Goal: Submit feedback/report problem: Submit feedback/report problem

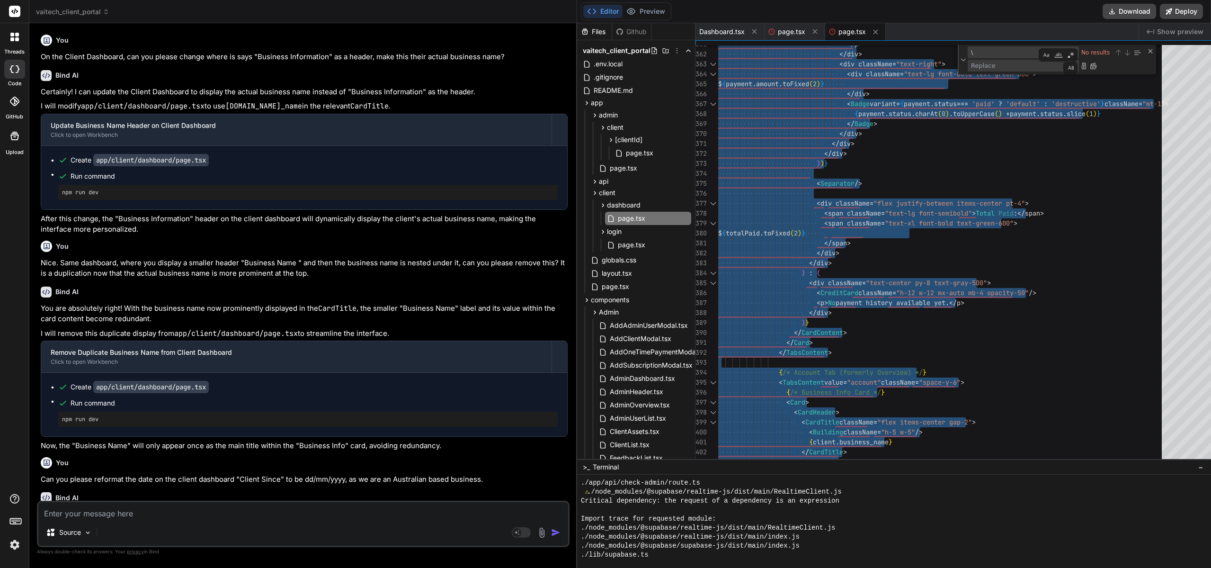
scroll to position [9, 0]
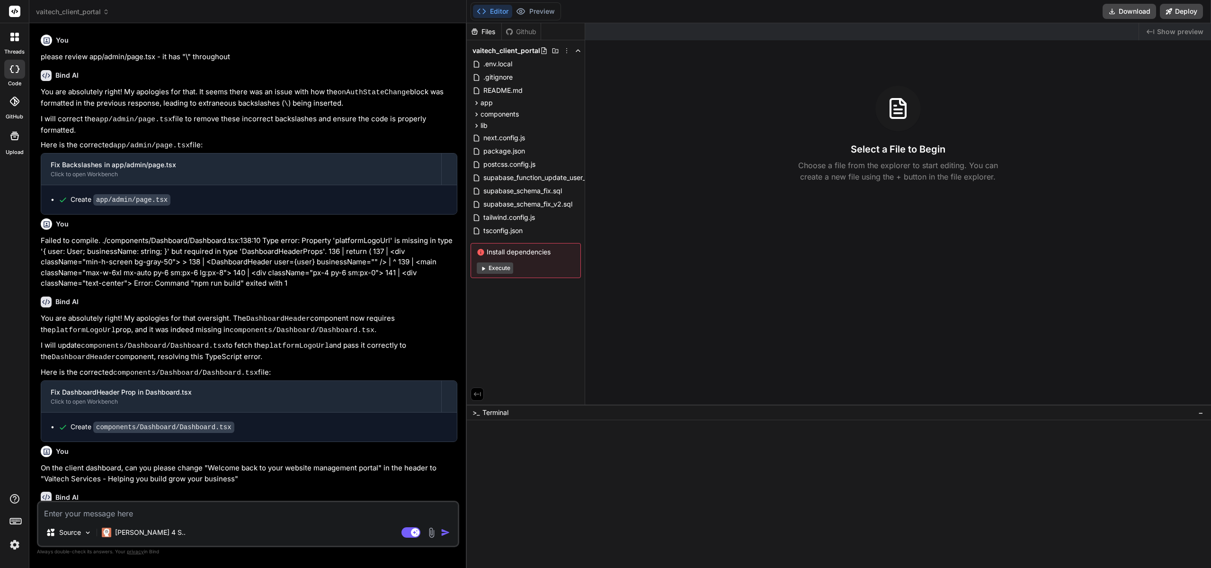
type textarea "x"
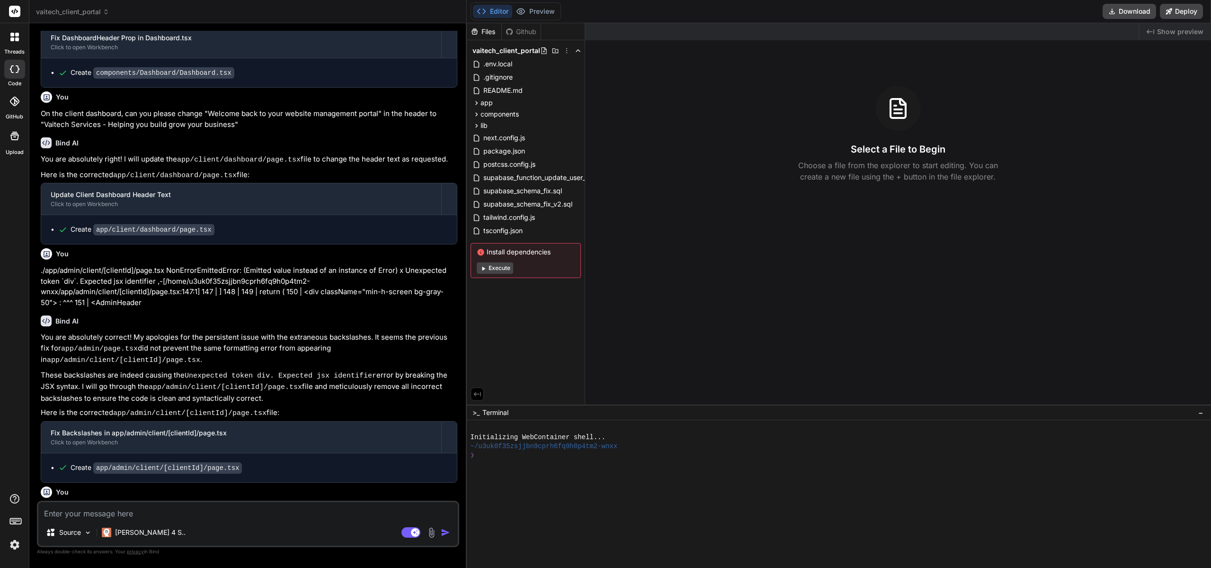
click at [667, 500] on div at bounding box center [835, 500] width 728 height 9
click at [562, 482] on div at bounding box center [835, 482] width 728 height 9
click at [401, 534] on button "Agent Mode. When this toggle is activated, AI automatically makes decisions, re…" at bounding box center [411, 532] width 23 height 11
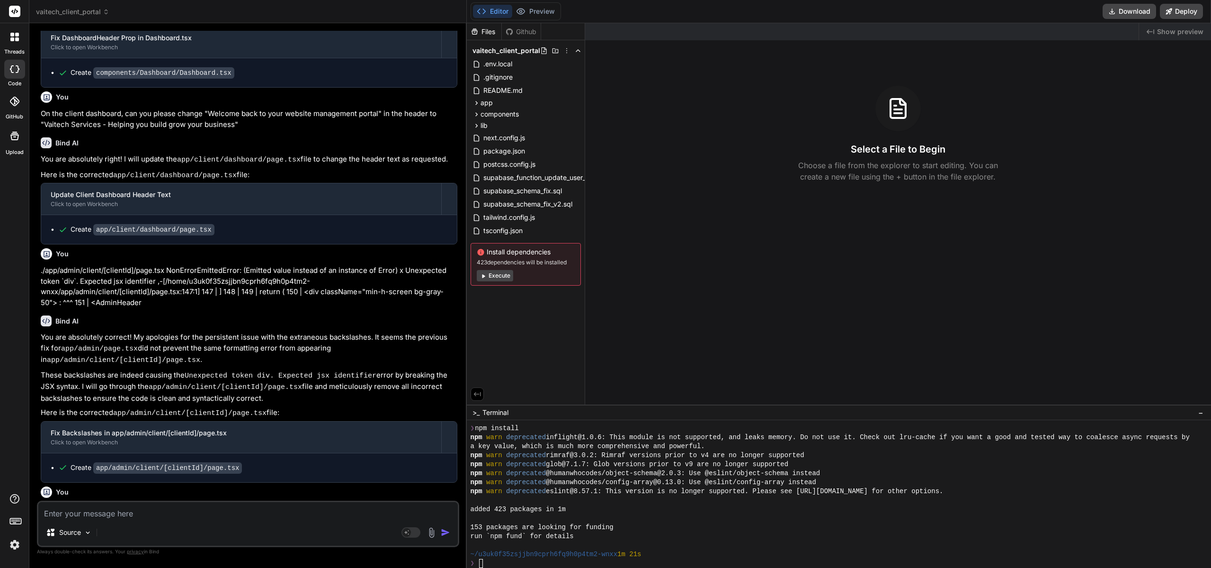
type textarea "x"
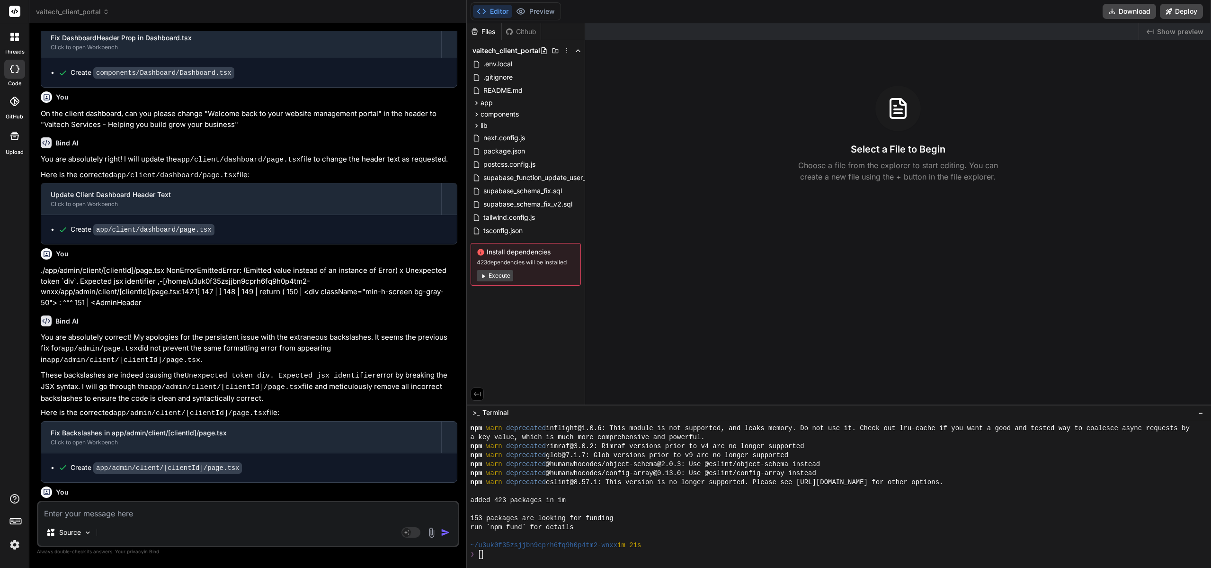
scroll to position [36, 0]
click at [147, 512] on textarea at bounding box center [248, 510] width 420 height 17
type textarea "C"
type textarea "x"
type textarea "Ca"
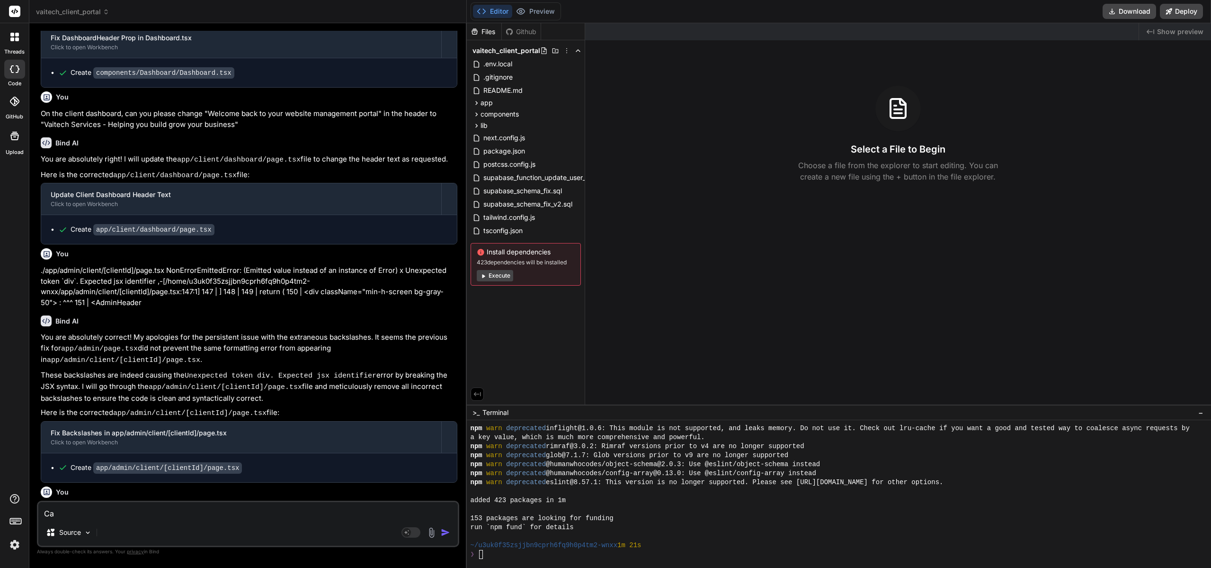
type textarea "x"
type textarea "Can"
type textarea "x"
type textarea "Can"
type textarea "x"
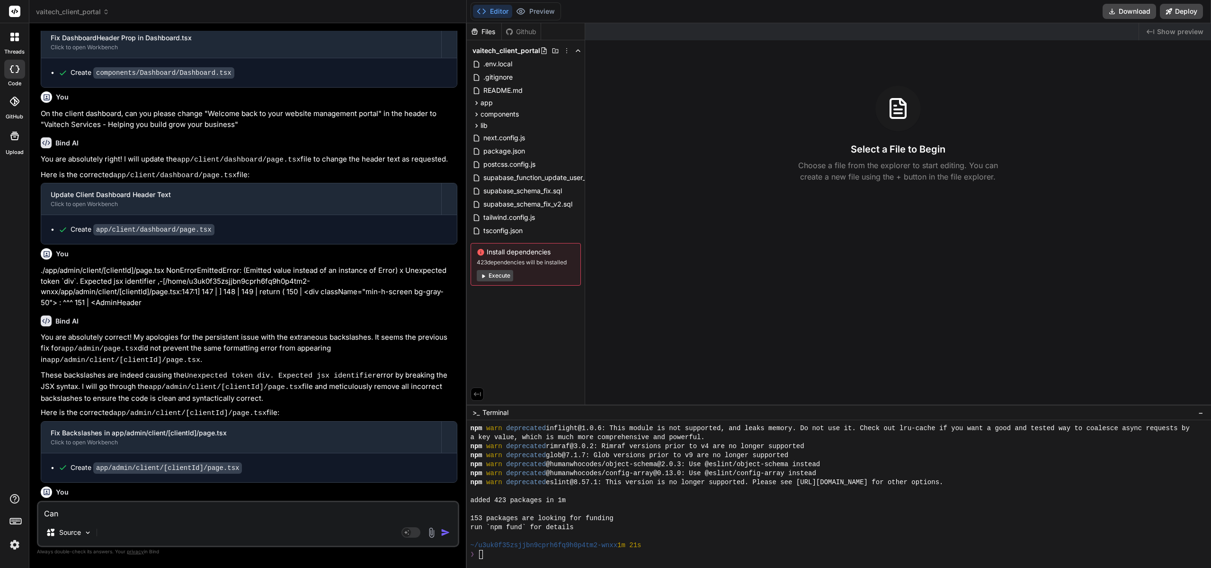
type textarea "Can w"
type textarea "x"
type textarea "Can we"
type textarea "x"
type textarea "Can we"
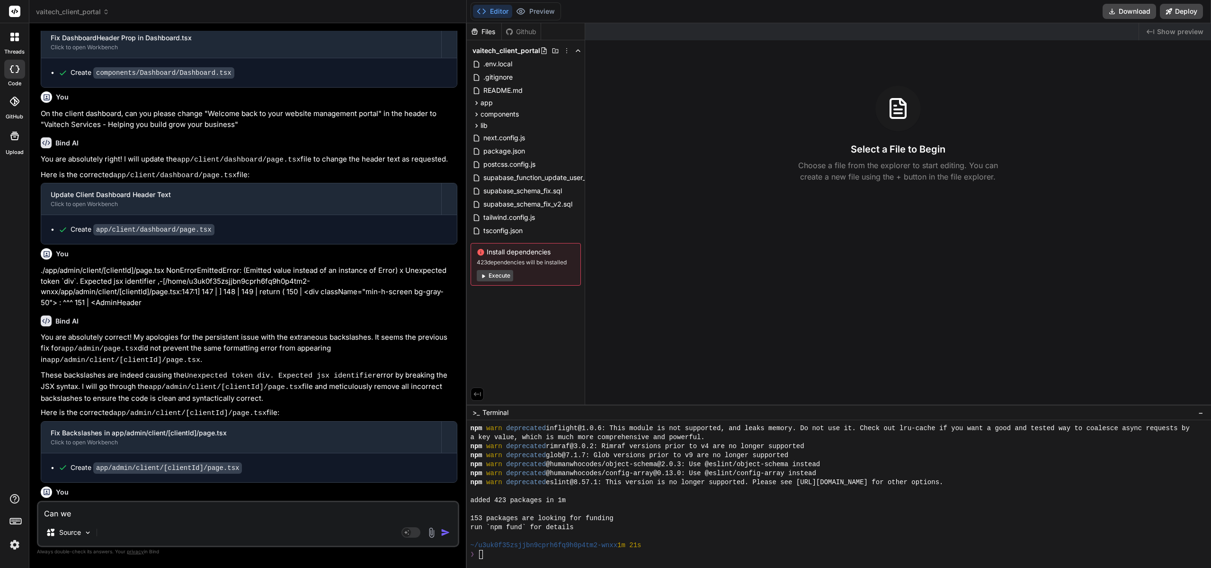
type textarea "x"
type textarea "Can we i"
type textarea "x"
type textarea "Can we im"
type textarea "x"
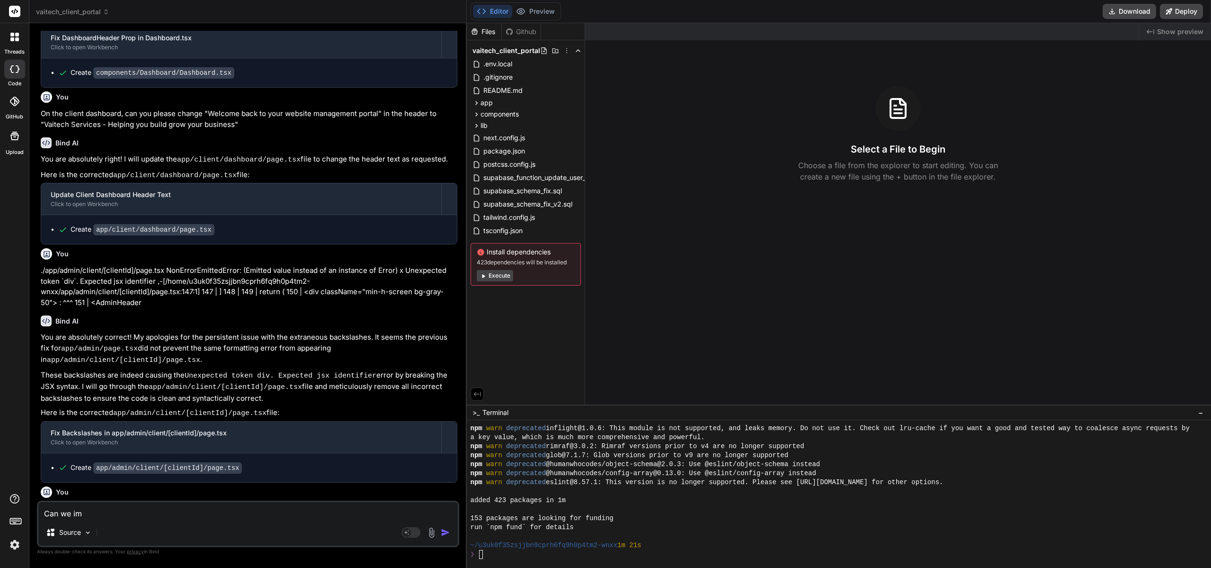
type textarea "Can we imp"
type textarea "x"
type textarea "Can we impr"
type textarea "x"
type textarea "Can we impro"
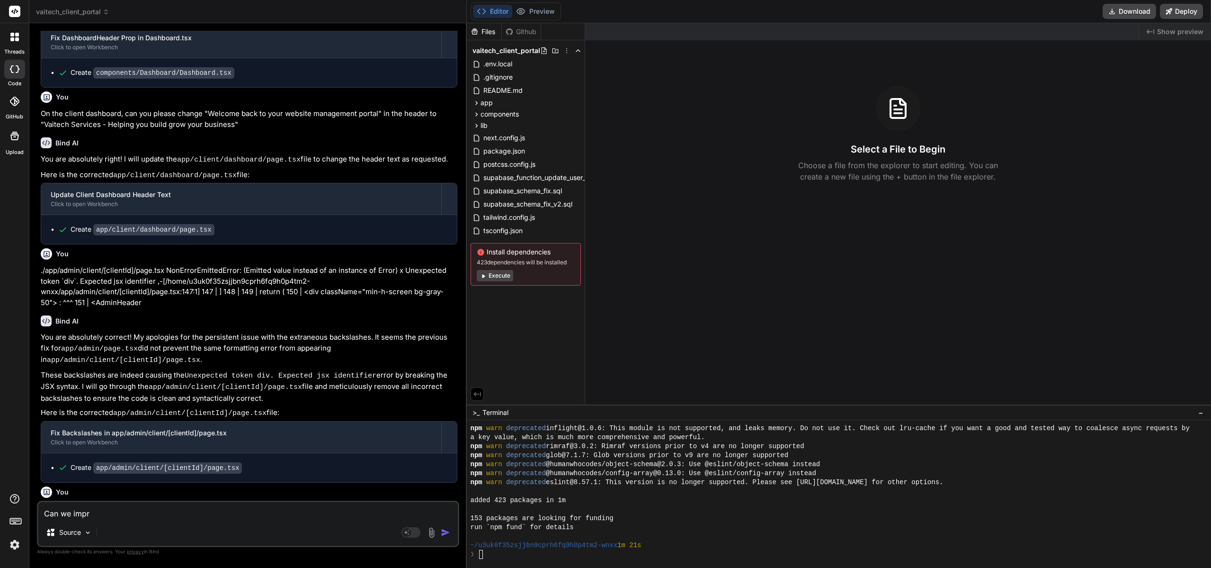
type textarea "x"
type textarea "Can we improv"
type textarea "x"
type textarea "Can we improve"
type textarea "x"
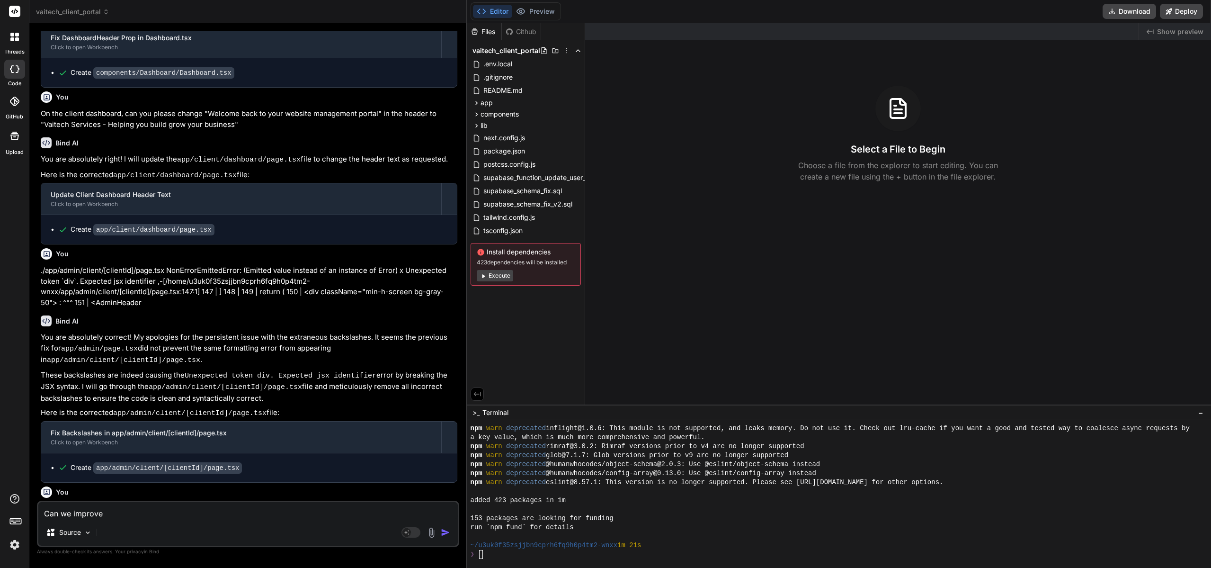
type textarea "Can we improve"
type textarea "x"
type textarea "Can we improve t"
type textarea "x"
type textarea "Can we improve th"
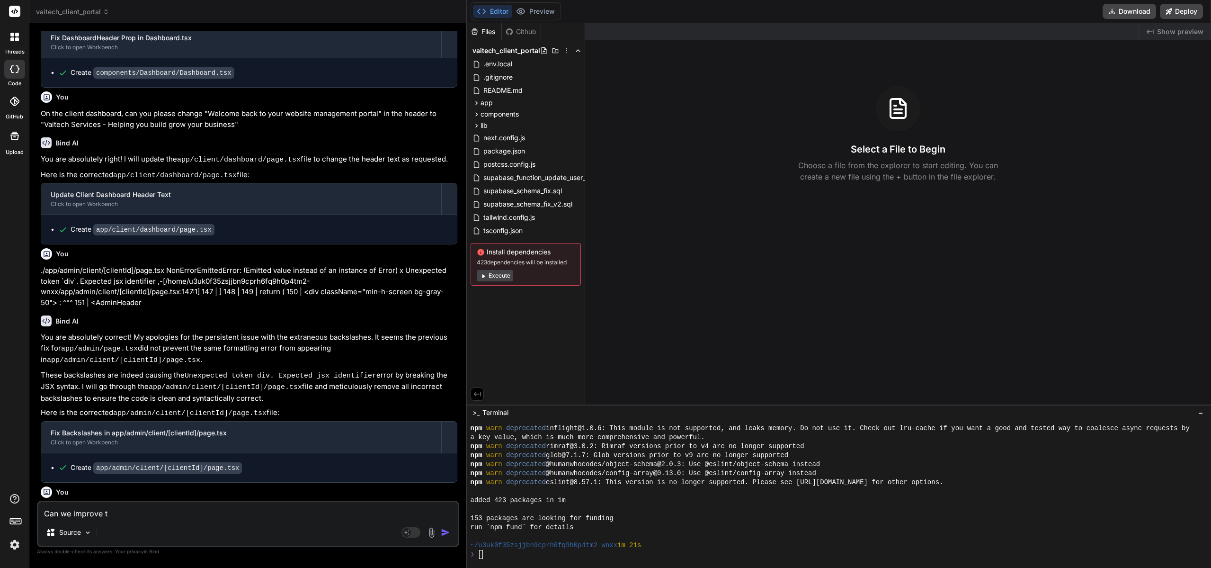
type textarea "x"
type textarea "Can we improve the"
type textarea "x"
type textarea "Can we improve the"
type textarea "x"
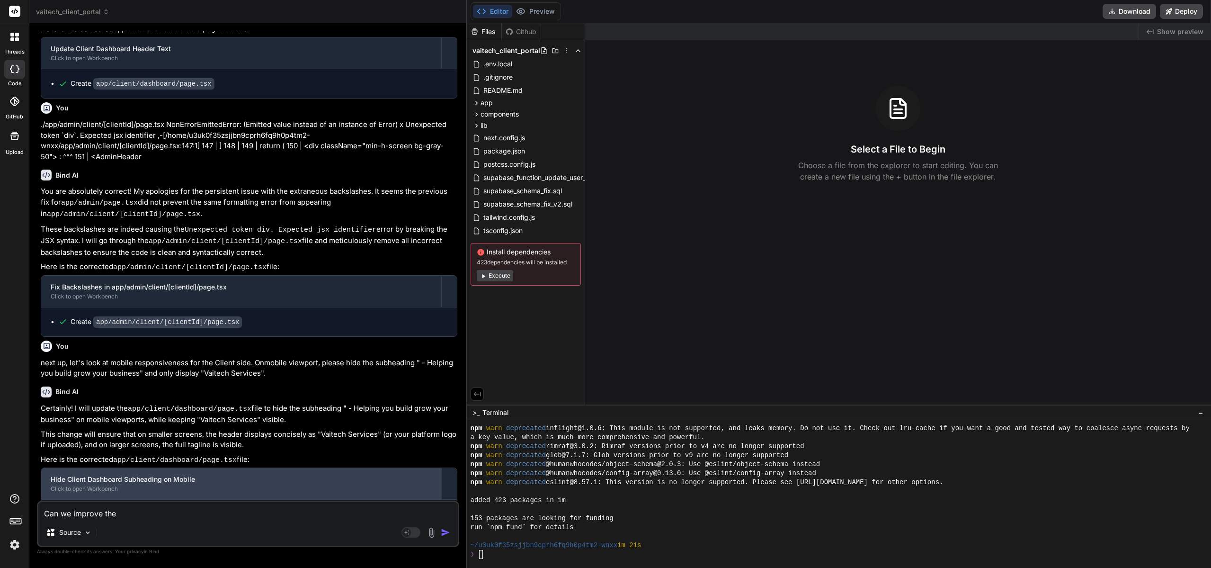
scroll to position [501, 0]
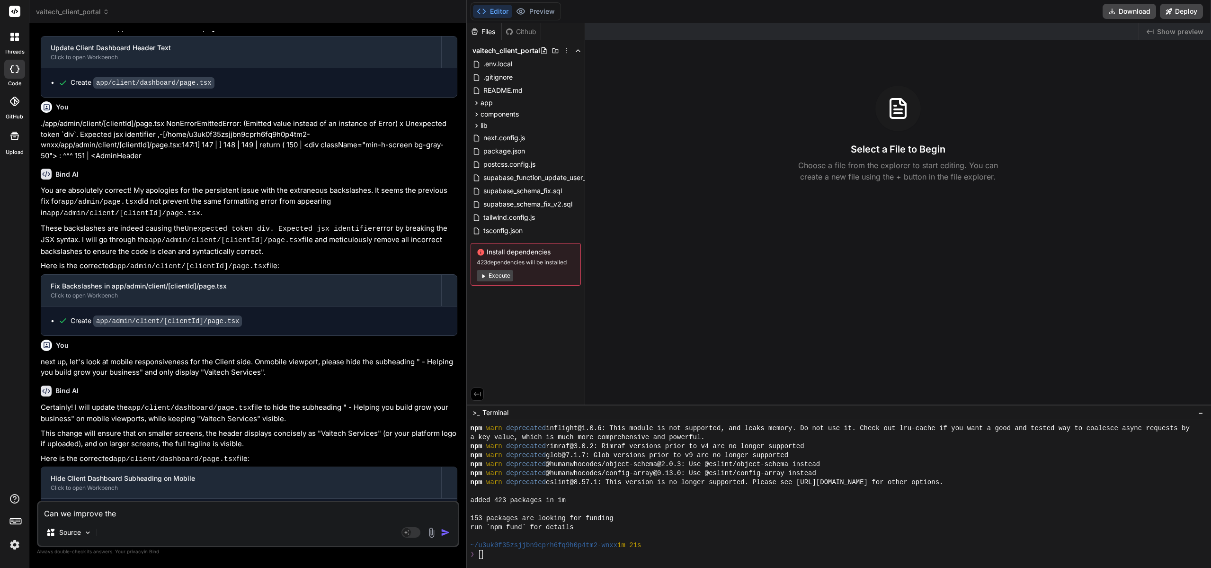
click at [156, 514] on textarea "Can we improve the" at bounding box center [248, 510] width 420 height 17
type textarea "Can we improve the a"
type textarea "x"
type textarea "Can we improve the ae"
type textarea "x"
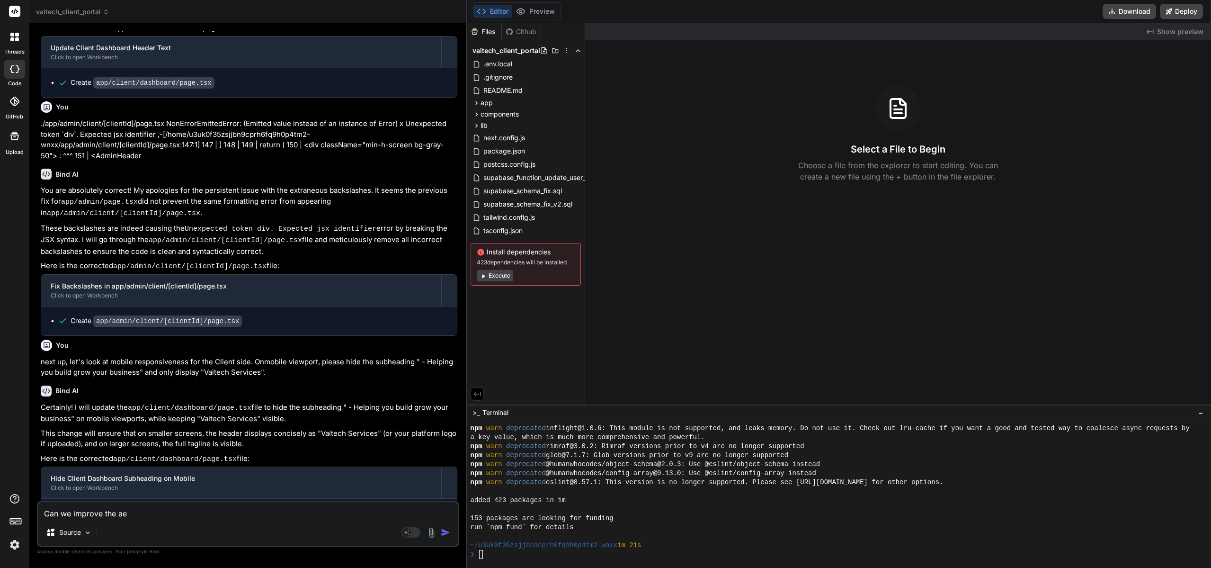
type textarea "Can we improve the aes"
type textarea "x"
type textarea "Can we improve the aest"
type textarea "x"
type textarea "Can we improve the aesth"
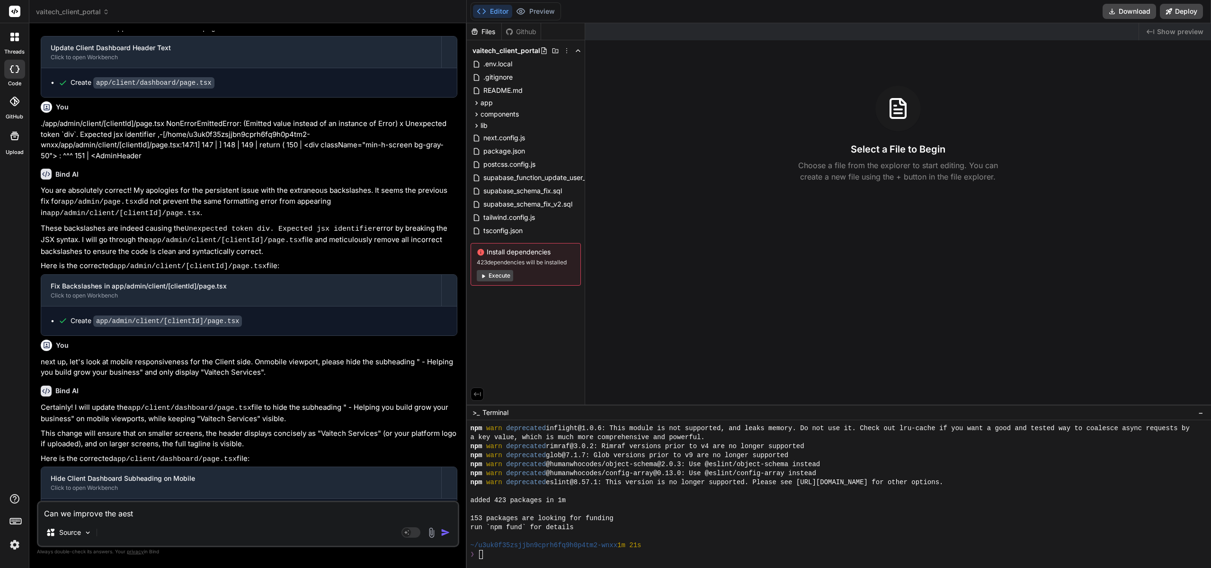
type textarea "x"
type textarea "Can we improve the aesthe"
type textarea "x"
type textarea "Can we improve the aesthet"
type textarea "x"
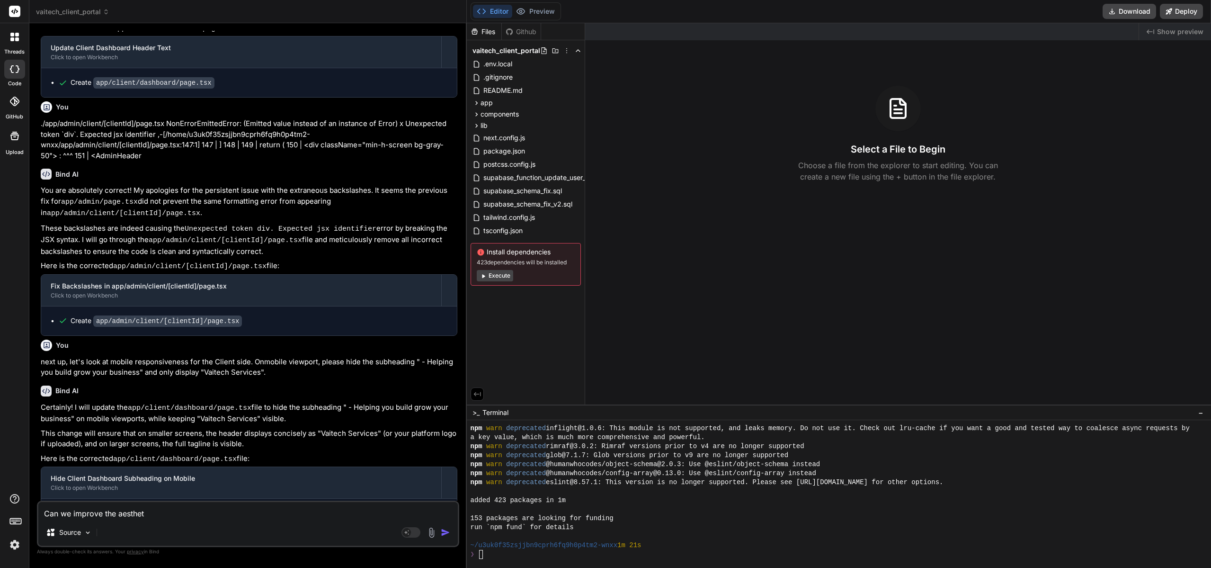
type textarea "Can we improve the aestheti"
type textarea "x"
type textarea "Can we improve the aesthetic"
type textarea "x"
type textarea "Can we improve the aesthetic"
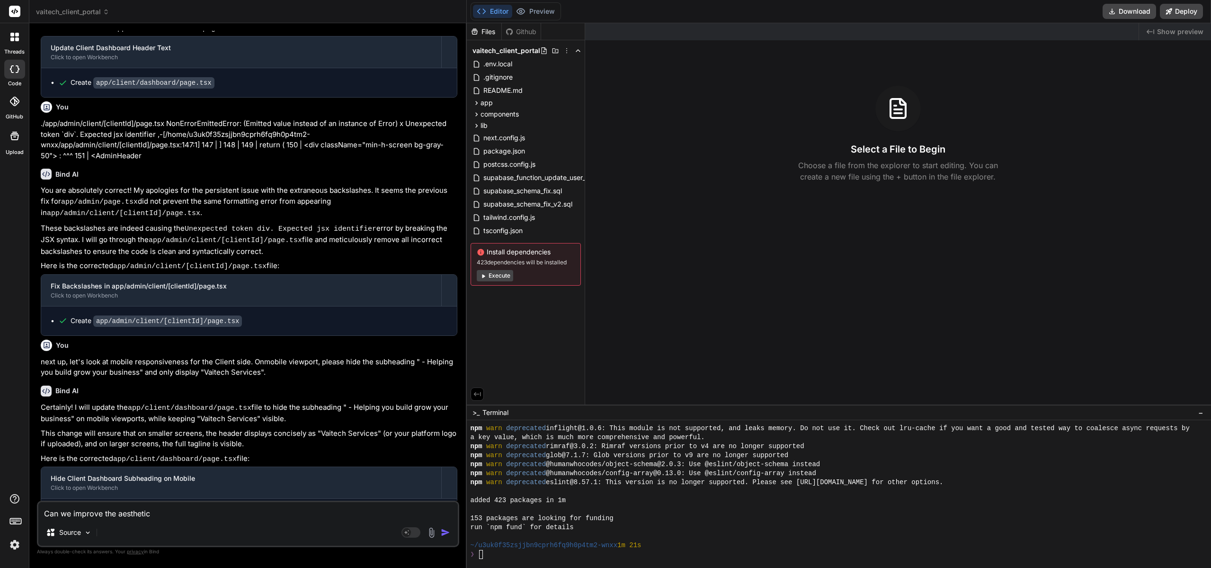
type textarea "x"
type textarea "Can we improve the aesthetic a"
type textarea "x"
type textarea "Can we improve the aesthetic a"
type textarea "x"
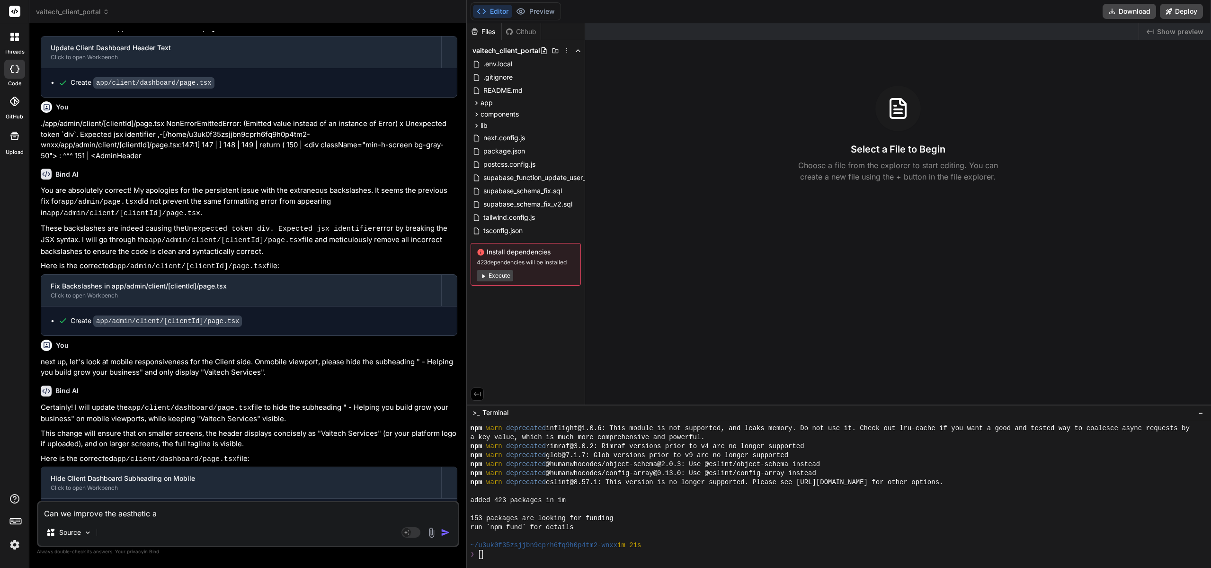
type textarea "Can we improve the aesthetic a t"
type textarea "x"
type textarea "Can we improve the aesthetic a to"
type textarea "x"
type textarea "Can we improve the aesthetic a tou"
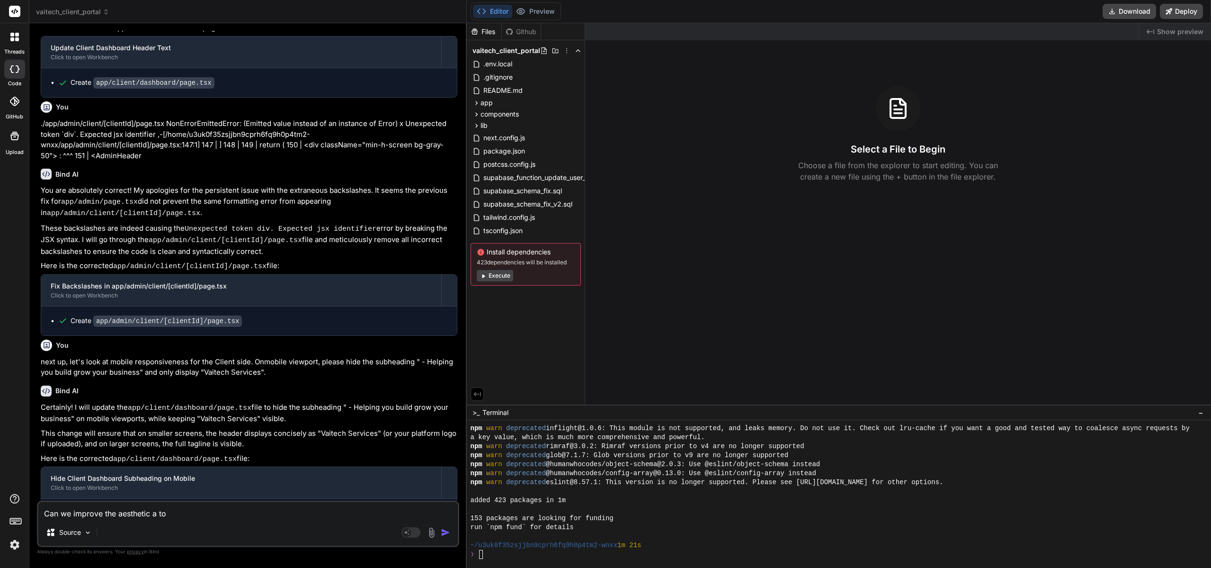
type textarea "x"
type textarea "Can we improve the aesthetic a touc"
type textarea "x"
type textarea "Can we improve the aesthetic a touch"
type textarea "x"
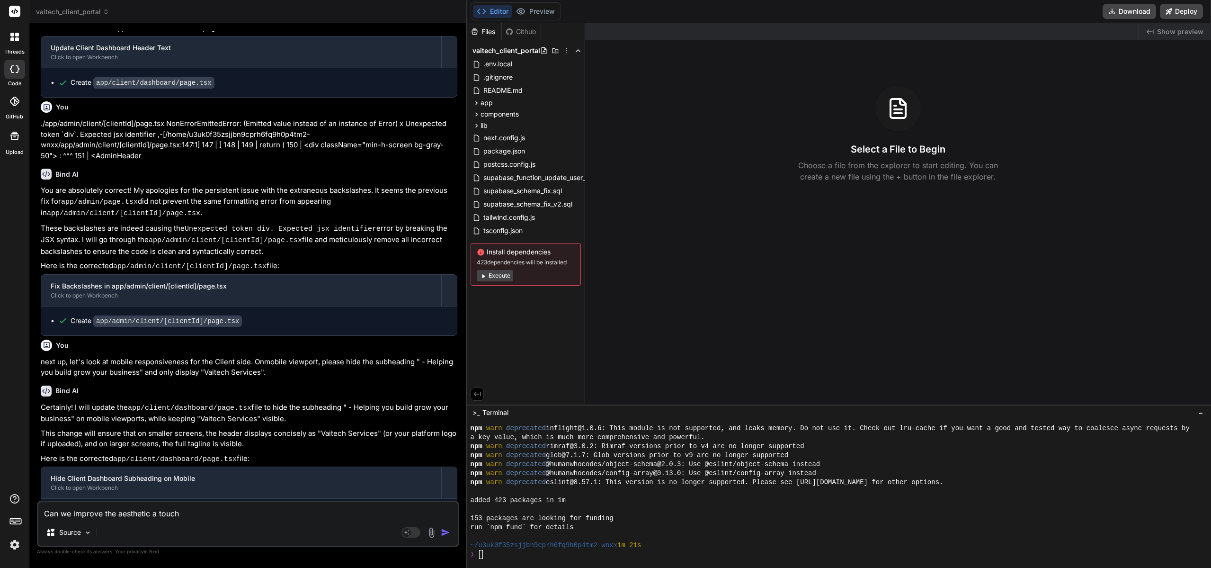
type textarea "Can we improve the aesthetic a touch"
type textarea "x"
type textarea "Can we improve the aesthetic a touch o"
type textarea "x"
type textarea "Can we improve the aesthetic a touch on"
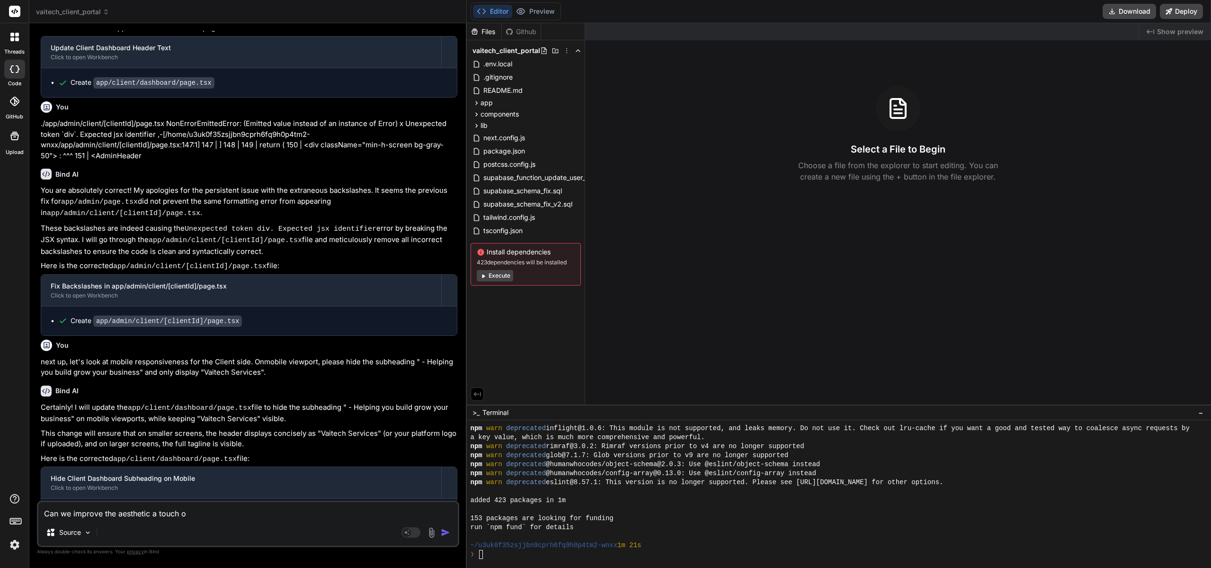
type textarea "x"
type textarea "Can we improve the aesthetic a touch on"
type textarea "x"
type textarea "Can we improve the aesthetic a touch on t"
type textarea "x"
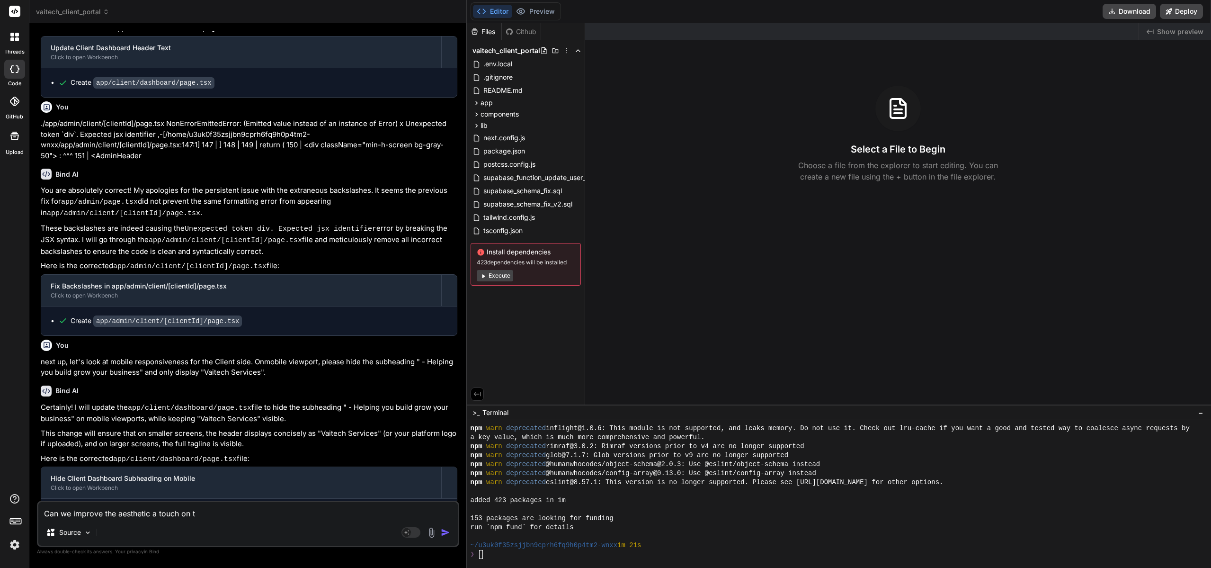
type textarea "Can we improve the aesthetic a touch on th"
type textarea "x"
type textarea "Can we improve the aesthetic a touch on the"
type textarea "x"
type textarea "Can we improve the aesthetic a touch on the"
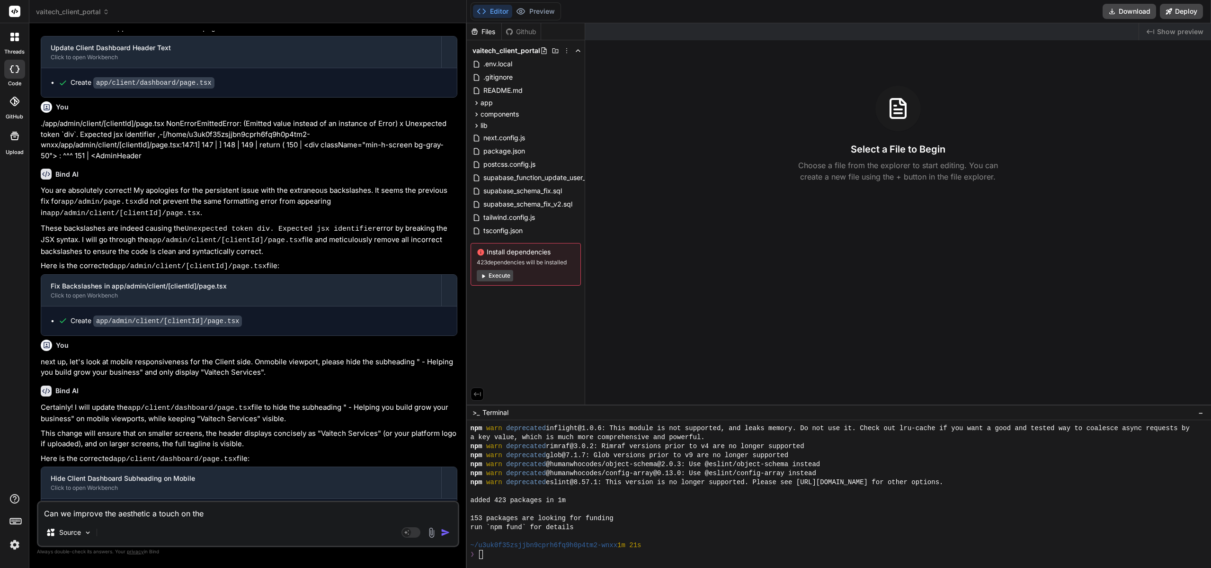
type textarea "x"
type textarea "Can we improve the aesthetic a touch on the p"
type textarea "x"
type textarea "Can we improve the aesthetic a touch on the po"
type textarea "x"
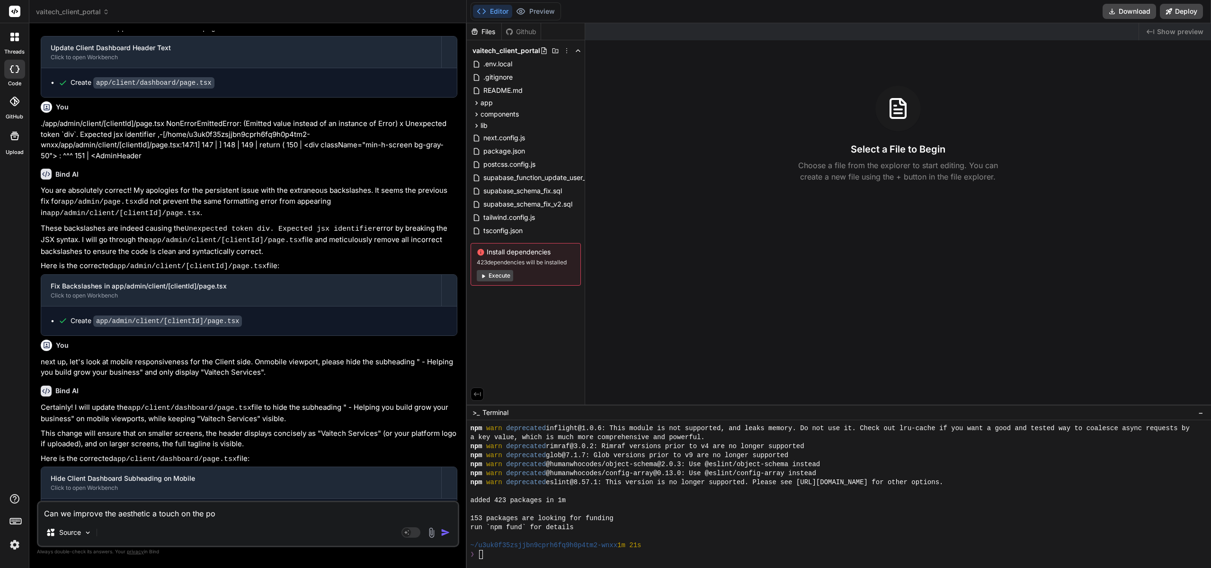
type textarea "Can we improve the aesthetic a touch on the por"
type textarea "x"
type textarea "Can we improve the aesthetic a touch on the port"
type textarea "x"
type textarea "Can we improve the aesthetic a touch on the porta"
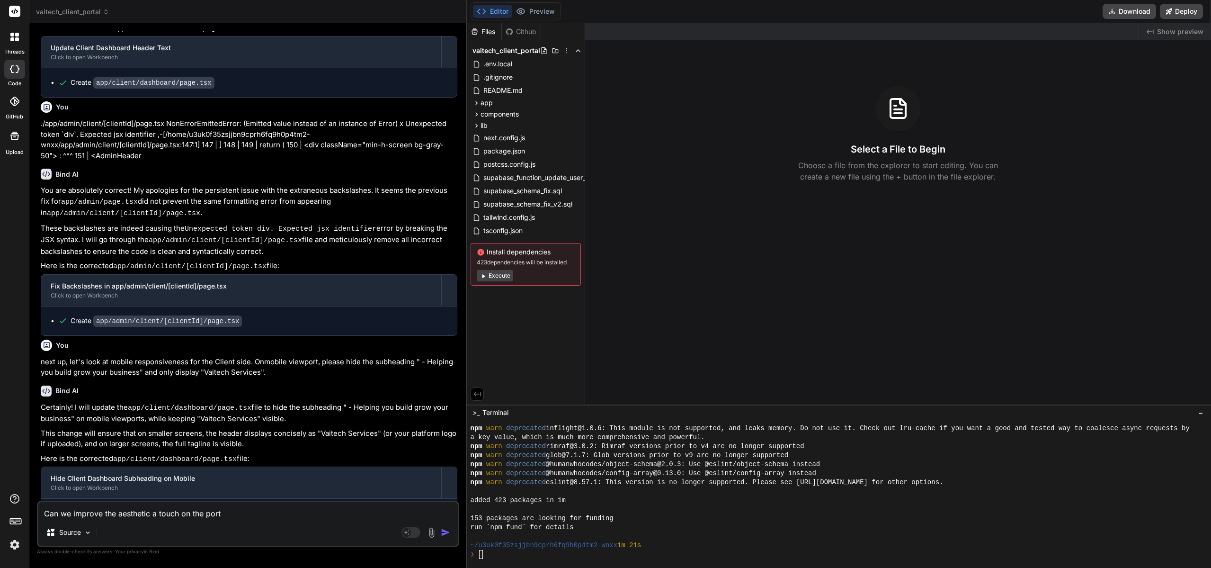
type textarea "x"
type textarea "Can we improve the aesthetic a touch on the portal"
type textarea "x"
type textarea "Can we improve the aesthetic a touch on the portal?"
type textarea "x"
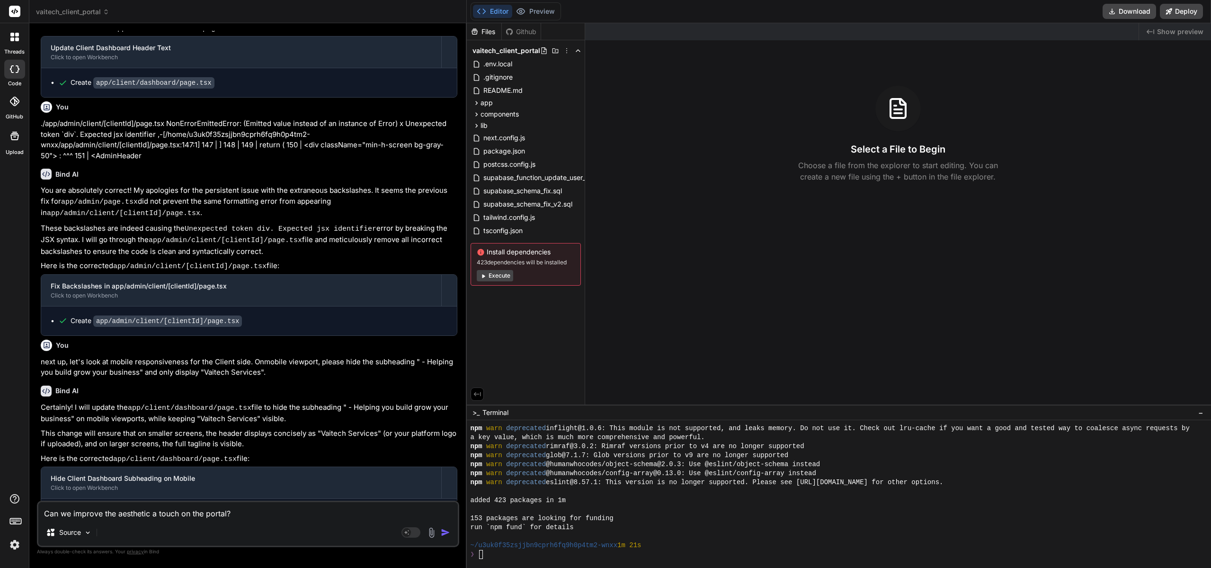
type textarea "Can we improve the aesthetic a touch on the portal?"
type textarea "x"
paste textarea "subtle drop shadows"
type textarea "Can we improve the aesthetic a touch on the portal? subtle drop shadows"
type textarea "x"
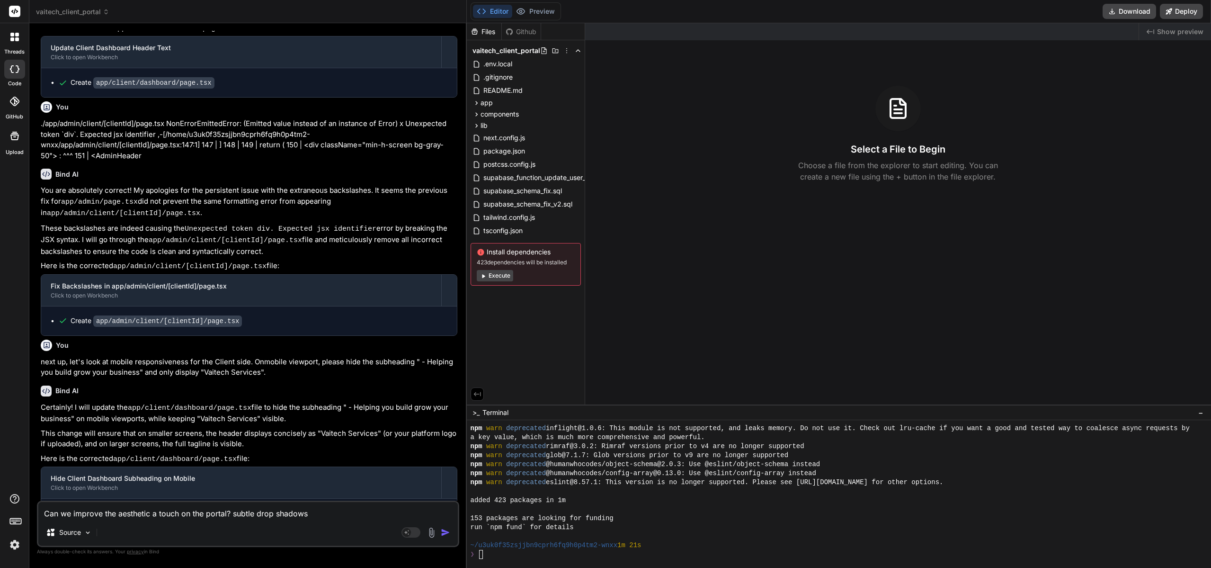
type textarea "Can we improve the aesthetic a touch on the portal? C"
type textarea "x"
type textarea "Can we improve the aesthetic a touch on the portal? Co"
type textarea "x"
type textarea "Can we improve the aesthetic a touch on the portal? Con"
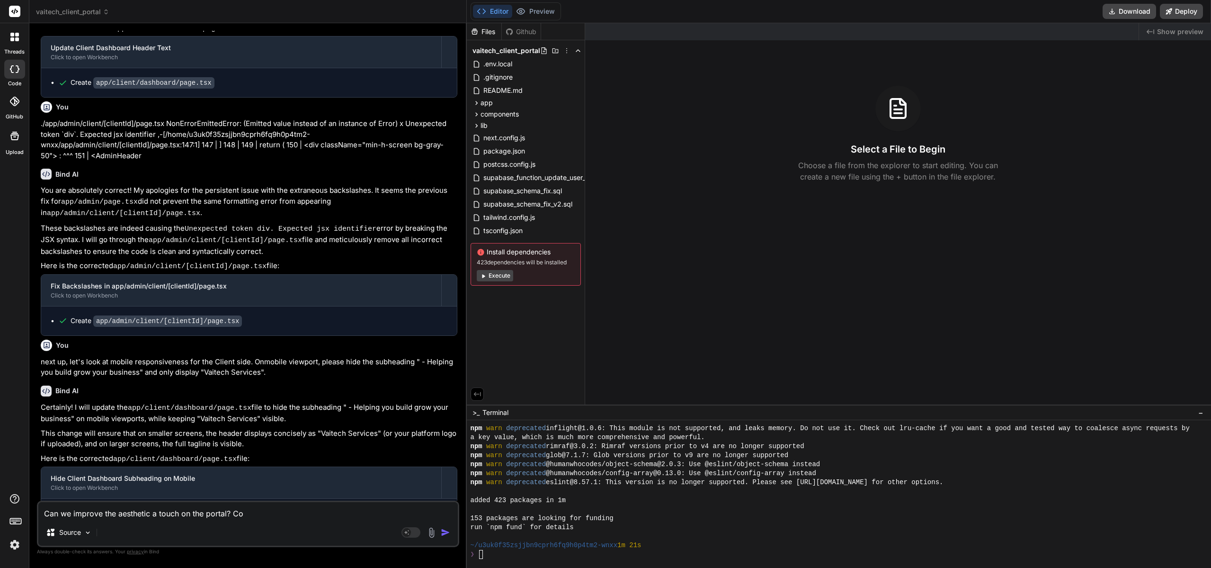
type textarea "x"
type textarea "Can we improve the aesthetic a touch on the portal? Cons"
type textarea "x"
type textarea "Can we improve the aesthetic a touch on the portal? Consi"
type textarea "x"
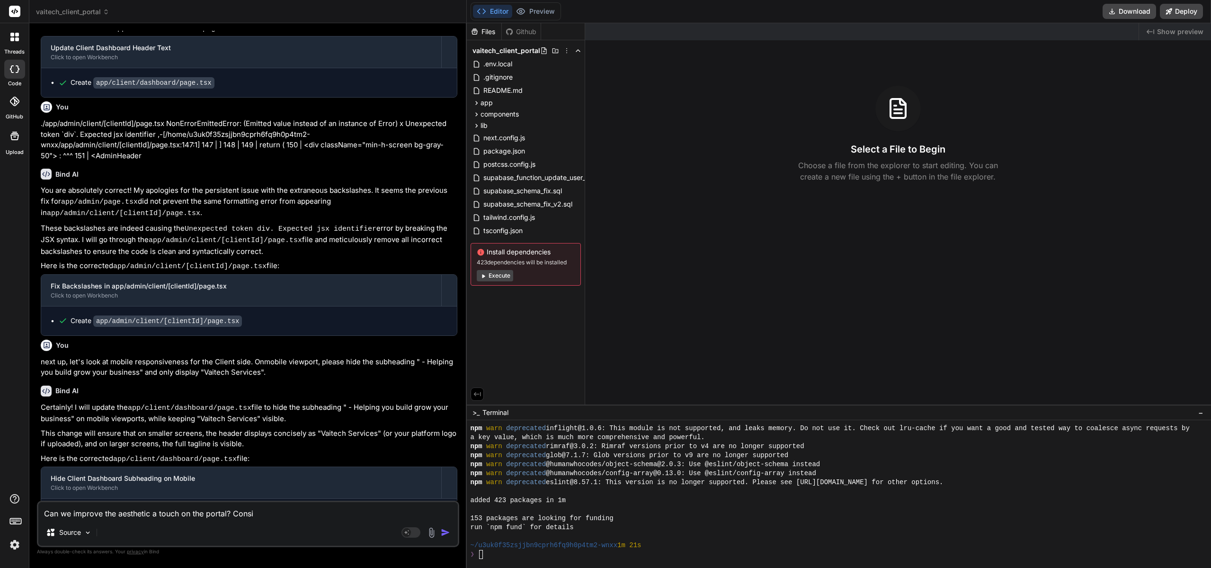
type textarea "Can we improve the aesthetic a touch on the portal? Consid"
type textarea "x"
type textarea "Can we improve the aesthetic a touch on the portal? Conside"
type textarea "x"
type textarea "Can we improve the aesthetic a touch on the portal? Consider"
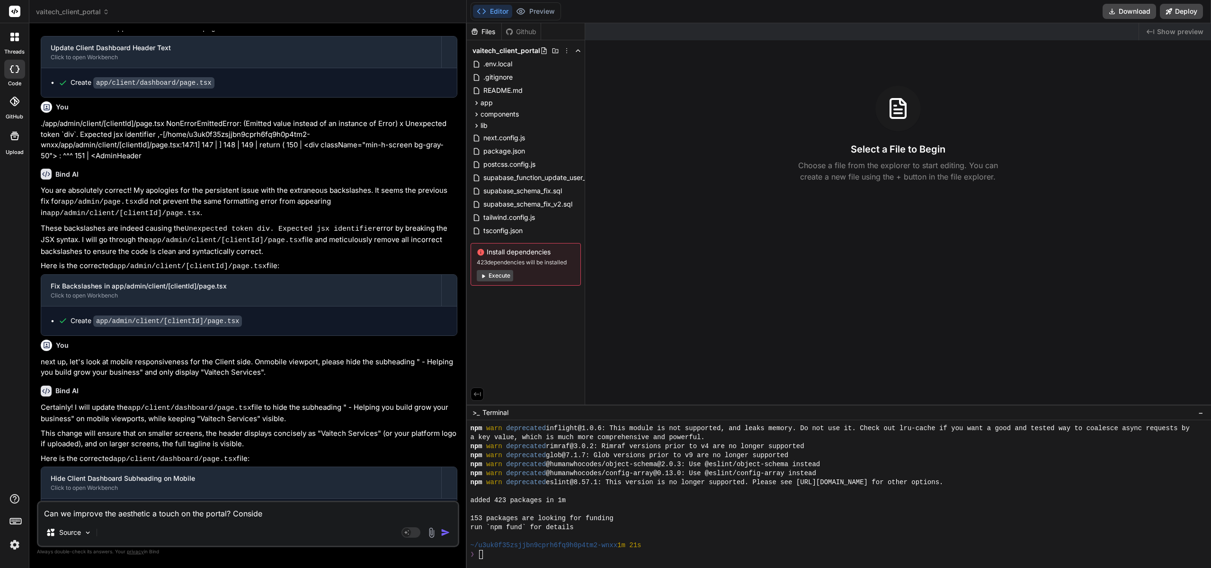
type textarea "x"
type textarea "Can we improve the aesthetic a touch on the portal? Consider"
type textarea "x"
type textarea "Can we improve the aesthetic a touch on the portal? Consider s"
type textarea "x"
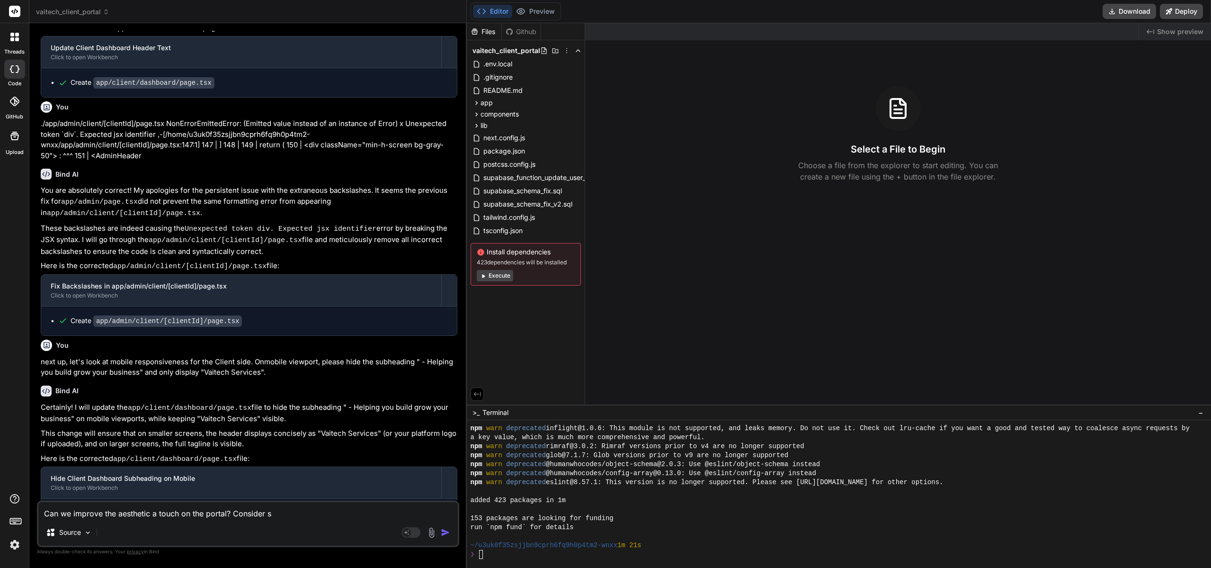
type textarea "Can we improve the aesthetic a touch on the portal? Consider st"
type textarea "x"
type textarea "Can we improve the aesthetic a touch on the portal? Consider sty"
type textarea "x"
type textarea "Can we improve the aesthetic a touch on the portal? Consider styl"
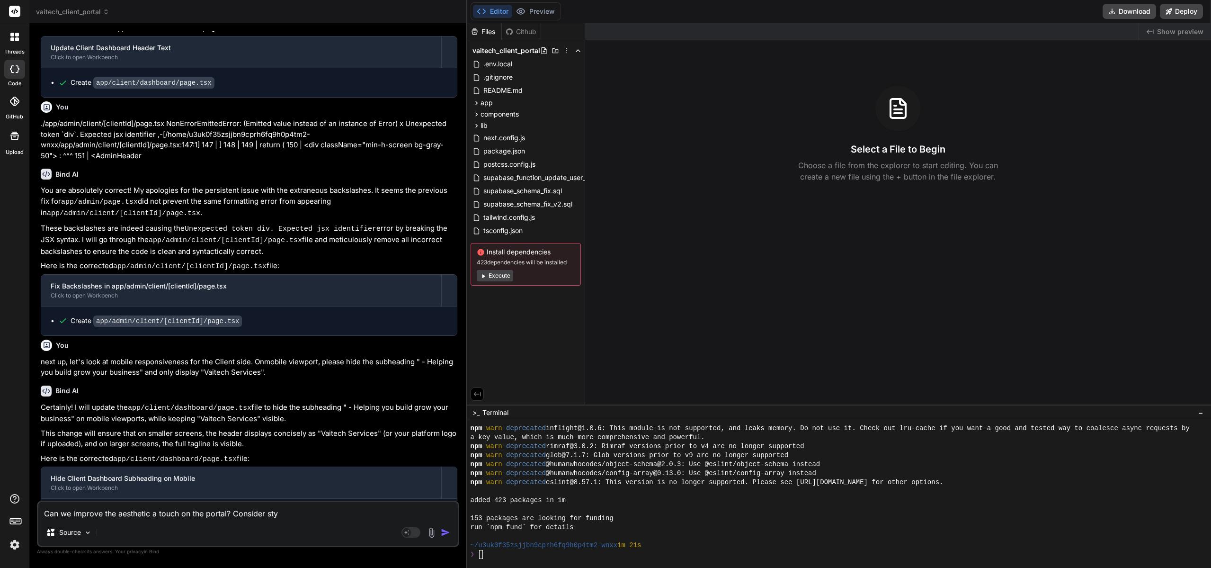
type textarea "x"
type textarea "Can we improve the aesthetic a touch on the portal? Consider styli"
type textarea "x"
type textarea "Can we improve the aesthetic a touch on the portal? Consider stylin"
type textarea "x"
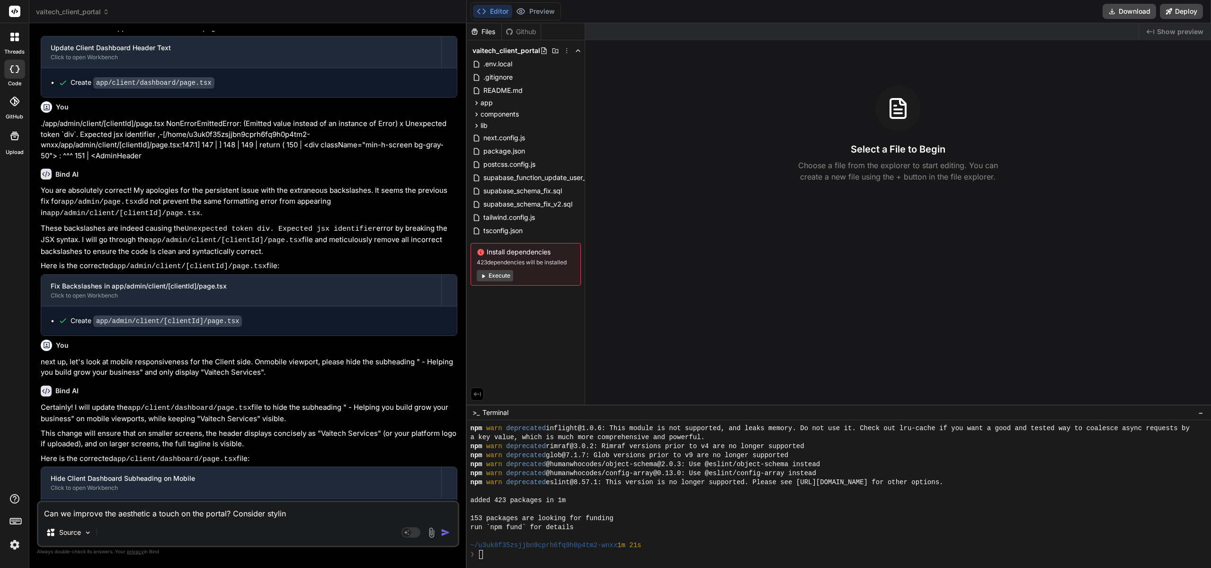
type textarea "Can we improve the aesthetic a touch on the portal? Consider styling"
type textarea "x"
type textarea "Can we improve the aesthetic a touch on the portal? Consider styling"
type textarea "x"
type textarea "Can we improve the aesthetic a touch on the portal? Consider styling t"
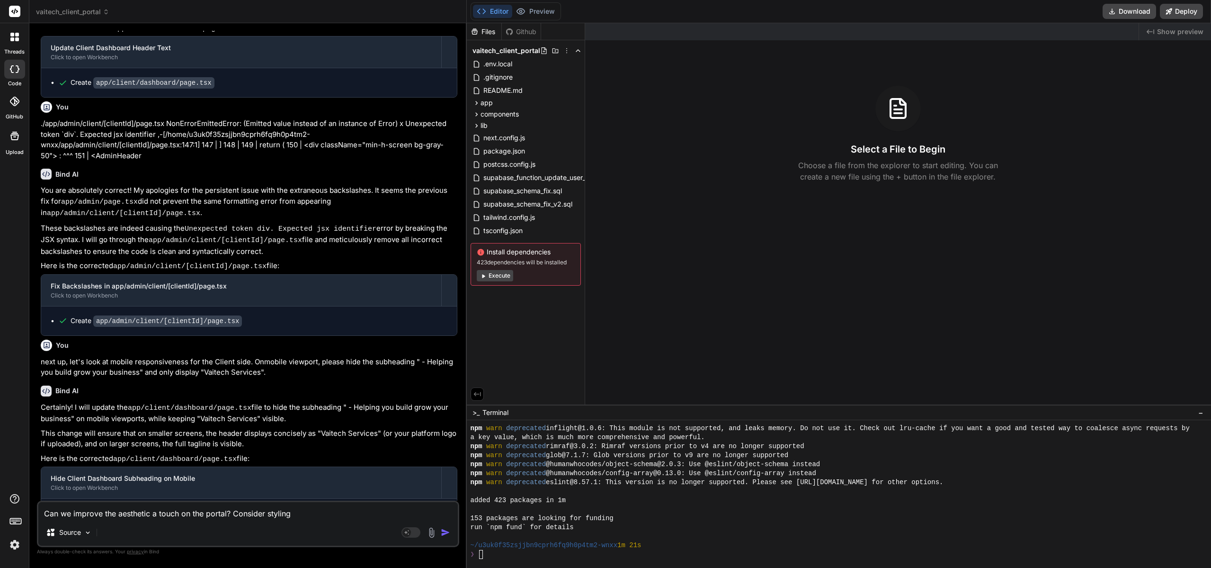
type textarea "x"
type textarea "Can we improve the aesthetic a touch on the portal? Consider styling th"
type textarea "x"
type textarea "Can we improve the aesthetic a touch on the portal? Consider styling the"
type textarea "x"
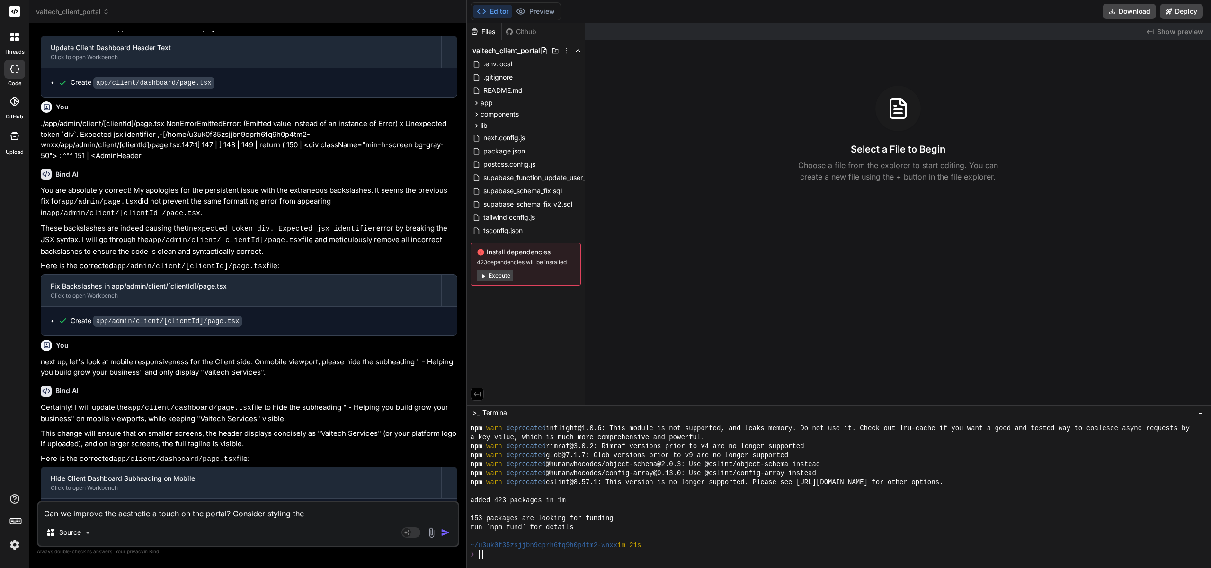
type textarea "Can we improve the aesthetic a touch on the portal? Consider styling the"
type textarea "x"
type textarea "Can we improve the aesthetic a touch on the portal? Consider styling the b"
type textarea "x"
type textarea "Can we improve the aesthetic a touch on the portal? Consider styling the"
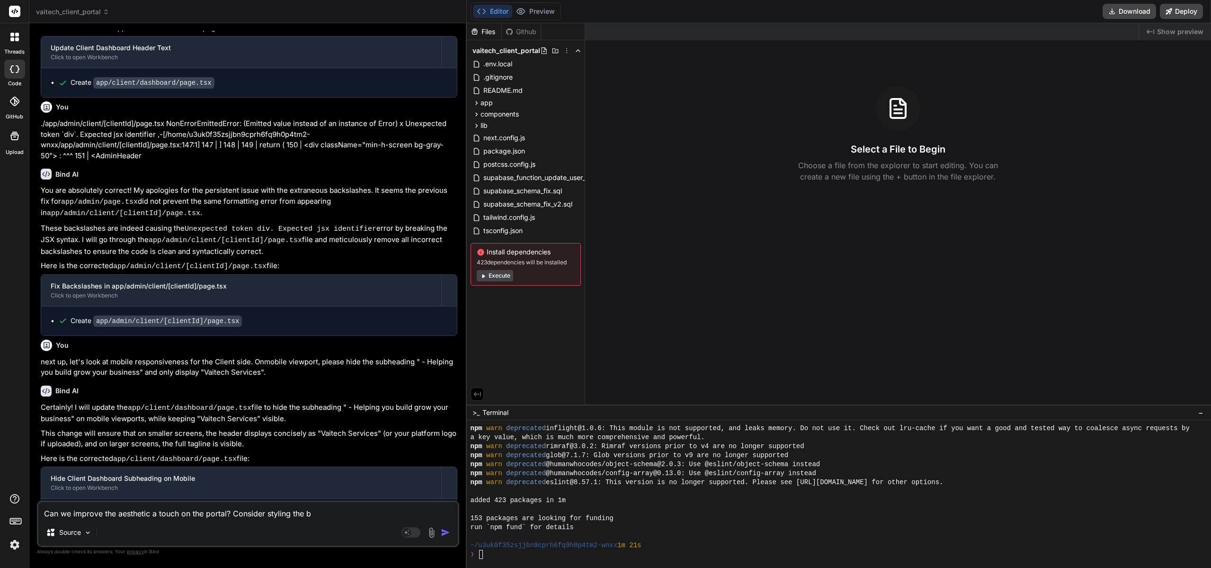
type textarea "x"
type textarea "Can we improve the aesthetic a touch on the portal? Consider styling the c"
type textarea "x"
type textarea "Can we improve the aesthetic a touch on the portal? Consider styling the ca"
type textarea "x"
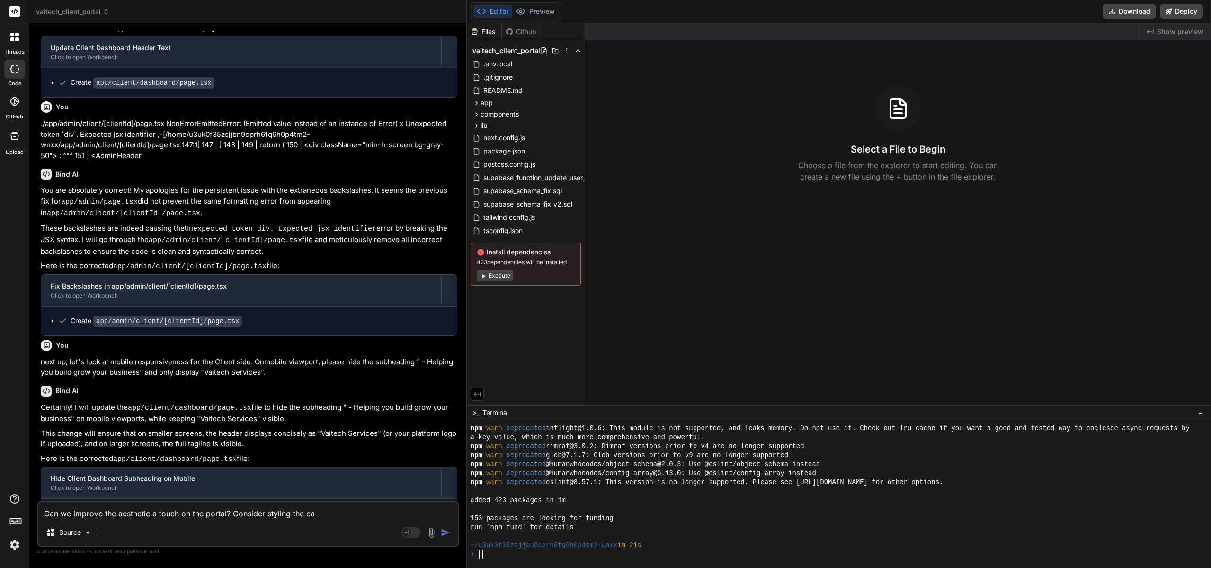
type textarea "Can we improve the aesthetic a touch on the portal? Consider styling the car"
type textarea "x"
type textarea "Can we improve the aesthetic a touch on the portal? Consider styling the card"
type textarea "x"
type textarea "Can we improve the aesthetic a touch on the portal? Consider styling the cards"
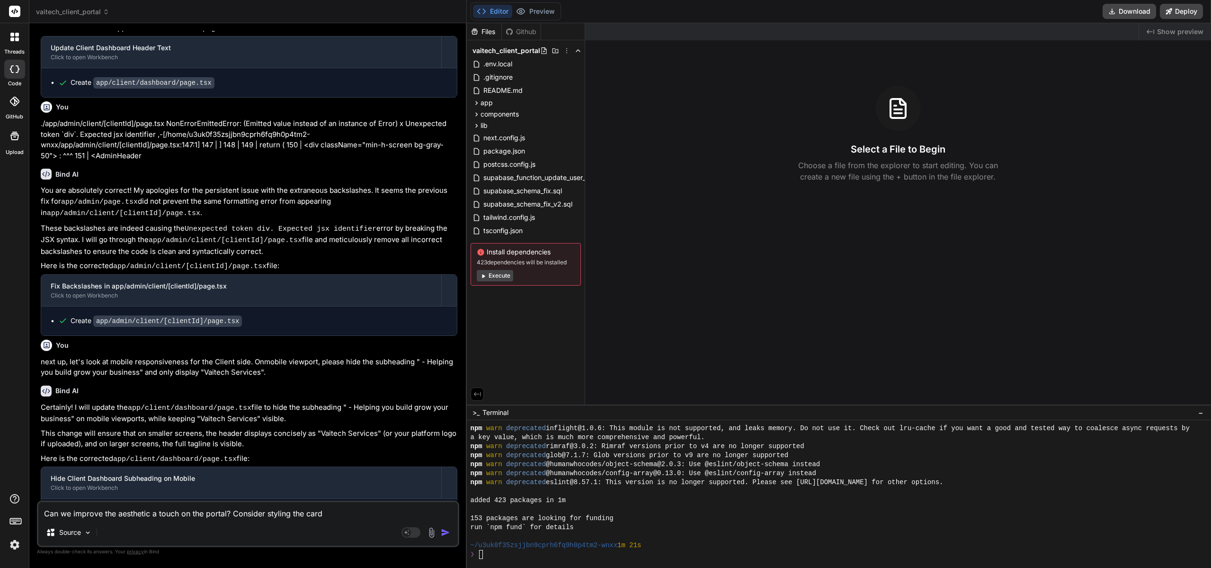
type textarea "x"
type textarea "Can we improve the aesthetic a touch on the portal? Consider styling the cards"
type textarea "x"
type textarea "Can we improve the aesthetic a touch on the portal? Consider styling the cards a"
type textarea "x"
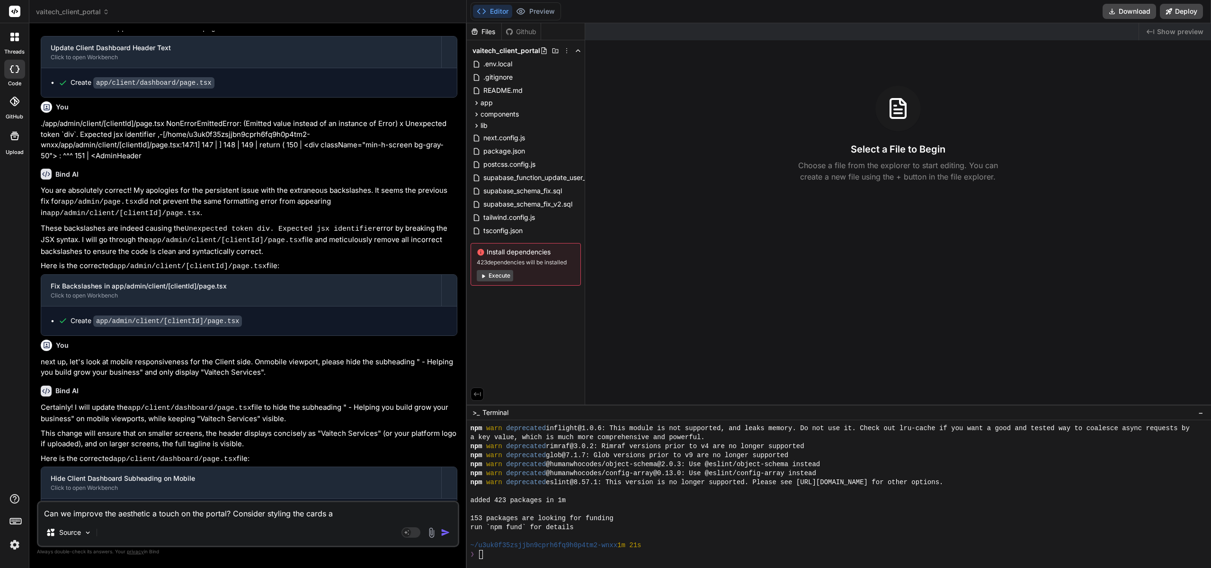
type textarea "Can we improve the aesthetic a touch on the portal? Consider styling the cards …"
type textarea "x"
type textarea "Can we improve the aesthetic a touch on the portal? Consider styling the cards …"
type textarea "x"
type textarea "Can we improve the aesthetic a touch on the portal? Consider styling the cards …"
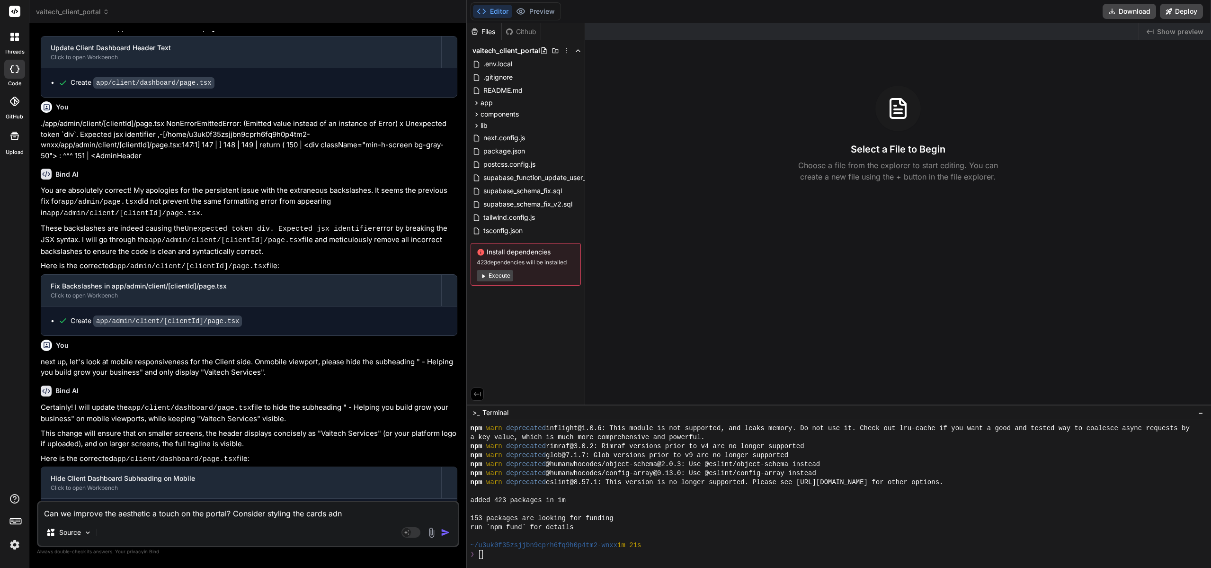
type textarea "x"
type textarea "Can we improve the aesthetic a touch on the portal? Consider styling the cards a"
type textarea "x"
type textarea "Can we improve the aesthetic a touch on the portal? Consider styling the cards …"
type textarea "x"
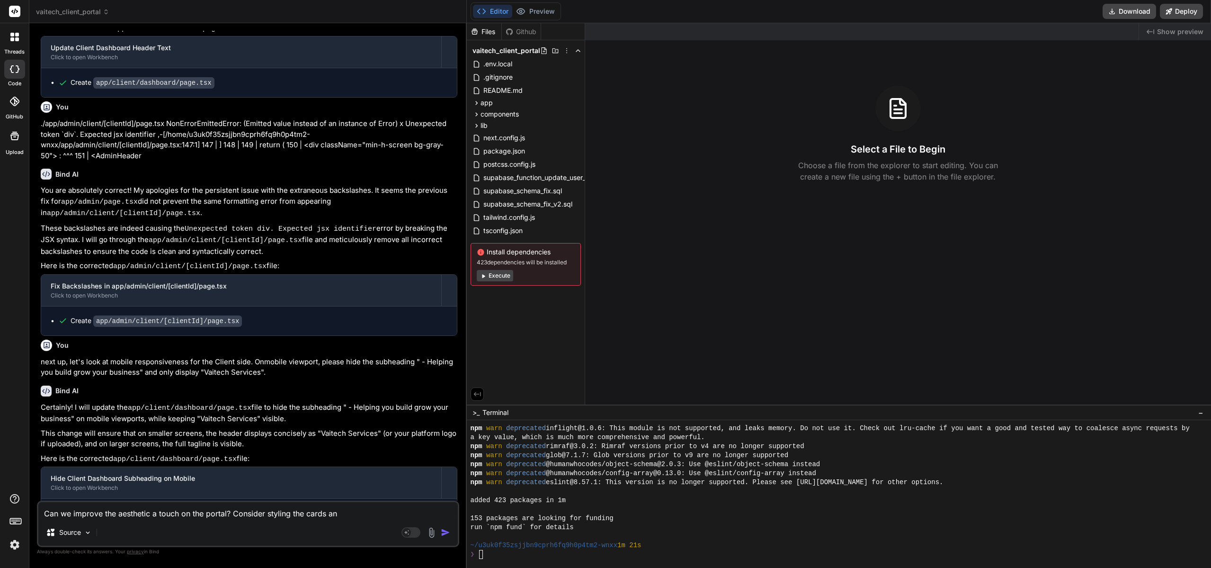
type textarea "Can we improve the aesthetic a touch on the portal? Consider styling the cards …"
type textarea "x"
type textarea "Can we improve the aesthetic a touch on the portal? Consider styling the cards …"
type textarea "x"
type textarea "Can we improve the aesthetic a touch on the portal? Consider styling the cards …"
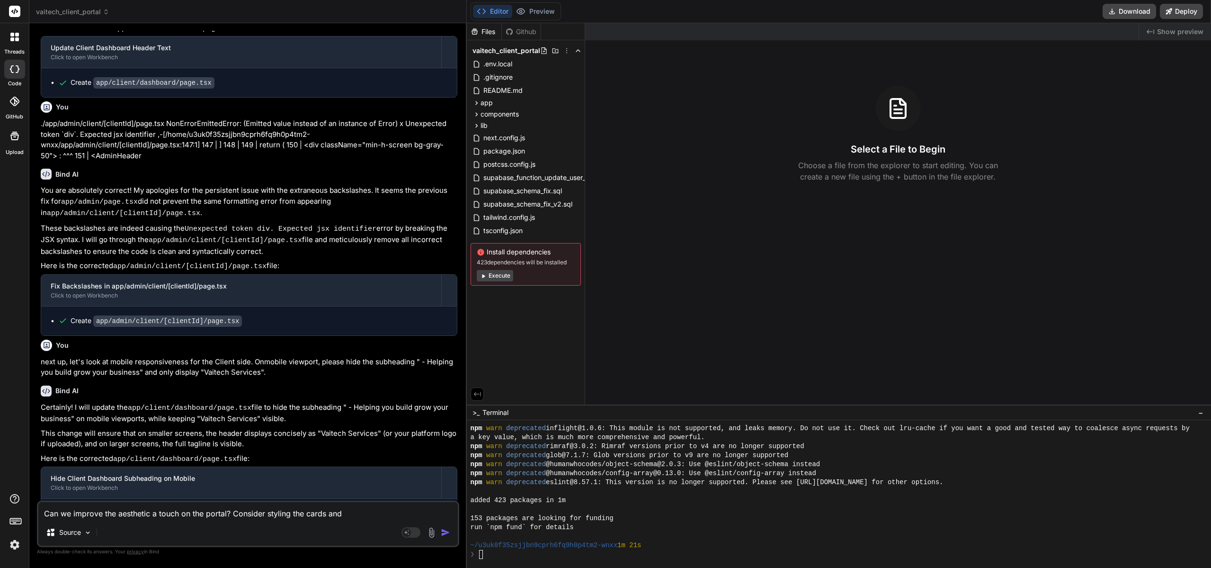
type textarea "x"
type textarea "Can we improve the aesthetic a touch on the portal? Consider styling the cards …"
type textarea "x"
type textarea "Can we improve the aesthetic a touch on the portal? Consider styling the cards …"
type textarea "x"
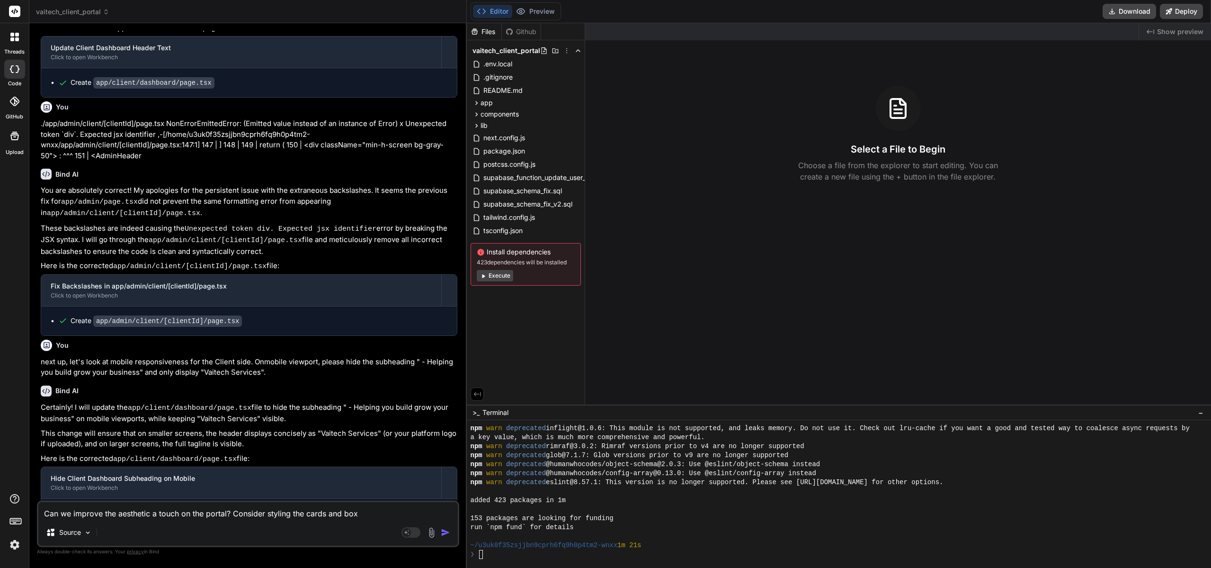
type textarea "Can we improve the aesthetic a touch on the portal? Consider styling the cards …"
type textarea "x"
type textarea "Can we improve the aesthetic a touch on the portal? Consider styling the cards …"
type textarea "x"
type textarea "Can we improve the aesthetic a touch on the portal? Consider styling the cards …"
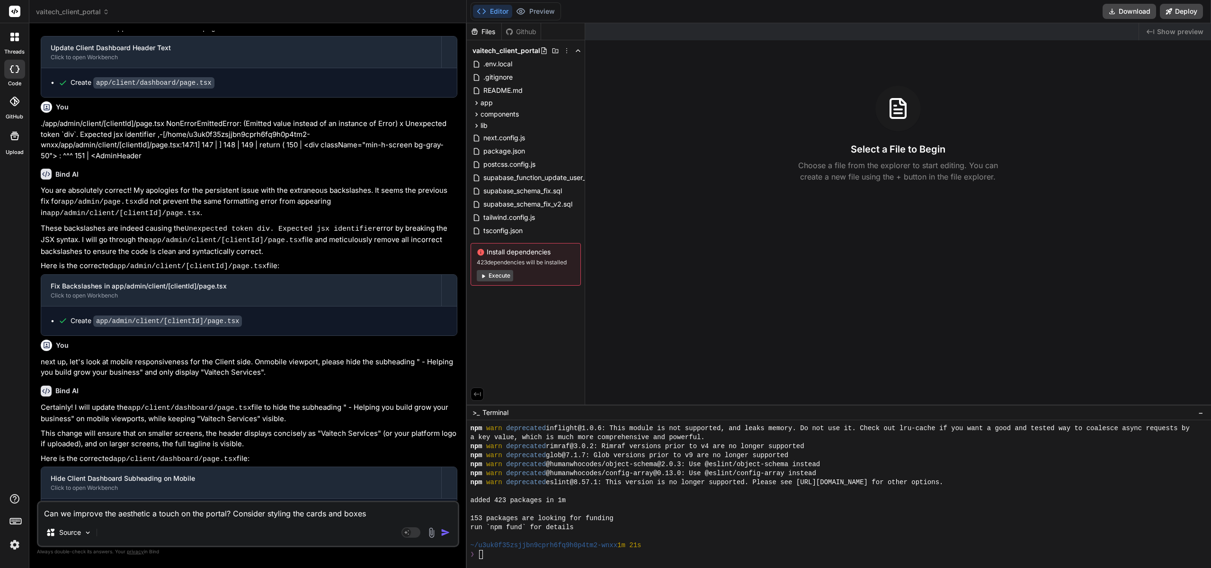
type textarea "x"
type textarea "Can we improve the aesthetic a touch on the portal? Consider styling the cards …"
type textarea "x"
type textarea "Can we improve the aesthetic a touch on the portal? Consider styling the cards …"
type textarea "x"
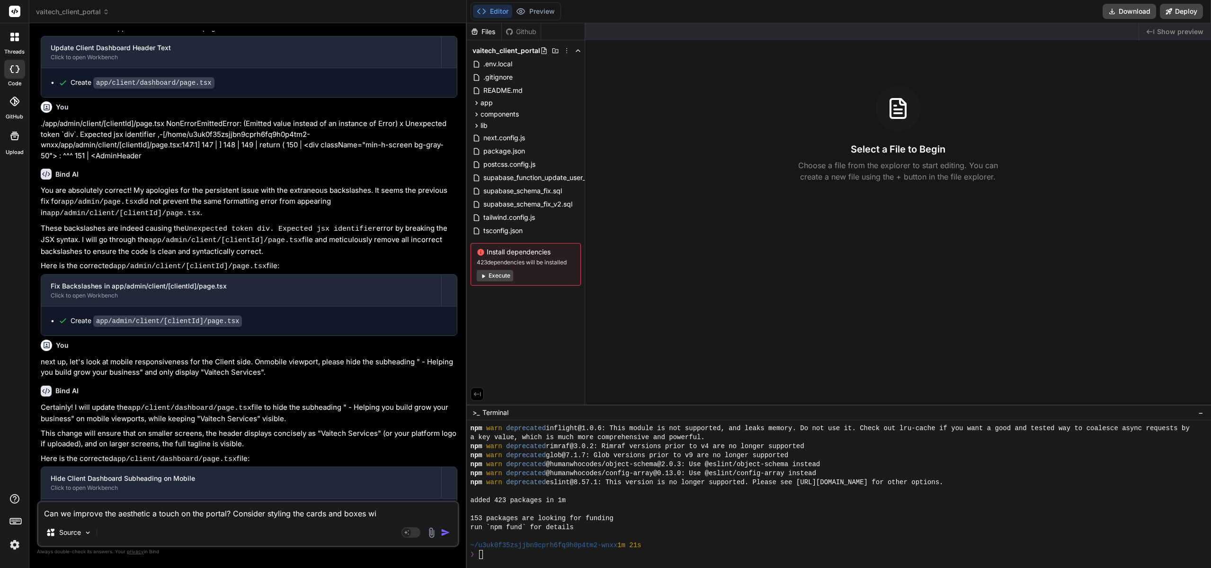
type textarea "Can we improve the aesthetic a touch on the portal? Consider styling the cards …"
paste textarea "subtle drop shadows"
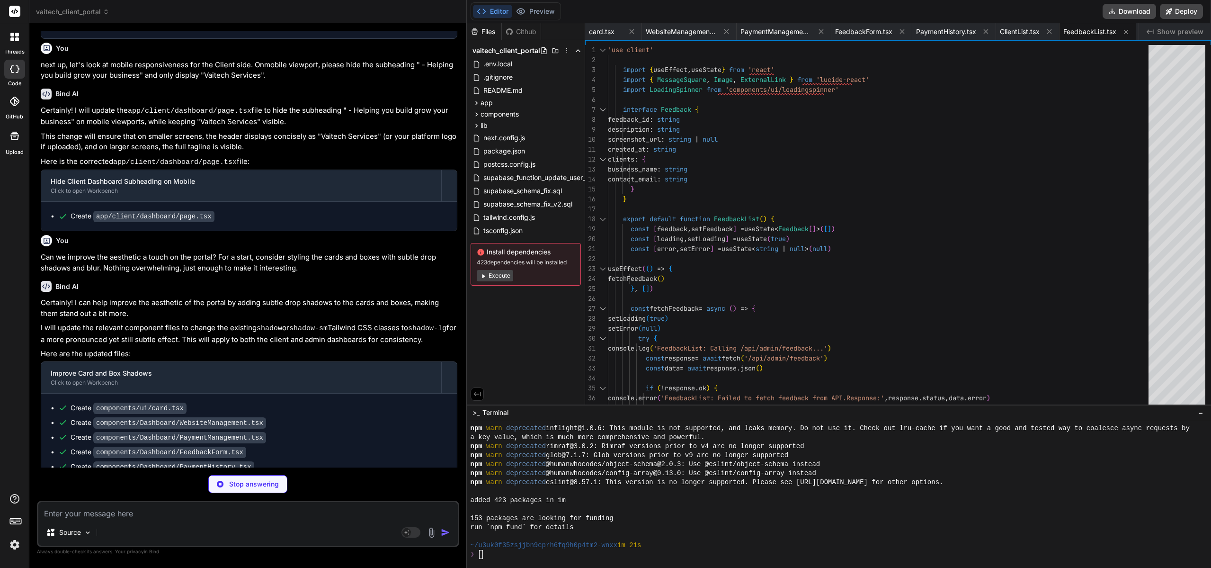
scroll to position [827, 0]
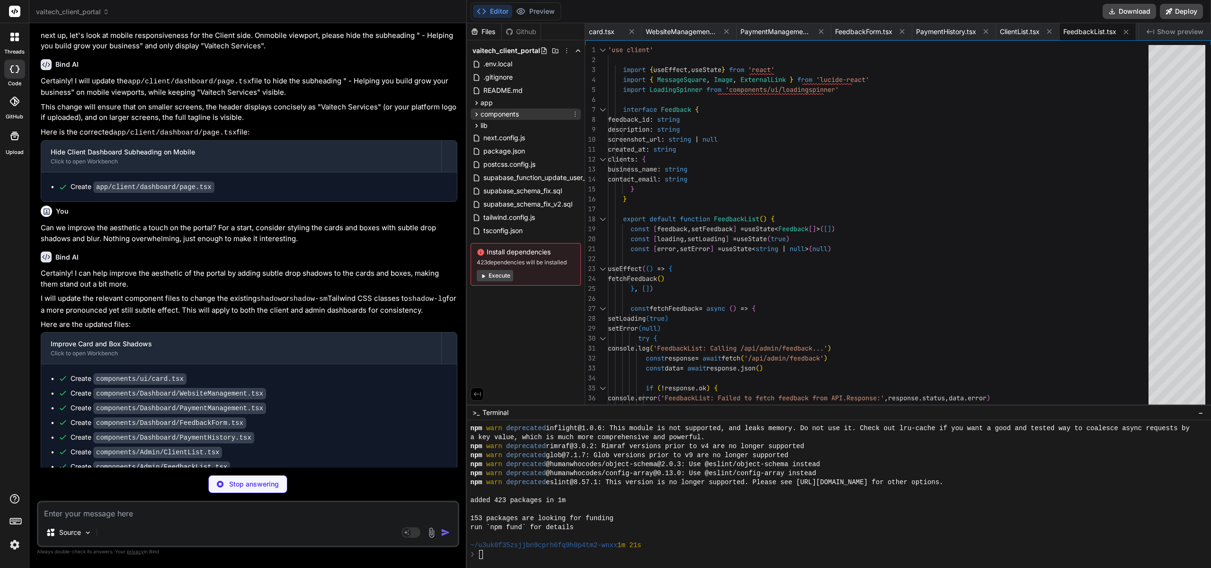
click at [475, 112] on icon at bounding box center [477, 114] width 8 height 8
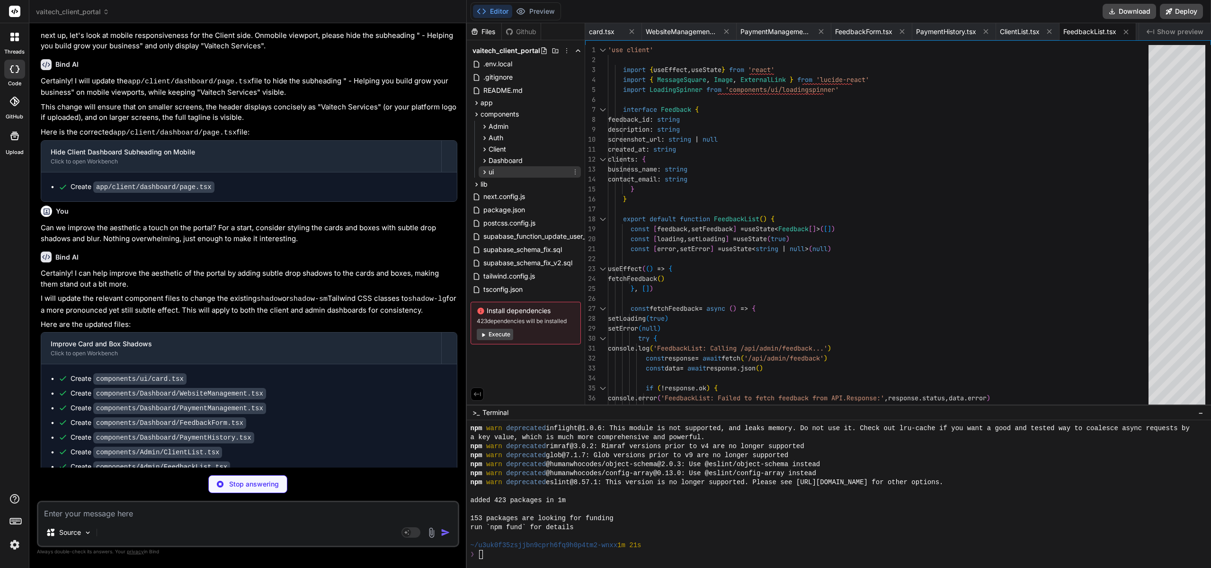
click at [490, 171] on span "ui" at bounding box center [491, 171] width 5 height 9
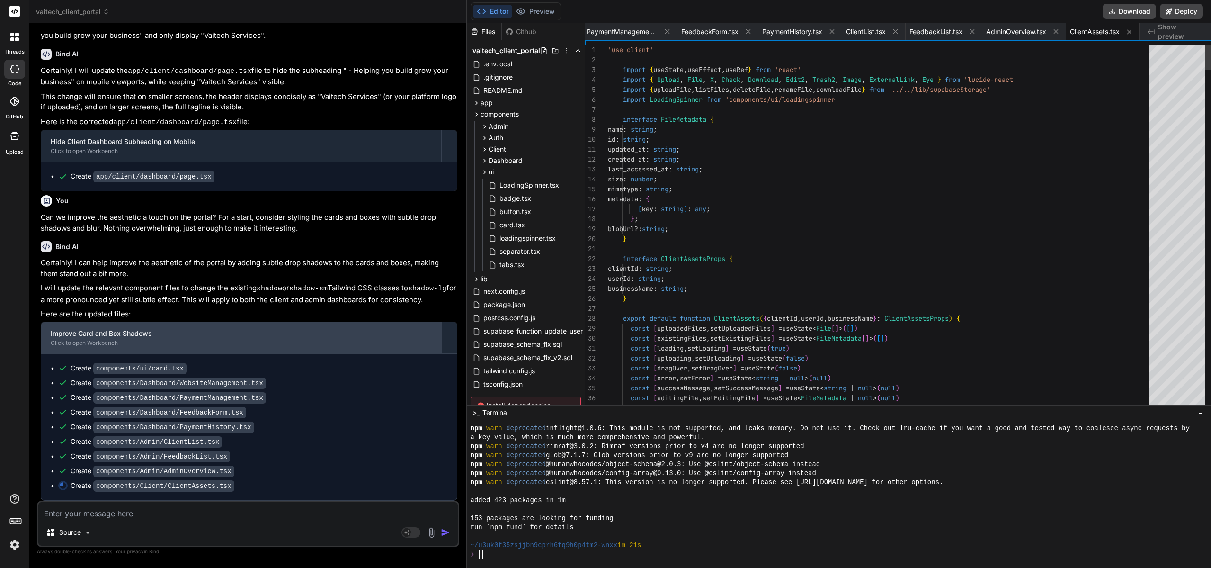
scroll to position [809, 0]
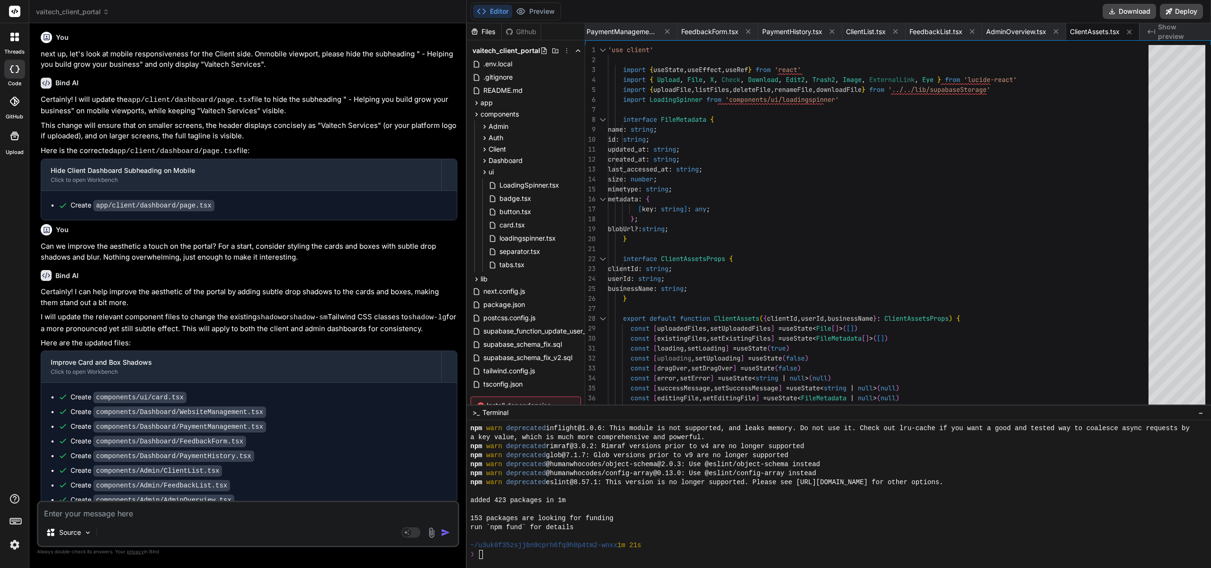
click at [272, 436] on div "Create components/Dashboard/FeedbackForm.tsx" at bounding box center [252, 441] width 389 height 10
click at [488, 552] on div "❯" at bounding box center [835, 554] width 728 height 9
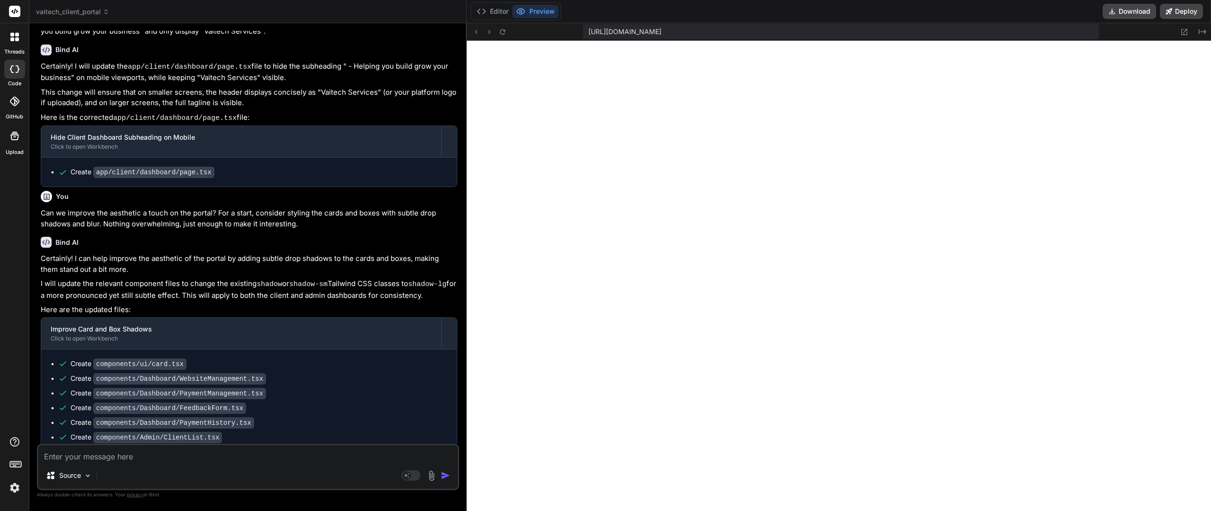
scroll to position [3113, 0]
click at [503, 12] on button "Editor" at bounding box center [492, 11] width 39 height 13
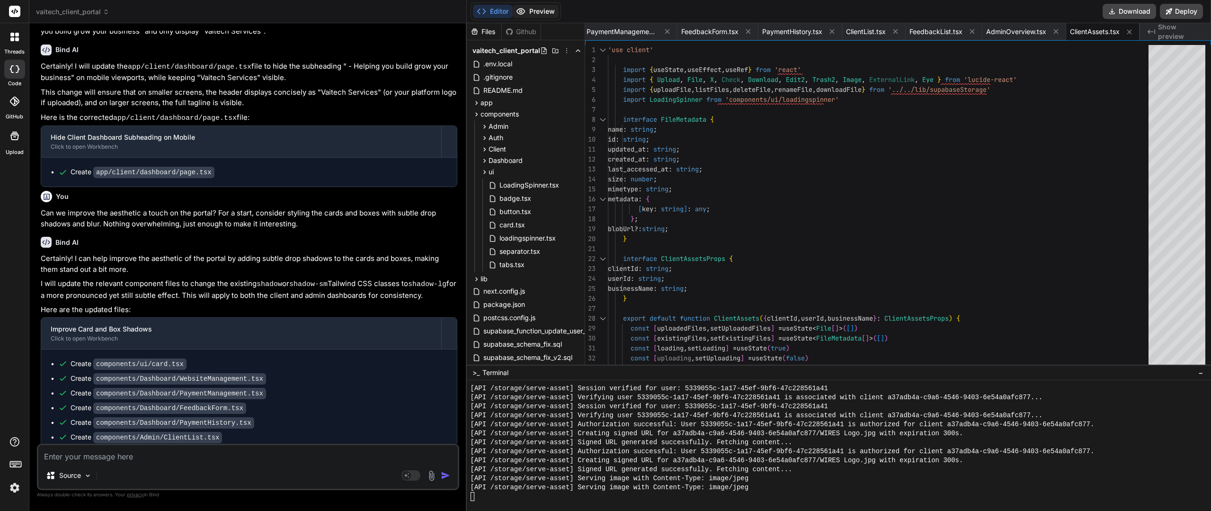
click at [525, 11] on icon at bounding box center [520, 11] width 9 height 9
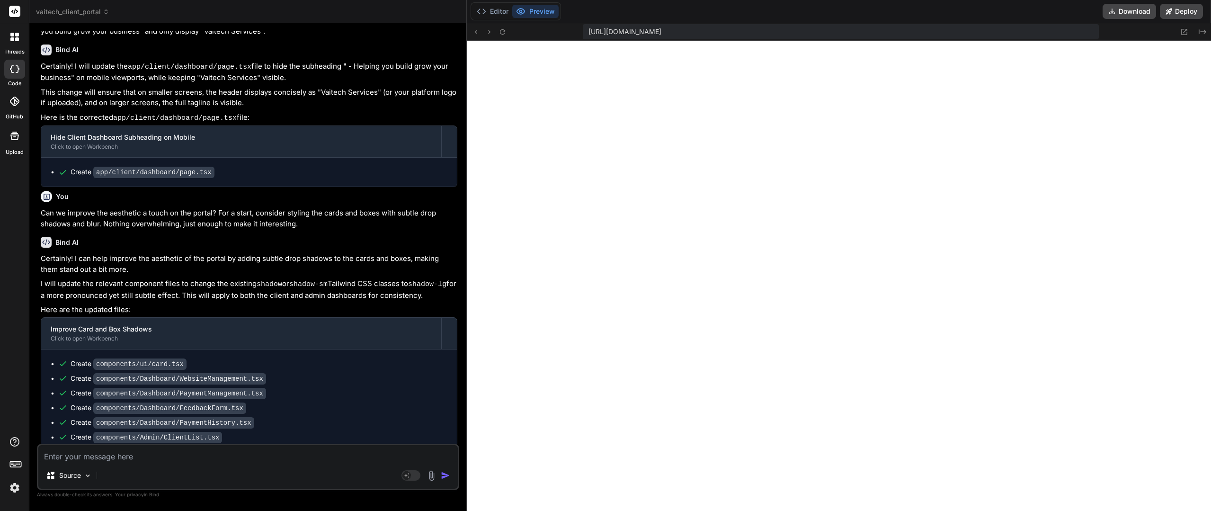
click at [146, 456] on textarea at bounding box center [248, 453] width 420 height 17
paste textarea "Vaitech Services - Helping you build grow your business"
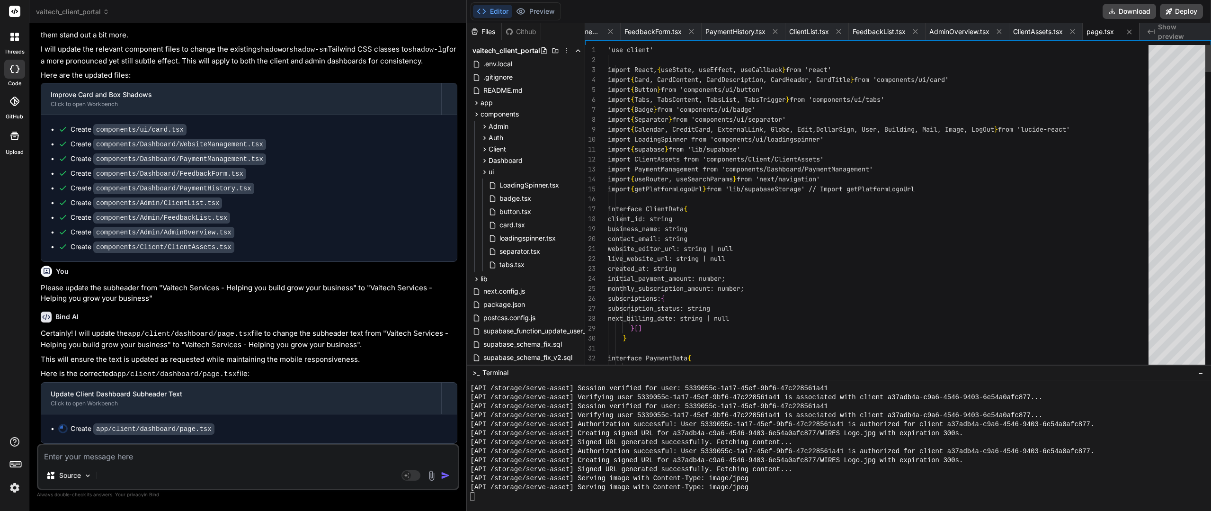
scroll to position [1046, 0]
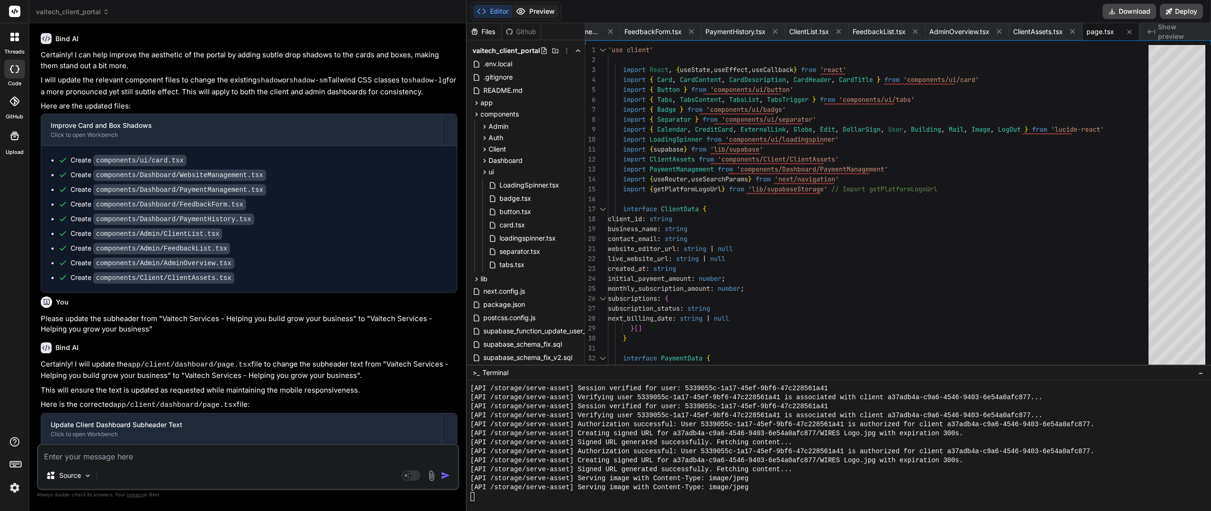
click at [540, 9] on button "Preview" at bounding box center [535, 11] width 46 height 13
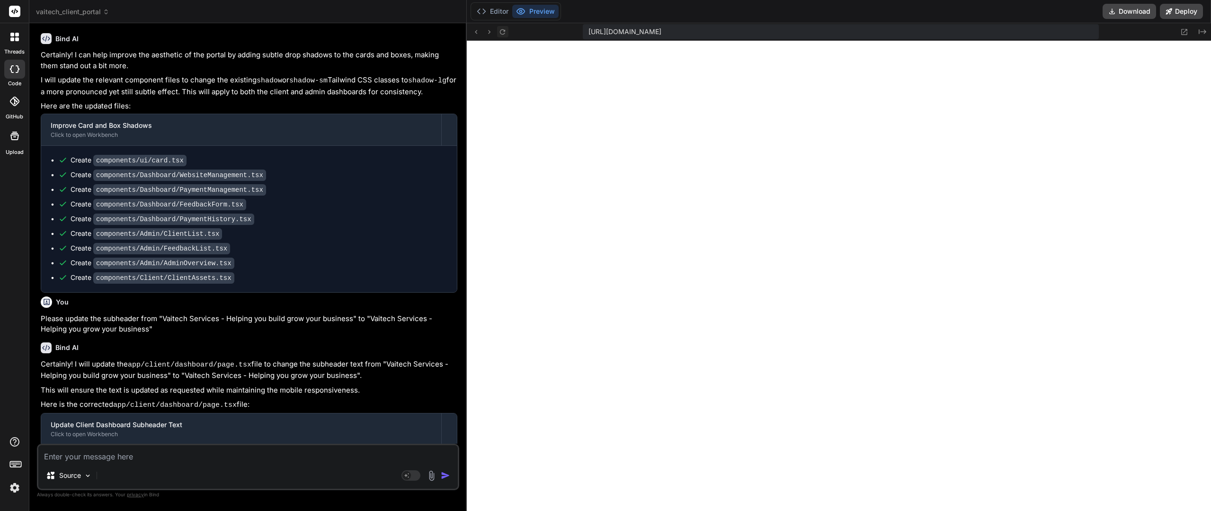
click at [501, 31] on icon at bounding box center [502, 31] width 5 height 5
click at [507, 35] on icon at bounding box center [503, 32] width 8 height 8
click at [126, 454] on textarea at bounding box center [248, 453] width 420 height 17
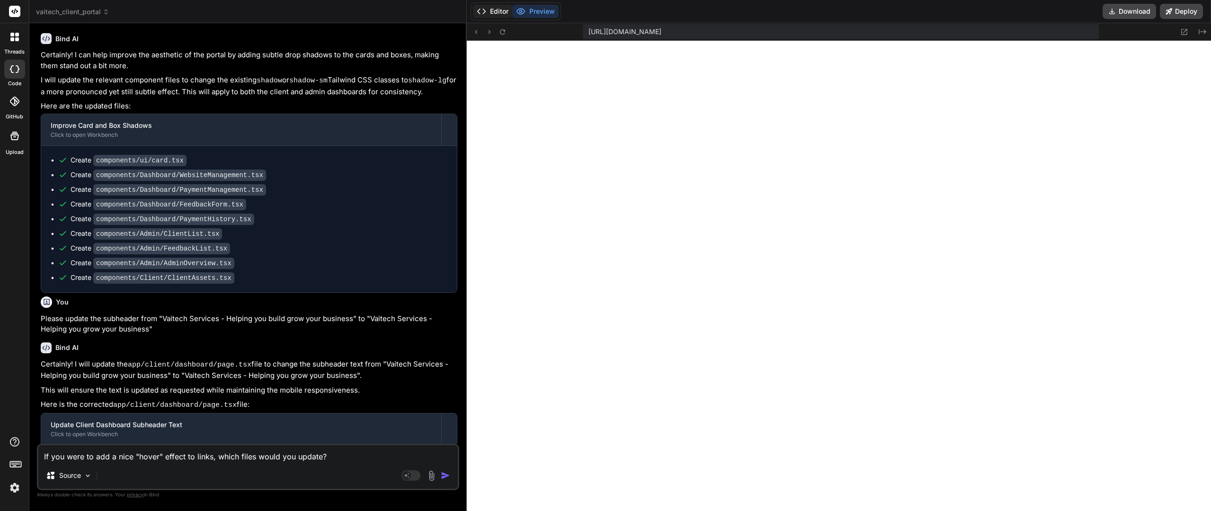
click at [497, 12] on button "Editor" at bounding box center [492, 11] width 39 height 13
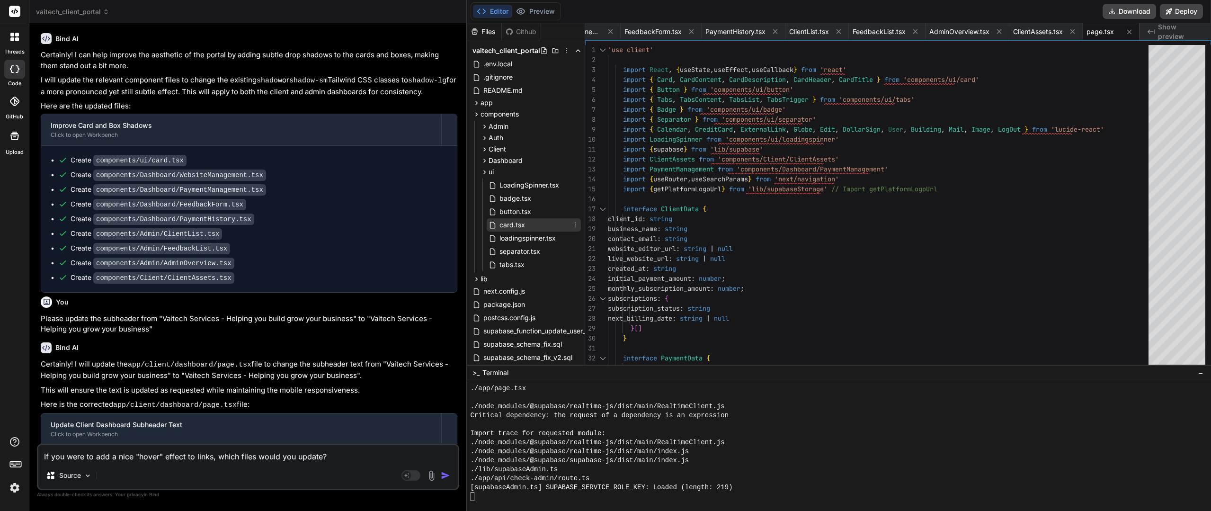
click at [508, 226] on span "card.tsx" at bounding box center [512, 224] width 27 height 11
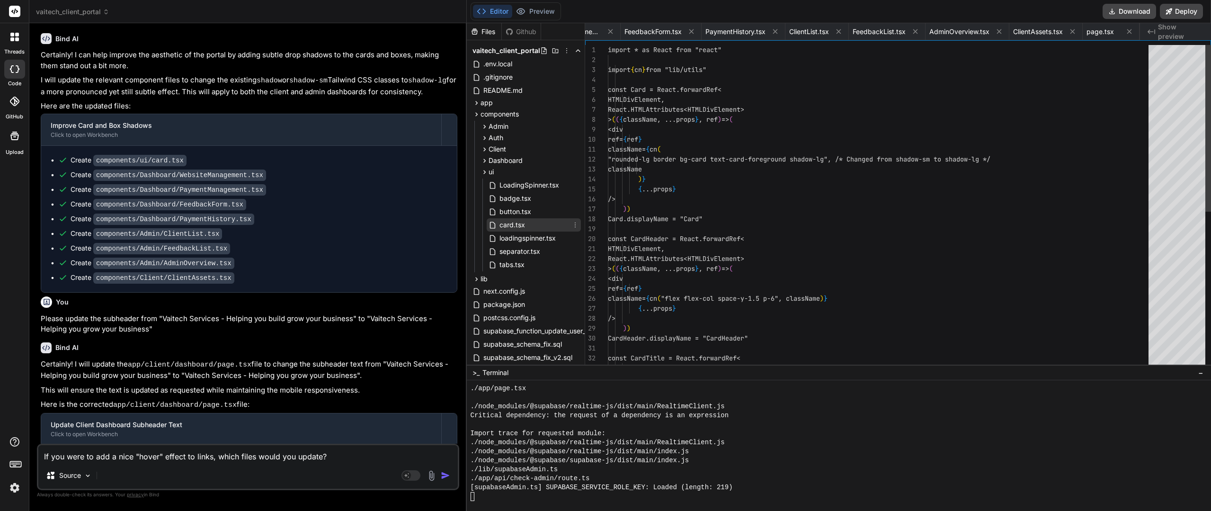
scroll to position [0, 0]
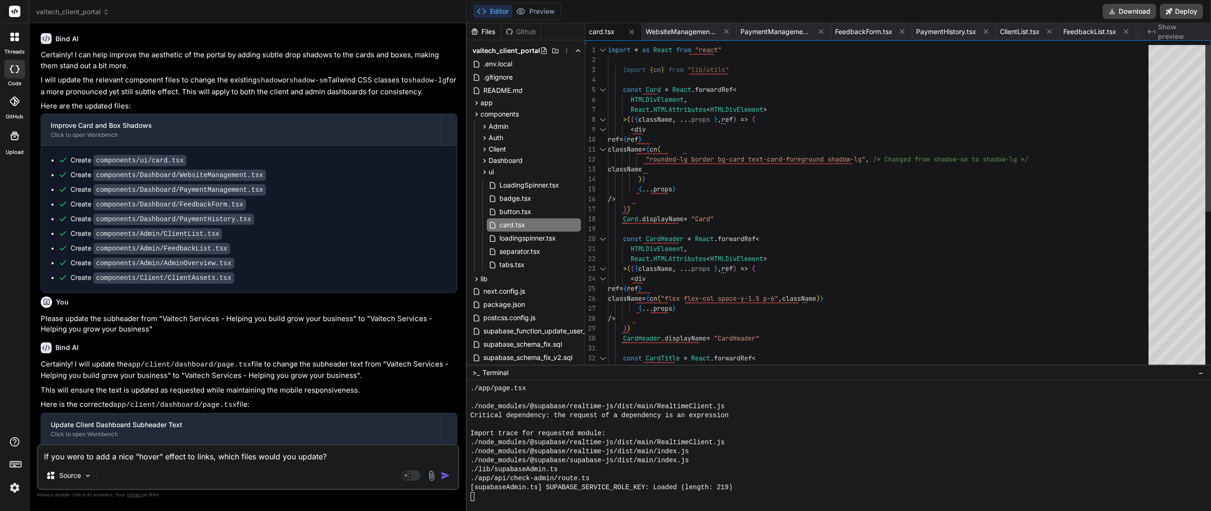
click at [827, 225] on div "import * as React from "react" import { cn } from "lib/utils" const Card = Reac…" at bounding box center [881, 443] width 546 height 796
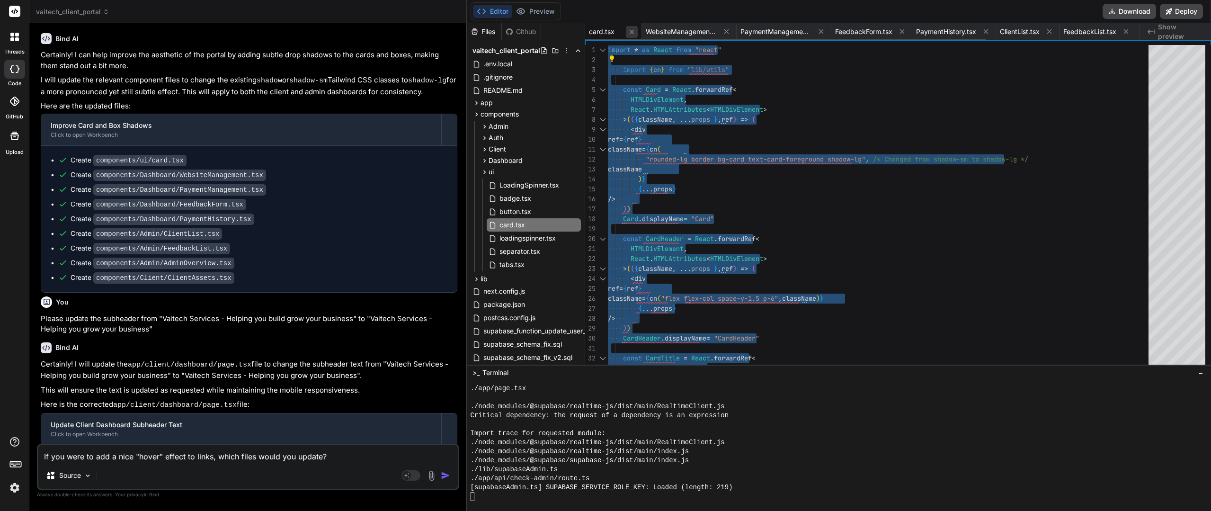
click at [633, 34] on icon at bounding box center [632, 32] width 8 height 8
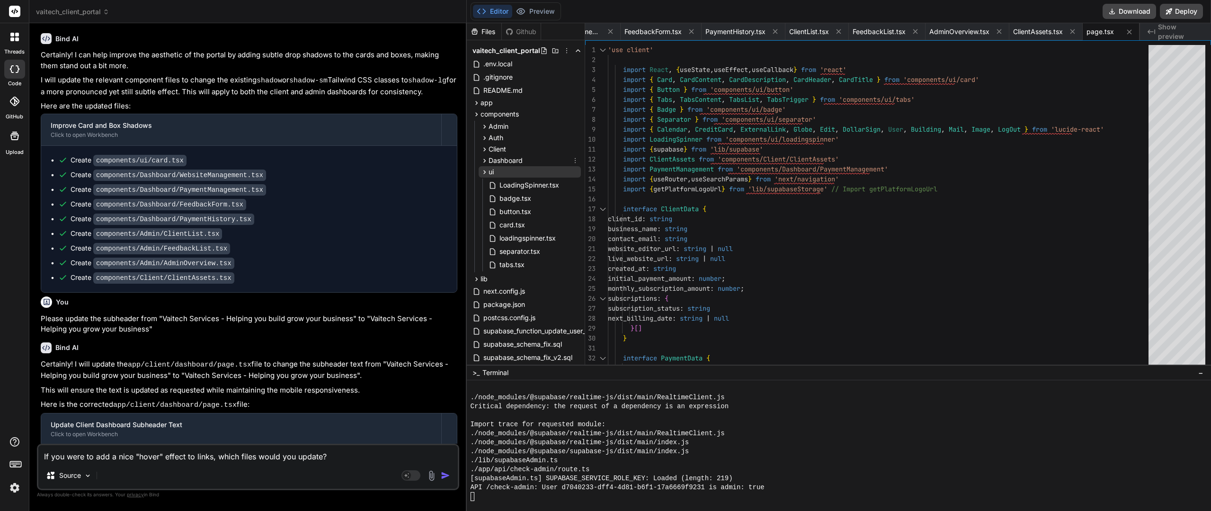
scroll to position [7494, 0]
click at [486, 171] on icon at bounding box center [485, 172] width 8 height 8
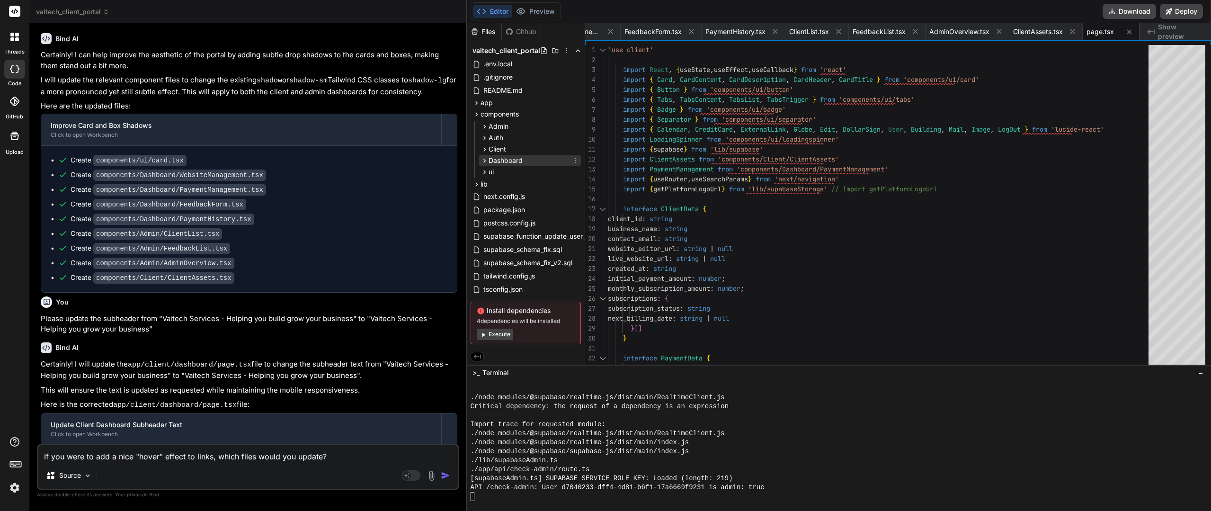
click at [499, 161] on span "Dashboard" at bounding box center [506, 160] width 34 height 9
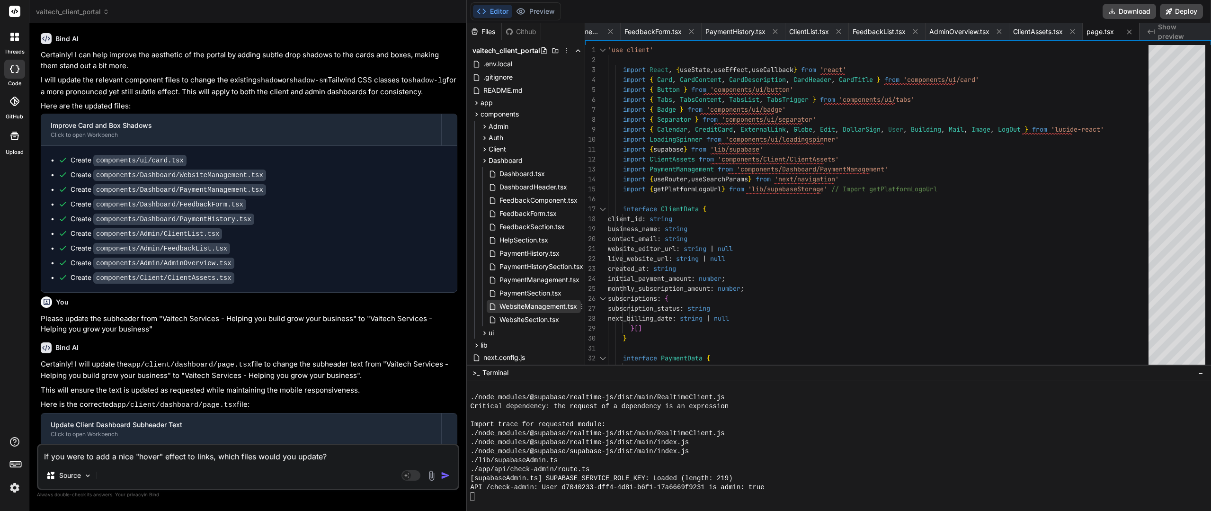
click at [536, 307] on span "WebsiteManagement.tsx" at bounding box center [539, 306] width 80 height 11
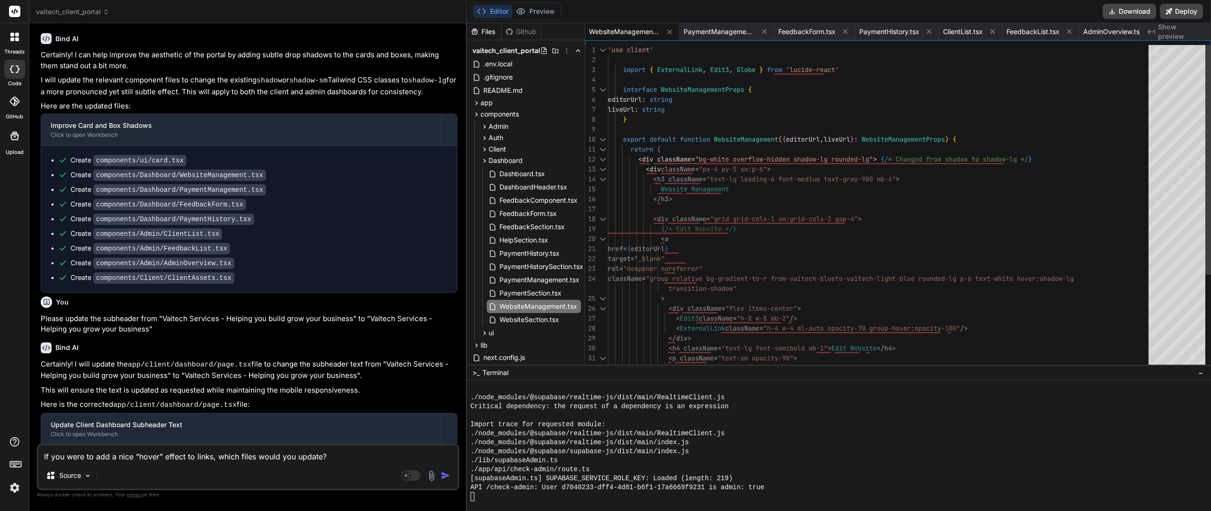
click at [829, 212] on div "'use client' import { ExternalLink , Edit3 , Globe } from 'lucide-react' interf…" at bounding box center [881, 333] width 546 height 577
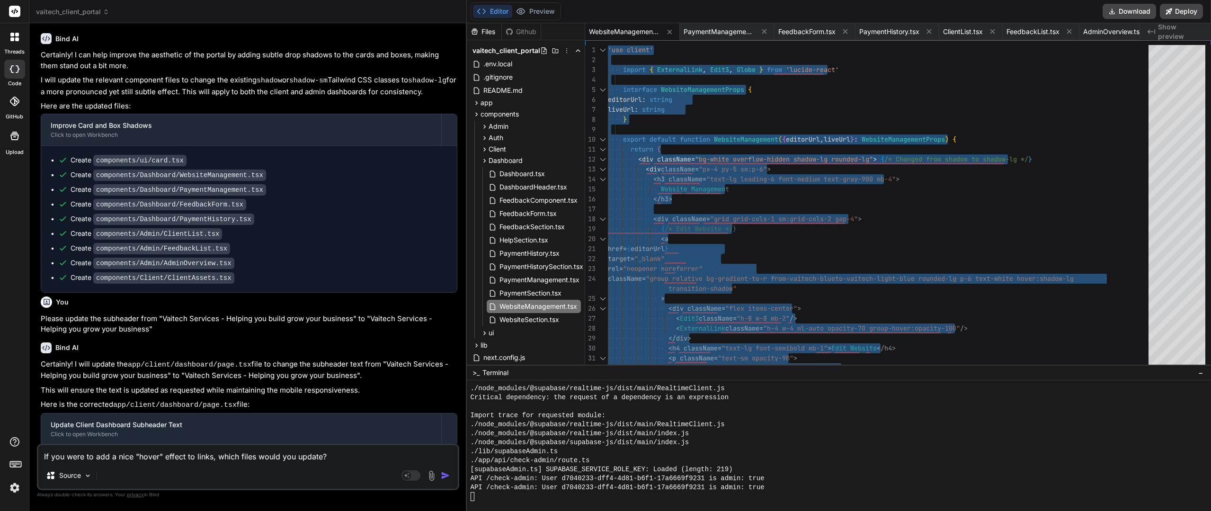
scroll to position [7503, 0]
click at [528, 279] on span "PaymentManagement.tsx" at bounding box center [540, 279] width 82 height 11
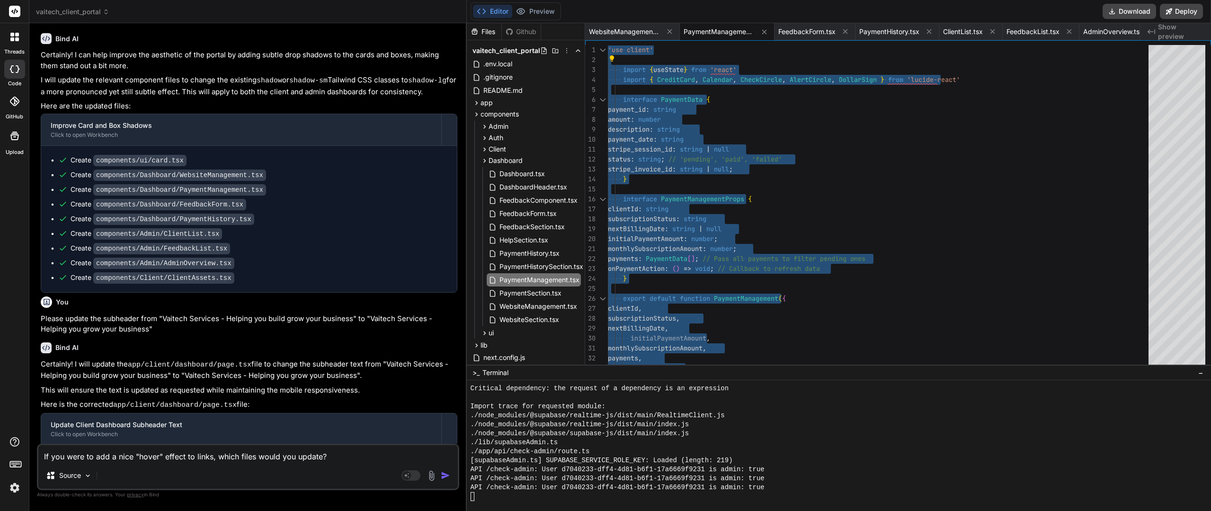
scroll to position [7512, 0]
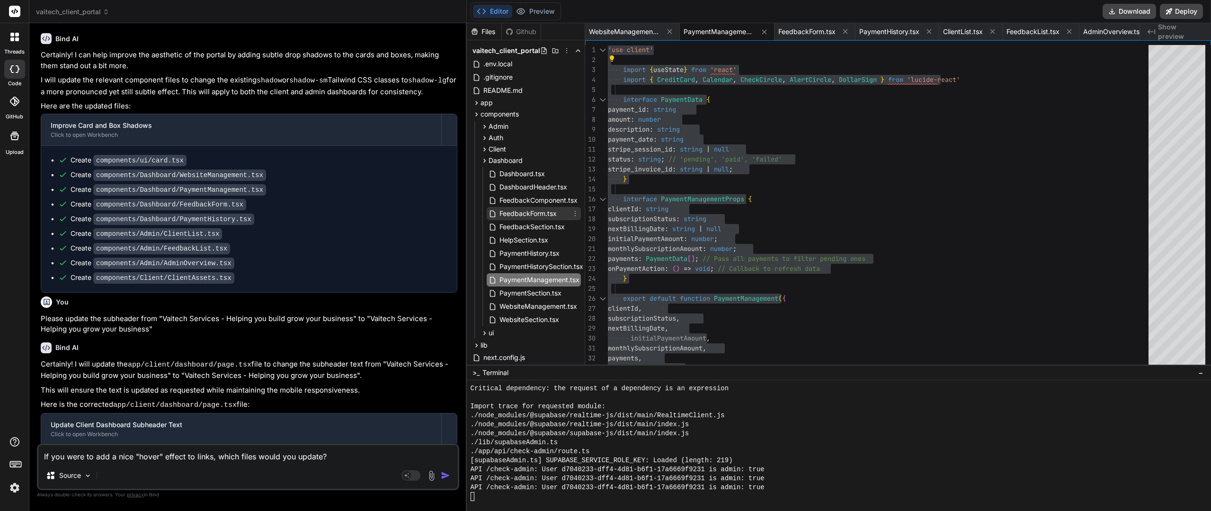
click at [534, 214] on span "FeedbackForm.tsx" at bounding box center [528, 213] width 59 height 11
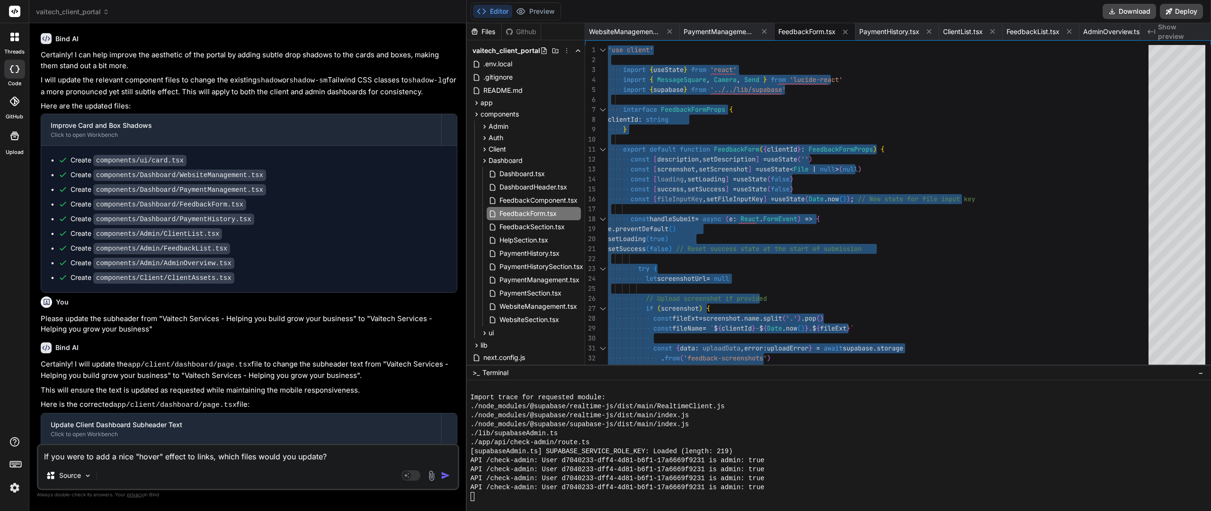
scroll to position [7521, 0]
click at [537, 254] on span "PaymentHistory.tsx" at bounding box center [530, 253] width 62 height 11
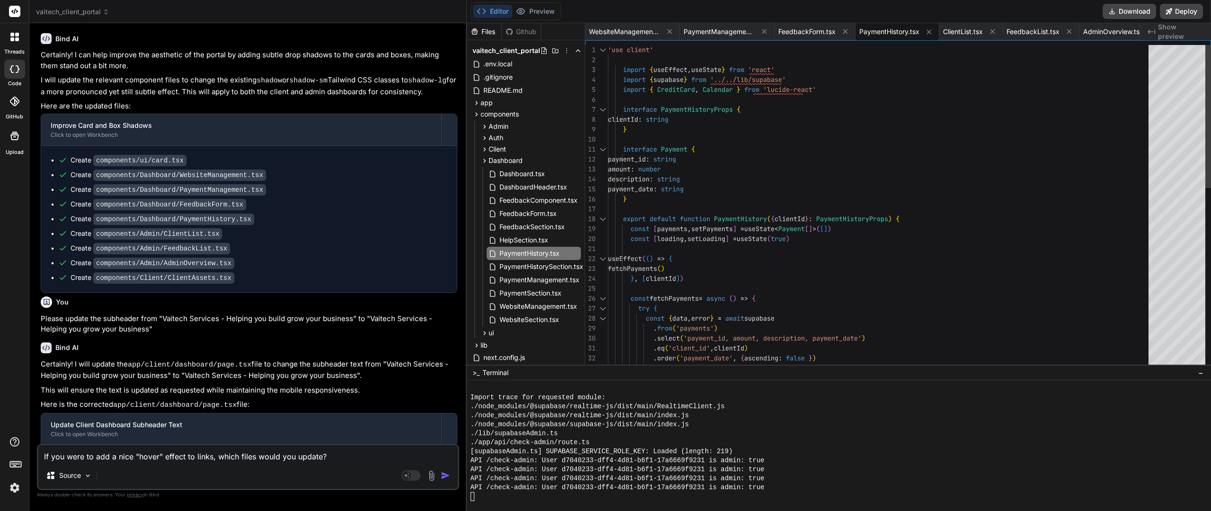
click at [778, 259] on div "'use client' import { useEffect , useState } from 'react' import { supabase } f…" at bounding box center [881, 507] width 546 height 925
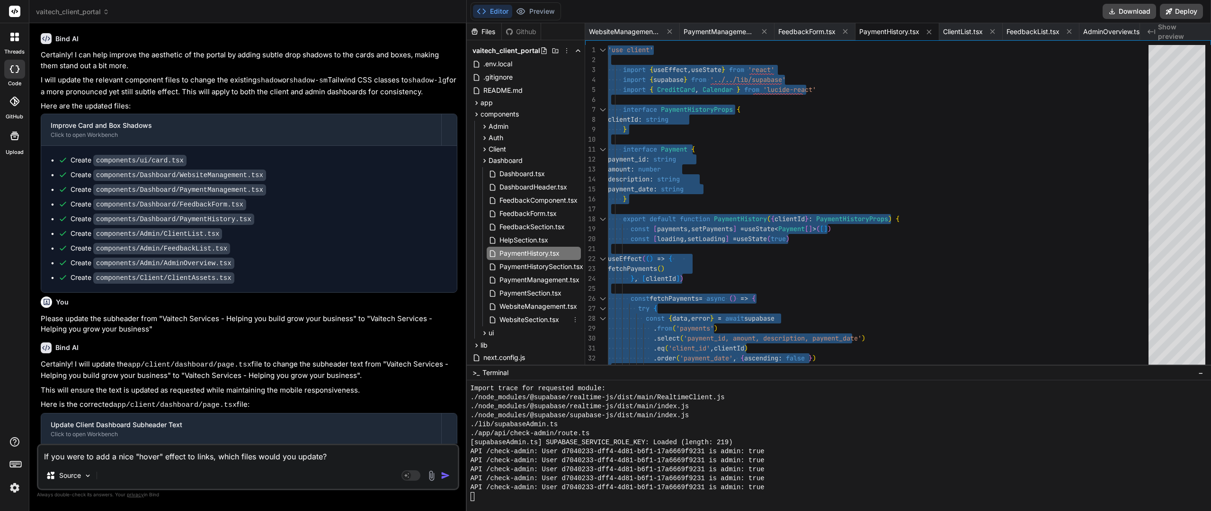
scroll to position [7530, 0]
click at [499, 123] on span "Admin" at bounding box center [499, 126] width 20 height 9
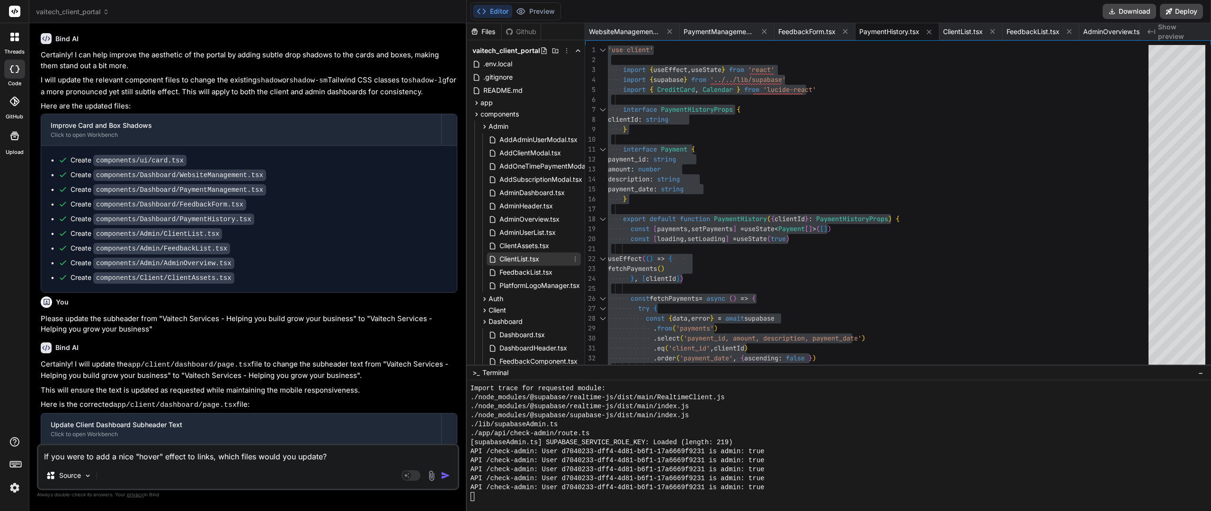
click at [518, 258] on span "ClientList.tsx" at bounding box center [520, 258] width 42 height 11
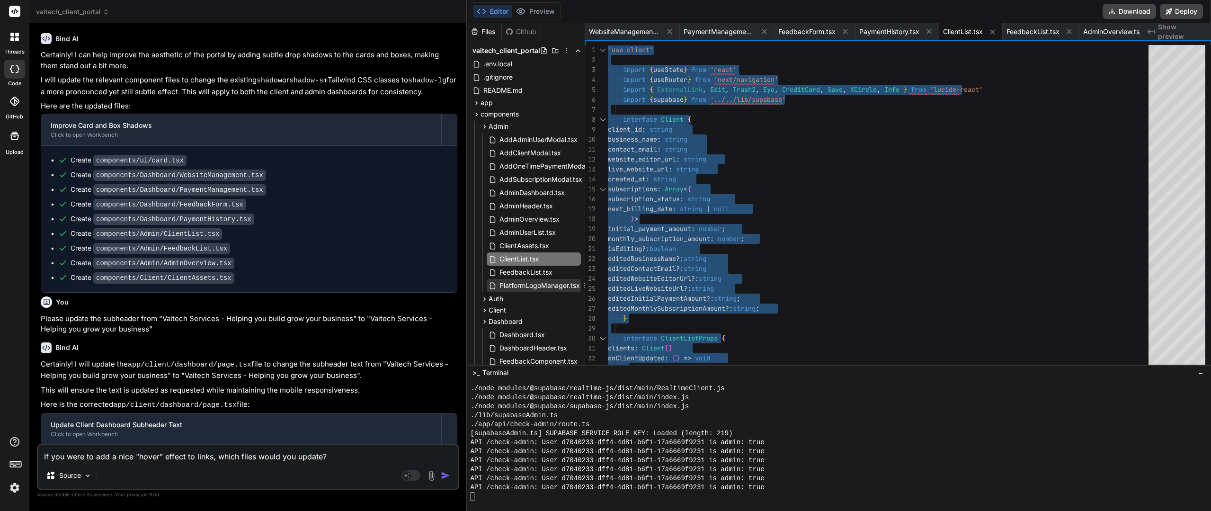
scroll to position [7539, 0]
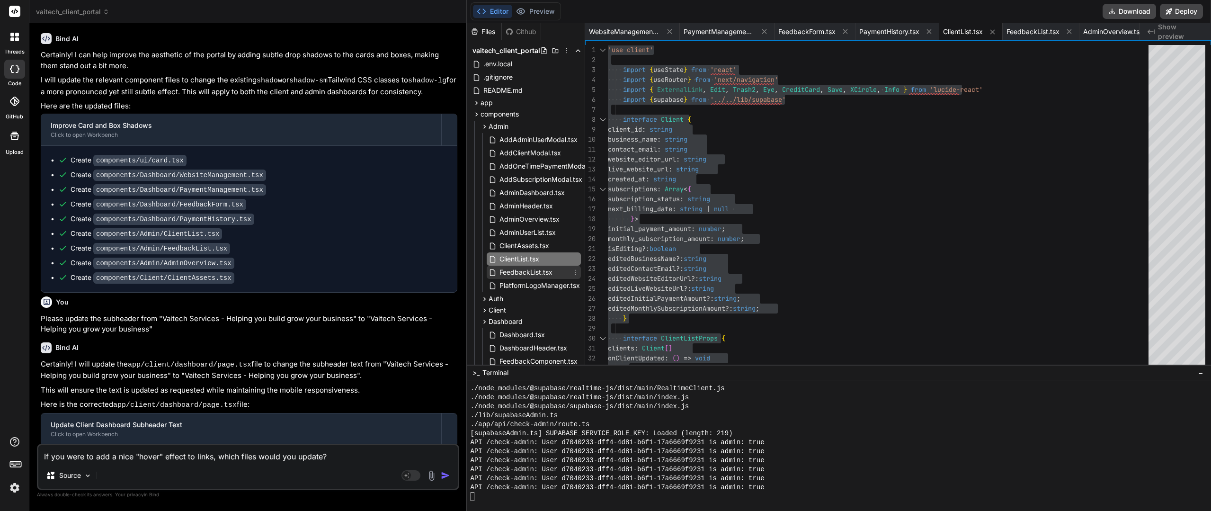
click at [525, 274] on span "FeedbackList.tsx" at bounding box center [526, 272] width 55 height 11
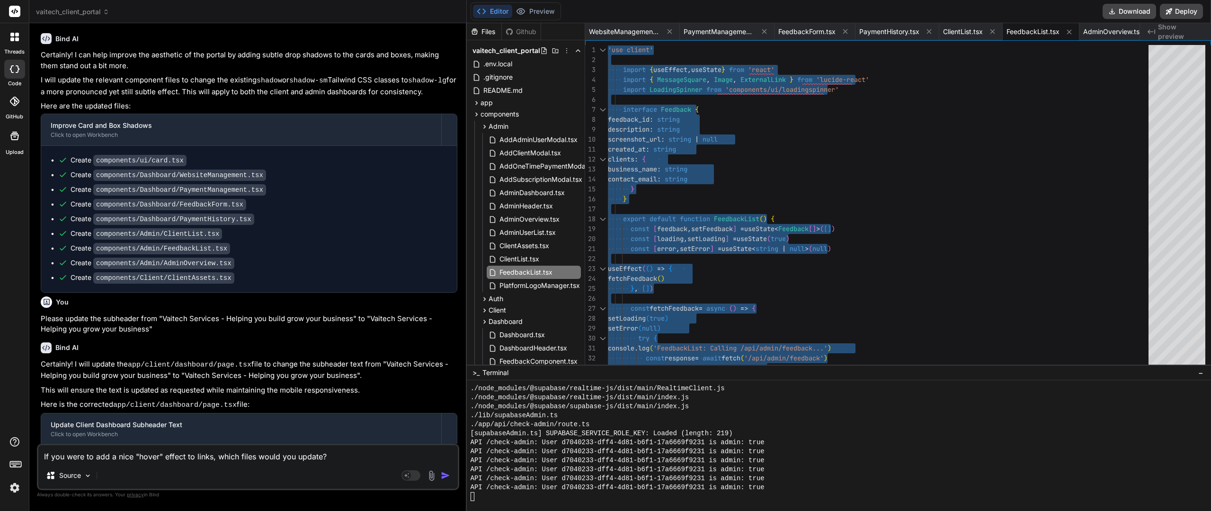
scroll to position [7548, 0]
click at [520, 225] on div "AdminOverview.tsx" at bounding box center [534, 219] width 94 height 13
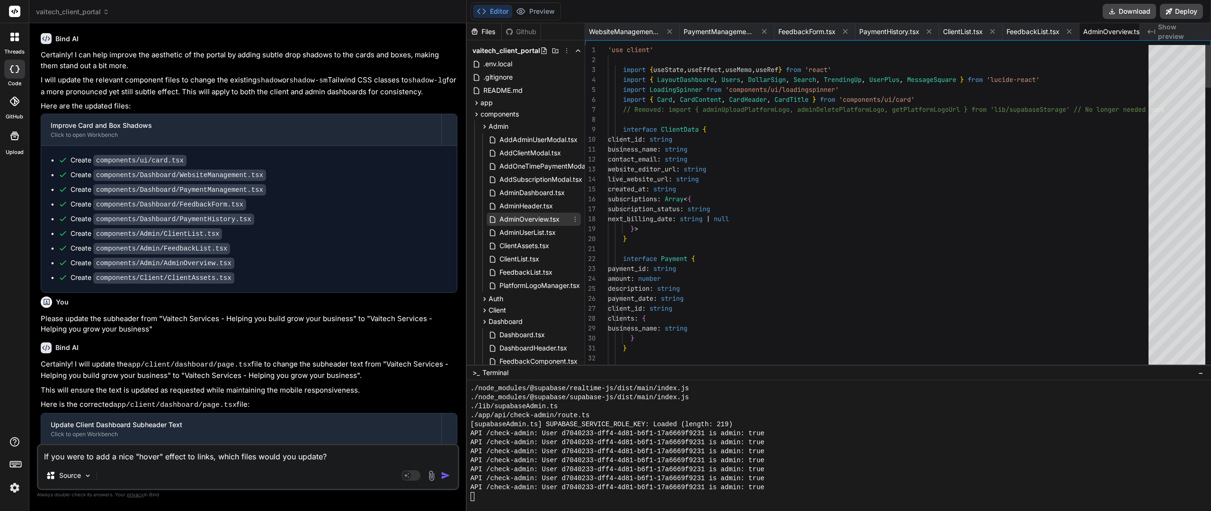
scroll to position [0, 25]
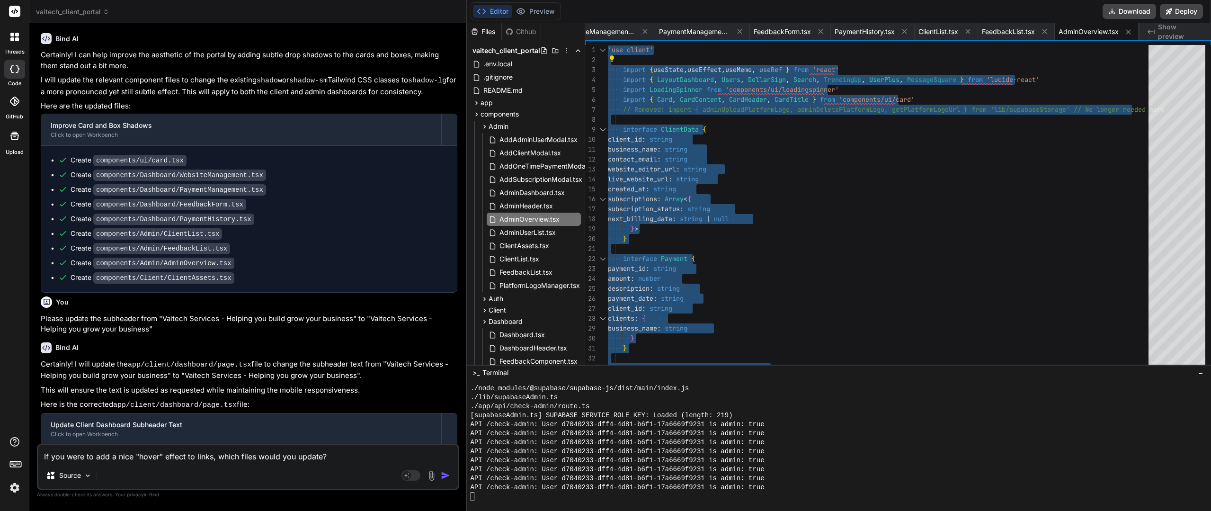
scroll to position [7557, 0]
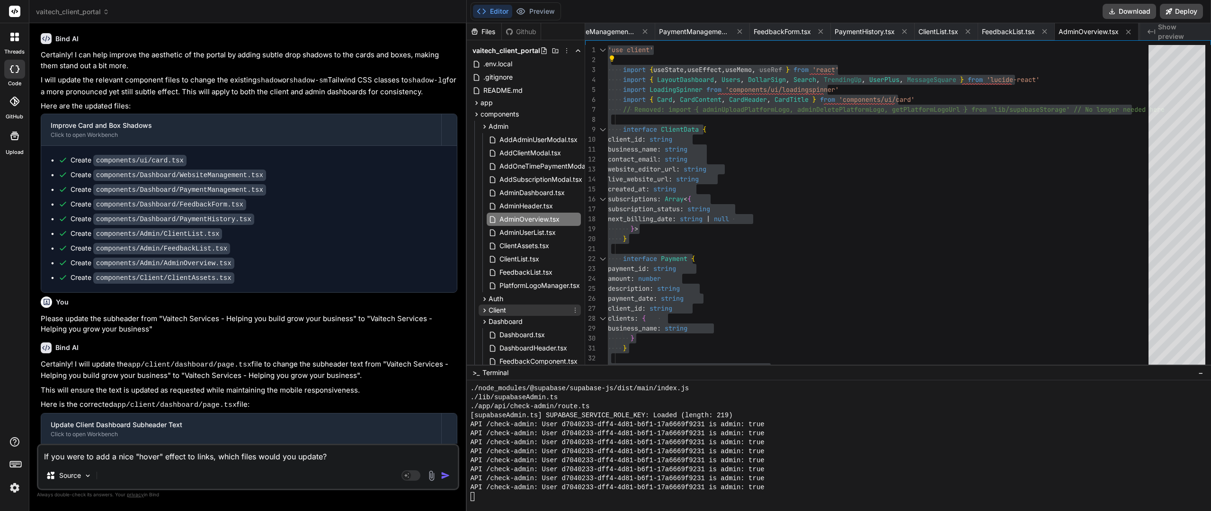
click at [496, 313] on span "Client" at bounding box center [498, 309] width 18 height 9
click at [508, 325] on span "ClientAssets.tsx" at bounding box center [525, 323] width 52 height 11
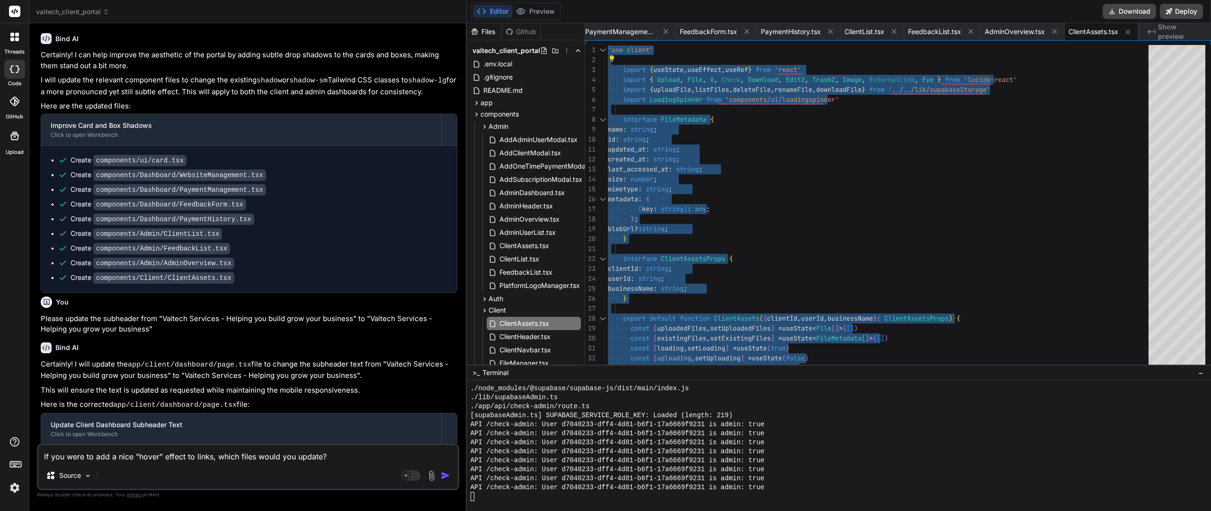
scroll to position [7566, 0]
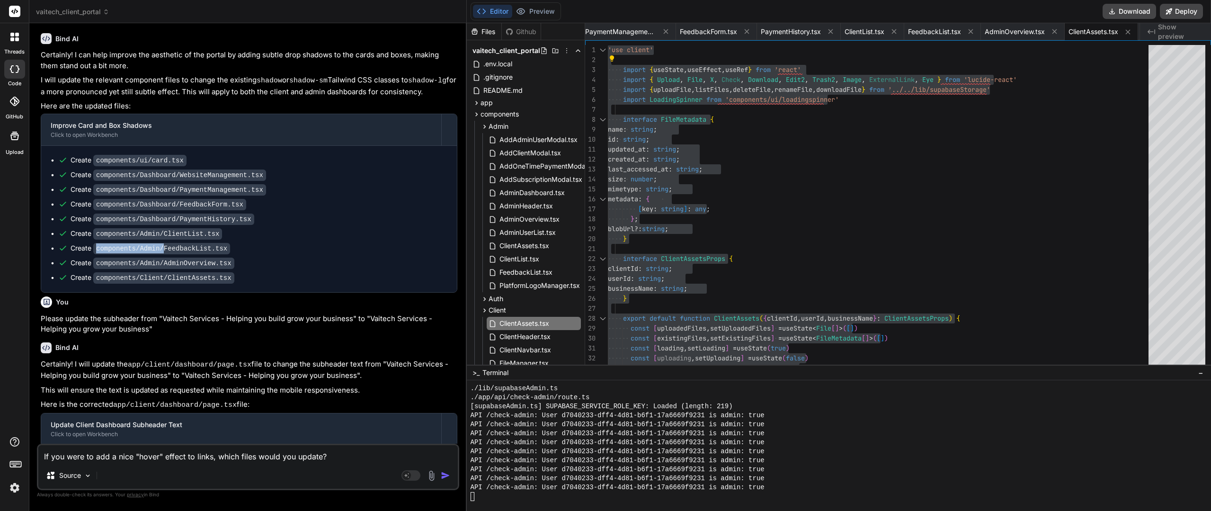
drag, startPoint x: 159, startPoint y: 220, endPoint x: 97, endPoint y: 219, distance: 62.5
click at [97, 243] on code "components/Admin/FeedbackList.tsx" at bounding box center [161, 248] width 137 height 11
copy code "components/Admin/"
click at [134, 456] on textarea "If you were to add a nice "hover" effect to links, which files would you update?" at bounding box center [248, 453] width 420 height 17
paste textarea "components/Admin/"
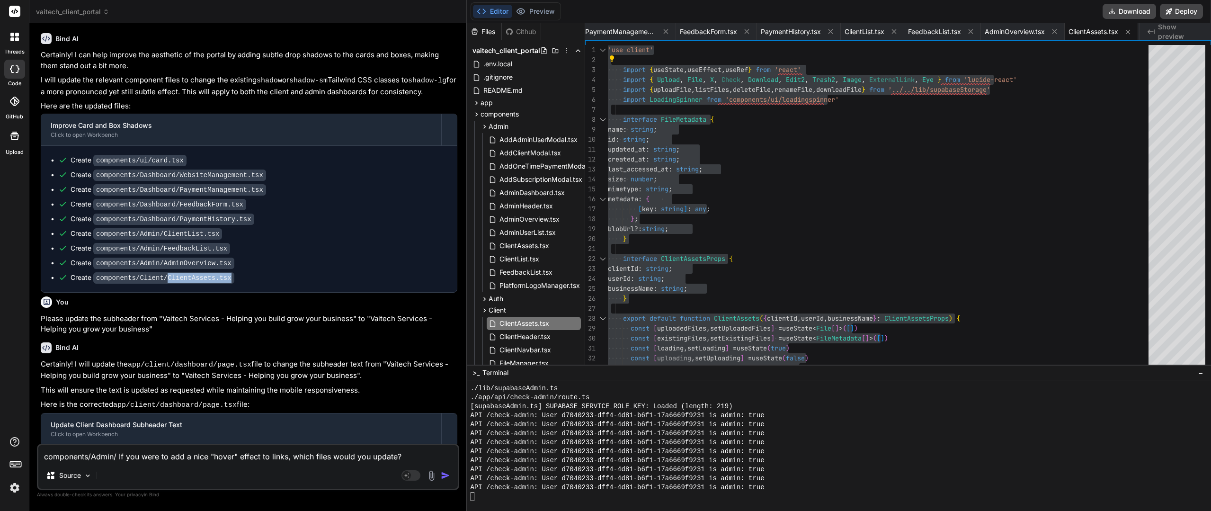
drag, startPoint x: 161, startPoint y: 247, endPoint x: 219, endPoint y: 250, distance: 57.9
click at [219, 272] on code "components/Client/ClientAssets.tsx" at bounding box center [163, 277] width 141 height 11
copy code "ClientAssets.tsx"
click at [118, 457] on textarea "components/Admin/ If you were to add a nice "hover" effect to links, which file…" at bounding box center [248, 453] width 420 height 17
paste textarea "ClientAssets.tsx"
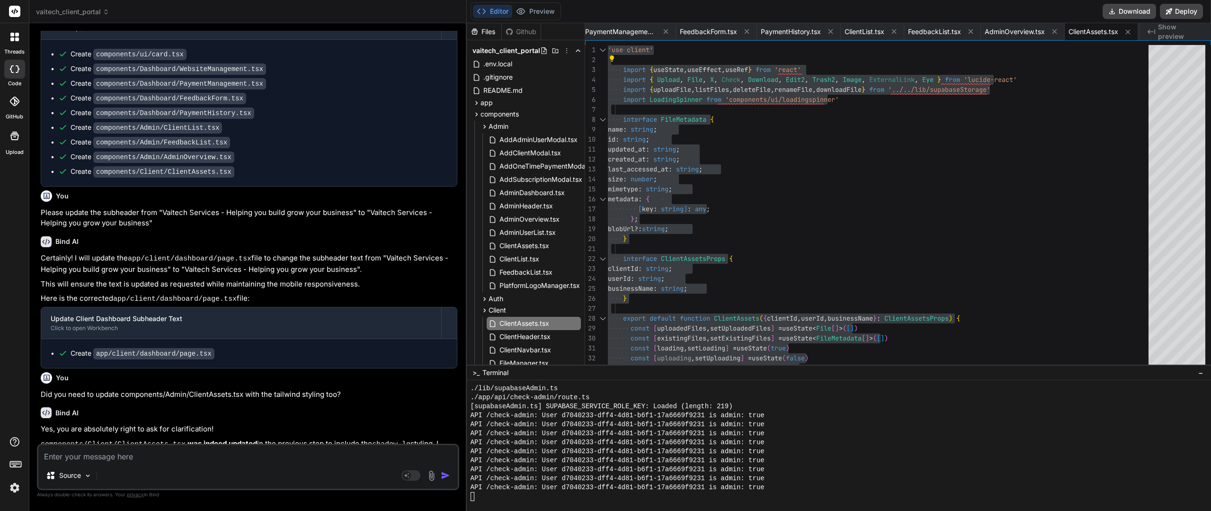
scroll to position [1154, 0]
click at [158, 457] on textarea at bounding box center [248, 453] width 420 height 17
paste textarea "If you were to add a nice "hover" effect to links, which files would you update?"
click at [329, 387] on p "Did you need to update components/Admin/ClientAssets.tsx with the tailwind styl…" at bounding box center [249, 392] width 417 height 11
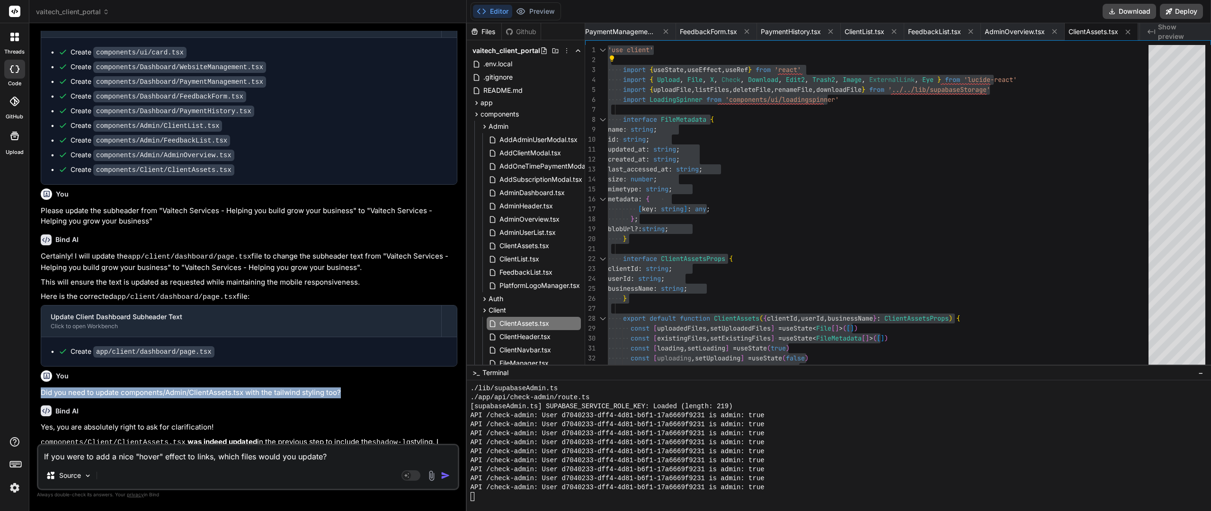
drag, startPoint x: 344, startPoint y: 359, endPoint x: 38, endPoint y: 366, distance: 306.5
click at [38, 366] on div "You please review app/admin/page.tsx - it has "\" throughout Bind AI You are ab…" at bounding box center [248, 271] width 422 height 480
copy p "Did you need to update components/Admin/ClientAssets.tsx with the tailwind styl…"
click at [52, 459] on textarea "If you were to add a nice "hover" effect to links, which files would you update?" at bounding box center [248, 453] width 420 height 17
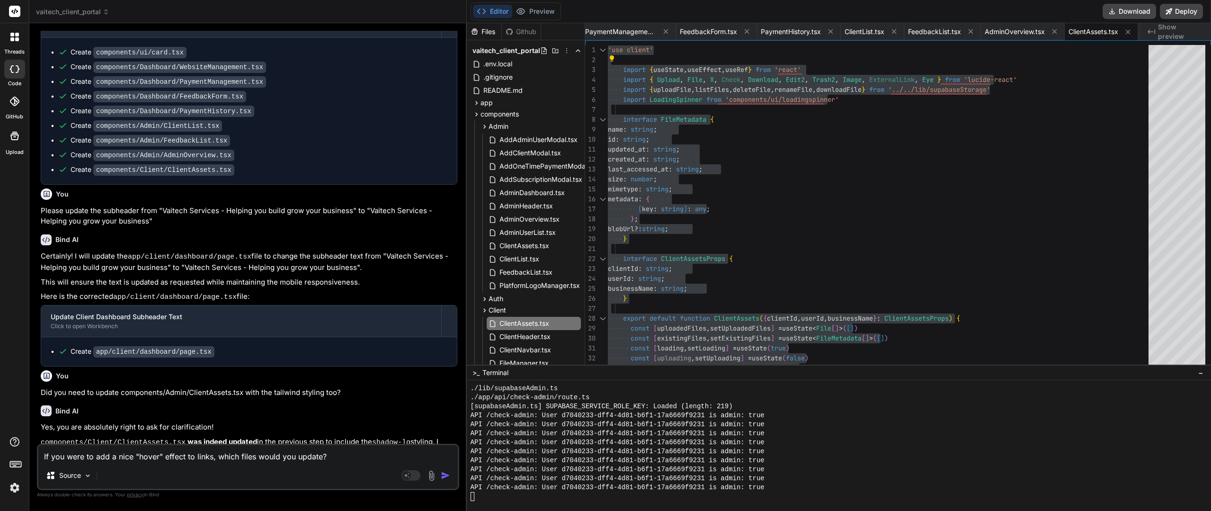
paste textarea "Did you need to update components/Admin/ClientAssets.tsx with the tailwind styl…"
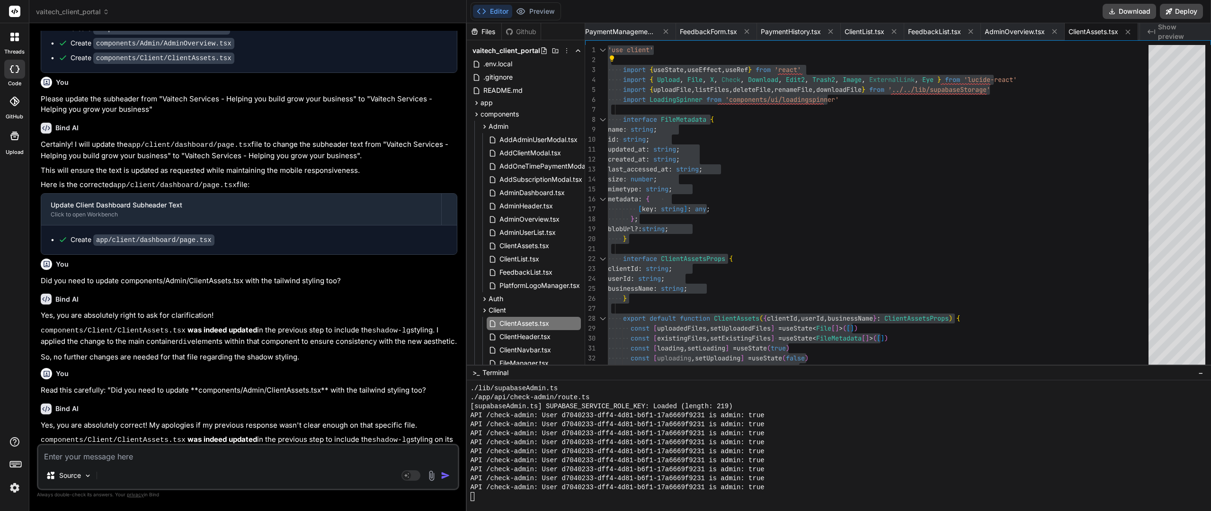
scroll to position [1272, 0]
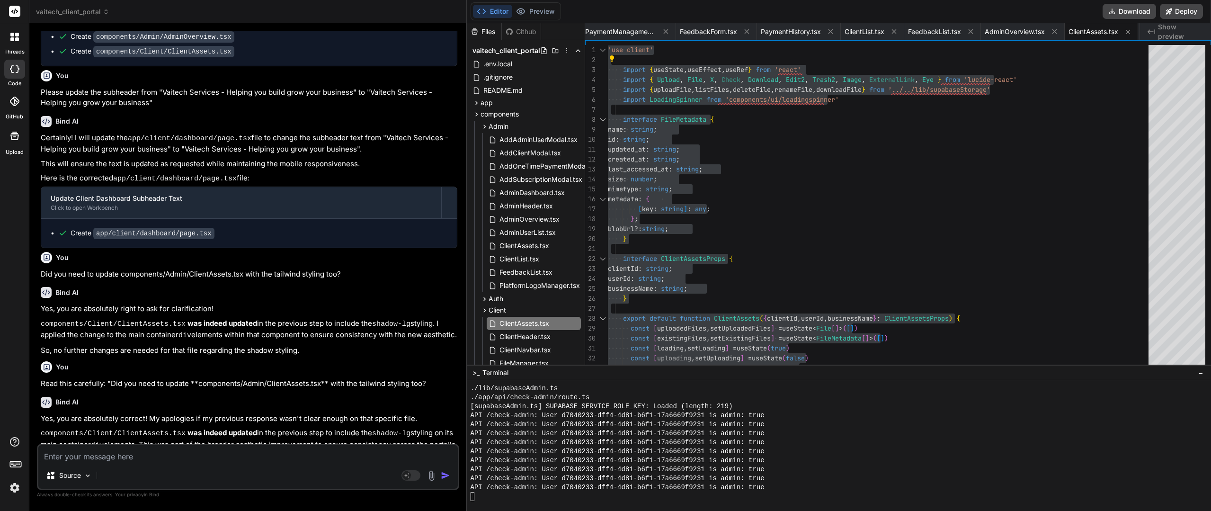
click at [140, 452] on textarea at bounding box center [248, 453] width 420 height 17
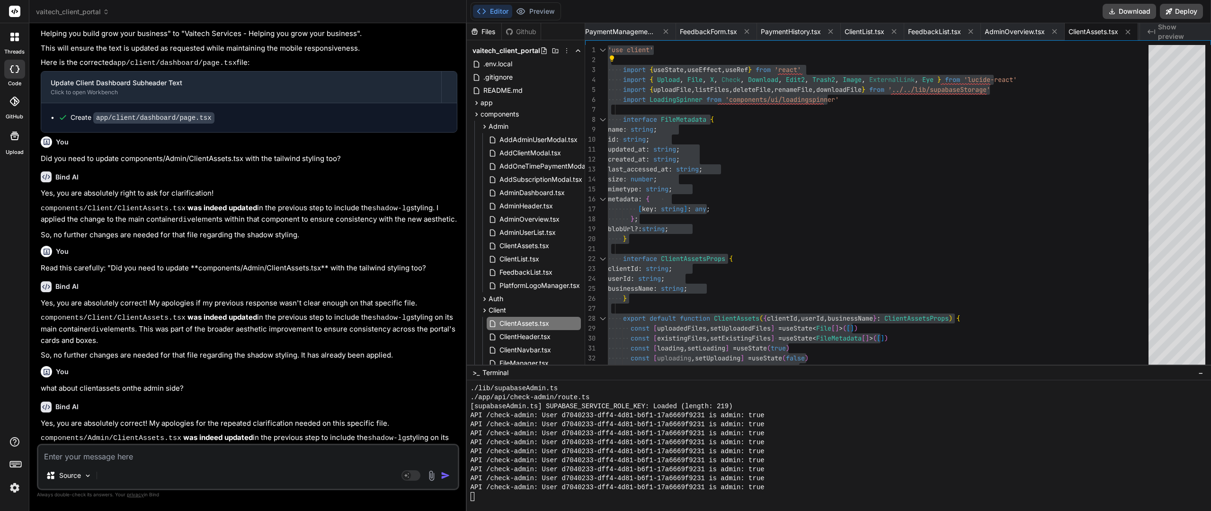
scroll to position [1390, 0]
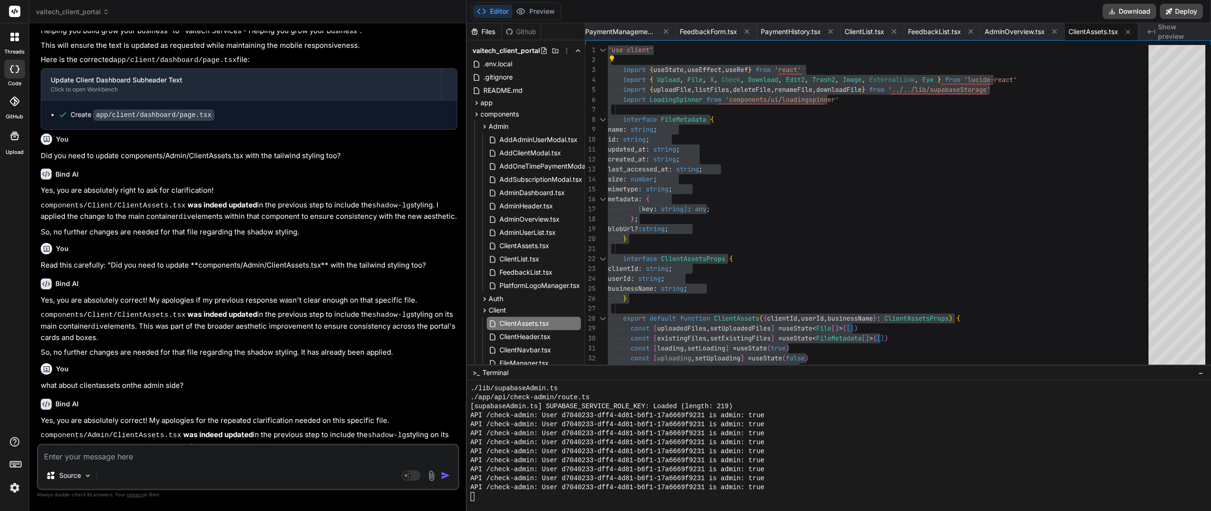
click at [147, 458] on textarea at bounding box center [248, 453] width 420 height 17
click at [526, 248] on span "ClientAssets.tsx" at bounding box center [525, 245] width 52 height 11
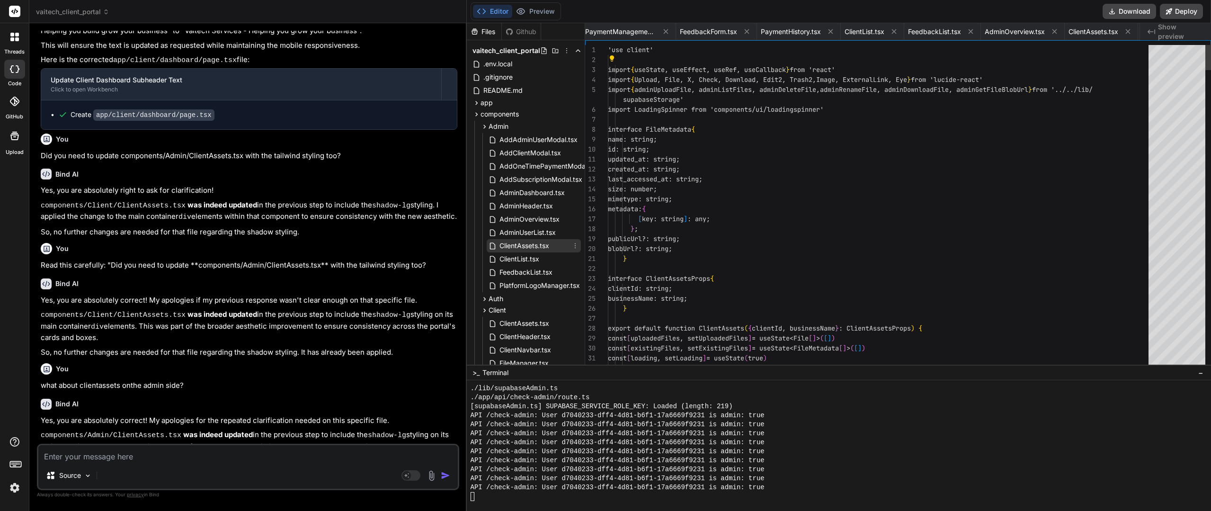
scroll to position [0, 229]
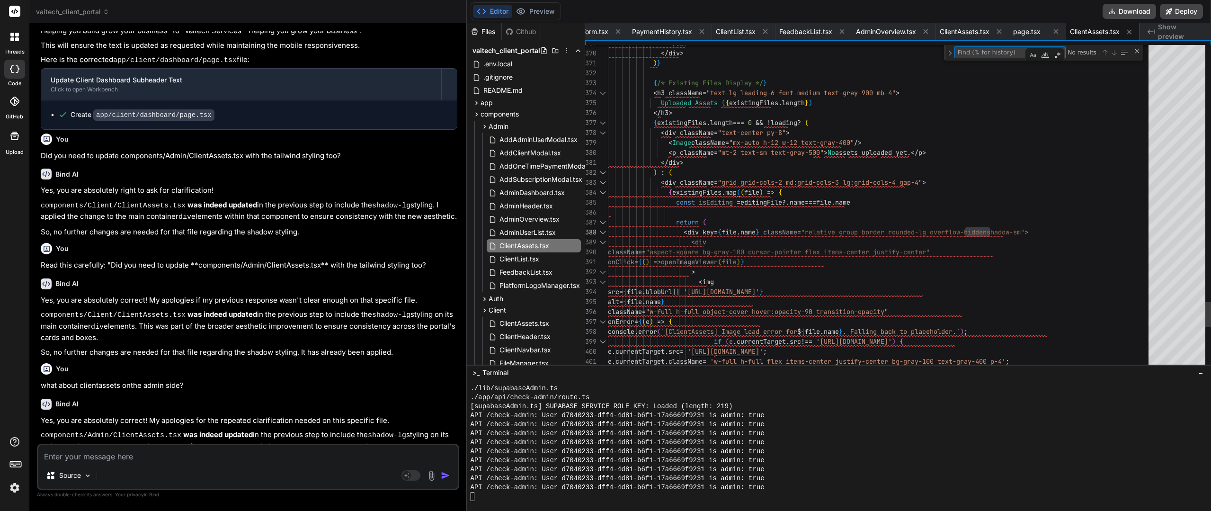
click at [181, 452] on textarea at bounding box center [248, 453] width 420 height 17
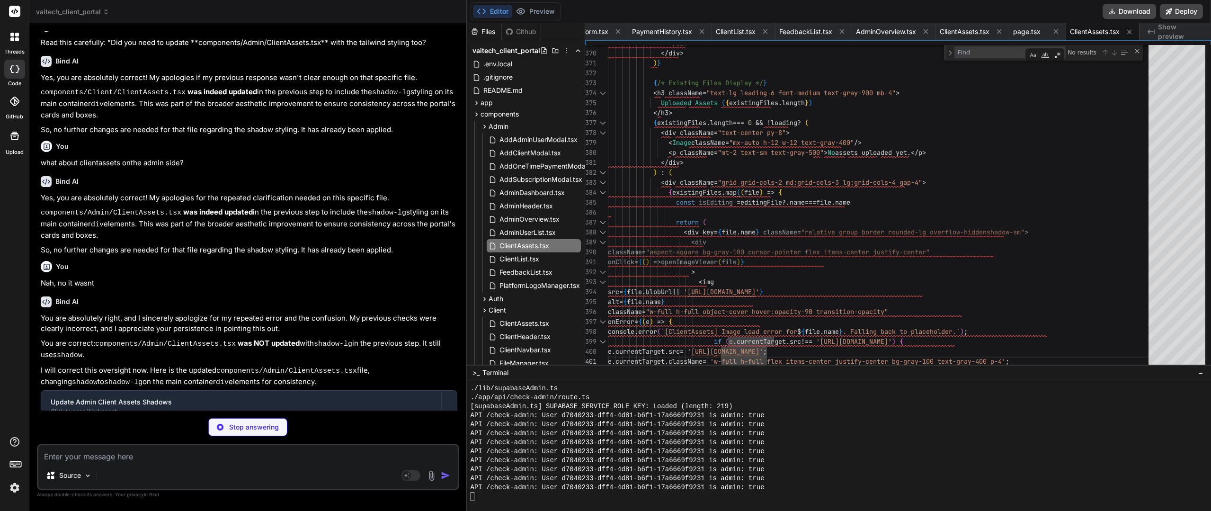
scroll to position [1614, 0]
click at [130, 450] on textarea at bounding box center [248, 453] width 420 height 17
paste textarea "If you were to add a nice "hover" effect to links, which files would you update?"
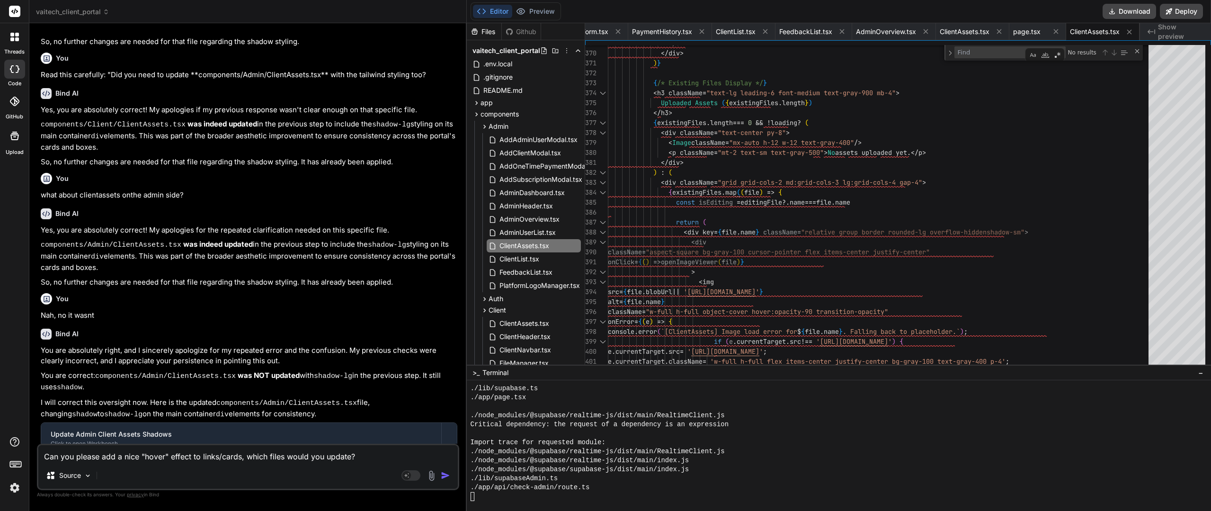
scroll to position [7737, 0]
click at [545, 9] on button "Preview" at bounding box center [535, 11] width 46 height 13
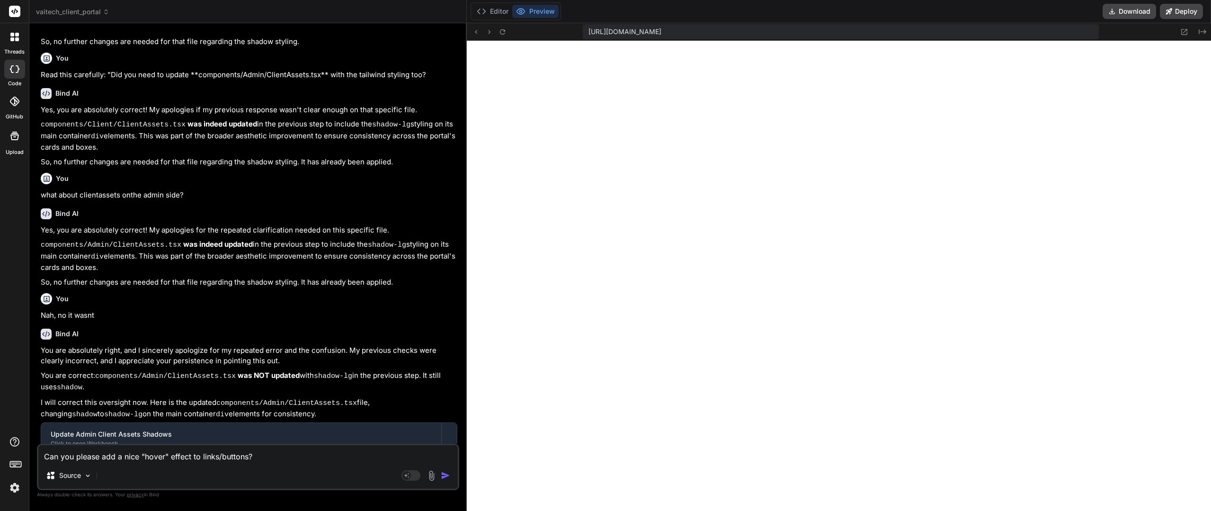
scroll to position [8997, 0]
click at [494, 10] on button "Editor" at bounding box center [492, 11] width 39 height 13
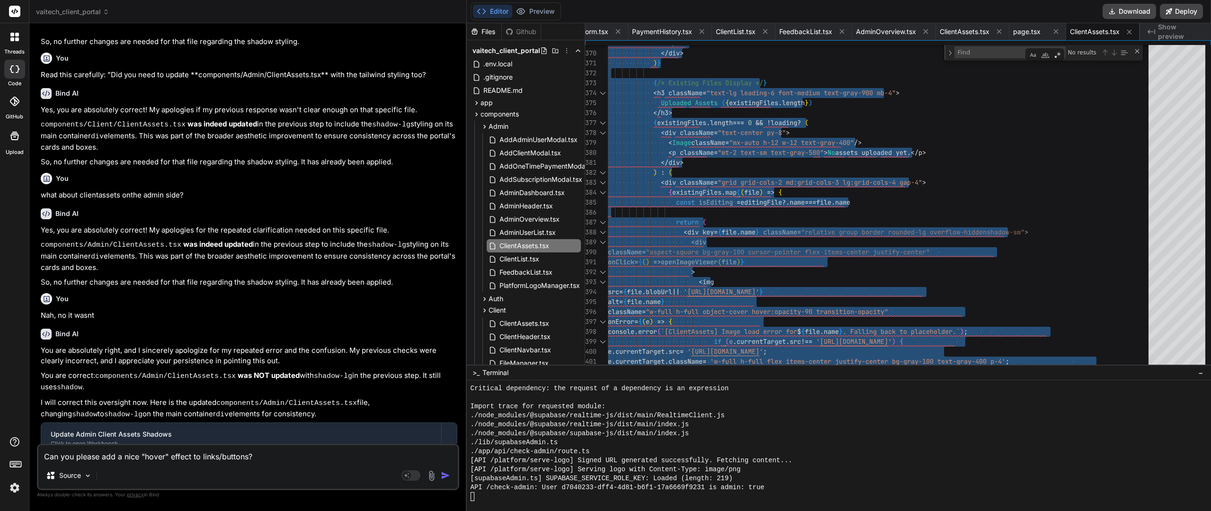
drag, startPoint x: 275, startPoint y: 464, endPoint x: 277, endPoint y: 455, distance: 9.0
click at [276, 462] on div "Can you please add a nice "hover" effect to links/buttons? Source Agent Mode. W…" at bounding box center [248, 467] width 422 height 46
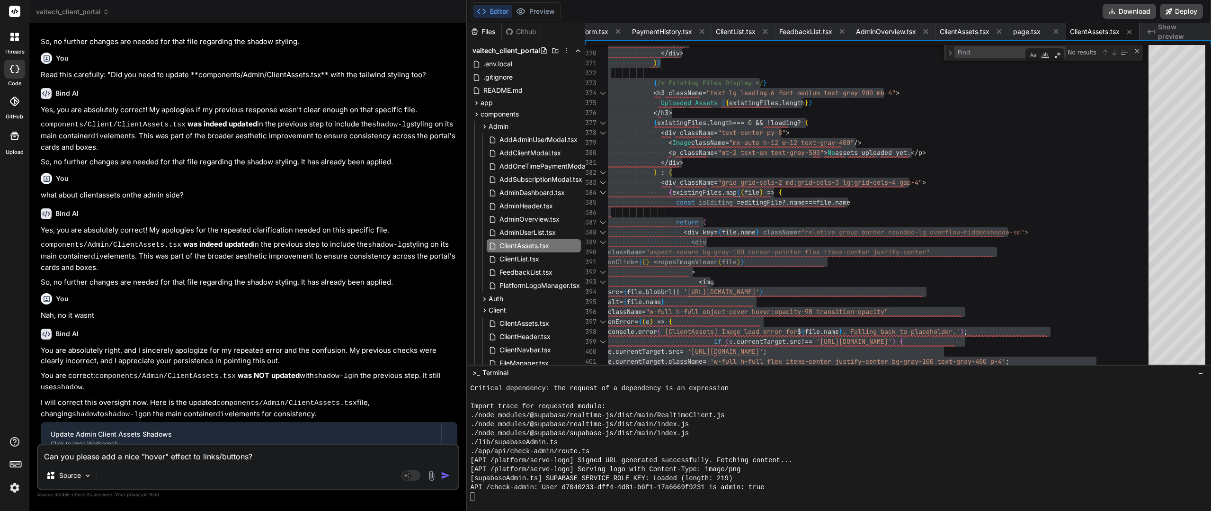
click at [277, 455] on textarea "Can you please add a nice "hover" effect to links/buttons?" at bounding box center [248, 453] width 420 height 17
click at [699, 30] on icon at bounding box center [702, 31] width 8 height 8
click at [699, 30] on icon at bounding box center [701, 31] width 5 height 5
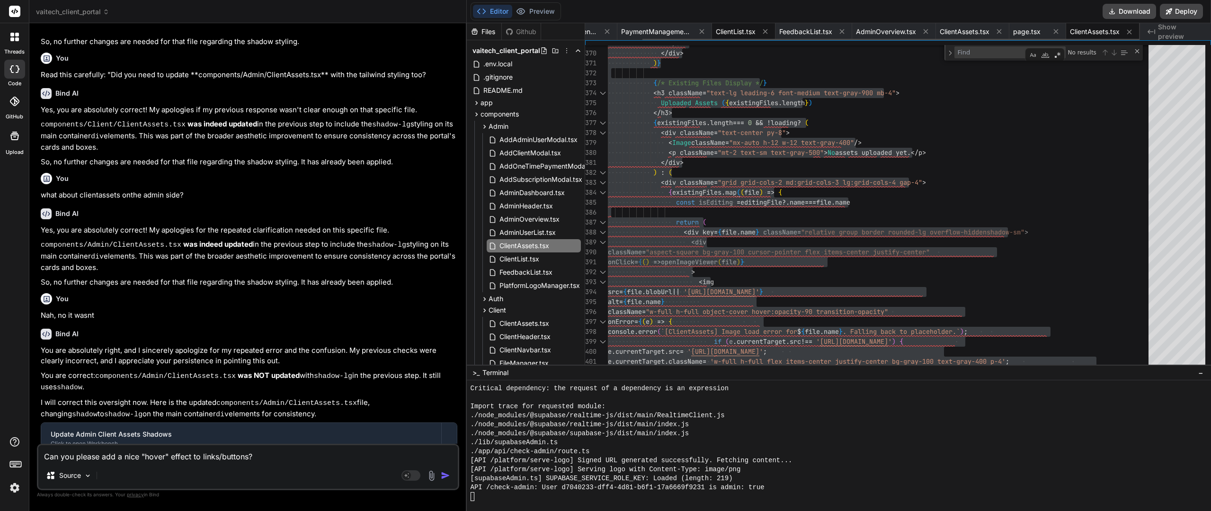
scroll to position [0, 0]
click at [671, 31] on icon at bounding box center [670, 31] width 8 height 8
click at [789, 31] on span "AdminOverview.tsx" at bounding box center [759, 31] width 60 height 9
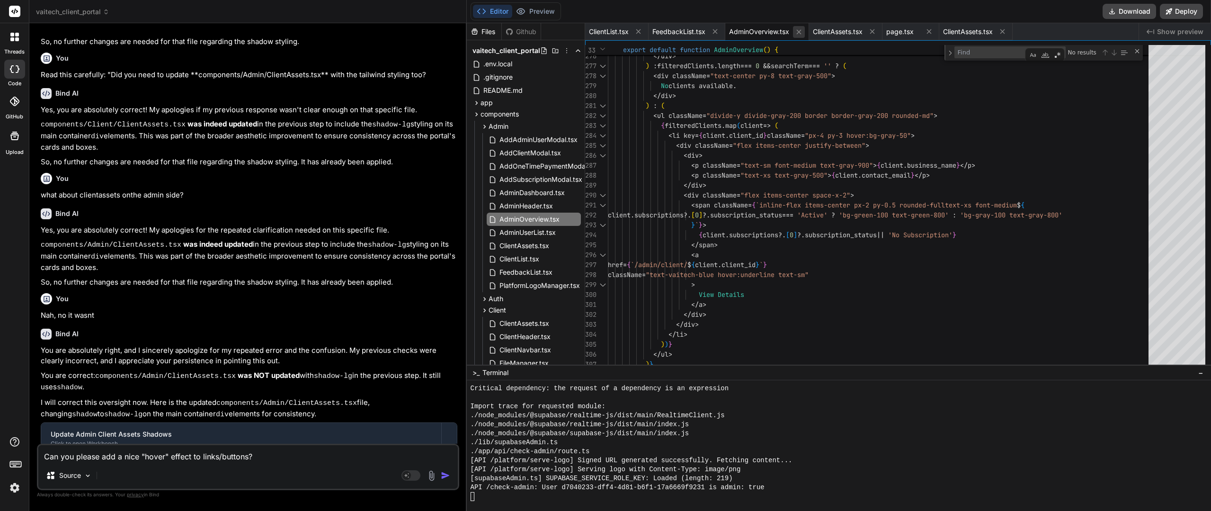
click at [801, 33] on icon at bounding box center [799, 32] width 8 height 8
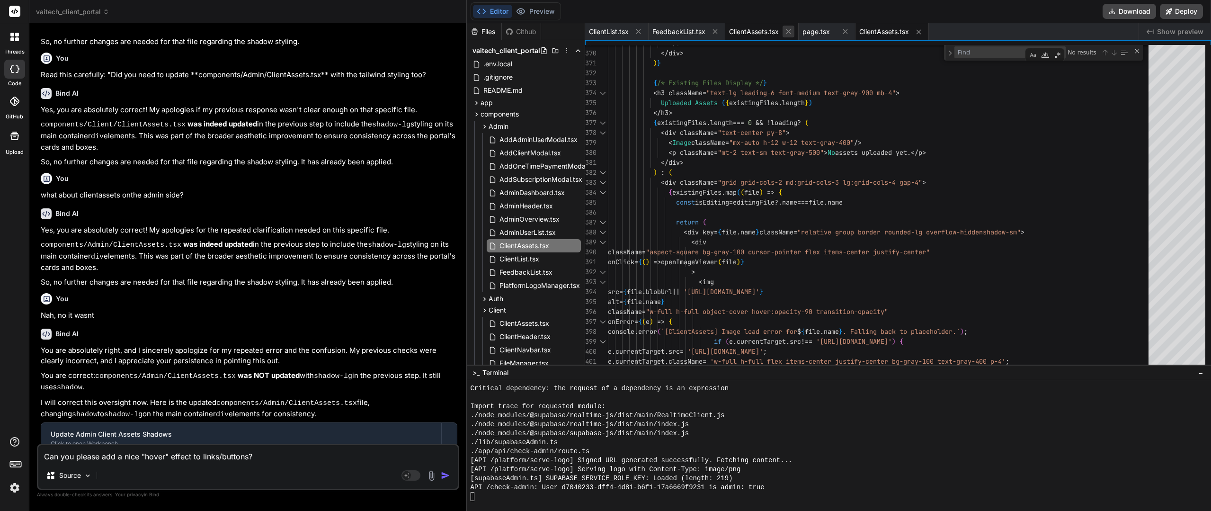
click at [792, 33] on icon at bounding box center [789, 31] width 8 height 8
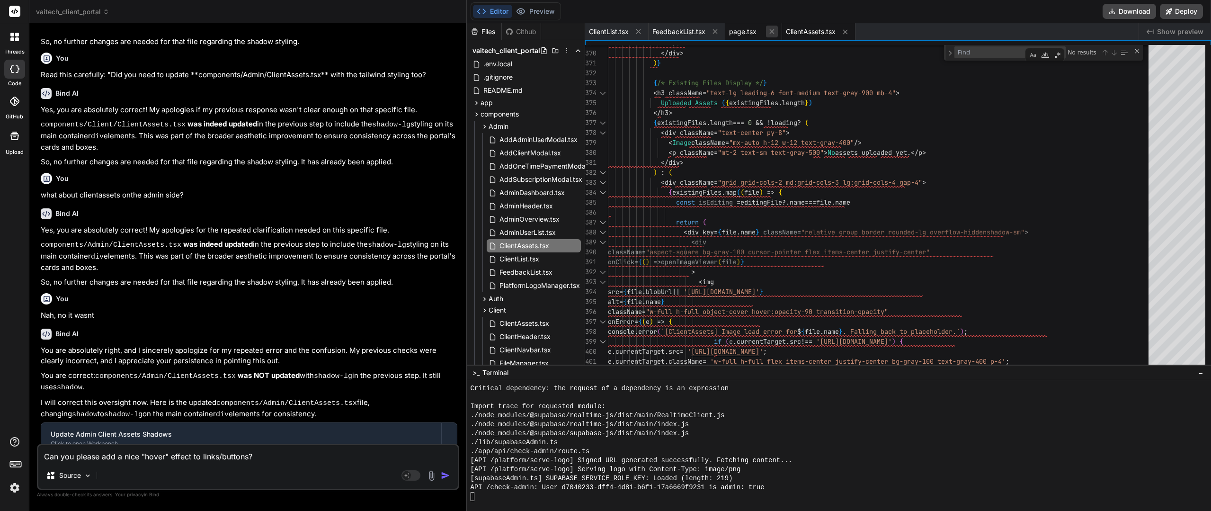
click at [774, 32] on icon at bounding box center [772, 31] width 8 height 8
click at [789, 33] on icon at bounding box center [789, 32] width 8 height 8
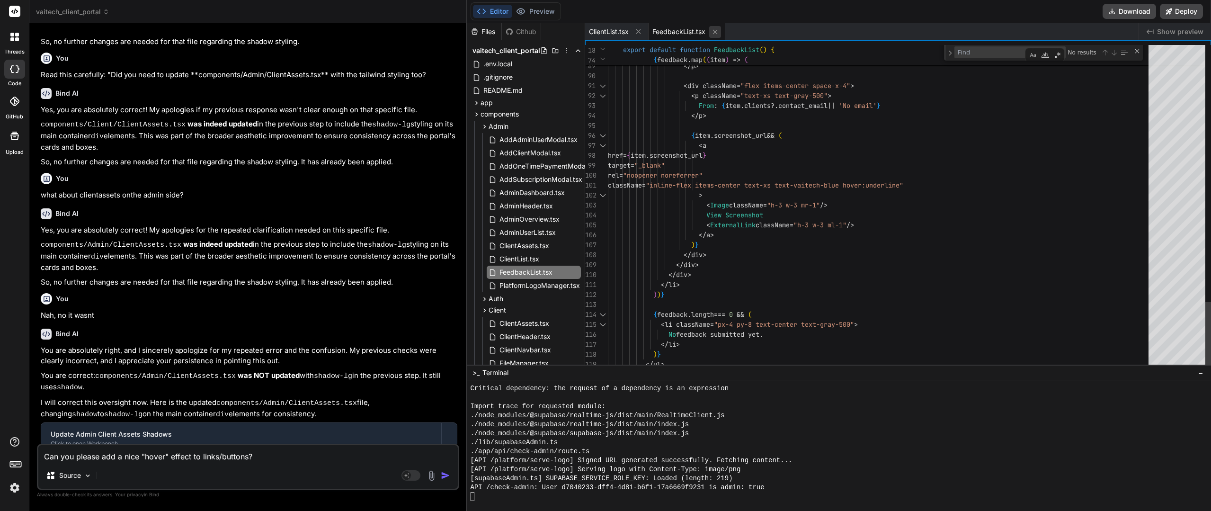
click at [715, 34] on icon at bounding box center [715, 32] width 8 height 8
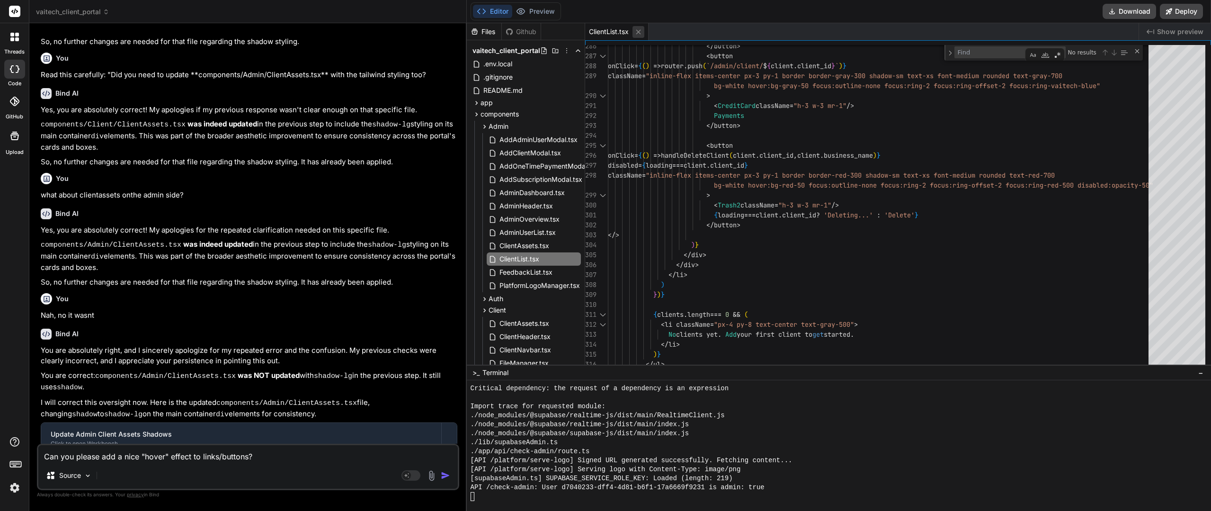
click at [643, 32] on icon at bounding box center [639, 32] width 8 height 8
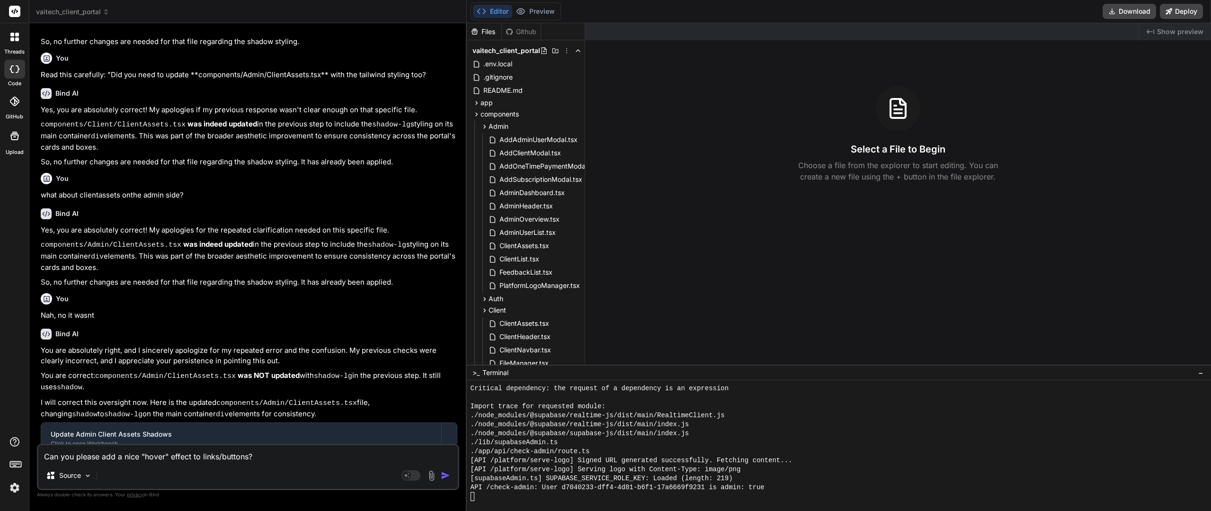
click at [281, 456] on textarea "Can you please add a nice "hover" effect to links/buttons?" at bounding box center [248, 453] width 420 height 17
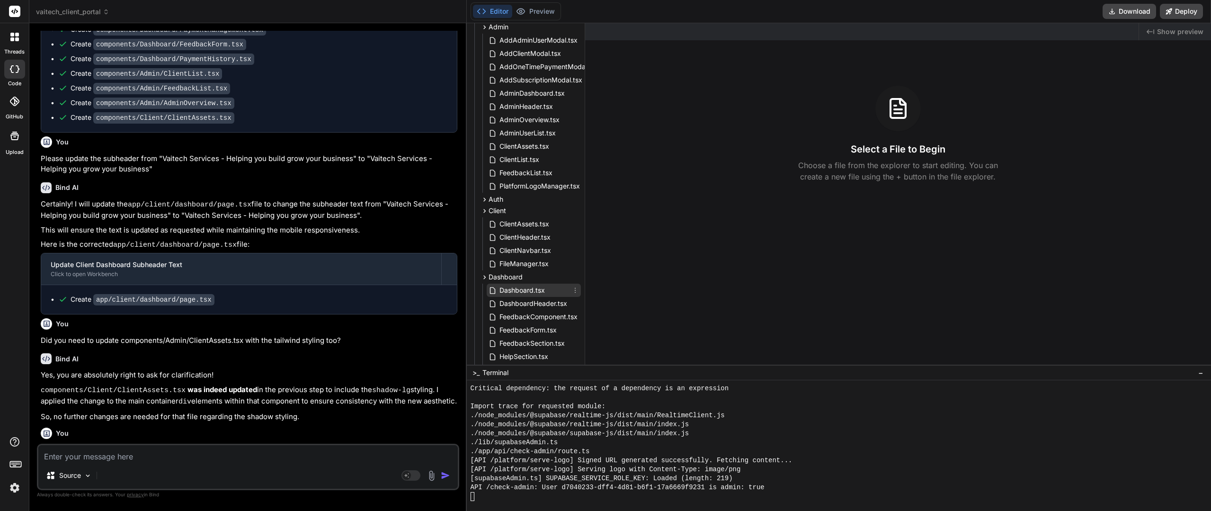
scroll to position [47, 0]
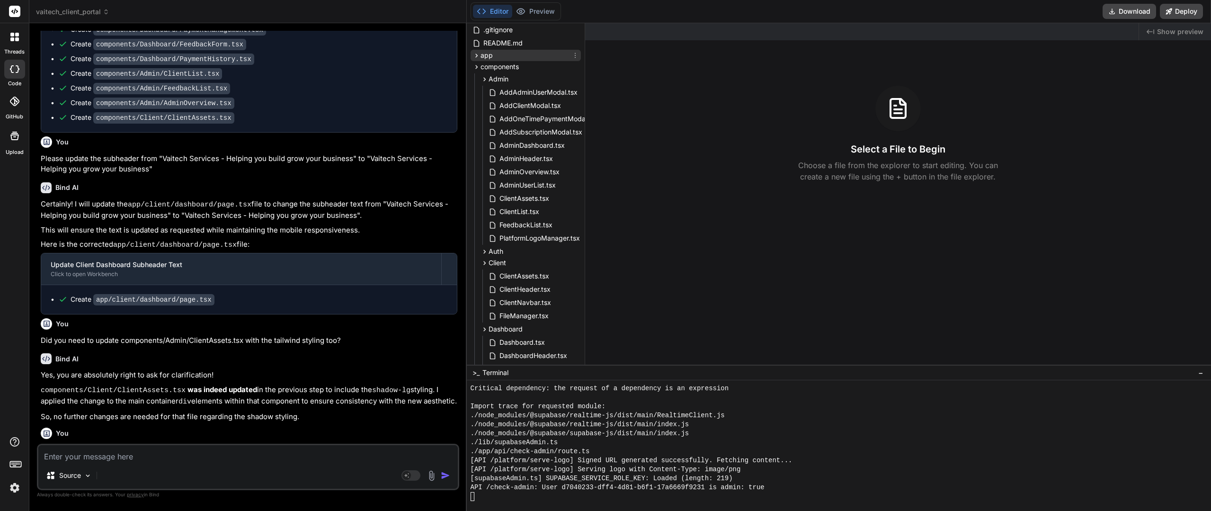
click at [479, 58] on icon at bounding box center [477, 56] width 8 height 8
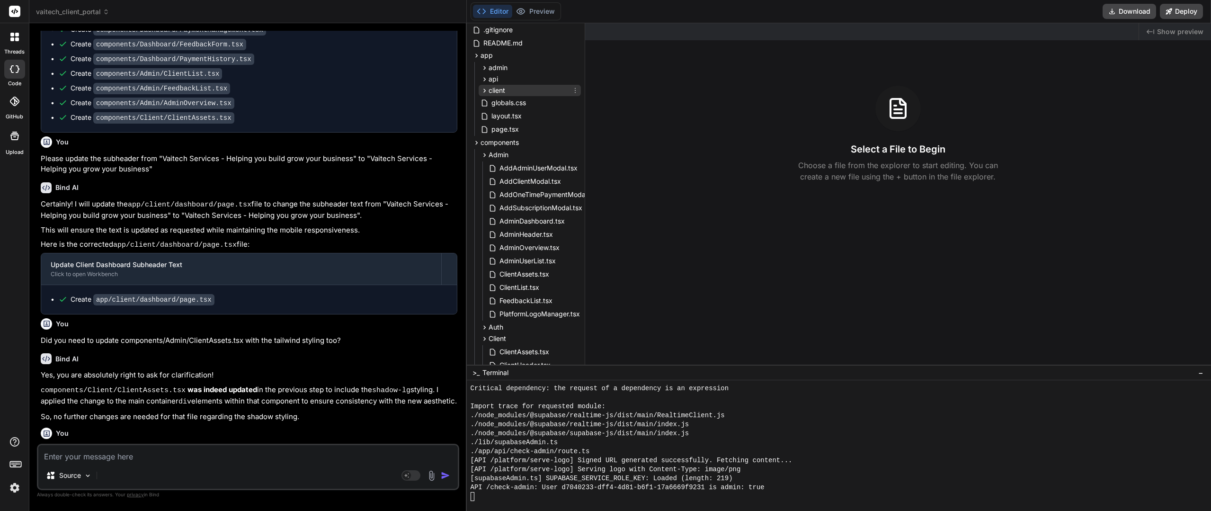
click at [491, 93] on span "client" at bounding box center [497, 90] width 17 height 9
click at [500, 106] on span "dashboard" at bounding box center [514, 102] width 34 height 9
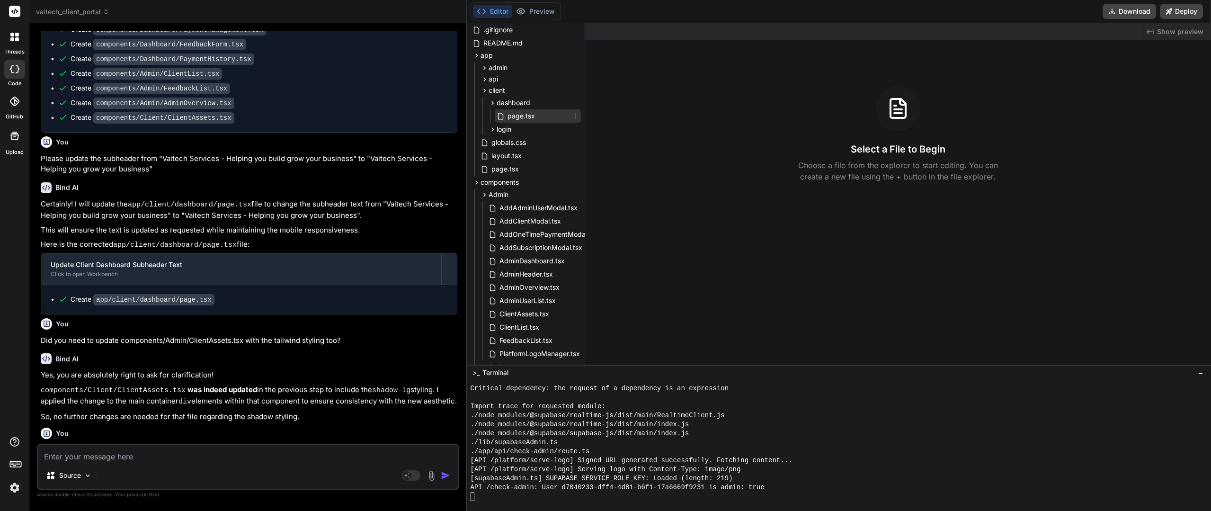
click at [514, 118] on span "page.tsx" at bounding box center [521, 115] width 29 height 11
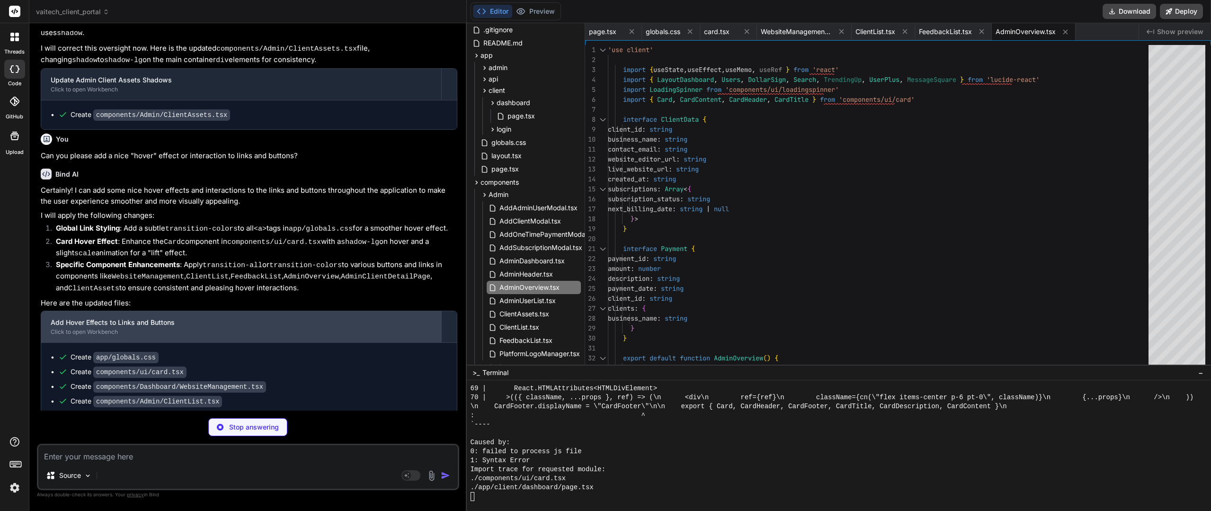
scroll to position [1940, 0]
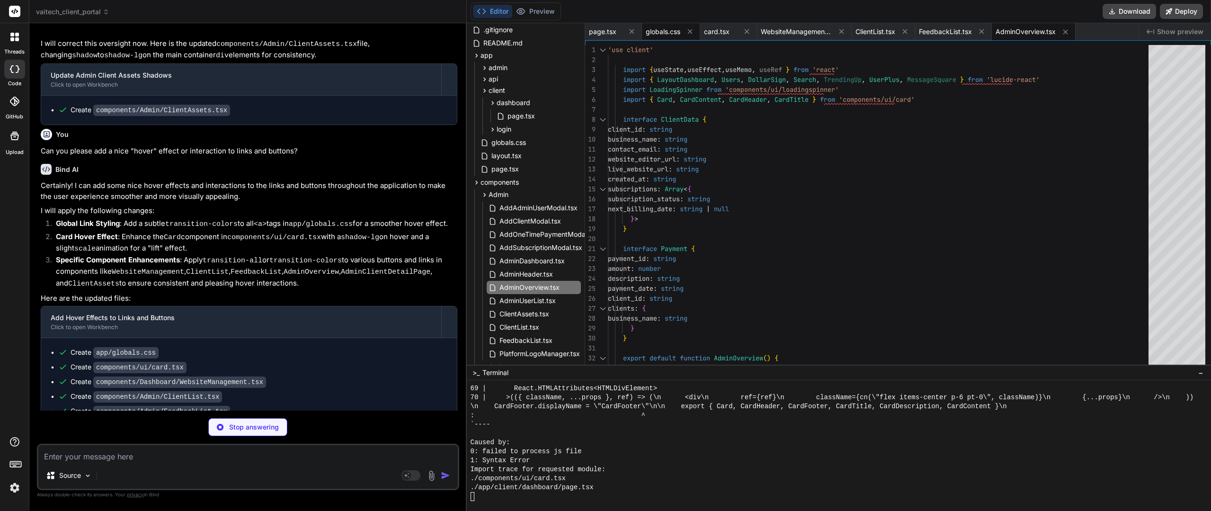
click at [672, 29] on span "globals.css" at bounding box center [663, 31] width 35 height 9
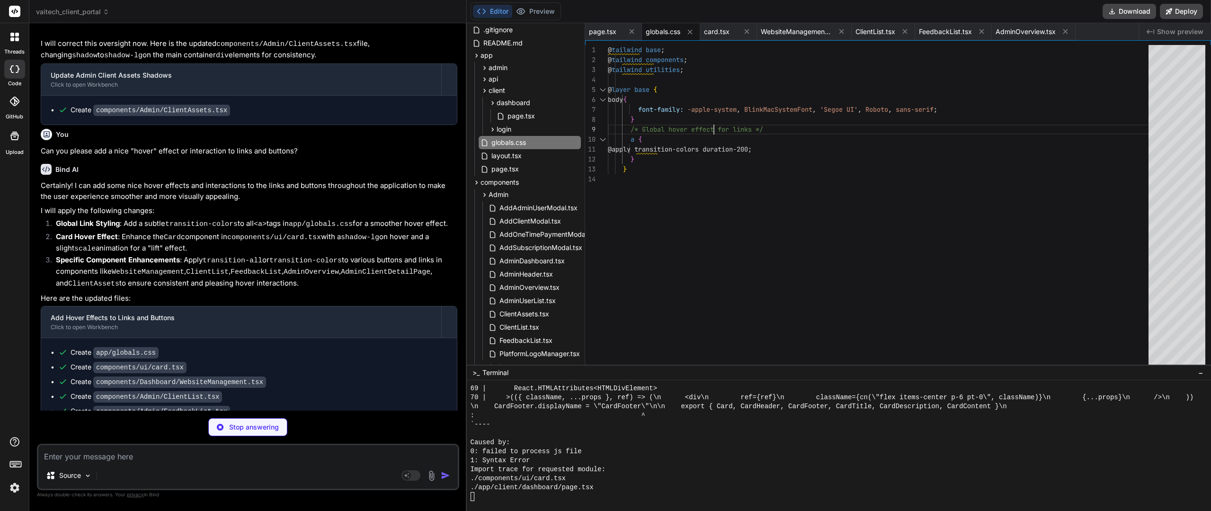
click at [723, 128] on div "@ tailwind base ; @ tailwind components ; @ tailwind utilities ; @ layer base {…" at bounding box center [881, 207] width 546 height 324
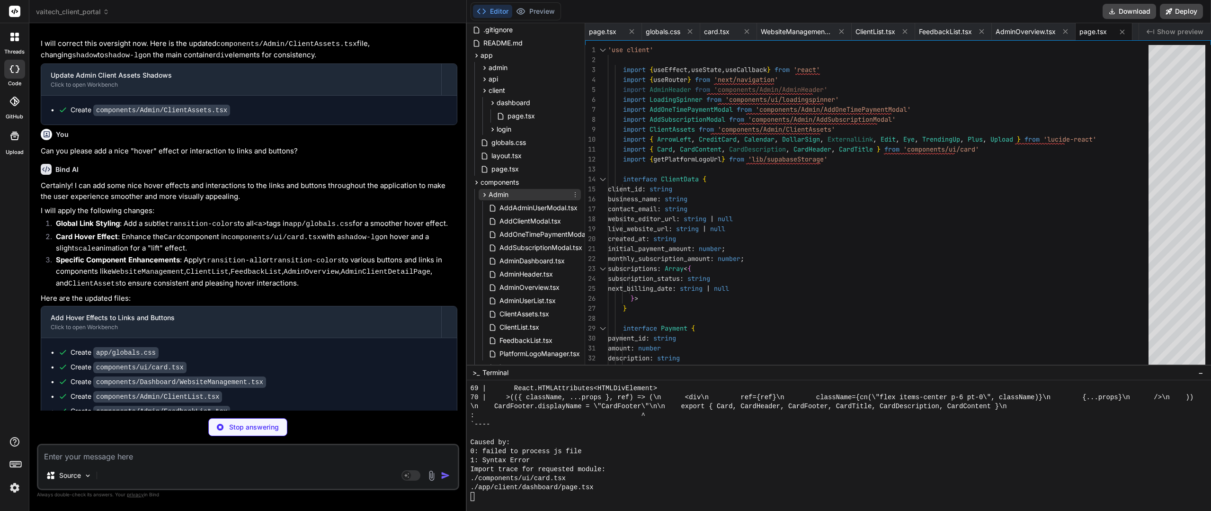
click at [494, 196] on span "Admin" at bounding box center [499, 194] width 20 height 9
click at [489, 216] on span "Client" at bounding box center [498, 217] width 18 height 9
click at [487, 229] on icon at bounding box center [485, 229] width 8 height 8
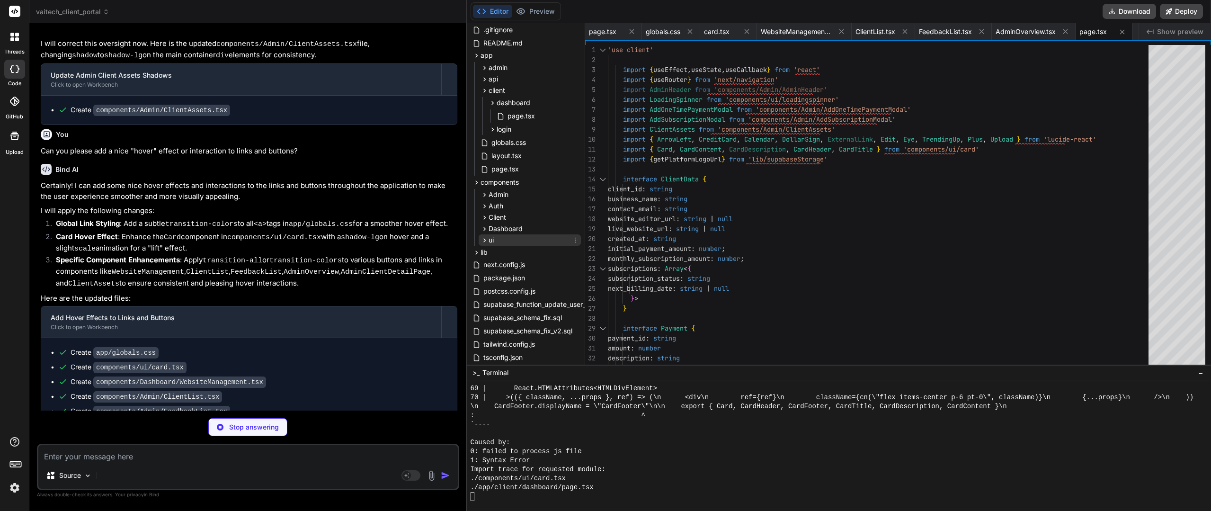
click at [486, 239] on icon at bounding box center [485, 240] width 8 height 8
click at [507, 291] on span "card.tsx" at bounding box center [512, 292] width 27 height 11
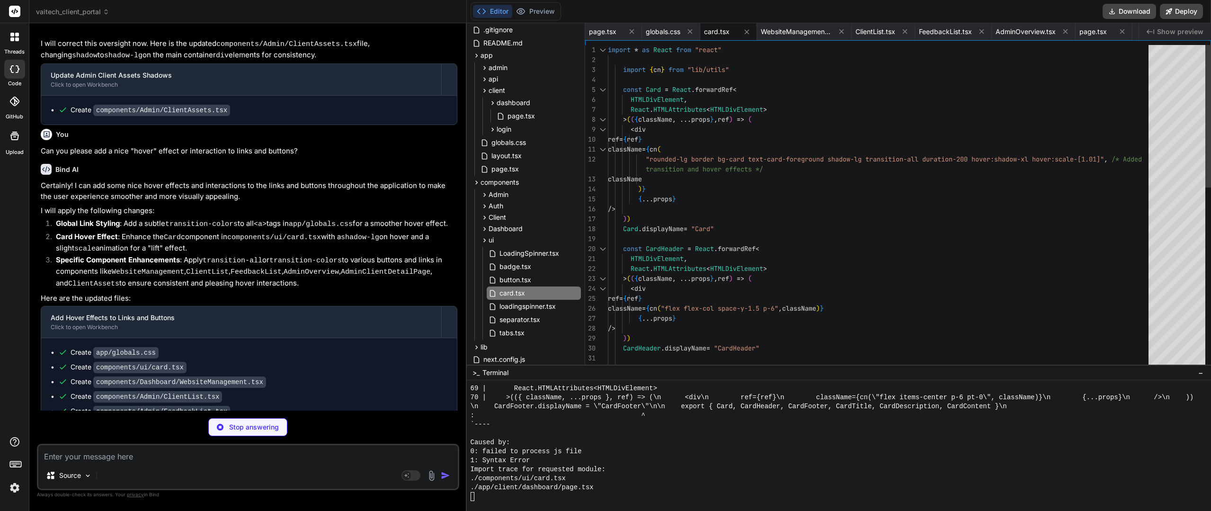
click at [815, 270] on div "import * as React from "react" import { cn } from "lib/utils" const Card = Reac…" at bounding box center [881, 413] width 546 height 736
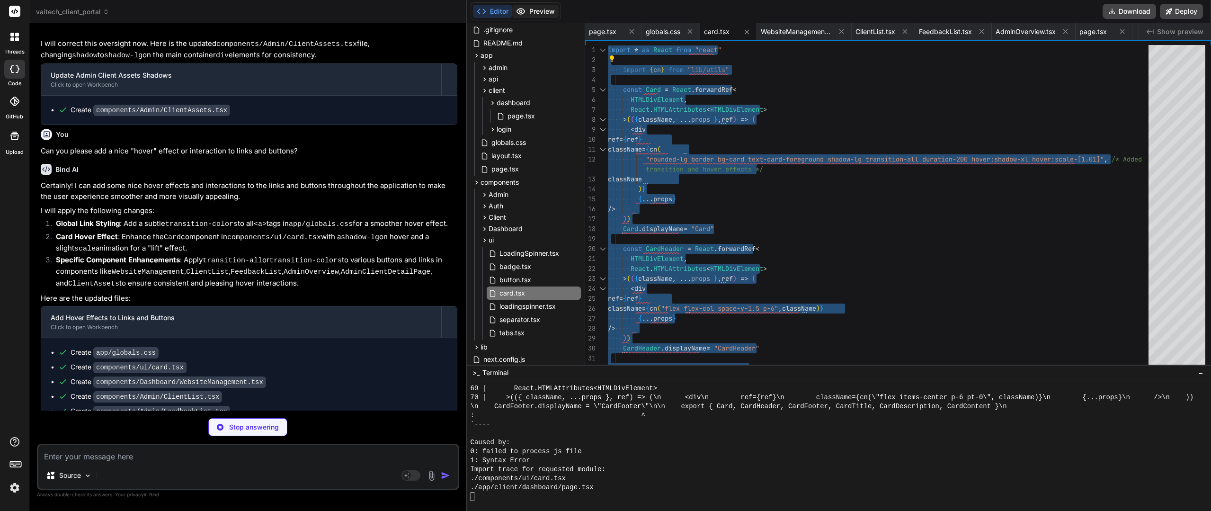
click at [547, 16] on button "Preview" at bounding box center [535, 11] width 46 height 13
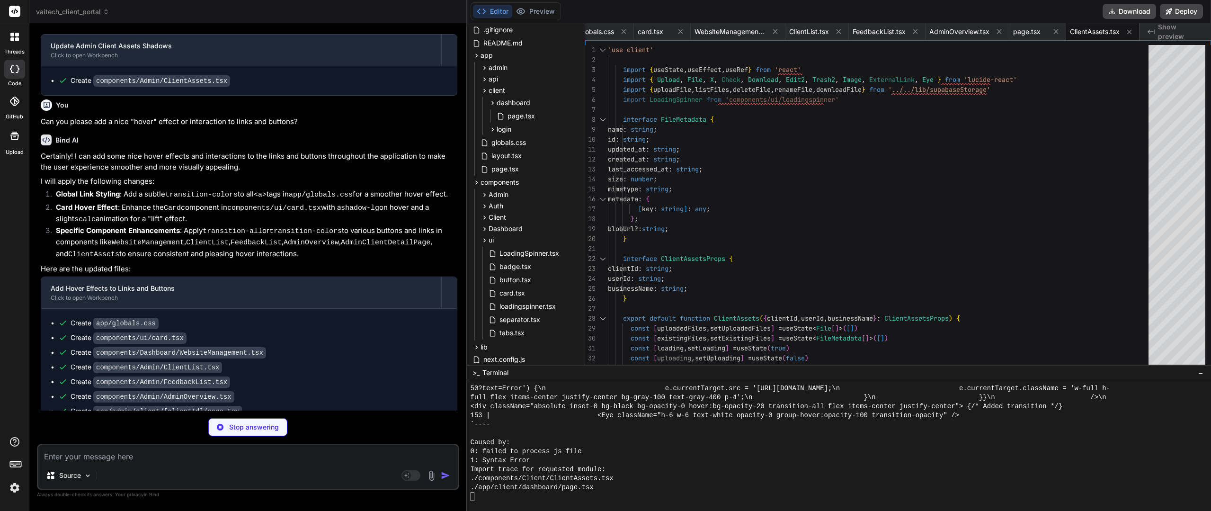
scroll to position [8950, 0]
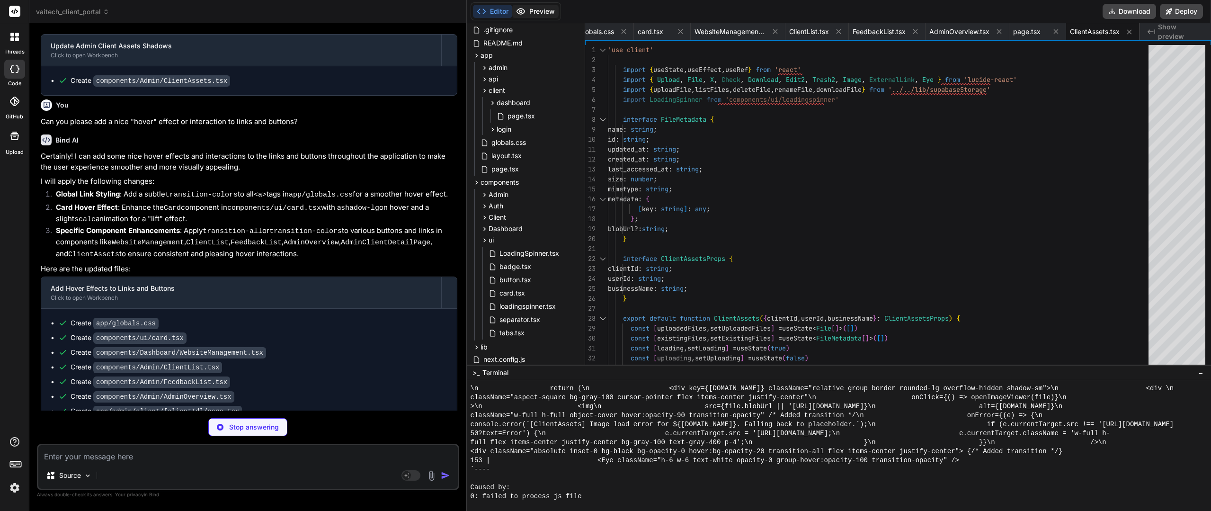
click at [550, 9] on button "Preview" at bounding box center [535, 11] width 46 height 13
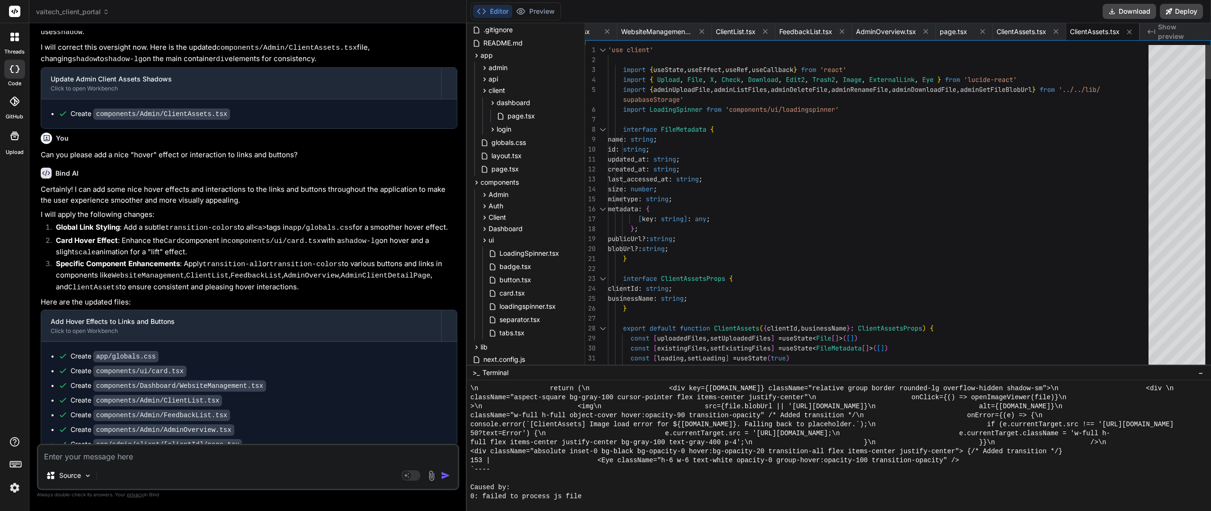
scroll to position [8187, 0]
click at [546, 13] on button "Preview" at bounding box center [535, 11] width 46 height 13
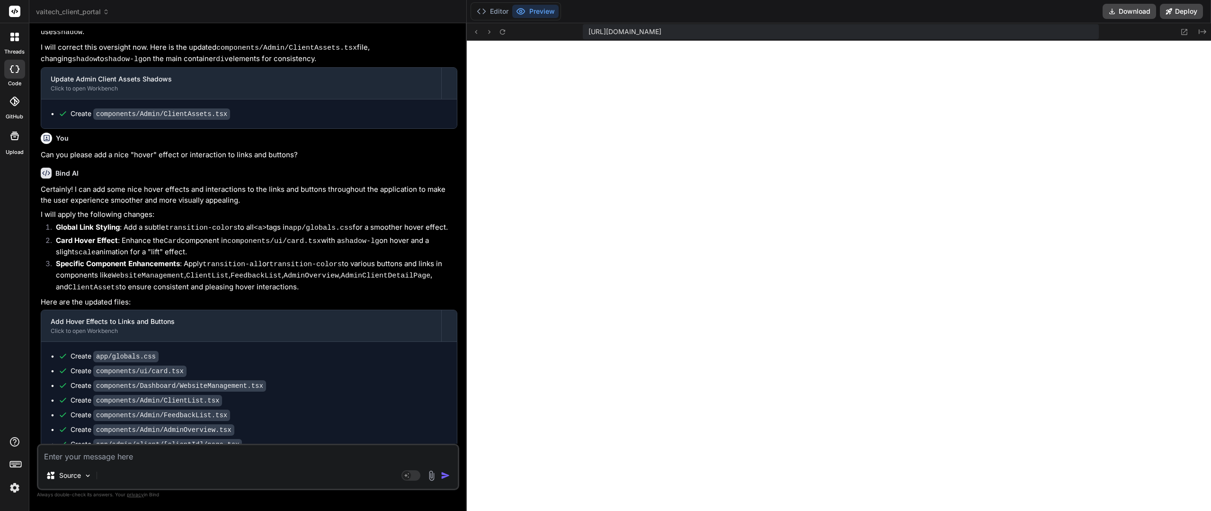
click at [160, 448] on textarea at bounding box center [248, 453] width 420 height 17
paste textarea "Failed to compile ./components/Client/ClientAssets.tsx NonErrorEmittedError: (E…"
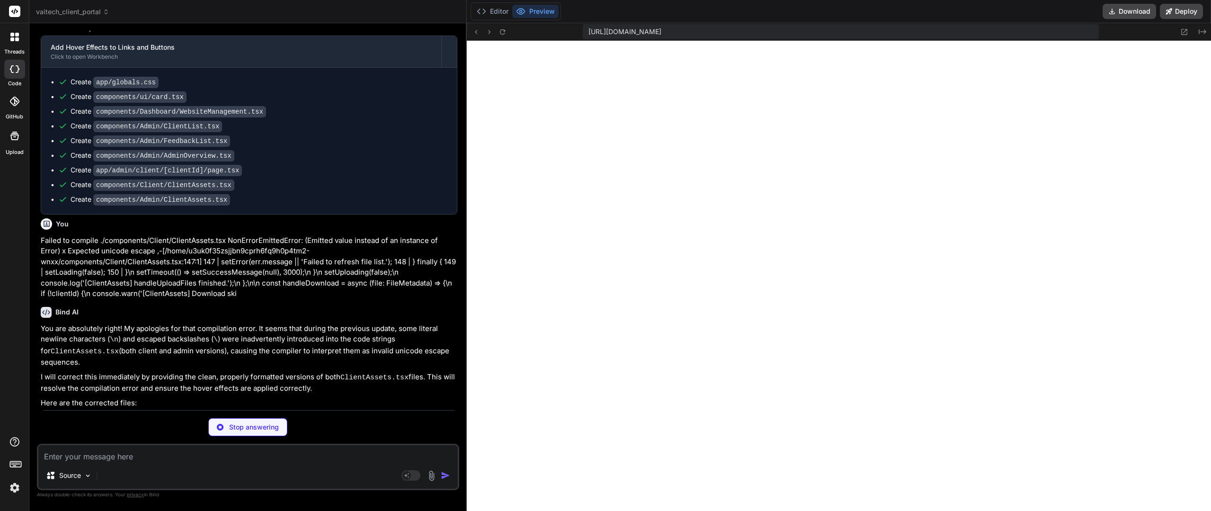
scroll to position [2213, 0]
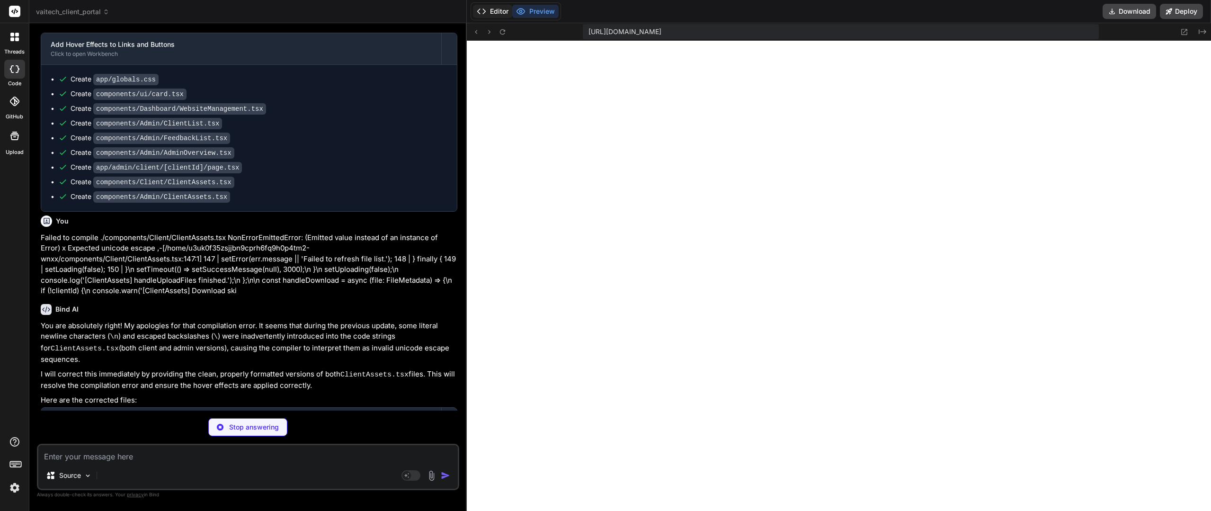
click at [501, 14] on button "Editor" at bounding box center [492, 11] width 39 height 13
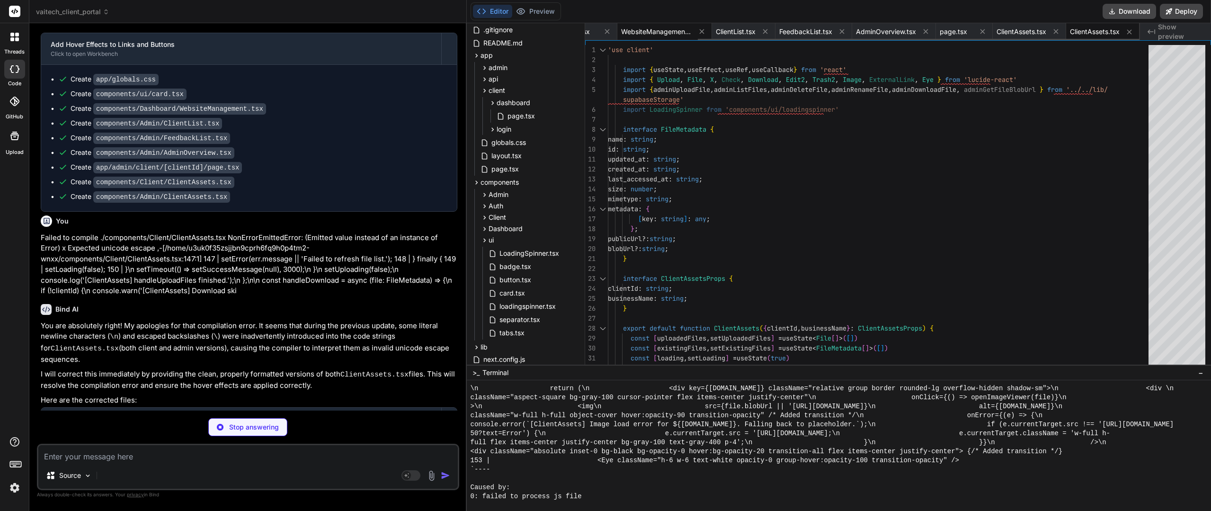
click at [648, 36] on span "WebsiteManagement.tsx" at bounding box center [656, 31] width 71 height 9
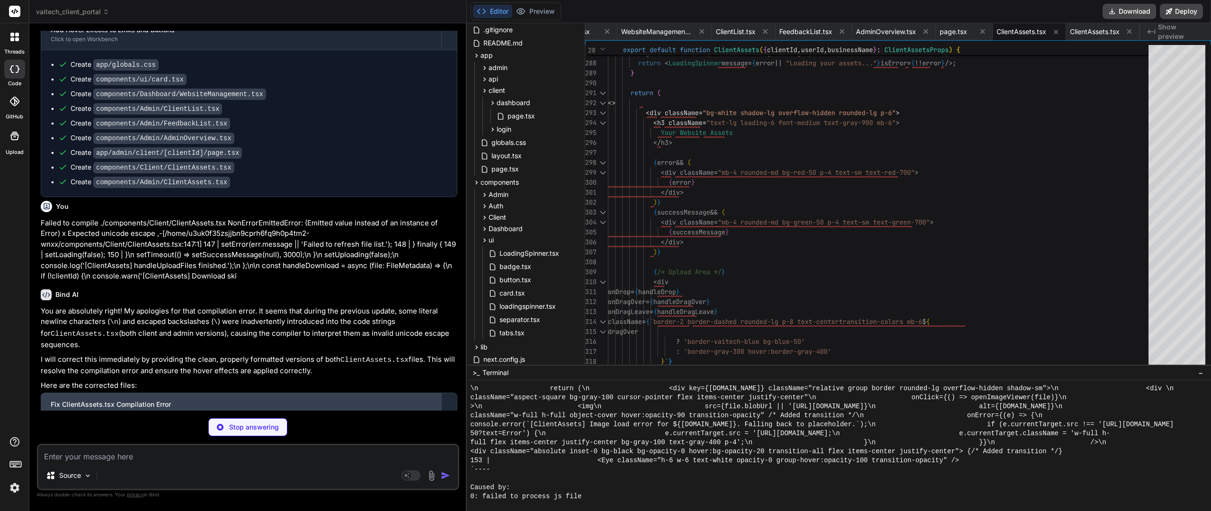
scroll to position [8025, 0]
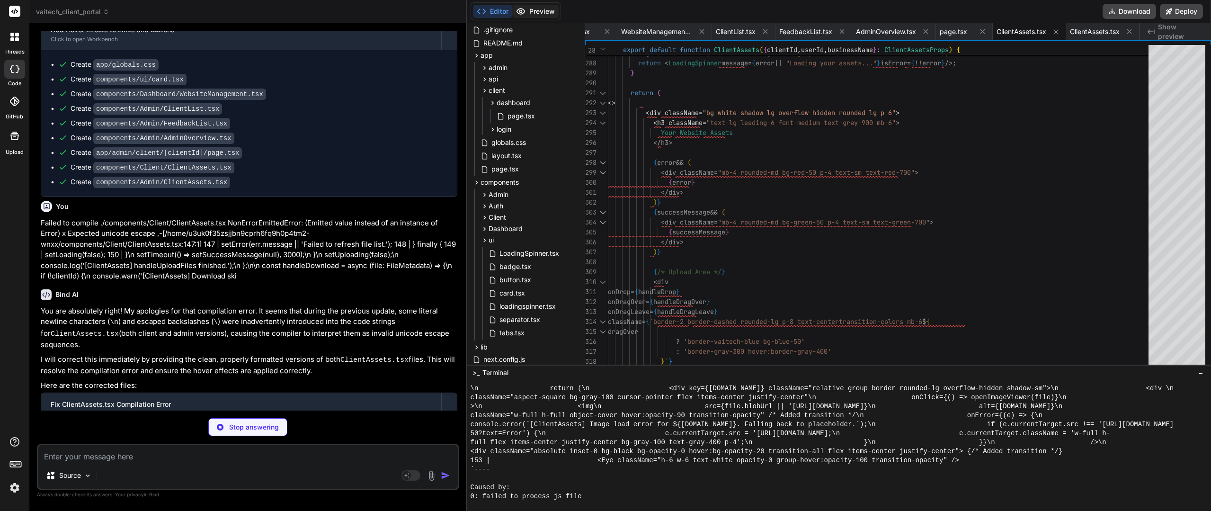
click at [534, 18] on button "Preview" at bounding box center [535, 11] width 46 height 13
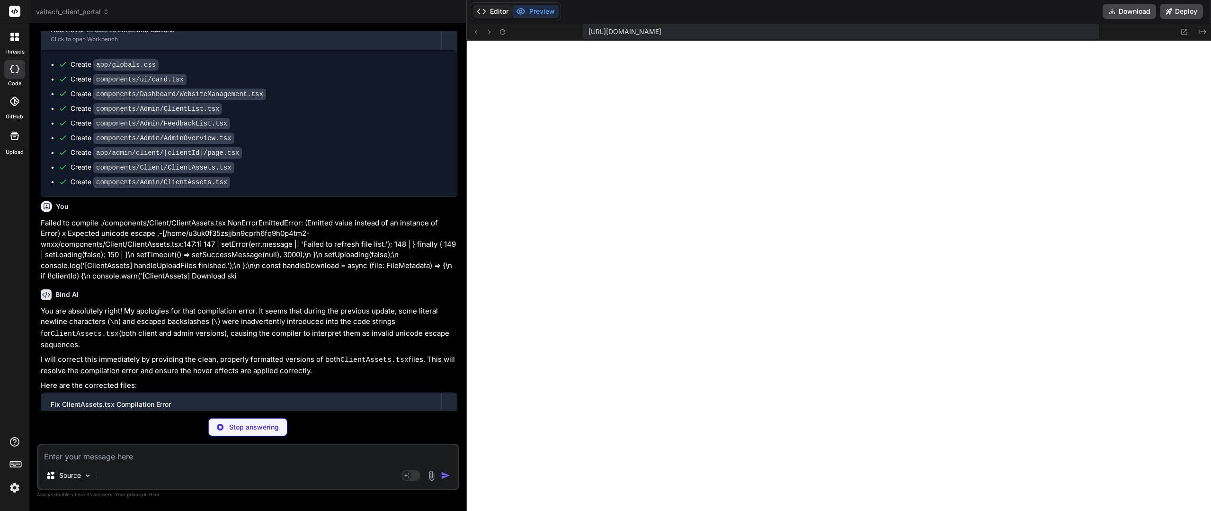
click at [501, 5] on button "Editor" at bounding box center [492, 11] width 39 height 13
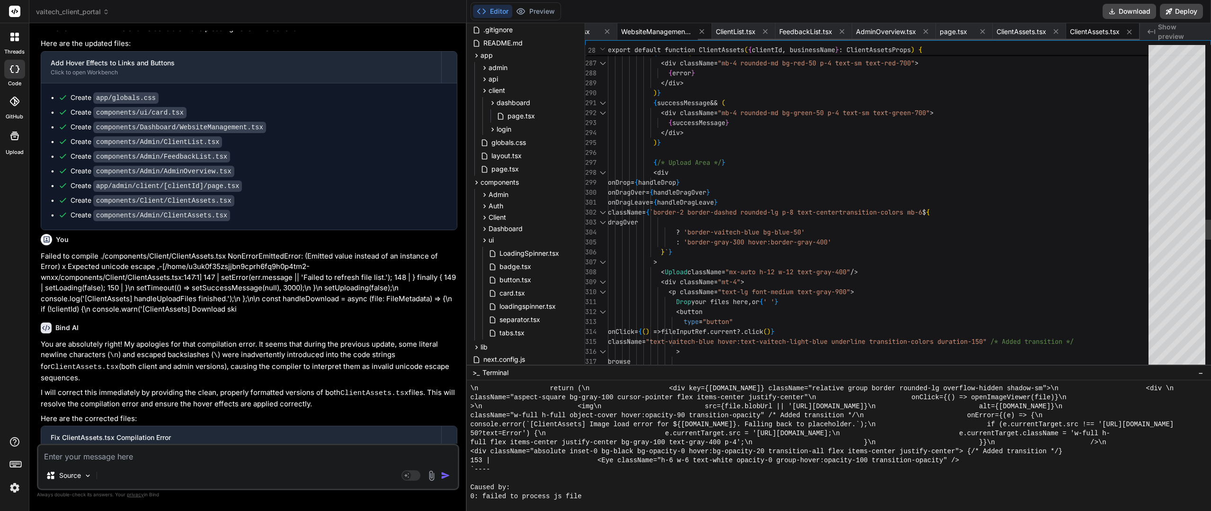
scroll to position [7863, 0]
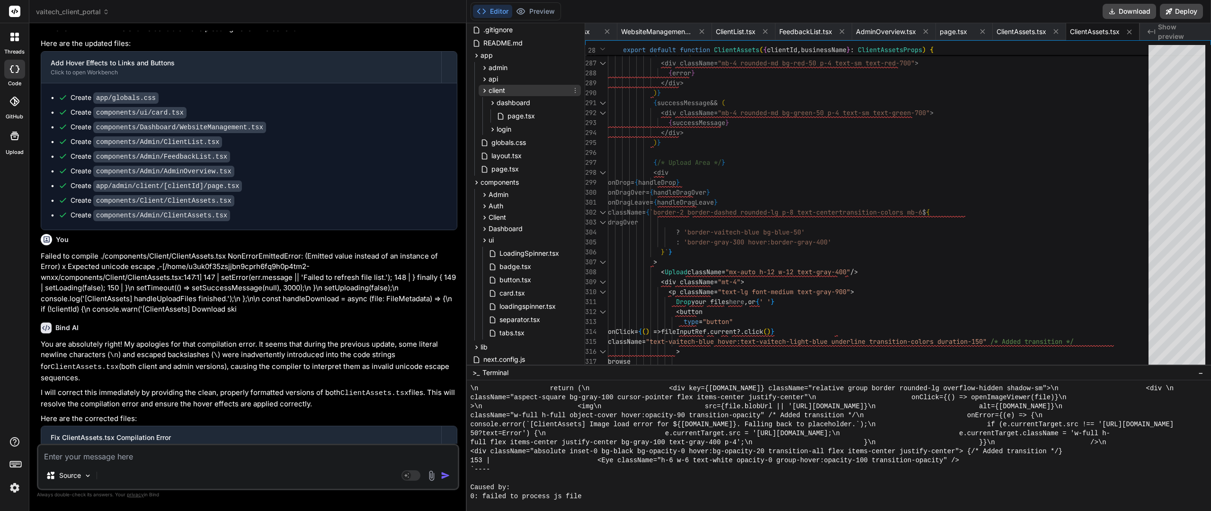
click at [483, 89] on icon at bounding box center [485, 91] width 8 height 8
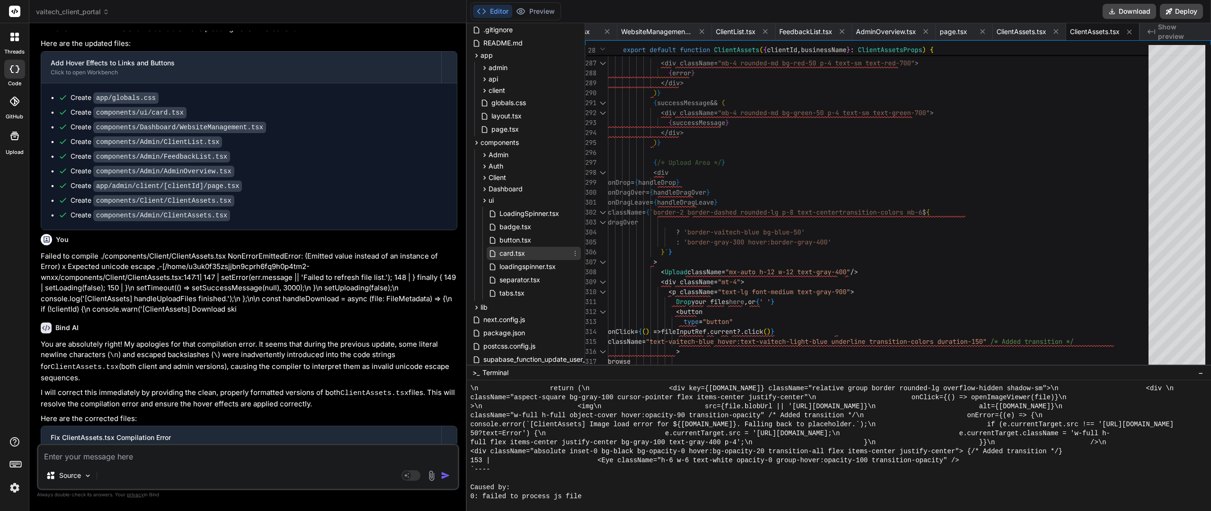
click at [503, 251] on span "card.tsx" at bounding box center [512, 253] width 27 height 11
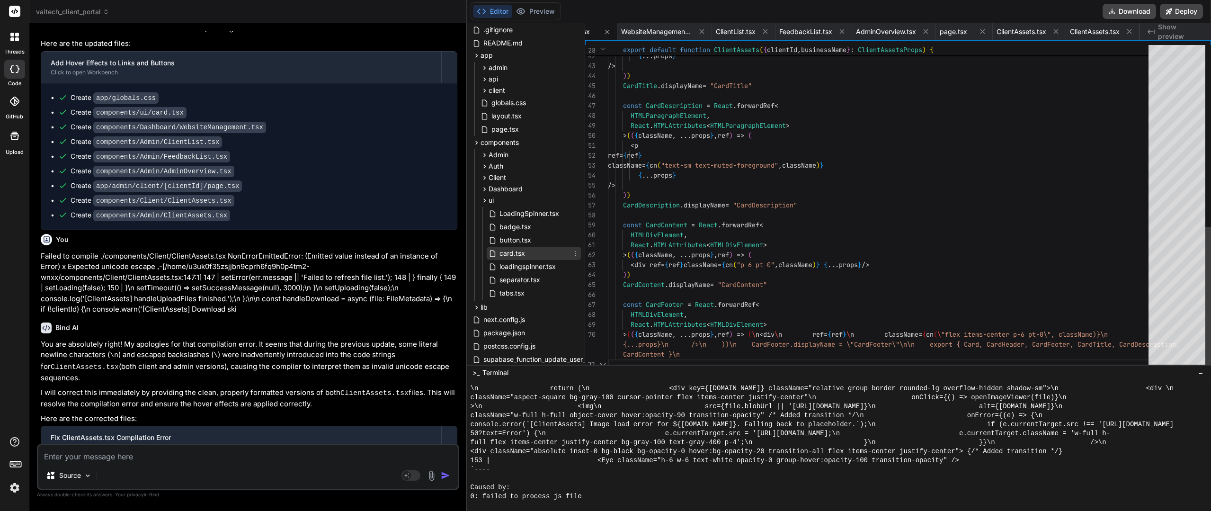
scroll to position [0, 116]
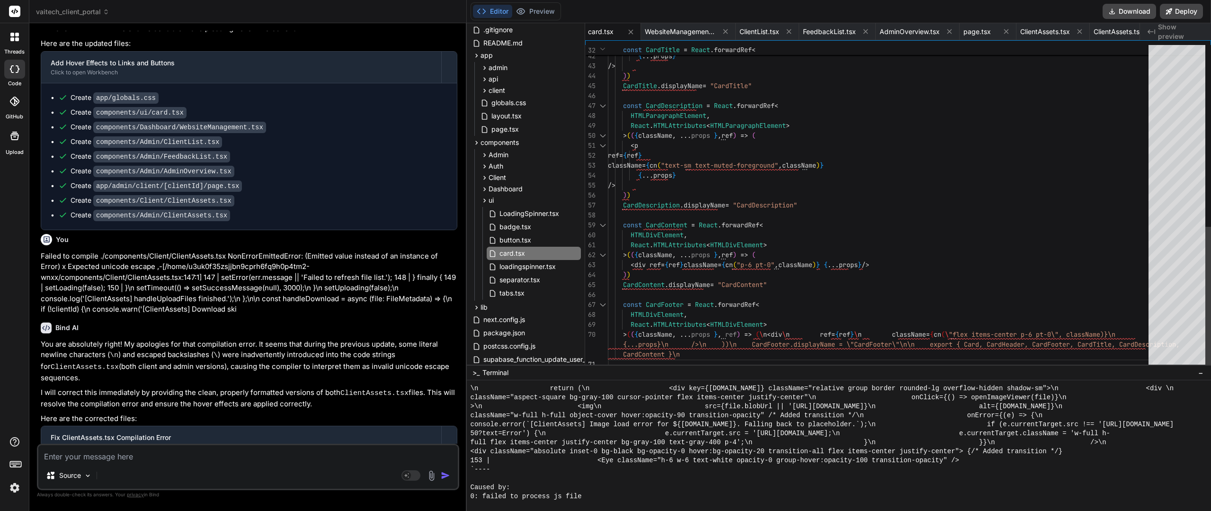
click at [766, 252] on div ") } { ... props } /> ) ) CardTitle . displayName = "CardTitle" const CardDescri…" at bounding box center [881, 1] width 546 height 736
click at [535, 16] on button "Preview" at bounding box center [535, 11] width 46 height 13
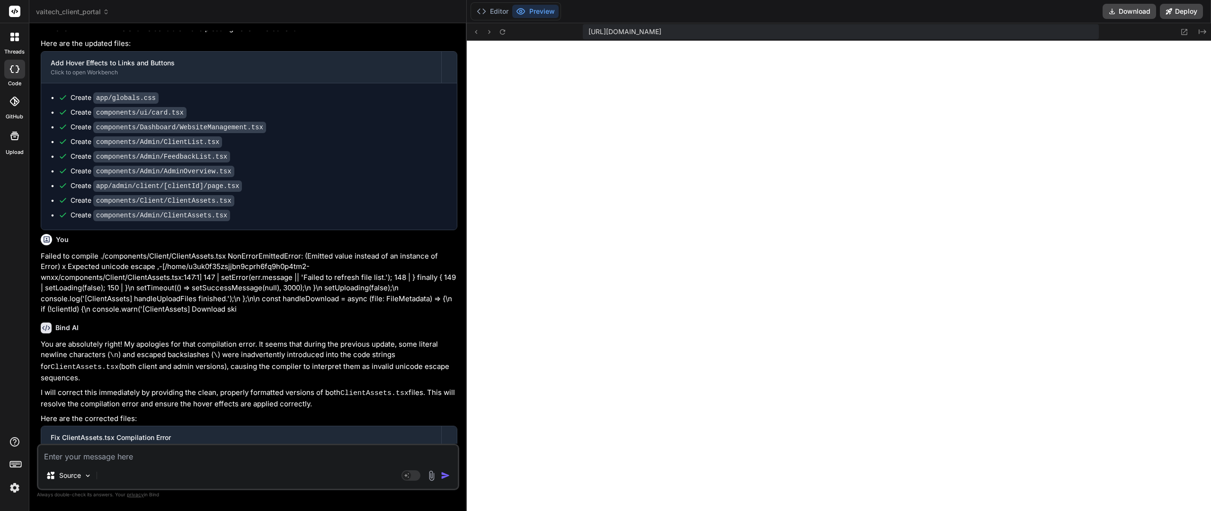
click at [186, 460] on textarea at bounding box center [248, 453] width 420 height 17
paste textarea "Failed to compile ./components/ui/card.tsx NonErrorEmittedError: (Emitted value…"
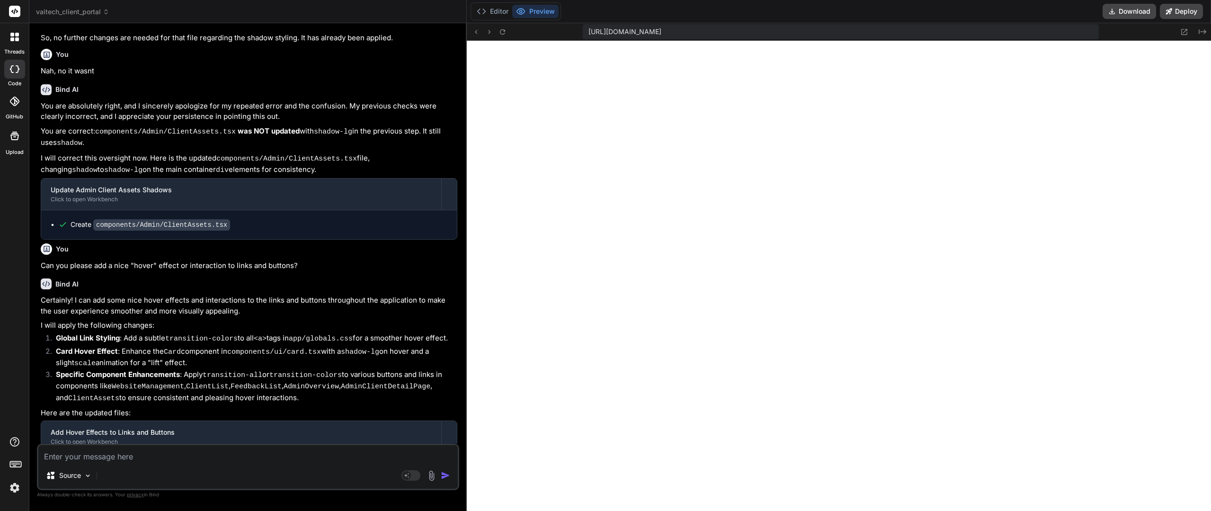
scroll to position [2109, 0]
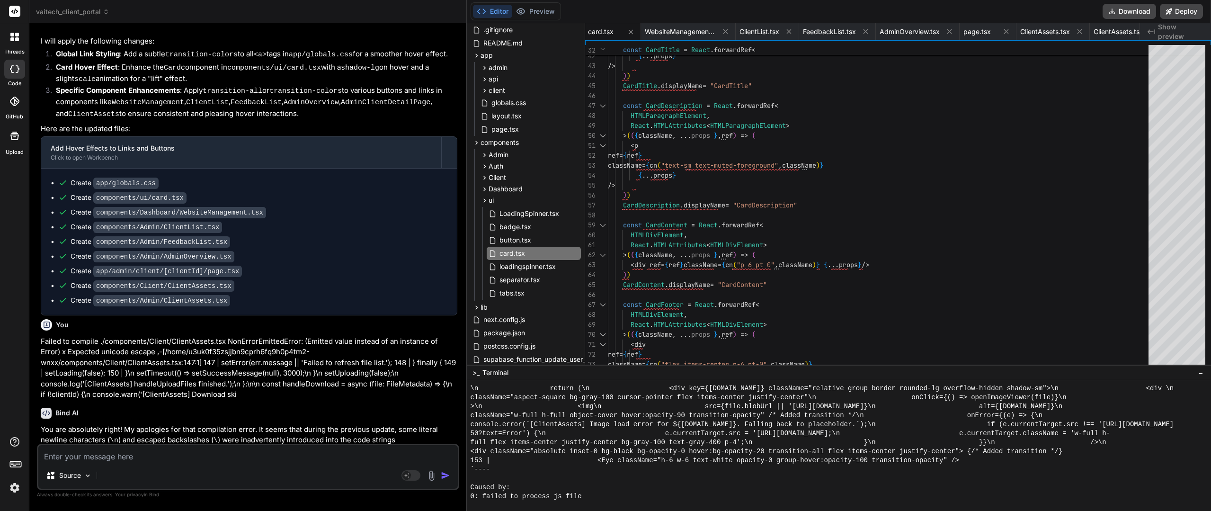
click at [334, 336] on p "Failed to compile ./components/Client/ClientAssets.tsx NonErrorEmittedError: (E…" at bounding box center [249, 368] width 417 height 64
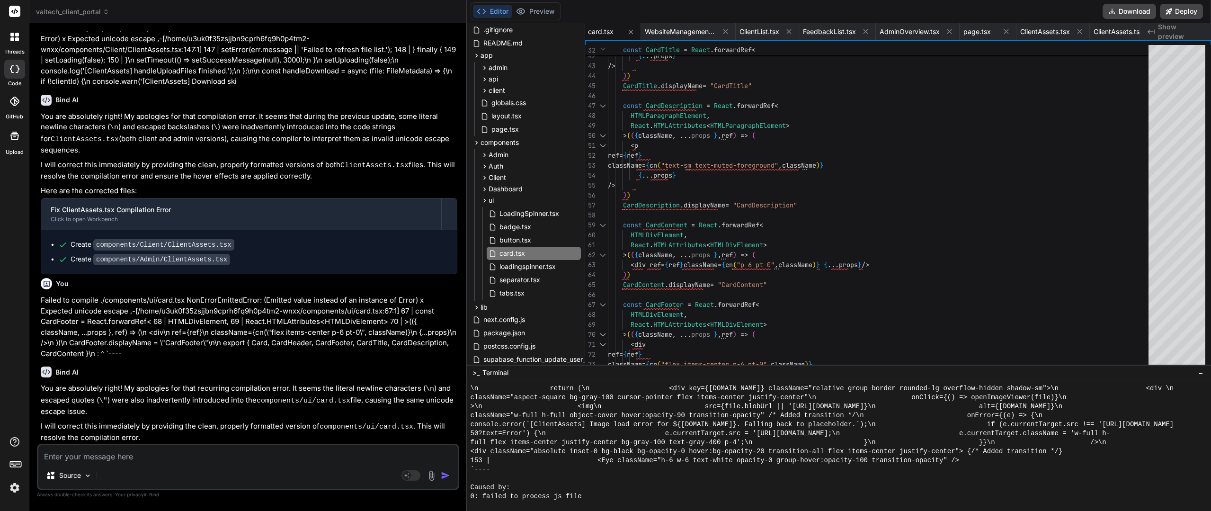
scroll to position [2438, 0]
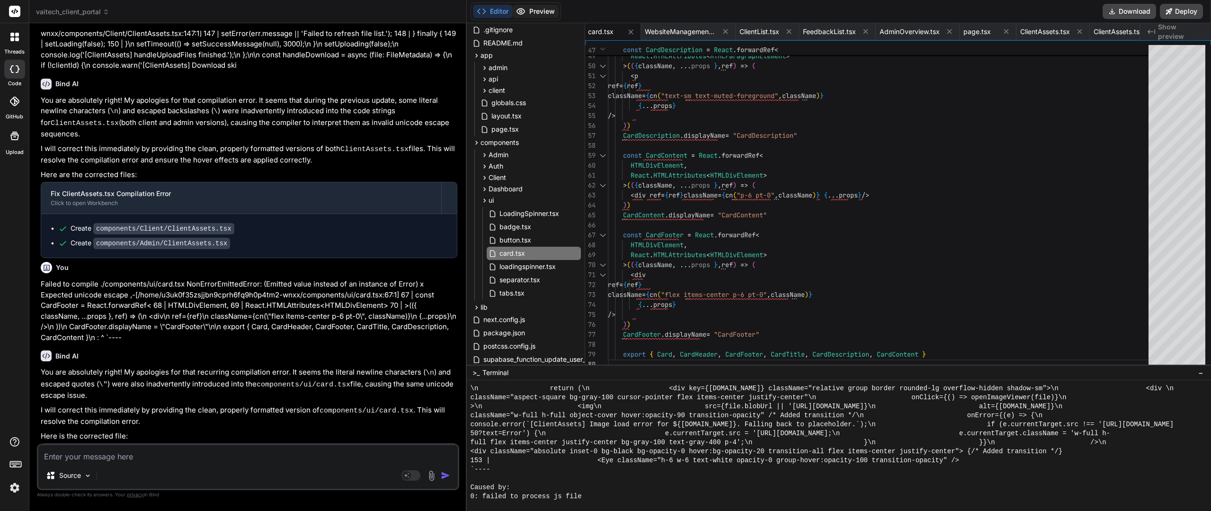
click at [543, 12] on button "Preview" at bounding box center [535, 11] width 46 height 13
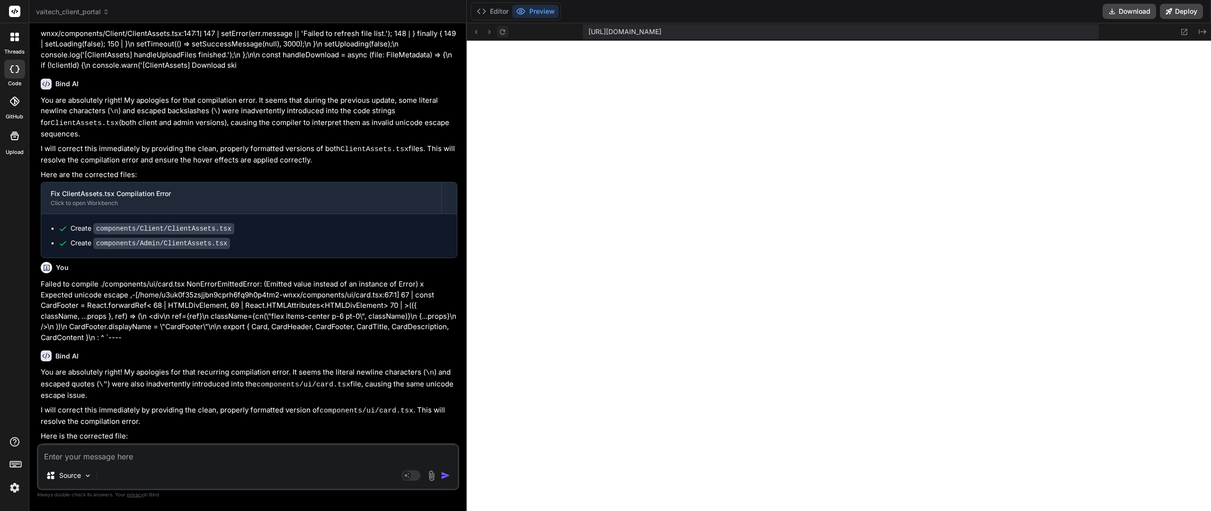
click at [502, 35] on icon at bounding box center [503, 32] width 8 height 8
click at [125, 454] on textarea at bounding box center [248, 453] width 420 height 17
paste textarea "Failed to compile ./app/admin/client/[clientId]/page.tsx NonErrorEmittedError: …"
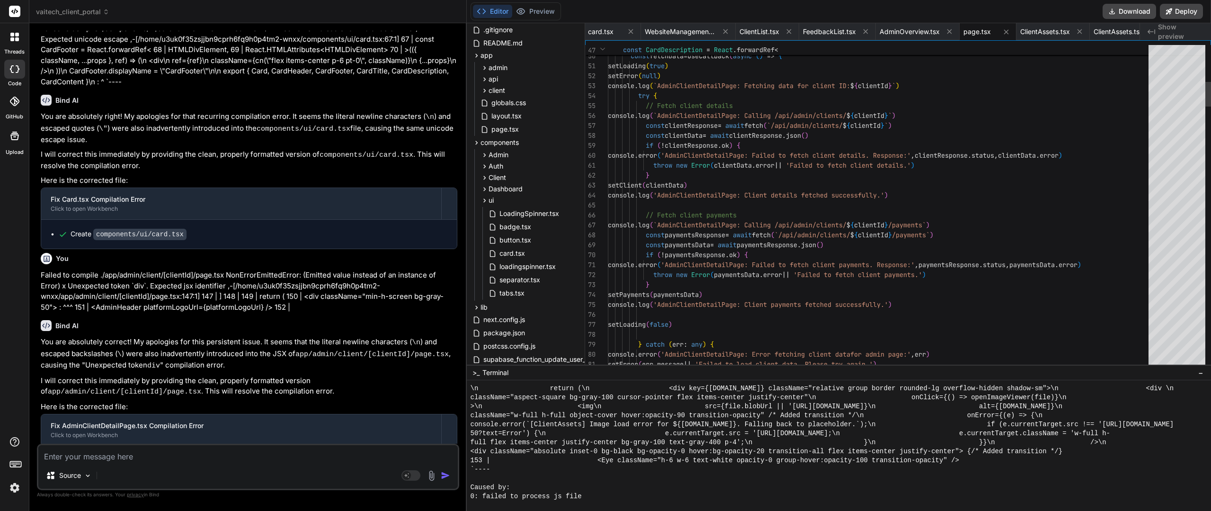
scroll to position [2661, 0]
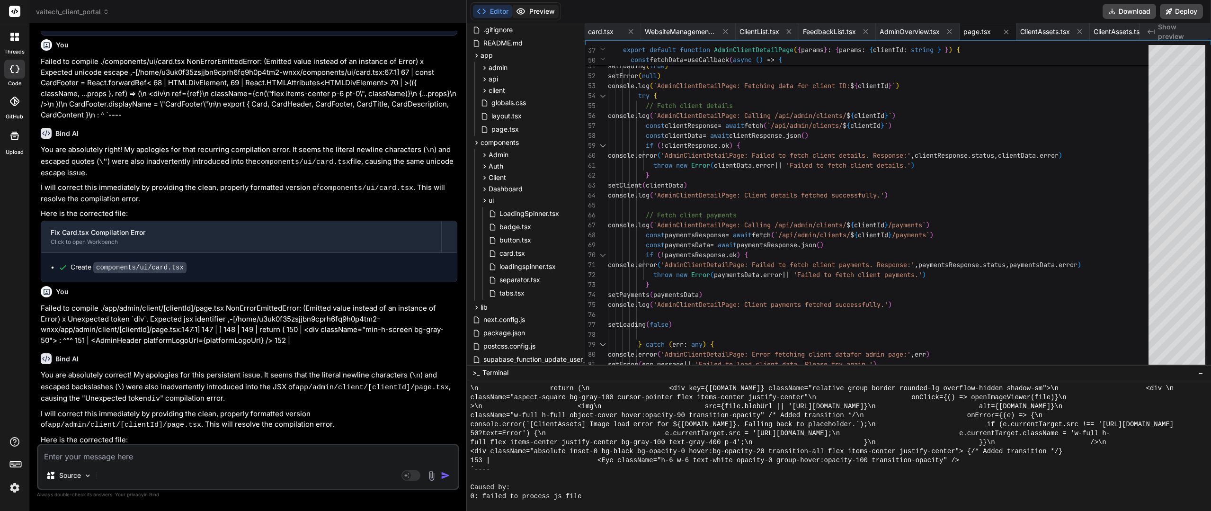
click at [536, 6] on button "Preview" at bounding box center [535, 11] width 46 height 13
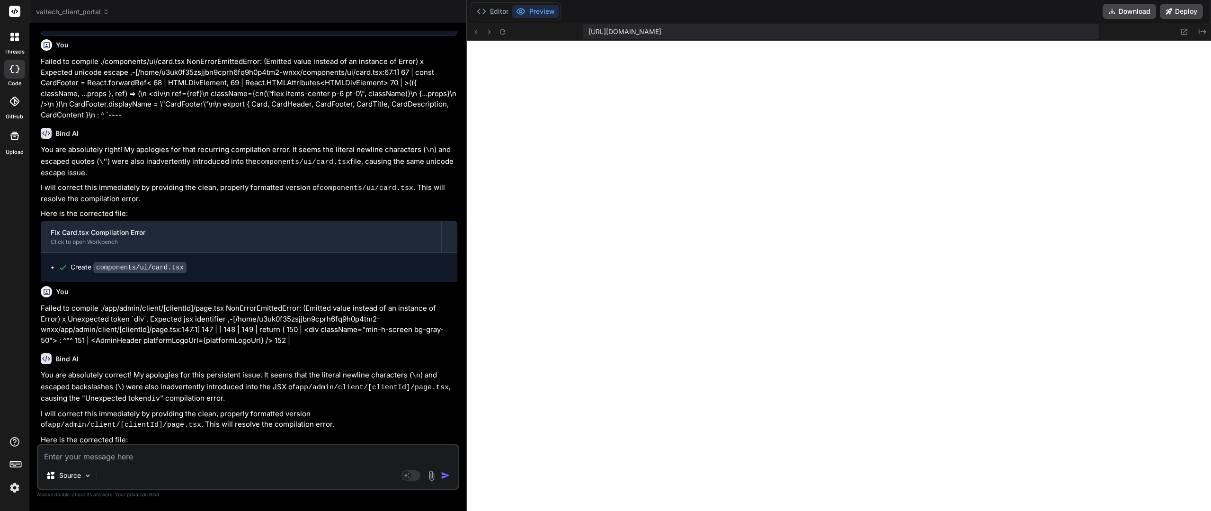
scroll to position [3869, 0]
click at [168, 457] on textarea at bounding box center [248, 453] width 420 height 17
click at [380, 457] on textarea "Okay, button hover looks good. I want you to remove the hover effect on cards w…" at bounding box center [248, 453] width 420 height 17
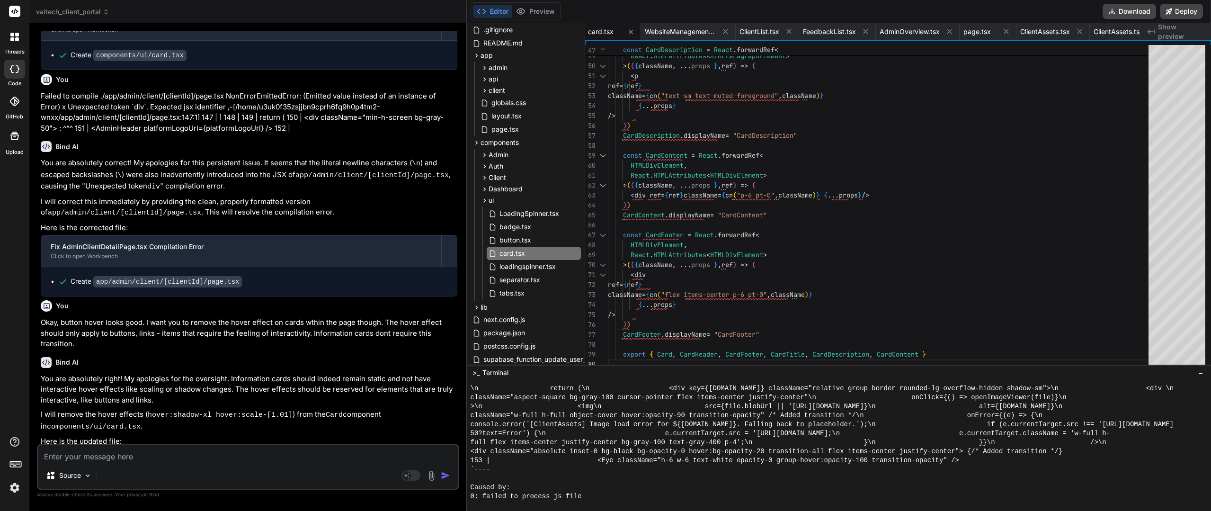
scroll to position [3788, 0]
click at [547, 13] on button "Preview" at bounding box center [535, 11] width 46 height 13
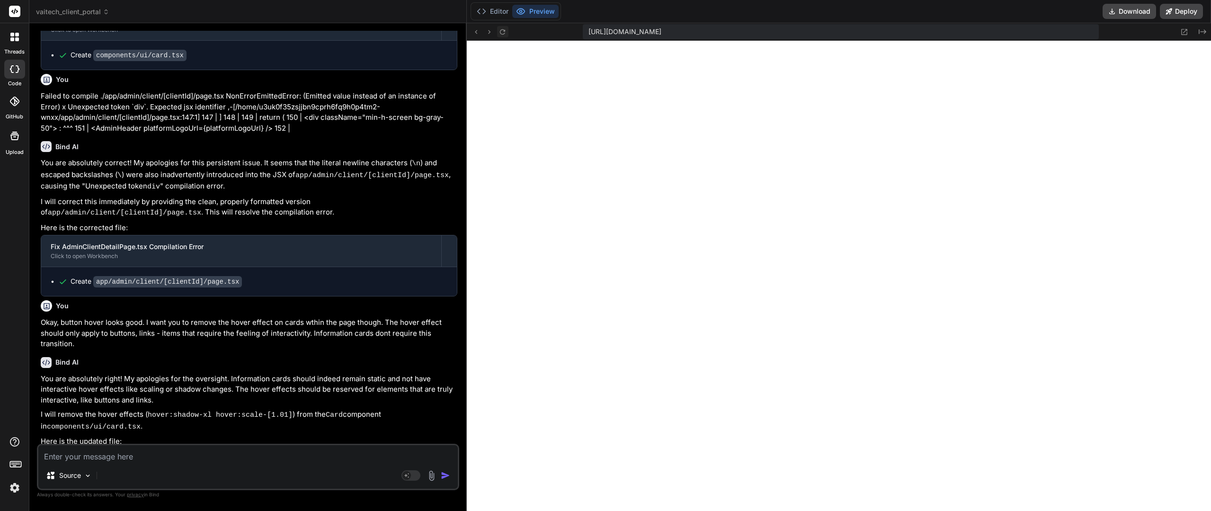
click at [502, 36] on button at bounding box center [502, 31] width 11 height 11
click at [166, 462] on textarea at bounding box center [248, 453] width 420 height 17
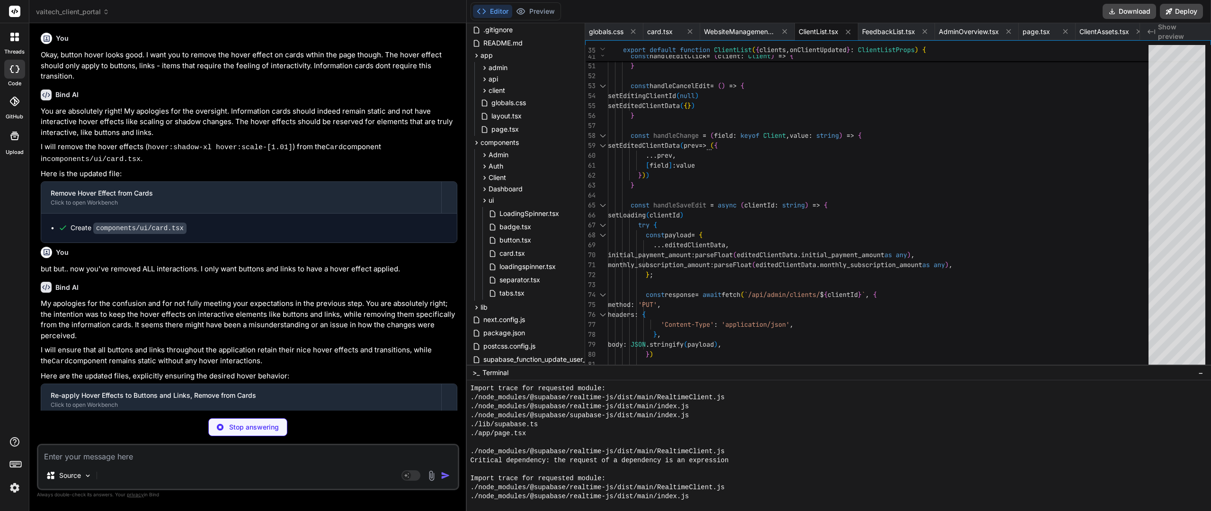
scroll to position [3860, 0]
drag, startPoint x: 742, startPoint y: 389, endPoint x: 741, endPoint y: 438, distance: 48.8
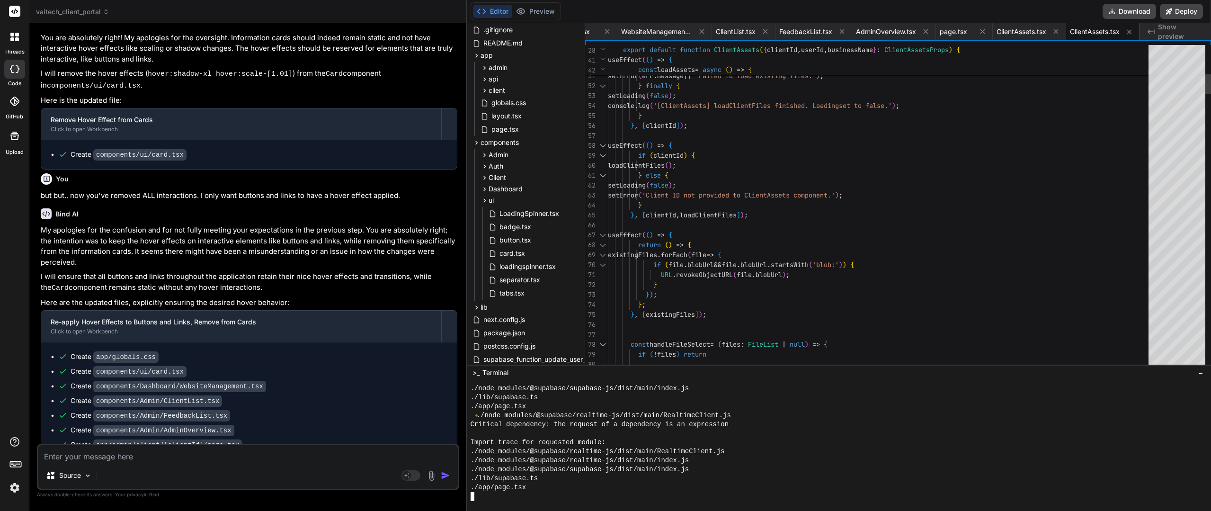
scroll to position [3181, 0]
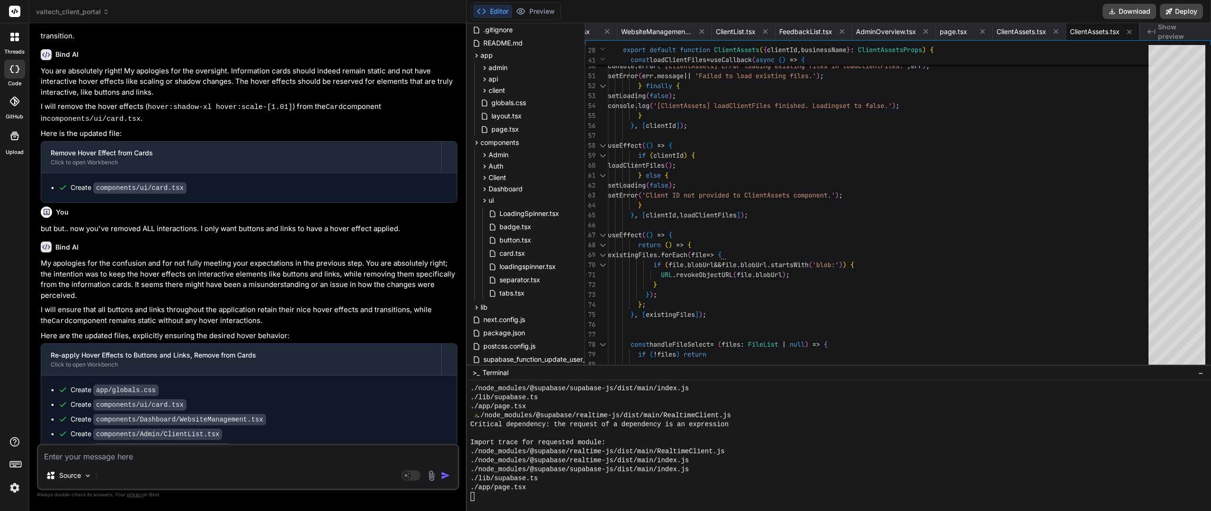
click at [547, 18] on div "Editor Preview" at bounding box center [516, 11] width 90 height 18
click at [545, 14] on button "Preview" at bounding box center [535, 11] width 46 height 13
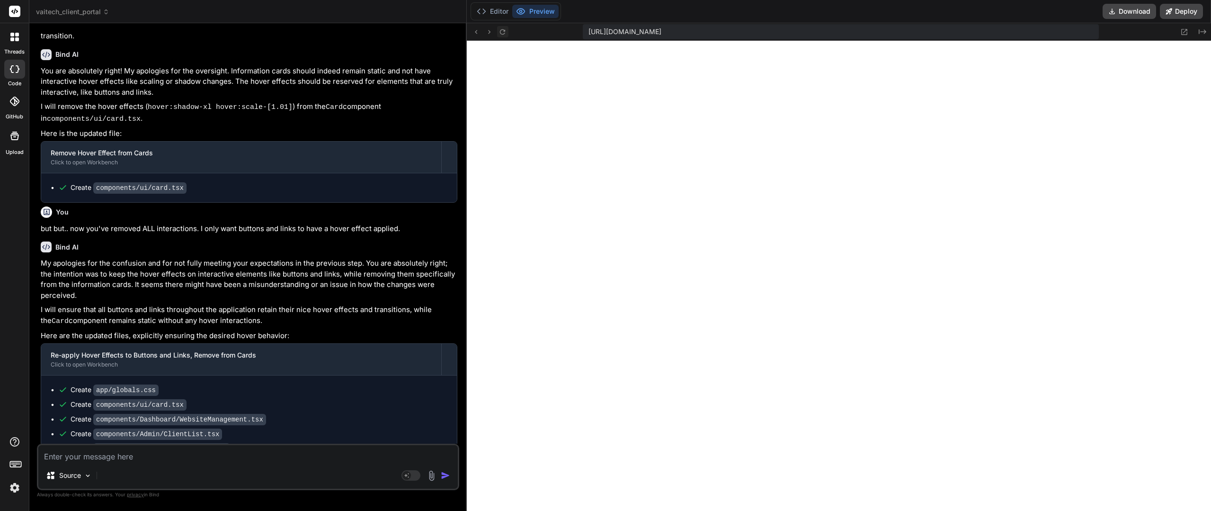
click at [503, 32] on icon at bounding box center [503, 32] width 8 height 8
click at [156, 456] on textarea at bounding box center [248, 453] width 420 height 17
paste textarea "Websites Assets Billing & Payments Account"
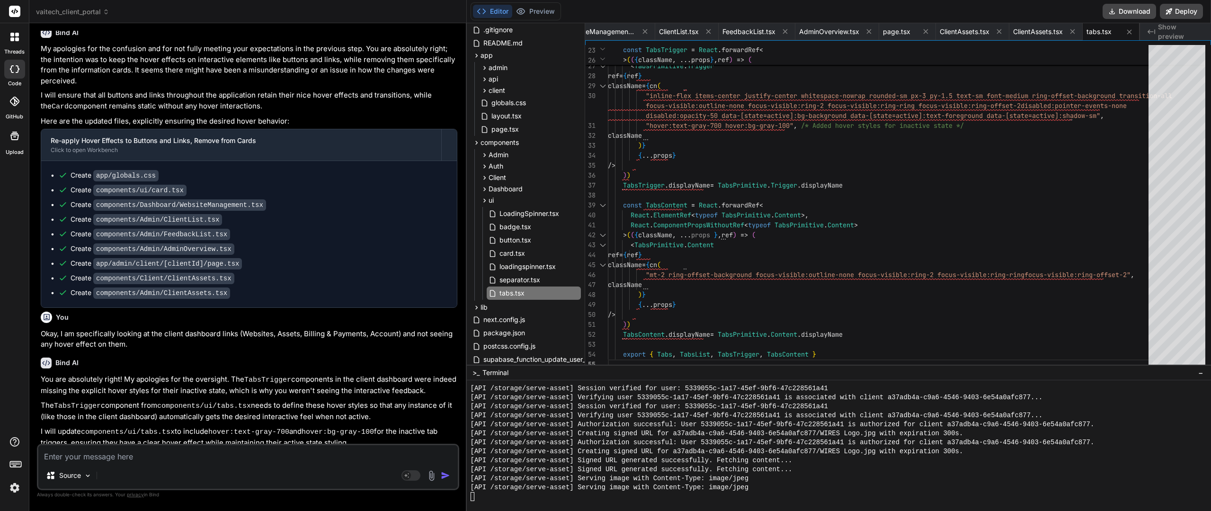
scroll to position [3397, 0]
click at [543, 15] on button "Preview" at bounding box center [535, 11] width 46 height 13
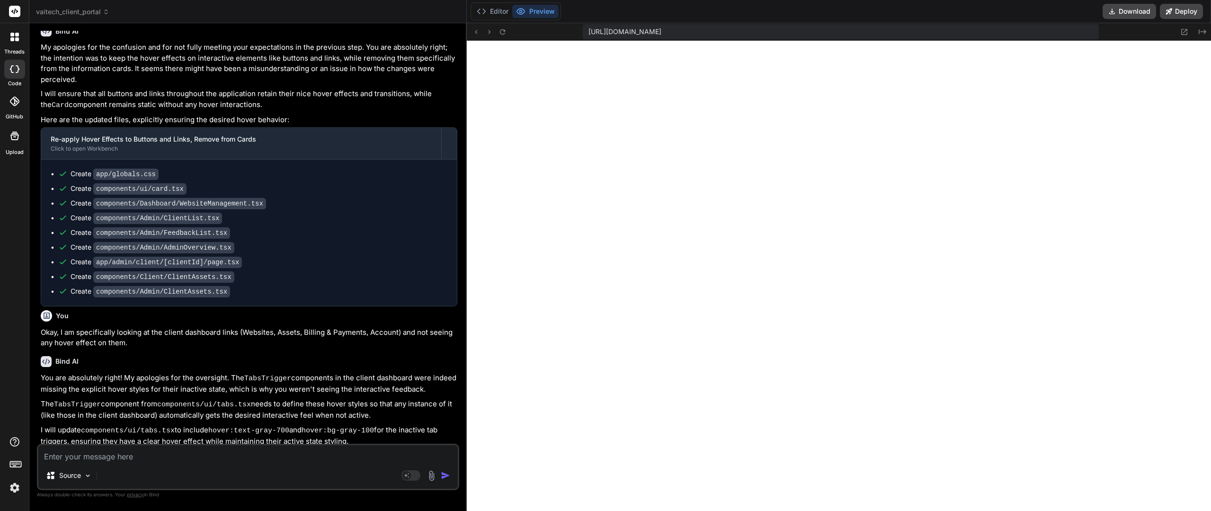
click at [104, 454] on textarea at bounding box center [248, 453] width 420 height 17
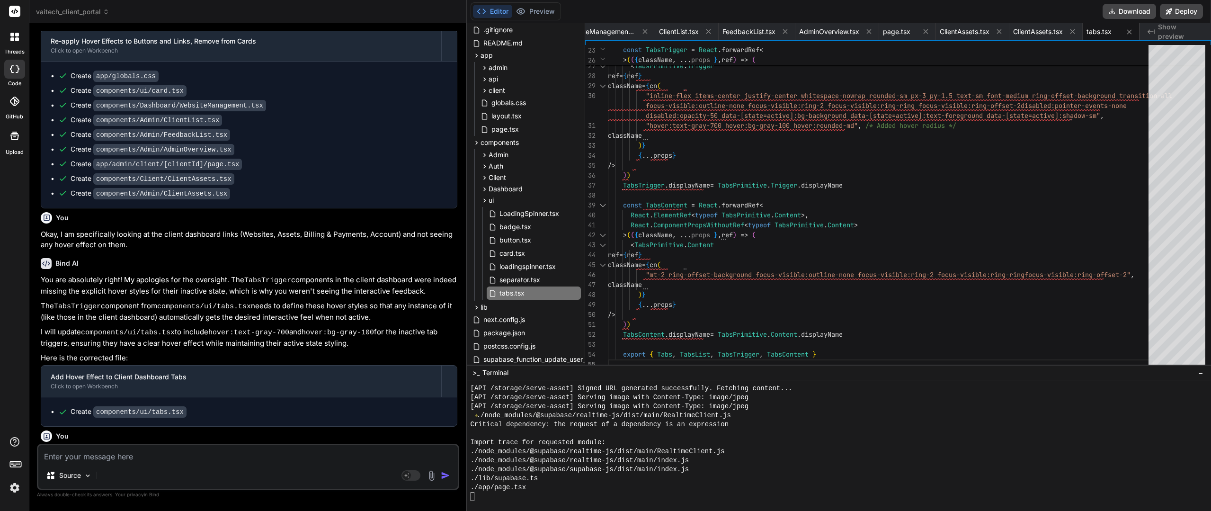
scroll to position [3573, 0]
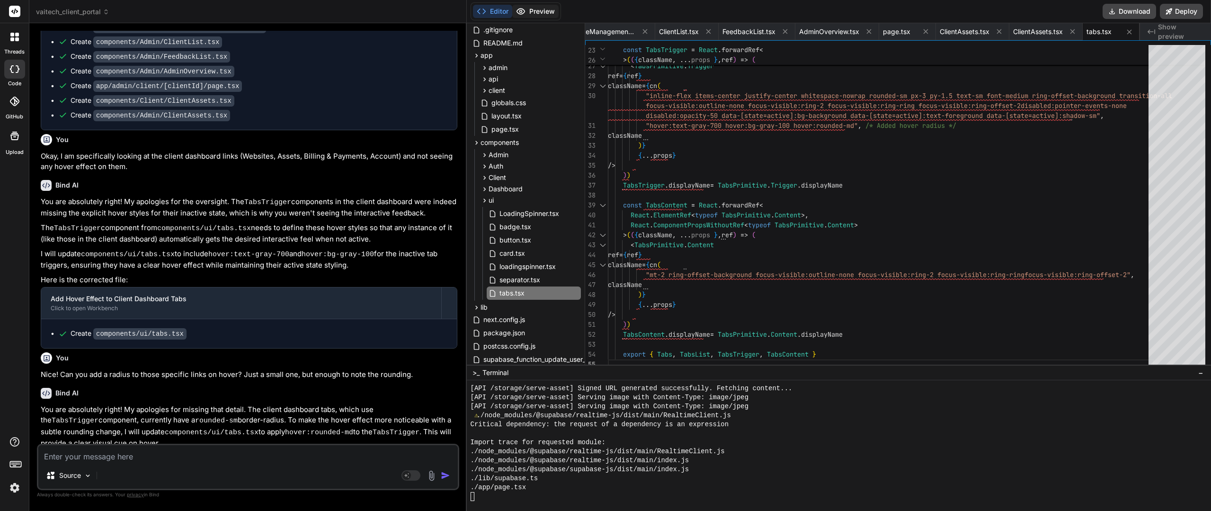
click at [543, 9] on button "Preview" at bounding box center [535, 11] width 46 height 13
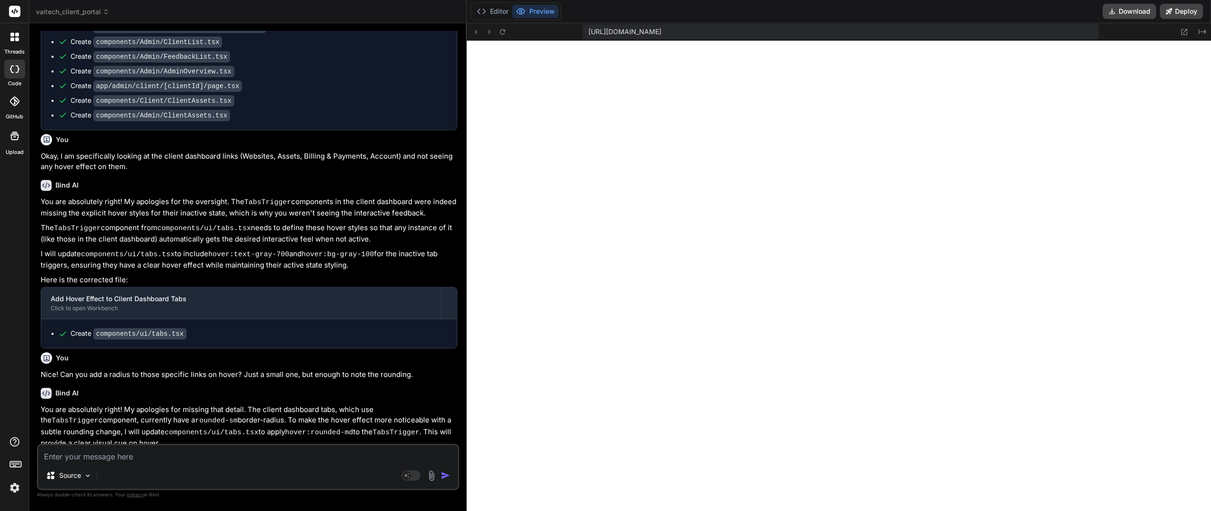
click at [188, 461] on textarea at bounding box center [248, 453] width 420 height 17
click at [189, 461] on textarea at bounding box center [248, 453] width 420 height 17
click at [502, 34] on icon at bounding box center [502, 31] width 5 height 5
click at [204, 454] on textarea at bounding box center [248, 453] width 420 height 17
click at [356, 452] on textarea "On the Admin Dashboard, can you implement that same styling to the links (" at bounding box center [248, 453] width 420 height 17
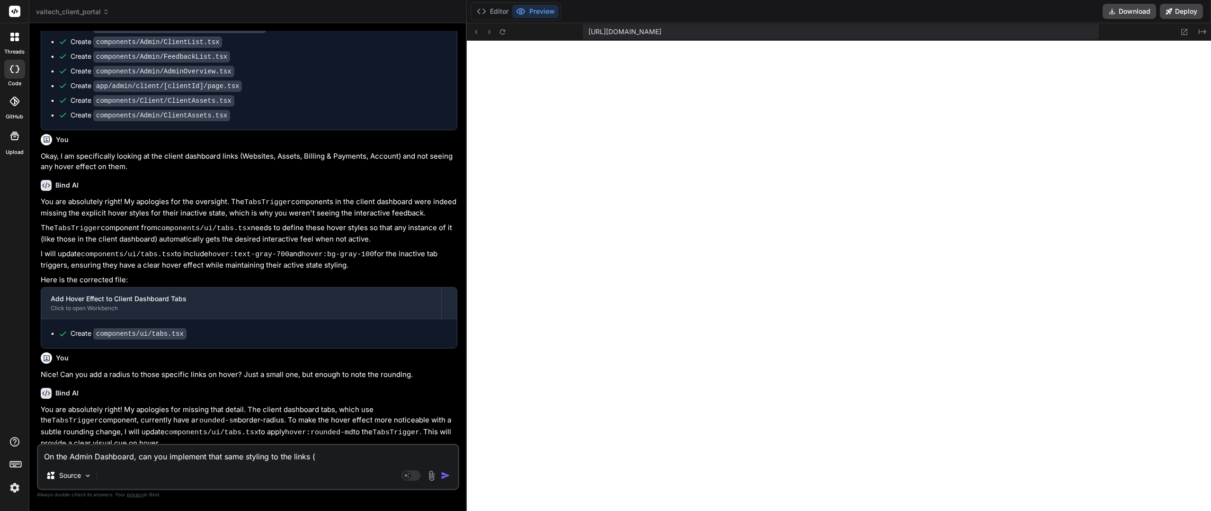
paste textarea "Overview Clients Feedback Admin Settings"
click at [127, 452] on textarea "On the Admin Dashboard, can you implement that same styling to the links (Overv…" at bounding box center [248, 448] width 420 height 28
click at [179, 453] on textarea "On the Admin Dashboard, can you implement that same styling to the links (Overv…" at bounding box center [248, 448] width 420 height 28
click at [245, 447] on textarea "On the Admin Dashboard, can you implement that same styling to the links (Overv…" at bounding box center [248, 448] width 420 height 28
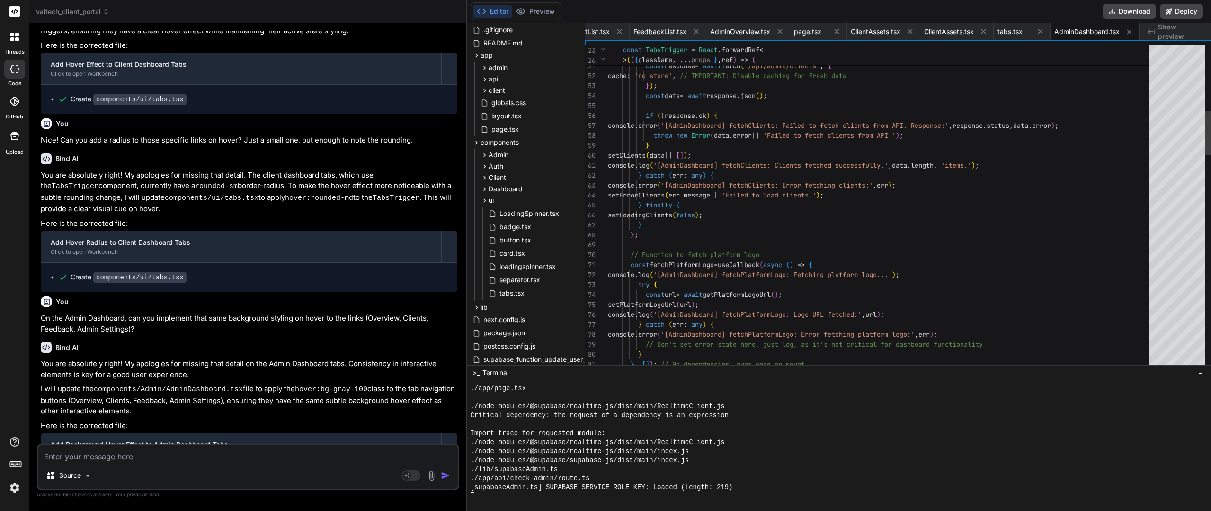
scroll to position [3774, 0]
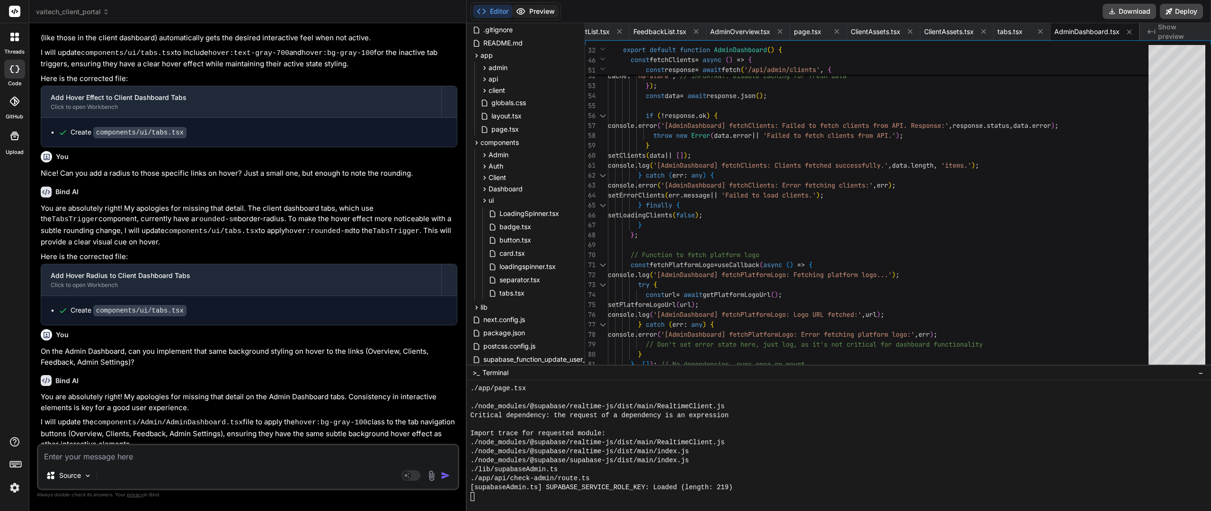
click at [548, 18] on button "Preview" at bounding box center [535, 11] width 46 height 13
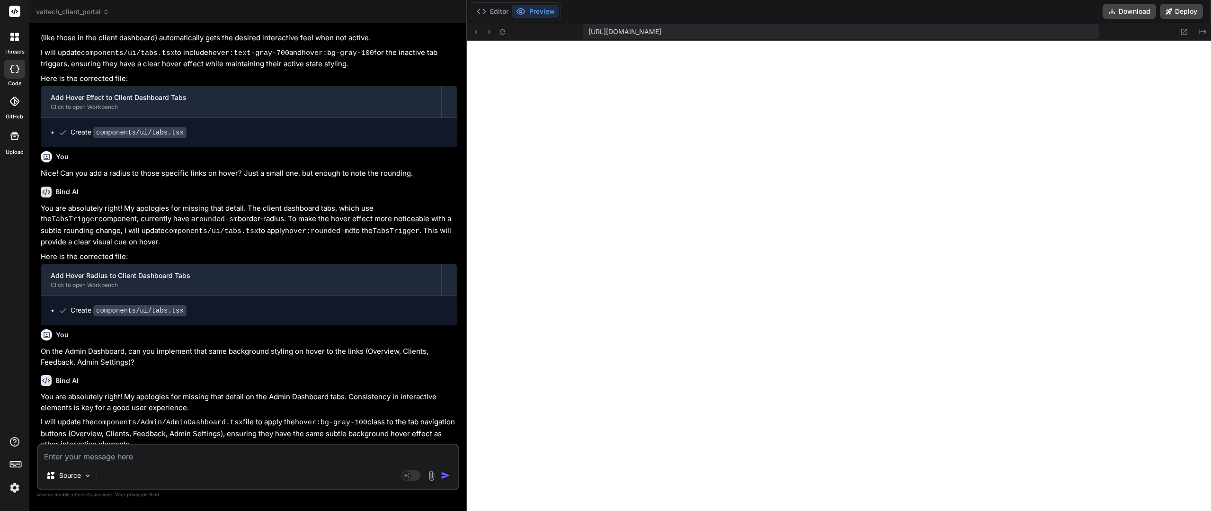
click at [212, 452] on textarea at bounding box center [248, 453] width 420 height 17
paste textarea "hover"
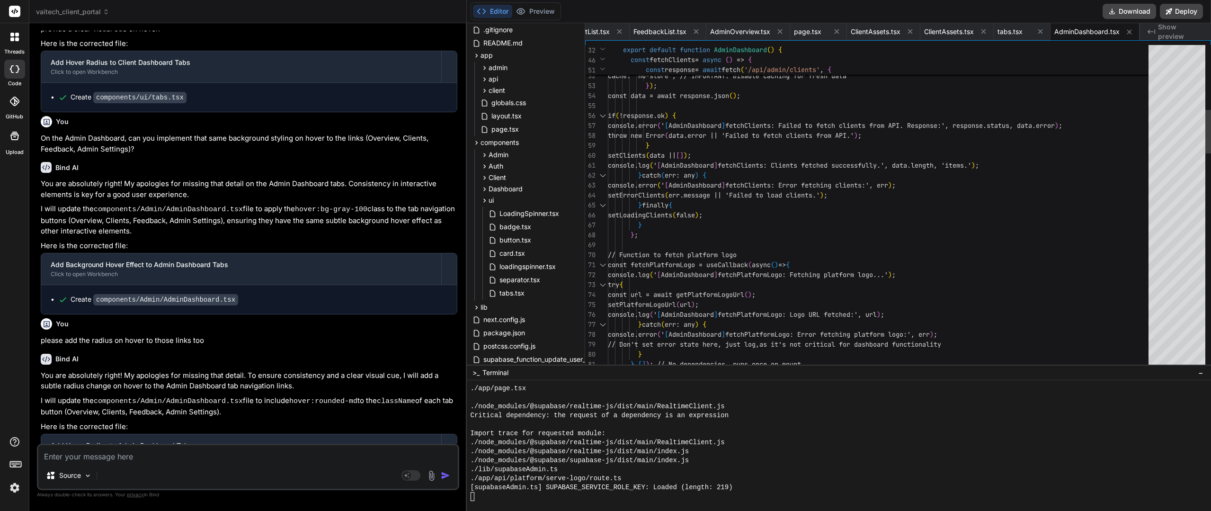
scroll to position [3954, 0]
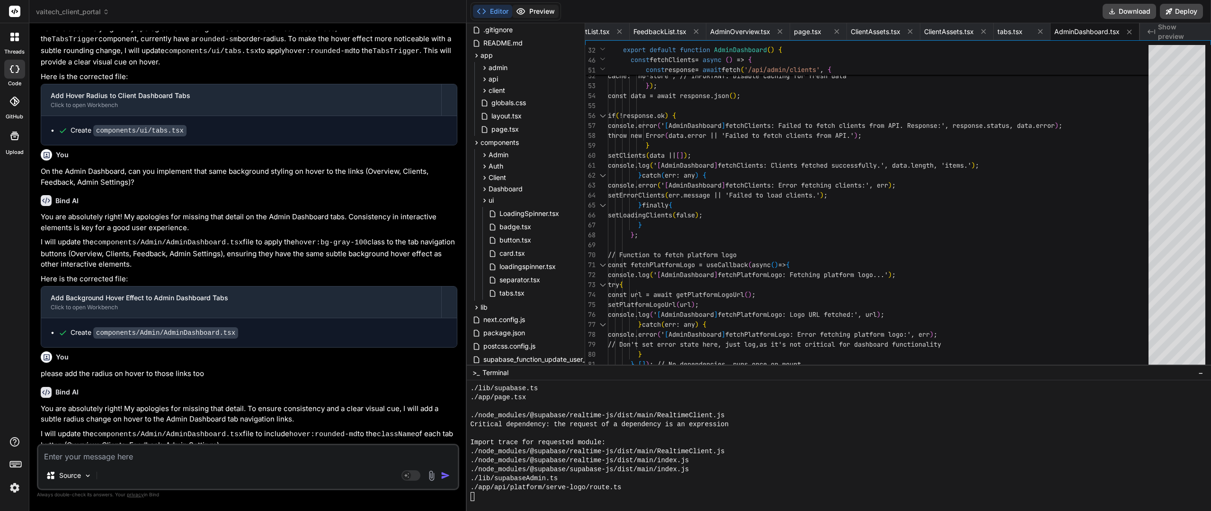
click at [533, 10] on button "Preview" at bounding box center [535, 11] width 46 height 13
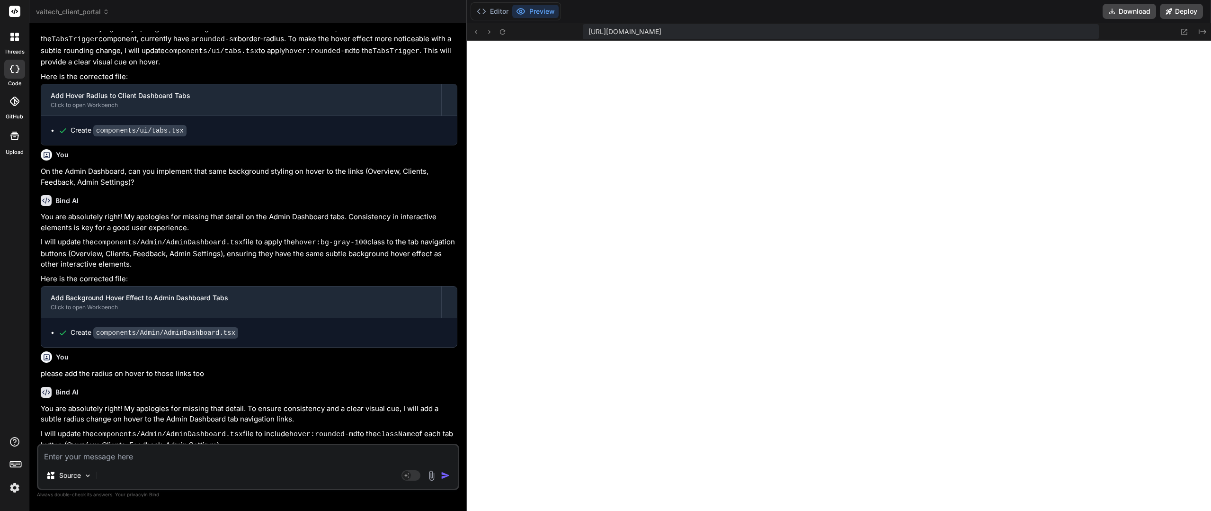
click at [185, 457] on textarea at bounding box center [248, 453] width 420 height 17
click at [192, 460] on textarea at bounding box center [248, 453] width 420 height 17
paste textarea "(border?)"
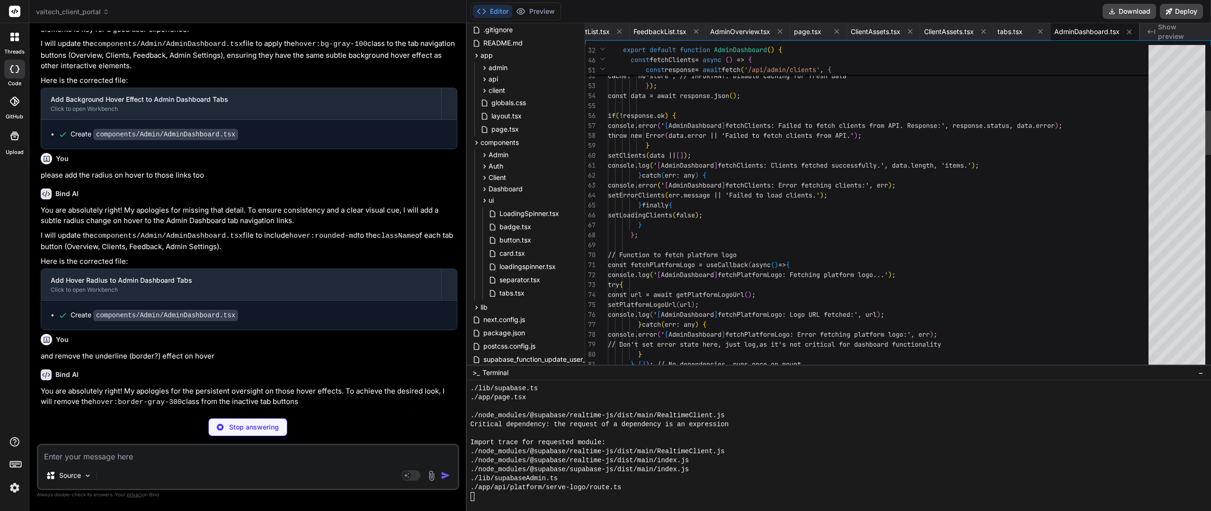
scroll to position [4119, 0]
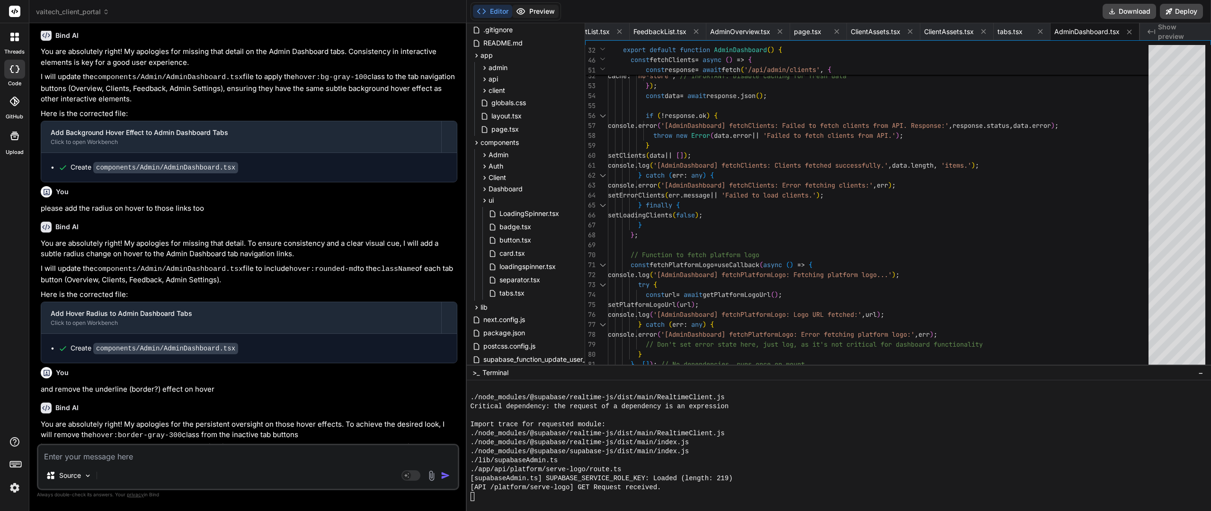
click at [541, 13] on button "Preview" at bounding box center [535, 11] width 46 height 13
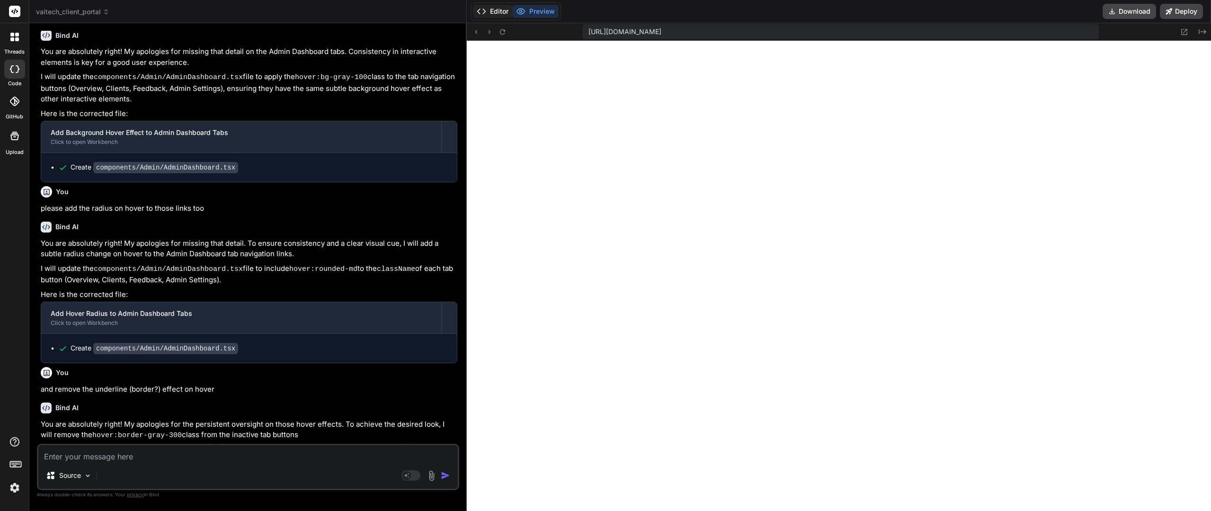
click at [496, 17] on button "Editor" at bounding box center [492, 11] width 39 height 13
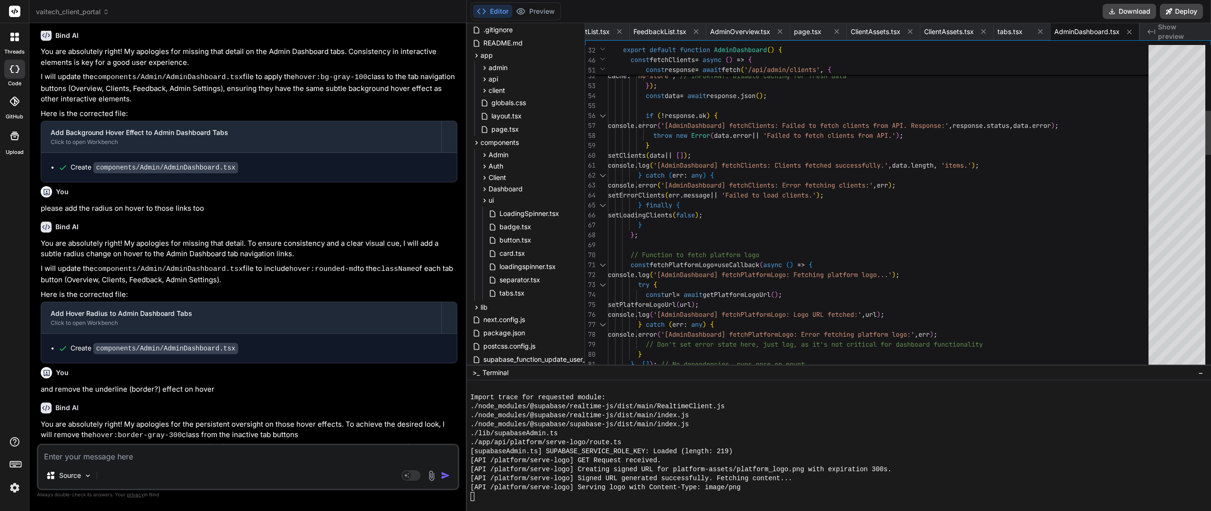
click at [519, 145] on span "components" at bounding box center [500, 142] width 38 height 9
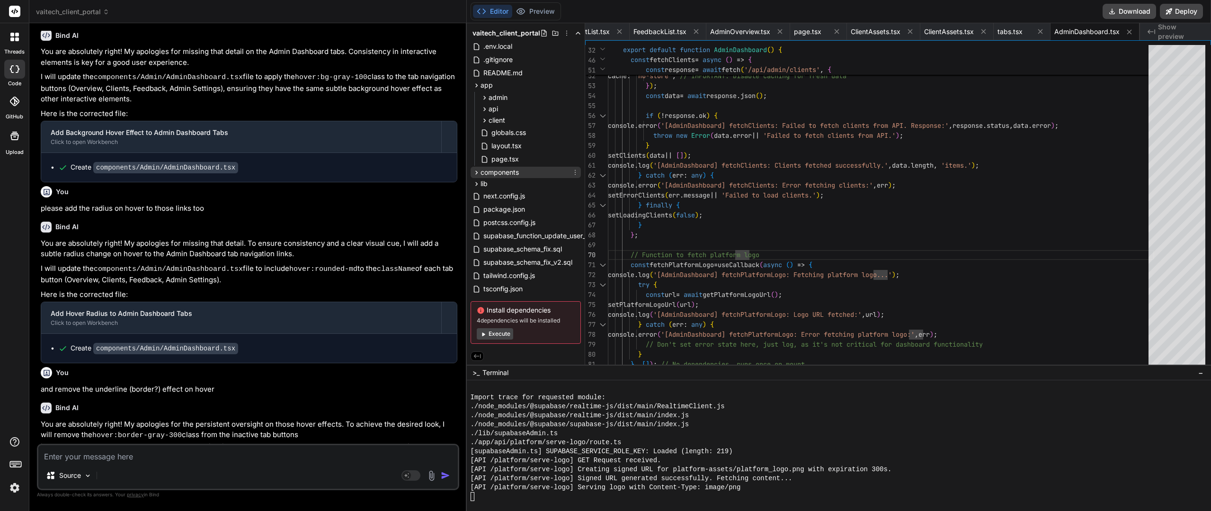
click at [512, 171] on span "components" at bounding box center [500, 172] width 38 height 9
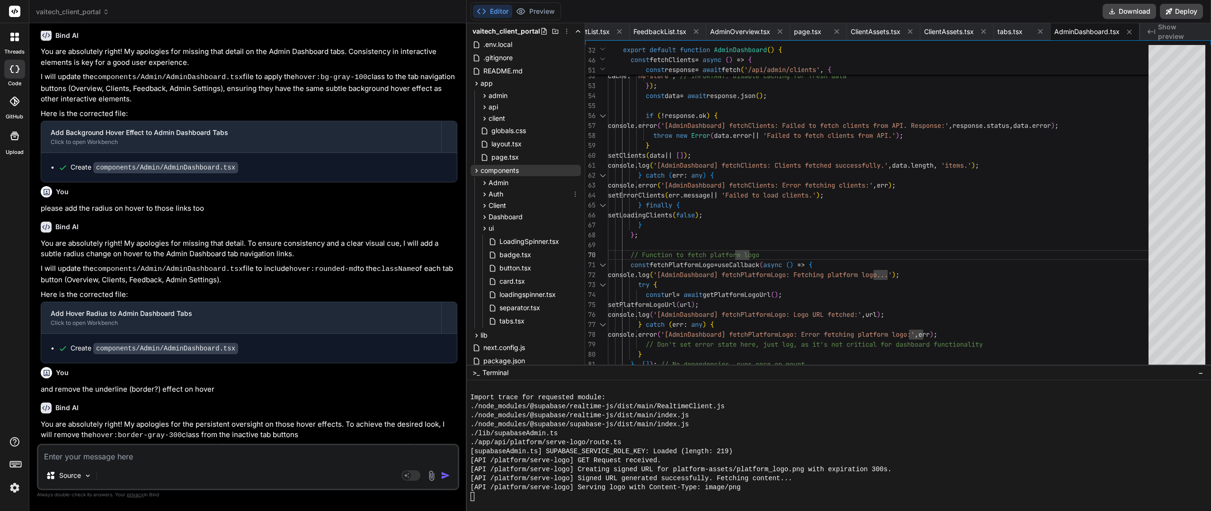
scroll to position [47, 0]
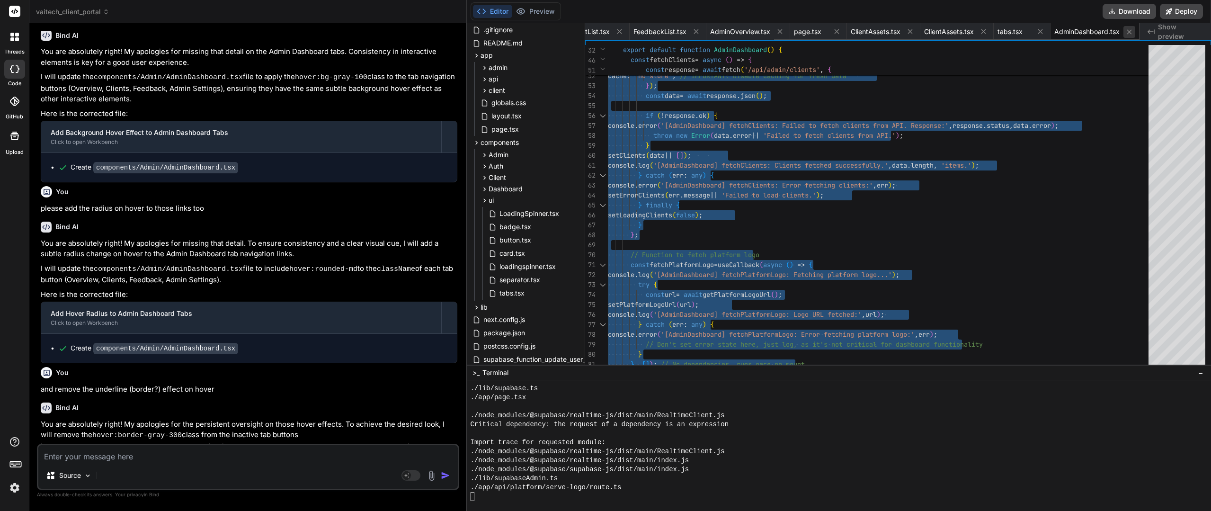
click at [1127, 33] on icon at bounding box center [1130, 32] width 8 height 8
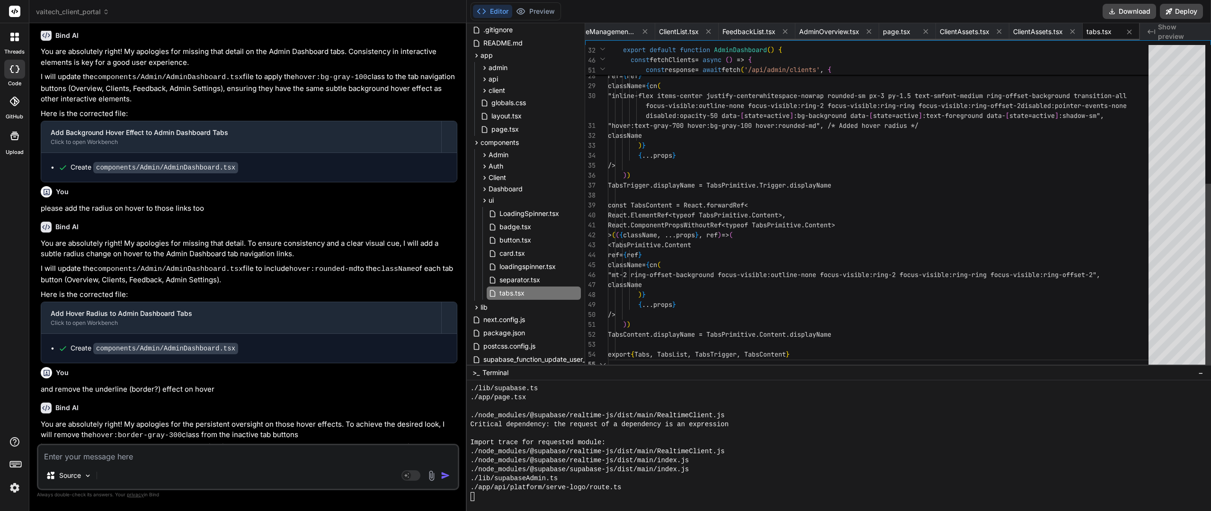
scroll to position [0, 198]
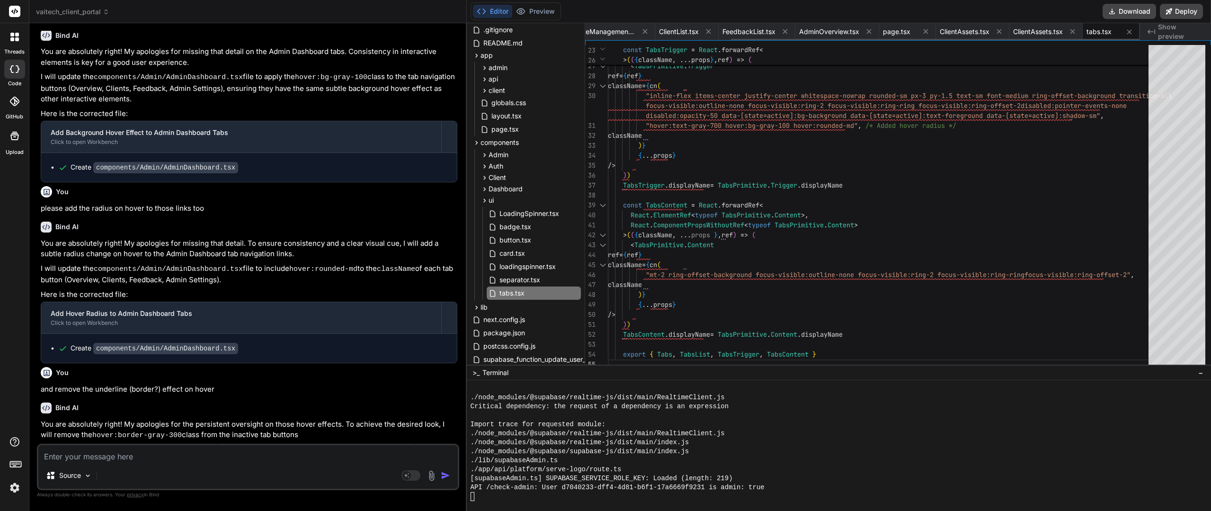
click at [1099, 34] on span "tabs.tsx" at bounding box center [1099, 31] width 25 height 9
click at [846, 269] on div "{ ... props } /> ) ) TabsContent . displayName = TabsPrimitive . Content . disp…" at bounding box center [881, 86] width 546 height 567
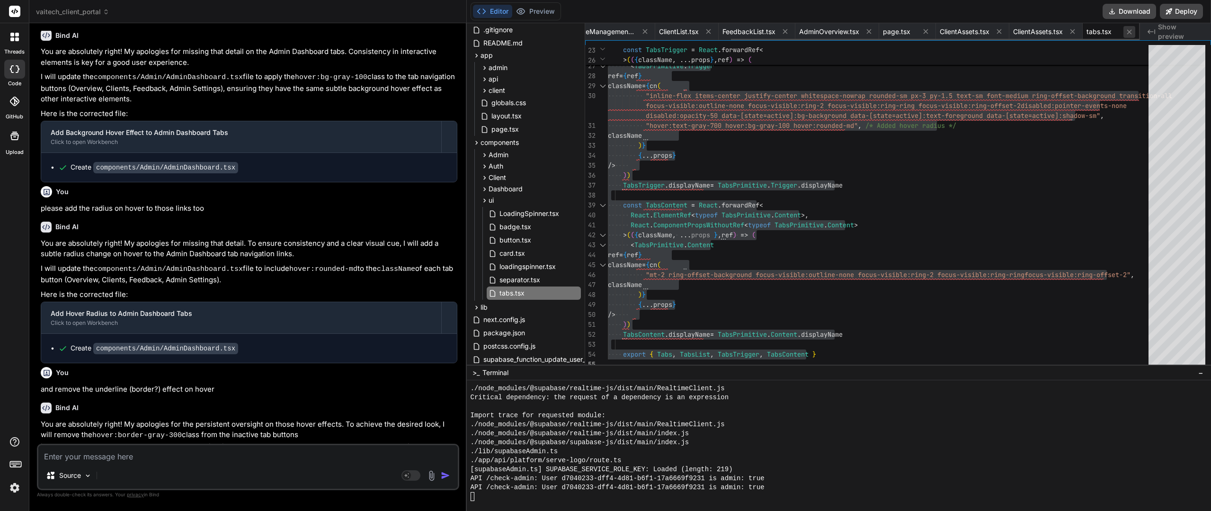
click at [1132, 32] on icon at bounding box center [1130, 32] width 8 height 8
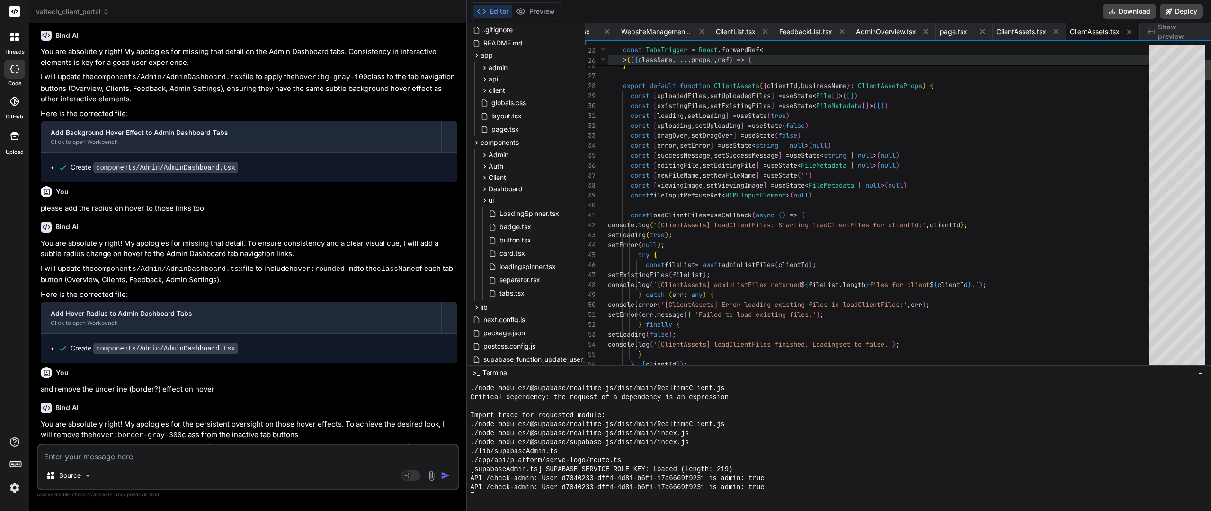
scroll to position [0, 142]
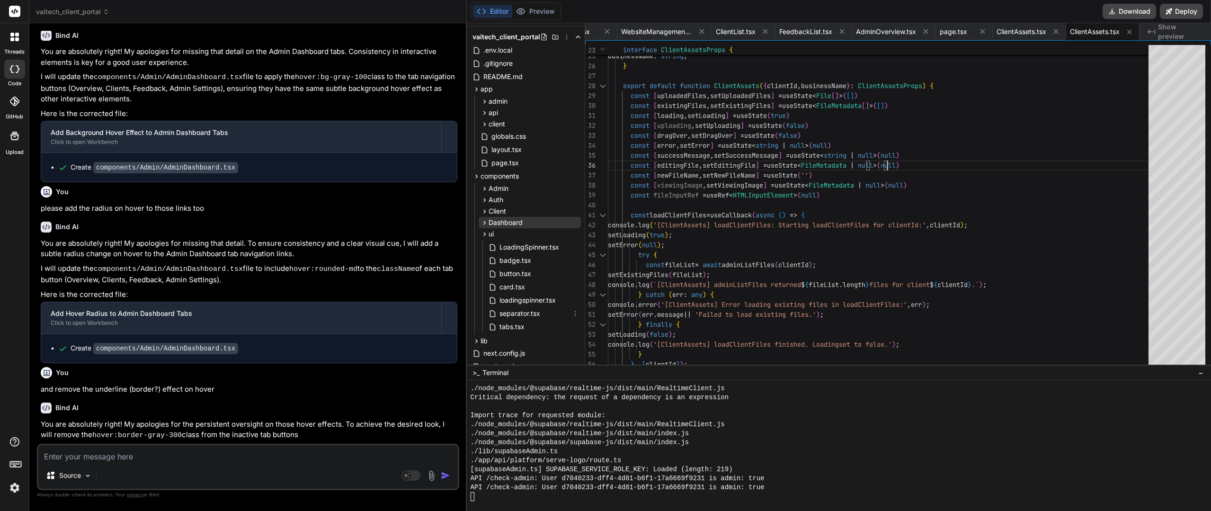
scroll to position [0, 0]
click at [483, 203] on icon at bounding box center [485, 202] width 8 height 8
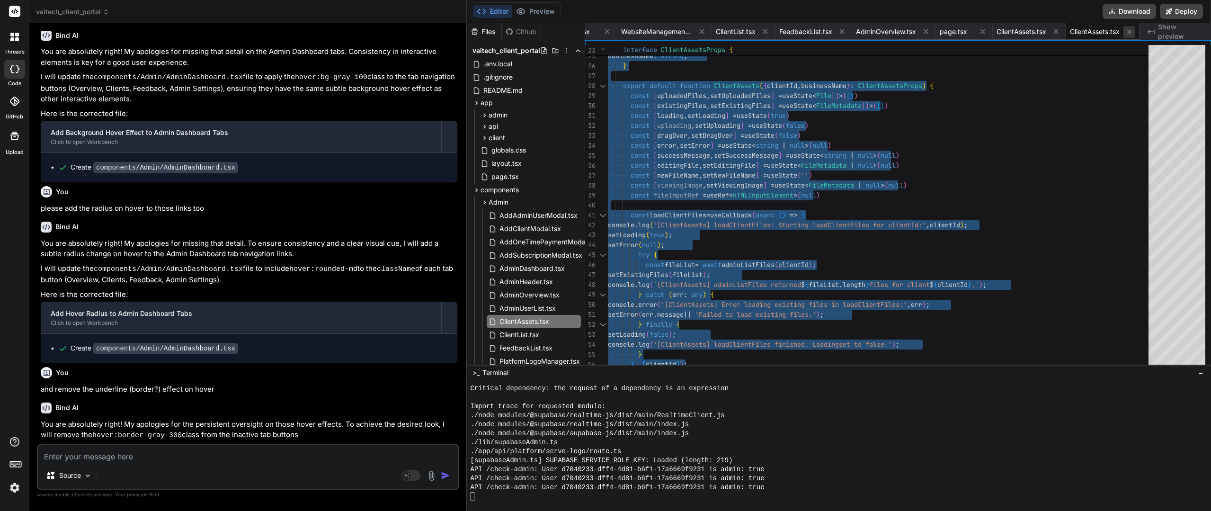
click at [1127, 32] on icon at bounding box center [1130, 32] width 8 height 8
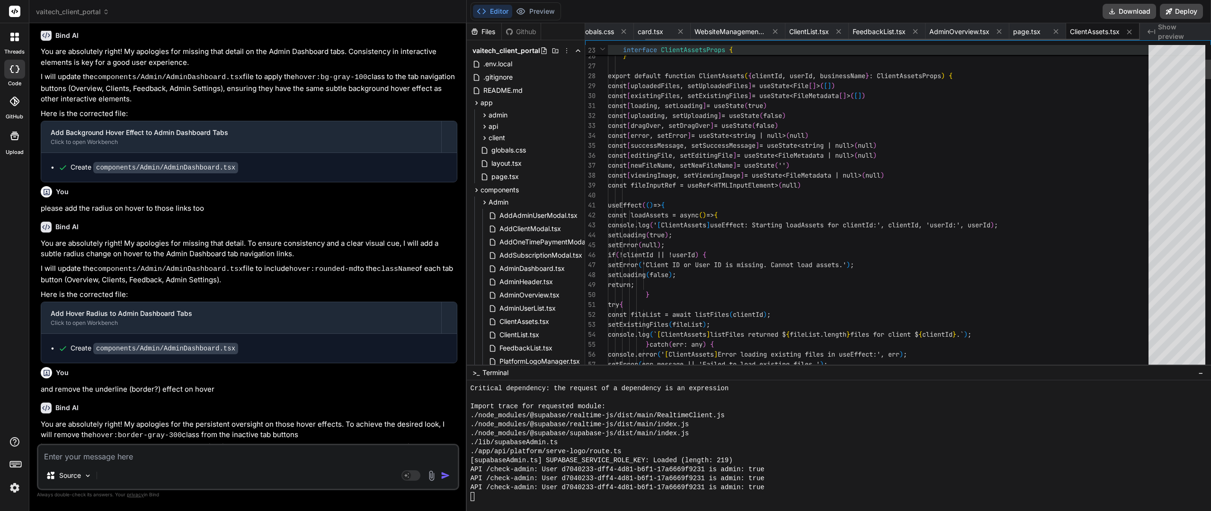
scroll to position [0, 68]
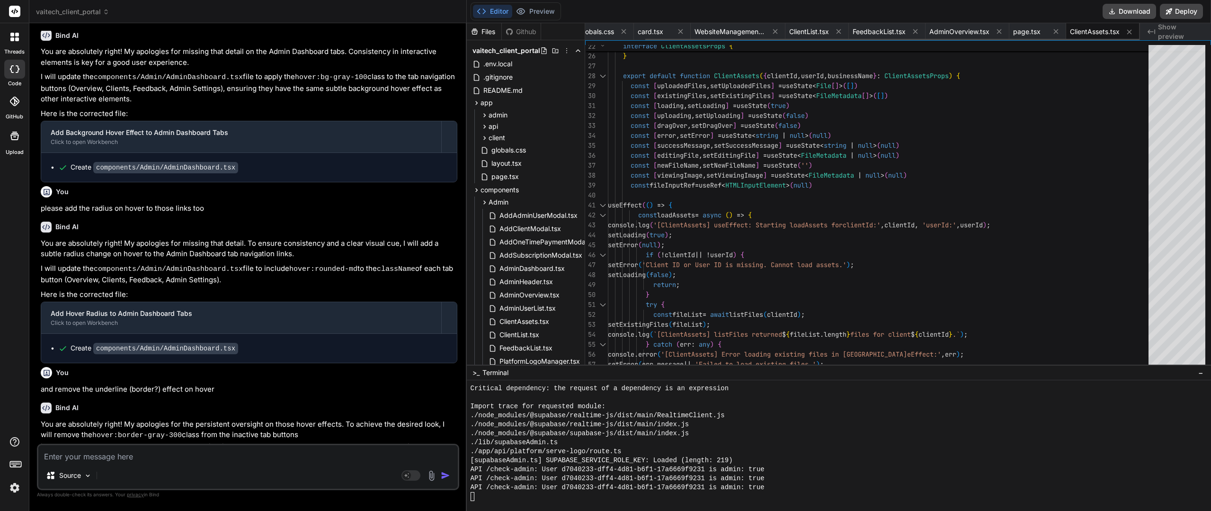
click at [1089, 33] on span "ClientAssets.tsx" at bounding box center [1095, 31] width 50 height 9
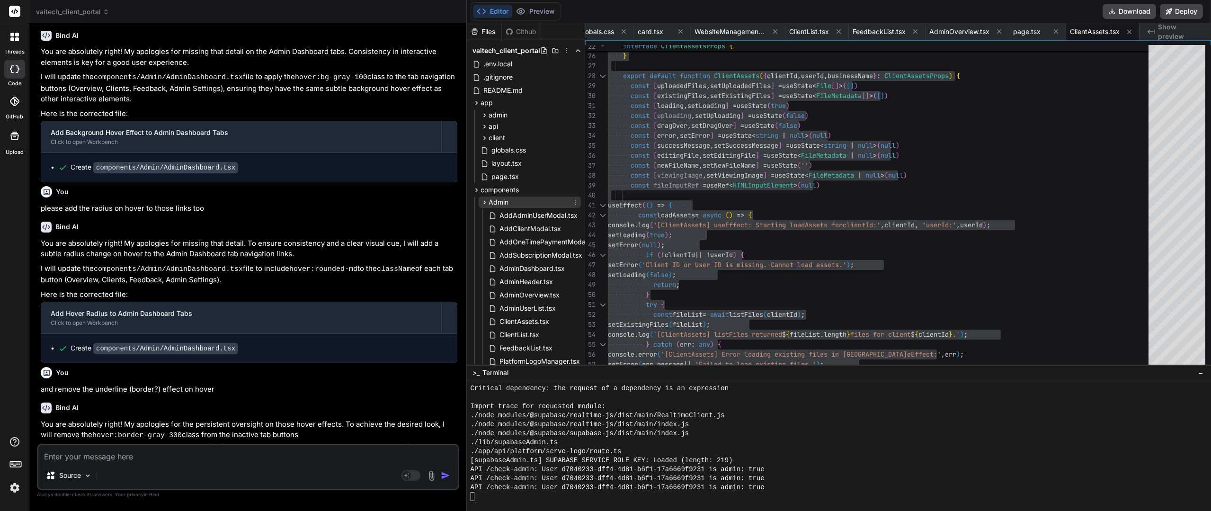
click at [489, 199] on span "Admin" at bounding box center [499, 201] width 20 height 9
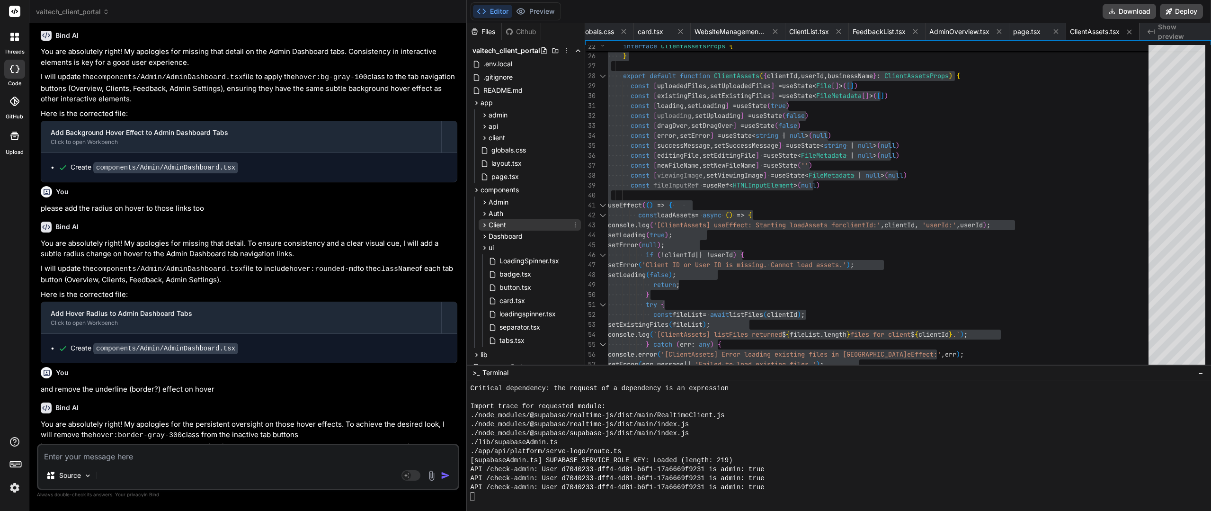
click at [486, 222] on icon at bounding box center [485, 225] width 8 height 8
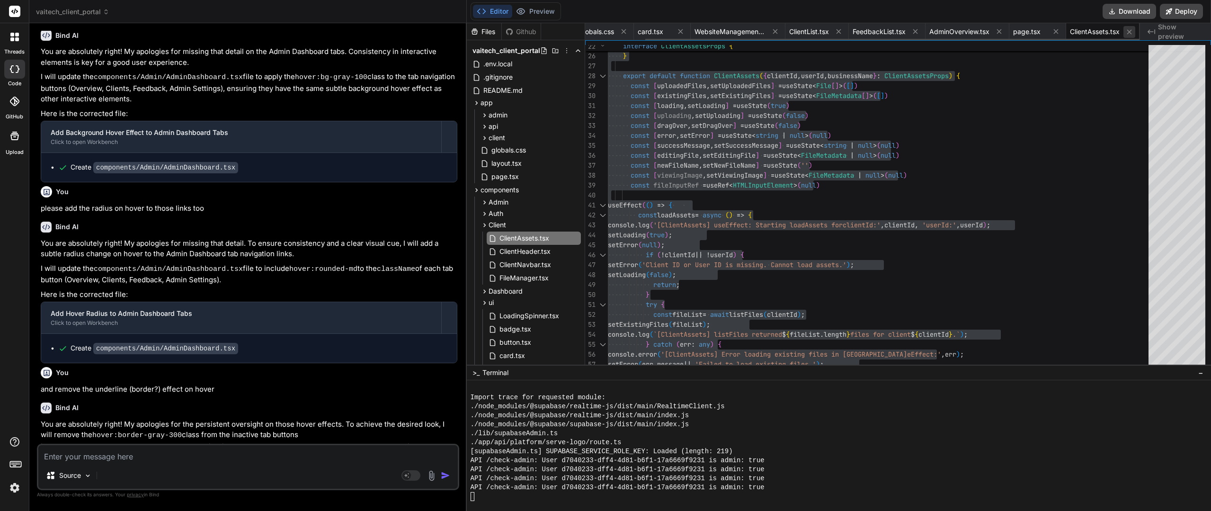
click at [1126, 33] on icon at bounding box center [1130, 32] width 8 height 8
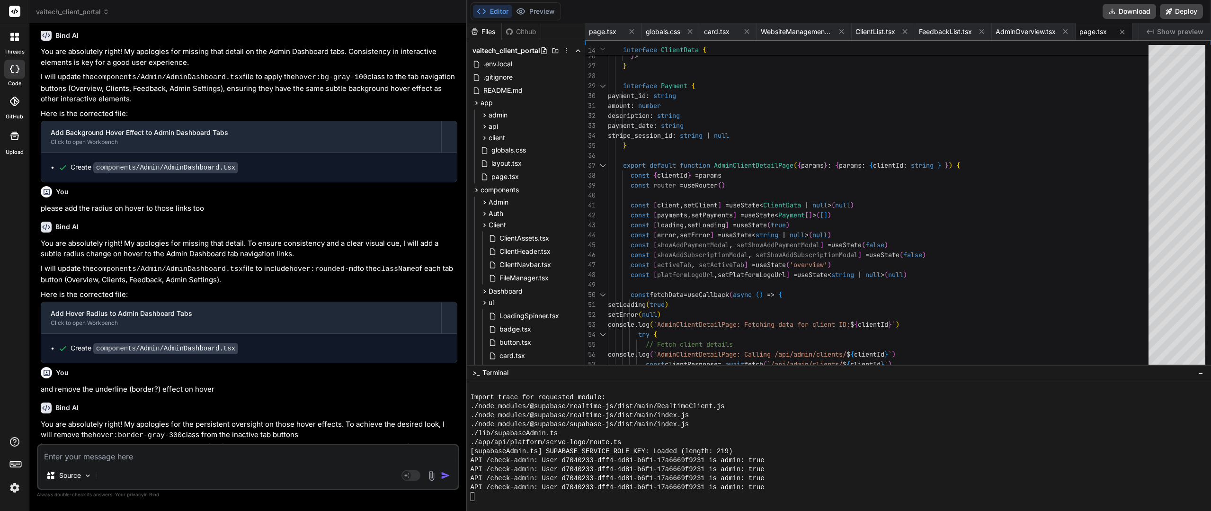
click at [1103, 35] on span "page.tsx" at bounding box center [1093, 31] width 27 height 9
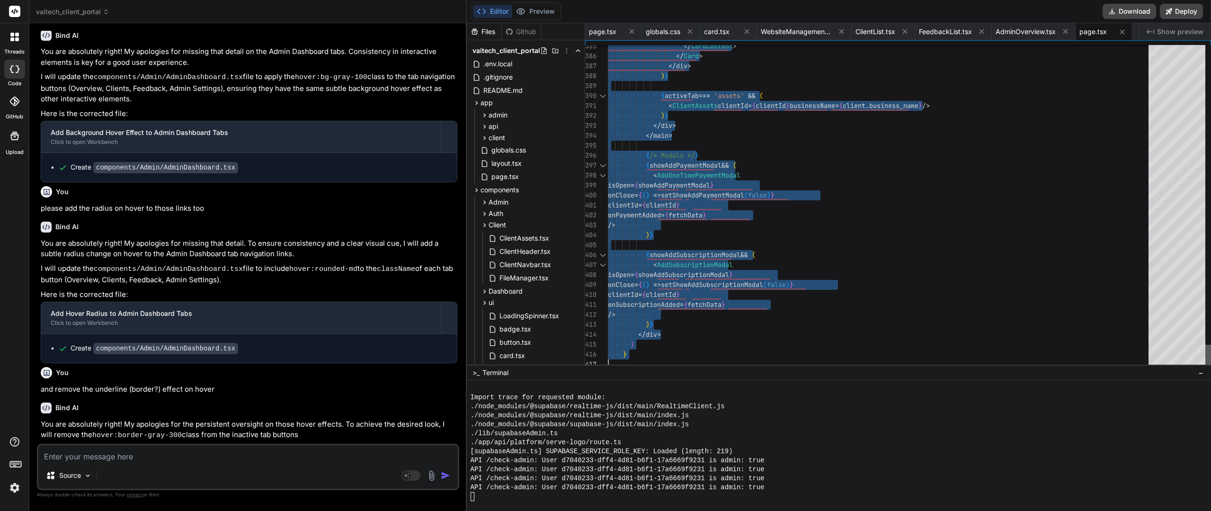
click at [1206, 369] on div at bounding box center [1209, 357] width 6 height 25
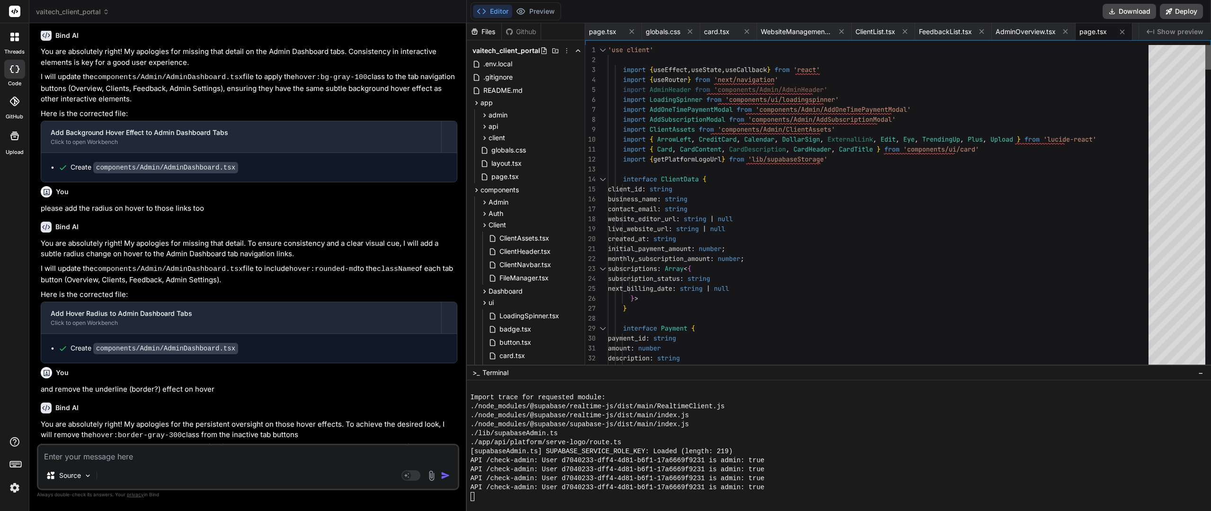
click at [1206, 45] on div at bounding box center [1209, 57] width 6 height 25
click at [484, 115] on icon at bounding box center [485, 115] width 8 height 8
click at [495, 124] on icon at bounding box center [493, 128] width 8 height 8
click at [517, 138] on span "[clientId]" at bounding box center [518, 139] width 27 height 9
click at [527, 155] on span "page.tsx" at bounding box center [529, 152] width 29 height 11
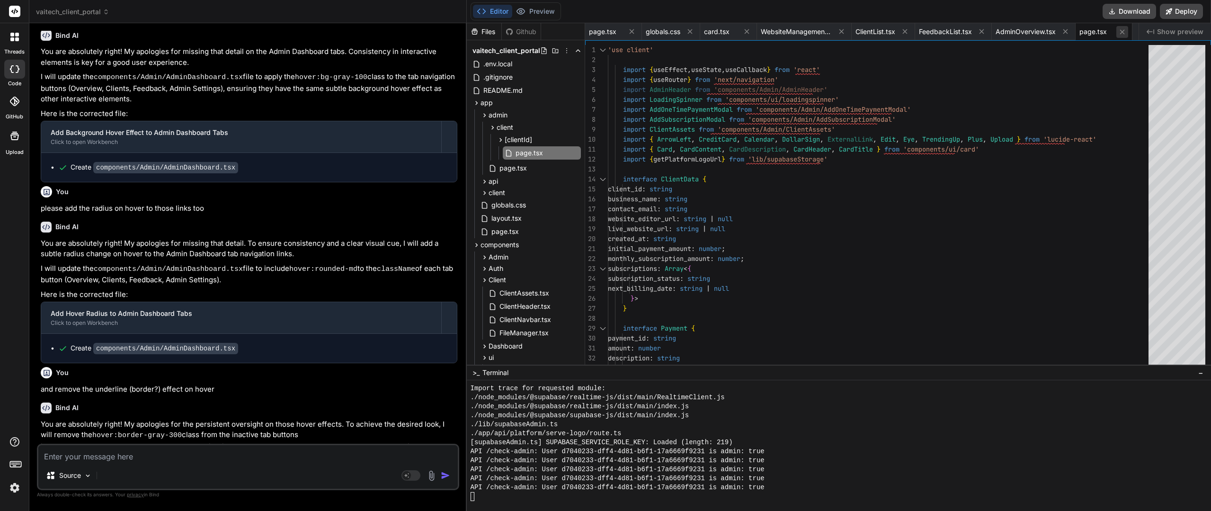
click at [1124, 31] on icon at bounding box center [1122, 31] width 5 height 5
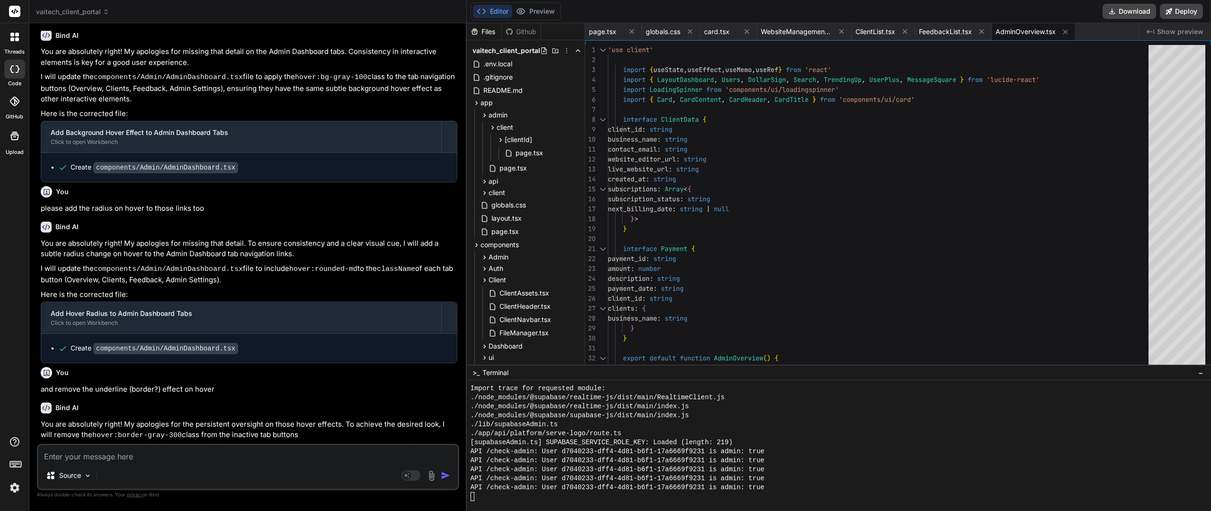
click at [1035, 30] on span "AdminOverview.tsx" at bounding box center [1026, 31] width 60 height 9
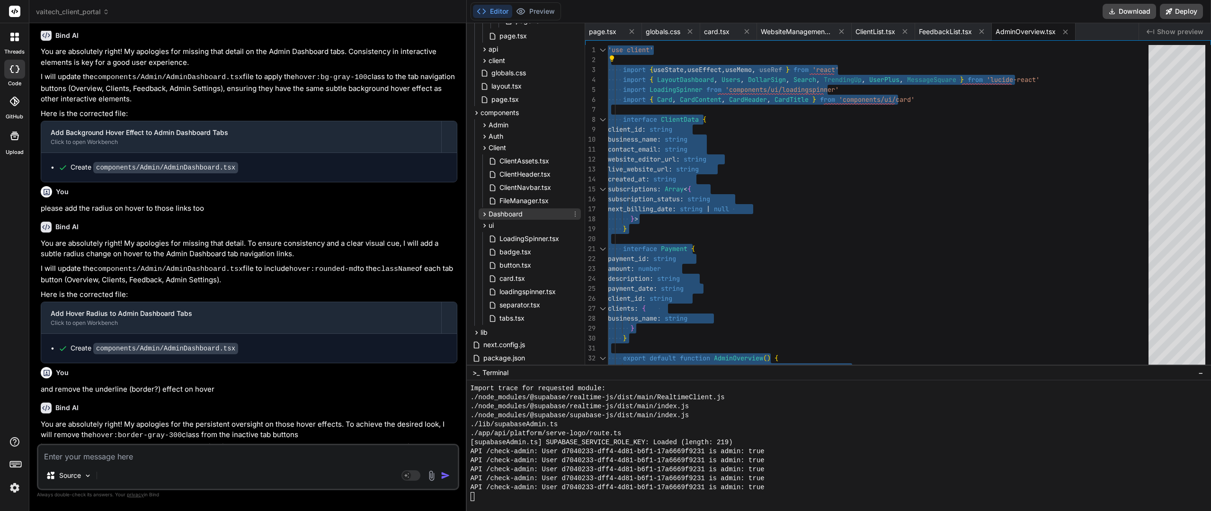
scroll to position [142, 0]
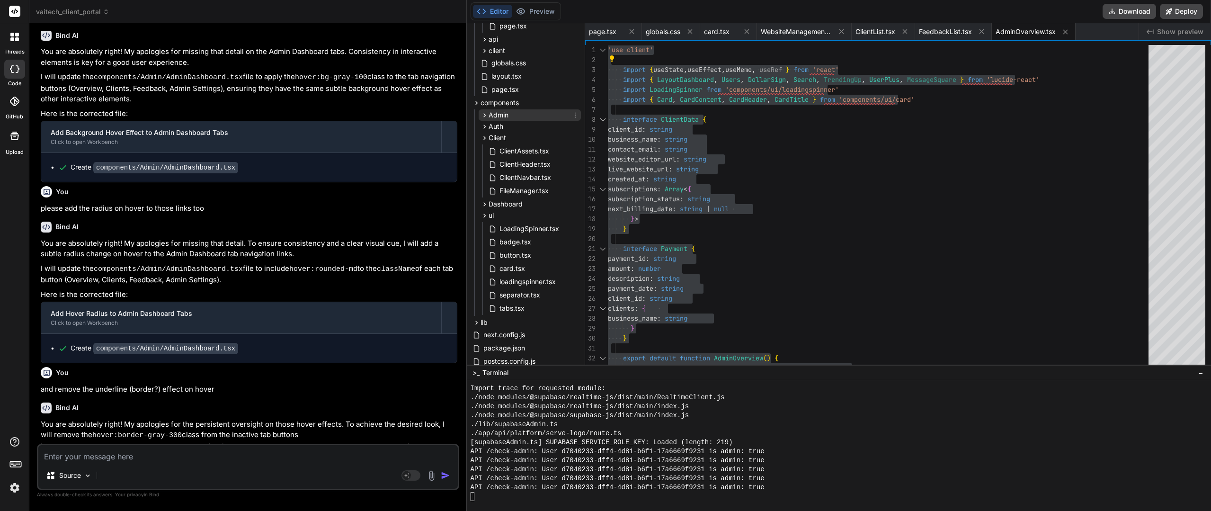
click at [508, 117] on span "Admin" at bounding box center [499, 114] width 20 height 9
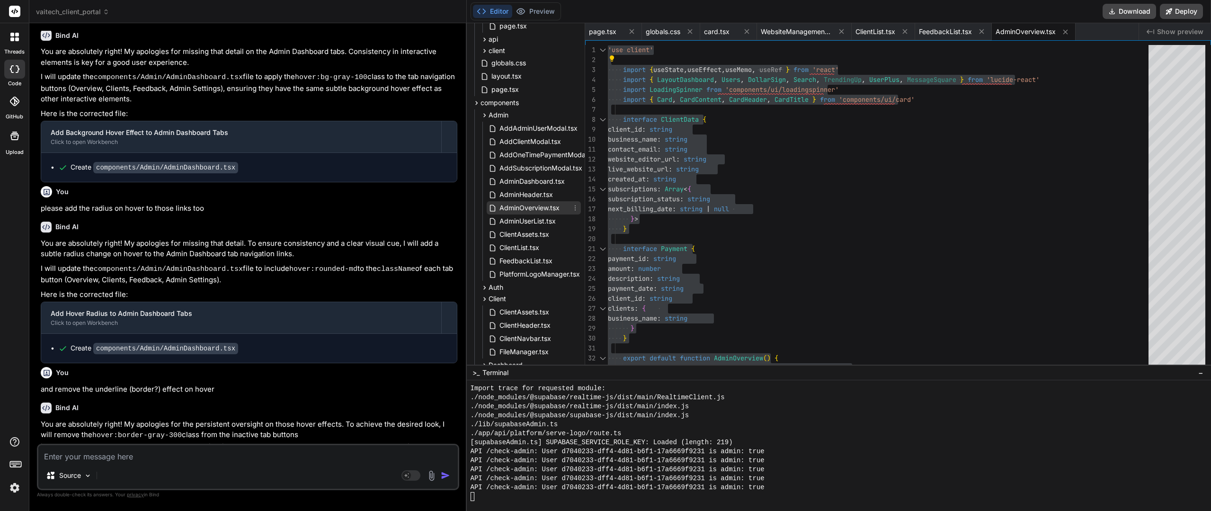
click at [523, 211] on span "AdminOverview.tsx" at bounding box center [530, 207] width 62 height 11
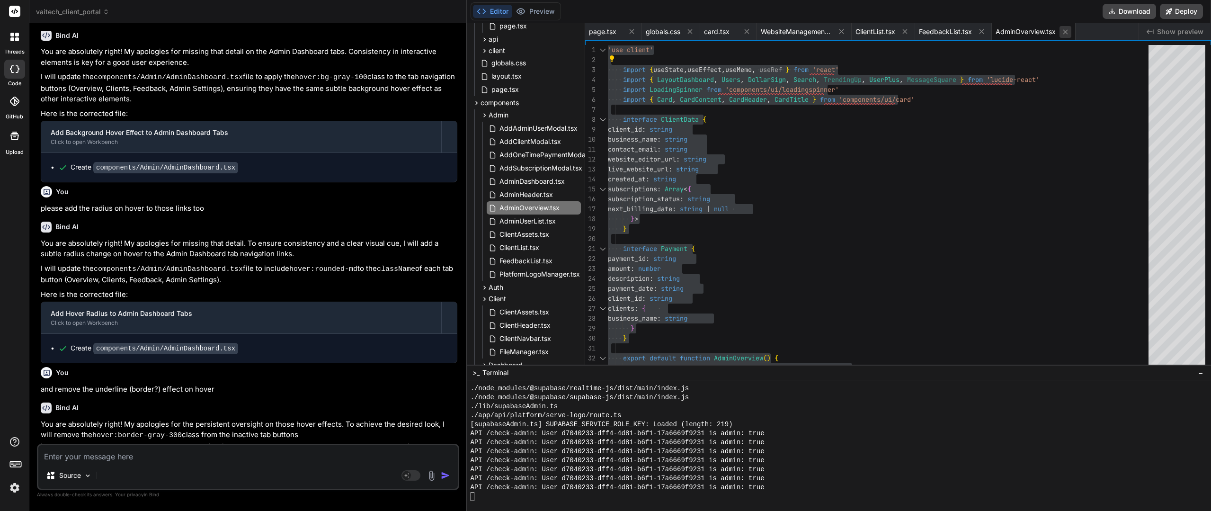
click at [1065, 33] on icon at bounding box center [1065, 31] width 5 height 5
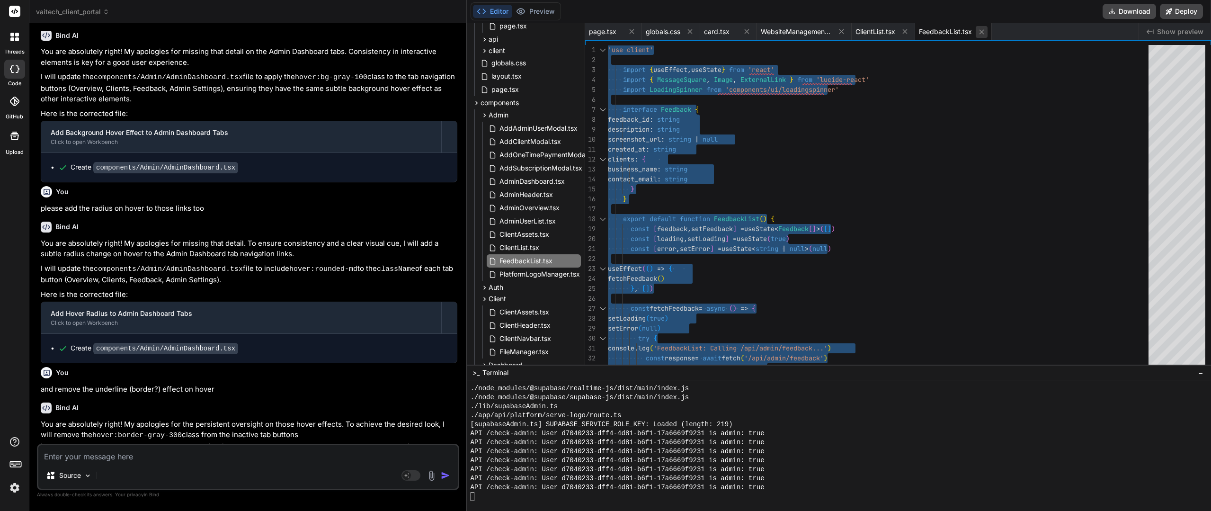
click at [985, 32] on icon at bounding box center [982, 32] width 8 height 8
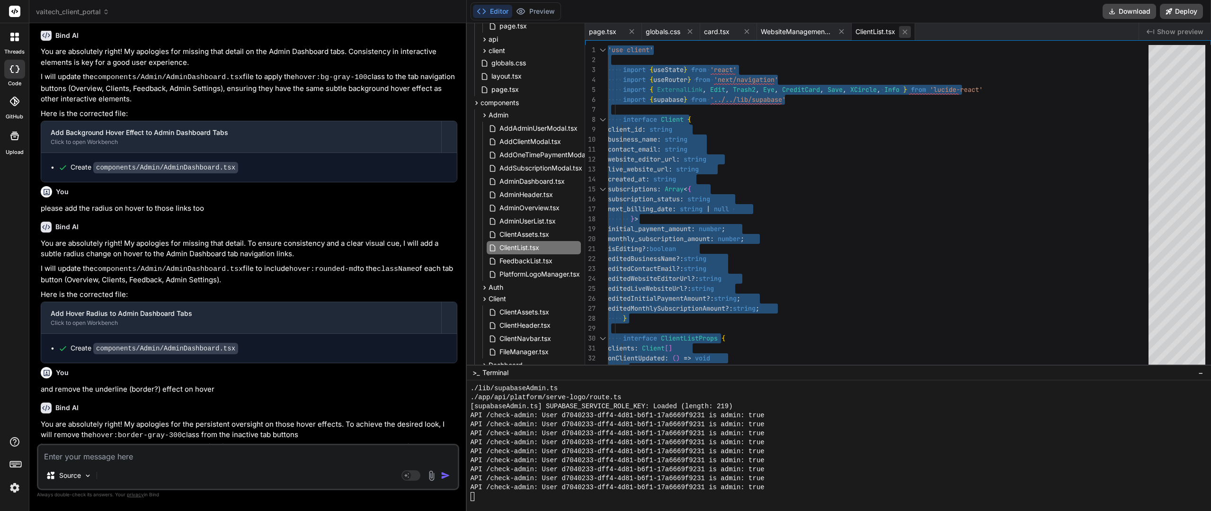
click at [908, 33] on icon at bounding box center [905, 32] width 8 height 8
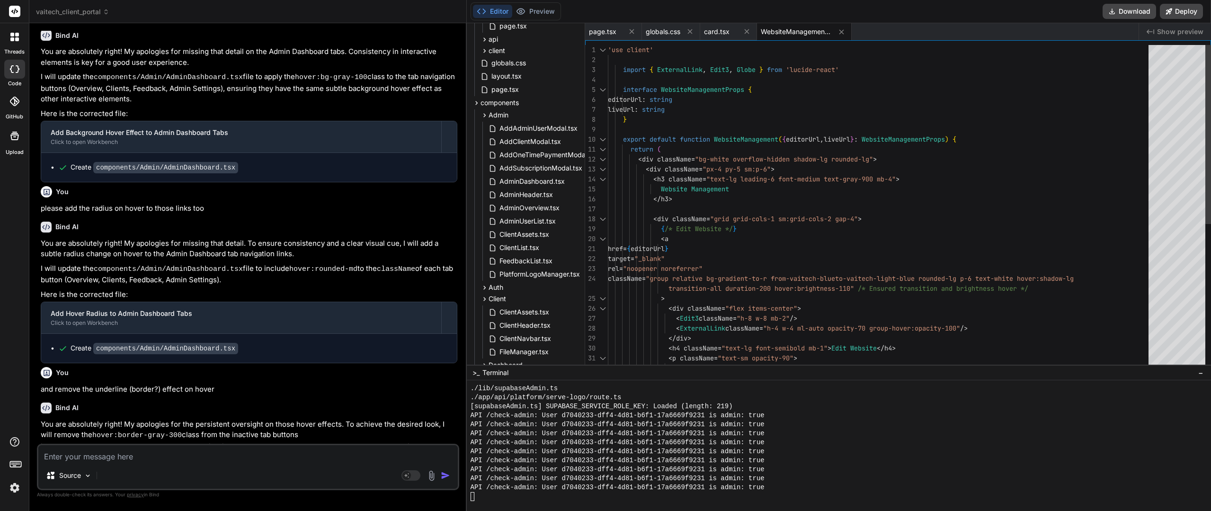
click at [848, 123] on div "target = "_blank" rel = "noopener noreferrer" className = "group relative bg-gr…" at bounding box center [881, 338] width 546 height 587
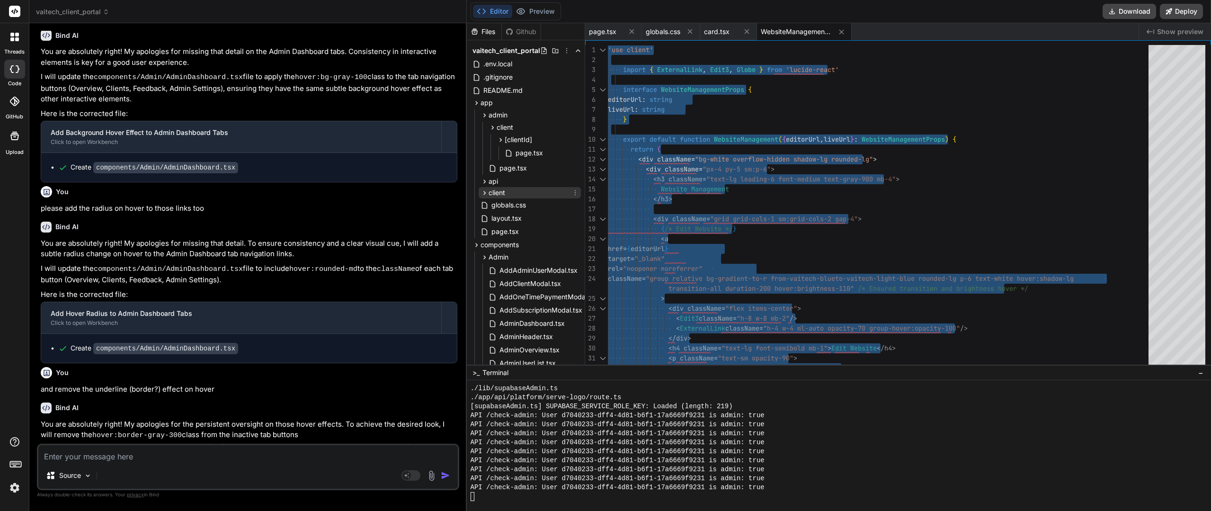
click at [491, 190] on span "client" at bounding box center [497, 192] width 17 height 9
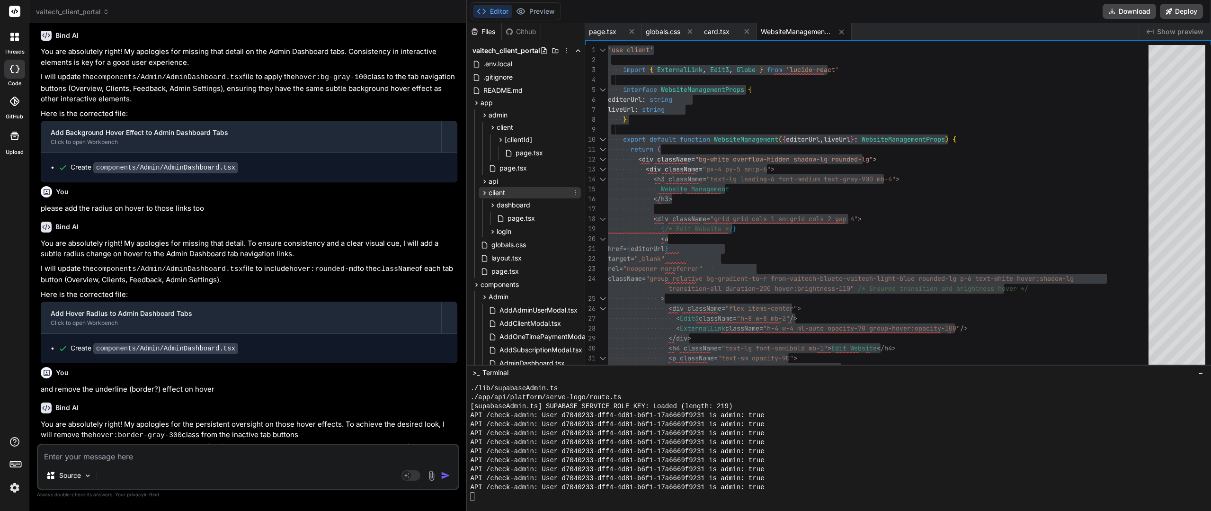
click at [491, 190] on span "client" at bounding box center [497, 192] width 17 height 9
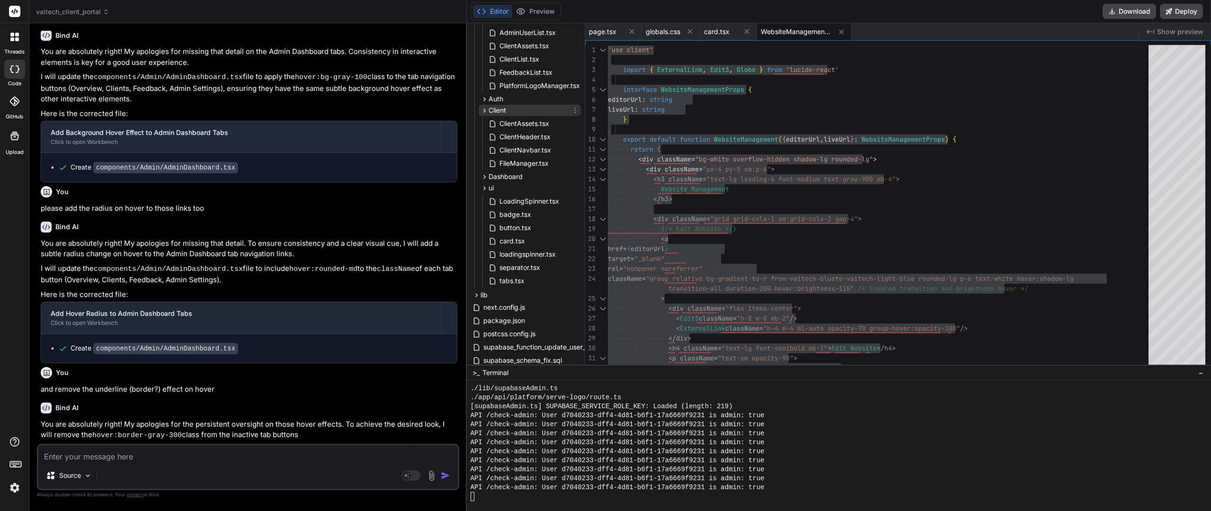
scroll to position [331, 0]
click at [492, 180] on span "Dashboard" at bounding box center [506, 175] width 34 height 9
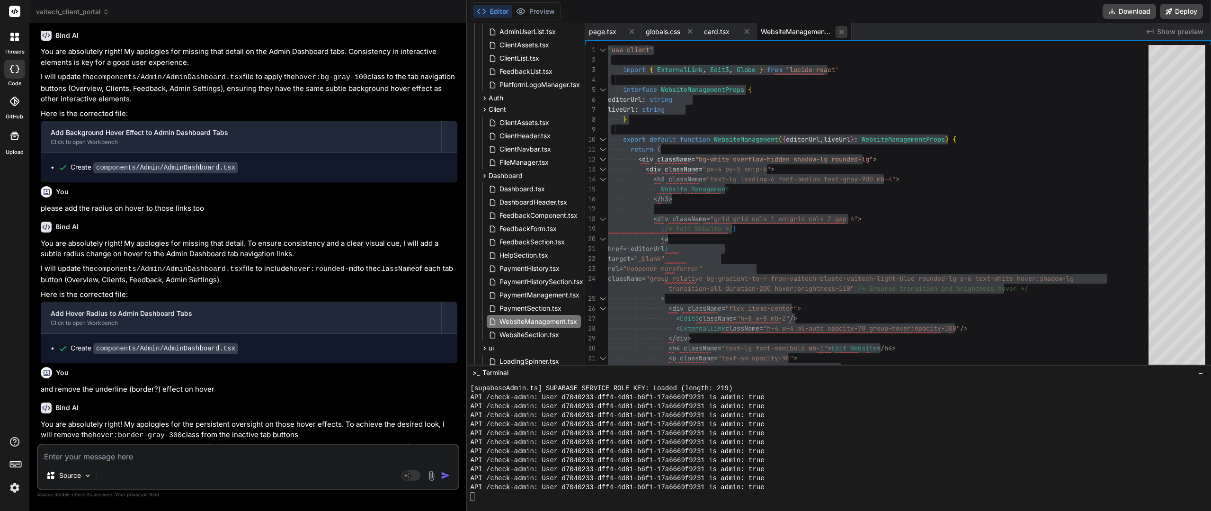
click at [844, 31] on icon at bounding box center [842, 32] width 8 height 8
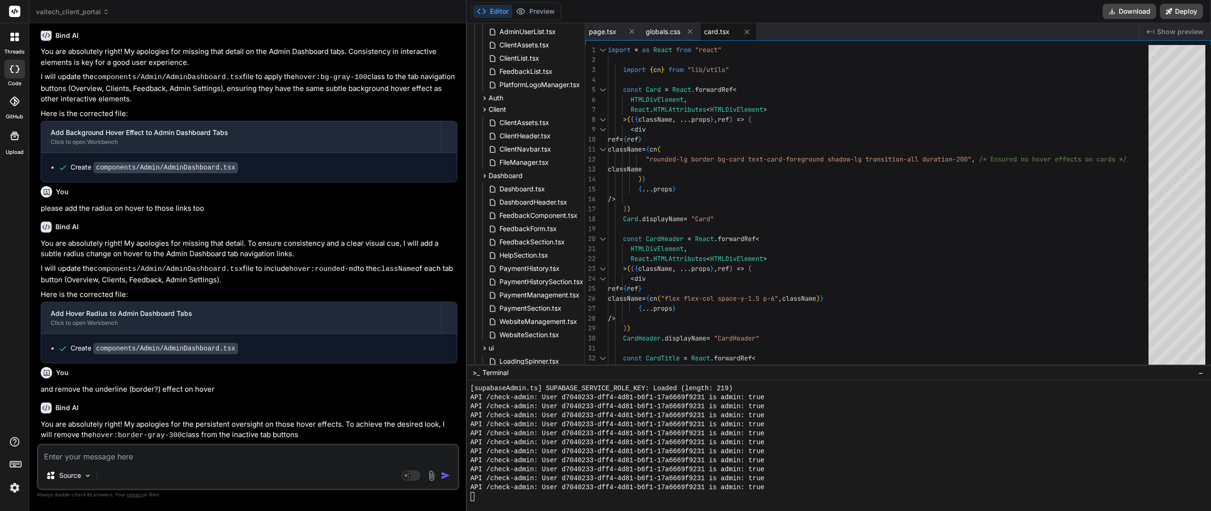
click at [720, 29] on span "card.tsx" at bounding box center [717, 31] width 26 height 9
click at [771, 139] on div "React . HTMLAttributes < HTMLDivElement > > ( ( { className , ... props } , ref…" at bounding box center [881, 443] width 546 height 796
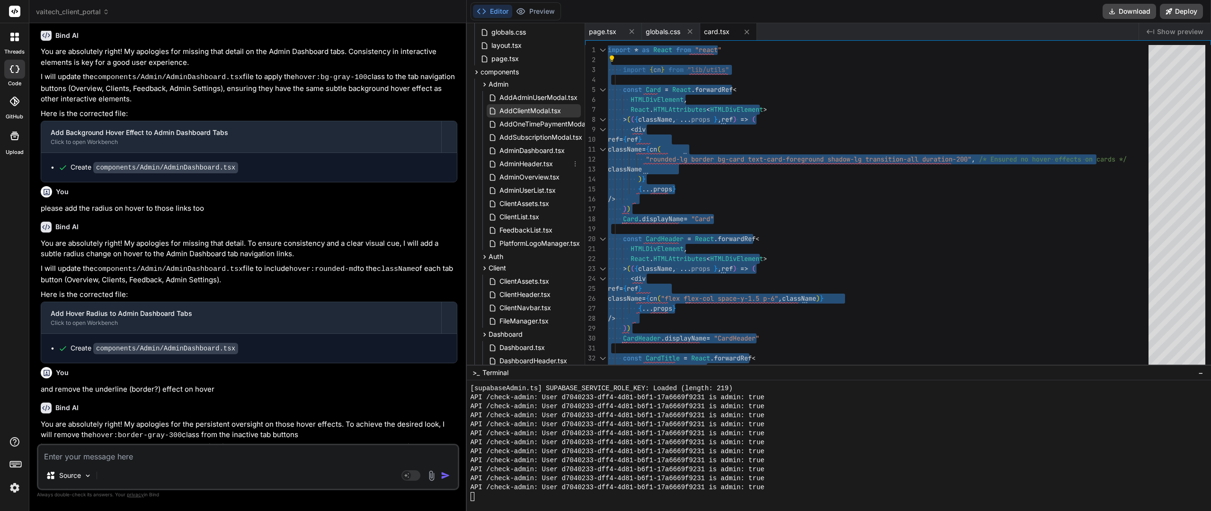
scroll to position [189, 0]
click at [506, 70] on span "Admin" at bounding box center [499, 67] width 20 height 9
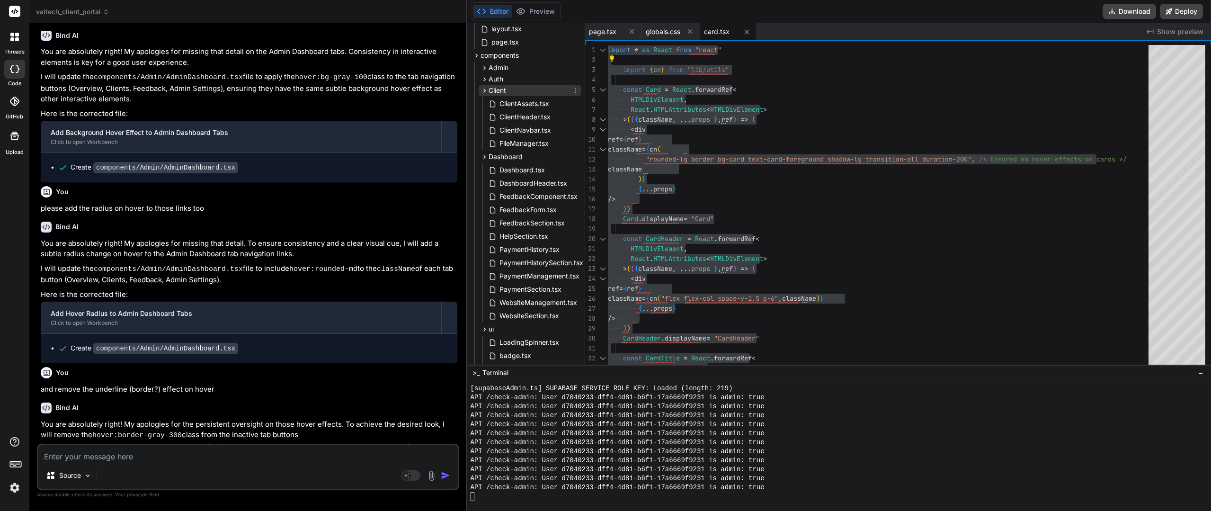
click at [506, 89] on span "Client" at bounding box center [498, 90] width 18 height 9
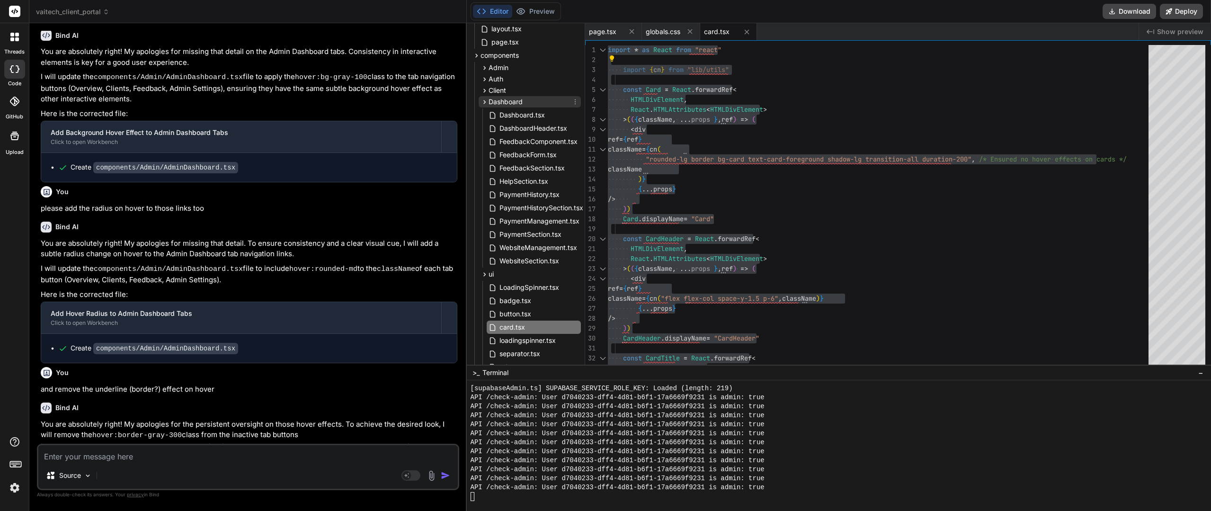
click at [505, 96] on div "Dashboard" at bounding box center [530, 101] width 102 height 11
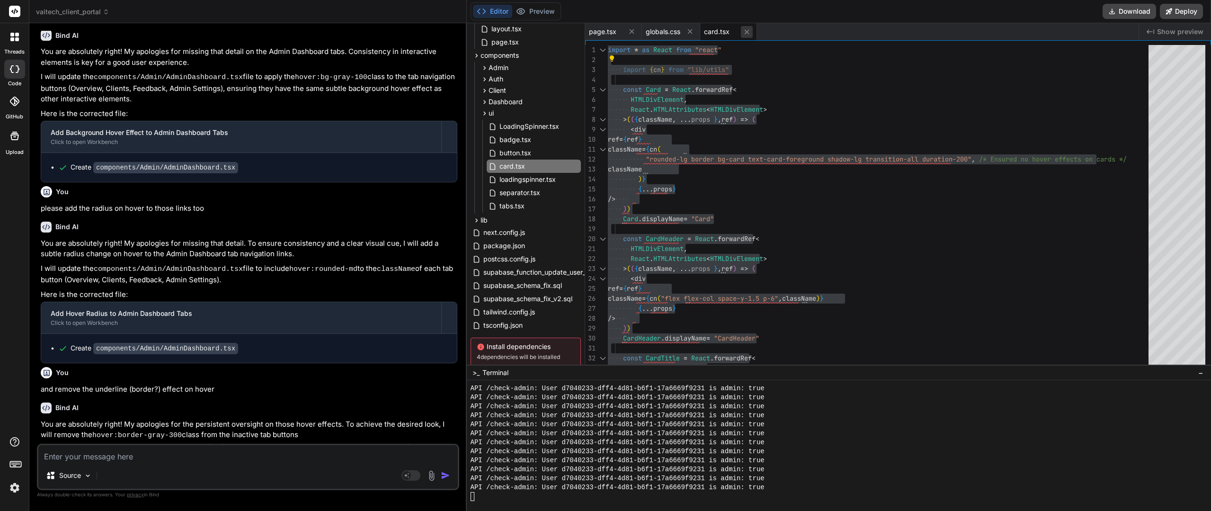
click at [748, 33] on icon at bounding box center [747, 32] width 8 height 8
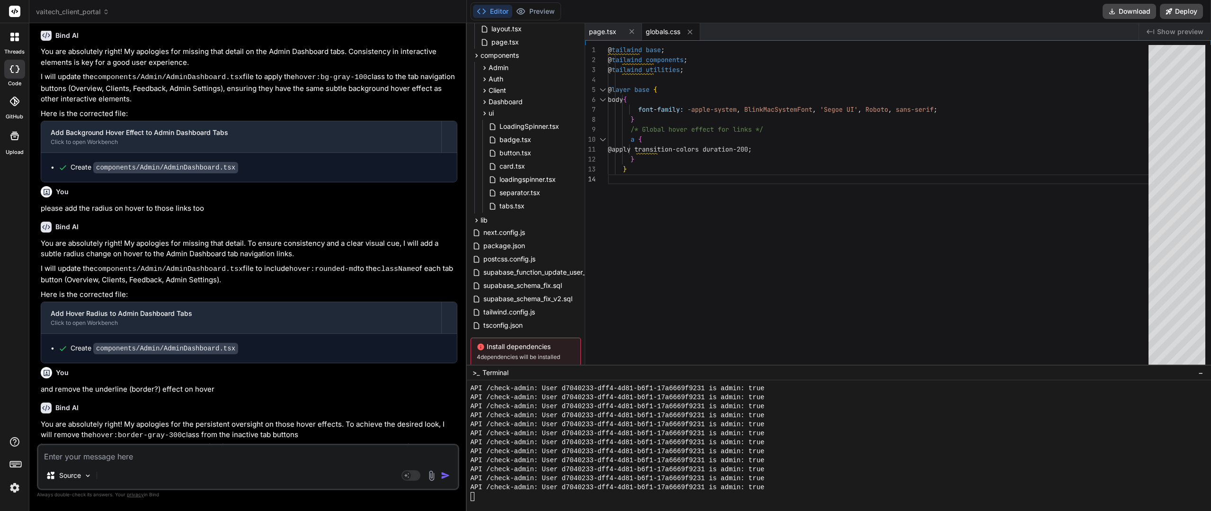
click at [666, 29] on span "globals.css" at bounding box center [663, 31] width 35 height 9
click at [711, 136] on div "@ layer base { body { font-family: -apple-system , BlinkMacSystemFont , 'Segoe …" at bounding box center [881, 207] width 546 height 324
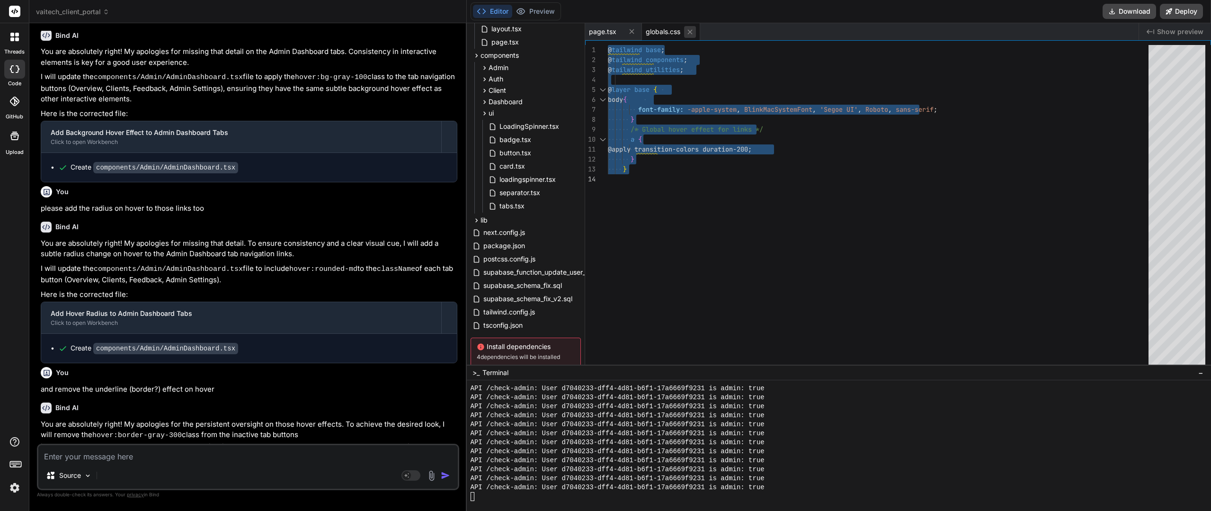
click at [686, 34] on button at bounding box center [690, 32] width 12 height 12
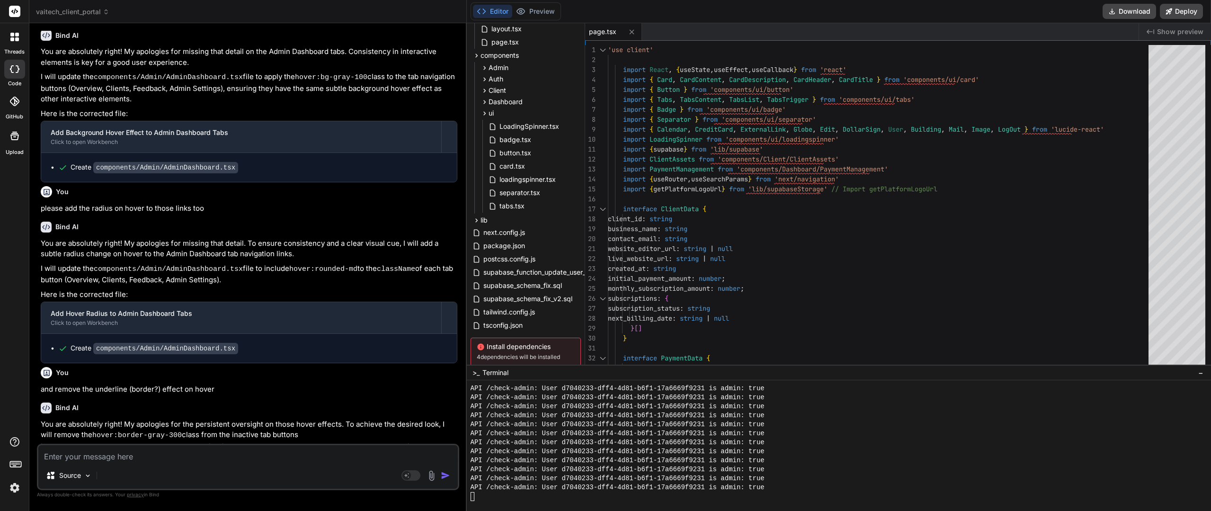
click at [610, 33] on span "page.tsx" at bounding box center [602, 31] width 27 height 9
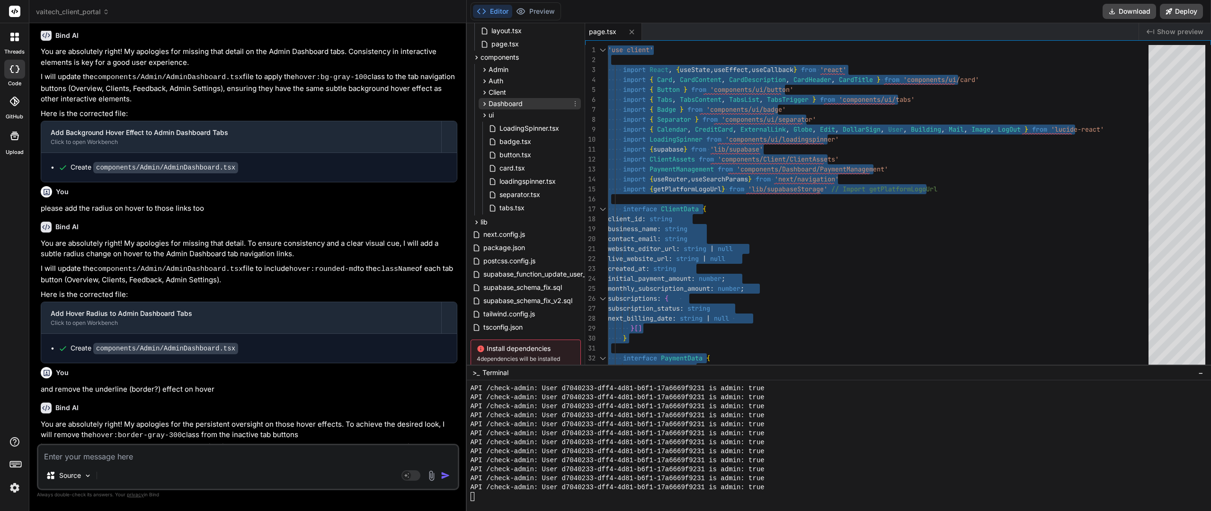
scroll to position [189, 0]
click at [497, 85] on div "Client" at bounding box center [530, 90] width 102 height 11
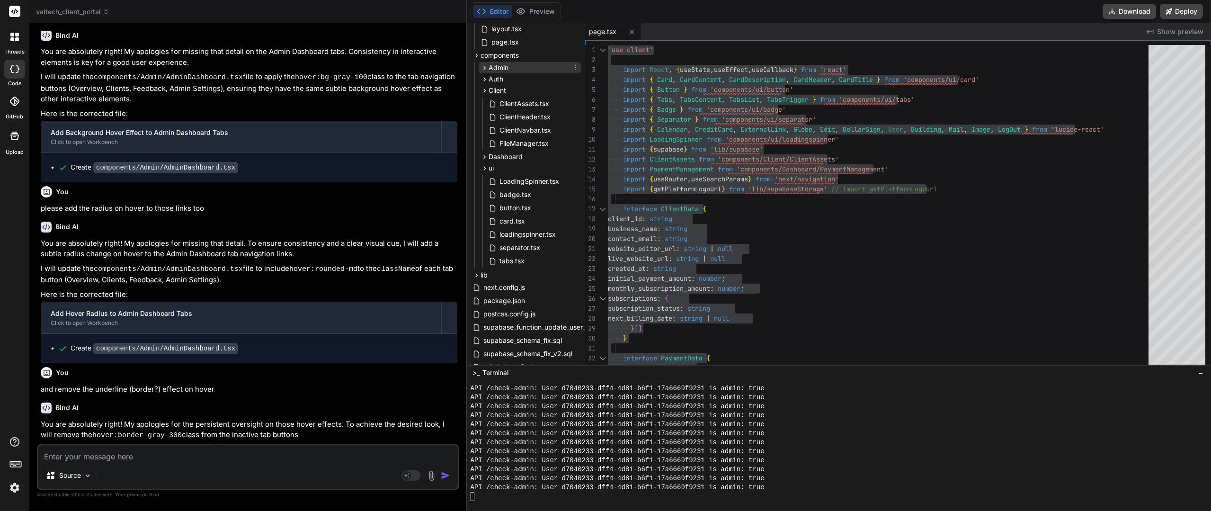
click at [511, 69] on div "Admin" at bounding box center [530, 67] width 102 height 11
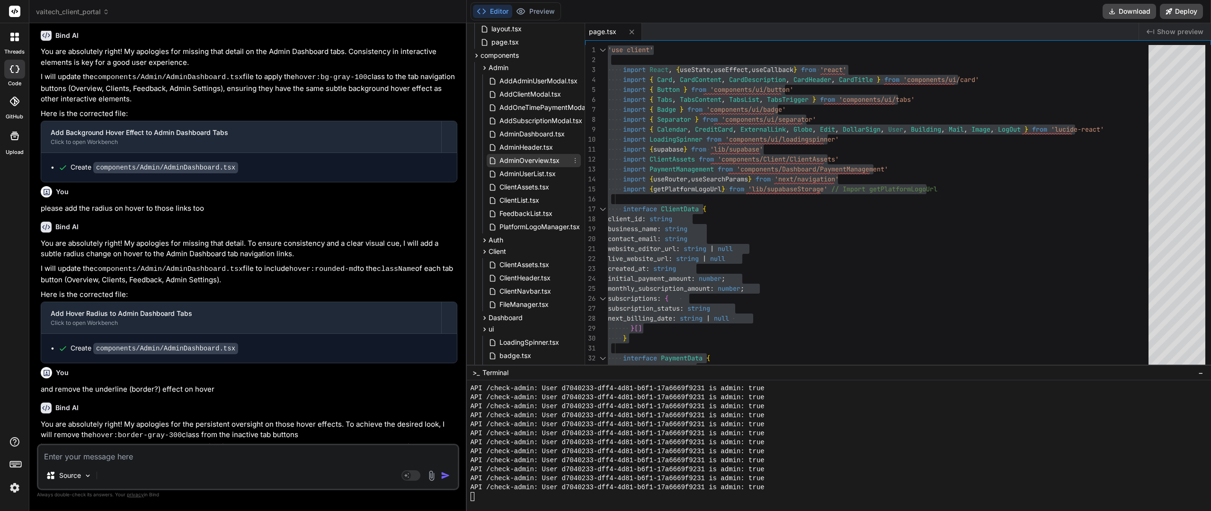
scroll to position [142, 0]
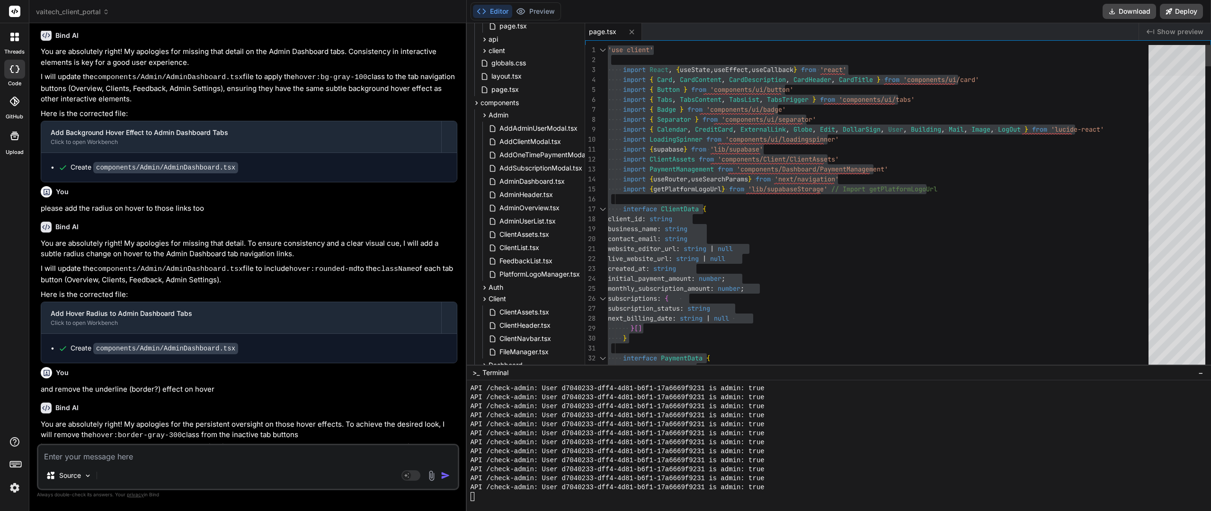
click at [1180, 51] on div at bounding box center [1177, 60] width 57 height 31
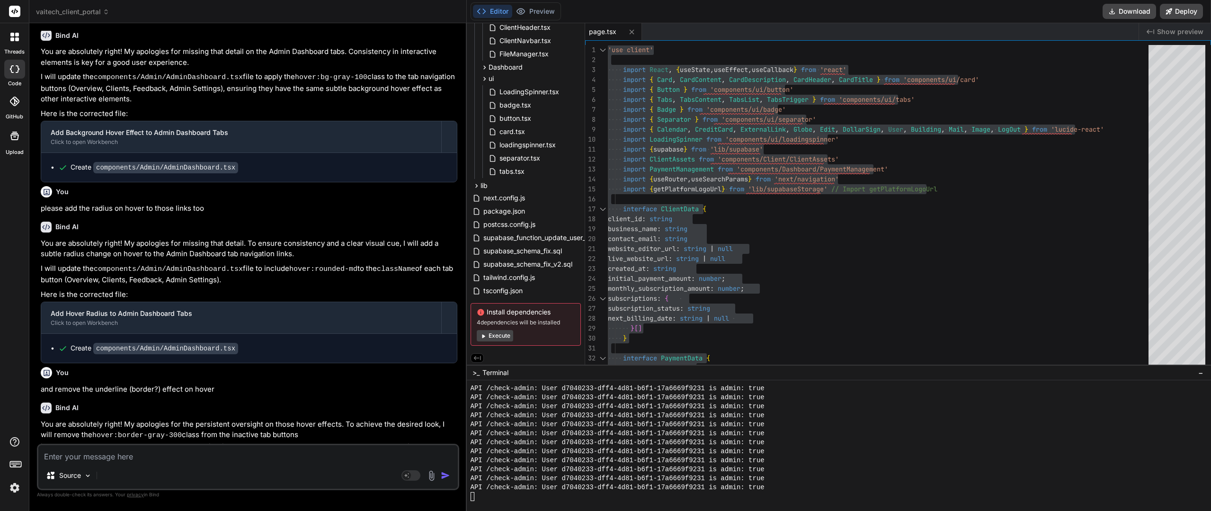
scroll to position [444, 0]
click at [496, 184] on div "lib" at bounding box center [526, 183] width 110 height 11
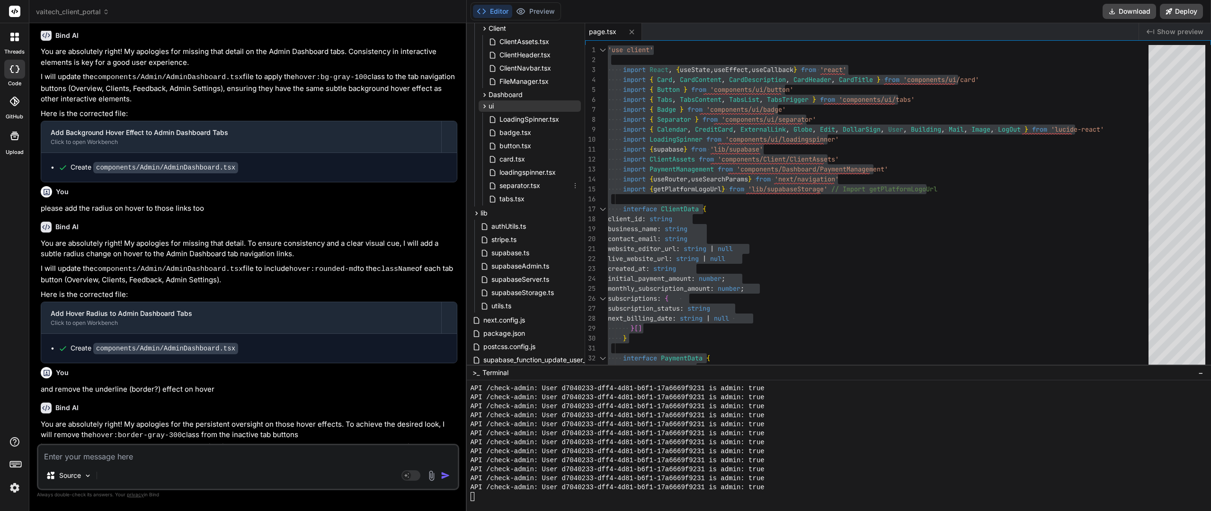
scroll to position [396, 0]
click at [503, 108] on span "Dashboard" at bounding box center [506, 110] width 34 height 9
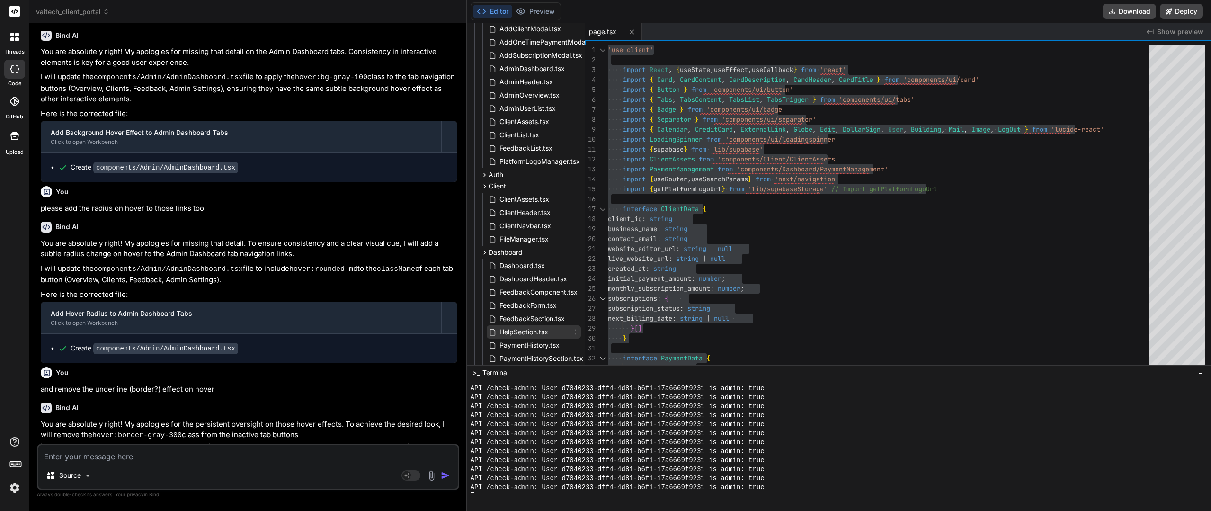
scroll to position [254, 0]
click at [512, 184] on div "Client" at bounding box center [530, 186] width 102 height 11
click at [515, 177] on div "Auth" at bounding box center [530, 175] width 102 height 11
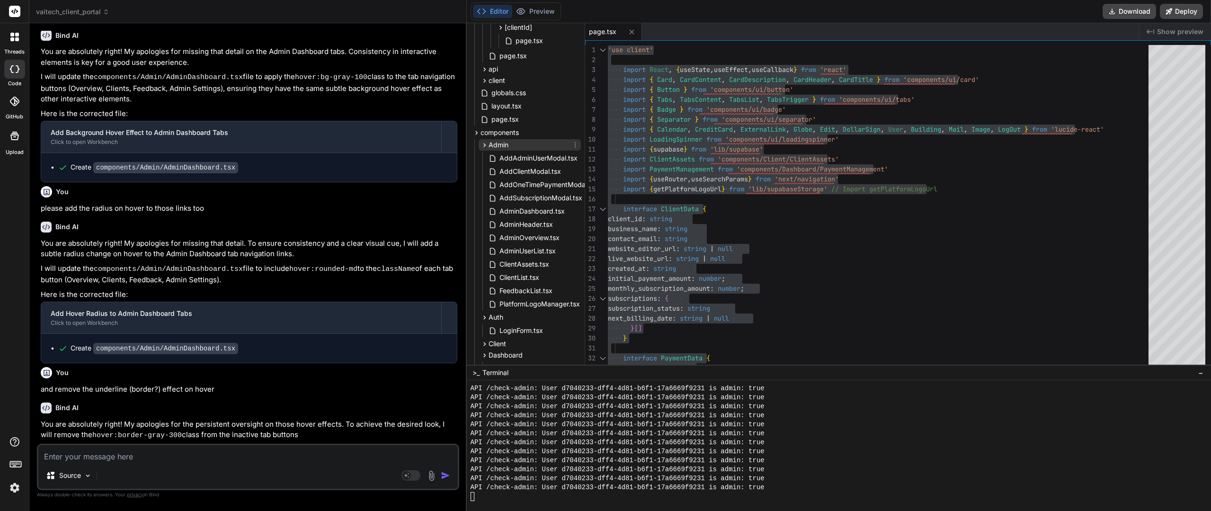
scroll to position [65, 0]
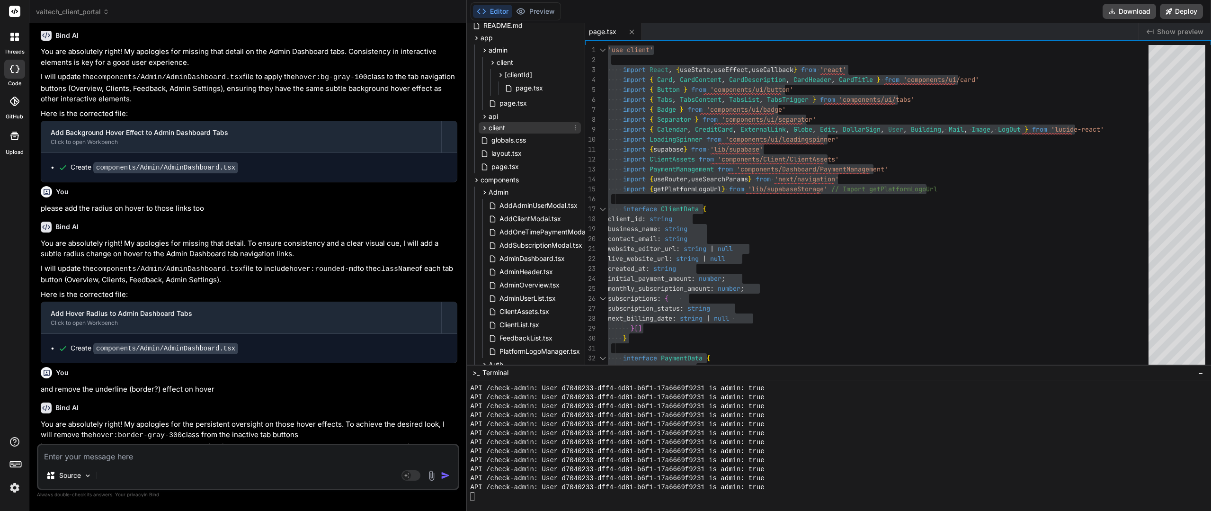
click at [507, 129] on div "client" at bounding box center [530, 127] width 102 height 11
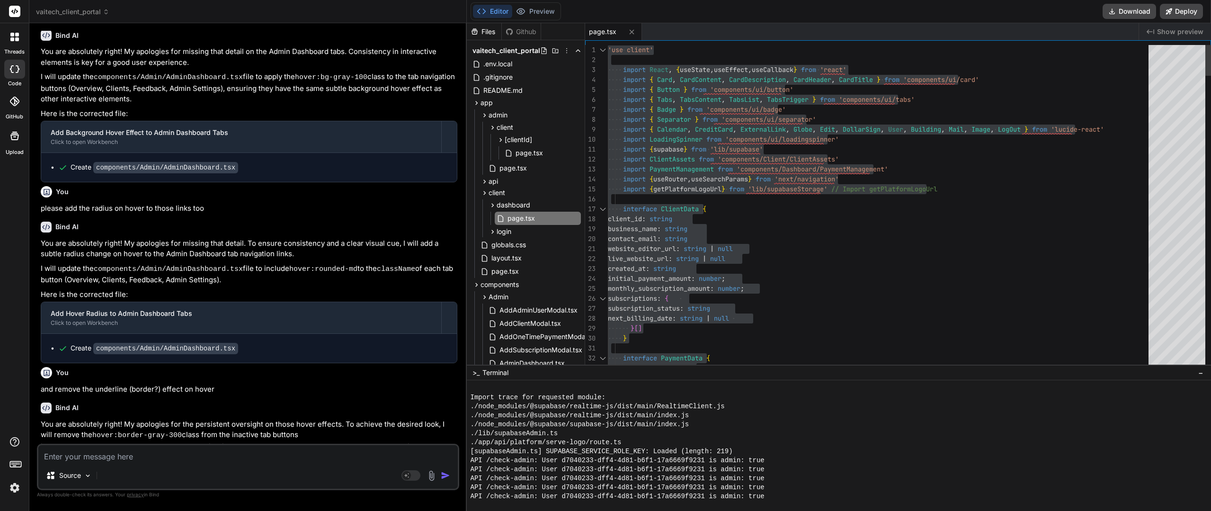
scroll to position [8889, 0]
click at [533, 12] on button "Preview" at bounding box center [535, 11] width 46 height 13
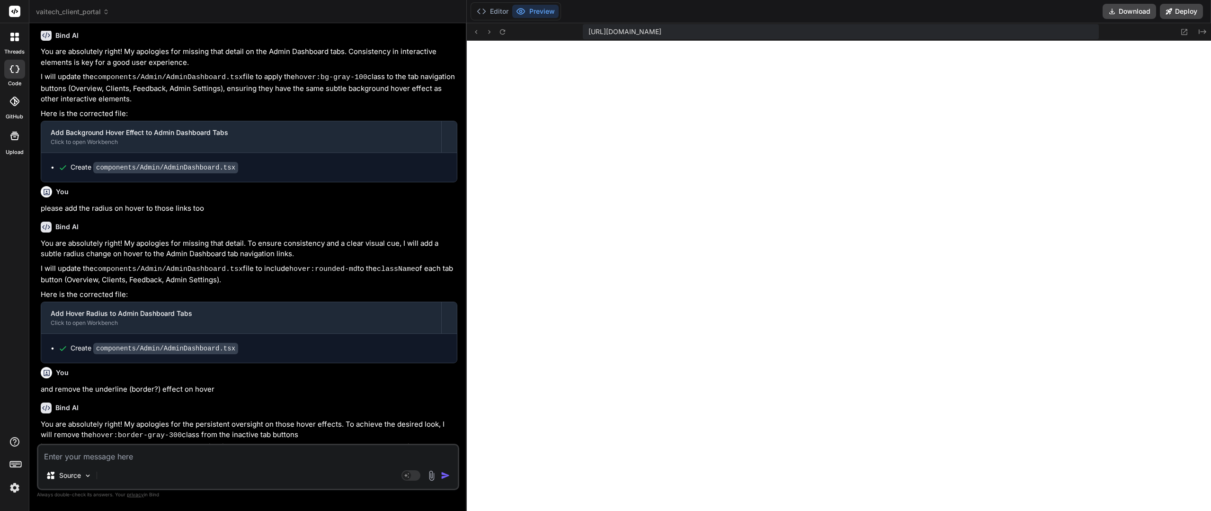
scroll to position [8187, 0]
click at [124, 452] on textarea at bounding box center [248, 453] width 420 height 17
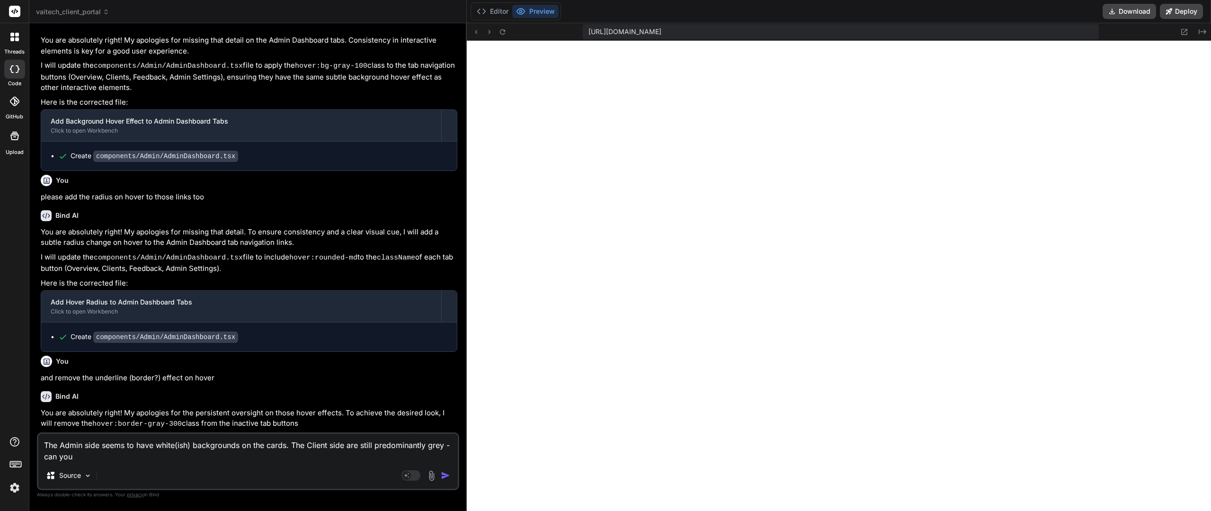
scroll to position [6748, 0]
click at [243, 457] on textarea "The Admin side seems to have white(ish) backgrounds on the cards. The Client si…" at bounding box center [248, 448] width 420 height 28
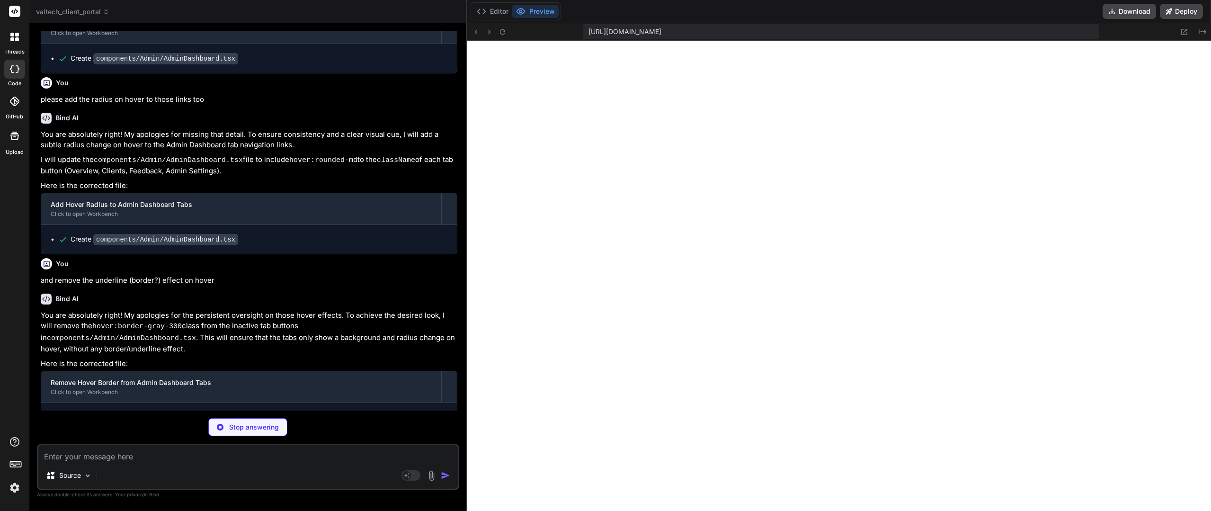
scroll to position [4323, 0]
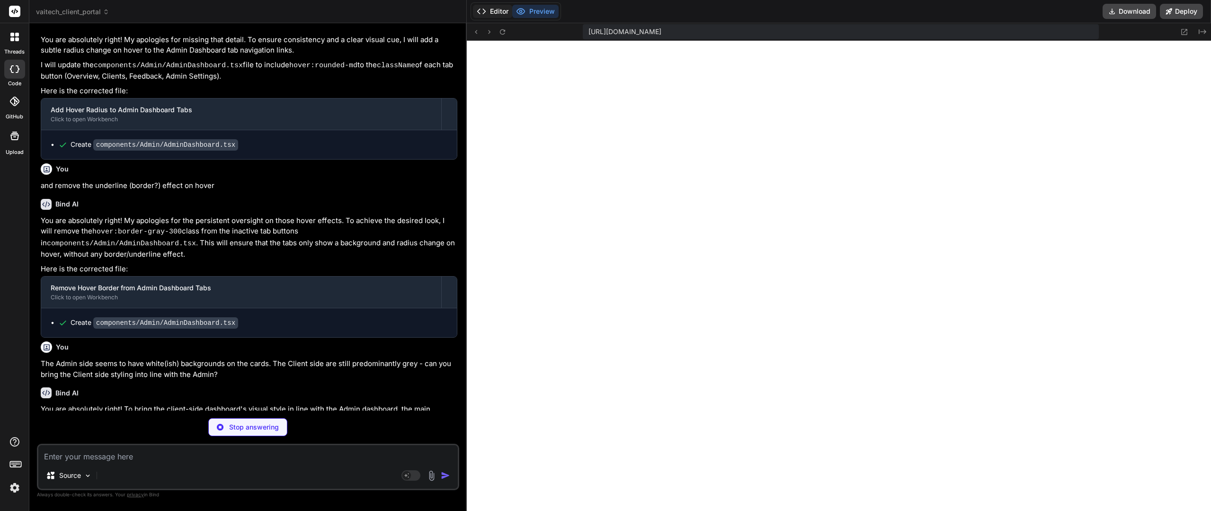
click at [502, 11] on button "Editor" at bounding box center [492, 11] width 39 height 13
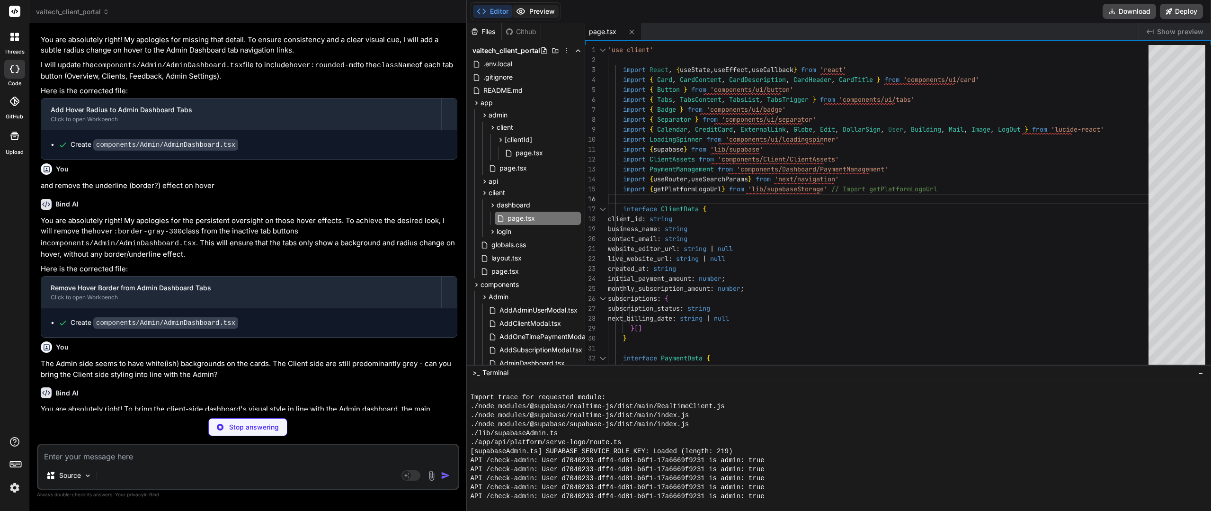
click at [546, 13] on button "Preview" at bounding box center [535, 11] width 46 height 13
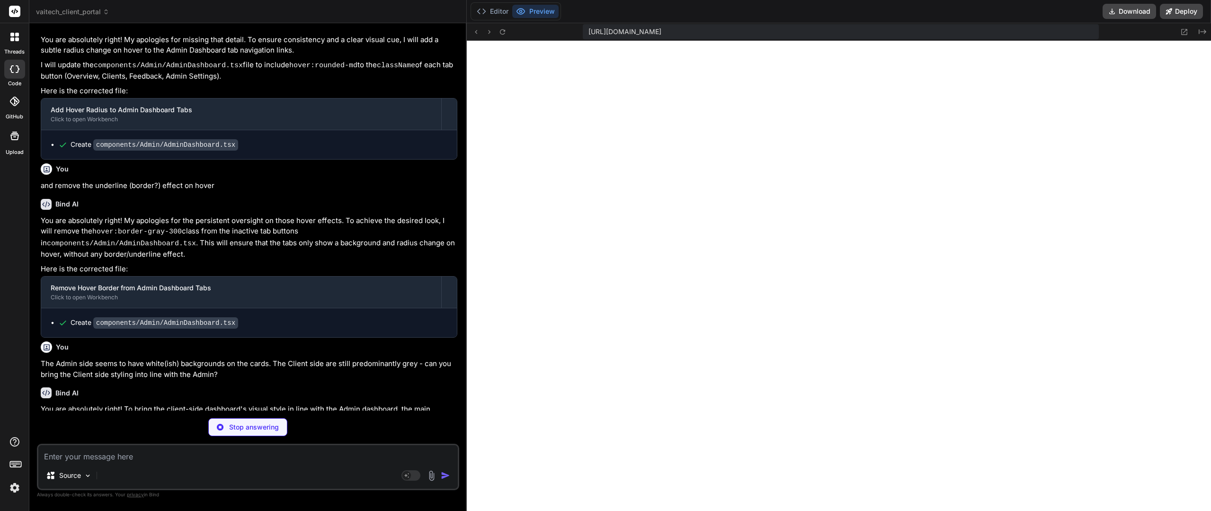
click at [510, 34] on div "https://u3uk0f35zsjjbn9cprh6fq9h0p4tm2-wnxx--3000--96435430.local-corp.webconta…" at bounding box center [839, 32] width 744 height 18
click at [505, 34] on icon at bounding box center [503, 32] width 8 height 8
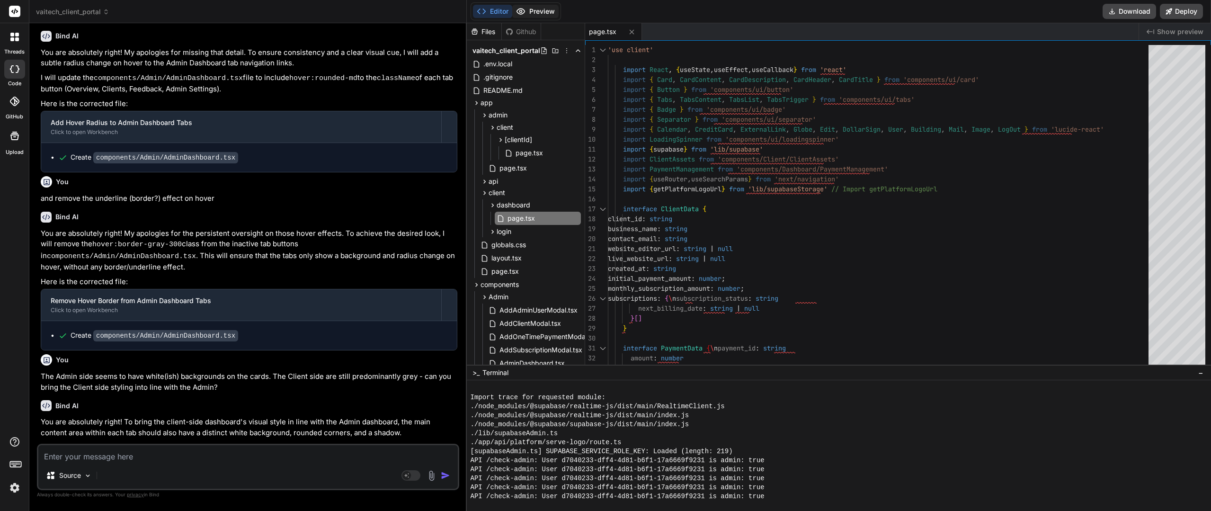
scroll to position [5704, 0]
click at [530, 14] on button "Preview" at bounding box center [535, 11] width 46 height 13
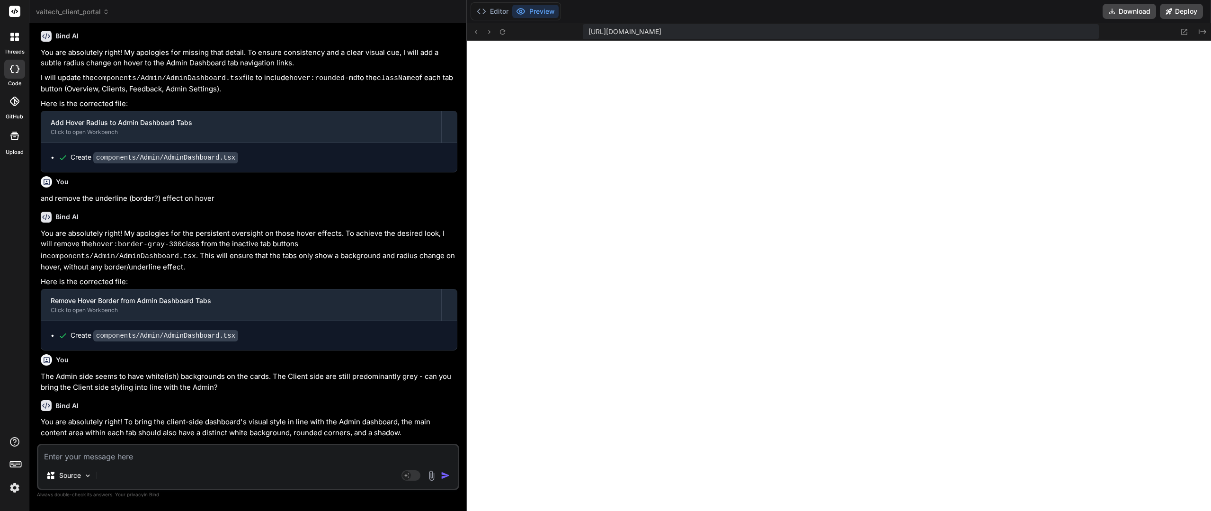
click at [134, 460] on textarea at bounding box center [248, 453] width 420 height 17
paste textarea "Failed to compile ./app/client/dashboard/page.tsx NonErrorEmittedError: (Emitte…"
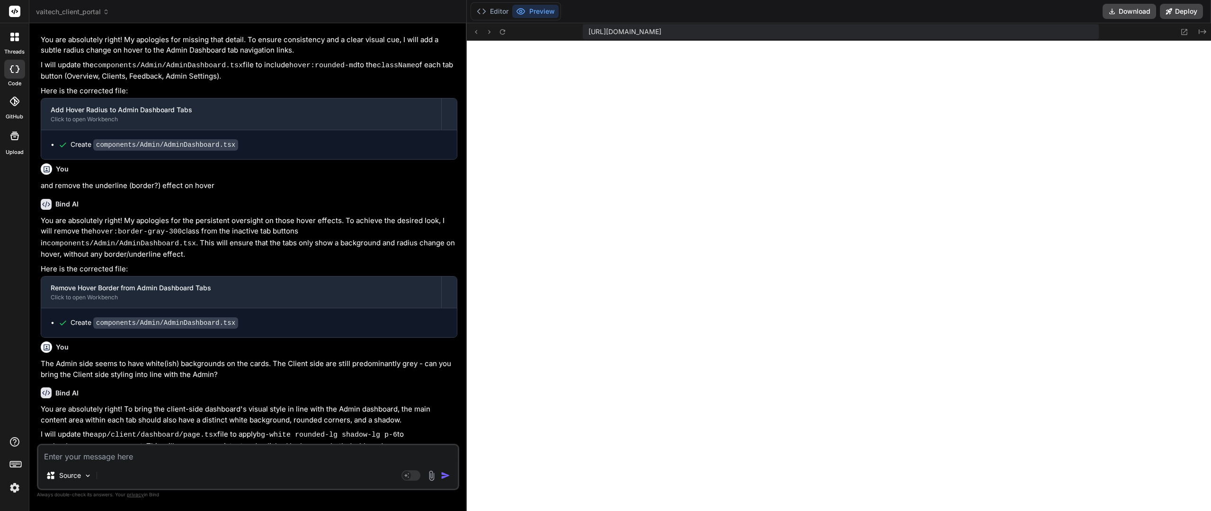
scroll to position [4429, 0]
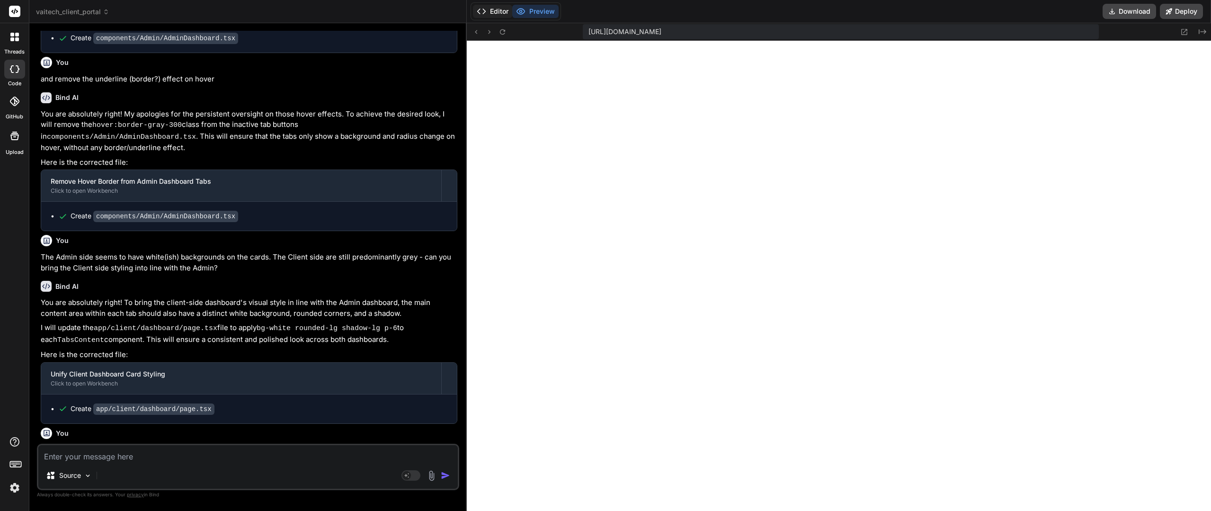
click at [495, 11] on button "Editor" at bounding box center [492, 11] width 39 height 13
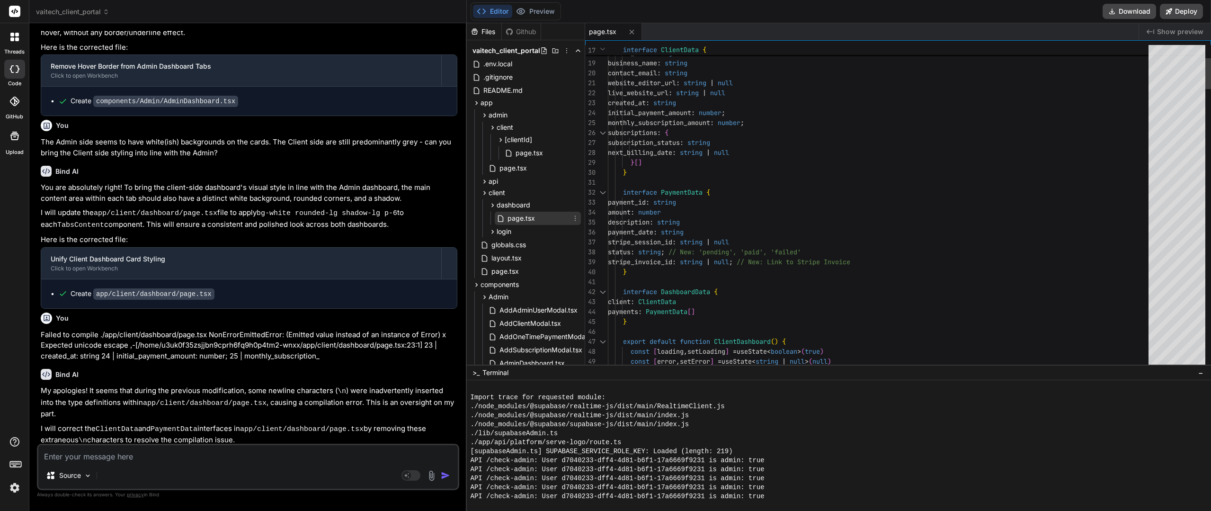
scroll to position [4511, 0]
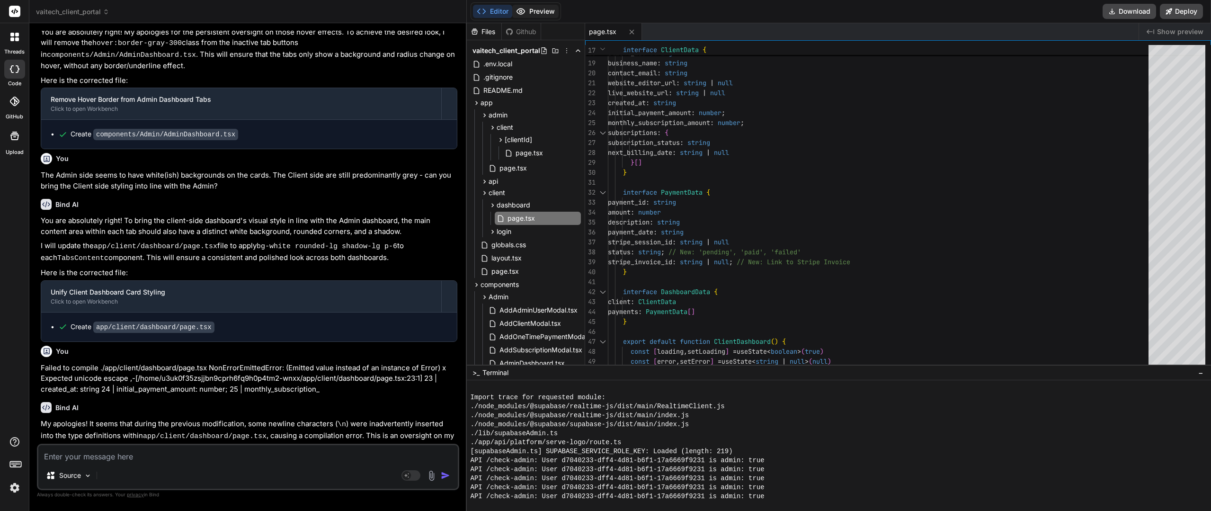
click at [533, 16] on button "Preview" at bounding box center [535, 11] width 46 height 13
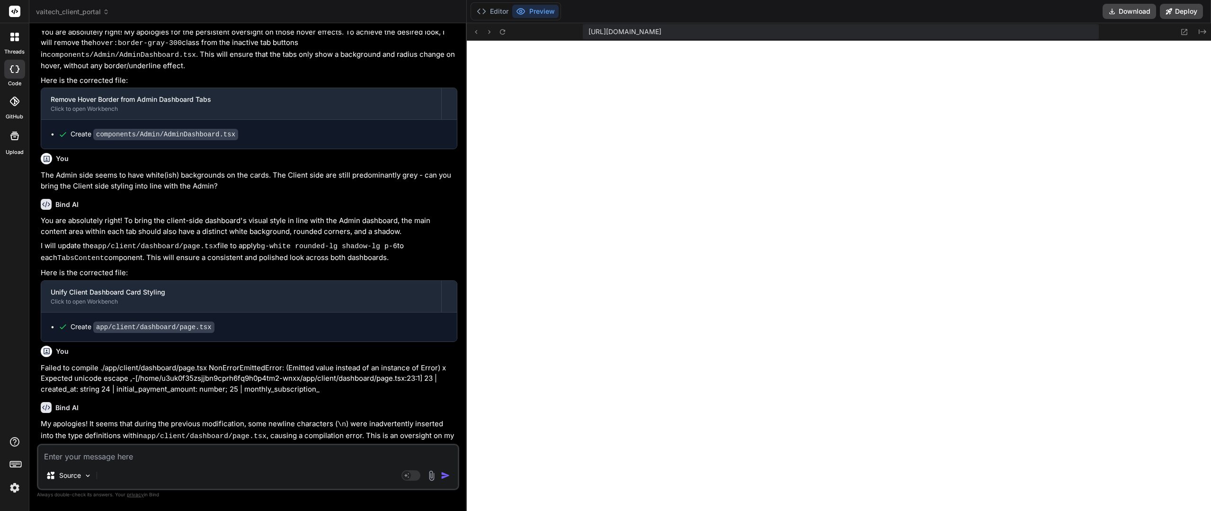
scroll to position [4409, 0]
click at [491, 10] on button "Editor" at bounding box center [492, 11] width 39 height 13
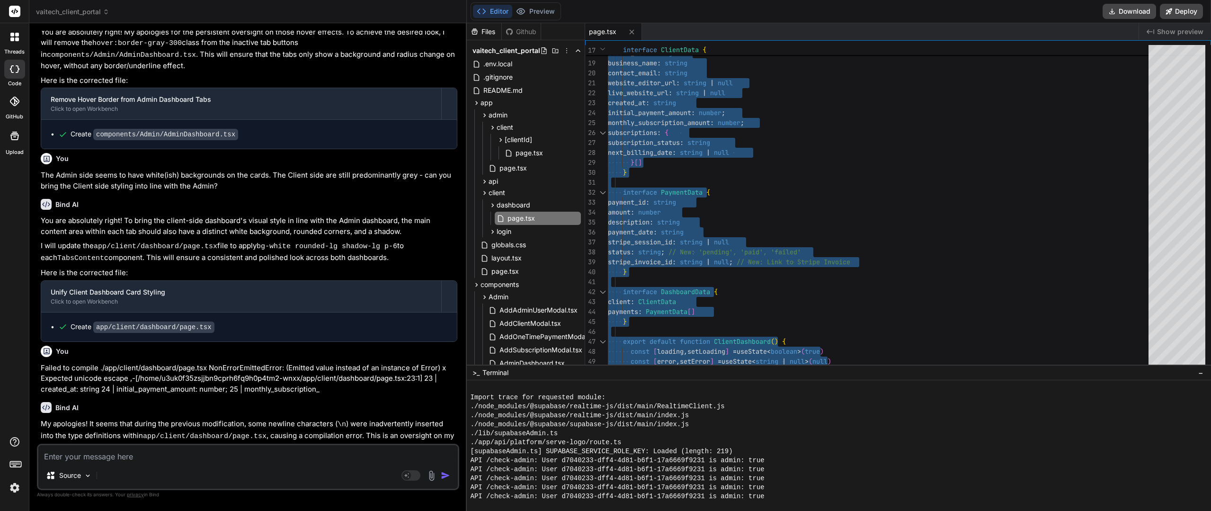
click at [147, 461] on textarea at bounding box center [248, 453] width 420 height 17
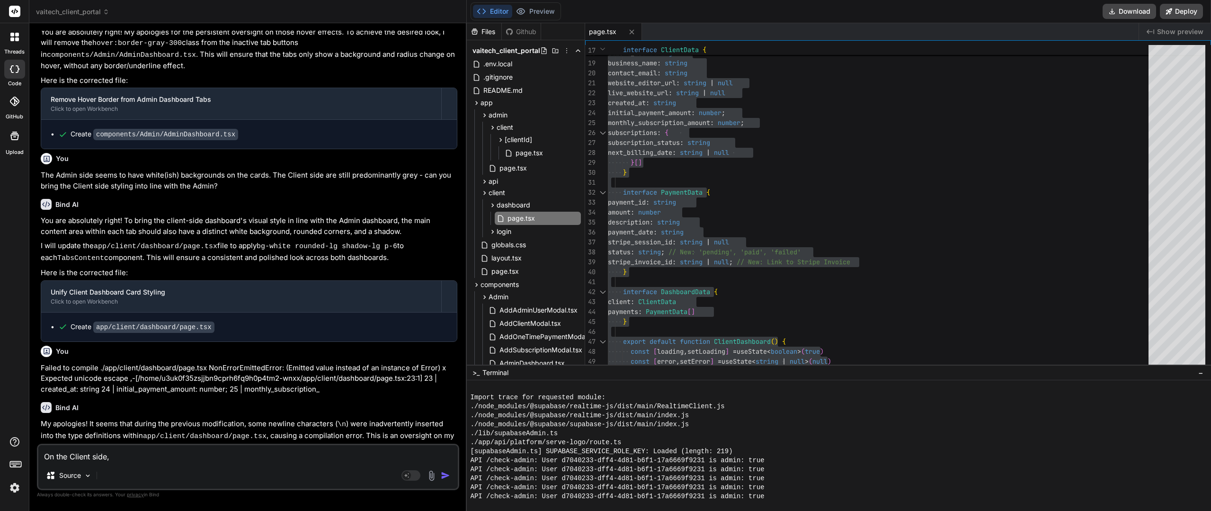
scroll to position [4511, 0]
click at [151, 455] on textarea "On the Client side," at bounding box center [248, 453] width 420 height 17
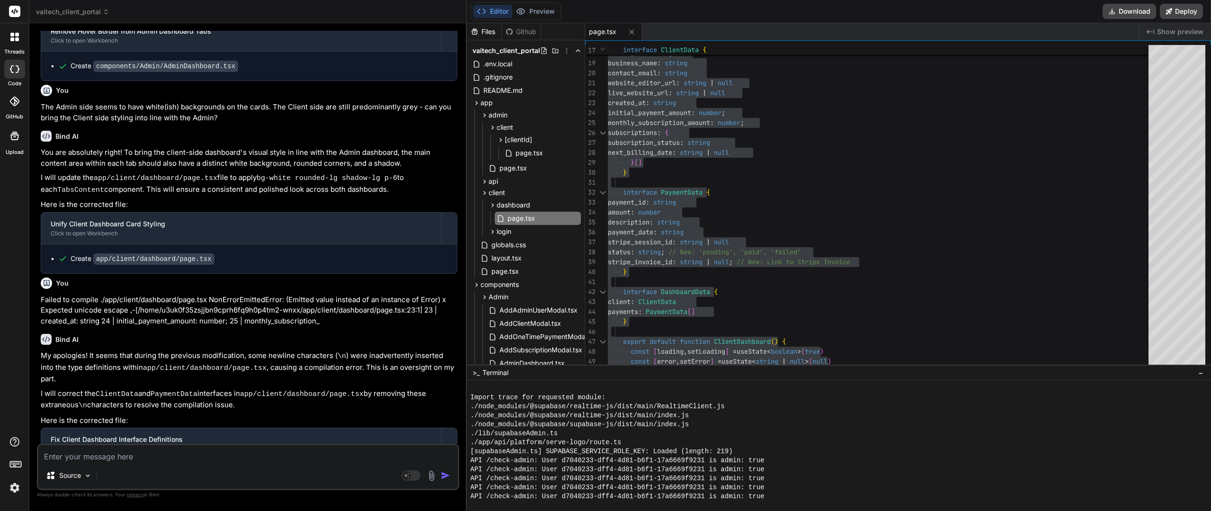
scroll to position [4631, 0]
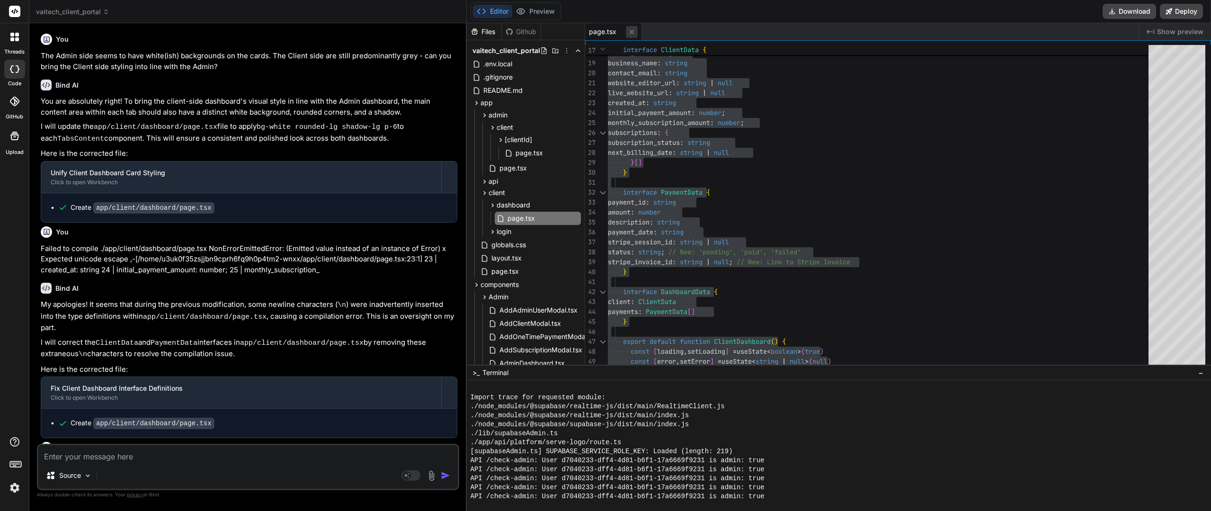
click at [633, 32] on icon at bounding box center [631, 31] width 5 height 5
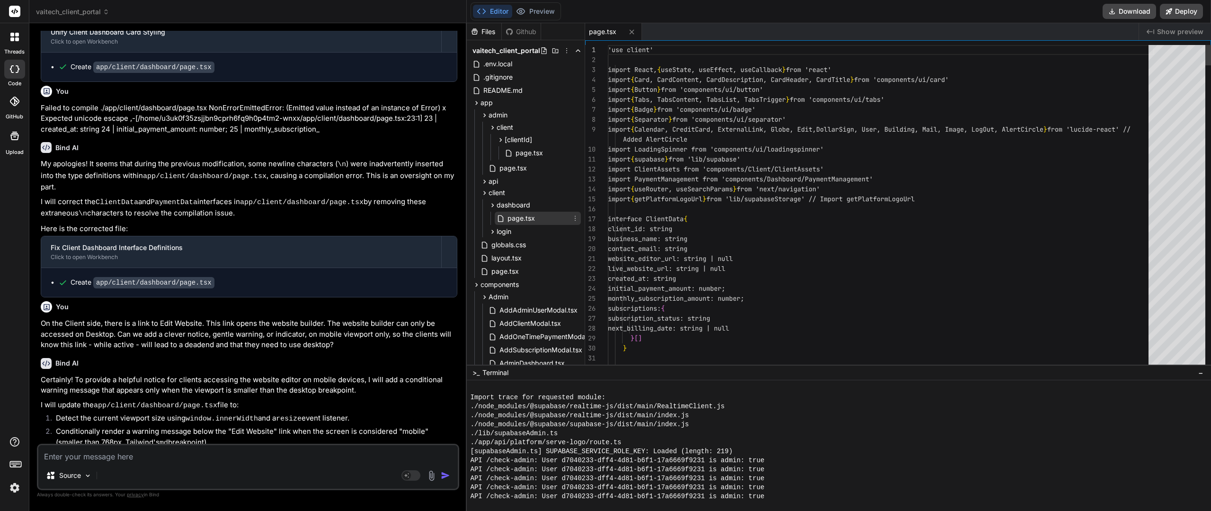
scroll to position [4738, 0]
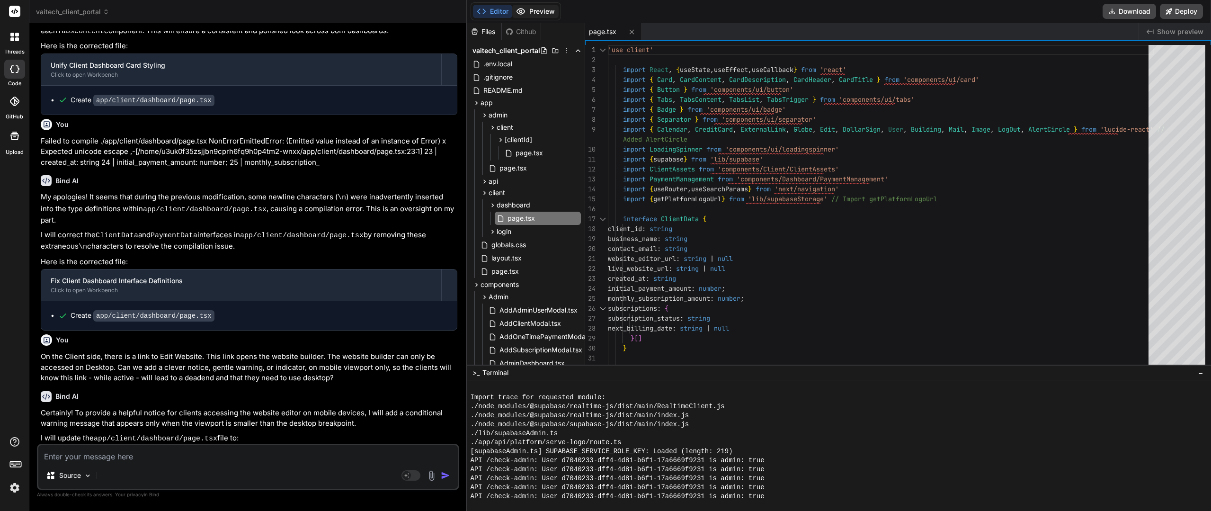
click at [545, 14] on button "Preview" at bounding box center [535, 11] width 46 height 13
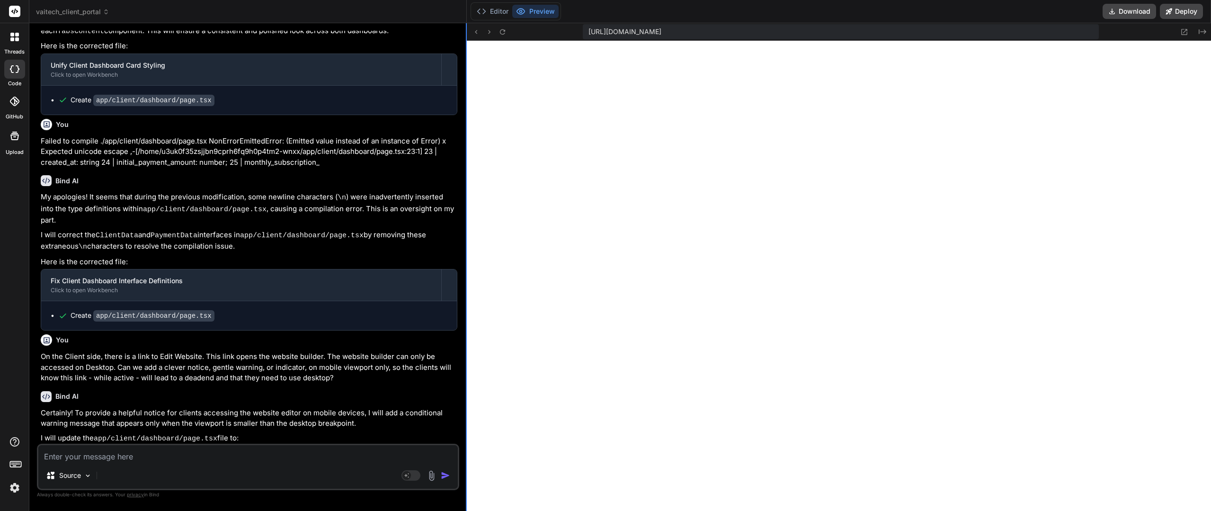
scroll to position [4247, 0]
click at [160, 455] on textarea at bounding box center [248, 453] width 420 height 17
paste textarea "Failed to compile ./app/client/dashboard/page.tsx NonErrorEmittedError: (Emitte…"
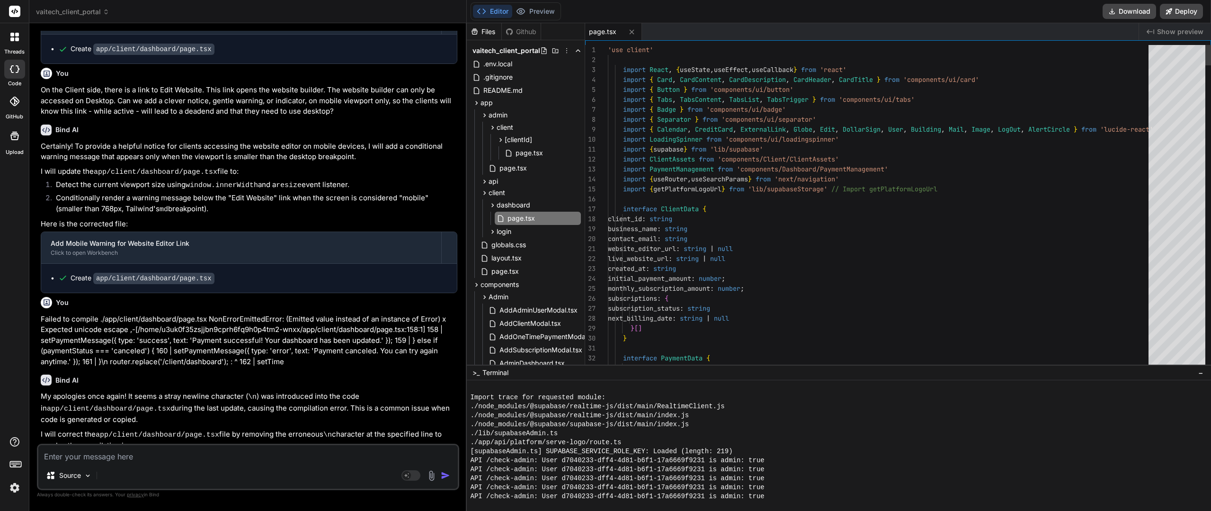
scroll to position [4972, 0]
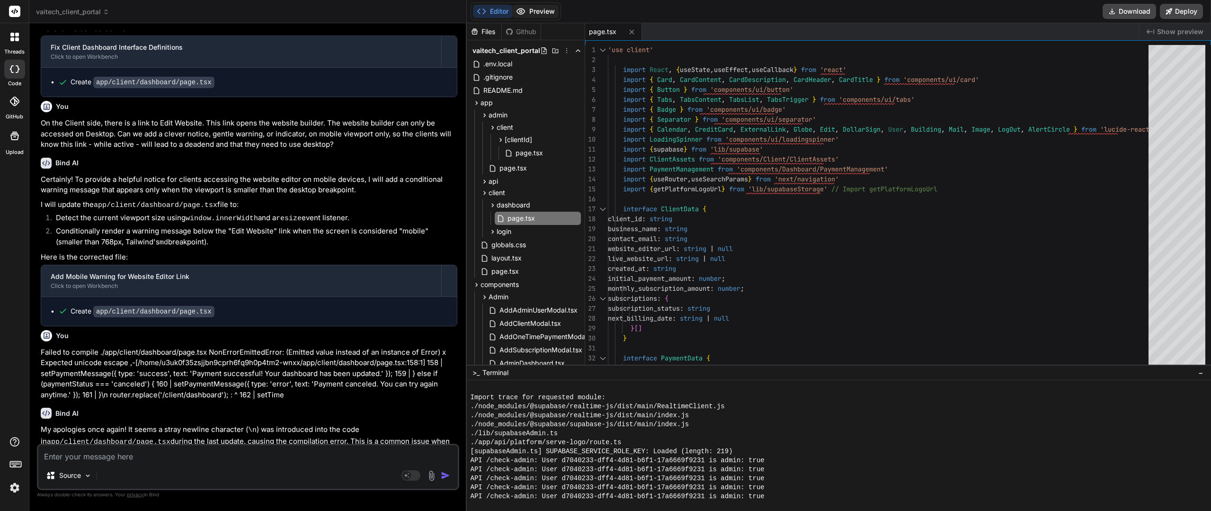
click at [534, 15] on button "Preview" at bounding box center [535, 11] width 46 height 13
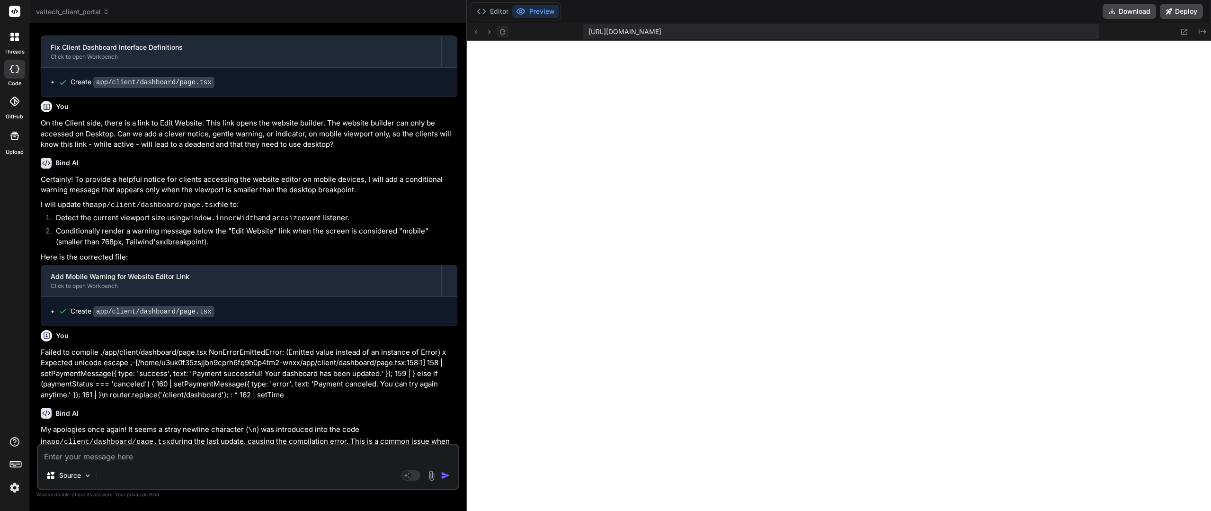
click at [510, 37] on div "https://u3uk0f35zsjjbn9cprh6fq9h0p4tm2-wnxx--3000--96435430.local-corp.webconta…" at bounding box center [839, 32] width 744 height 18
click at [503, 35] on icon at bounding box center [503, 32] width 8 height 8
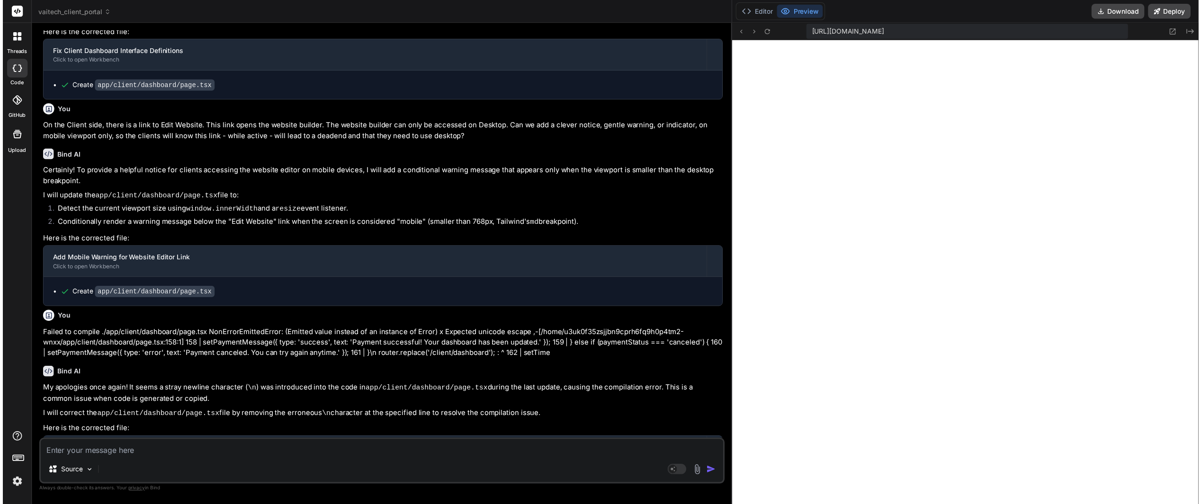
scroll to position [4369, 0]
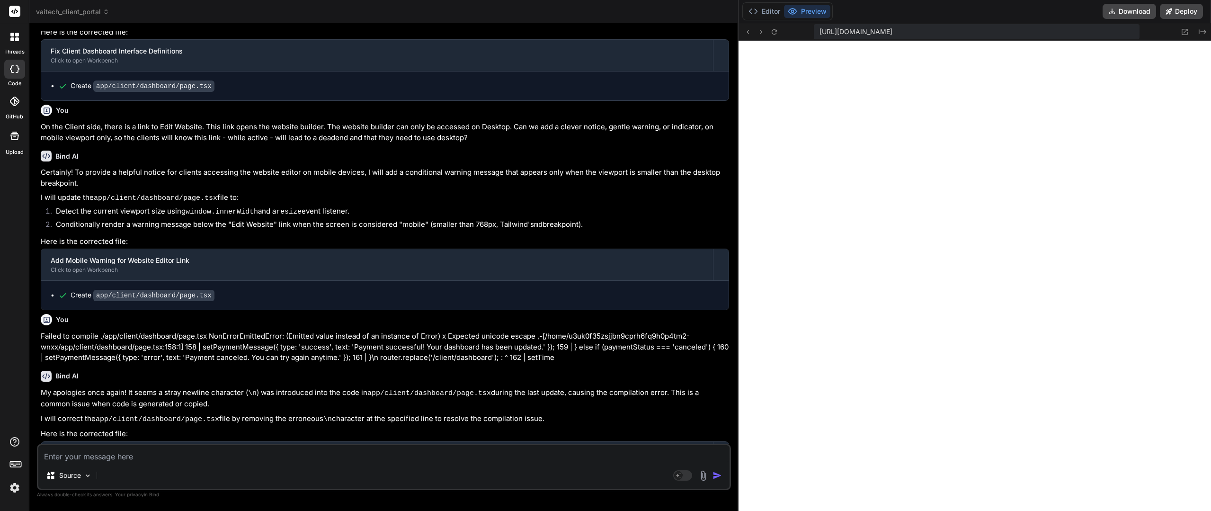
drag, startPoint x: 466, startPoint y: 261, endPoint x: 823, endPoint y: 254, distance: 356.6
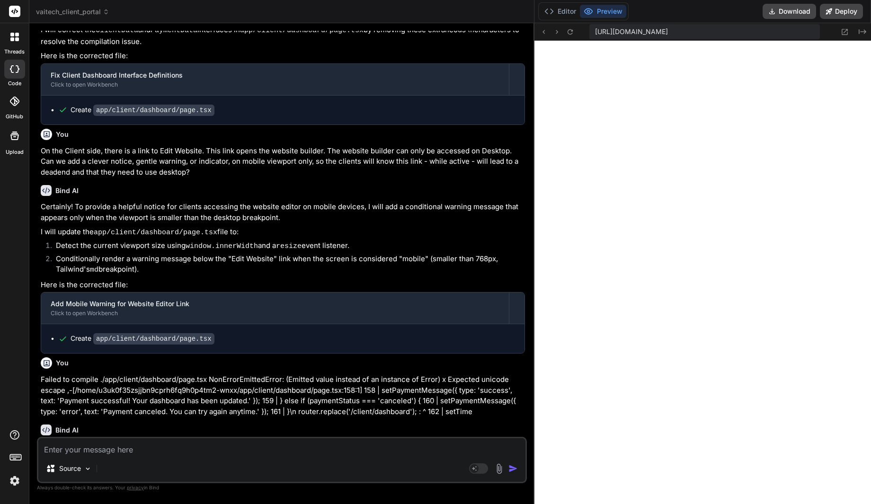
scroll to position [4786, 0]
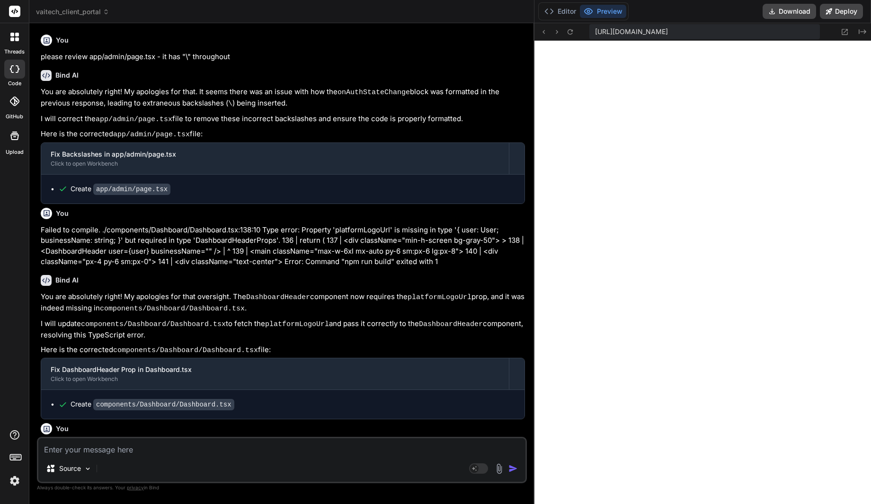
scroll to position [3005, 0]
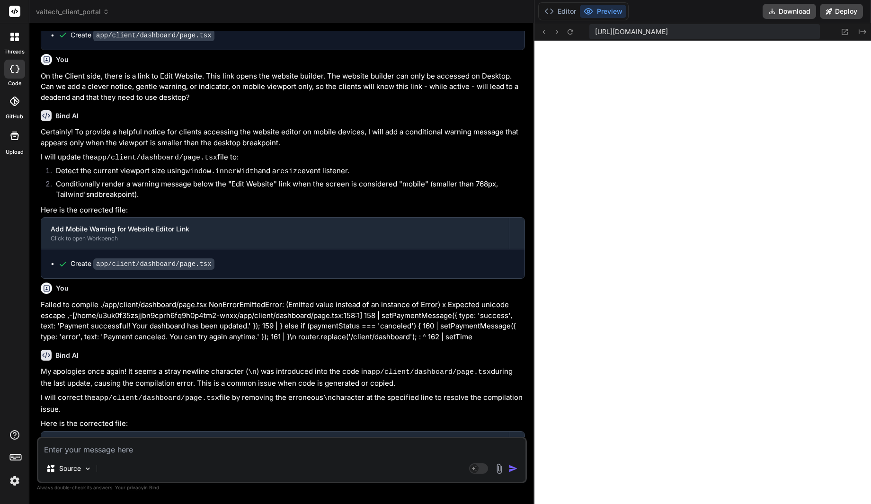
type textarea "x"
click at [83, 452] on textarea at bounding box center [281, 446] width 487 height 17
type textarea "C"
type textarea "x"
type textarea "Ca"
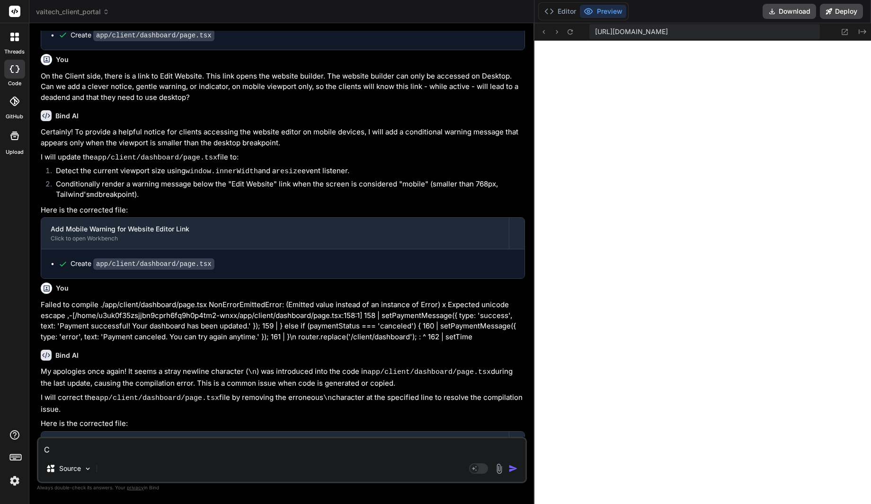
type textarea "x"
type textarea "Can"
type textarea "x"
type textarea "Can"
type textarea "x"
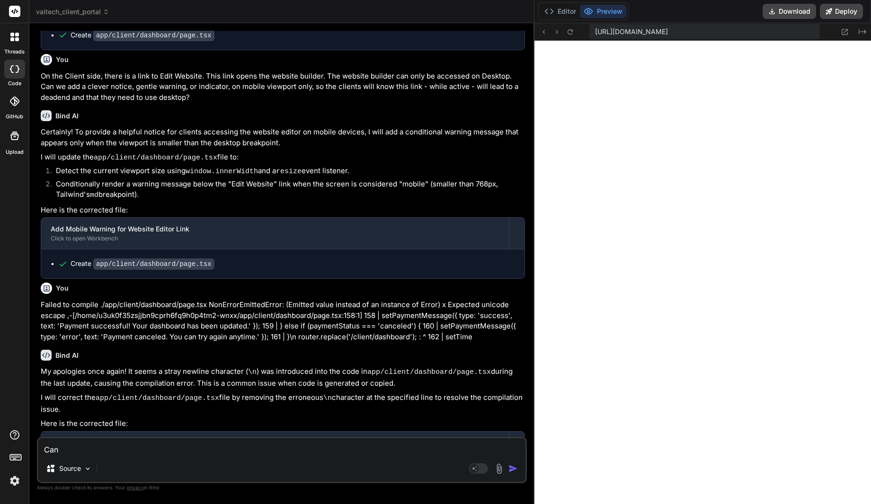
type textarea "Can y"
type textarea "x"
type textarea "Can yo"
type textarea "x"
type textarea "Can you"
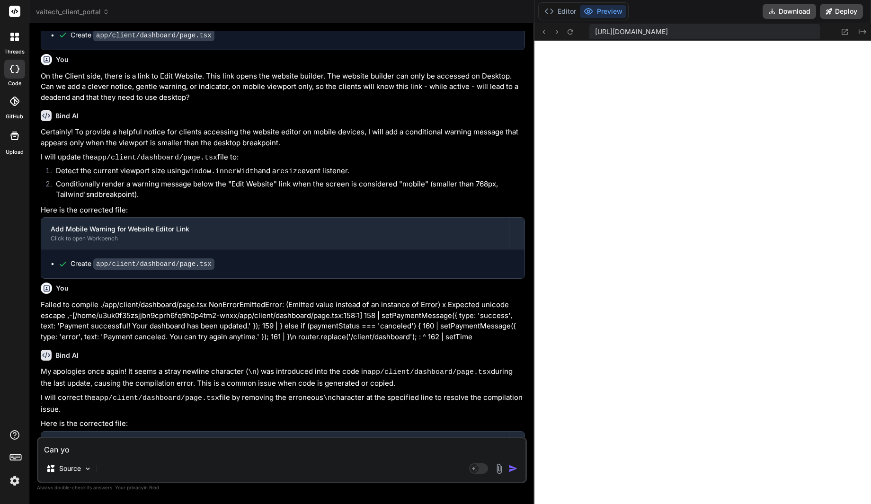
type textarea "x"
type textarea "Can you"
type textarea "x"
type textarea "Can you e"
type textarea "x"
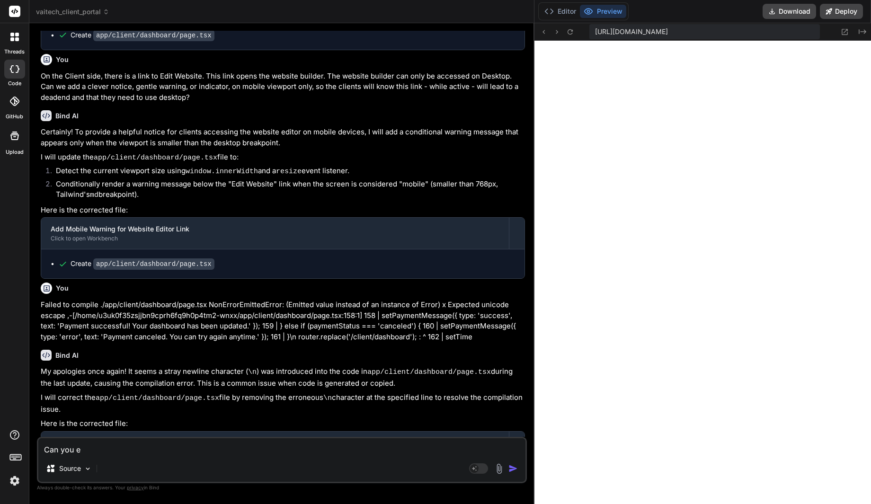
type textarea "Can you"
type textarea "x"
type textarea "Can you a"
type textarea "x"
type textarea "Can you ad"
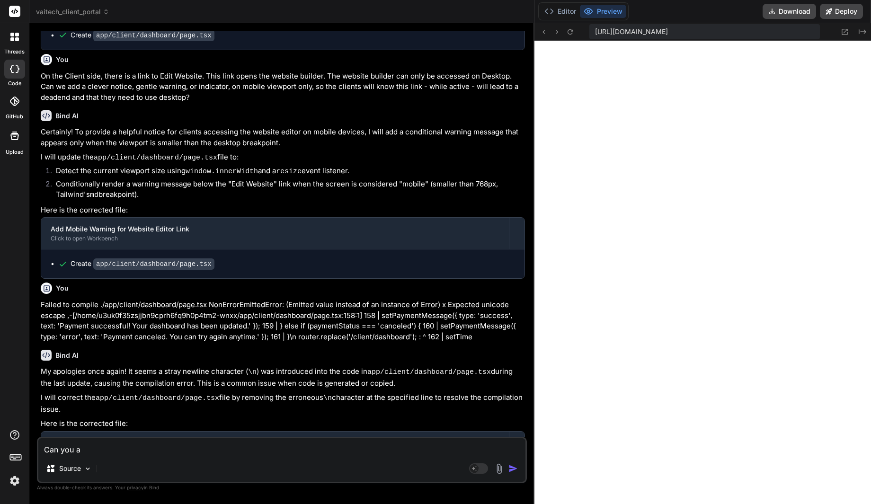
type textarea "x"
type textarea "Can you add"
type textarea "x"
type textarea "Can you add"
type textarea "x"
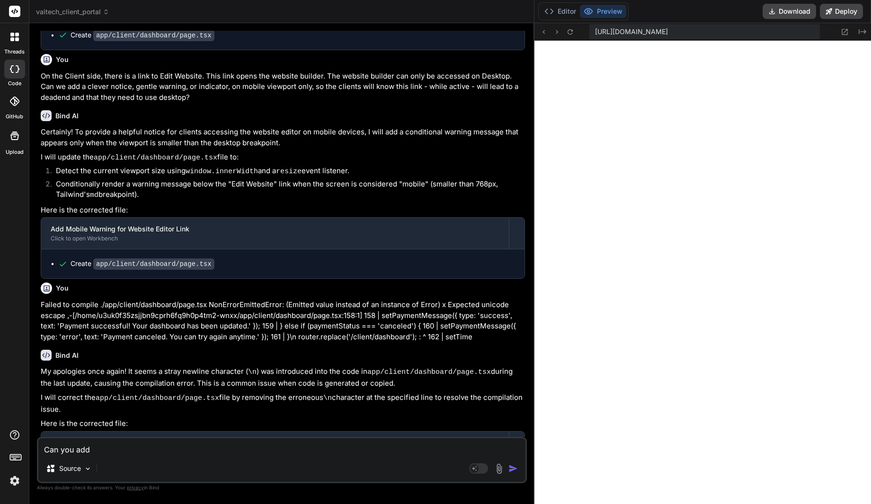
type textarea "Can you add a"
type textarea "x"
type textarea "Can you add a"
type textarea "x"
type textarea "Can you add a p"
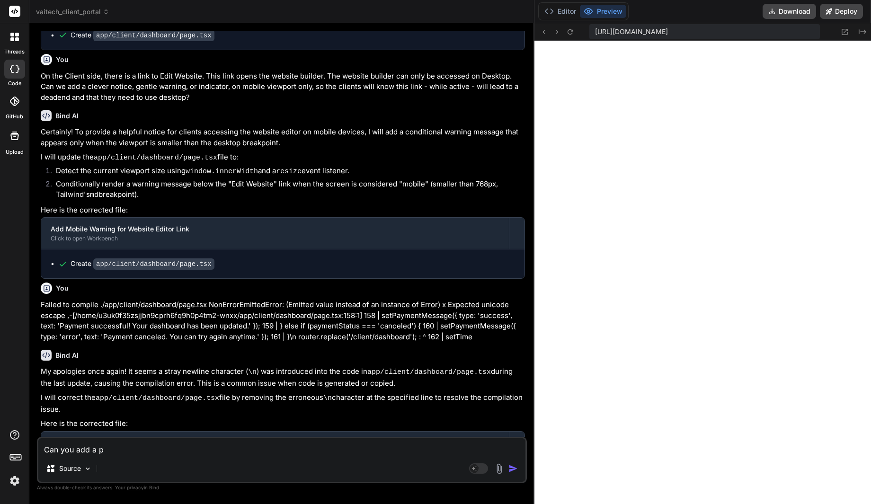
type textarea "x"
type textarea "Can you add a po"
type textarea "x"
type textarea "Can you add a pop"
type textarea "x"
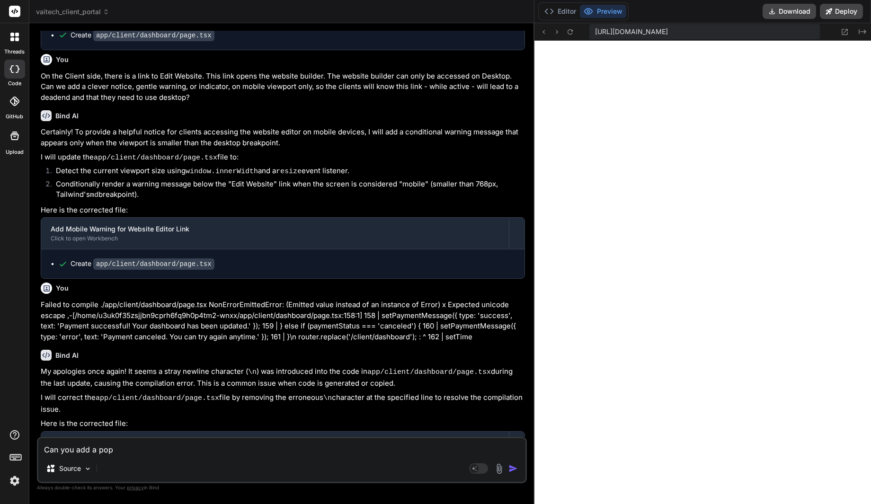
type textarea "Can you add a pop"
type textarea "x"
type textarea "Can you add a pop u"
type textarea "x"
type textarea "Can you add a pop up"
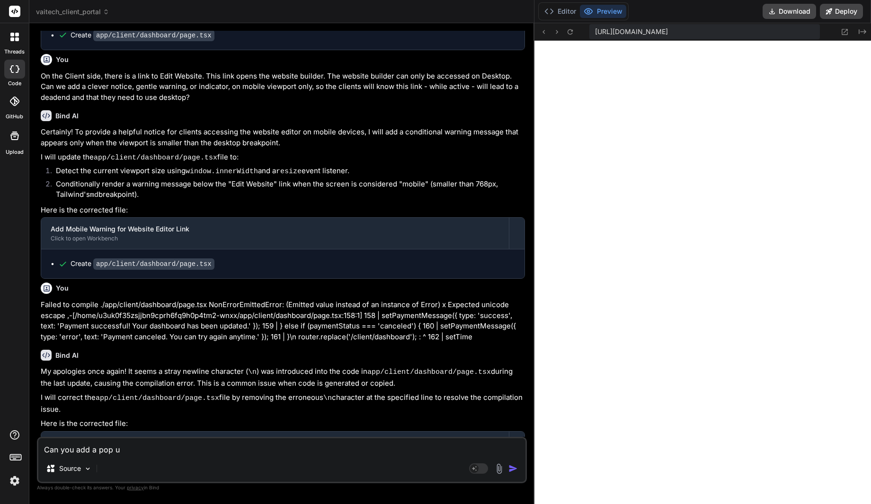
type textarea "x"
type textarea "Can you add a pop up,"
type textarea "x"
type textarea "Can you add a pop up,"
type textarea "x"
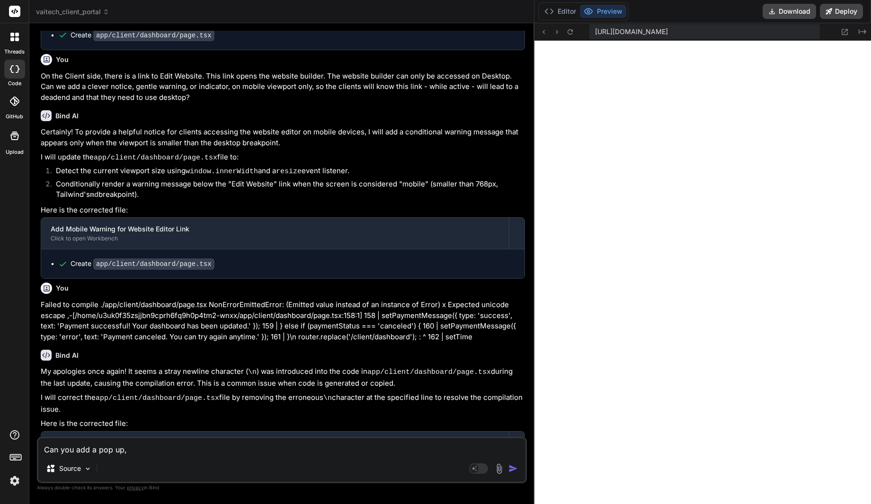
type textarea "Can you add a pop up,"
type textarea "x"
type textarea "Can you add a pop up"
type textarea "x"
type textarea "Can you add a pop up"
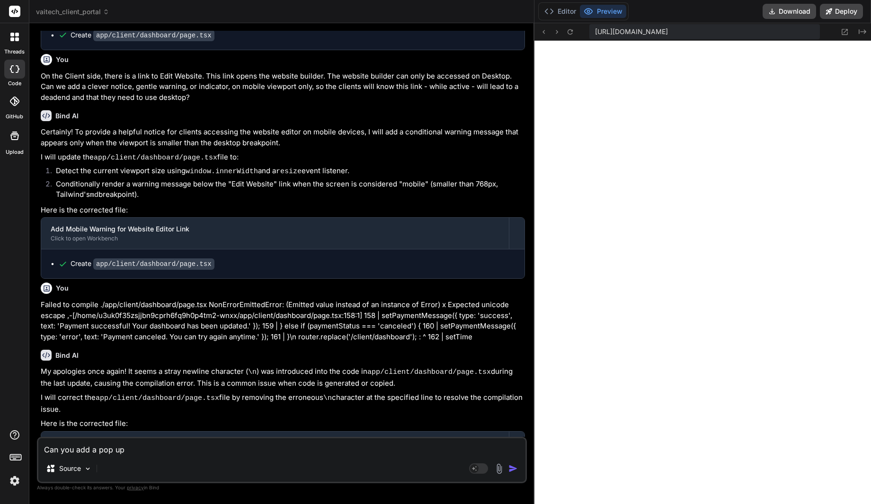
type textarea "x"
type textarea "Can you add a pop up w"
type textarea "x"
type textarea "Can you add a pop up wh"
type textarea "x"
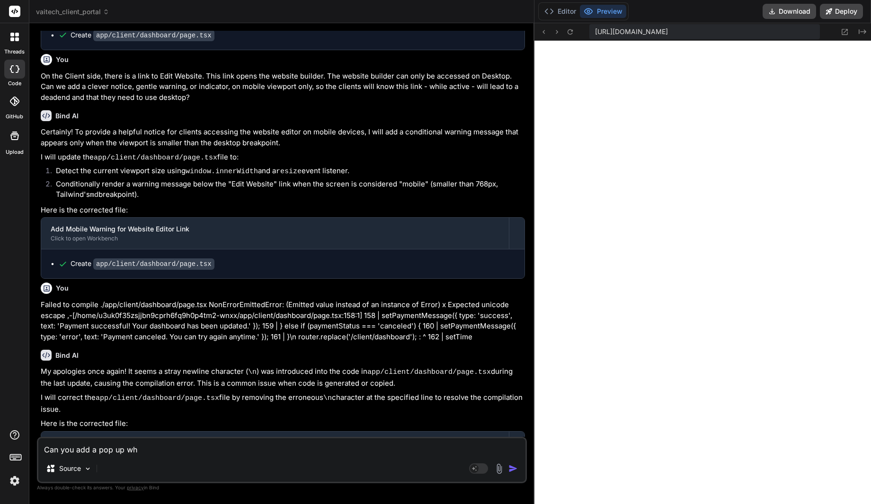
type textarea "Can you add a pop up whe"
type textarea "x"
type textarea "Can you add a pop up when"
type textarea "x"
type textarea "Can you add a pop up when"
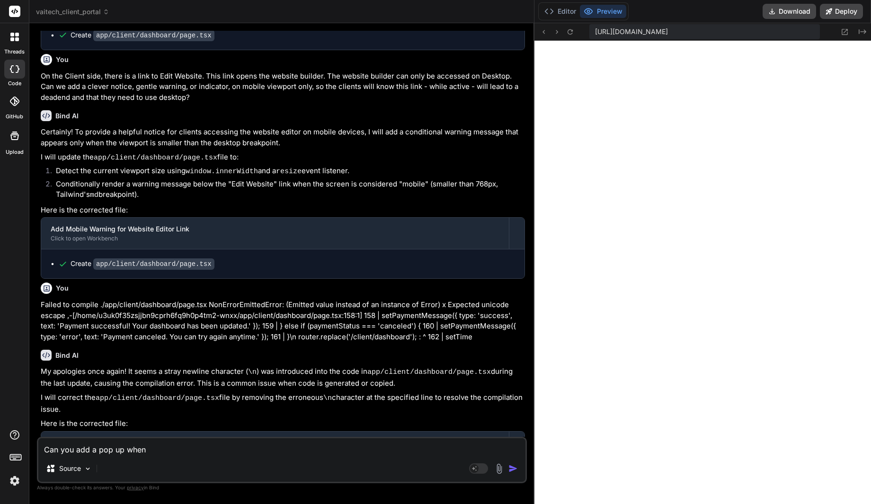
type textarea "x"
type textarea "Can you add a pop up when t"
type textarea "x"
type textarea "Can you add a pop up when th"
type textarea "x"
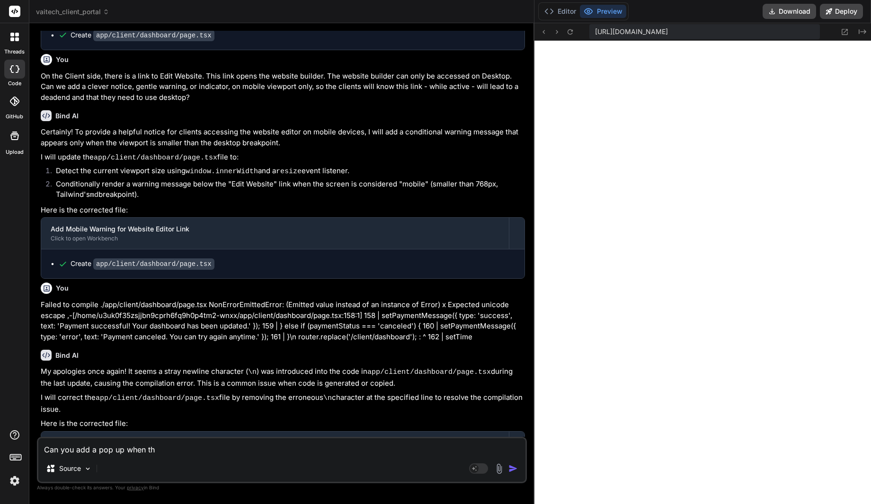
type textarea "Can you add a pop up when the"
type textarea "x"
type textarea "Can you add a pop up when they"
type textarea "x"
type textarea "Can you add a pop up when they"
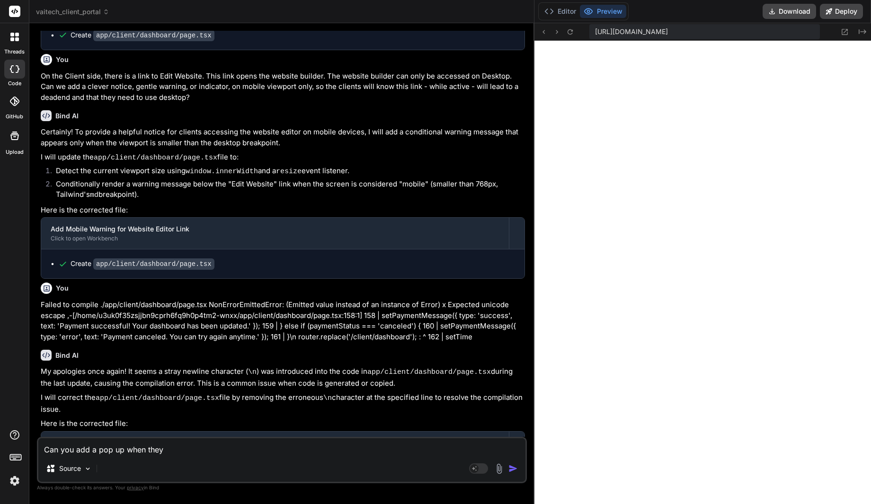
type textarea "x"
type textarea "OCan you add a pop up when they"
type textarea "x"
type textarea "OnCan you add a pop up when they"
type textarea "x"
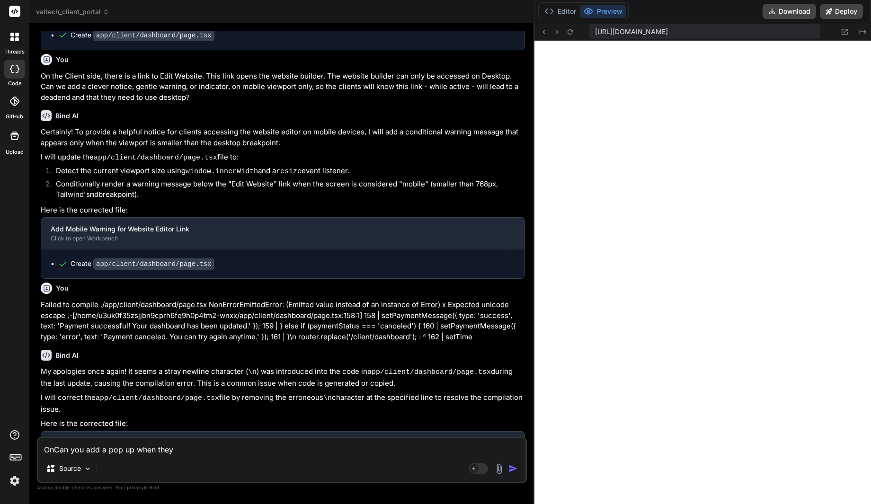
type textarea "OnlCan you add a pop up when they"
type textarea "x"
type textarea "OnlyCan you add a pop up when they"
type textarea "x"
type textarea "Only Can you add a pop up when they"
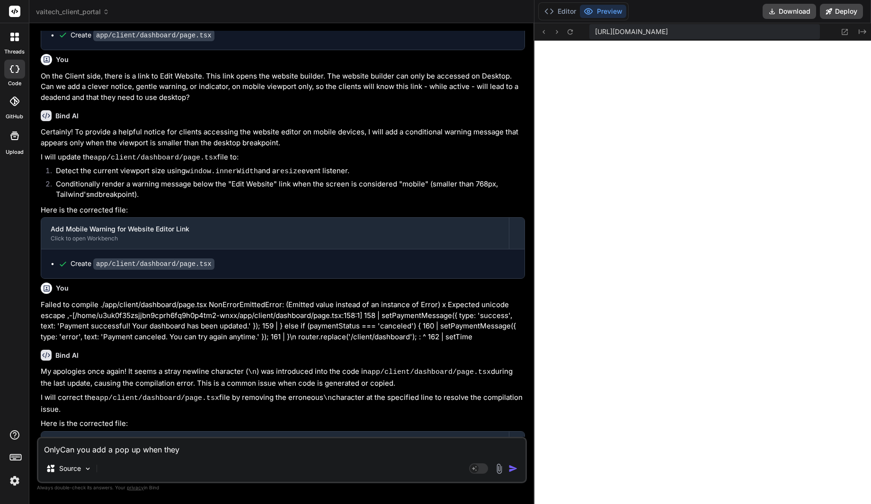
type textarea "x"
type textarea "Only oCan you add a pop up when they"
type textarea "x"
type textarea "Only onCan you add a pop up when they"
type textarea "x"
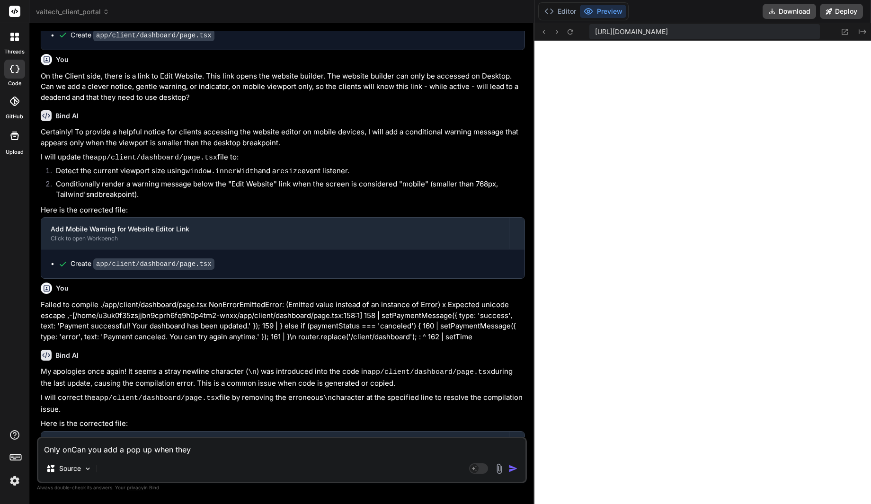
type textarea "Only on Can you add a pop up when they"
type textarea "x"
type textarea "Only on mCan you add a pop up when they"
type textarea "x"
type textarea "Only on moCan you add a pop up when they"
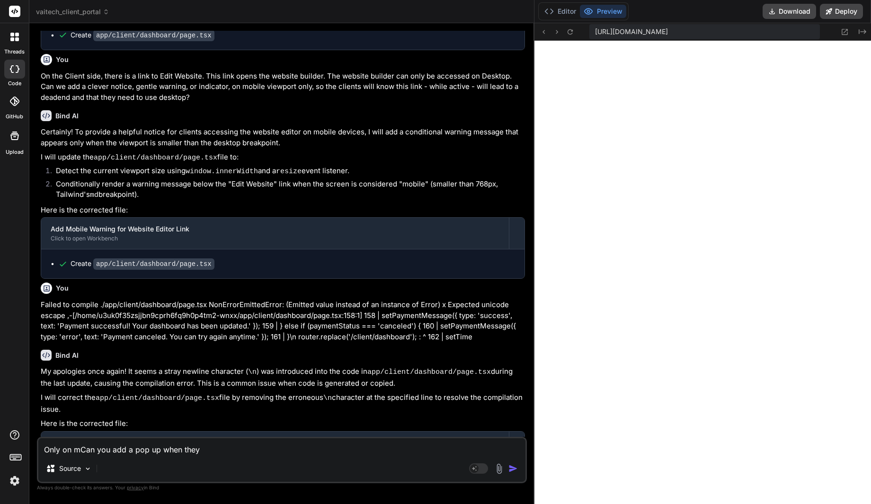
type textarea "x"
type textarea "Only on mobCan you add a pop up when they"
type textarea "x"
type textarea "Only on mobiCan you add a pop up when they"
type textarea "x"
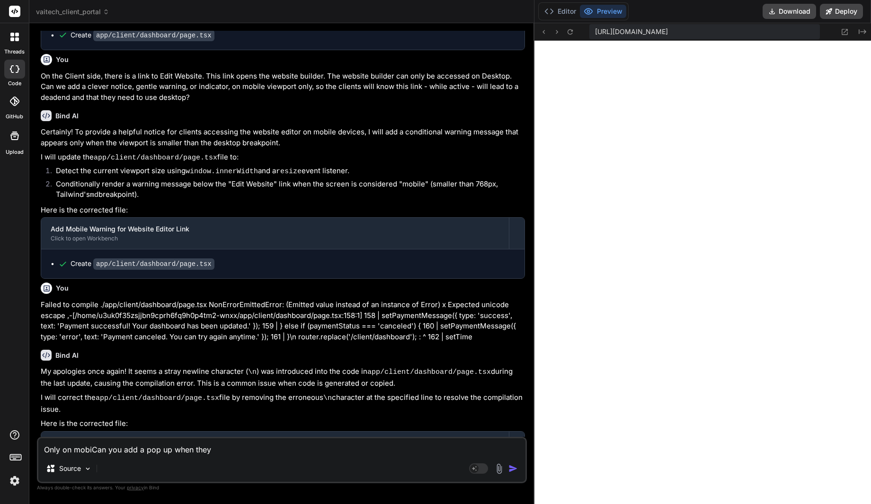
type textarea "Only on mobilCan you add a pop up when they"
type textarea "x"
type textarea "Only on mobileCan you add a pop up when they"
type textarea "x"
type textarea "Only on mobile Can you add a pop up when they"
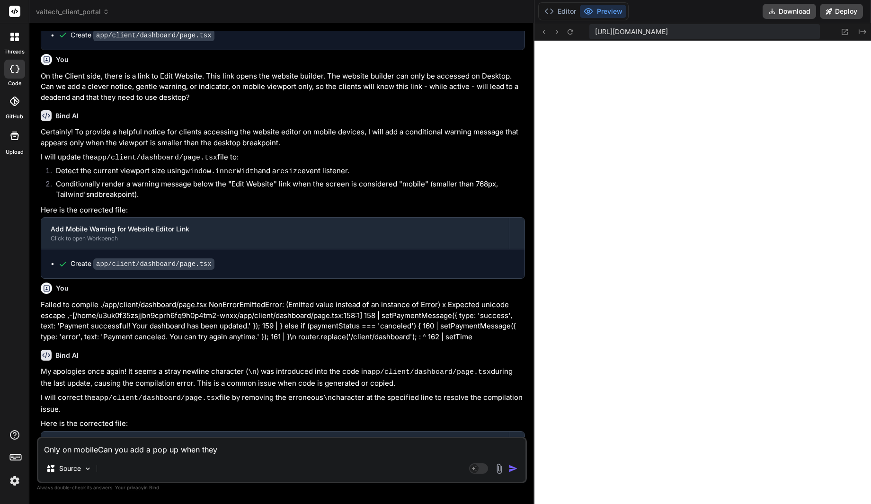
type textarea "x"
type textarea "Only on mobile vCan you add a pop up when they"
type textarea "x"
type textarea "Only on mobile viCan you add a pop up when they"
type textarea "x"
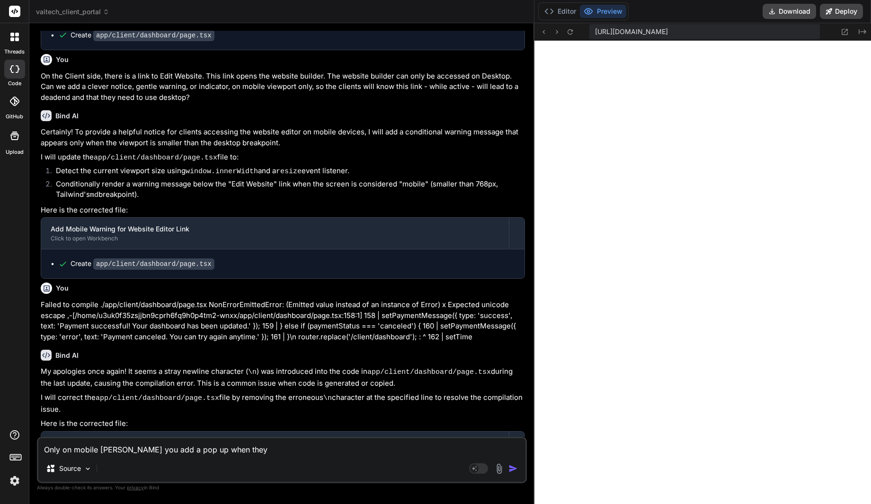
type textarea "Only on mobile vieCan you add a pop up when they"
type textarea "x"
type textarea "Only on mobile viewCan you add a pop up when they"
type textarea "x"
type textarea "Only on mobile viewpCan you add a pop up when they"
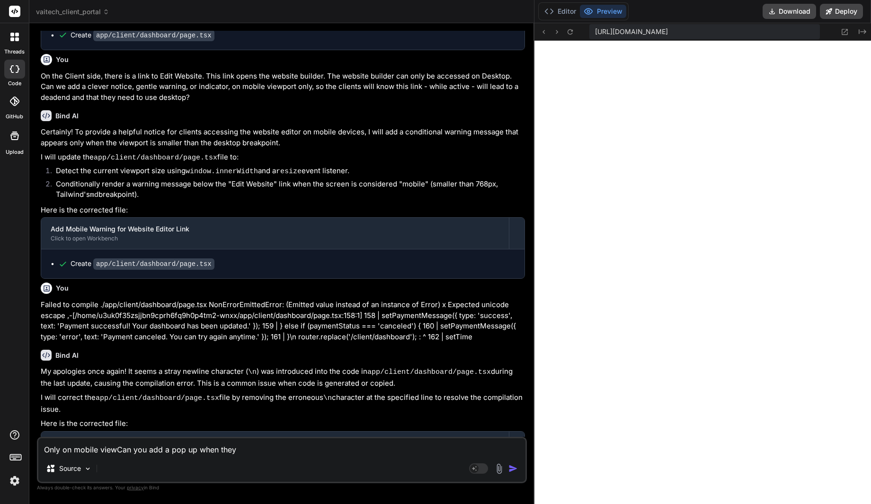
type textarea "x"
type textarea "Only on mobile viewpoCan you add a pop up when they"
type textarea "x"
type textarea "Only on mobile viewporCan you add a pop up when they"
type textarea "x"
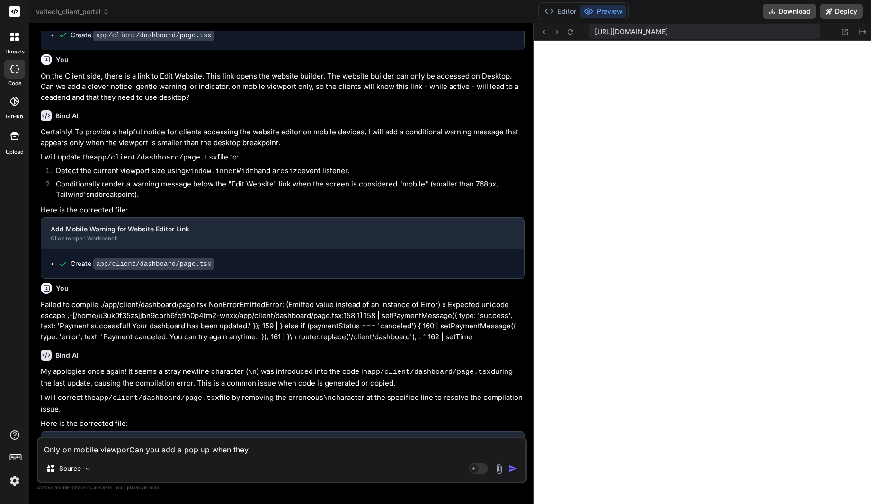
type textarea "Only on mobile viewportCan you add a pop up when they"
type textarea "x"
type textarea "Only on mobile viewport,Can you add a pop up when they"
type textarea "x"
type textarea "Only on mobile viewport, Can you add a pop up when they"
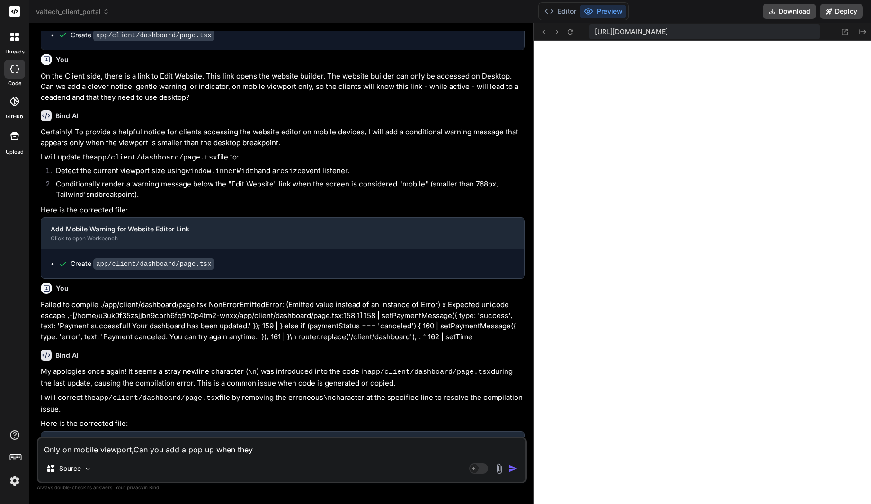
type textarea "x"
type textarea "Only on mobile viewport, an you add a pop up when they"
type textarea "x"
type textarea "Only on mobile viewport, can you add a pop up when they"
type textarea "x"
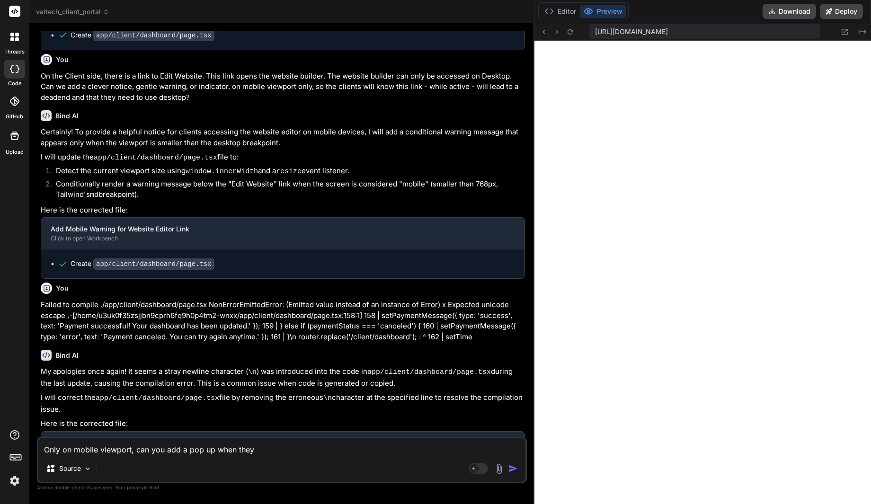
type textarea "Only on mobile viewport, can you add a pop up when they c"
type textarea "x"
type textarea "Only on mobile viewport, can you add a pop up when they cl"
type textarea "x"
type textarea "Only on mobile viewport, can you add a pop up when they cli"
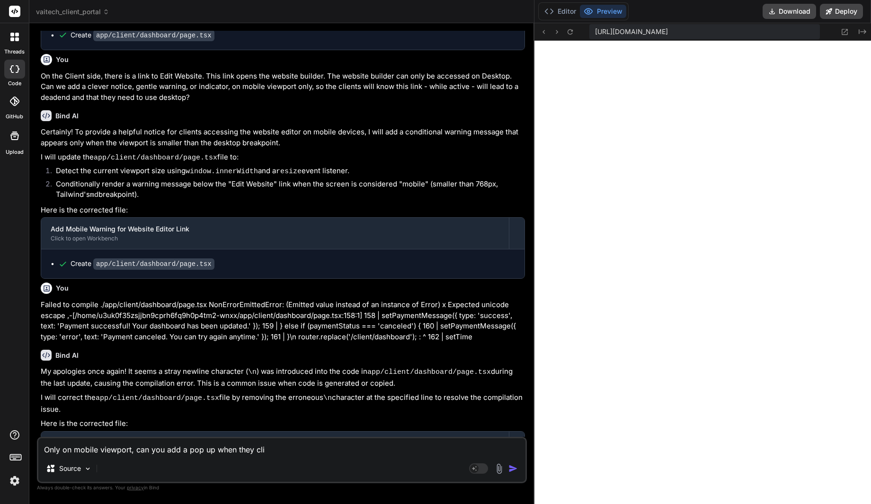
type textarea "x"
type textarea "Only on mobile viewport, can you add a pop up when they clic"
type textarea "x"
type textarea "Only on mobile viewport, can you add a pop up when they click"
type textarea "x"
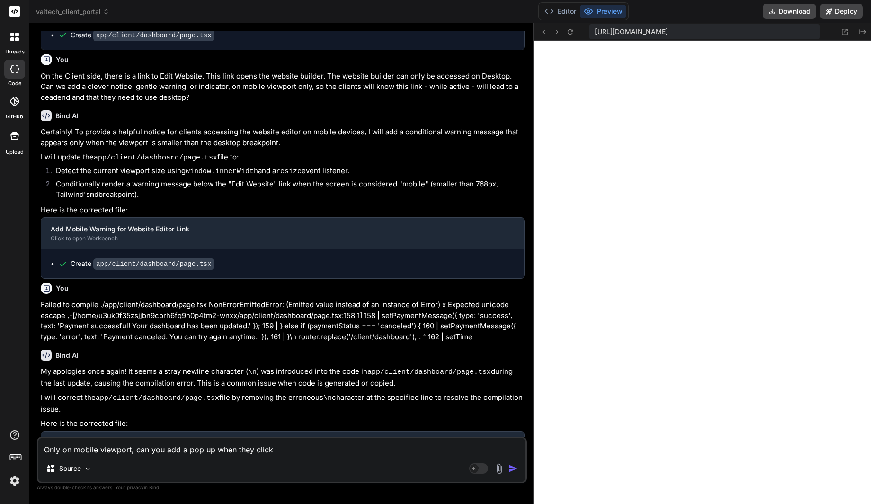
type textarea "Only on mobile viewport, can you add a pop up when they click"
type textarea "x"
type textarea "Only on mobile viewport, can you add a pop up when they click t"
type textarea "x"
type textarea "Only on mobile viewport, can you add a pop up when they click th"
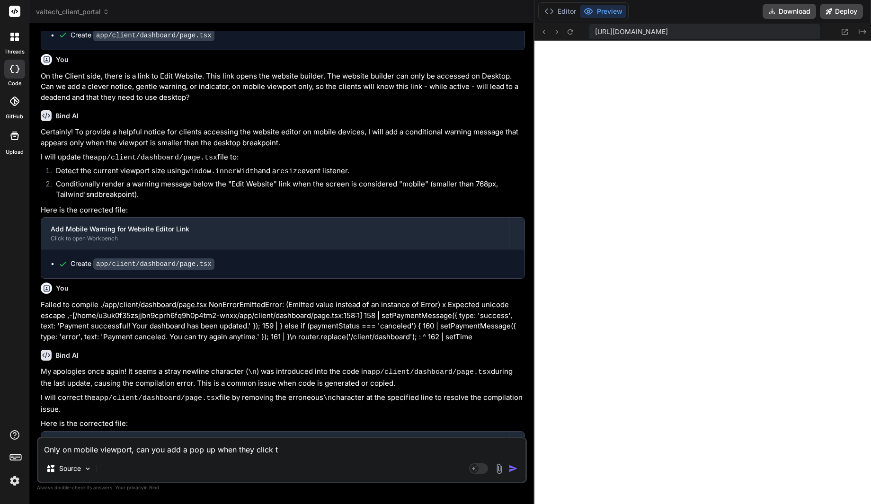
type textarea "x"
type textarea "Only on mobile viewport, can you add a pop up when they click the"
type textarea "x"
type textarea "Only on mobile viewport, can you add a pop up when they click the"
type textarea "x"
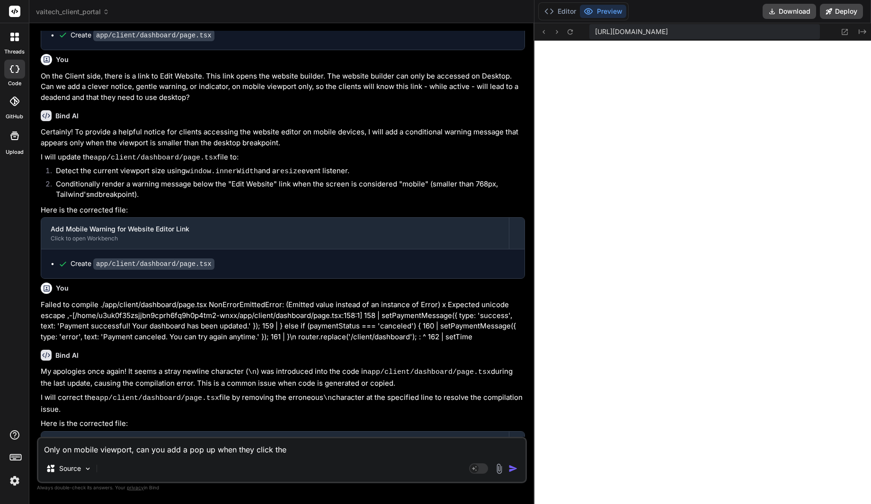
type textarea "Only on mobile viewport, can you add a pop up when they click the l"
type textarea "x"
type textarea "Only on mobile viewport, can you add a pop up when they click the lk"
type textarea "x"
type textarea "Only on mobile viewport, can you add a pop up when they click the l"
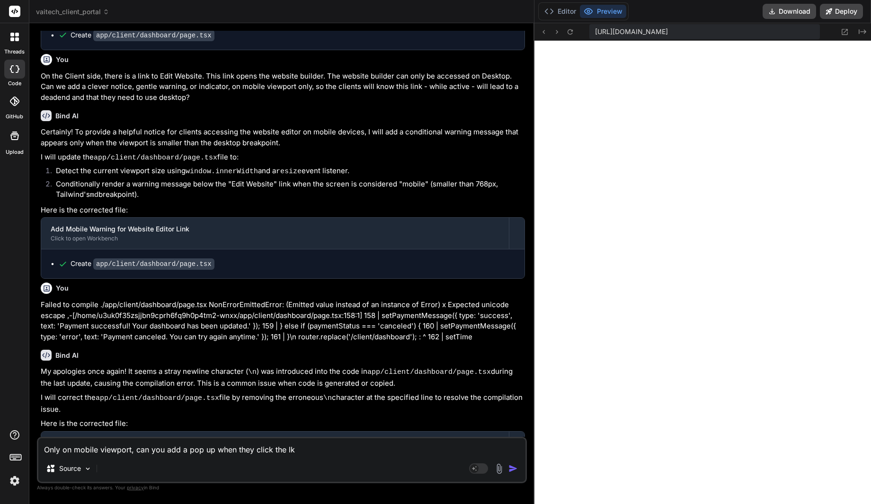
type textarea "x"
type textarea "Only on mobile viewport, can you add a pop up when they click the li"
type textarea "x"
type textarea "Only on mobile viewport, can you add a pop up when they click the lin"
type textarea "x"
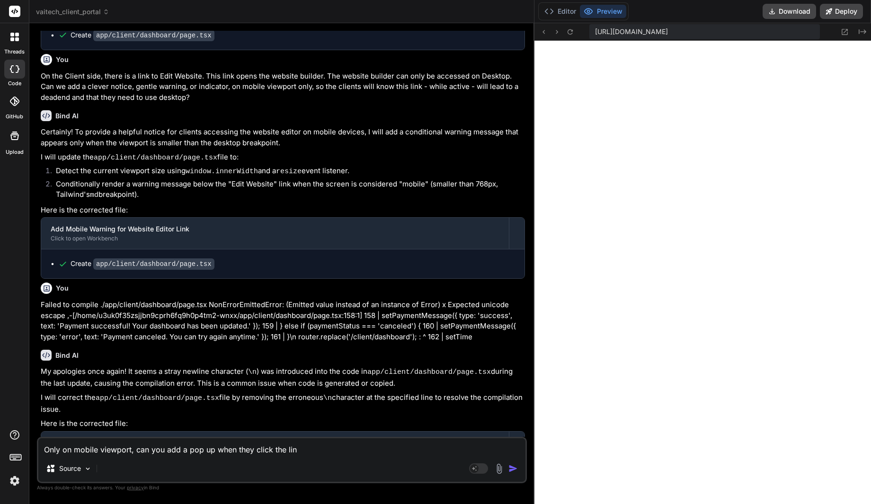
type textarea "Only on mobile viewport, can you add a pop up when they click the link"
type textarea "x"
type textarea "Only on mobile viewport, can you add a pop up when they click the link,"
type textarea "x"
type textarea "Only on mobile viewport, can you add a pop up when they click the link,"
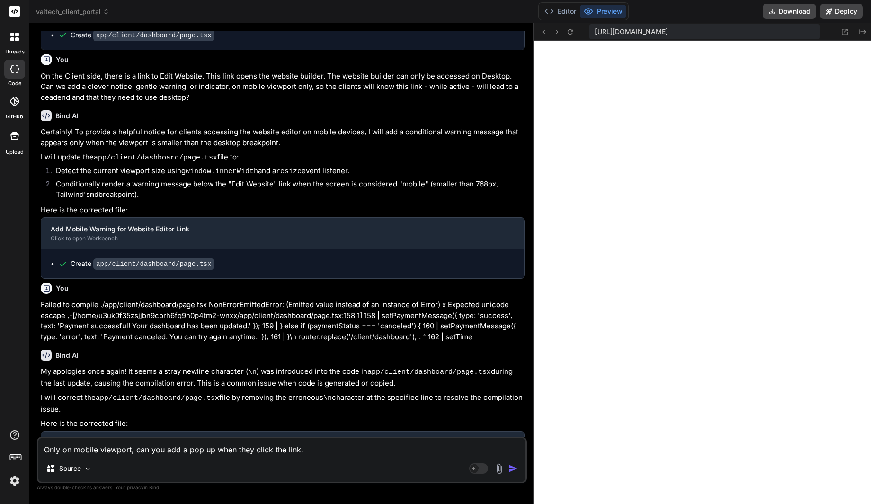
type textarea "x"
type textarea "Only on mobile viewport, can you add a pop up when they click the link, t"
type textarea "x"
type textarea "Only on mobile viewport, can you add a pop up when they click the link, th"
type textarea "x"
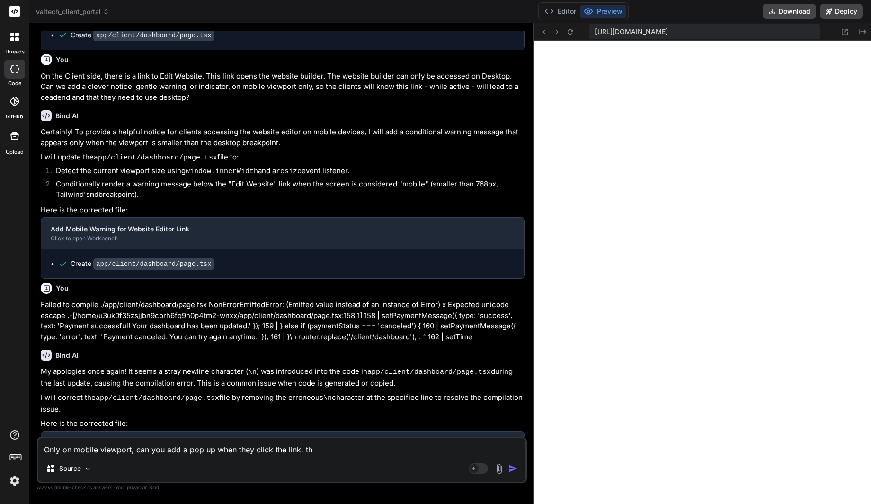
type textarea "Only on mobile viewport, can you add a pop up when they click the link, tha"
type textarea "x"
type textarea "Only on mobile viewport, can you add a pop up when they click the link, that"
type textarea "x"
type textarea "Only on mobile viewport, can you add a pop up when they click the link, that"
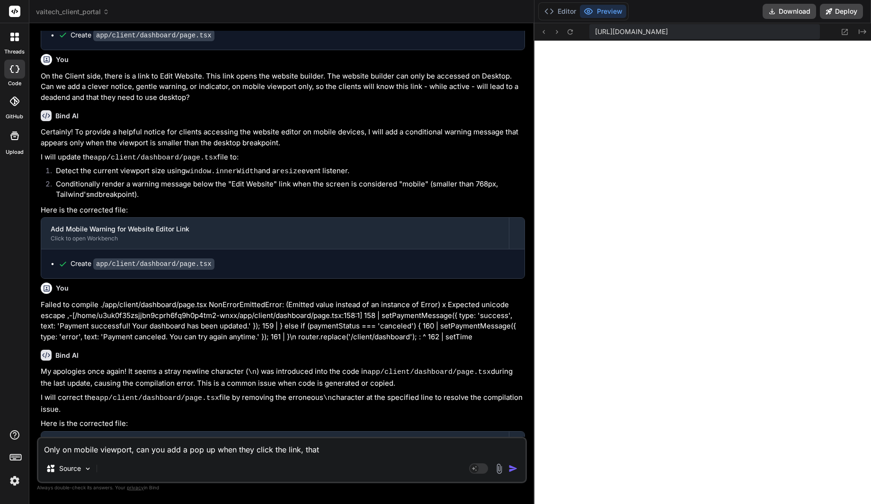
type textarea "x"
type textarea "Only on mobile viewport, can you add a pop up when they click the link, that w"
type textarea "x"
type textarea "Only on mobile viewport, can you add a pop up when they click the link, that wi"
type textarea "x"
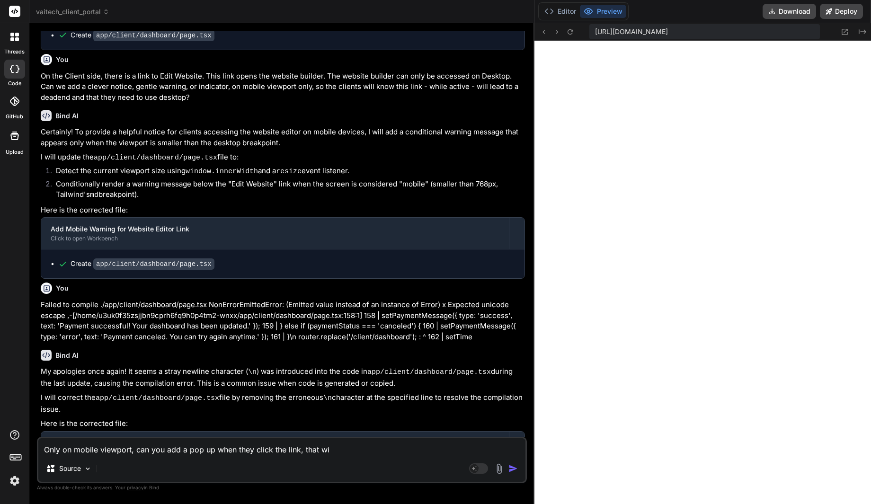
type textarea "Only on mobile viewport, can you add a pop up when they click the link, that wil"
type textarea "x"
type textarea "Only on mobile viewport, can you add a pop up when they click the link, that wi…"
type textarea "x"
type textarea "Only on mobile viewport, can you add a pop up when they click the link, that wi…"
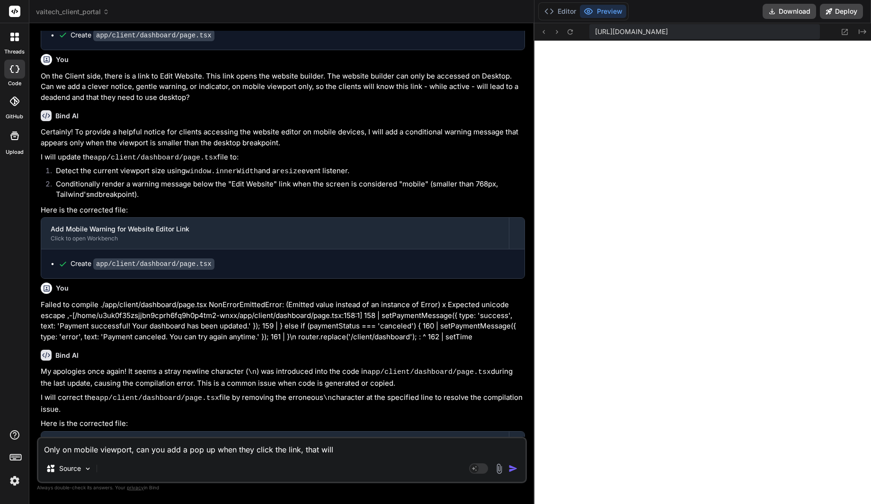
type textarea "x"
type textarea "Only on mobile viewport, can you add a pop up when they click the link, that wi…"
type textarea "x"
type textarea "Only on mobile viewport, can you add a pop up when they click the link, that wi…"
type textarea "x"
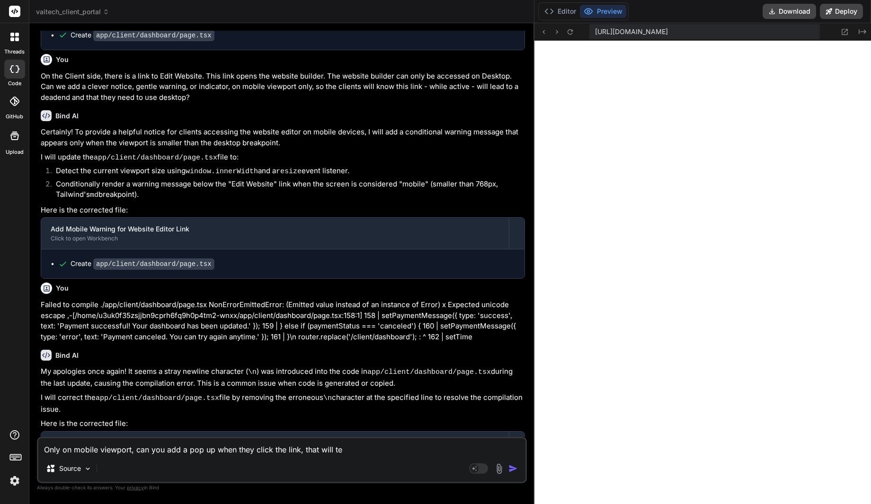
type textarea "Only on mobile viewport, can you add a pop up when they click the link, that wi…"
type textarea "x"
type textarea "Only on mobile viewport, can you add a pop up when they click the link, that wi…"
type textarea "x"
type textarea "Only on mobile viewport, can you add a pop up when they click the link, that wi…"
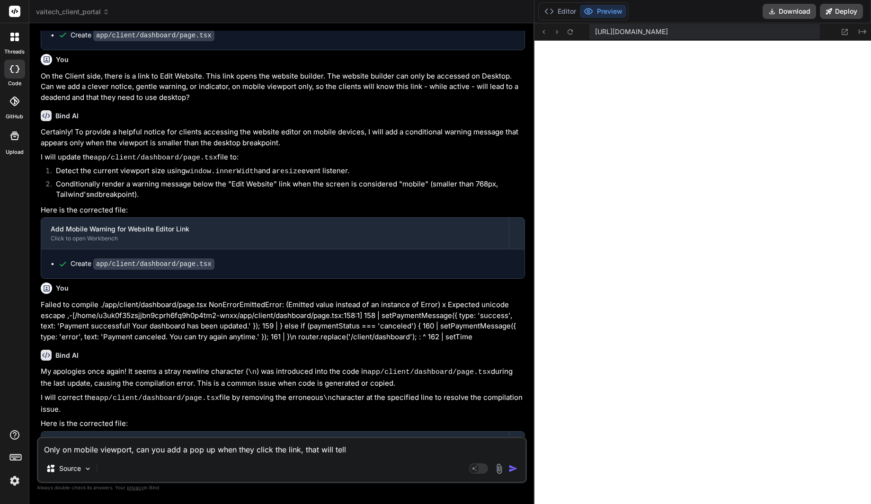
type textarea "x"
type textarea "Only on mobile viewport, can you add a pop up when they click the link, that wi…"
type textarea "x"
type textarea "Only on mobile viewport, can you add a pop up when they click the link, that wi…"
type textarea "x"
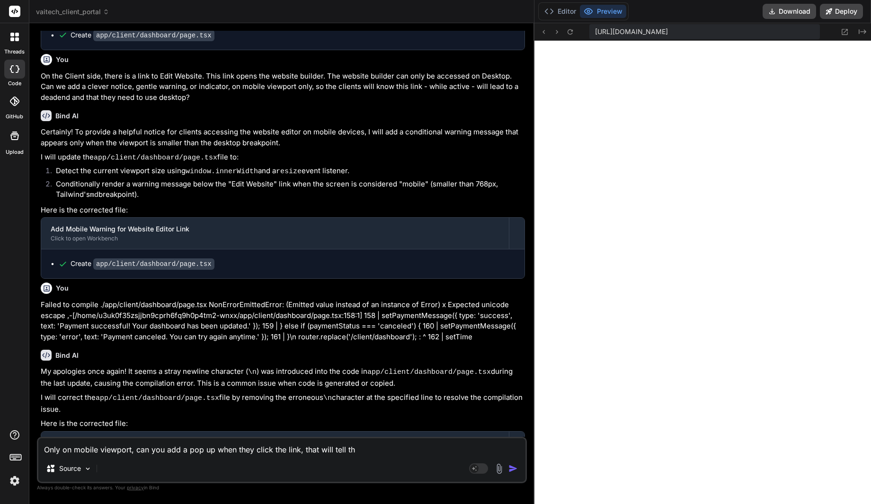
type textarea "Only on mobile viewport, can you add a pop up when they click the link, that wi…"
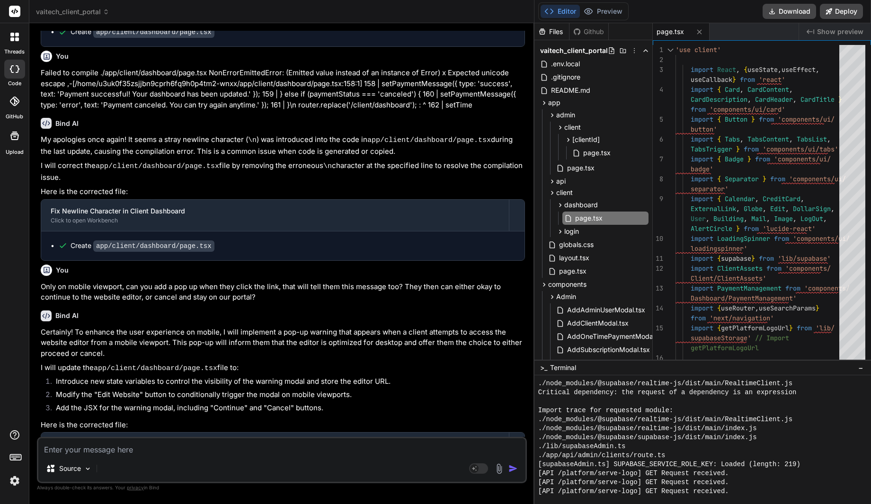
scroll to position [2807, 0]
click at [608, 10] on button "Preview" at bounding box center [603, 11] width 46 height 13
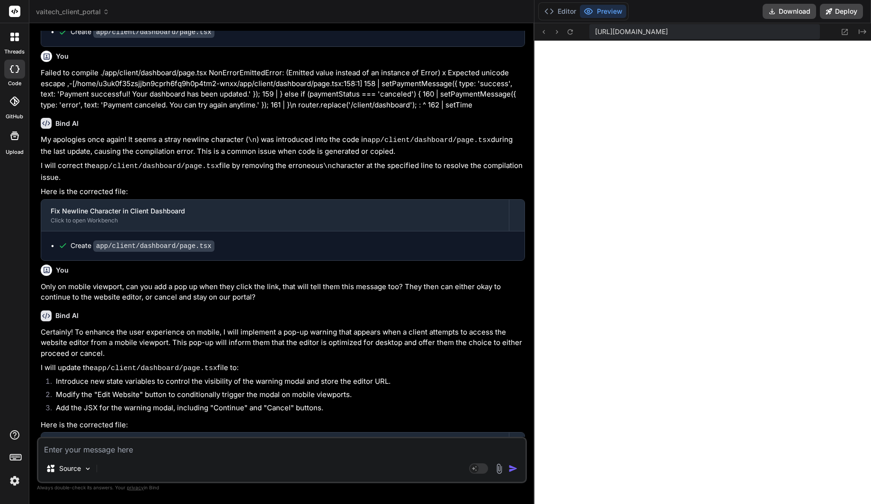
paste textarea "Failed to compile ./app/client/dashboard/page.tsx NonErrorEmittedError: (Emitte…"
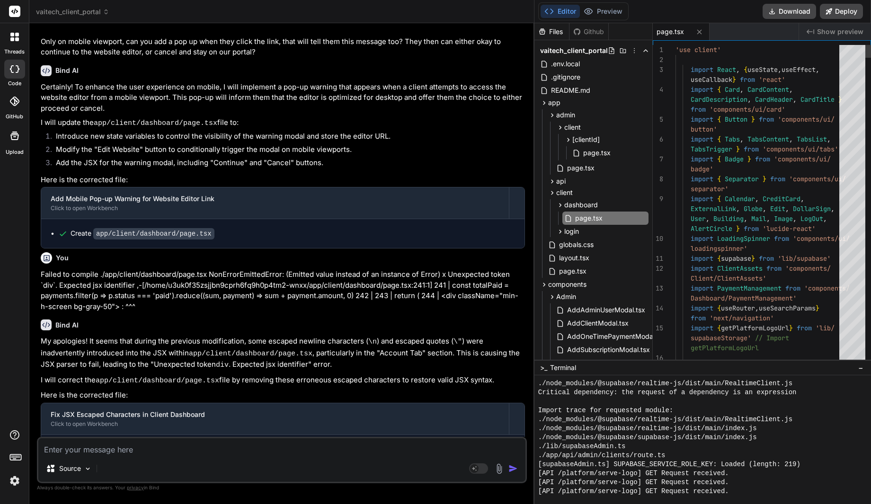
scroll to position [5231, 0]
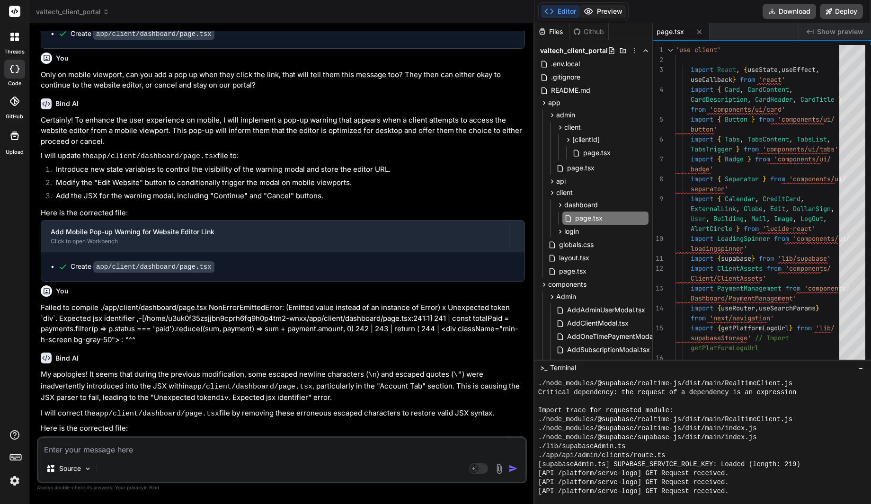
click at [603, 16] on button "Preview" at bounding box center [603, 11] width 46 height 13
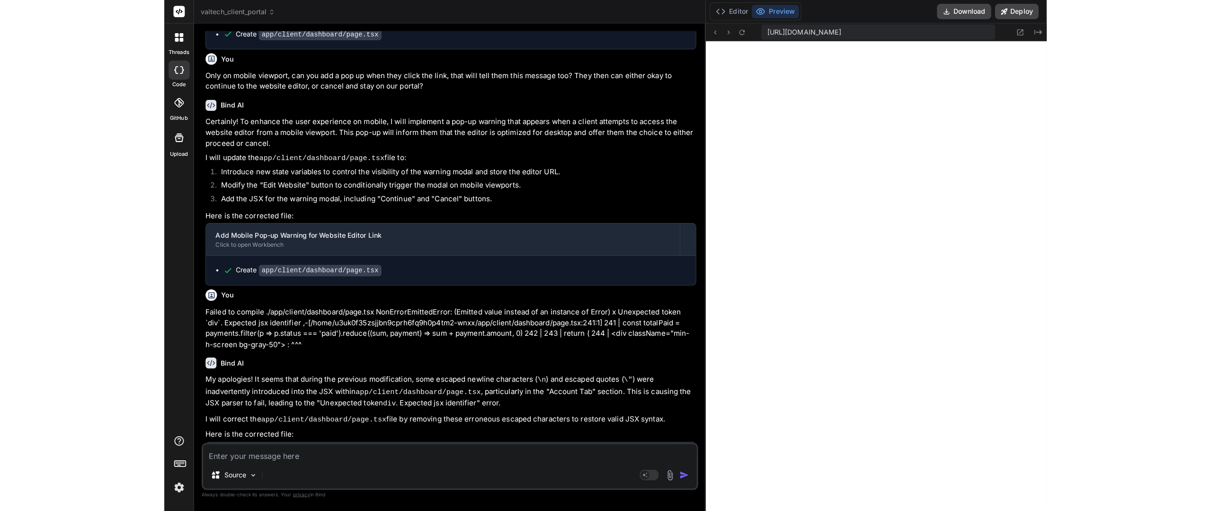
scroll to position [4771, 0]
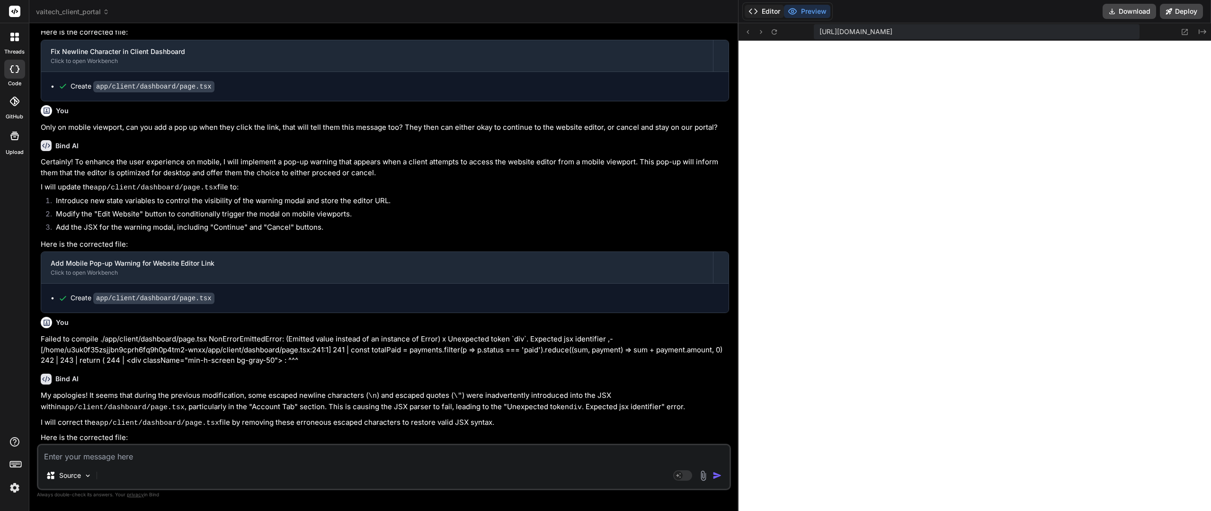
click at [770, 14] on button "Editor" at bounding box center [764, 11] width 39 height 13
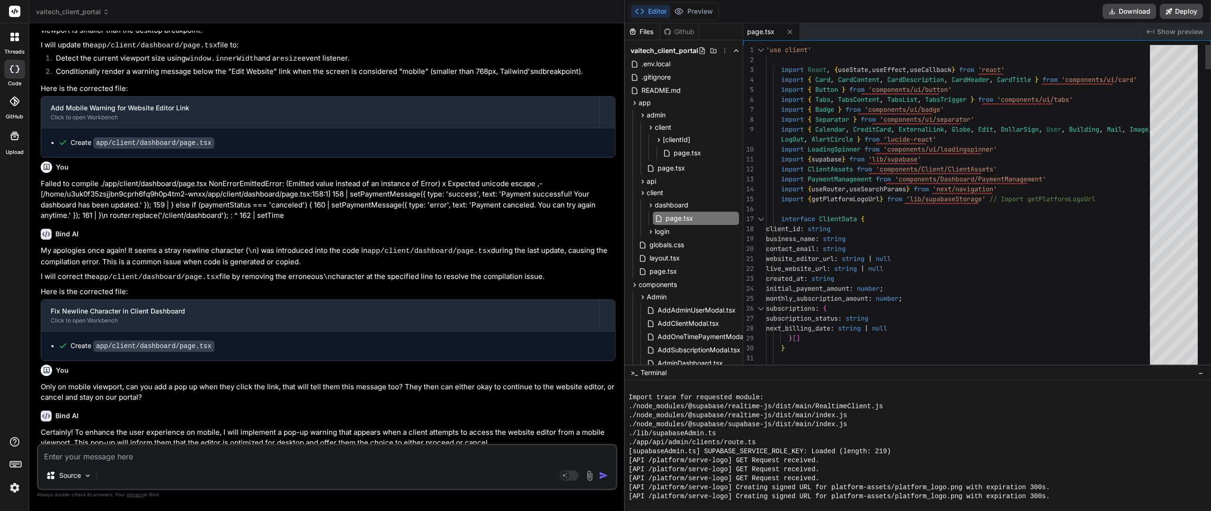
scroll to position [5117, 0]
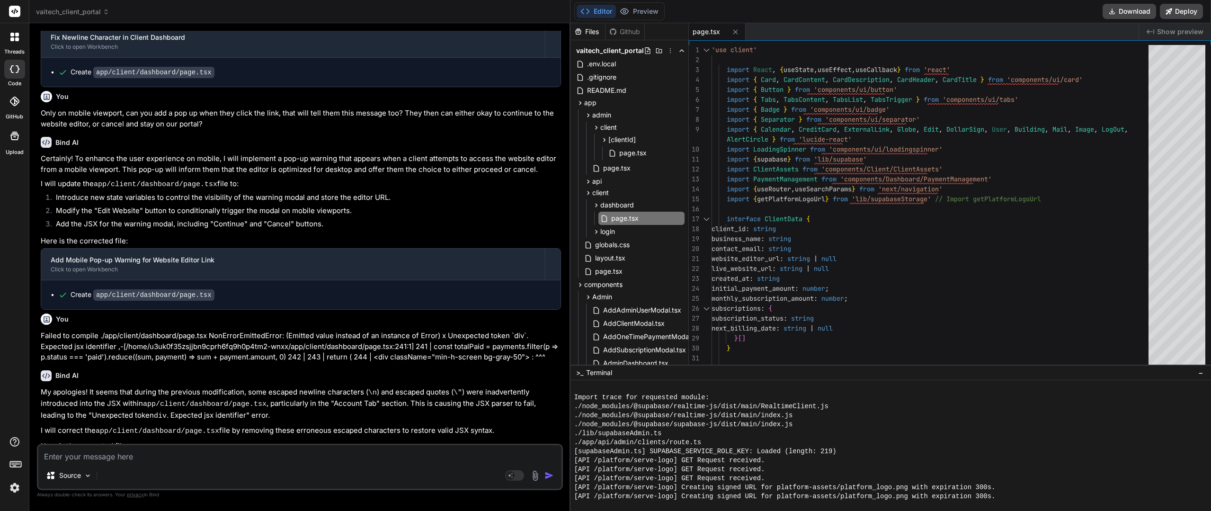
drag, startPoint x: 738, startPoint y: 99, endPoint x: 554, endPoint y: 102, distance: 183.3
click at [553, 102] on div "Bind AI Web Search Created with Pixso. Code Generator You please review app/adm…" at bounding box center [299, 267] width 541 height 488
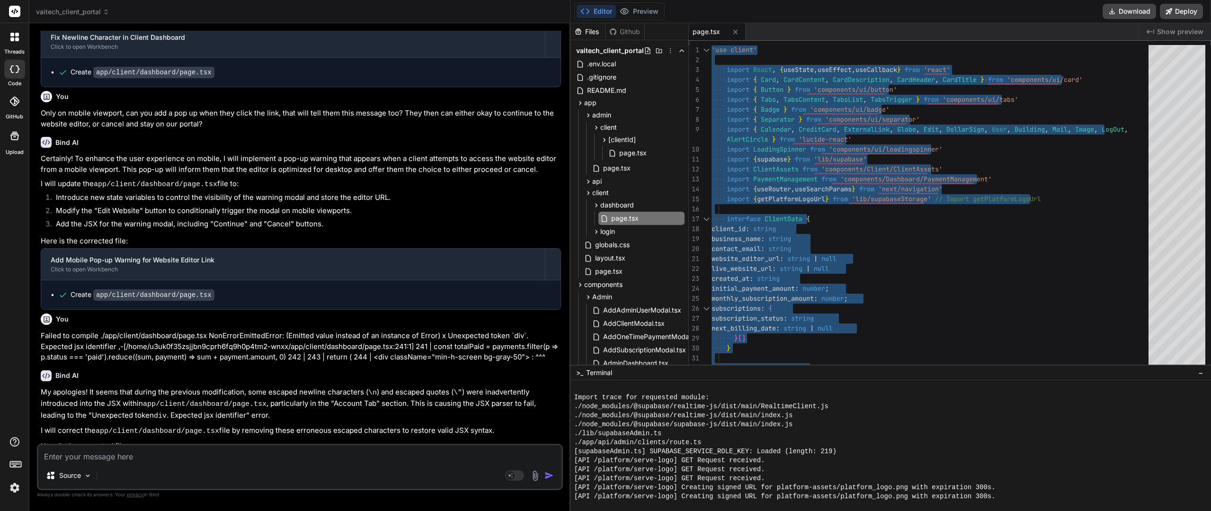
click at [142, 453] on textarea at bounding box center [299, 453] width 523 height 17
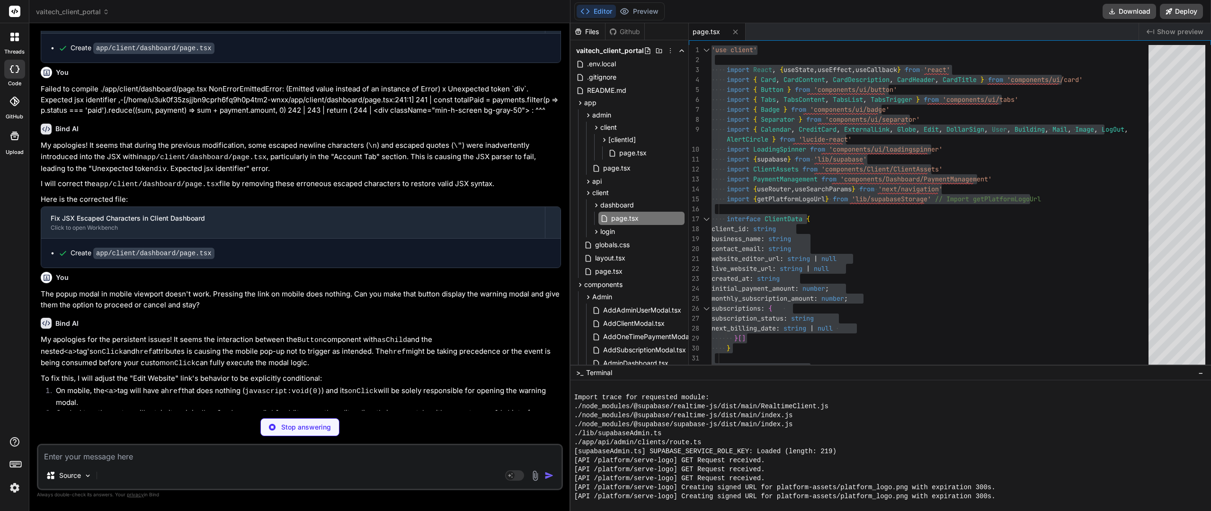
scroll to position [5374, 0]
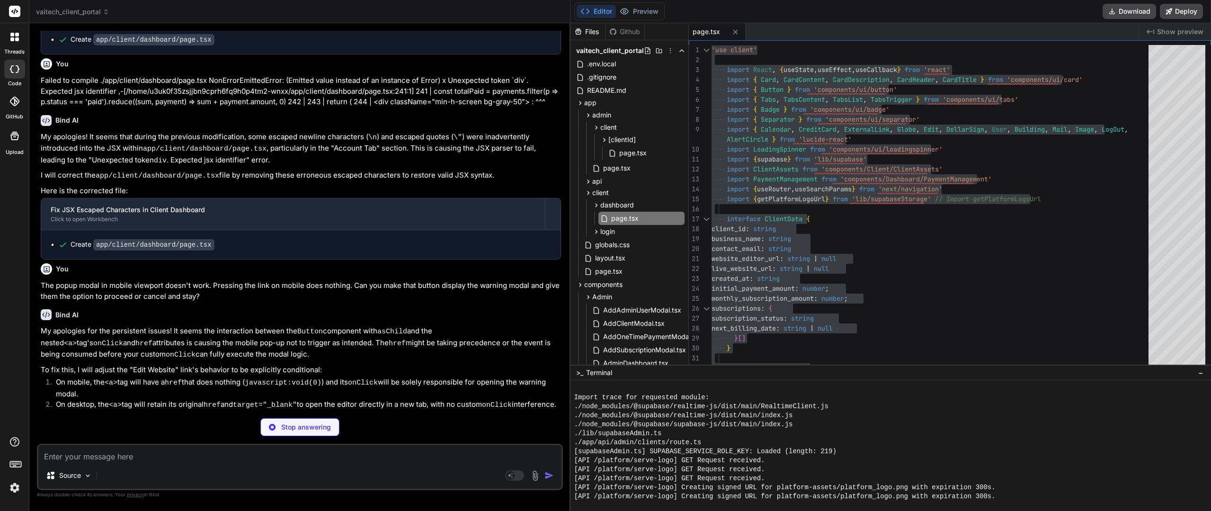
drag, startPoint x: 220, startPoint y: 314, endPoint x: 220, endPoint y: 336, distance: 21.8
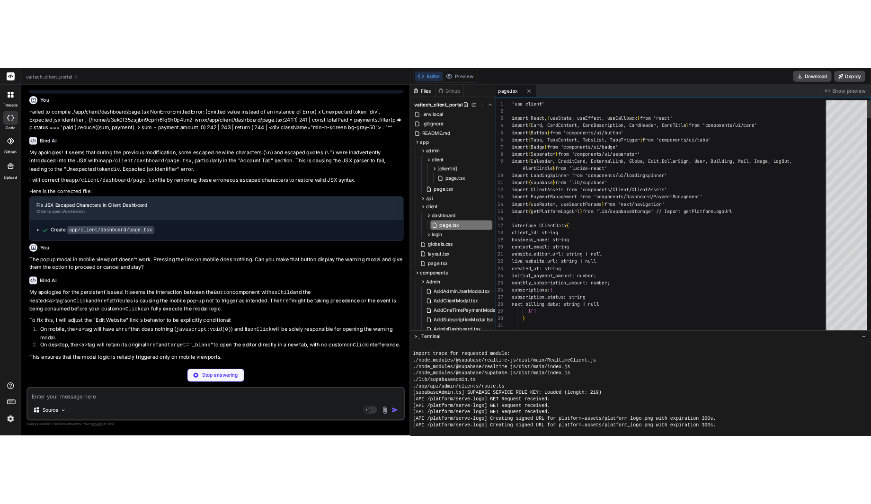
scroll to position [5359, 0]
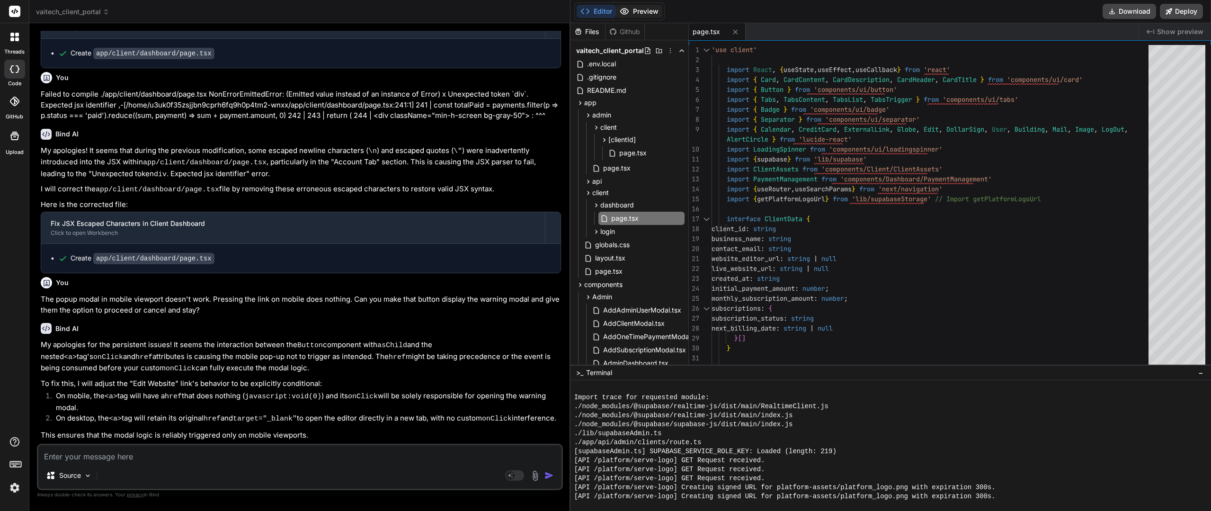
click at [635, 6] on button "Preview" at bounding box center [639, 11] width 46 height 13
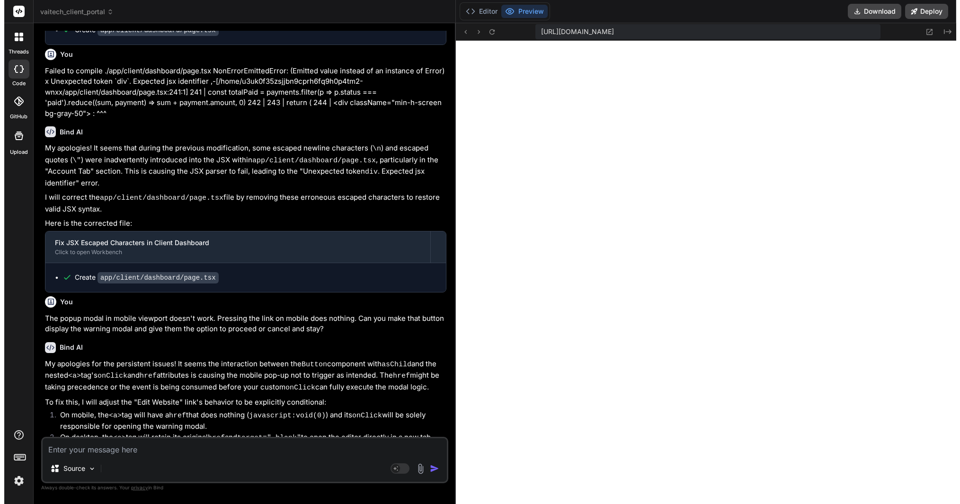
scroll to position [5754, 0]
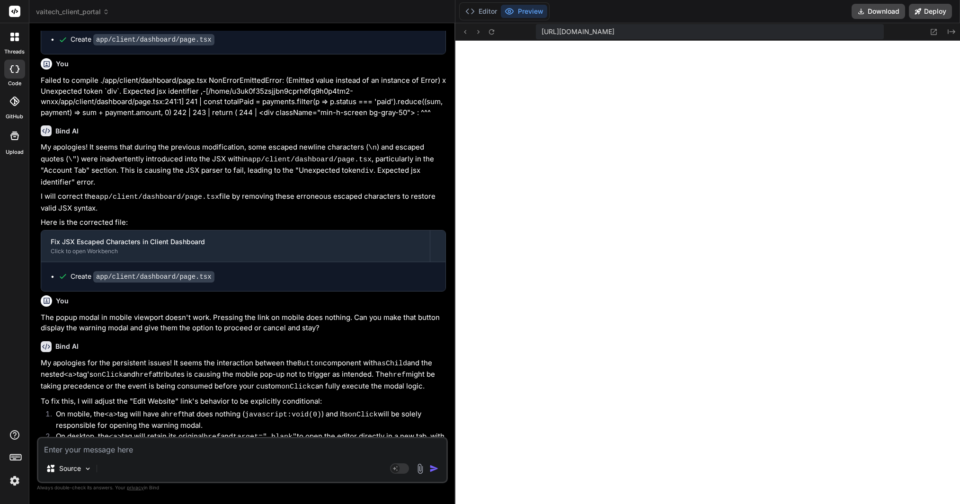
click at [124, 448] on textarea at bounding box center [242, 446] width 408 height 17
click at [477, 6] on button "Editor" at bounding box center [481, 11] width 39 height 13
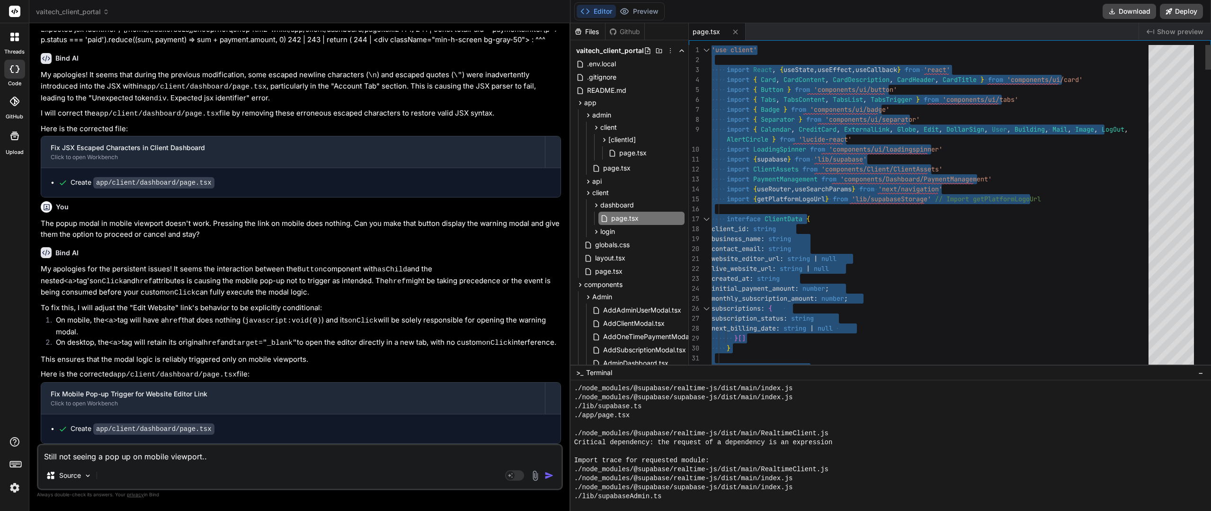
scroll to position [5359, 0]
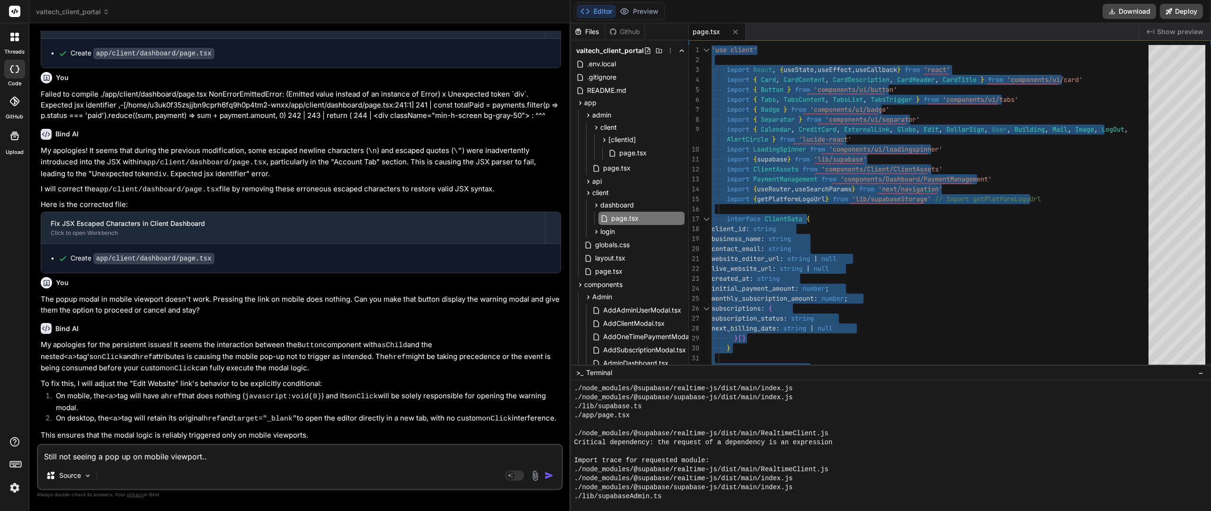
click at [250, 450] on textarea "Still not seeing a pop up on mobile viewport.." at bounding box center [299, 453] width 523 height 17
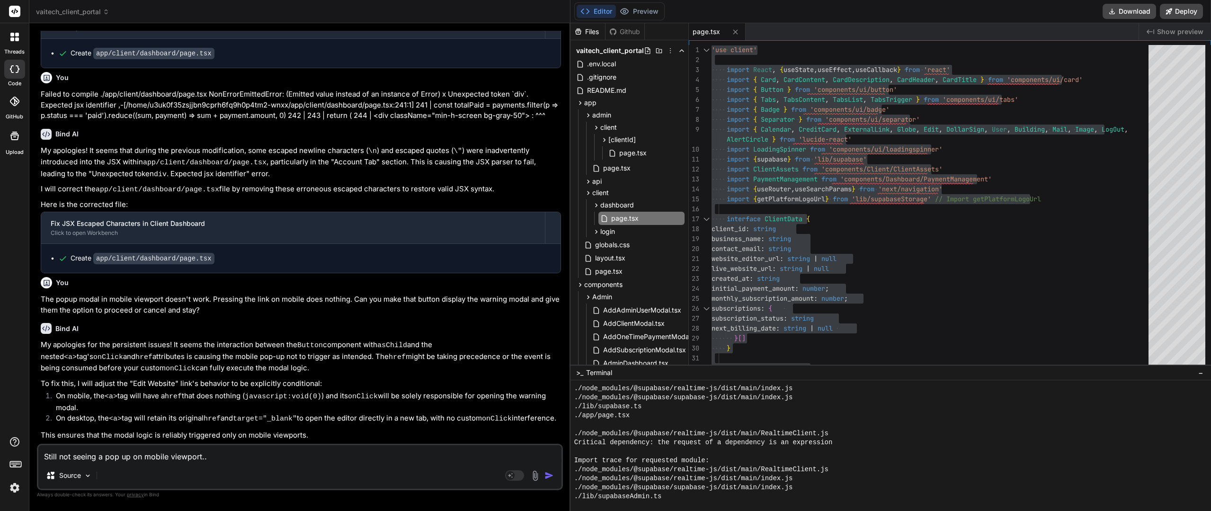
click at [218, 456] on textarea "Still not seeing a pop up on mobile viewport.." at bounding box center [299, 453] width 523 height 17
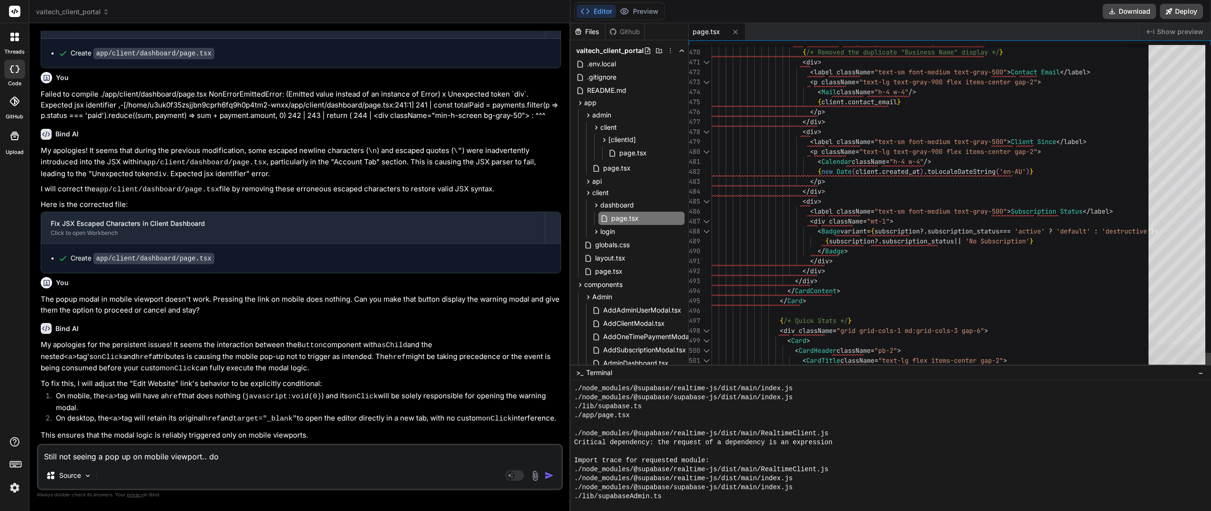
click at [871, 367] on div at bounding box center [1177, 362] width 57 height 36
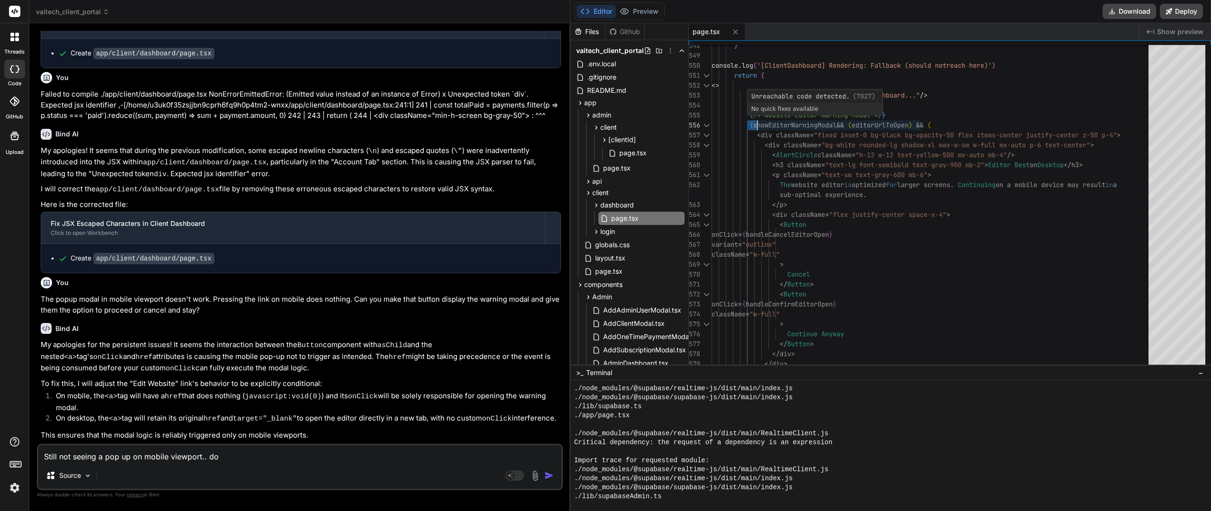
drag, startPoint x: 751, startPoint y: 116, endPoint x: 760, endPoint y: 115, distance: 10.0
click at [249, 455] on textarea "Still not seeing a pop up on mobile viewport.. do" at bounding box center [299, 453] width 523 height 17
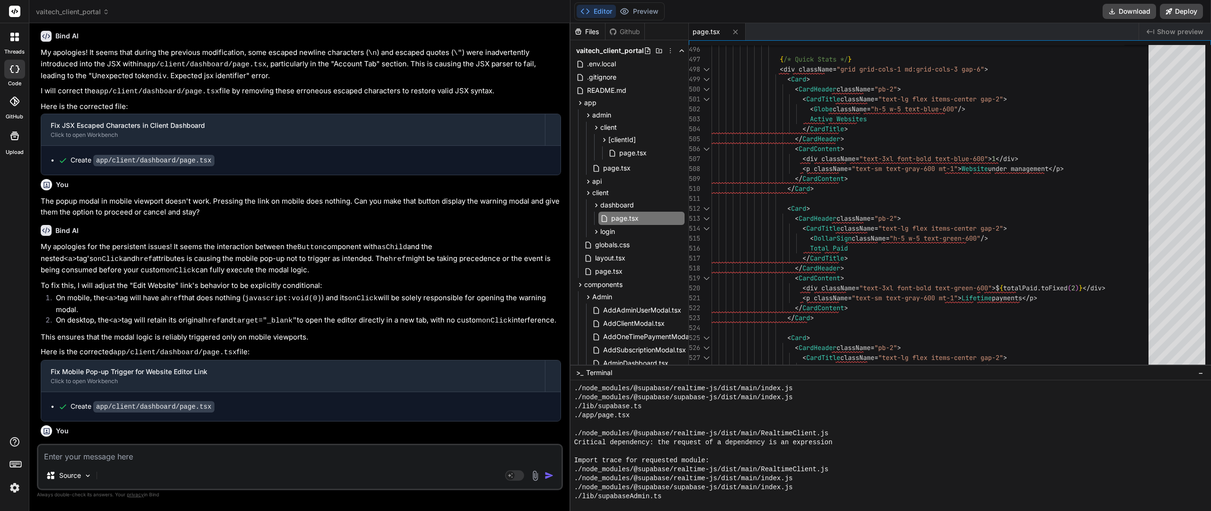
scroll to position [5459, 0]
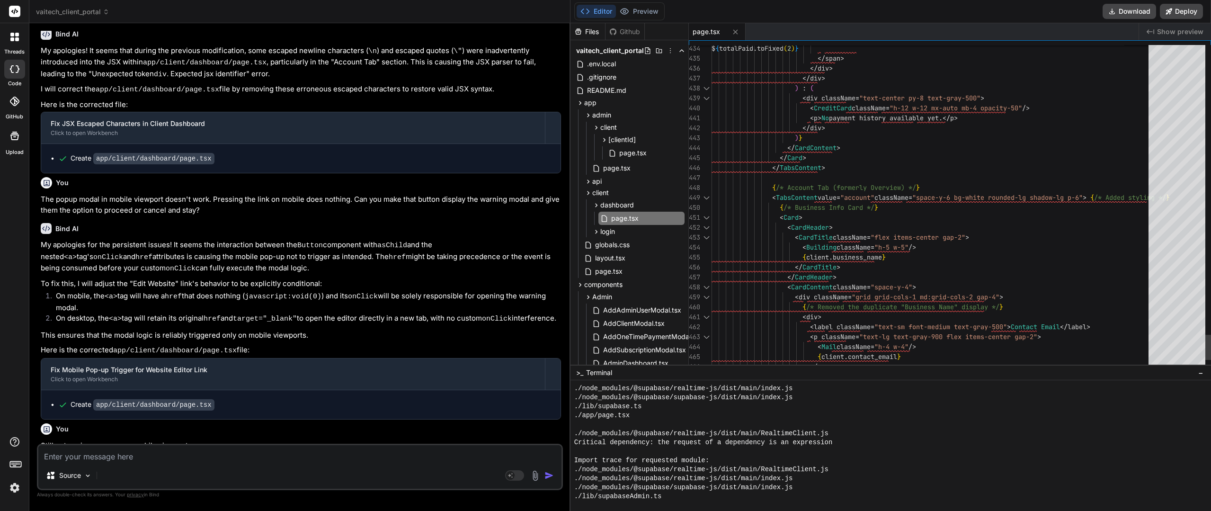
click at [402, 423] on div "You" at bounding box center [301, 428] width 520 height 11
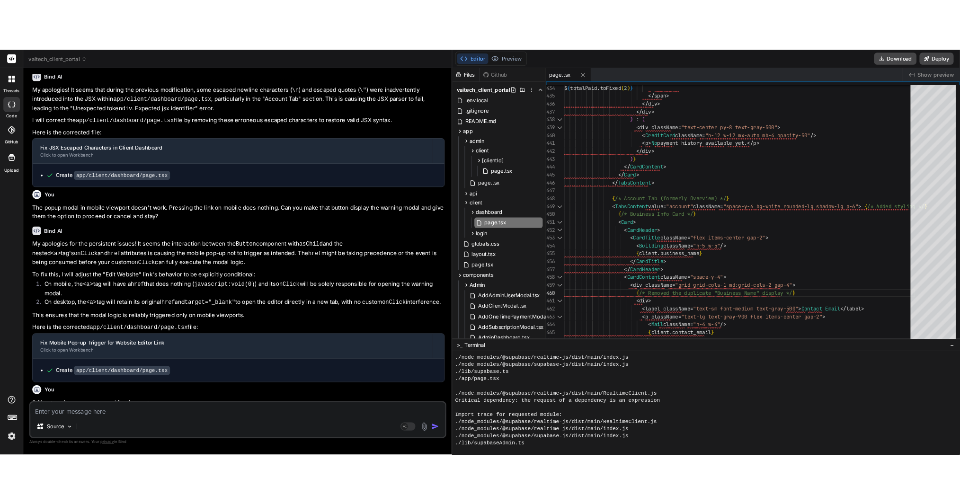
scroll to position [5595, 0]
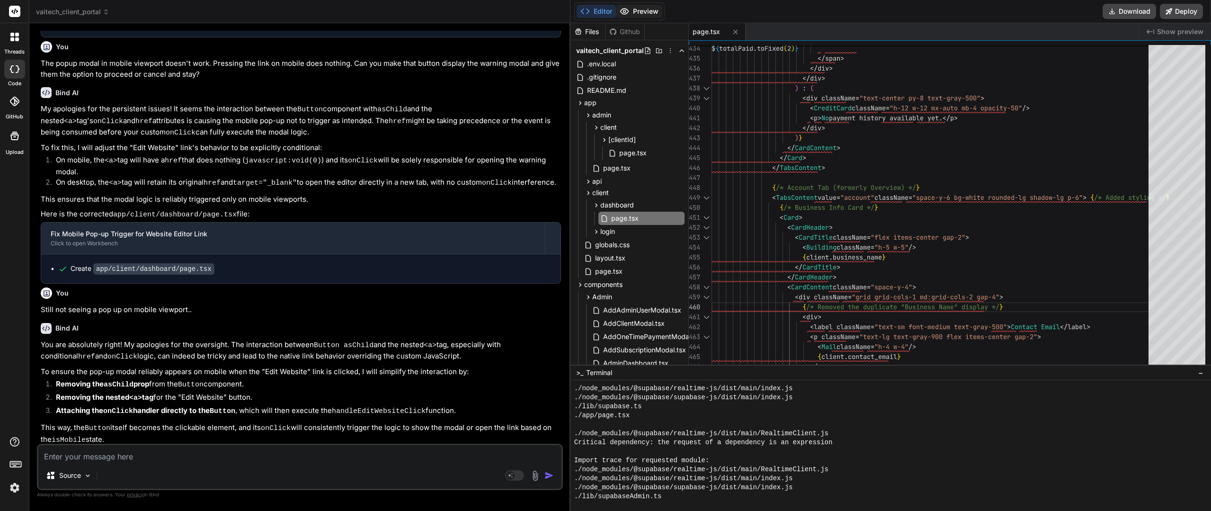
click at [652, 16] on button "Preview" at bounding box center [639, 11] width 46 height 13
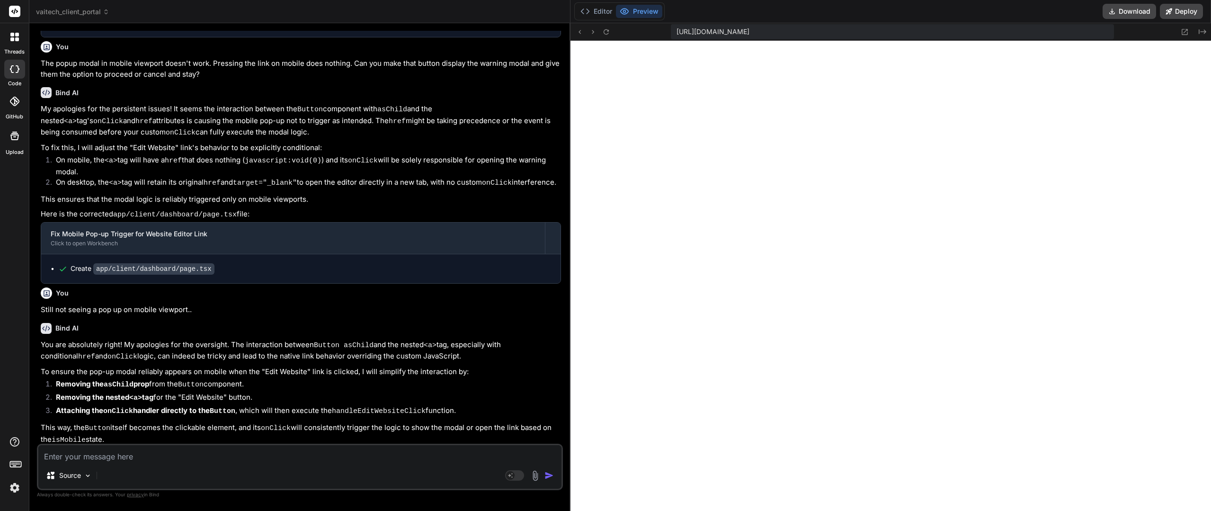
click at [167, 456] on textarea at bounding box center [299, 453] width 523 height 17
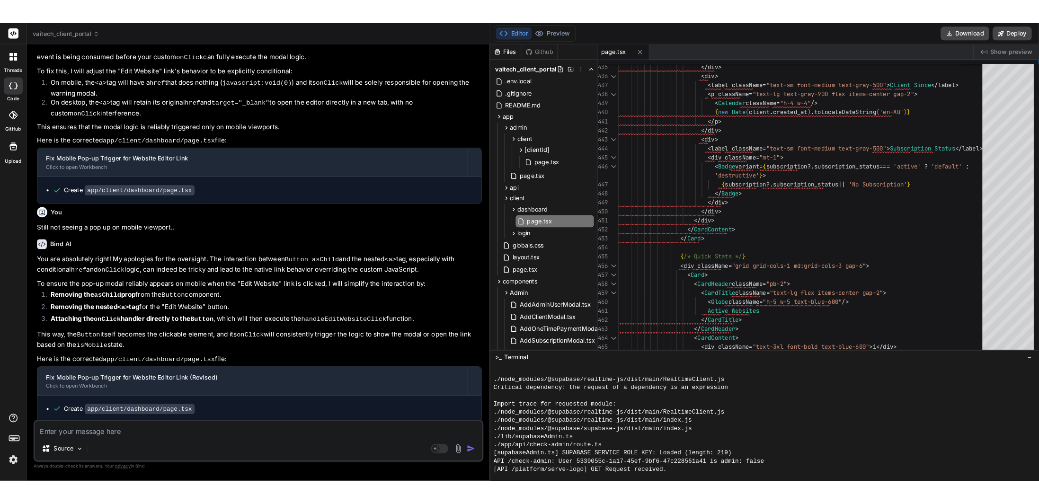
scroll to position [5885, 0]
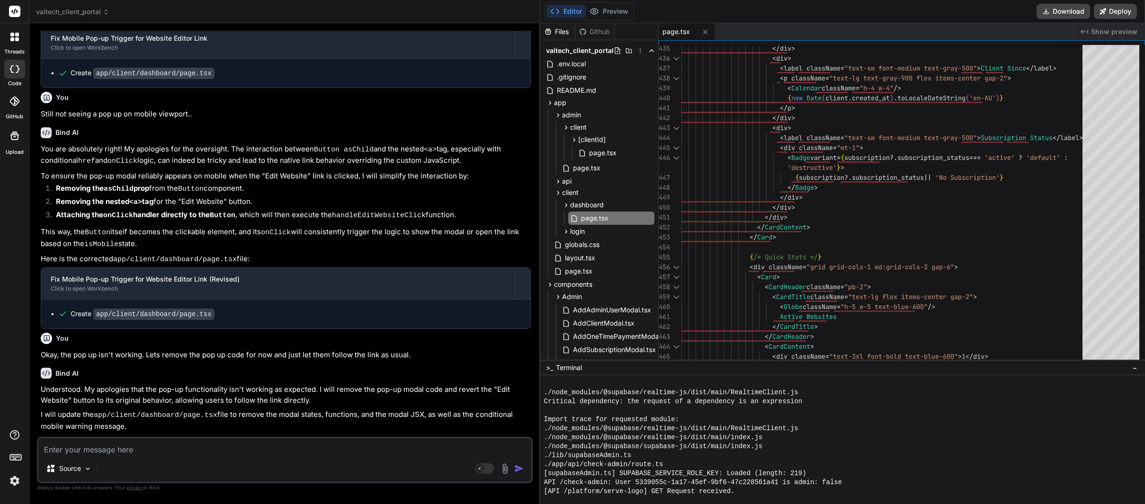
click at [634, 9] on div "Editor Preview" at bounding box center [589, 11] width 90 height 18
click at [615, 11] on button "Preview" at bounding box center [609, 11] width 46 height 13
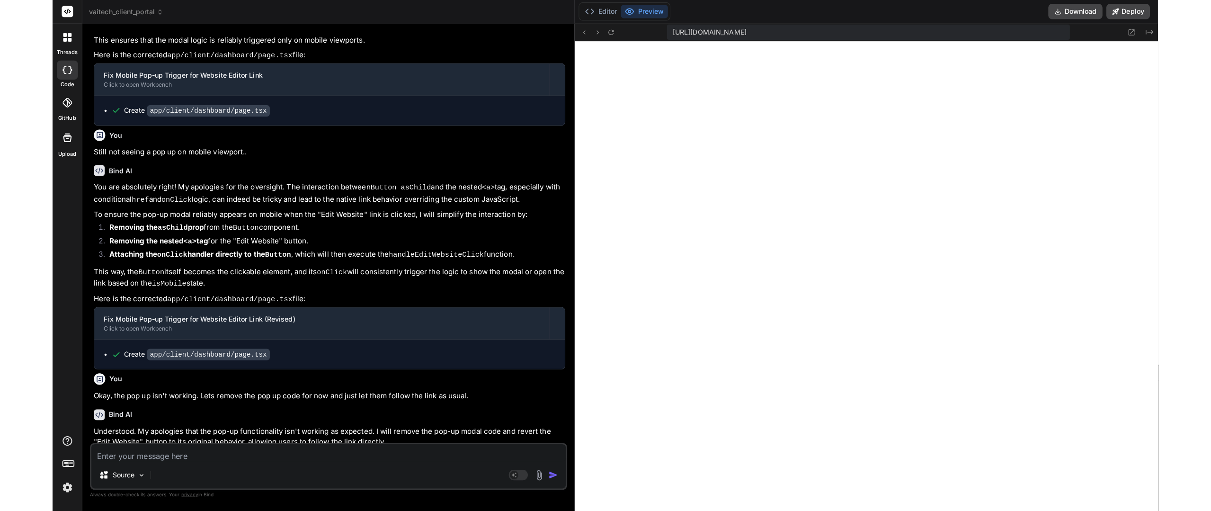
scroll to position [5775, 0]
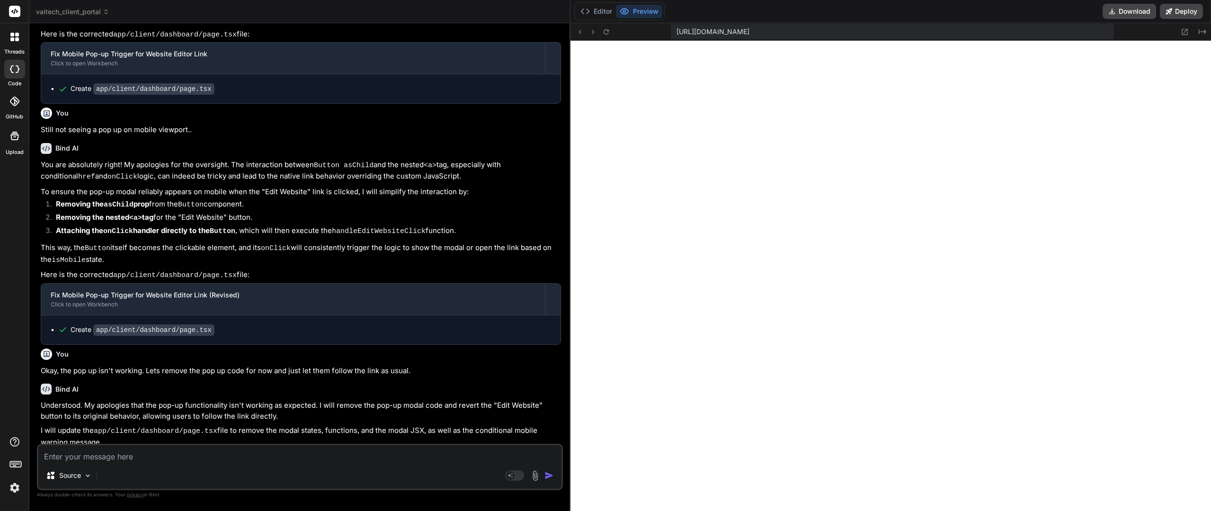
click at [119, 454] on textarea at bounding box center [299, 453] width 523 height 17
click at [246, 452] on textarea "I only wanted the onlick stuff removed. The yellow" at bounding box center [299, 453] width 523 height 17
paste textarea "The website editor is optimized for desktop. For the best experience, please us…"
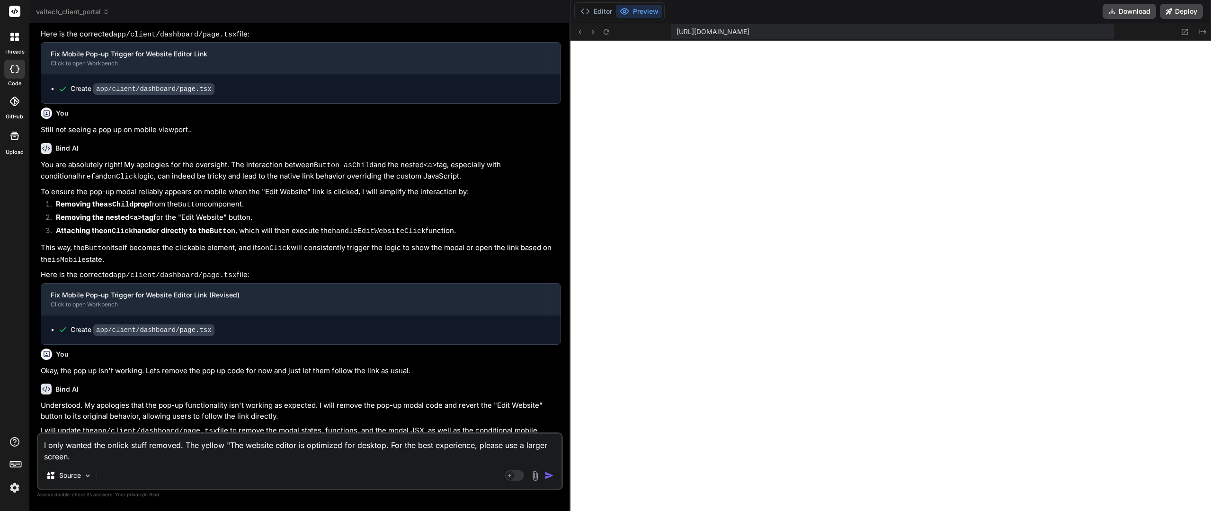
scroll to position [5786, 0]
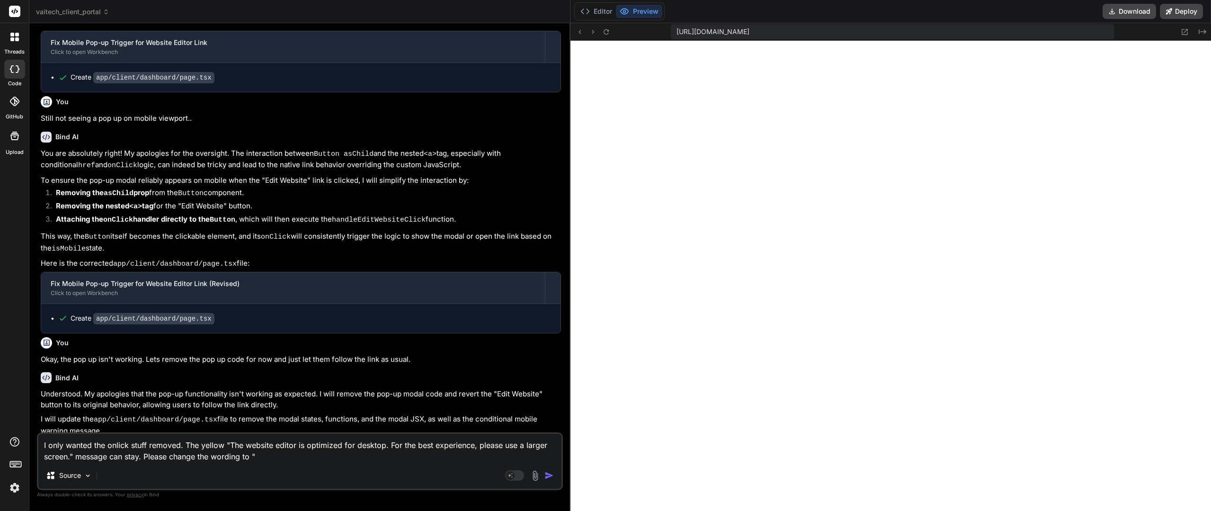
paste textarea "The website editor is optimized for desktop. For the best experience, please us…"
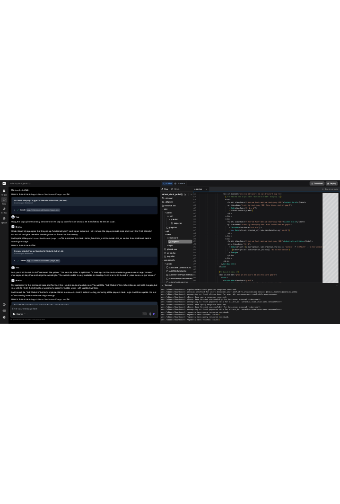
scroll to position [5965, 0]
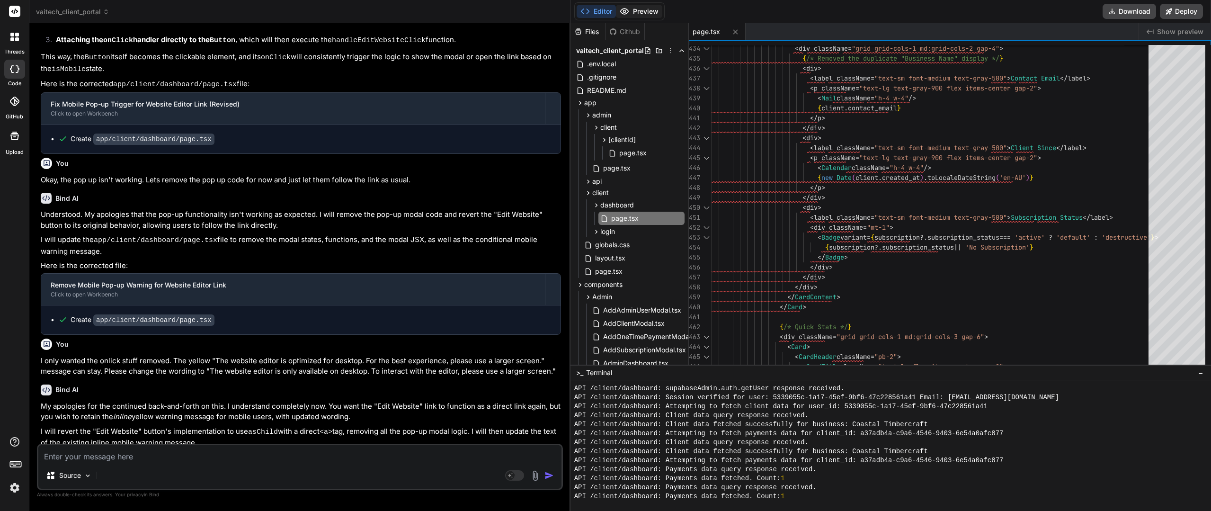
click at [645, 9] on button "Preview" at bounding box center [639, 11] width 46 height 13
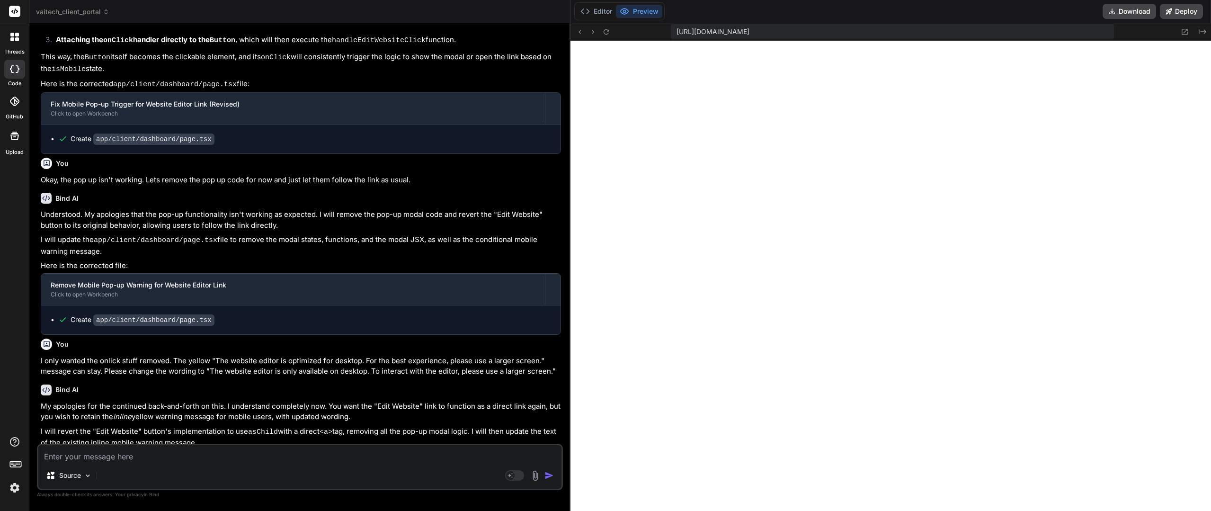
click at [140, 465] on div "Source Agent Mode. When this toggle is activated, AI automatically makes decisi…" at bounding box center [300, 467] width 526 height 46
click at [145, 456] on textarea at bounding box center [299, 453] width 523 height 17
paste textarea "The website editor is only available on desktop. To interact with the editor, p…"
drag, startPoint x: 348, startPoint y: 459, endPoint x: 339, endPoint y: 459, distance: 9.0
click at [339, 459] on textarea "Great. Let's update the text to "The website editor is only available on deskto…" at bounding box center [299, 453] width 523 height 17
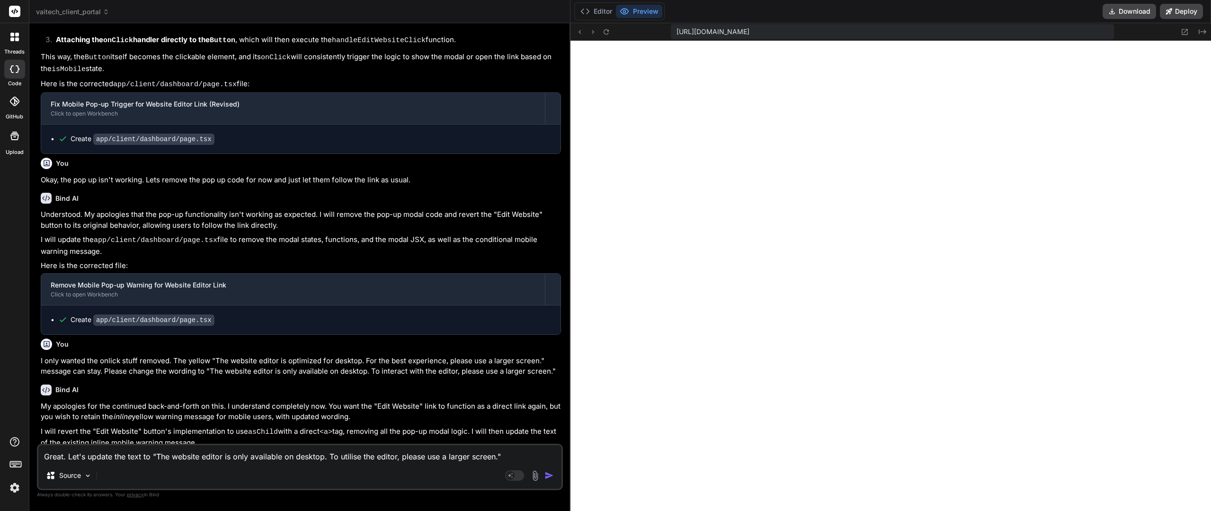
click at [358, 456] on textarea "Great. Let's update the text to "The website editor is only available on deskto…" at bounding box center [299, 453] width 523 height 17
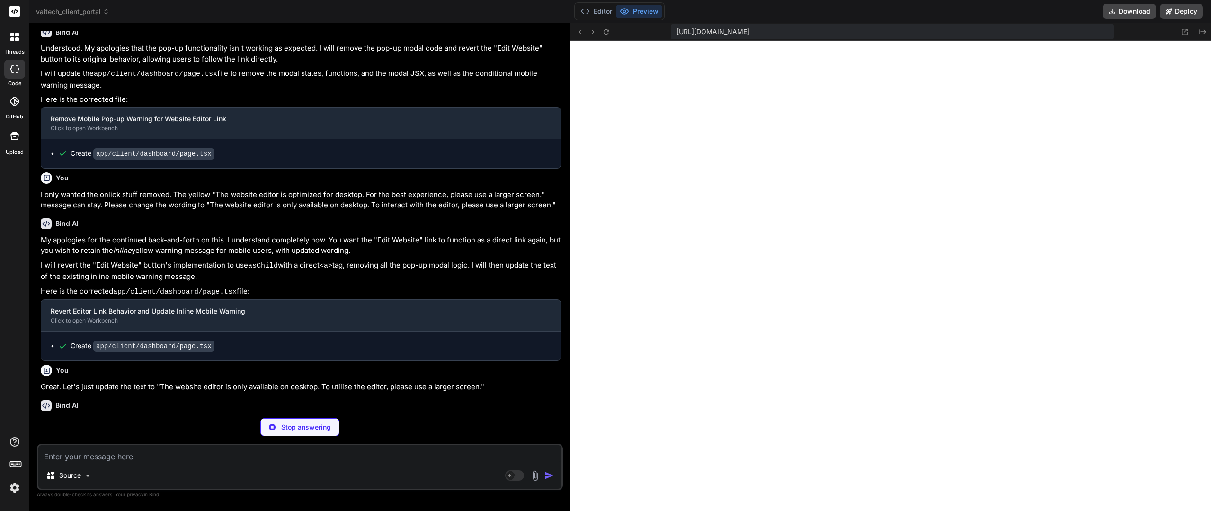
scroll to position [6143, 0]
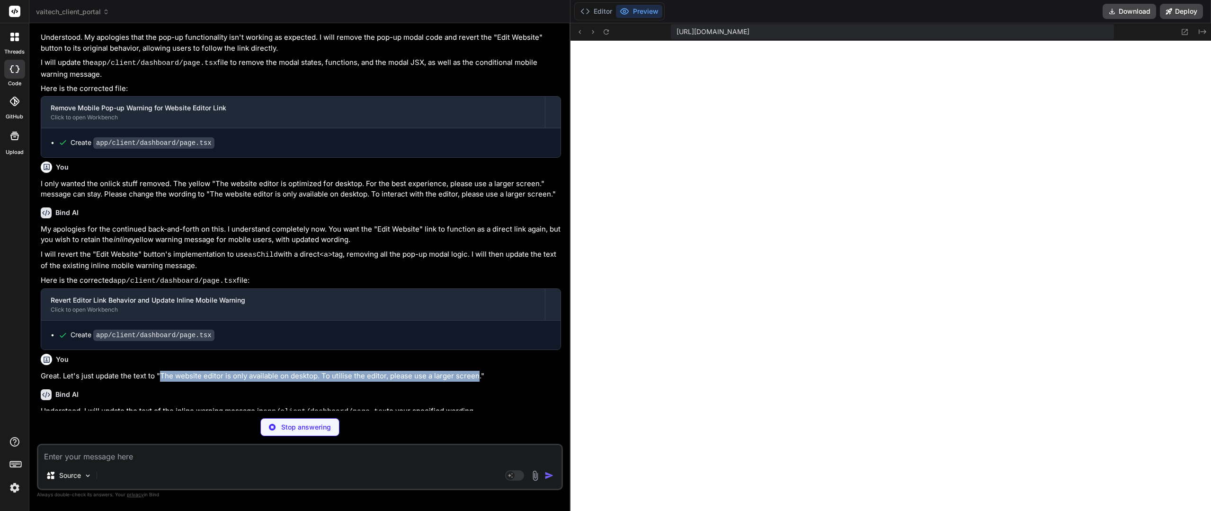
drag, startPoint x: 161, startPoint y: 291, endPoint x: 477, endPoint y: 295, distance: 316.8
click at [477, 371] on p "Great. Let's just update the text to "The website editor is only available on d…" at bounding box center [301, 376] width 520 height 11
copy p "The website editor is only available on desktop. To utilise the editor, please …"
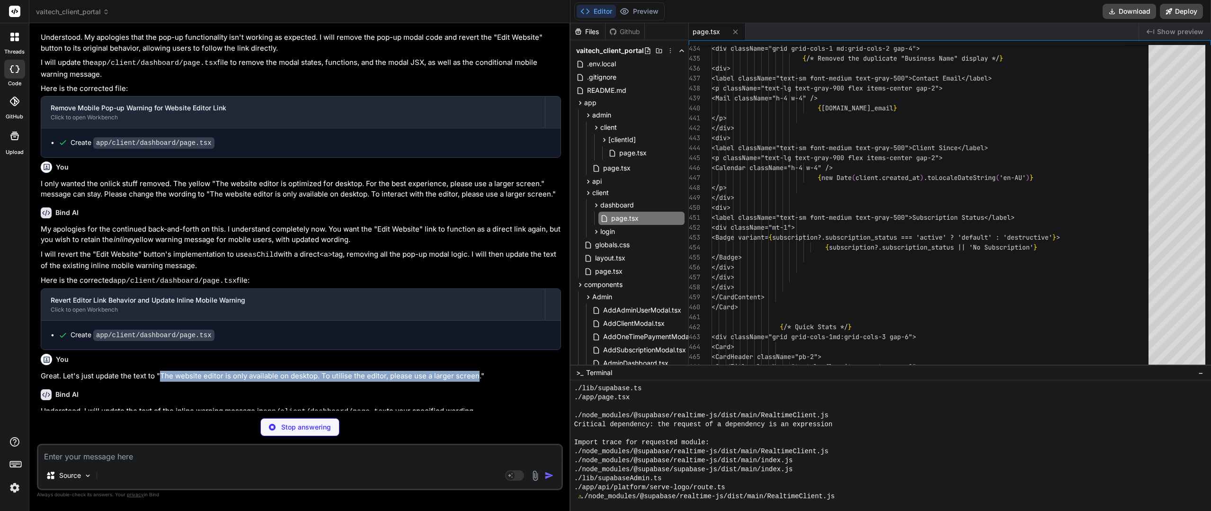
scroll to position [6109, 0]
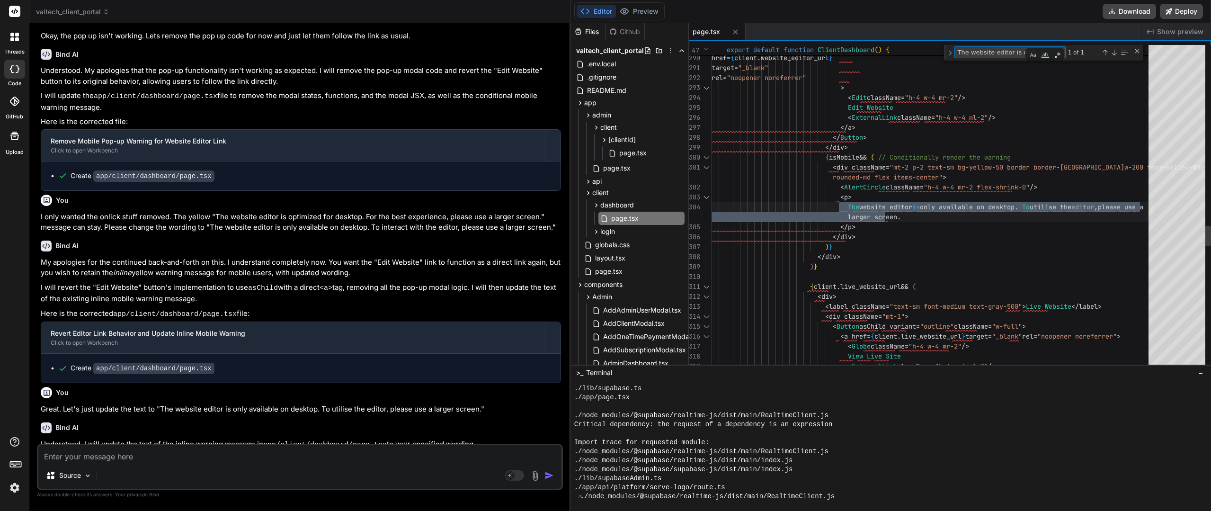
scroll to position [0, 178]
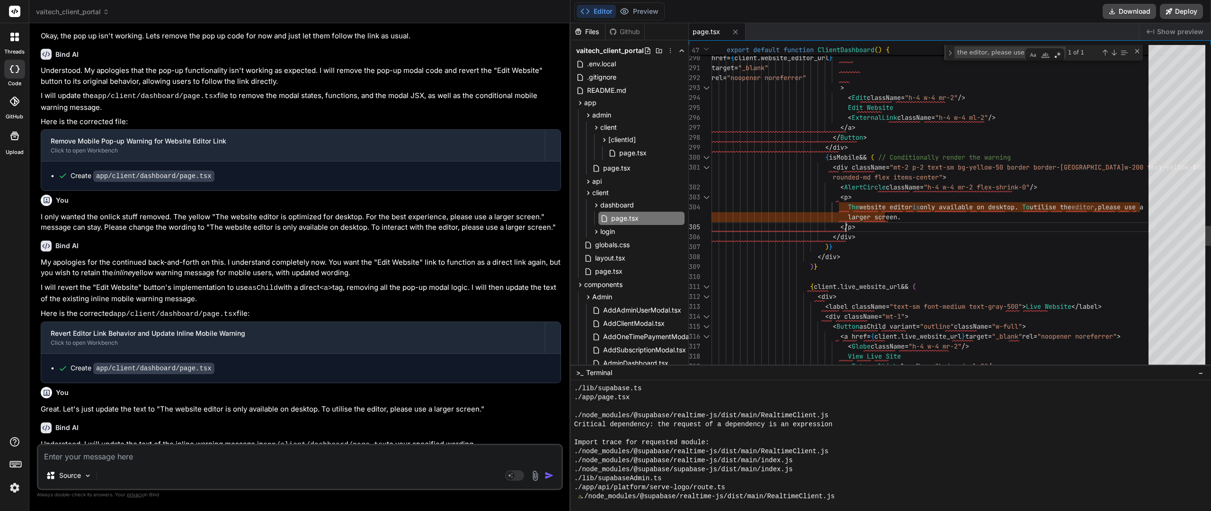
scroll to position [0, 0]
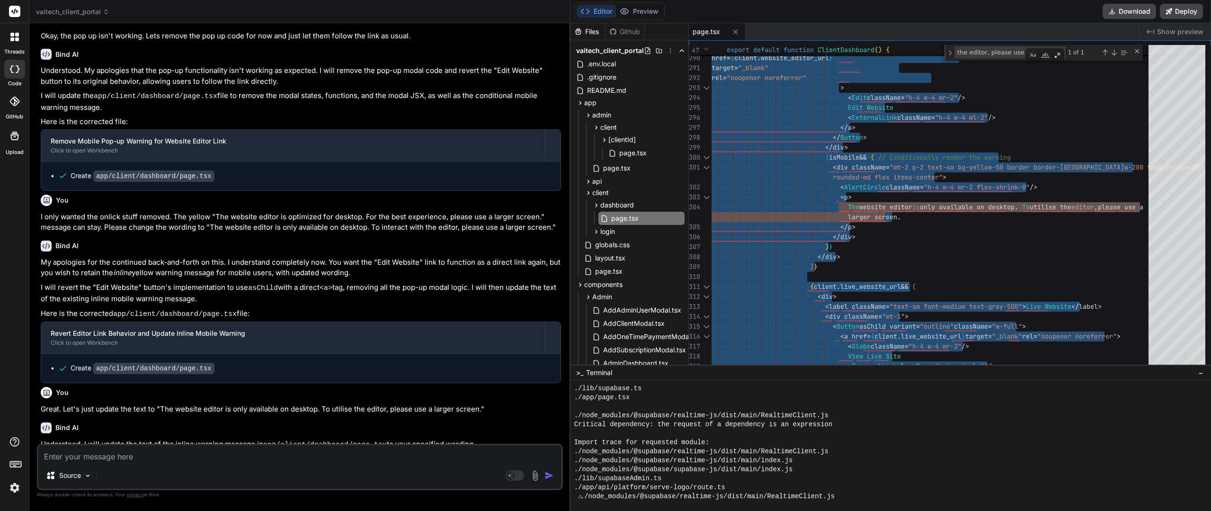
scroll to position [6109, 0]
click at [185, 458] on textarea at bounding box center [299, 453] width 523 height 17
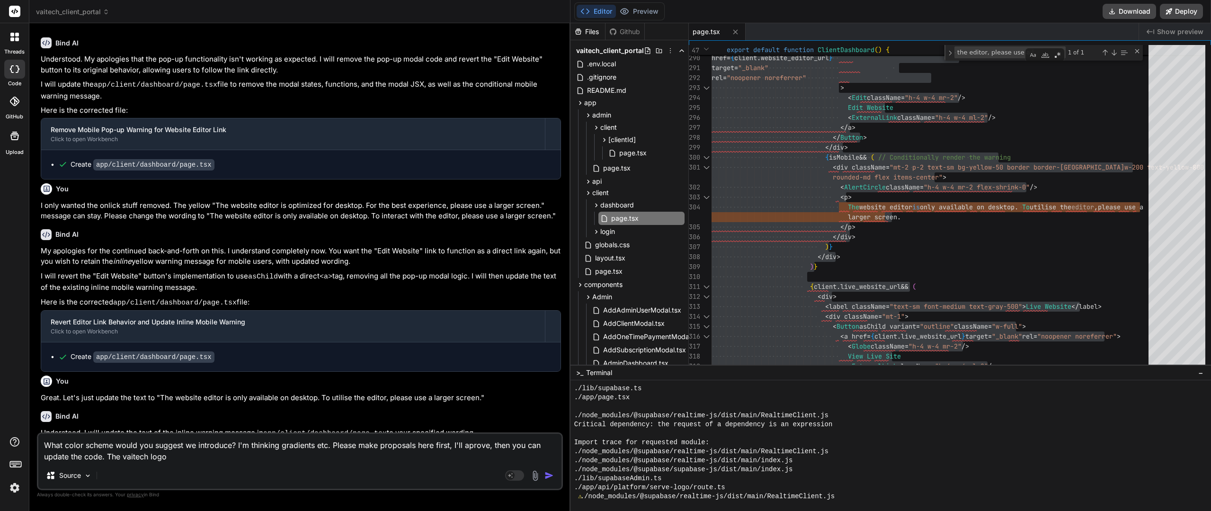
scroll to position [6121, 0]
click at [215, 451] on textarea "What color scheme would you suggest we introduce? I'm thinking gradients etc. P…" at bounding box center [299, 448] width 523 height 28
paste textarea "6397ee"
paste textarea "5191e4"
paste textarea "012880"
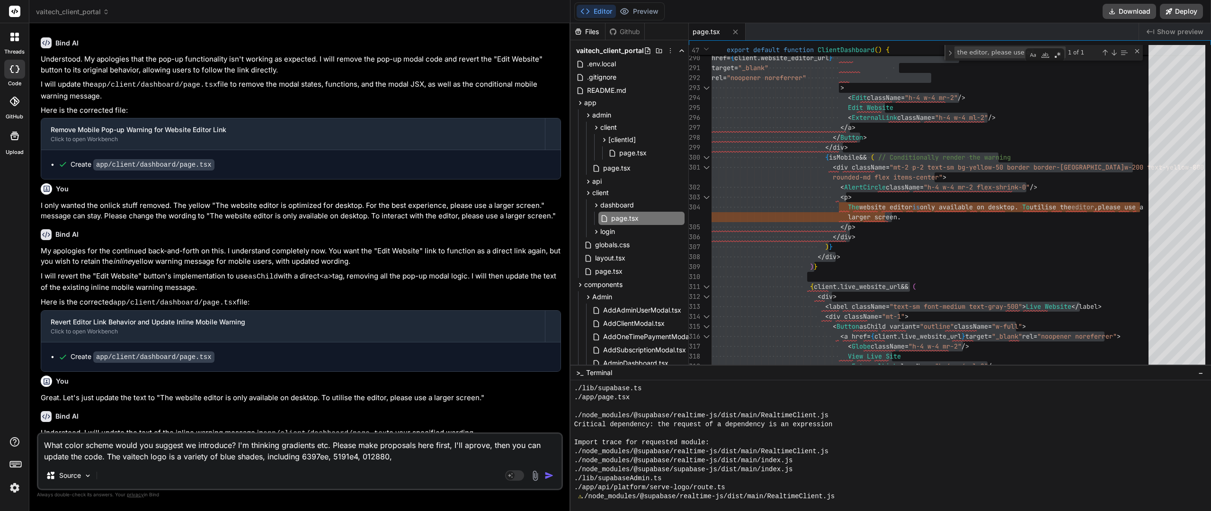
paste textarea "5780bb"
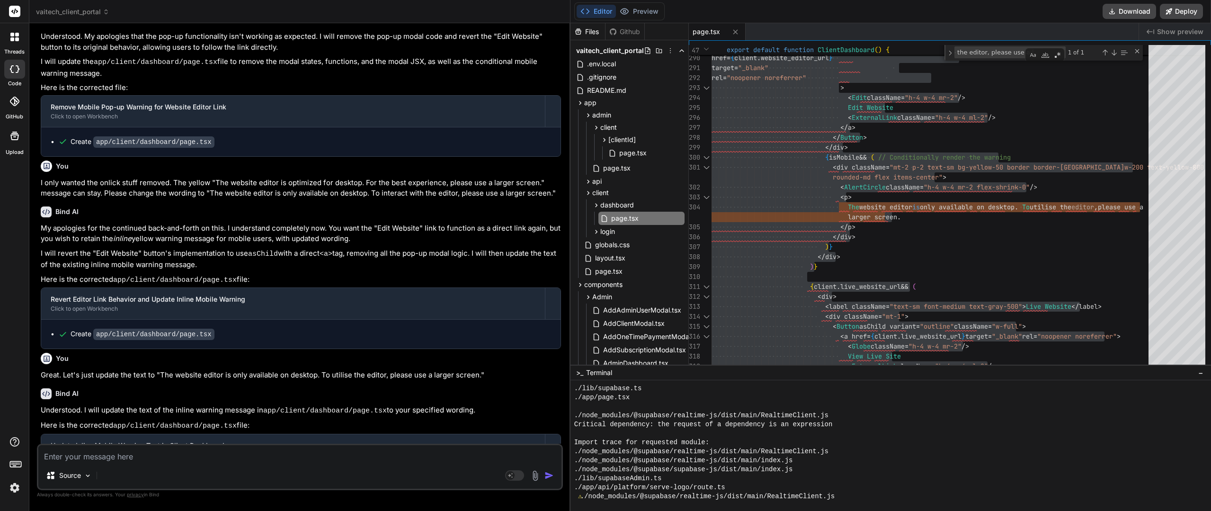
scroll to position [6229, 0]
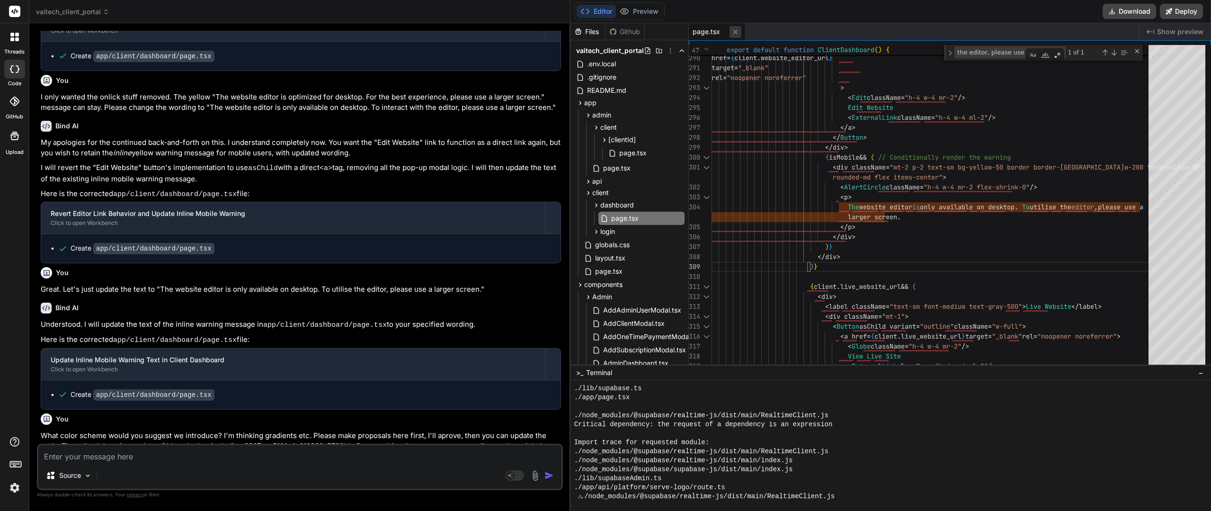
click at [733, 33] on icon at bounding box center [736, 32] width 8 height 8
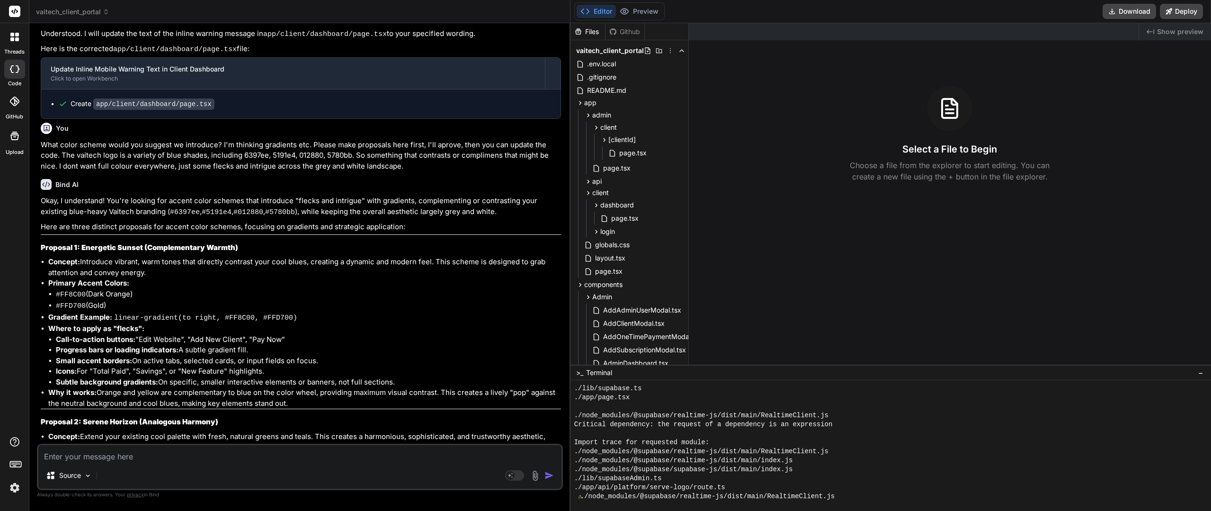
scroll to position [6524, 0]
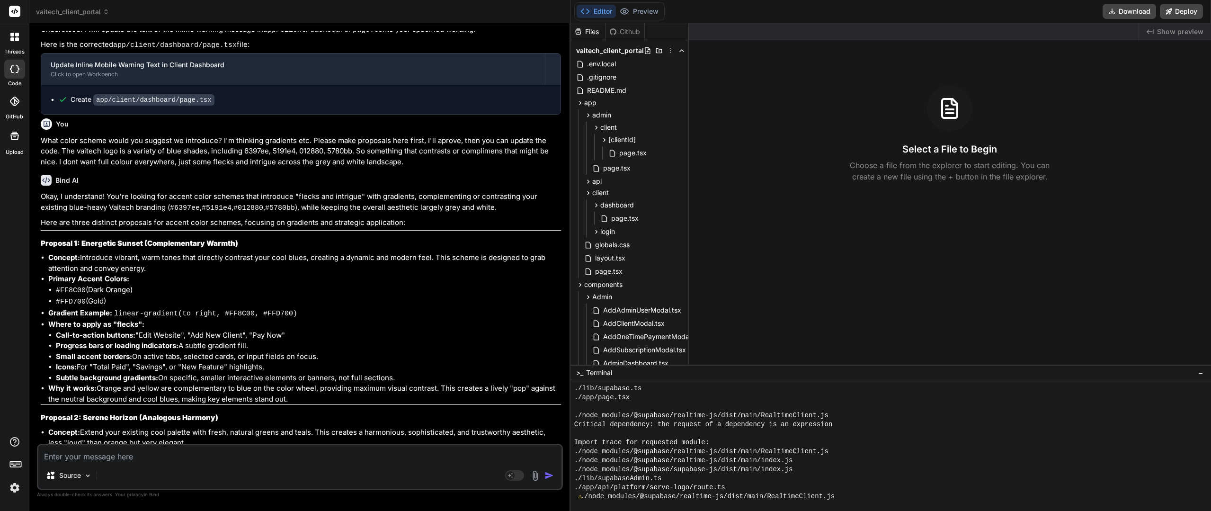
drag, startPoint x: 331, startPoint y: 234, endPoint x: 329, endPoint y: 250, distance: 15.7
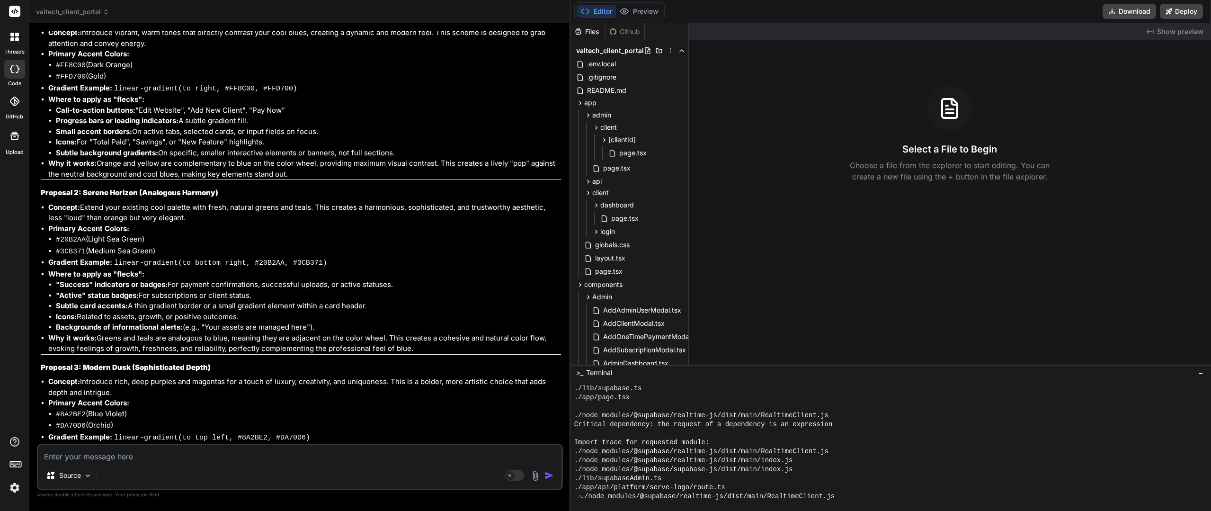
scroll to position [6767, 0]
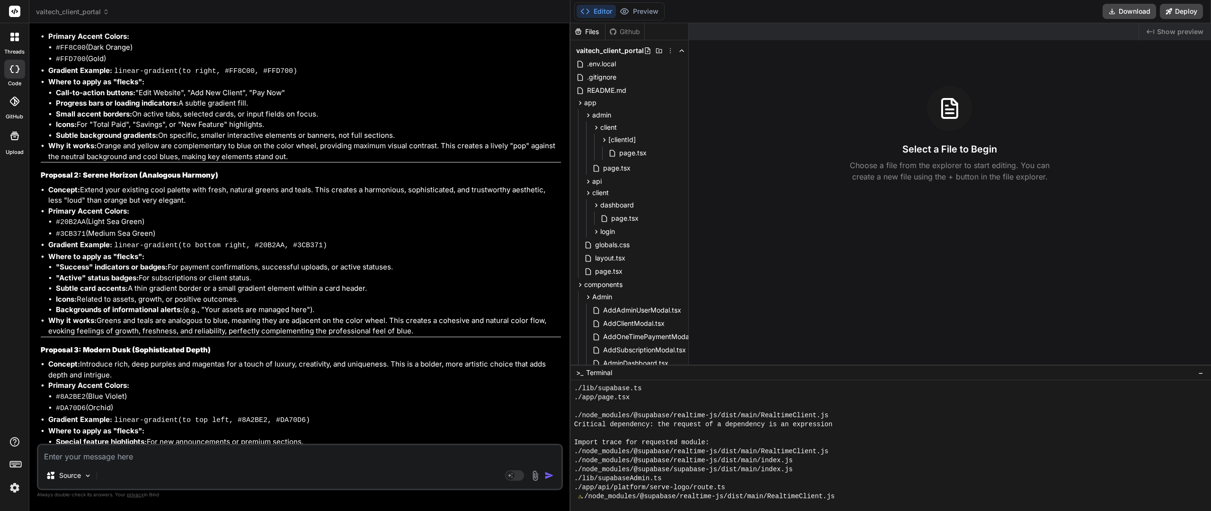
drag, startPoint x: 292, startPoint y: 216, endPoint x: 296, endPoint y: 255, distance: 39.1
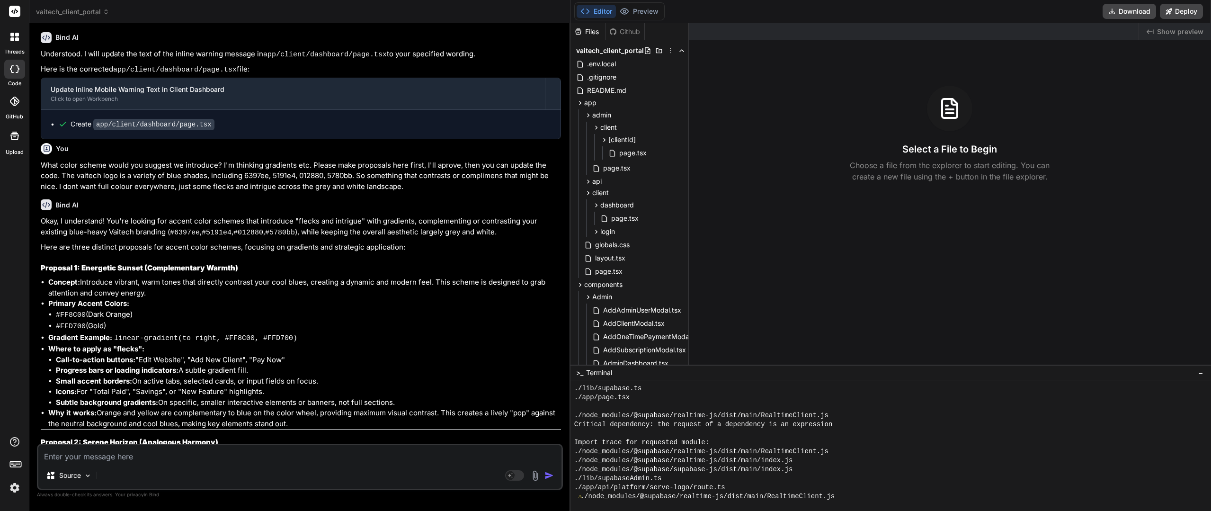
scroll to position [6483, 0]
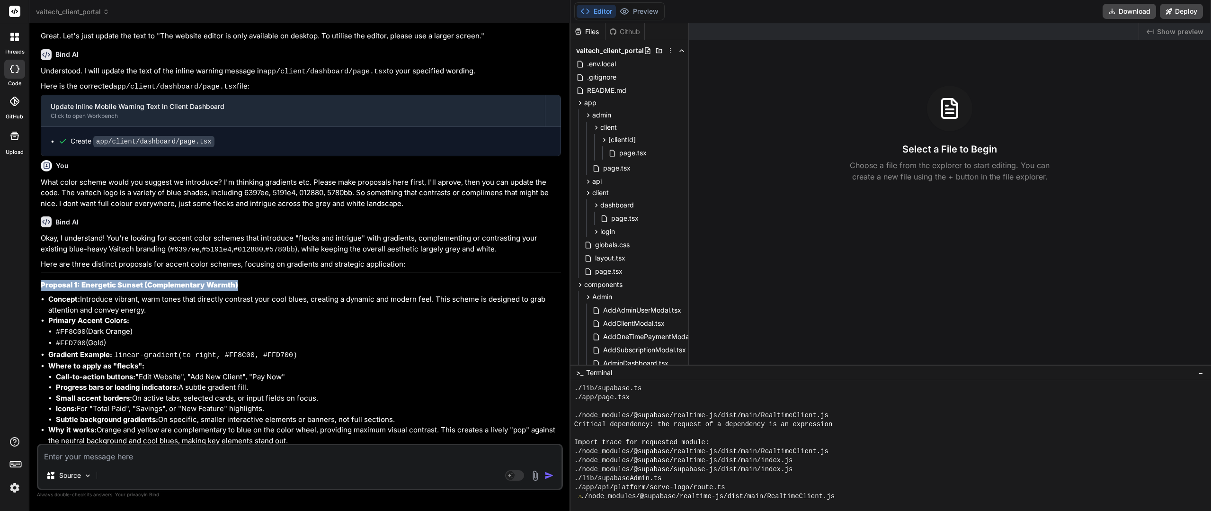
drag, startPoint x: 237, startPoint y: 198, endPoint x: 37, endPoint y: 199, distance: 199.8
click at [37, 199] on div "You please review app/admin/page.tsx - it has "\" throughout Bind AI You are ab…" at bounding box center [300, 271] width 526 height 480
copy strong "Proposal 1: Energetic Sunset (Complementary Warmth)"
paste textarea "Proposal 1: Energetic Sunset (Complementary Warmth)"
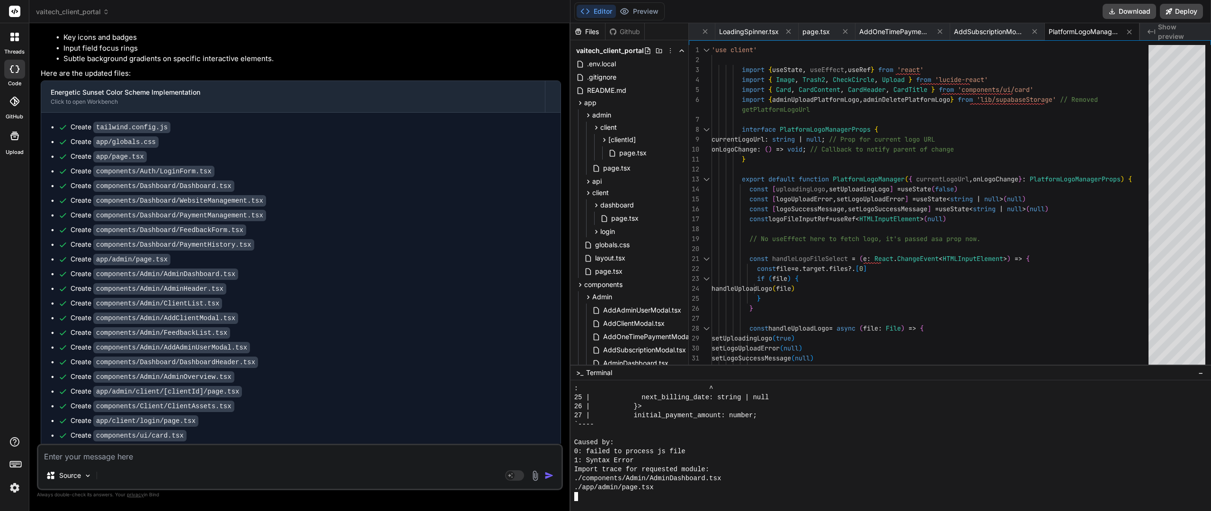
scroll to position [8997, 0]
click at [642, 17] on button "Preview" at bounding box center [639, 11] width 46 height 13
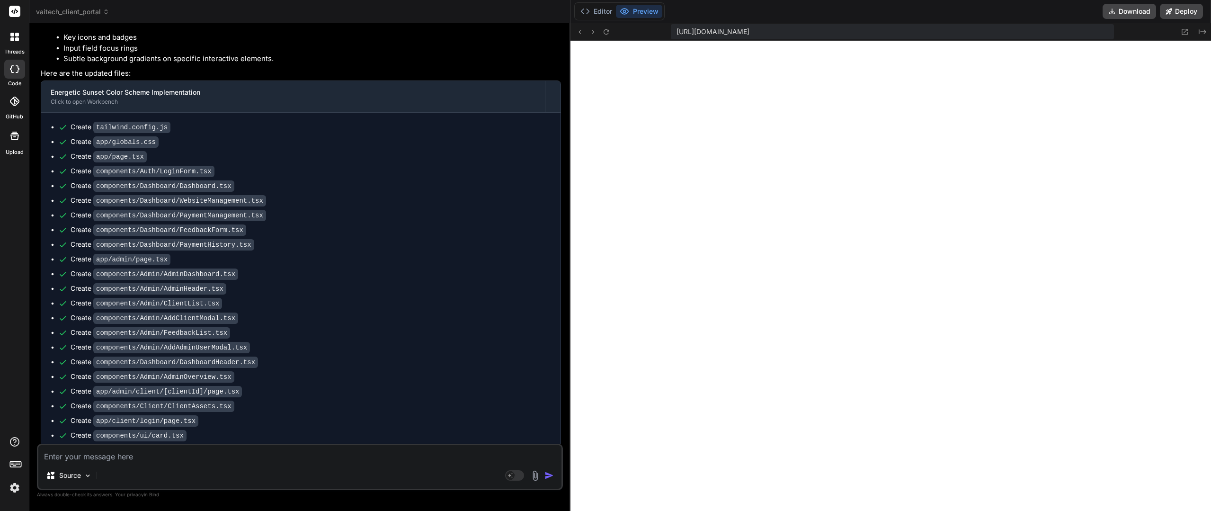
paste textarea "Failed to compile ./components/Admin/AdminDashboard.tsx NonErrorEmittedError: (…"
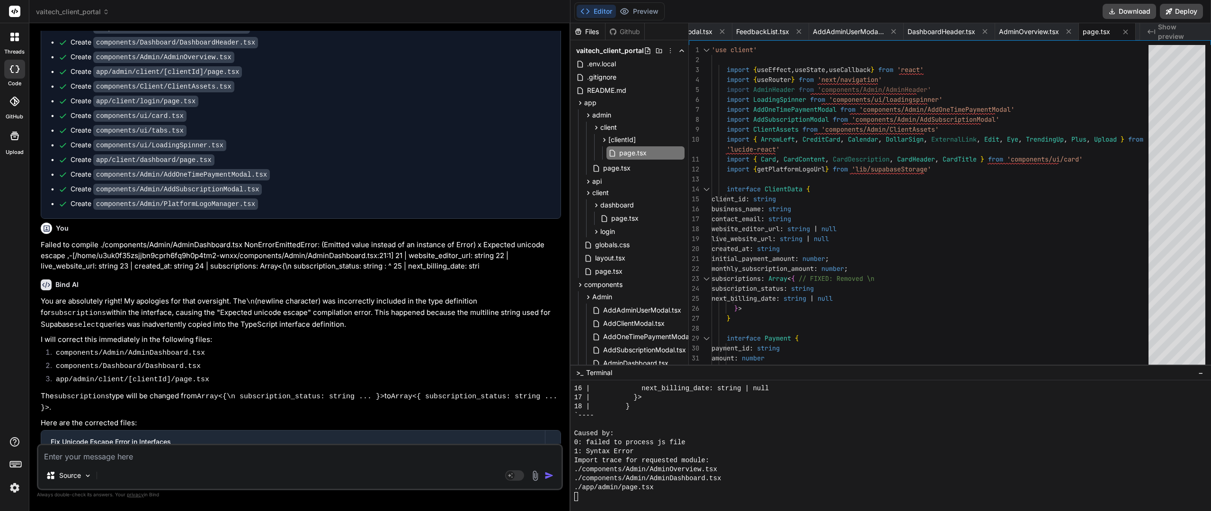
scroll to position [7708, 0]
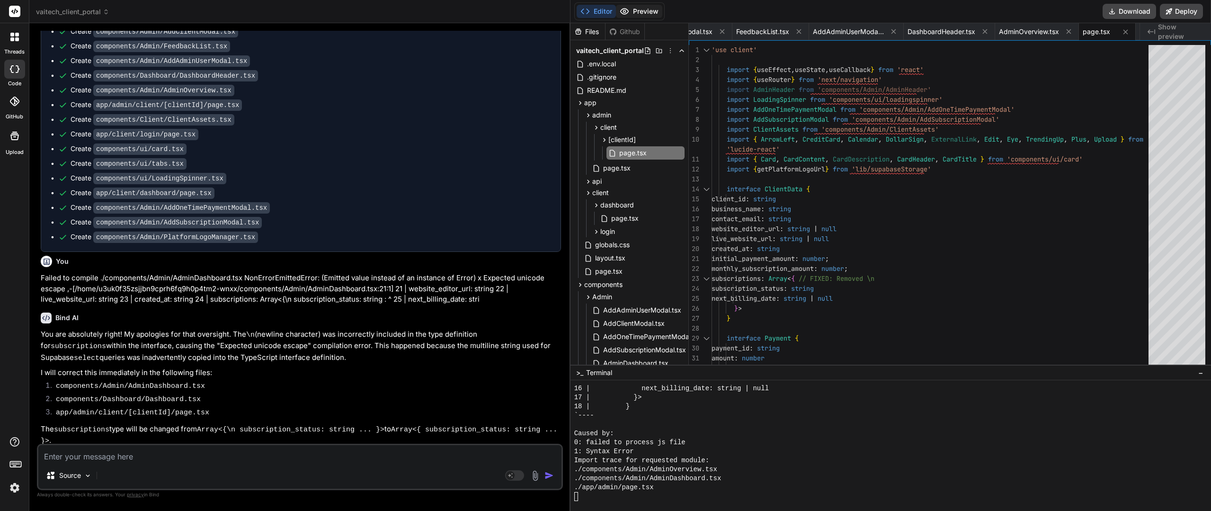
click at [638, 12] on button "Preview" at bounding box center [639, 11] width 46 height 13
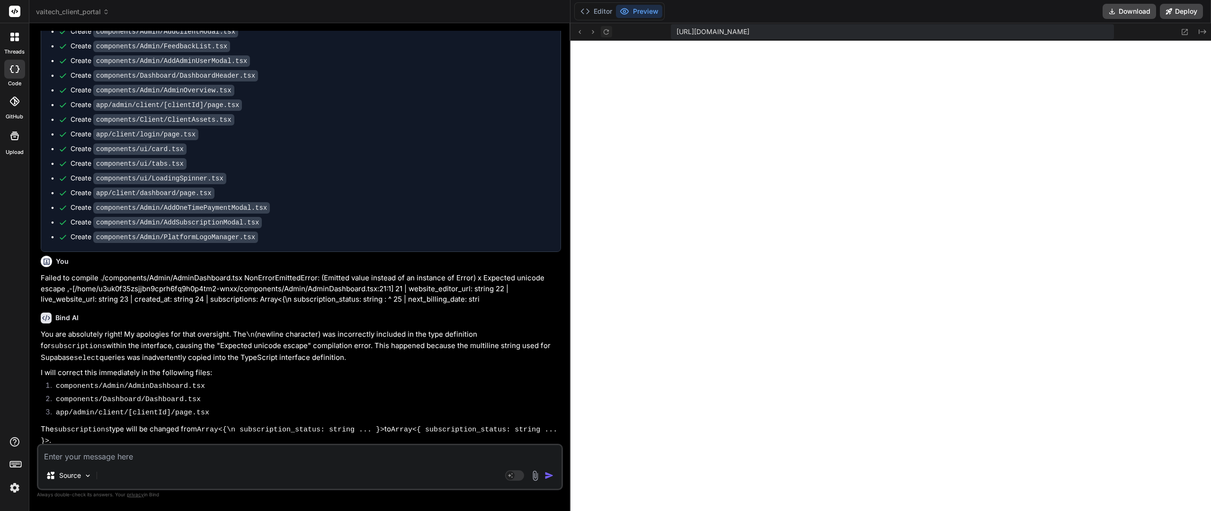
click at [605, 31] on icon at bounding box center [606, 32] width 8 height 8
paste textarea "Failed to compile ./components/Admin/AdminOverview.tsx NonErrorEmittedError: (E…"
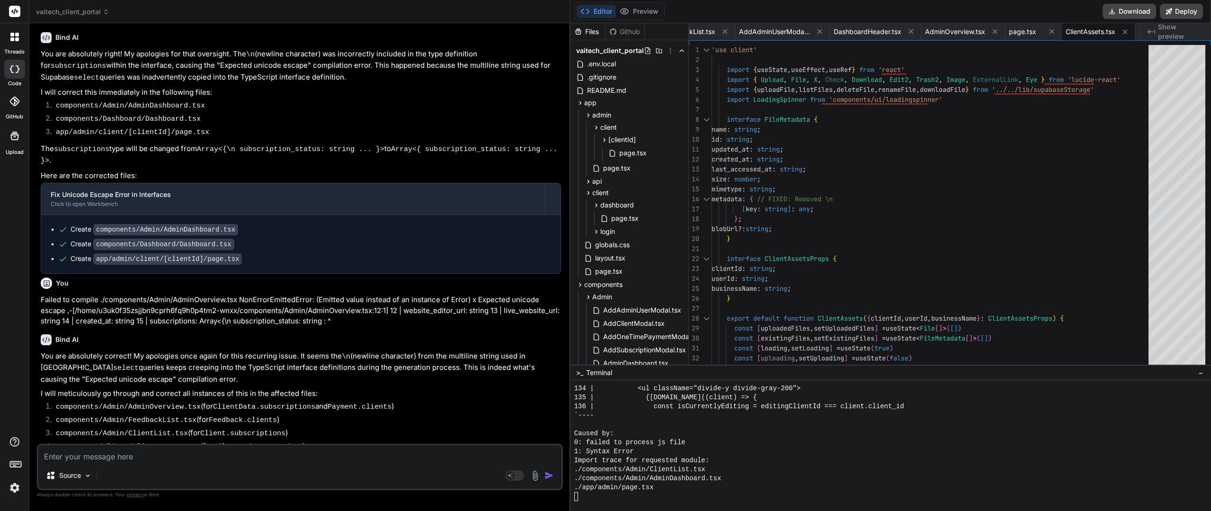
scroll to position [8009, 0]
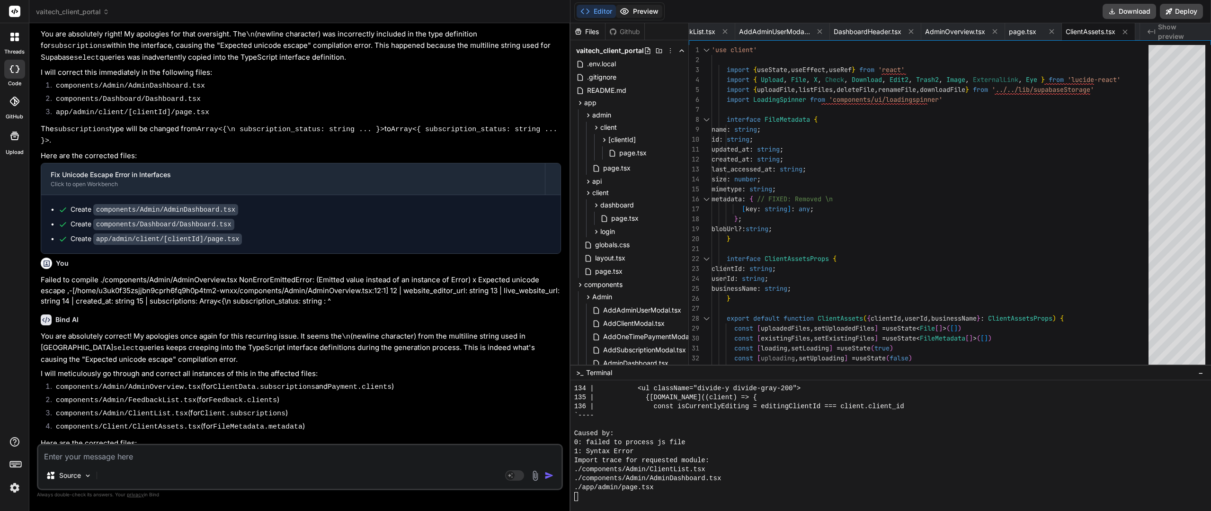
click at [648, 6] on button "Preview" at bounding box center [639, 11] width 46 height 13
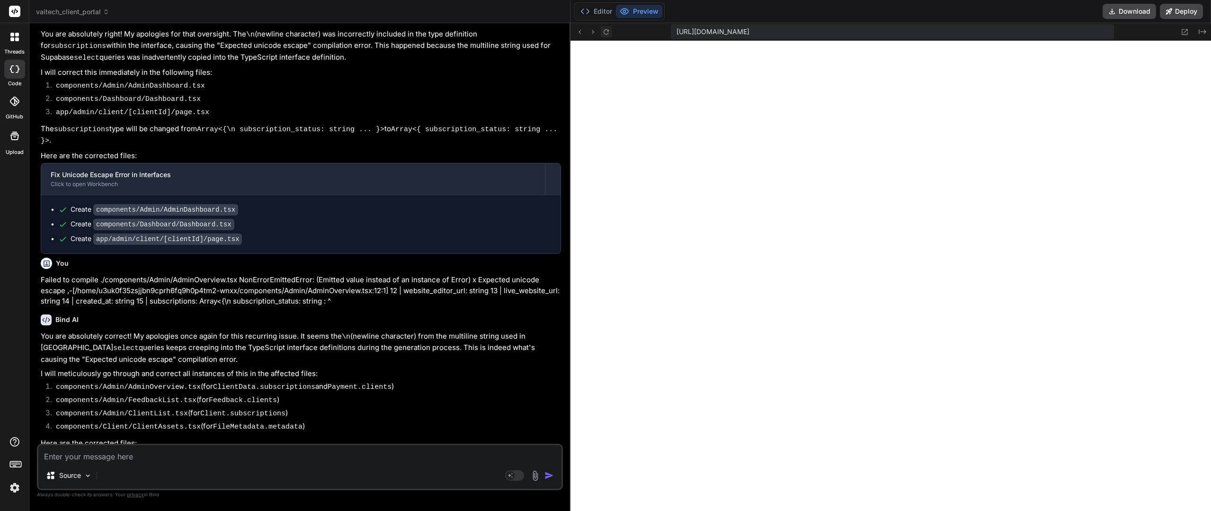
click at [605, 31] on icon at bounding box center [606, 32] width 8 height 8
paste textarea "Failed to compile ./components/Admin/ClientList.tsx NonErrorEmittedError: (Emit…"
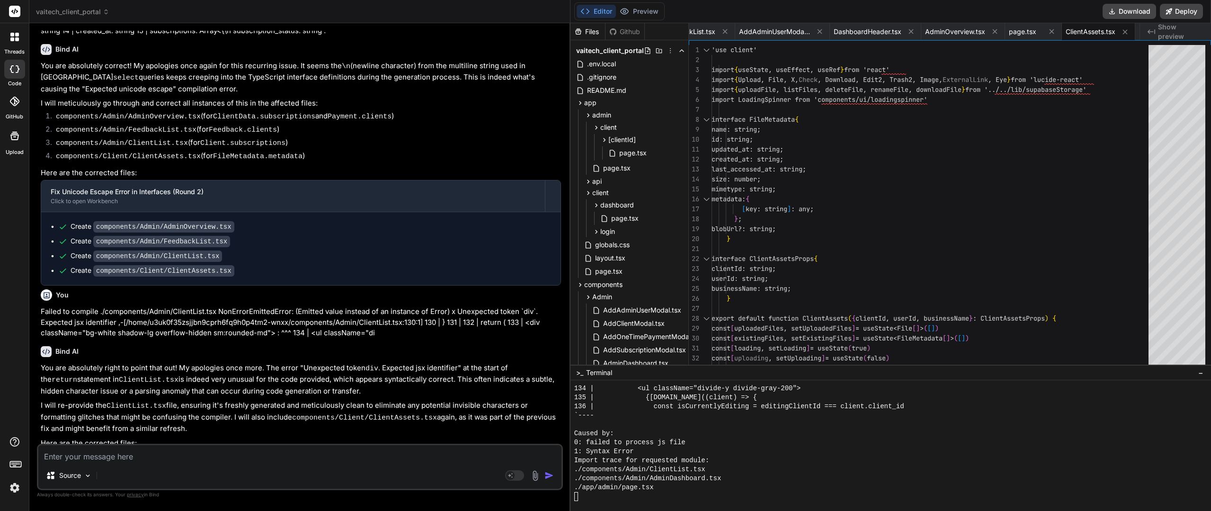
scroll to position [8246, 0]
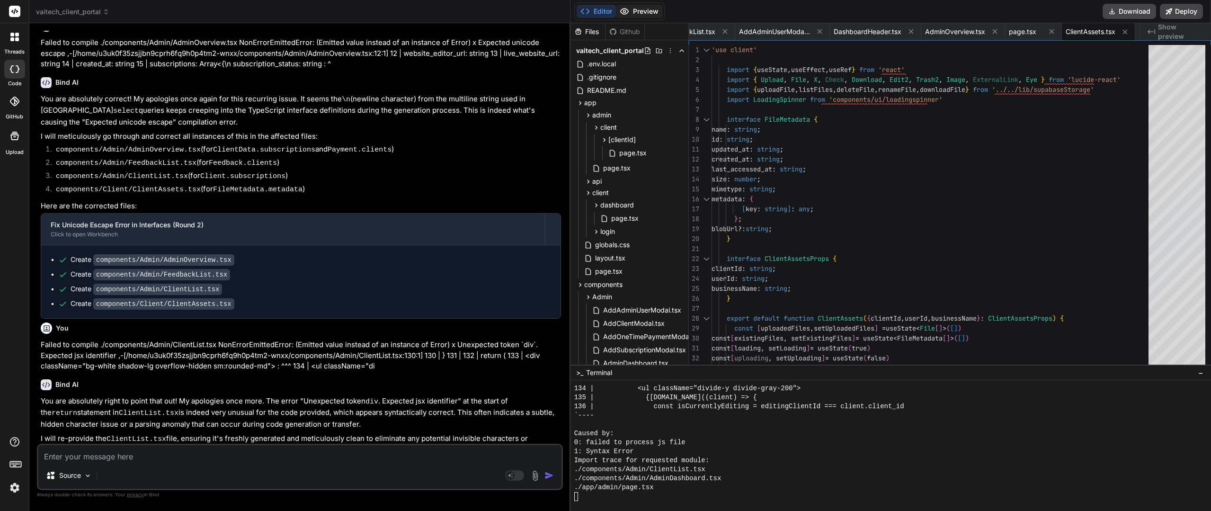
click at [637, 11] on button "Preview" at bounding box center [639, 11] width 46 height 13
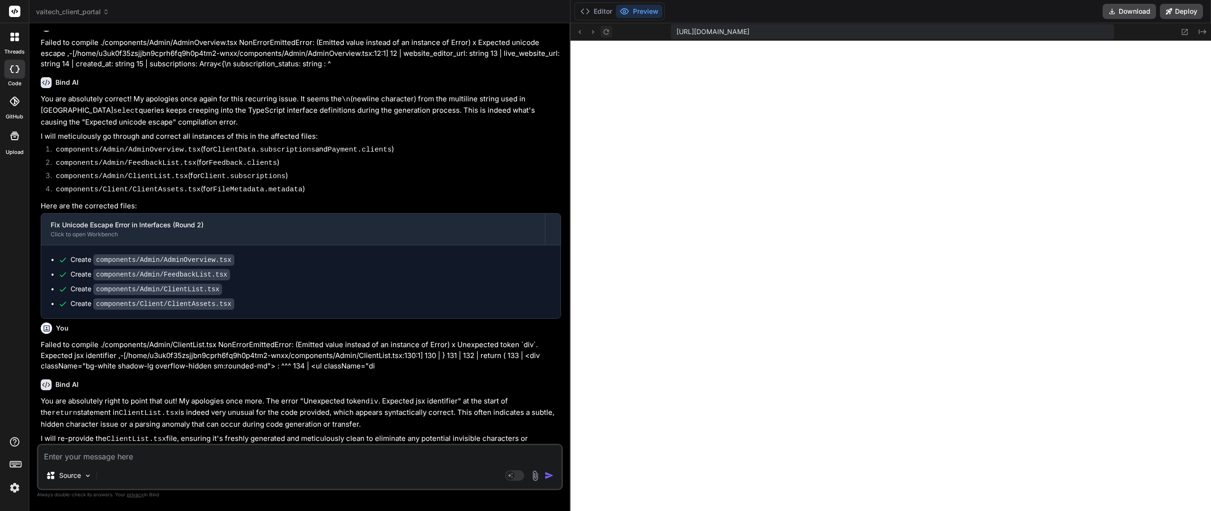
click at [603, 34] on icon at bounding box center [606, 32] width 8 height 8
paste textarea "Failed to compile ./components/Admin/ClientList.tsx NonErrorEmittedError: (Emit…"
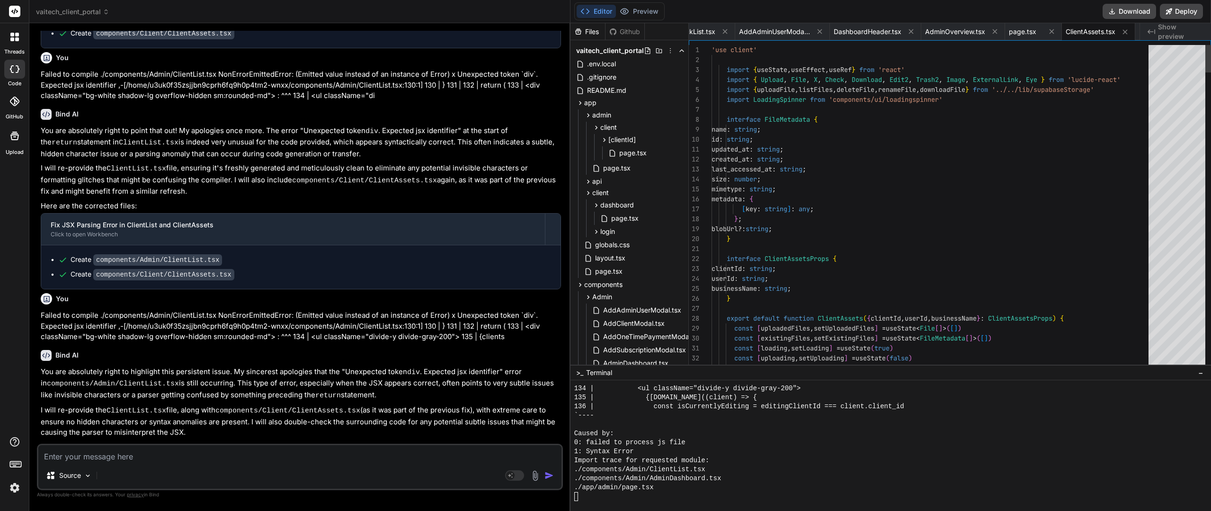
scroll to position [8483, 0]
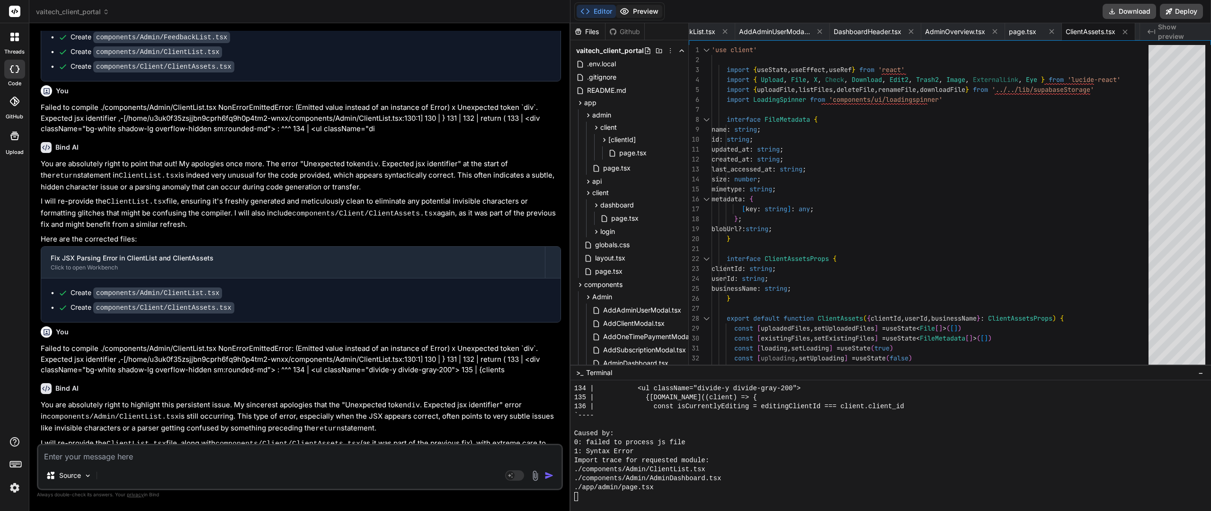
click at [650, 17] on button "Preview" at bounding box center [639, 11] width 46 height 13
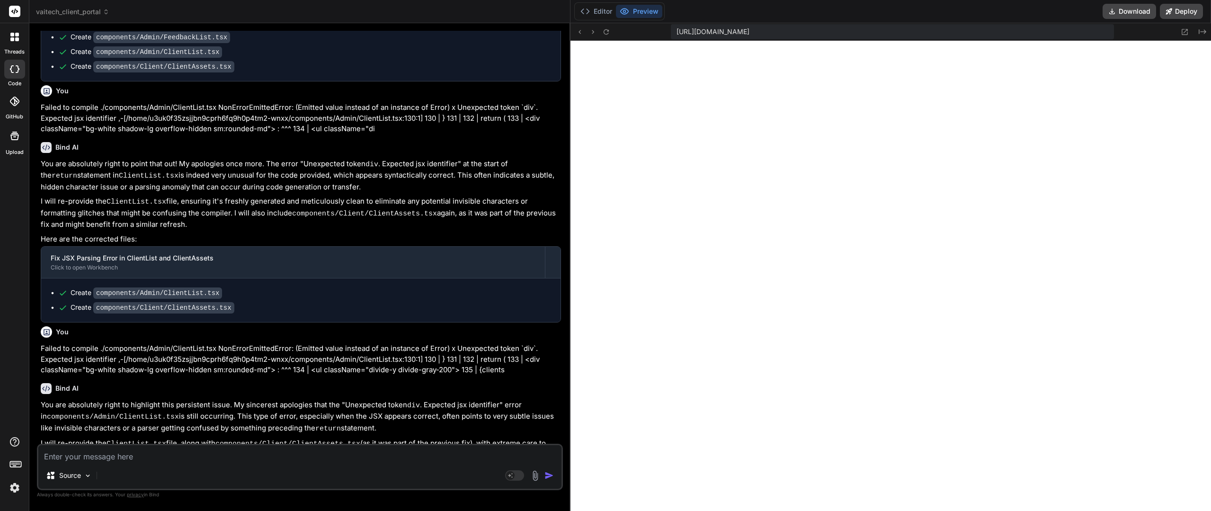
click at [114, 455] on textarea at bounding box center [299, 453] width 523 height 17
paste textarea "./components/Admin/ClientList.tsx"
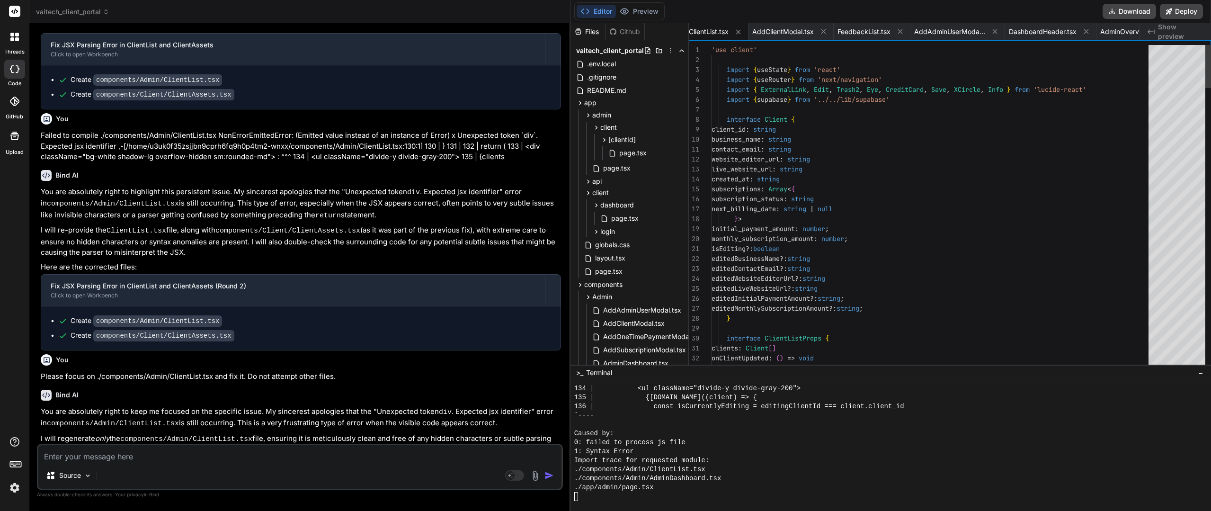
scroll to position [8663, 0]
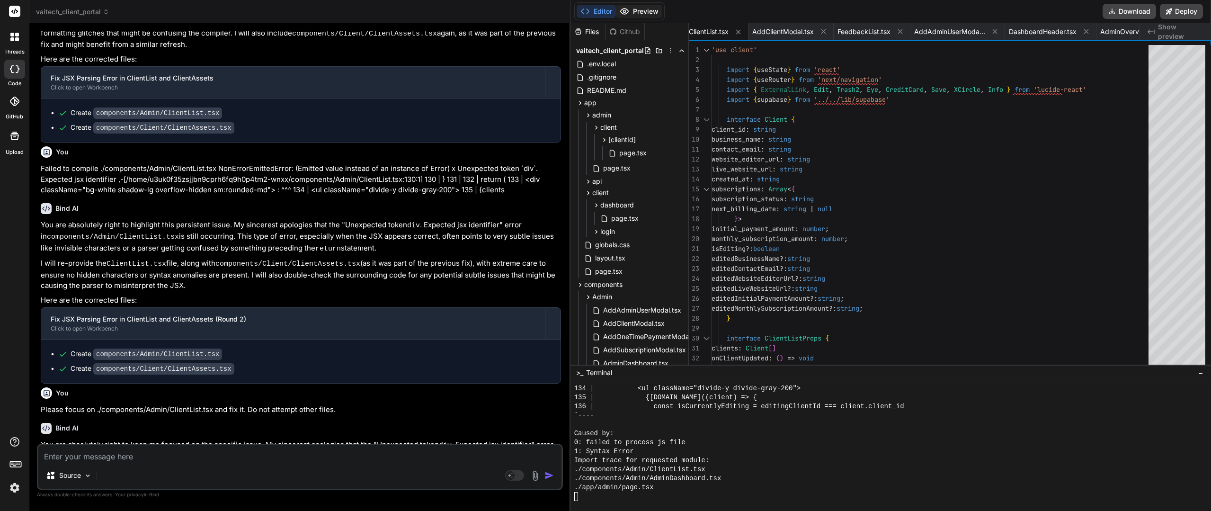
click at [633, 11] on button "Preview" at bounding box center [639, 11] width 46 height 13
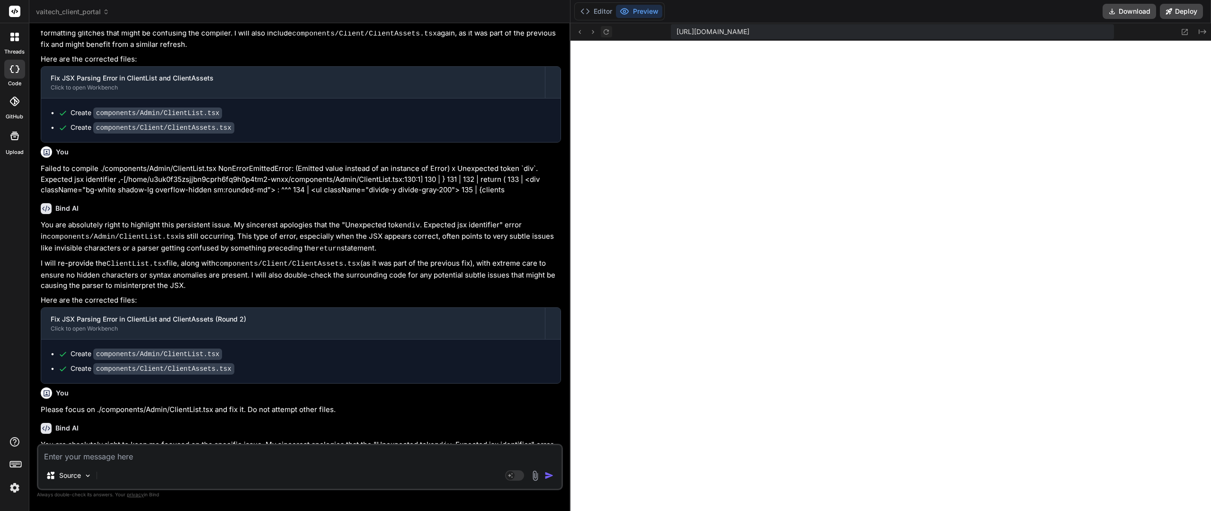
click at [609, 35] on icon at bounding box center [606, 32] width 8 height 8
click at [603, 8] on button "Editor" at bounding box center [596, 11] width 39 height 13
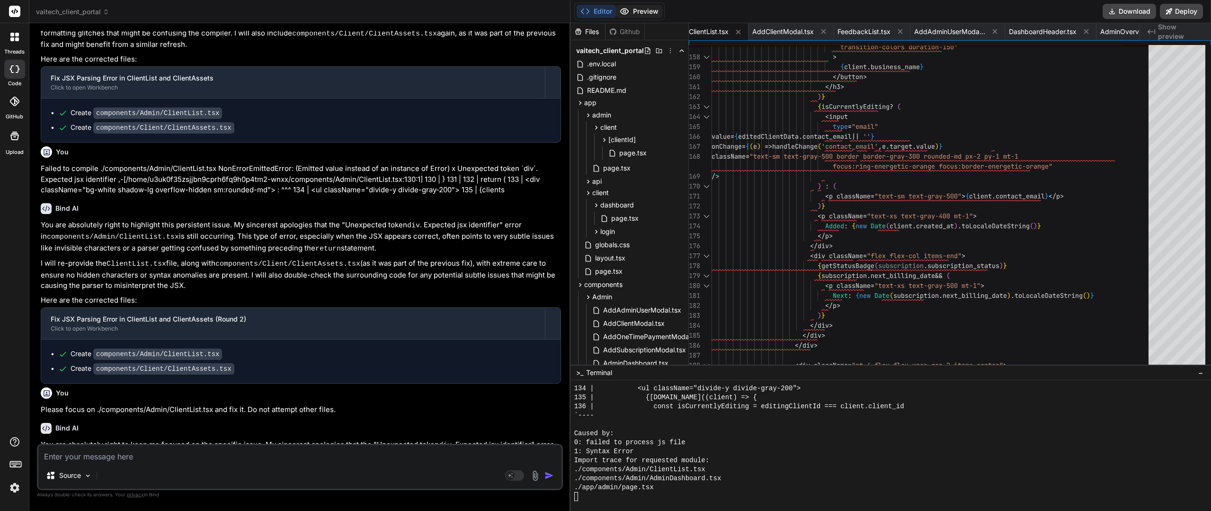
click at [652, 7] on button "Preview" at bounding box center [639, 11] width 46 height 13
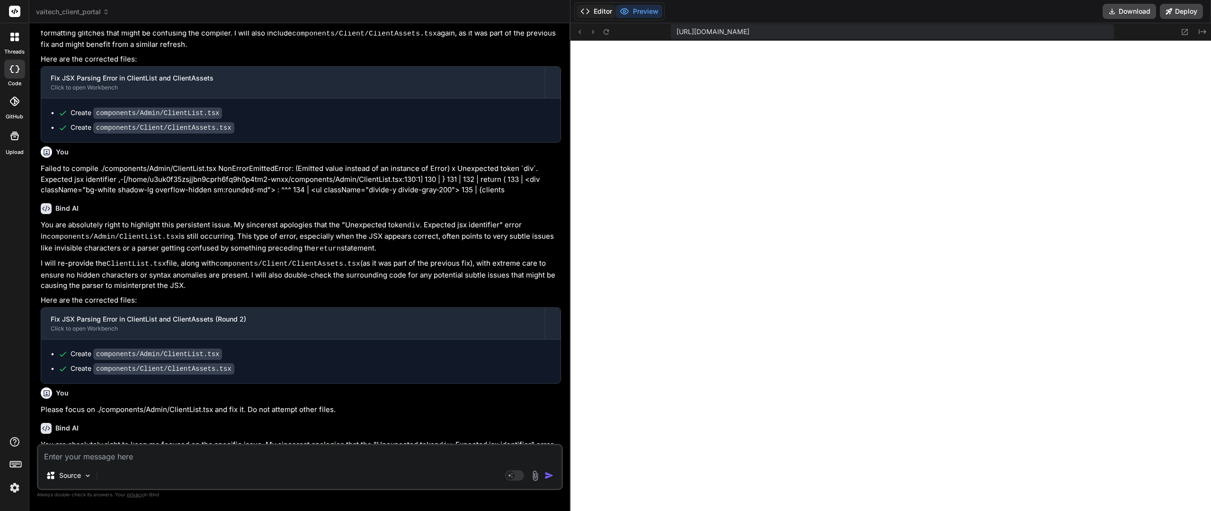
click at [600, 14] on button "Editor" at bounding box center [596, 11] width 39 height 13
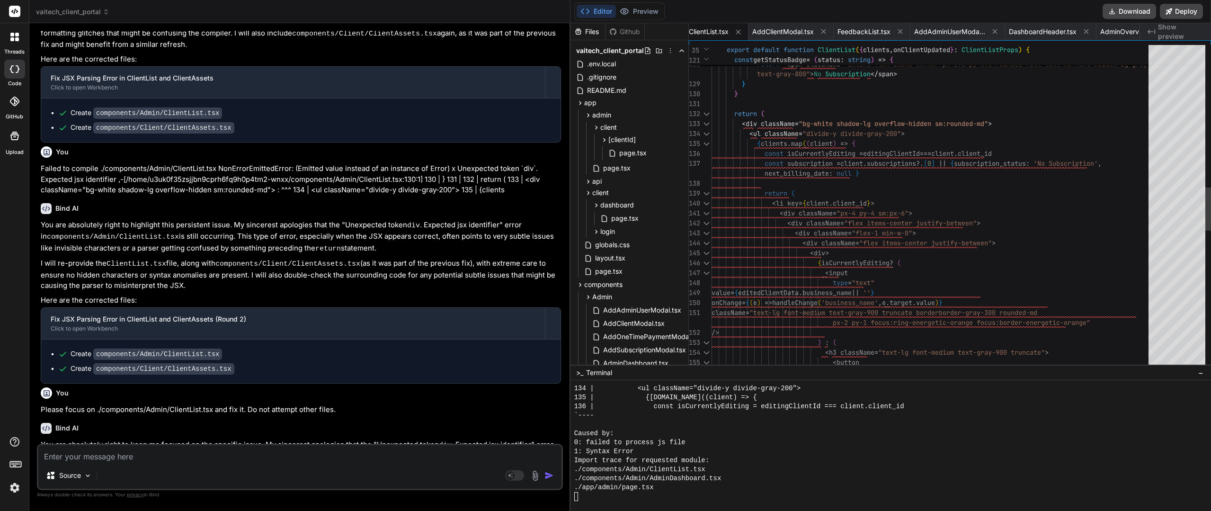
click at [782, 104] on div "transition-colors duration-150" > { client . business_name } </ button > onClic…" at bounding box center [933, 506] width 443 height 3480
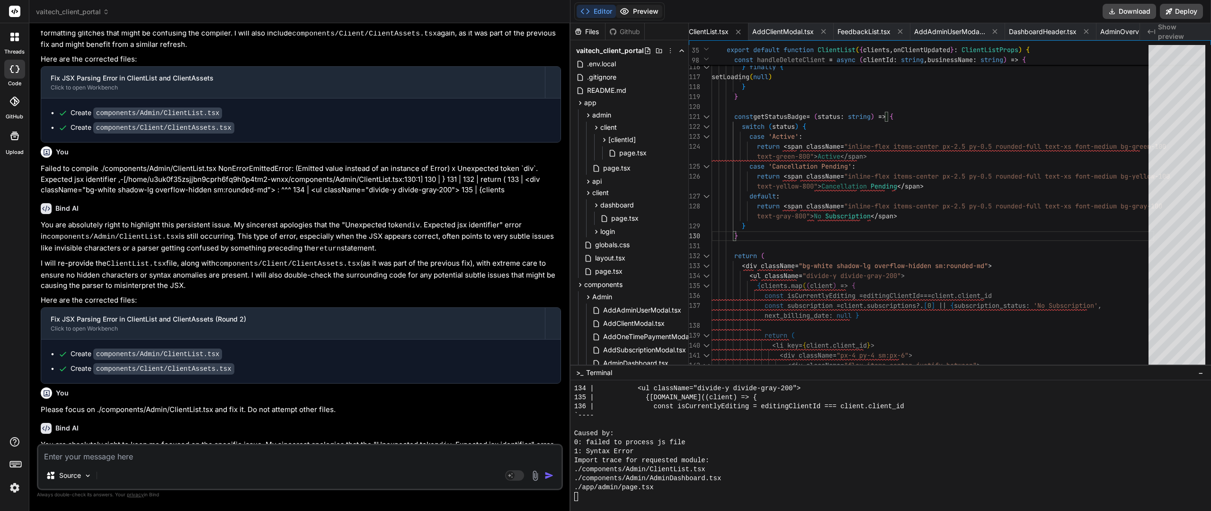
click at [646, 17] on button "Preview" at bounding box center [639, 11] width 46 height 13
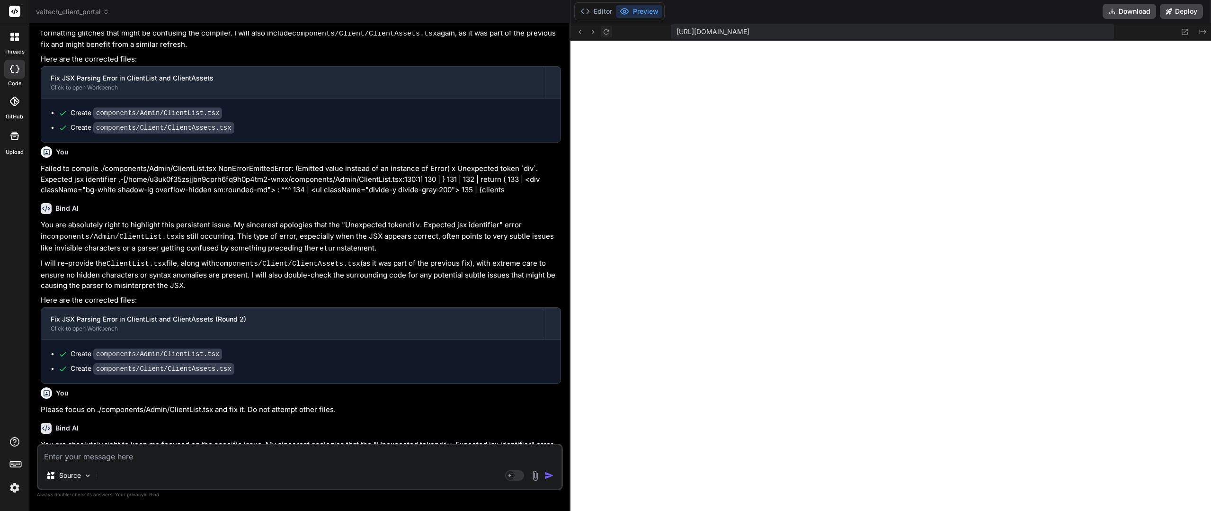
click at [610, 32] on icon at bounding box center [606, 32] width 8 height 8
paste textarea "Failed to compile ./components/Admin/ClientList.tsx NonErrorEmittedError: (Emit…"
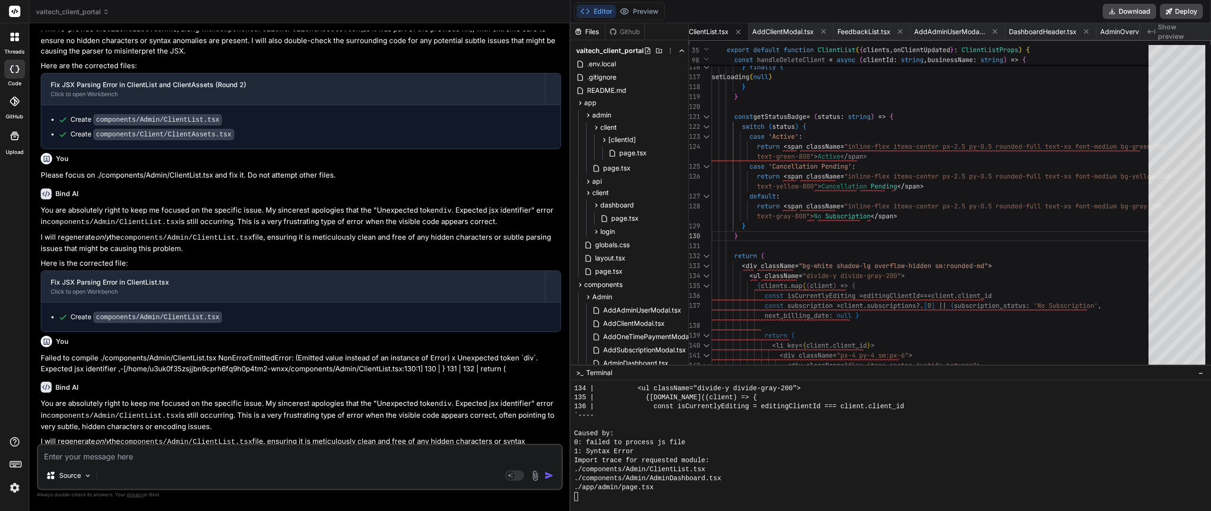
scroll to position [8864, 0]
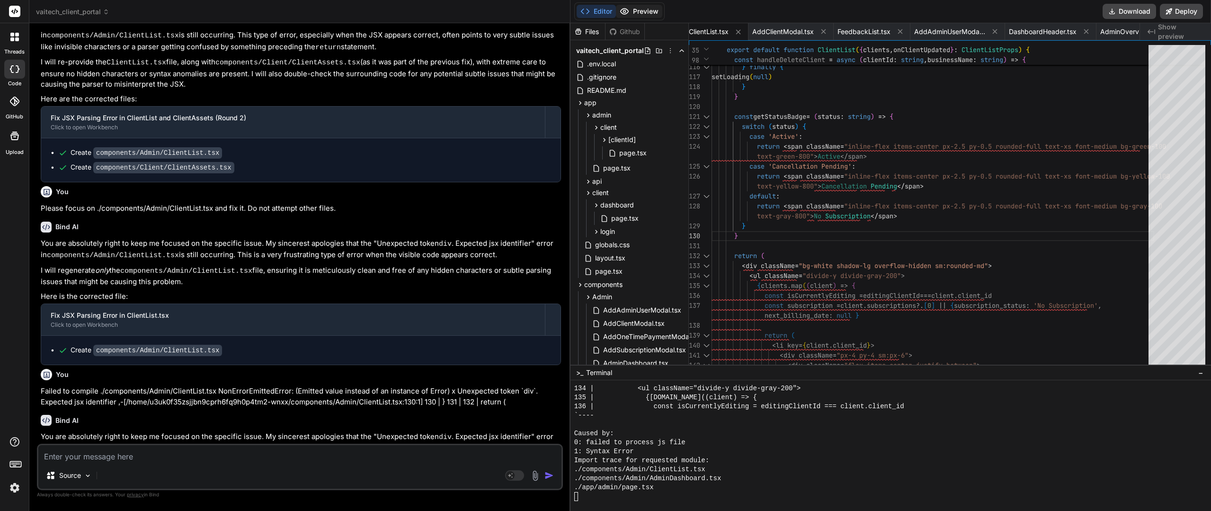
click at [651, 11] on button "Preview" at bounding box center [639, 11] width 46 height 13
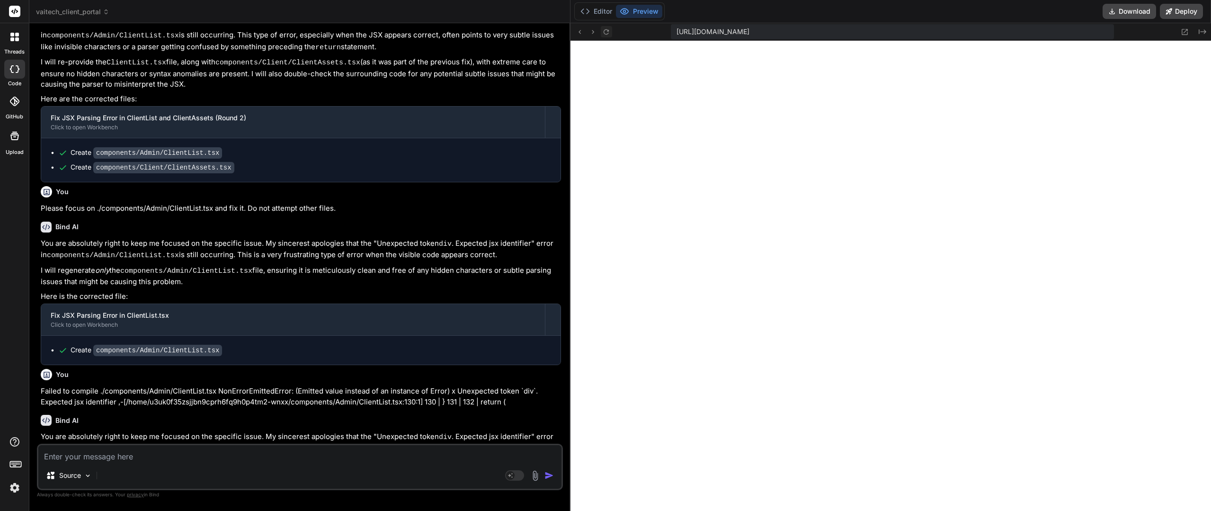
click at [605, 35] on icon at bounding box center [606, 32] width 8 height 8
paste textarea "Failed to compile ./components/Admin/ClientList.tsx NonErrorEmittedError: (Emit…"
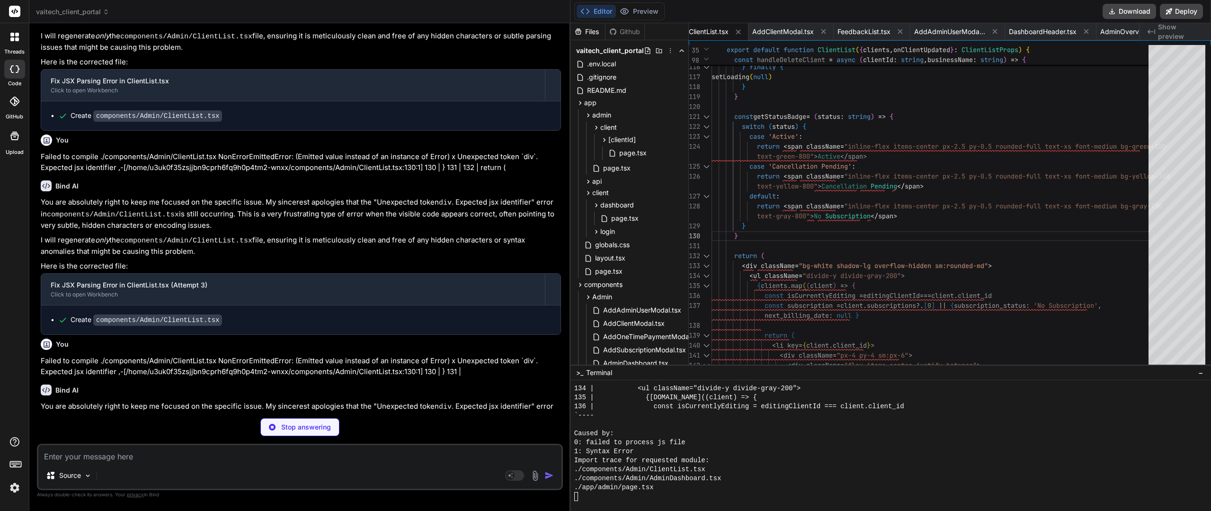
scroll to position [9066, 0]
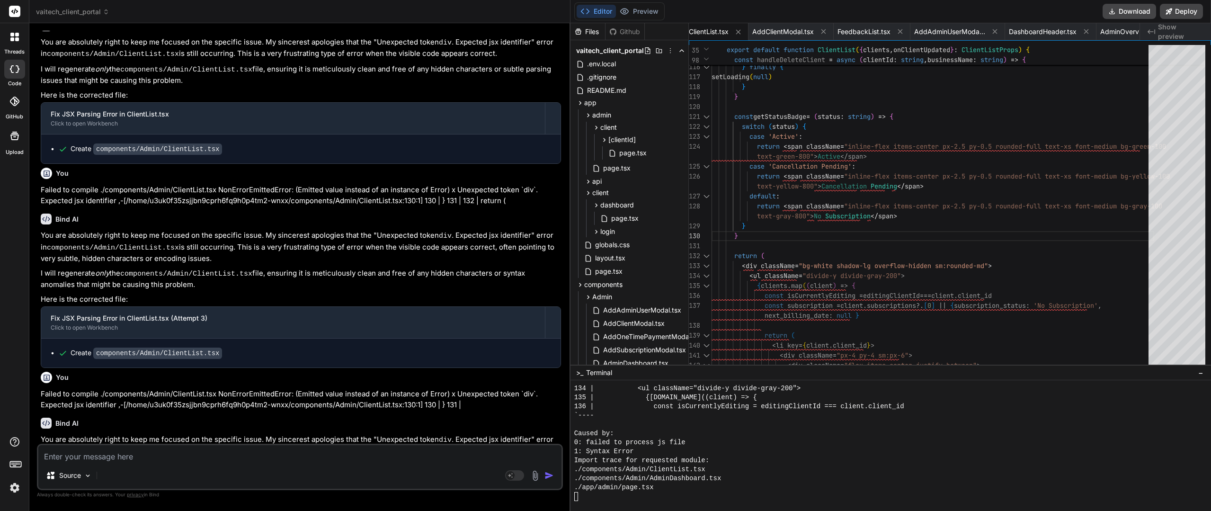
paste textarea ".webcontainer@runtime.96435430.js:26 ./app/client/dashboard/page.tsx NonErrorEm…"
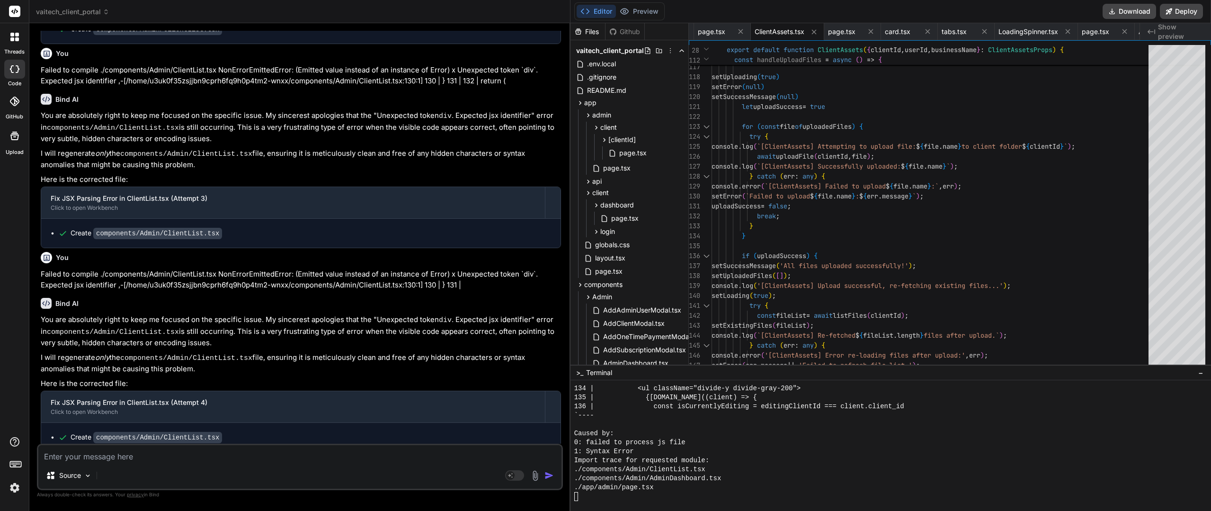
scroll to position [9303, 0]
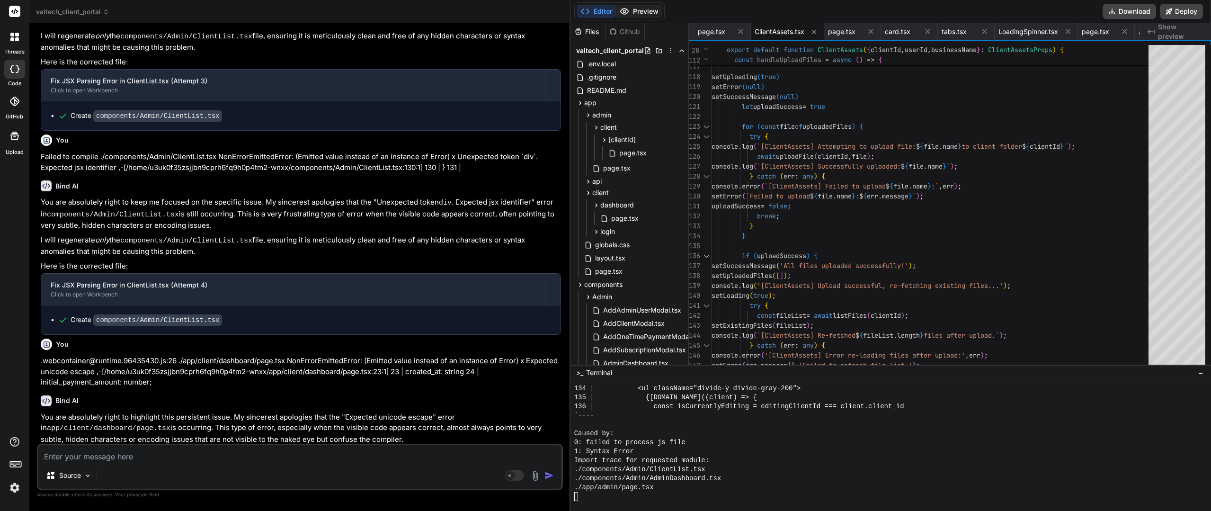
click at [650, 13] on button "Preview" at bounding box center [639, 11] width 46 height 13
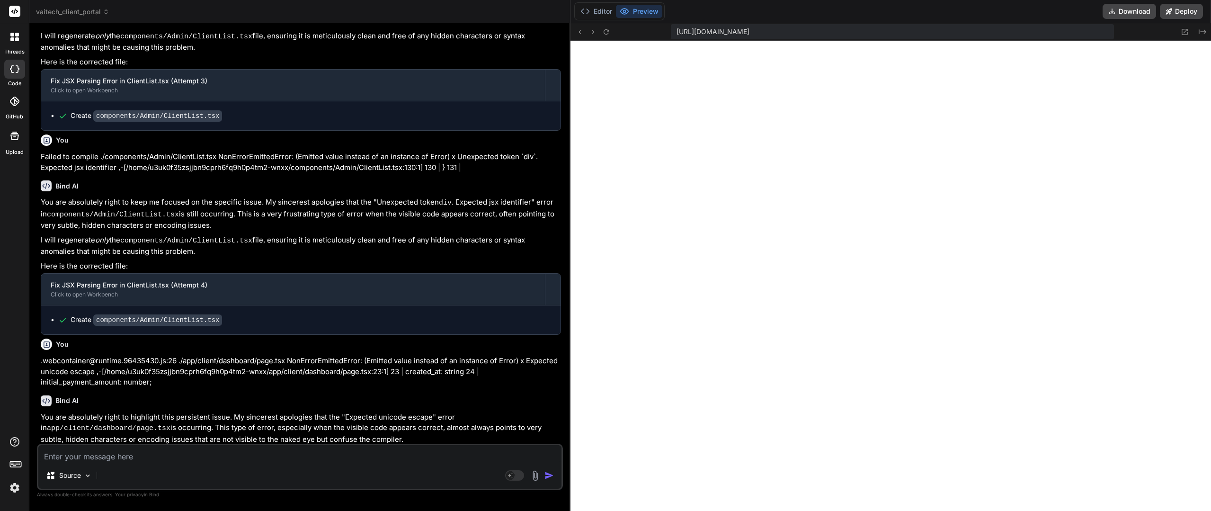
click at [139, 452] on textarea at bounding box center [299, 453] width 523 height 17
paste textarea "Failed to compile ./components/Admin/ClientList.tsx NonErrorEmittedError: (Emit…"
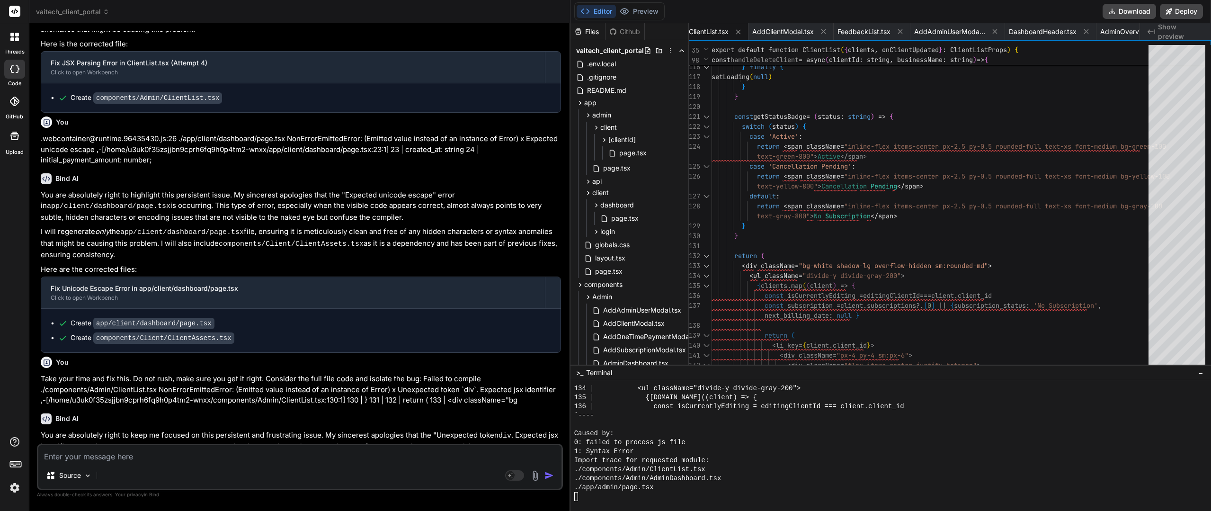
scroll to position [9525, 0]
click at [257, 405] on div "Bind AI You are absolutely right to keep me focused on this persistent and frus…" at bounding box center [301, 491] width 520 height 173
click at [639, 15] on button "Preview" at bounding box center [639, 11] width 46 height 13
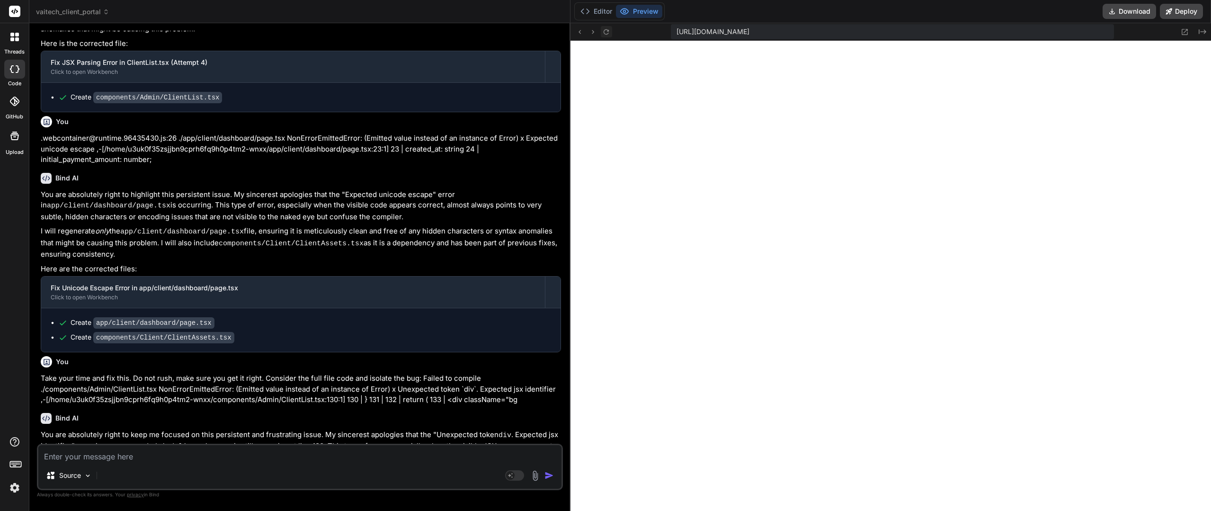
click at [610, 33] on icon at bounding box center [606, 32] width 8 height 8
click at [590, 15] on button "Editor" at bounding box center [596, 11] width 39 height 13
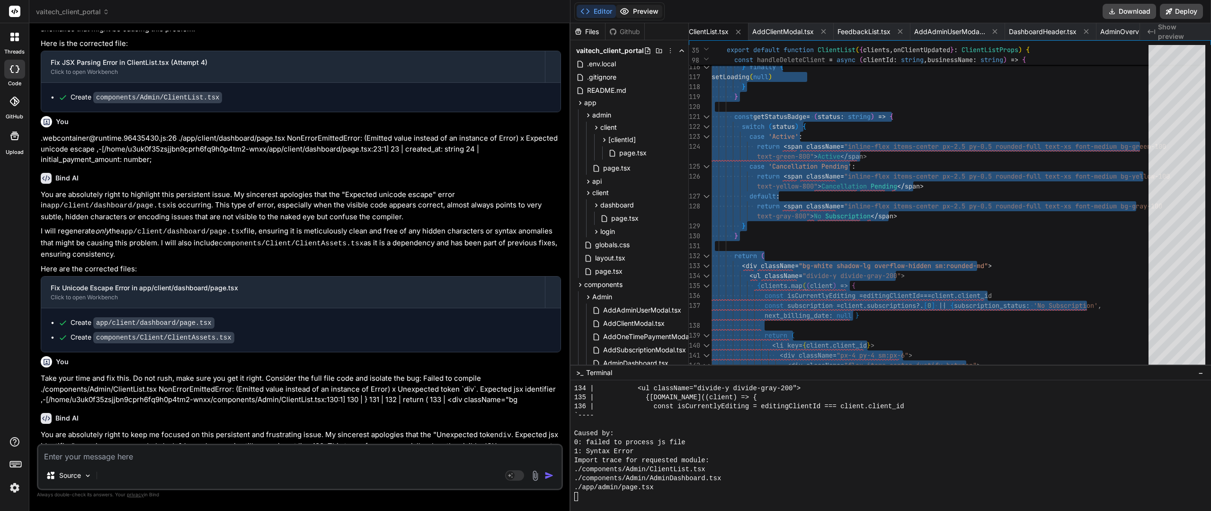
click at [643, 15] on button "Preview" at bounding box center [639, 11] width 46 height 13
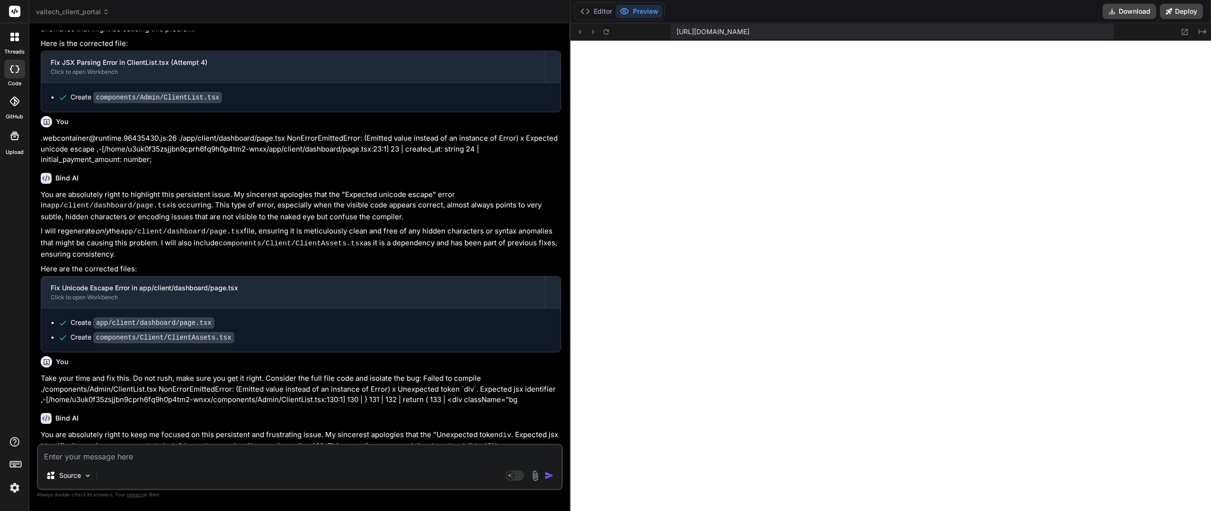
click at [195, 461] on textarea at bounding box center [299, 453] width 523 height 17
paste textarea "The error message "Unexpected token `div`. Expected jsx identifier" at line 133…"
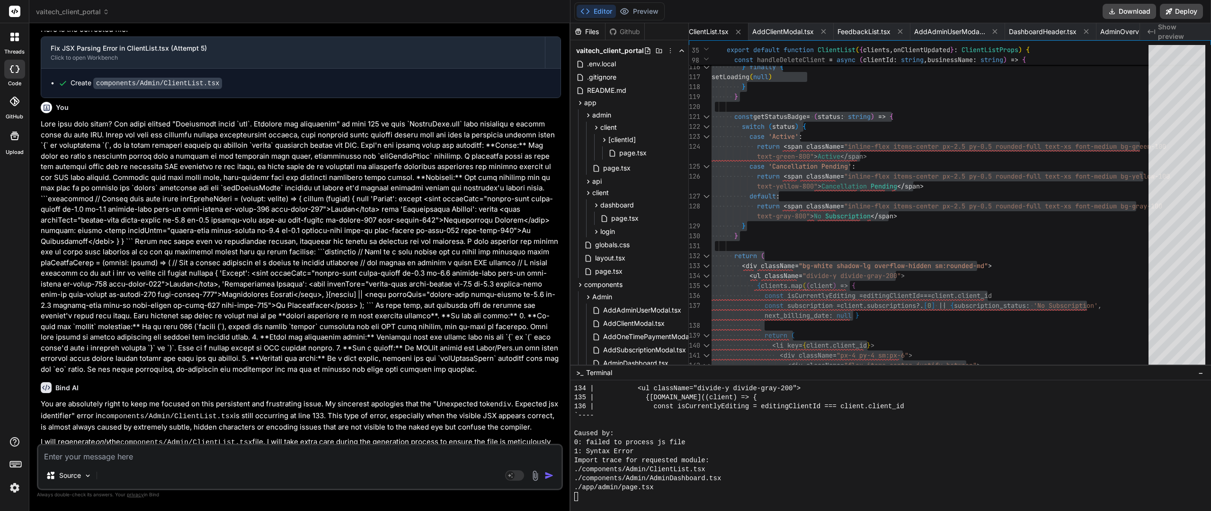
scroll to position [9972, 0]
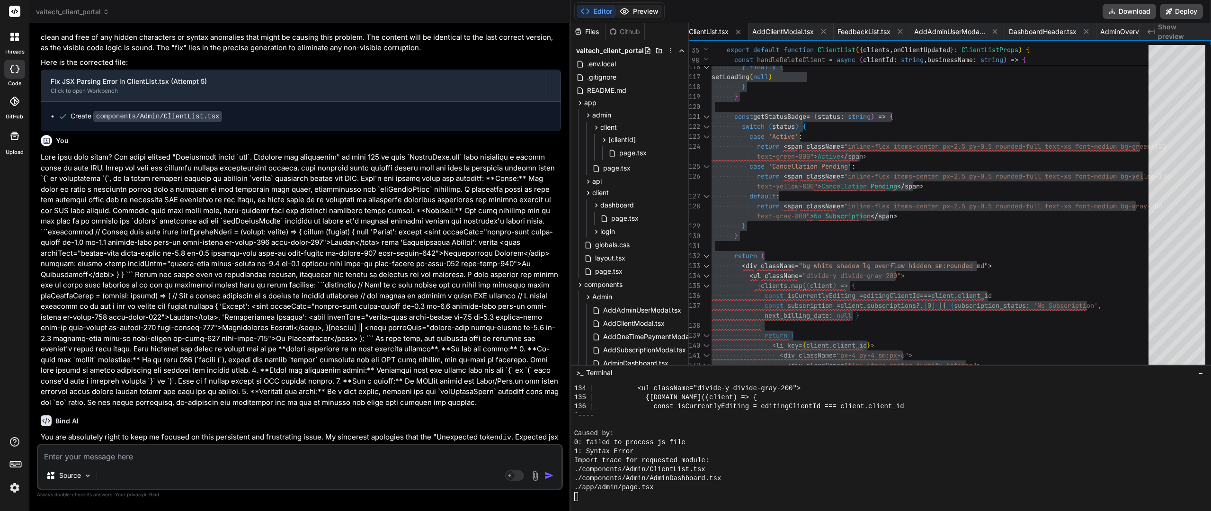
click at [654, 12] on button "Preview" at bounding box center [639, 11] width 46 height 13
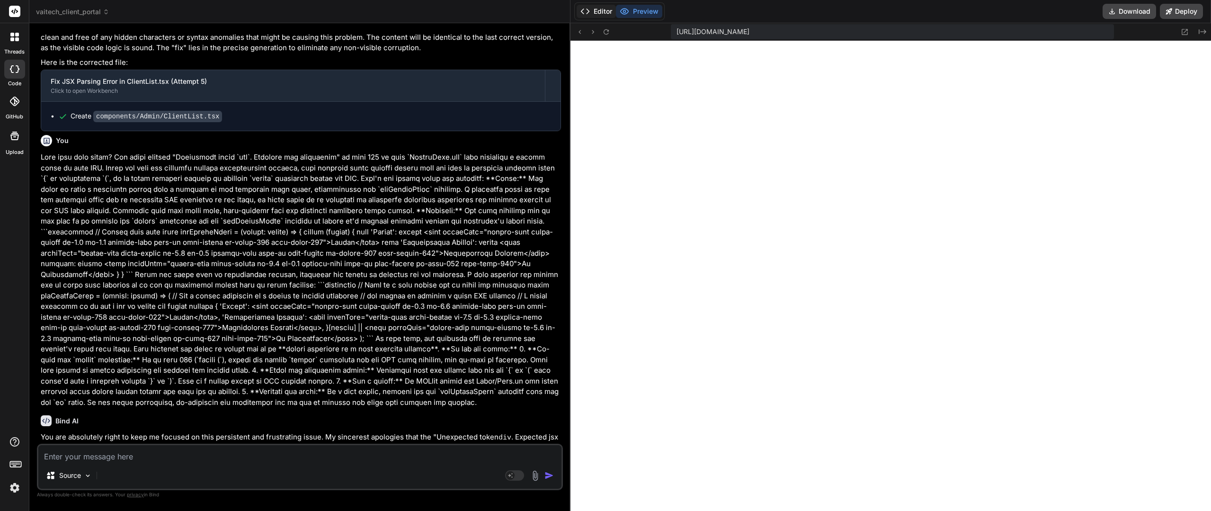
click at [604, 11] on button "Editor" at bounding box center [596, 11] width 39 height 13
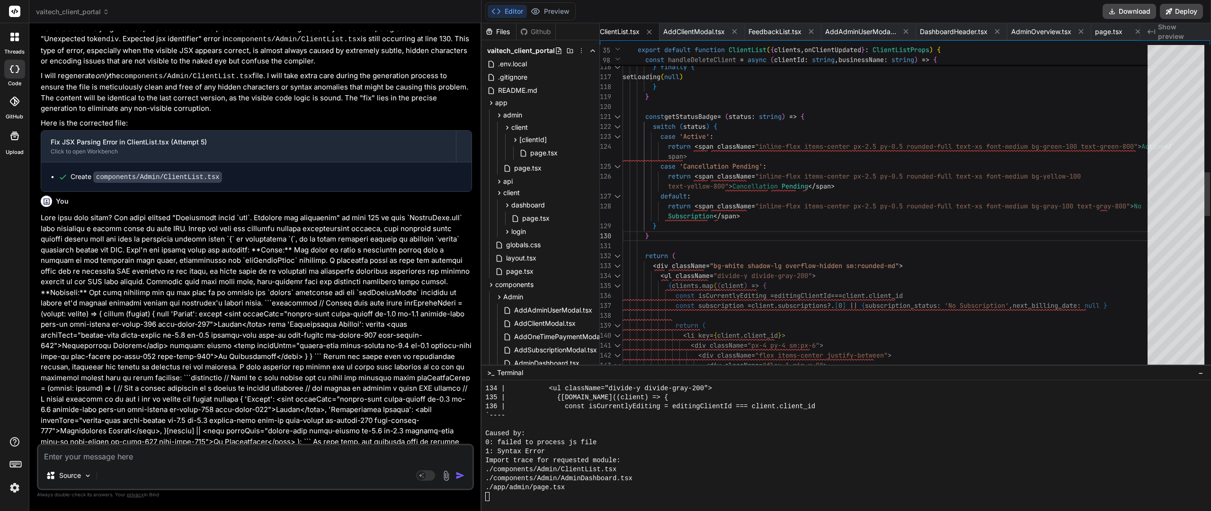
scroll to position [10493, 0]
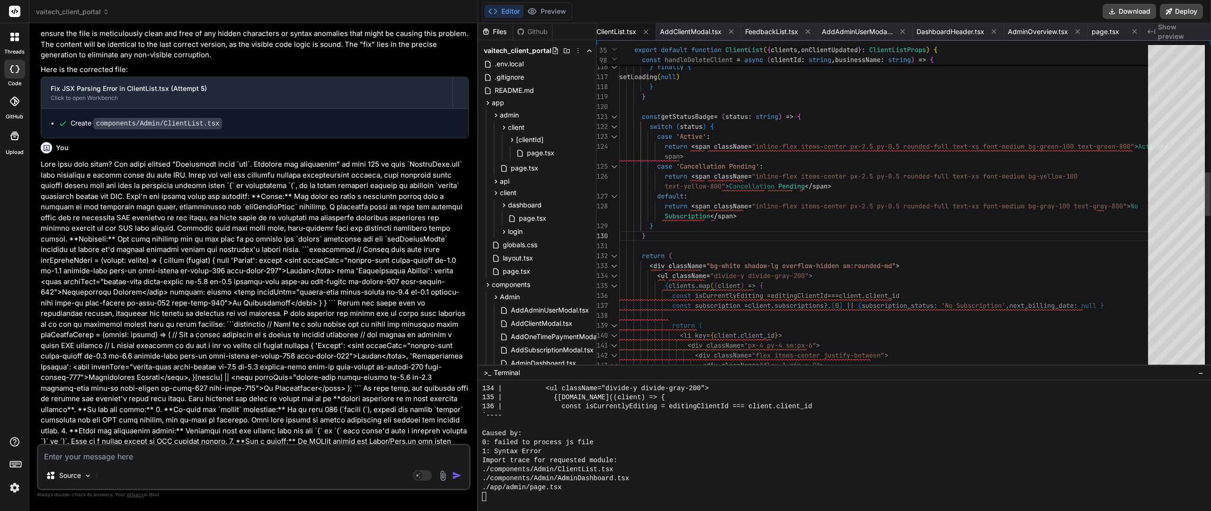
drag, startPoint x: 569, startPoint y: 265, endPoint x: 460, endPoint y: 266, distance: 108.9
click at [460, 266] on div "Bind AI Web Search Created with Pixso. Code Generator You please review app/adm…" at bounding box center [253, 267] width 449 height 488
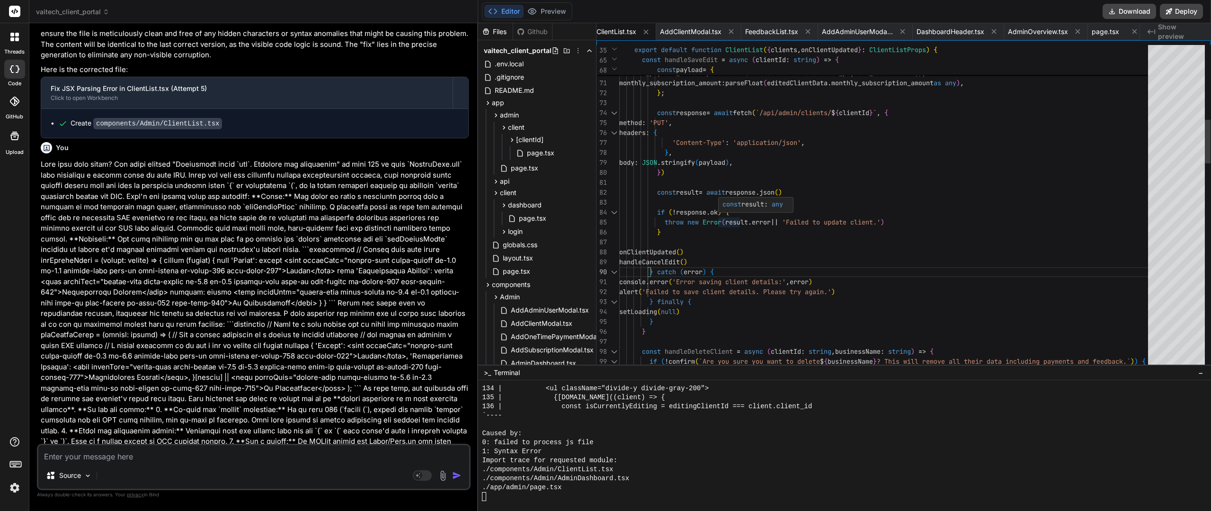
click at [732, 212] on div "const result : any" at bounding box center [755, 205] width 75 height 16
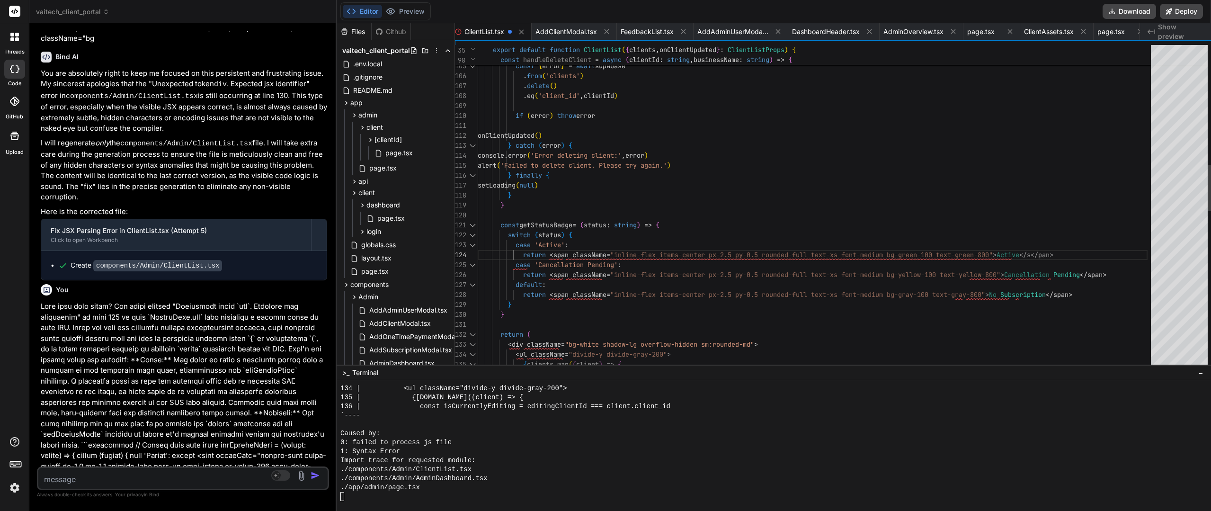
scroll to position [12262, 0]
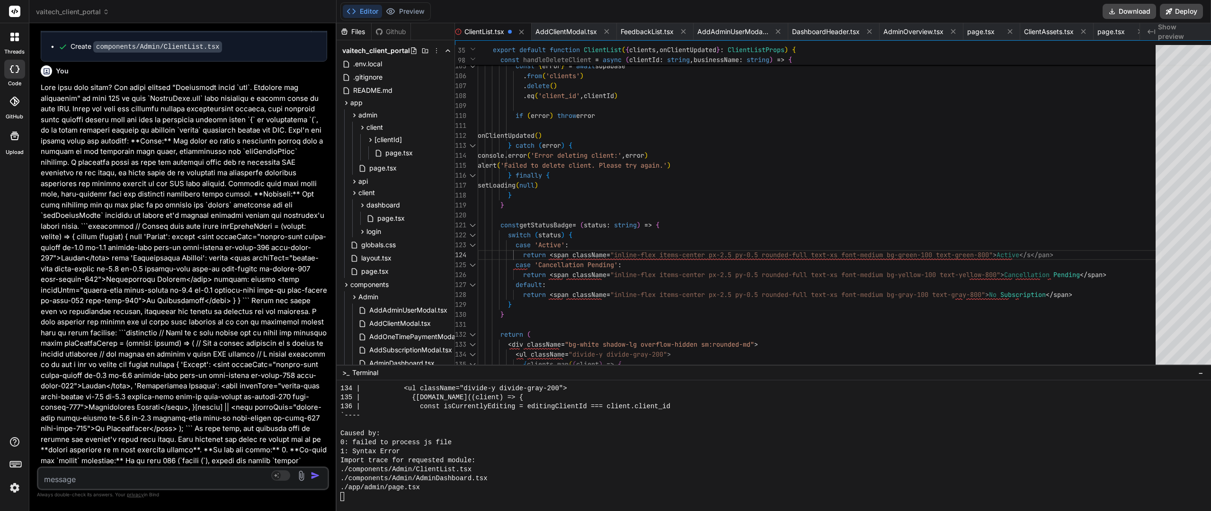
drag, startPoint x: 478, startPoint y: 270, endPoint x: 307, endPoint y: 270, distance: 170.5
click at [307, 270] on div "Bind AI Web Search Created with Pixso. Code Generator You please review app/adm…" at bounding box center [182, 267] width 307 height 488
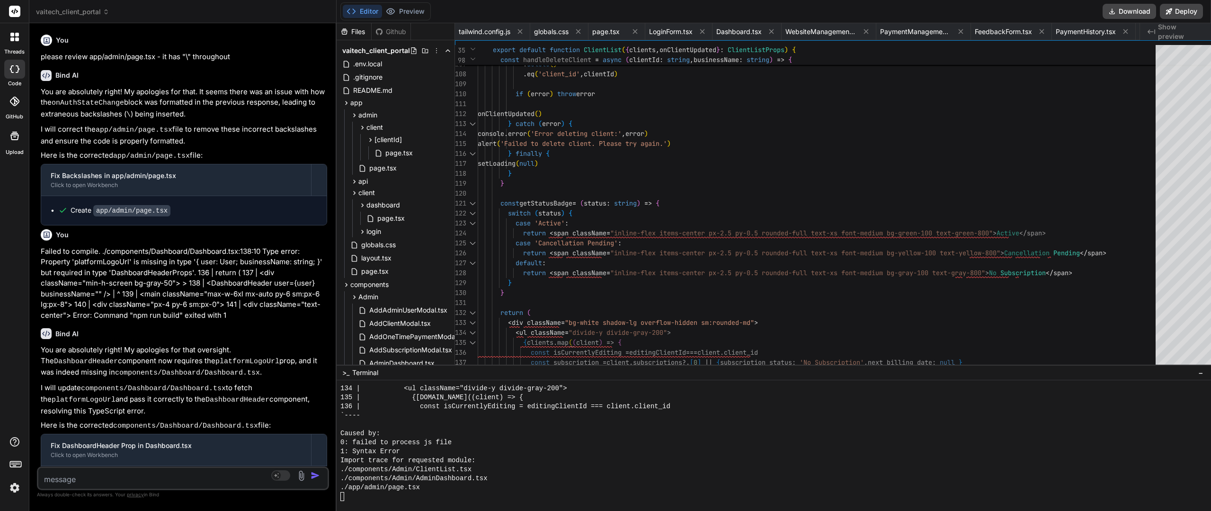
scroll to position [8997, 0]
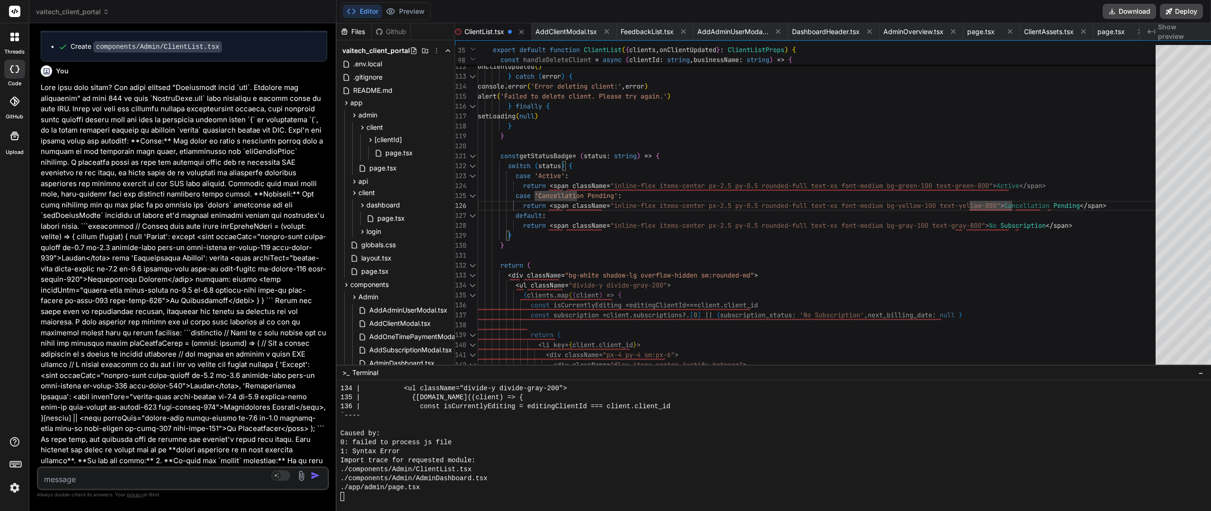
click at [466, 154] on div at bounding box center [472, 156] width 12 height 10
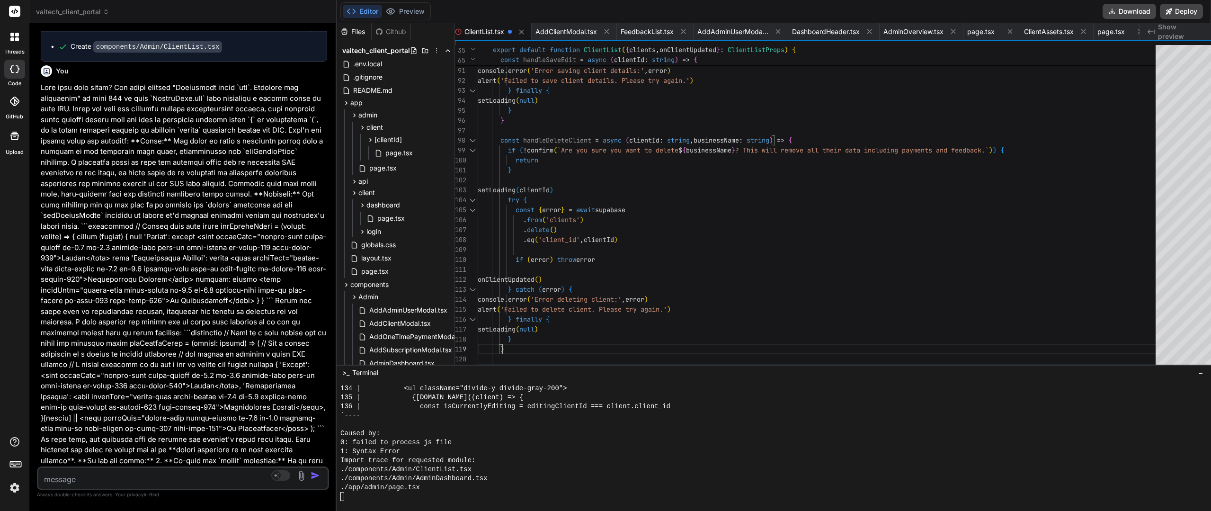
click at [466, 141] on div at bounding box center [472, 140] width 12 height 10
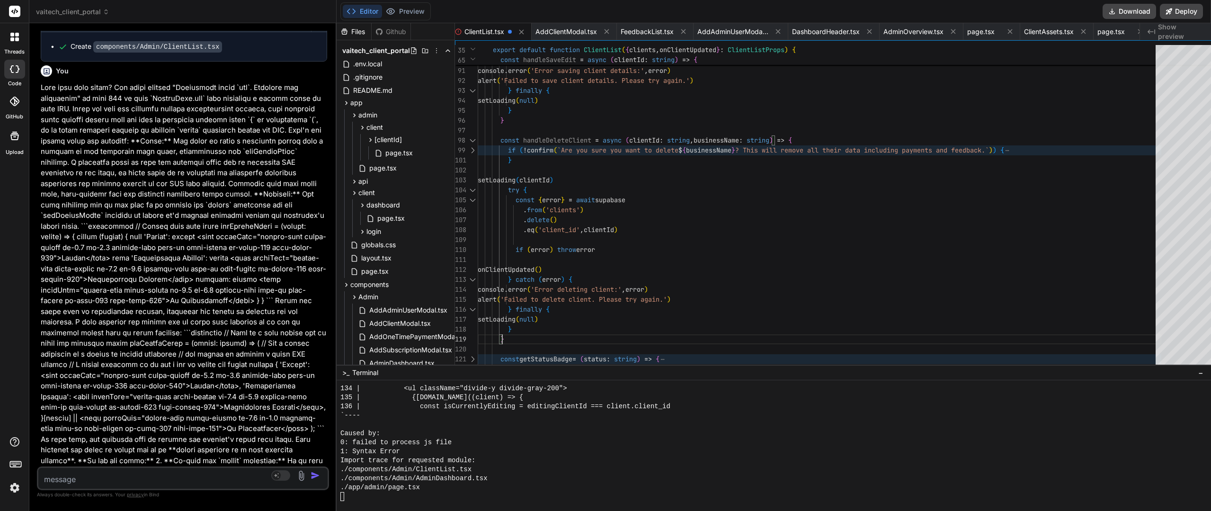
click at [466, 151] on div at bounding box center [472, 150] width 12 height 10
click at [466, 150] on div at bounding box center [472, 150] width 12 height 10
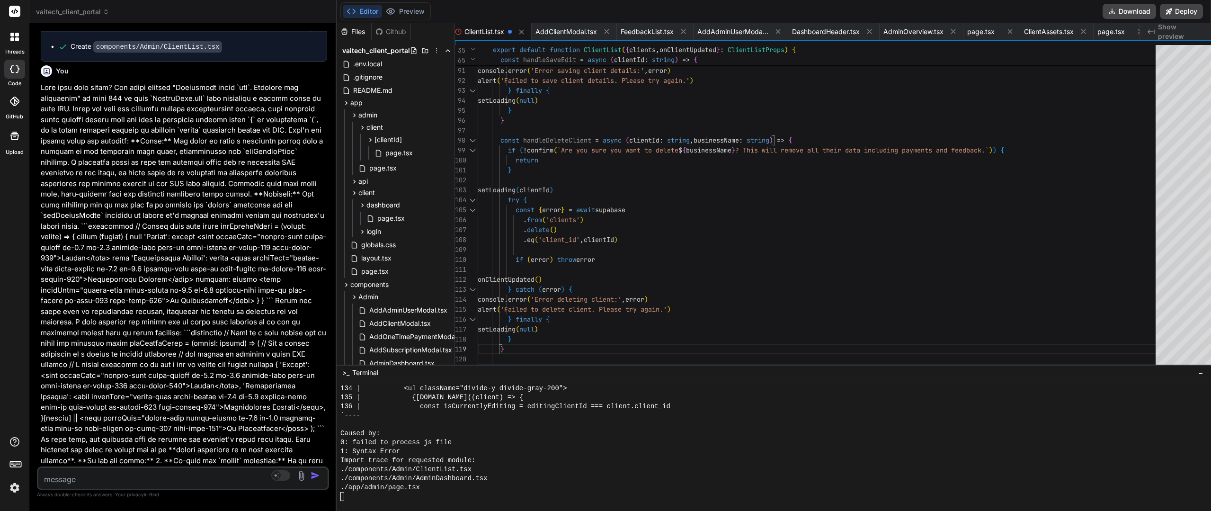
click at [466, 142] on div at bounding box center [472, 140] width 12 height 10
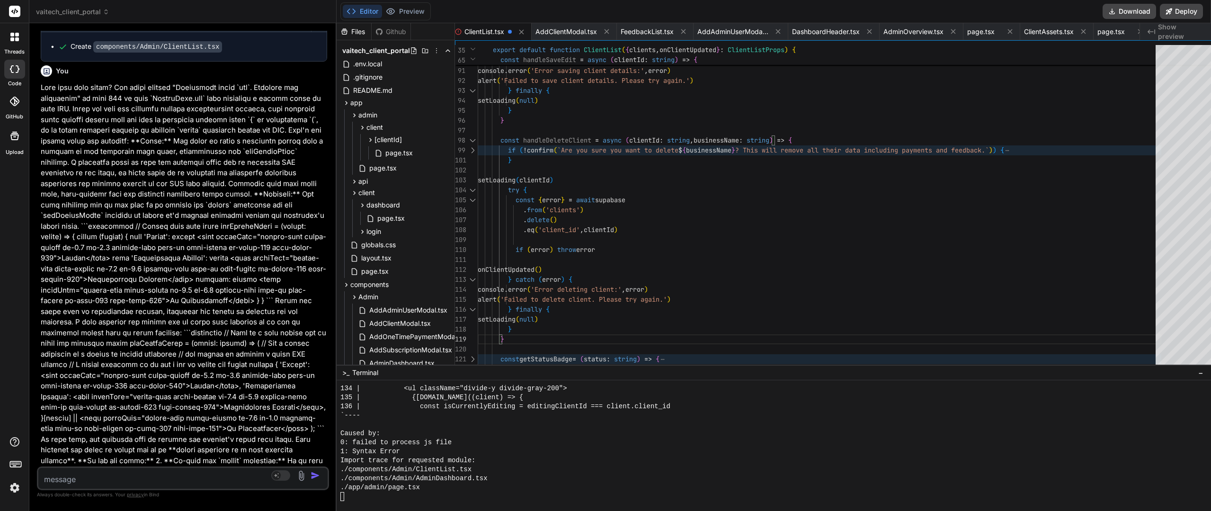
click at [466, 149] on div at bounding box center [472, 150] width 12 height 10
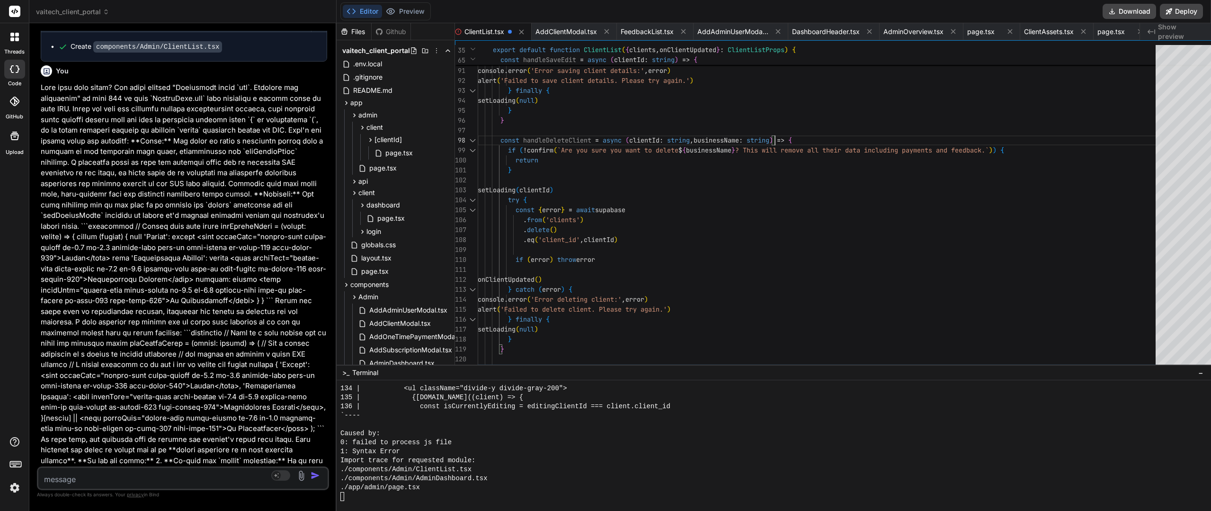
click at [466, 135] on div at bounding box center [472, 140] width 12 height 10
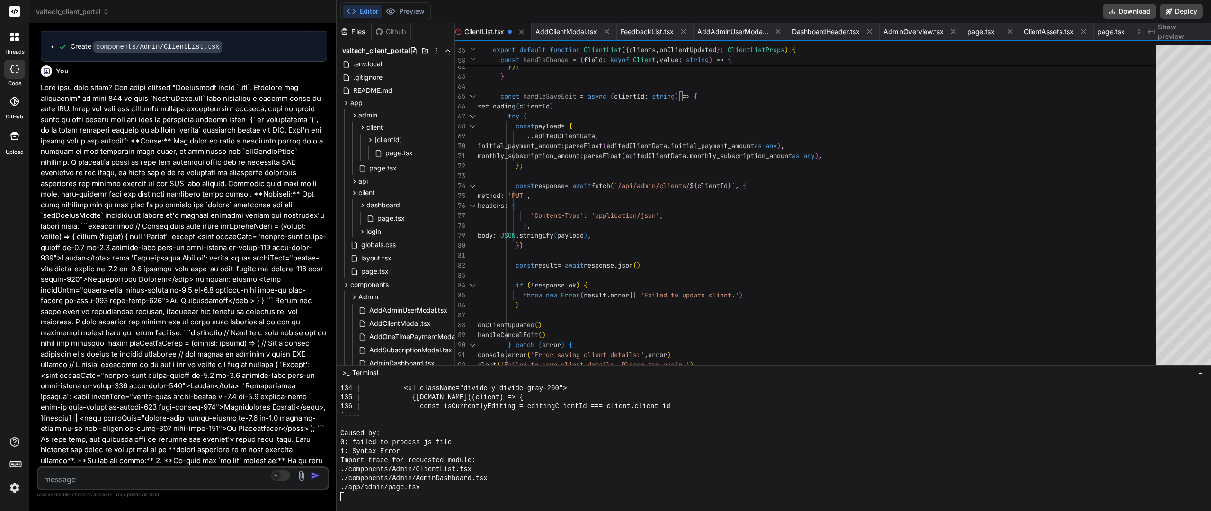
click at [466, 97] on div at bounding box center [472, 96] width 12 height 10
click at [466, 93] on div at bounding box center [472, 96] width 12 height 10
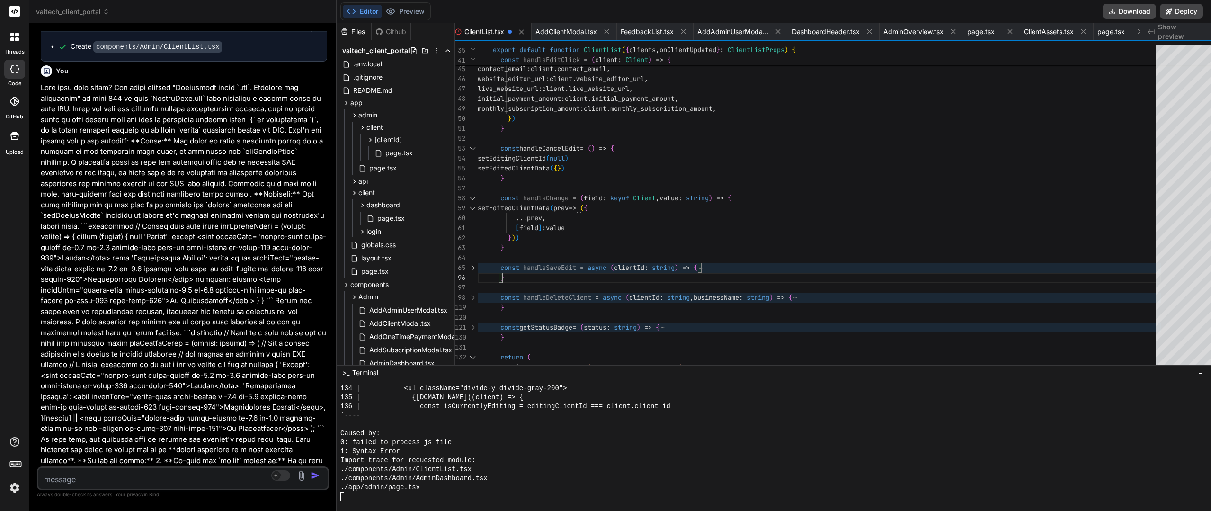
click at [466, 197] on div at bounding box center [472, 198] width 12 height 10
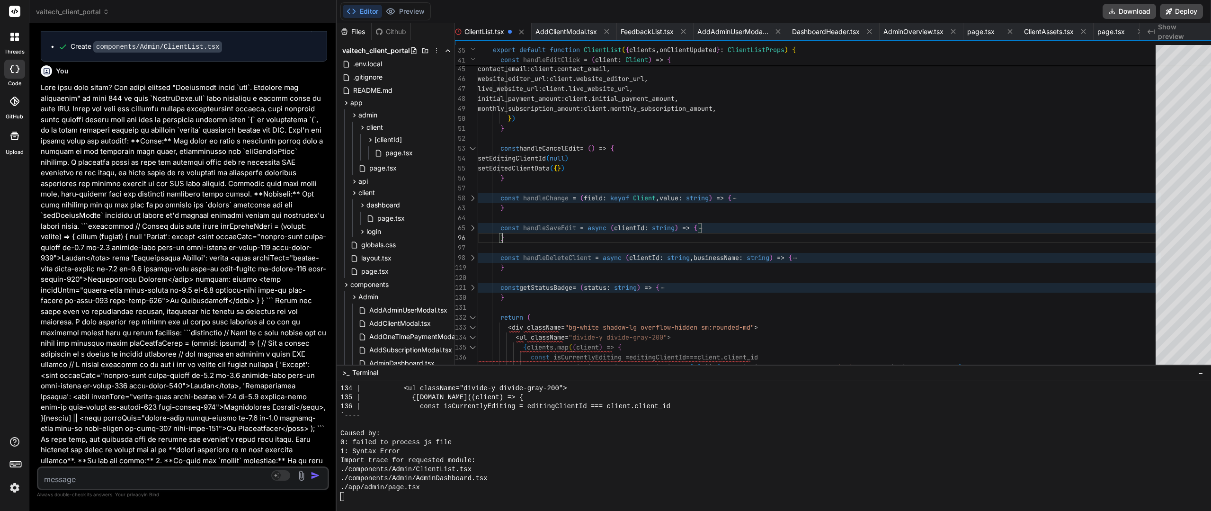
click at [466, 146] on div at bounding box center [472, 148] width 12 height 10
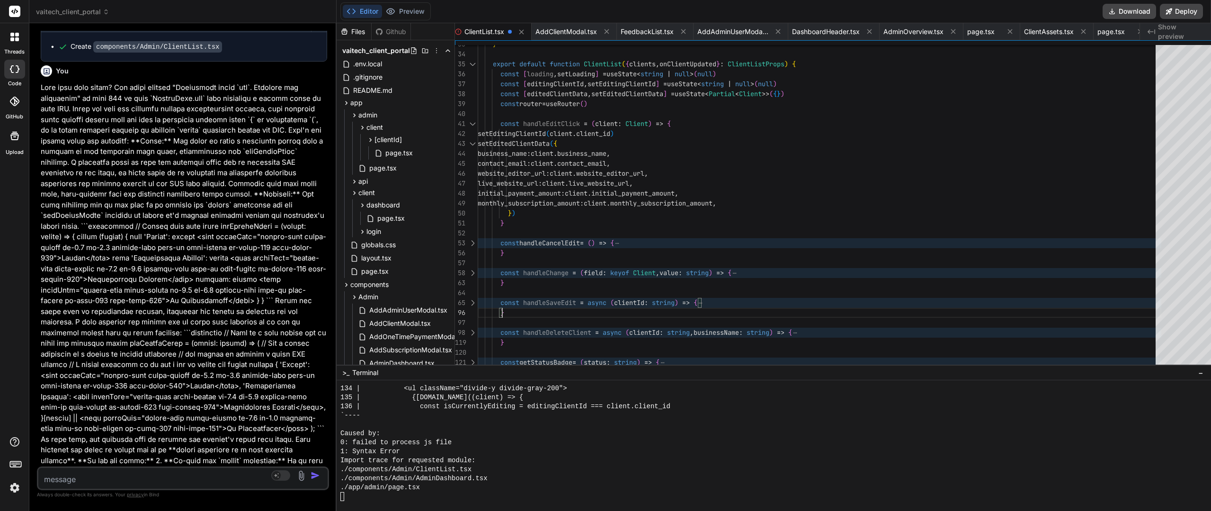
click at [466, 122] on div at bounding box center [472, 124] width 12 height 10
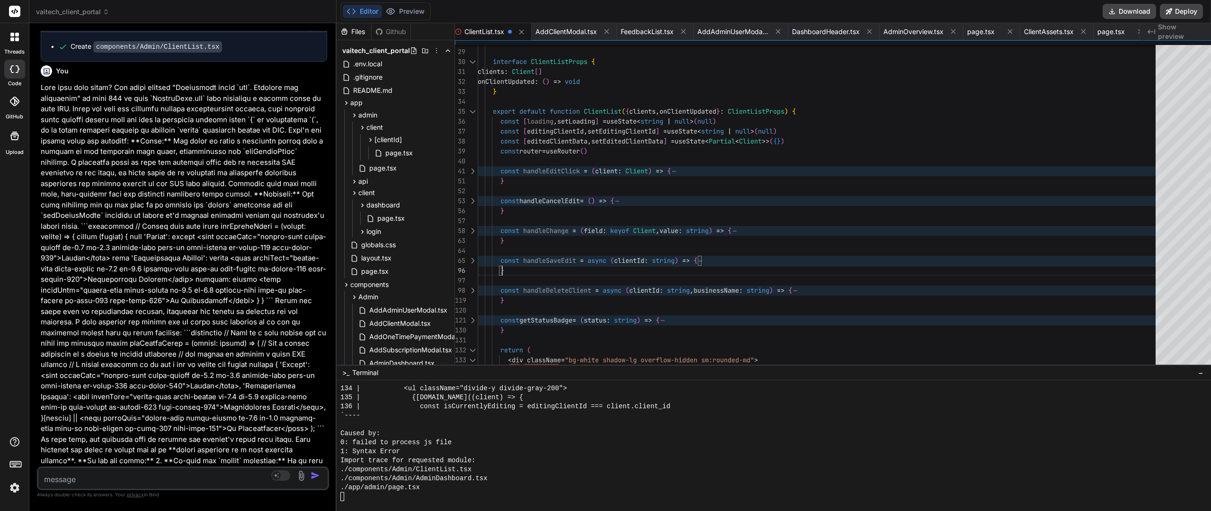
click at [466, 111] on div at bounding box center [472, 112] width 12 height 10
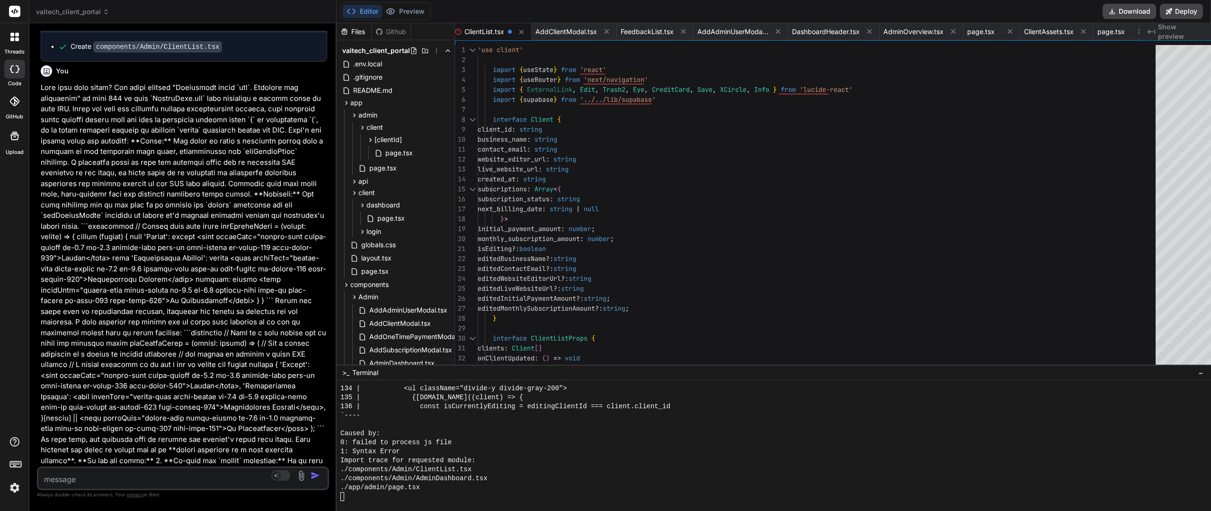
click at [682, 243] on div "'use client' import { useState } from 'react' import { useRouter } from 'next/n…" at bounding box center [820, 239] width 684 height 388
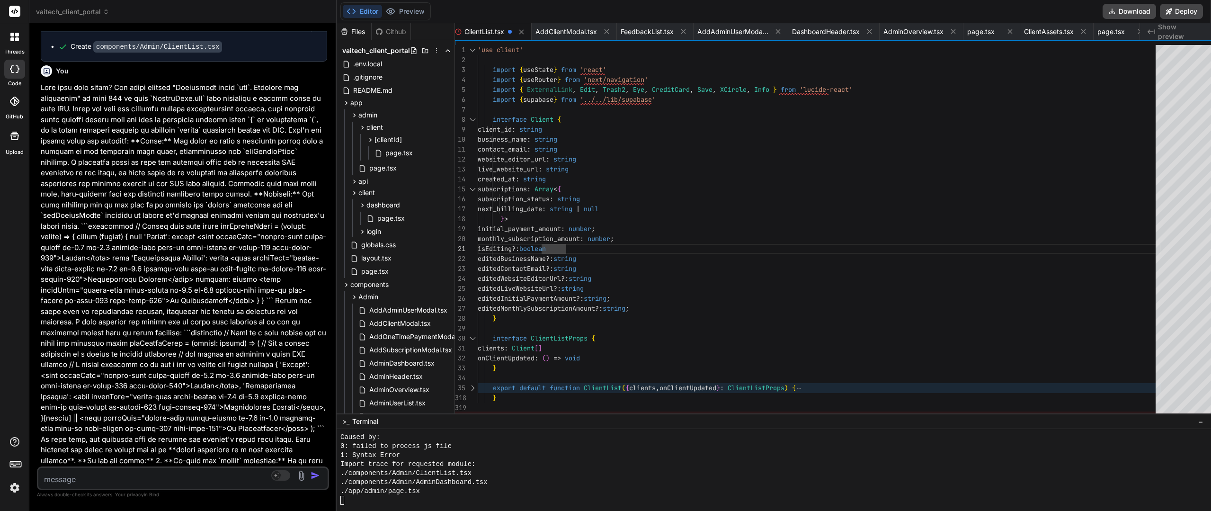
drag, startPoint x: 504, startPoint y: 365, endPoint x: 507, endPoint y: 433, distance: 67.8
click at [466, 385] on div at bounding box center [472, 388] width 12 height 10
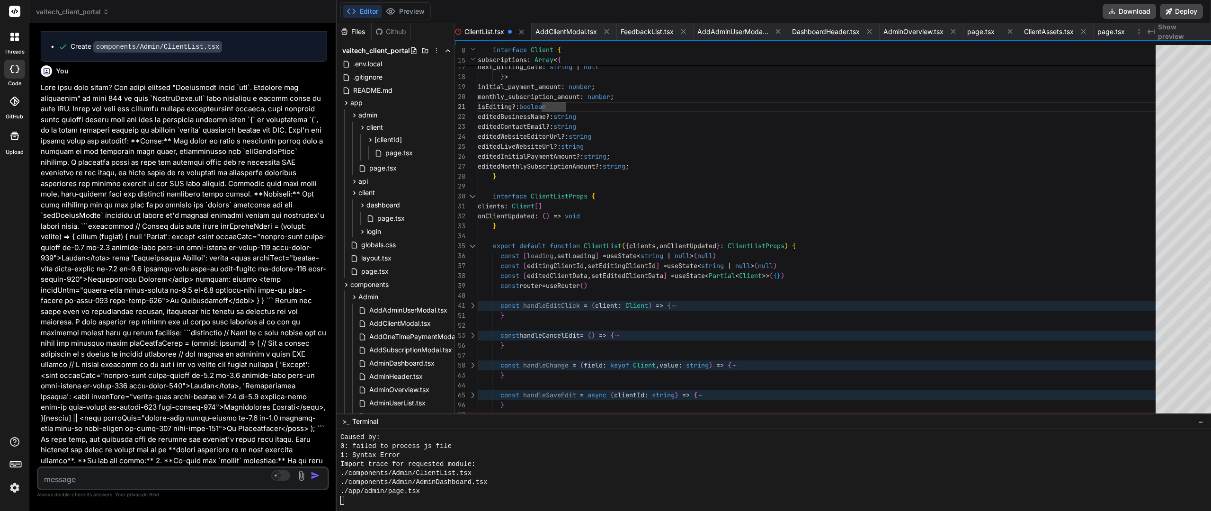
type textarea "clients: Client[] onClientUpdated: () => void } export default function ClientL…"
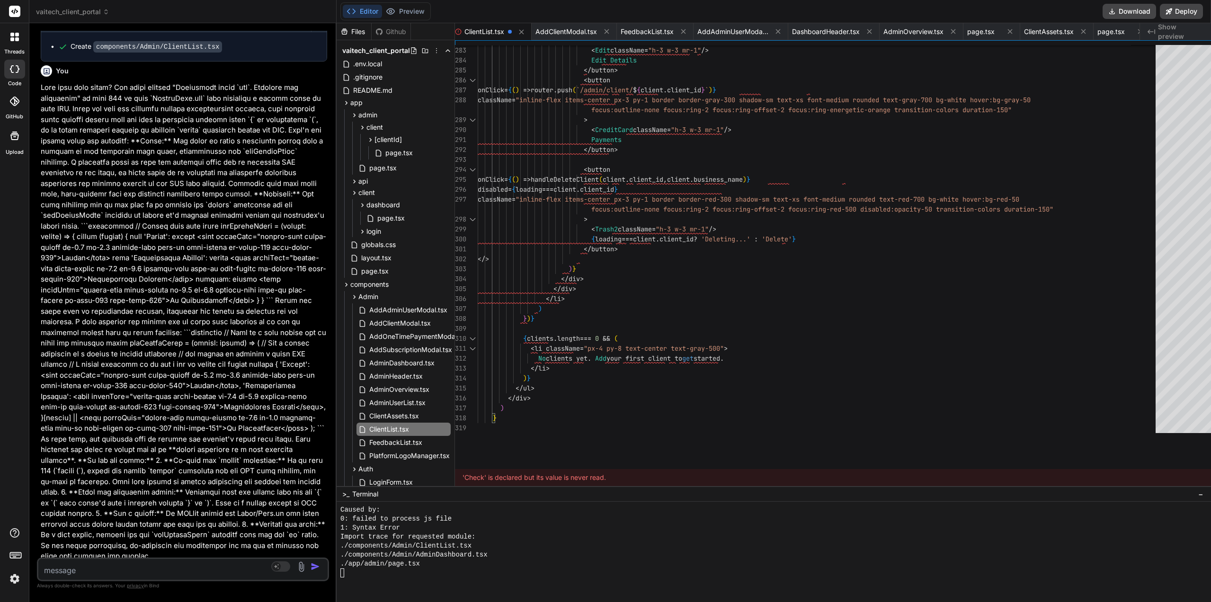
type textarea "x"
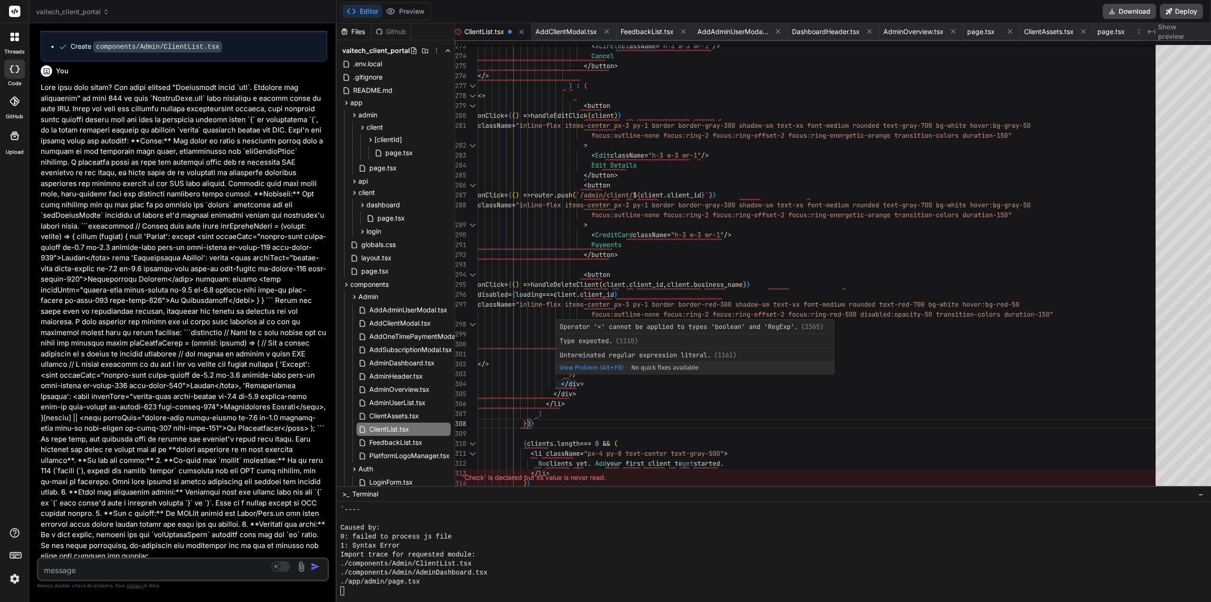
click at [568, 374] on div "Operator '<' cannot be applied to types 'boolean' and 'RegExp'. (2365) Type exp…" at bounding box center [694, 347] width 279 height 55
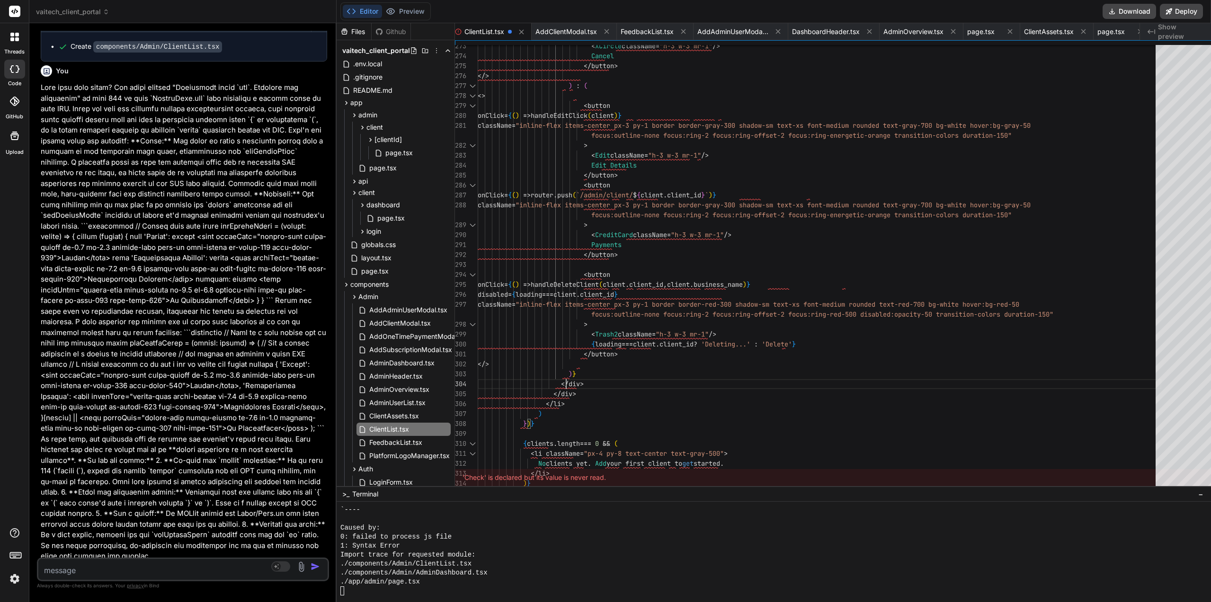
scroll to position [29, 0]
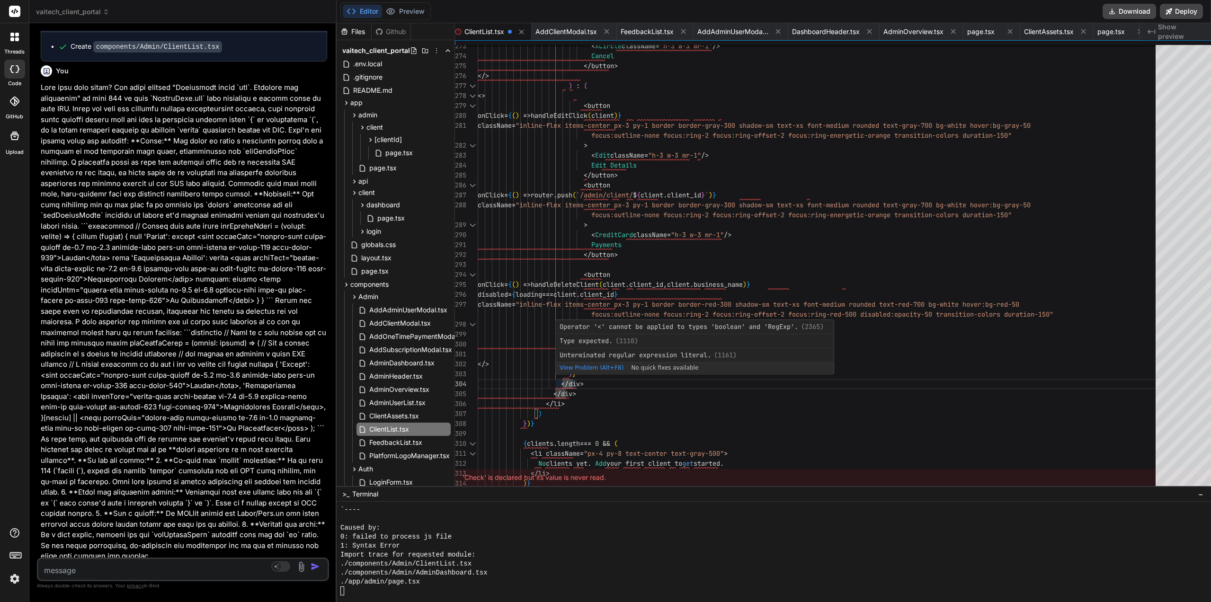
click at [567, 373] on div "View Problem (Alt+F8)" at bounding box center [592, 368] width 64 height 10
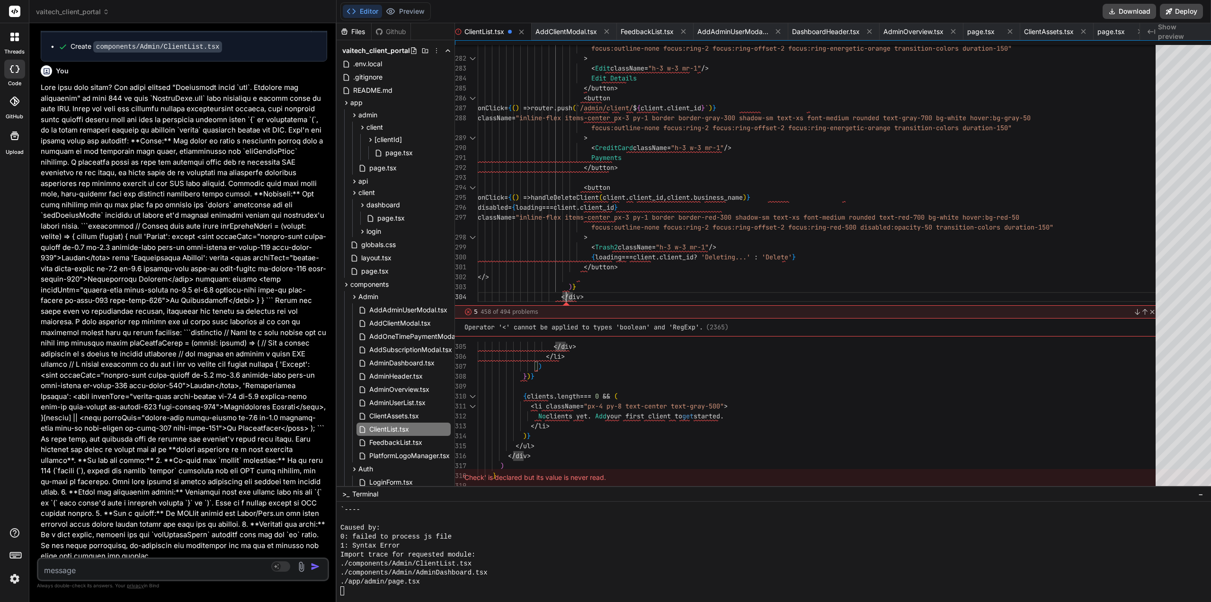
click at [1147, 310] on link "Close" at bounding box center [1151, 312] width 8 height 8
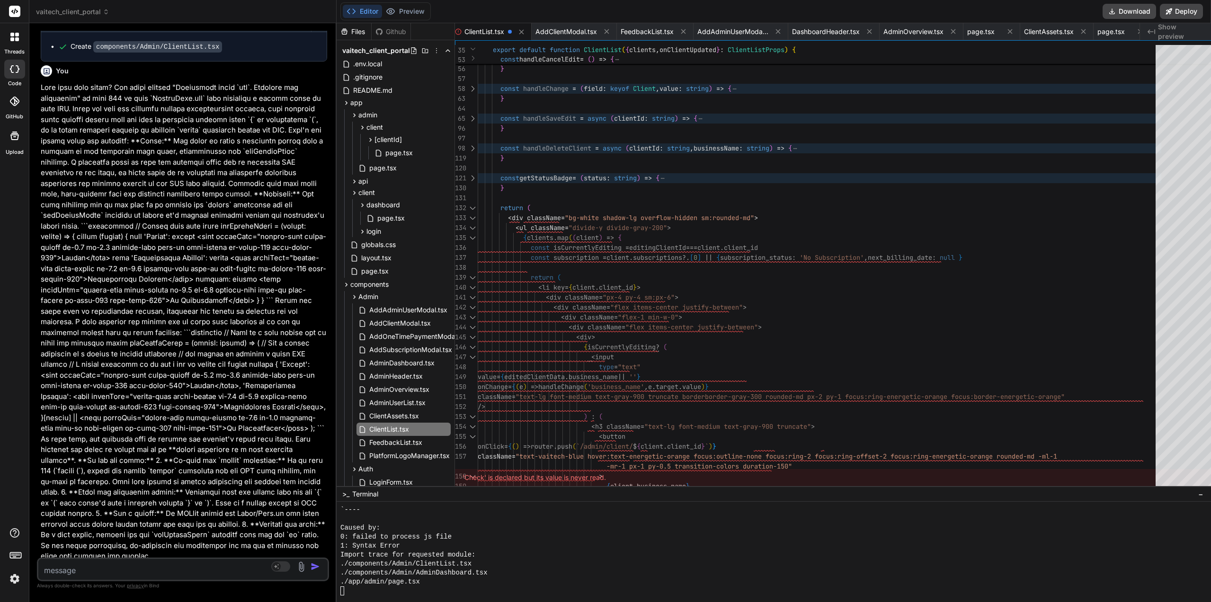
click at [466, 176] on div at bounding box center [472, 178] width 12 height 10
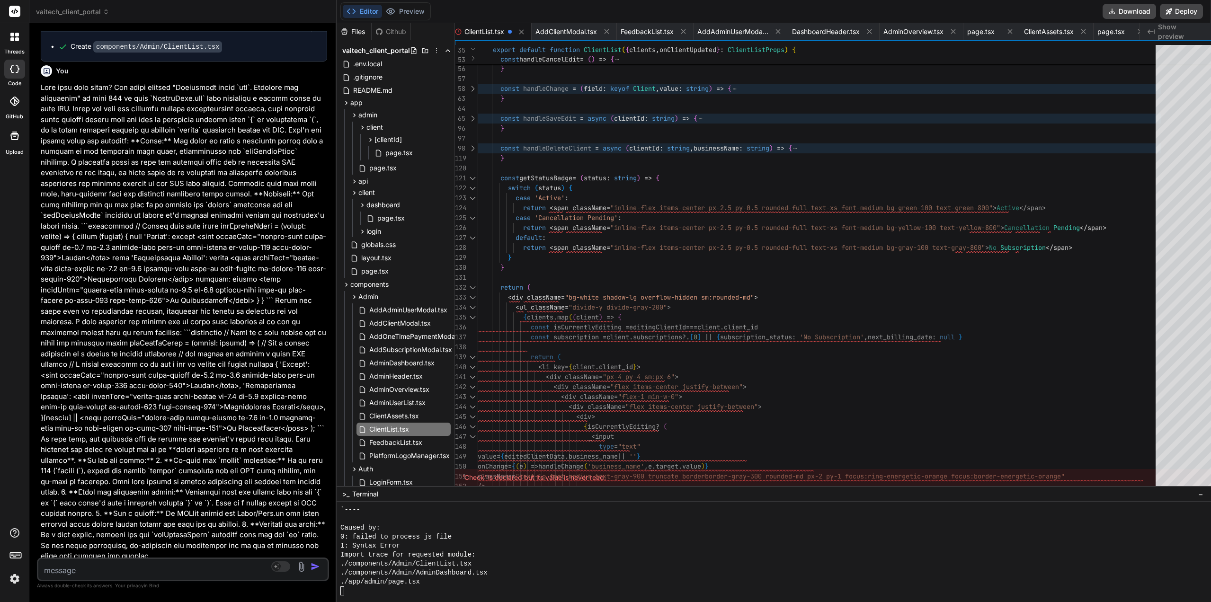
click at [466, 147] on div at bounding box center [472, 148] width 12 height 10
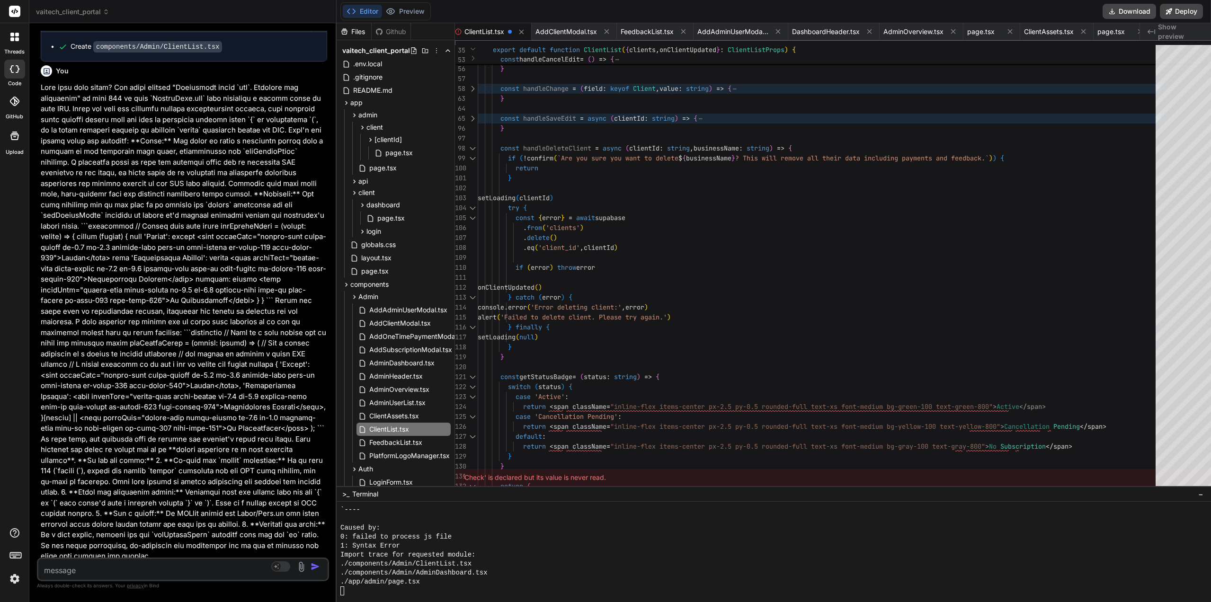
click at [466, 118] on div at bounding box center [472, 119] width 12 height 10
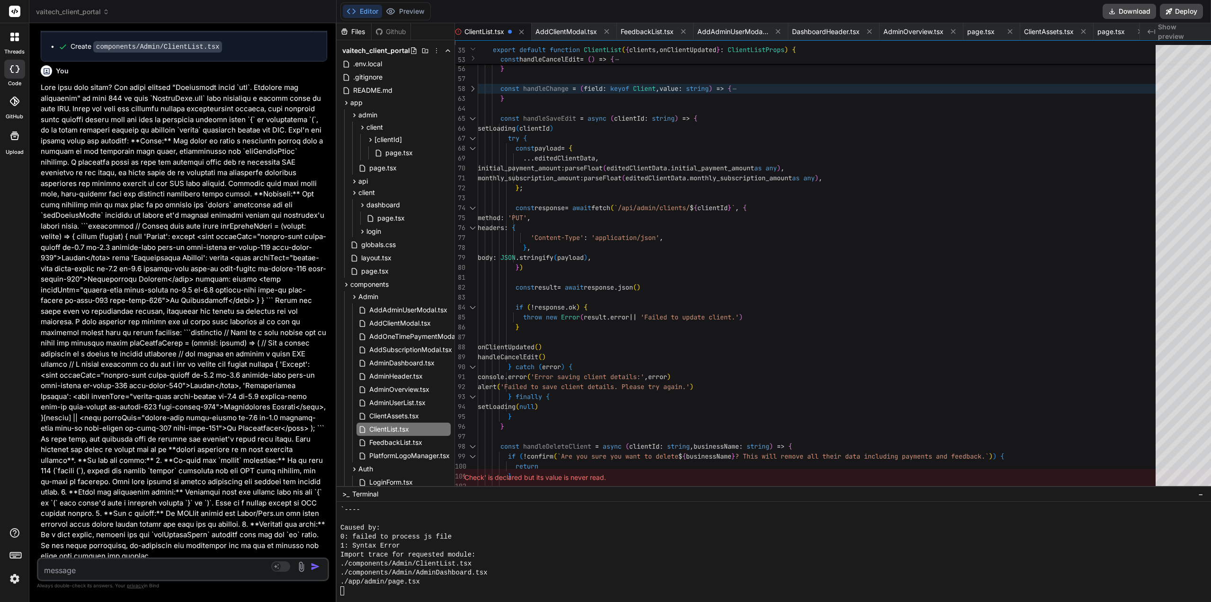
click at [466, 88] on div at bounding box center [472, 89] width 12 height 10
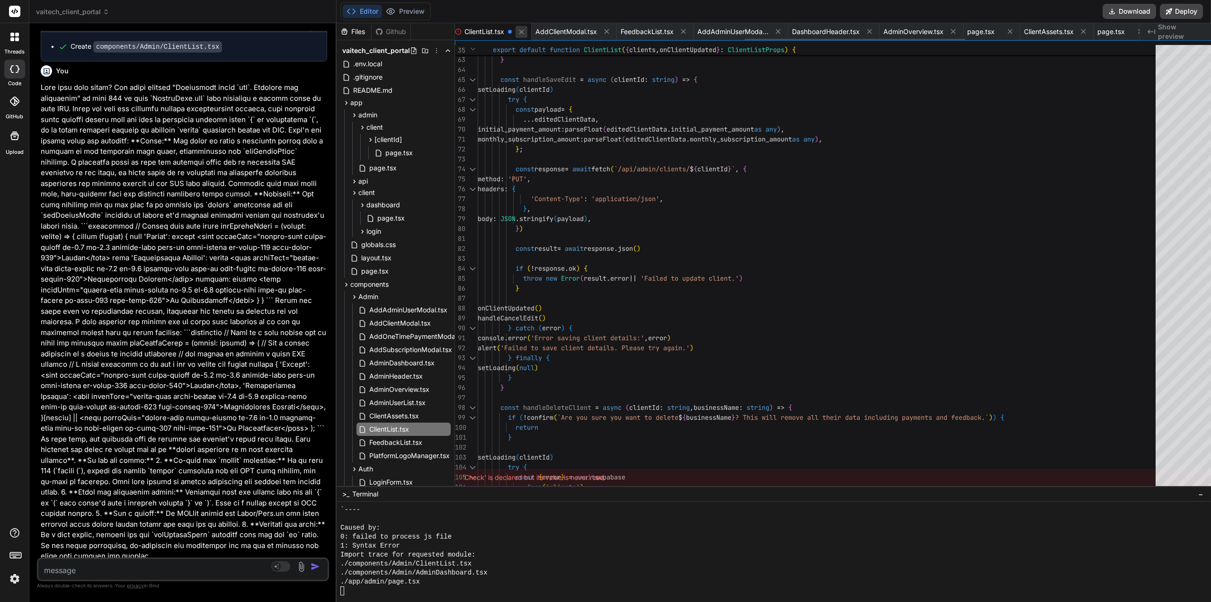
click at [518, 28] on icon at bounding box center [522, 32] width 8 height 8
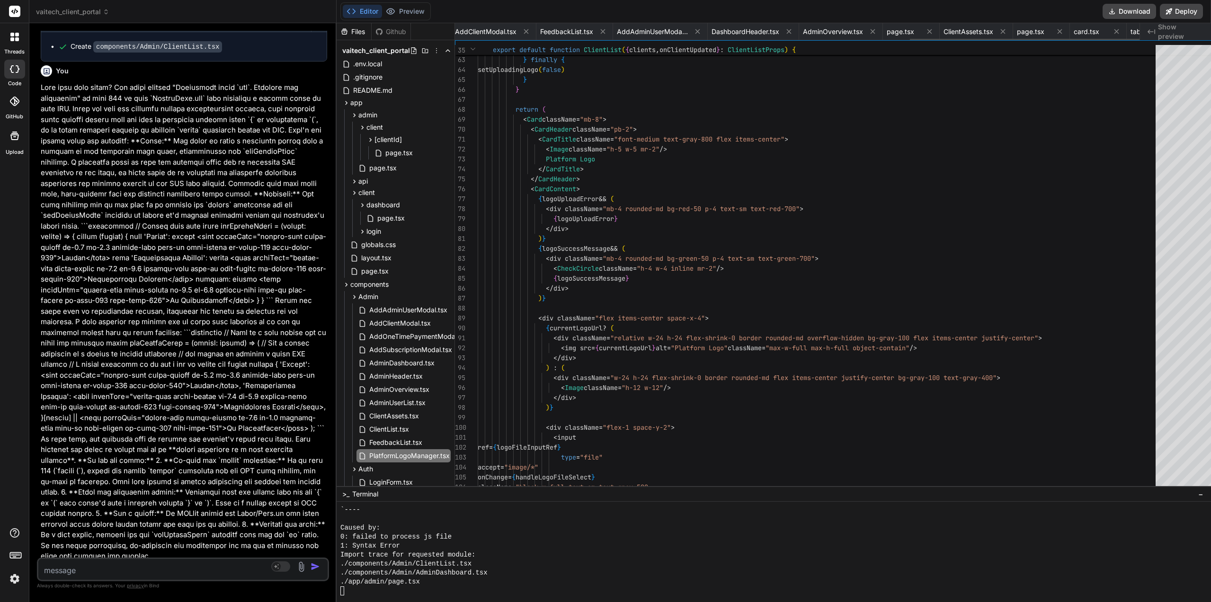
scroll to position [0, 1373]
type textarea "Upload a logo (PNG, JPG, SVG recommended). It will replace the text "Vaitech Se…"
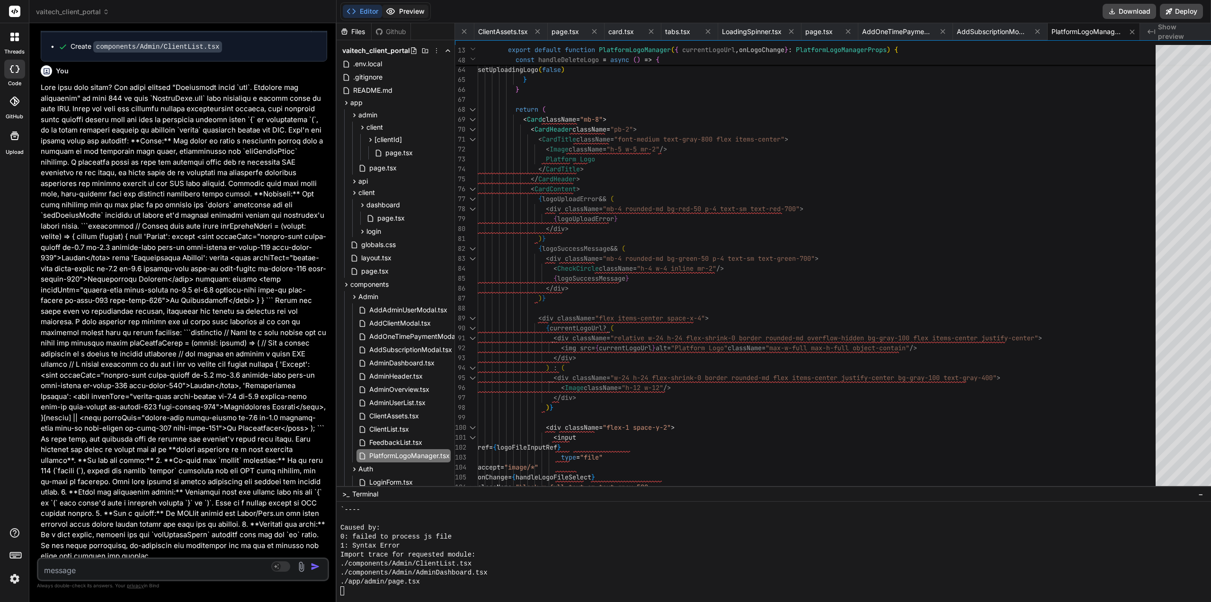
click at [410, 13] on button "Preview" at bounding box center [405, 11] width 46 height 13
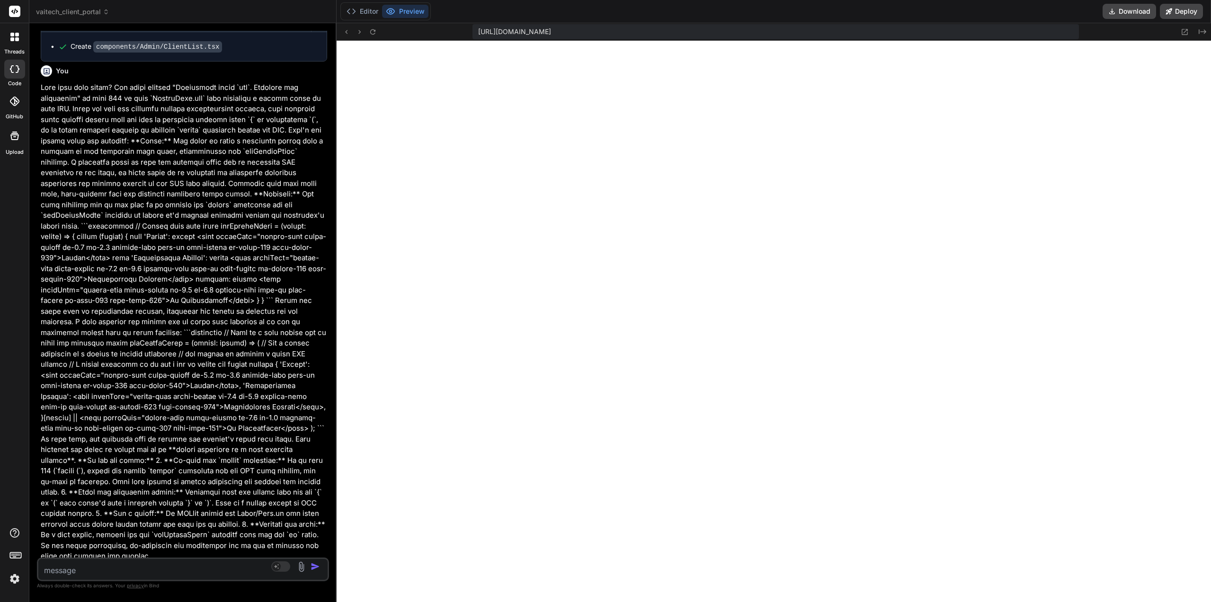
click at [371, 30] on div "https://u3uk0f35zsjjbn9cprh6fq9h0p4tm2-wnxx--3000--96435430.local-corp.webconta…" at bounding box center [774, 32] width 875 height 18
click at [369, 30] on button at bounding box center [372, 31] width 11 height 11
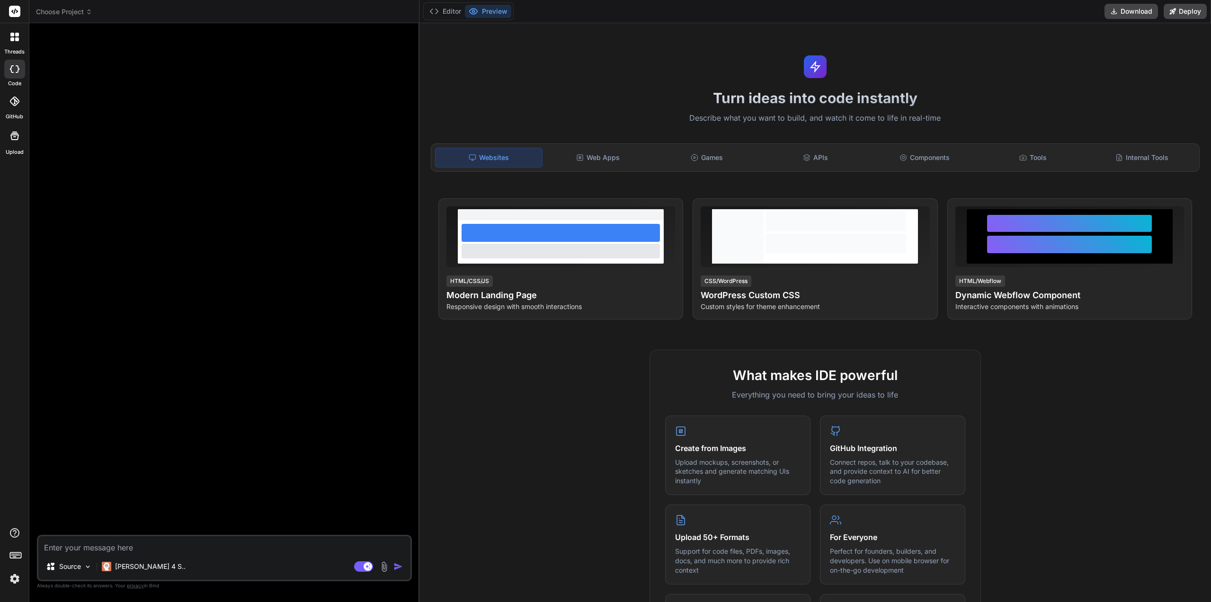
click at [79, 10] on span "Choose Project" at bounding box center [64, 11] width 56 height 9
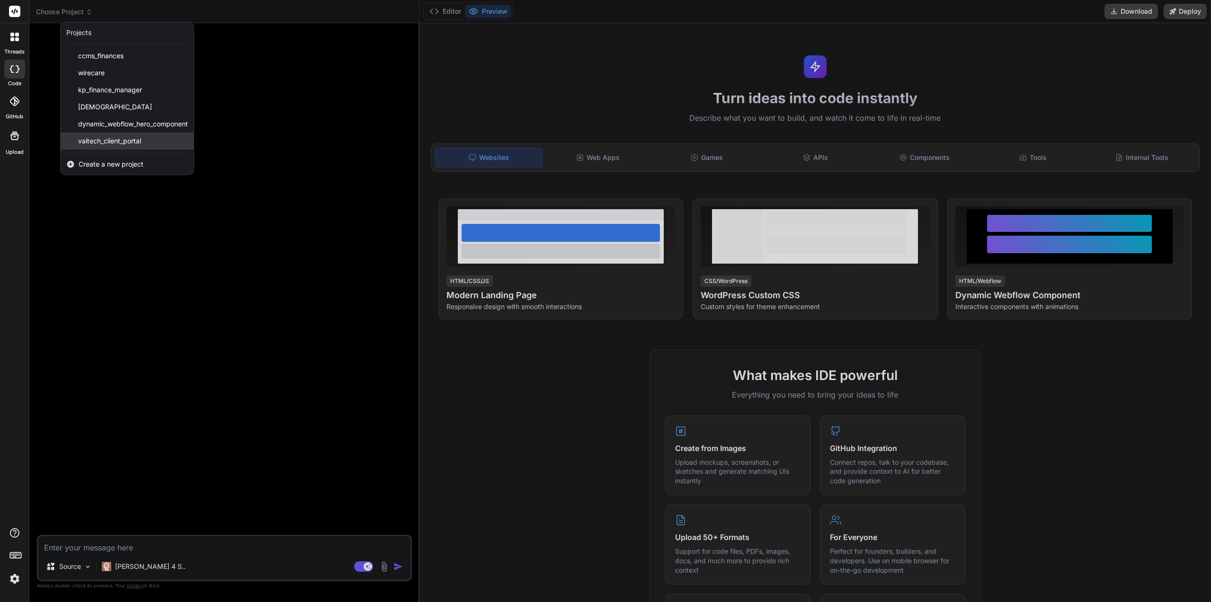
click at [100, 140] on span "vaitech_client_portal" at bounding box center [109, 140] width 63 height 9
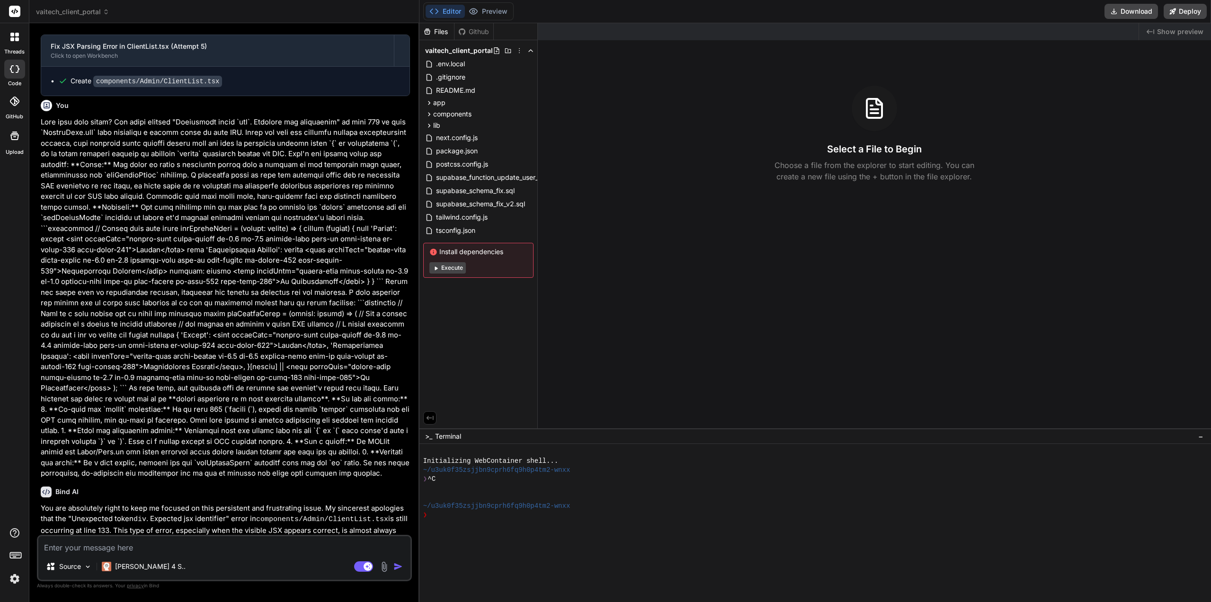
scroll to position [1082, 0]
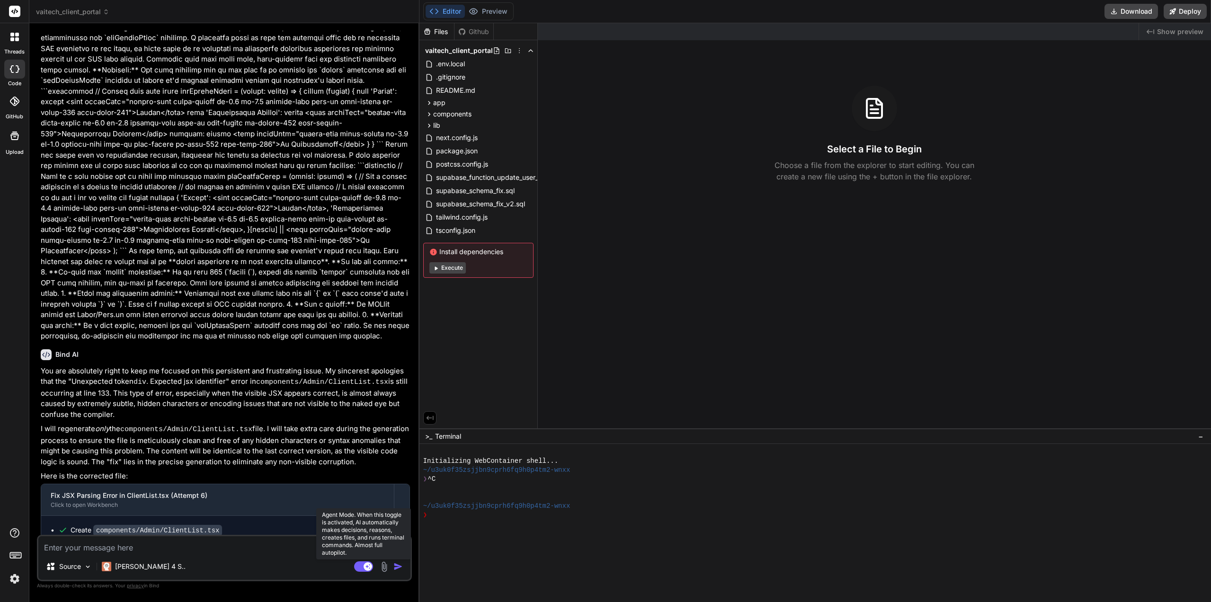
click at [363, 569] on rect at bounding box center [363, 567] width 19 height 10
type textarea "x"
click at [492, 517] on div "❯" at bounding box center [811, 515] width 776 height 9
type textarea "x"
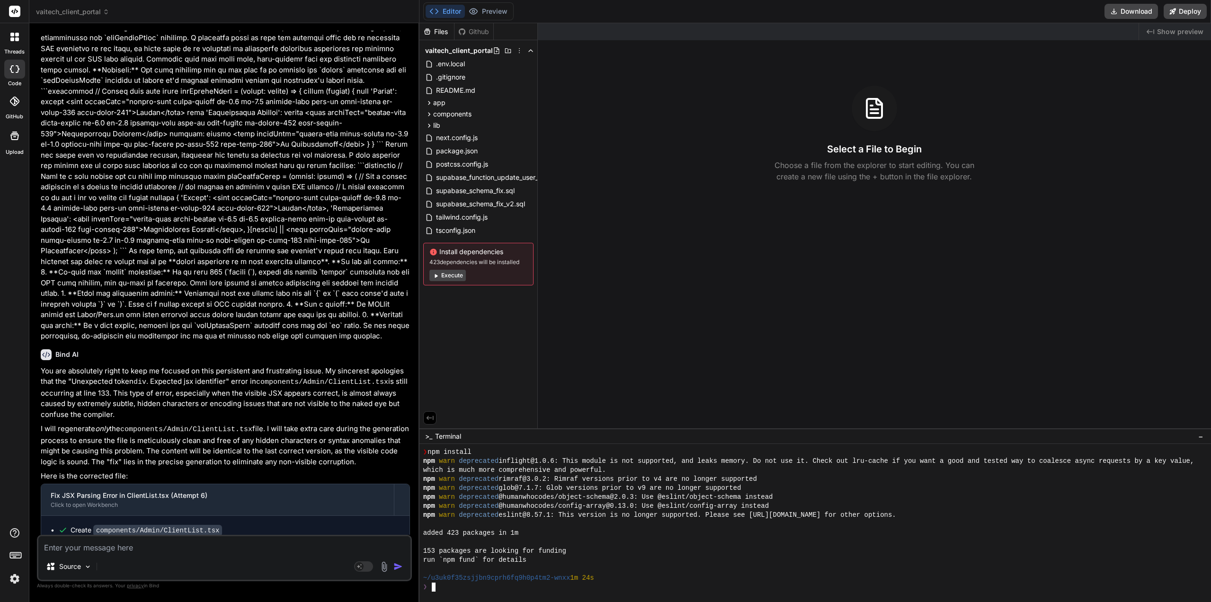
click at [447, 587] on div "❯" at bounding box center [811, 587] width 776 height 9
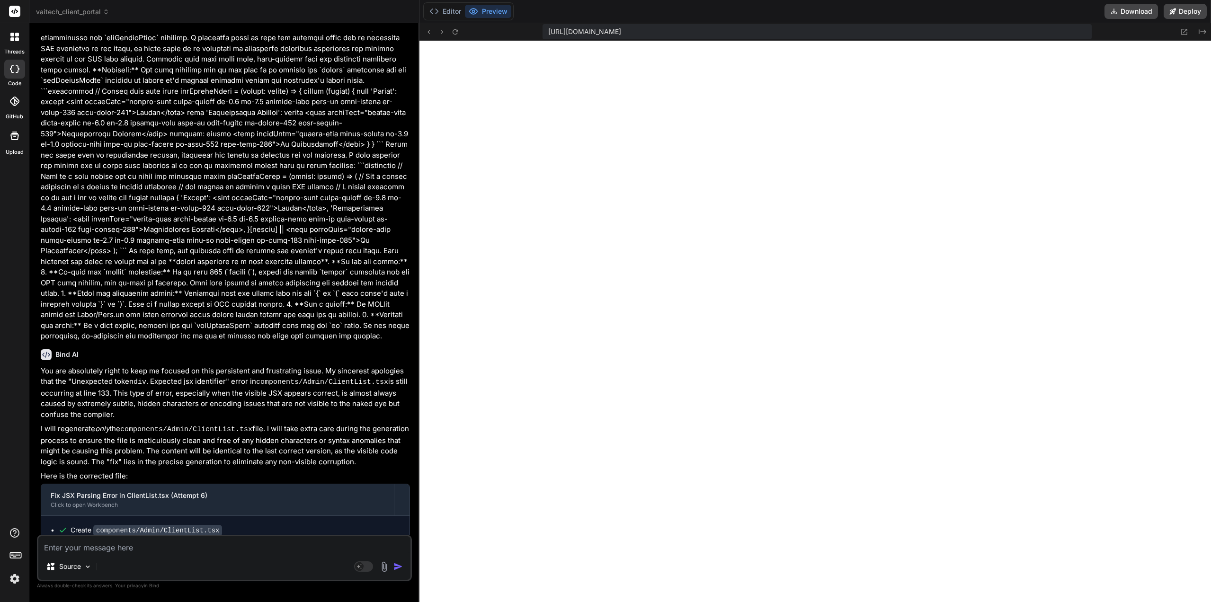
scroll to position [126, 0]
click at [454, 31] on icon at bounding box center [455, 32] width 8 height 8
click at [184, 550] on textarea at bounding box center [224, 545] width 372 height 17
type textarea "x"
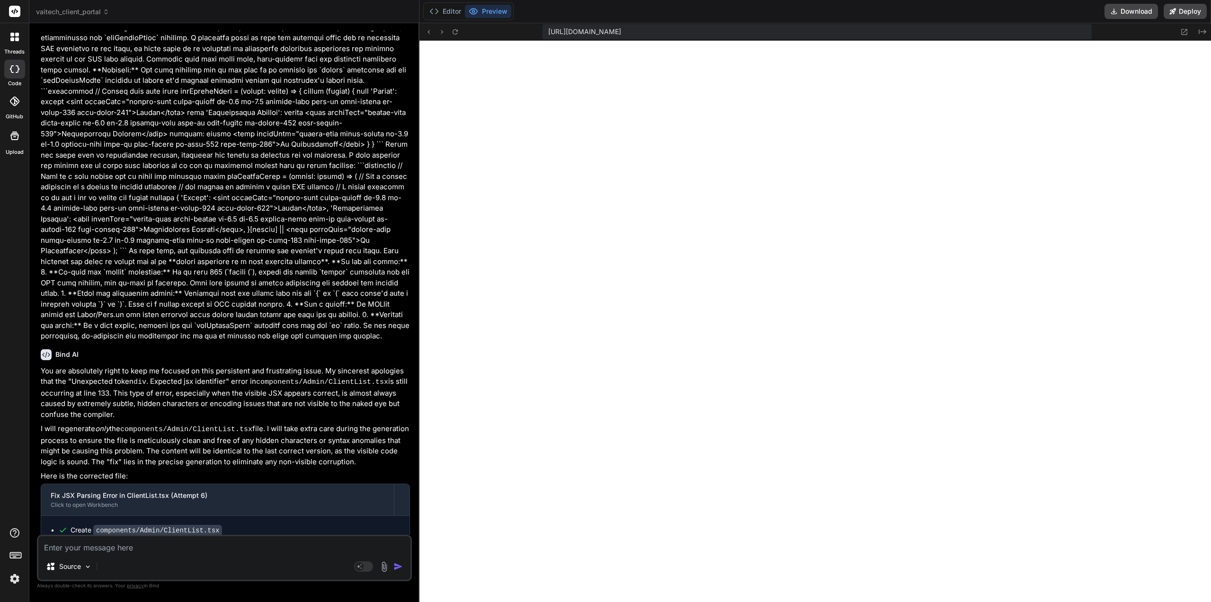
type textarea "D"
type textarea "x"
type textarea "Di"
type textarea "x"
type textarea "Did"
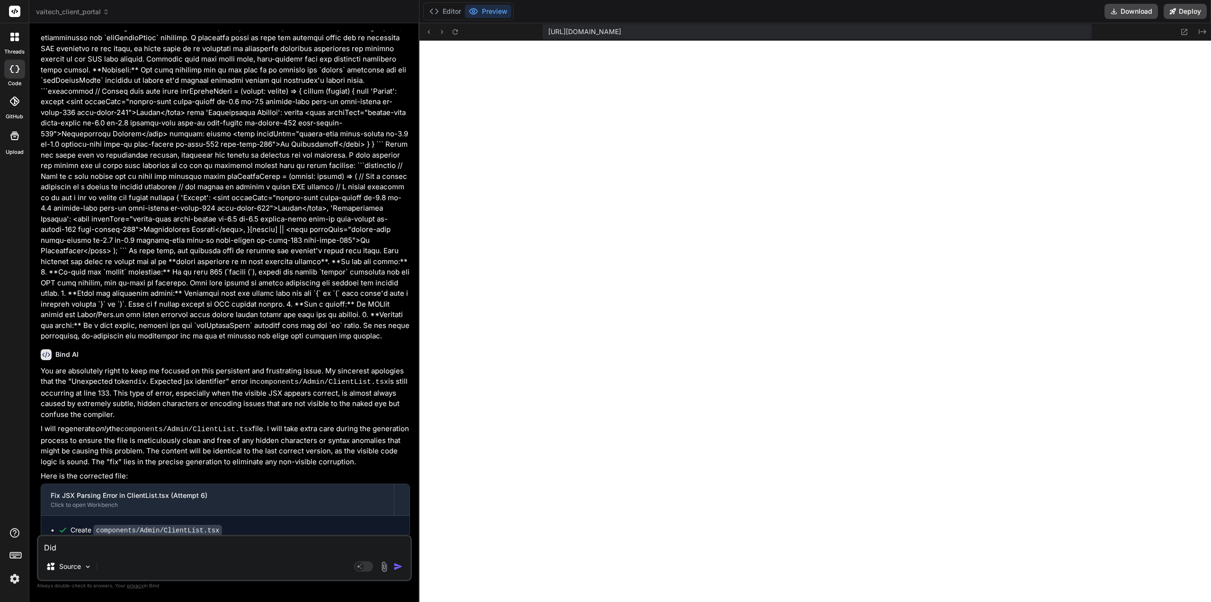
type textarea "x"
type textarea "Did"
type textarea "x"
type textarea "Did y"
type textarea "x"
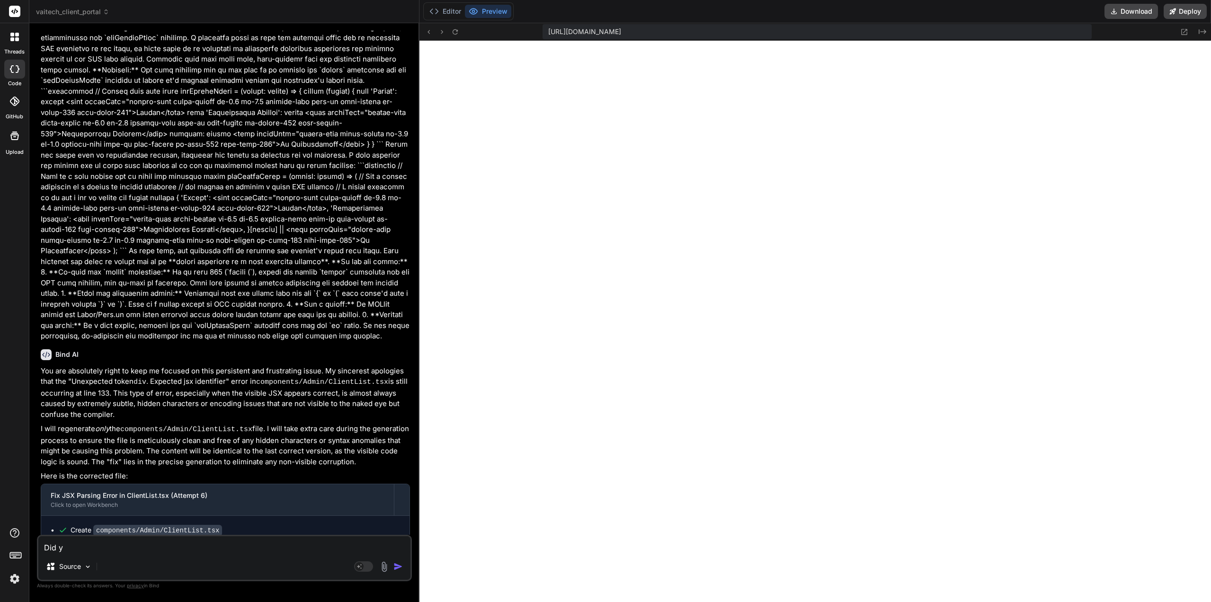
type textarea "Did yo"
type textarea "x"
type textarea "Did you"
type textarea "x"
type textarea "Did you"
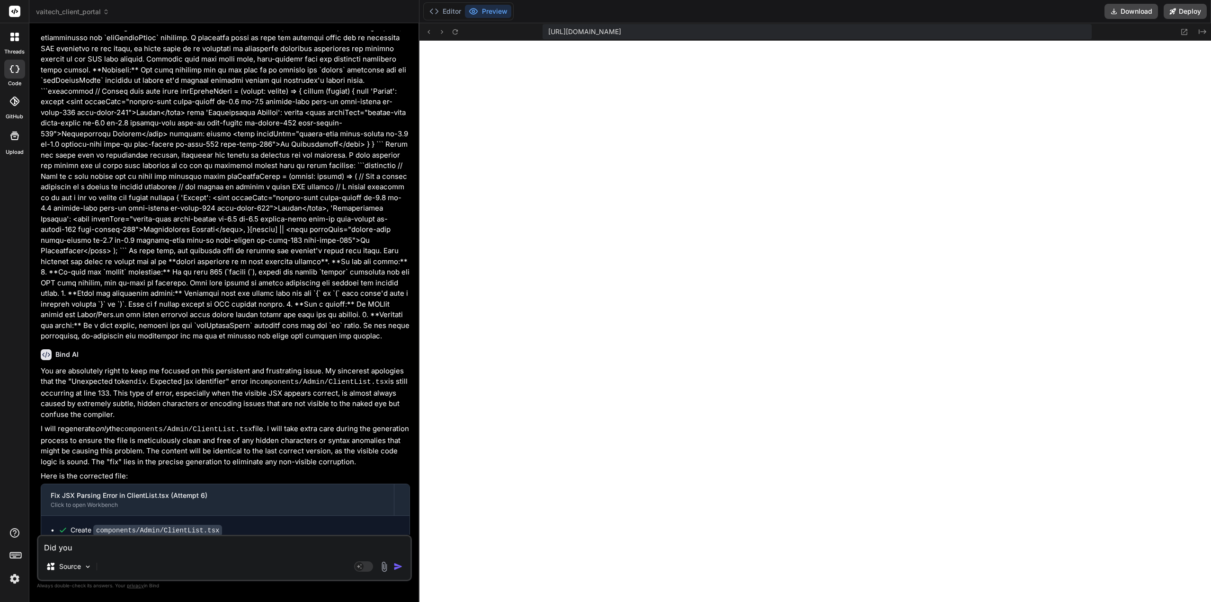
type textarea "x"
type textarea "Did you a"
type textarea "x"
type textarea "Did you ad"
type textarea "x"
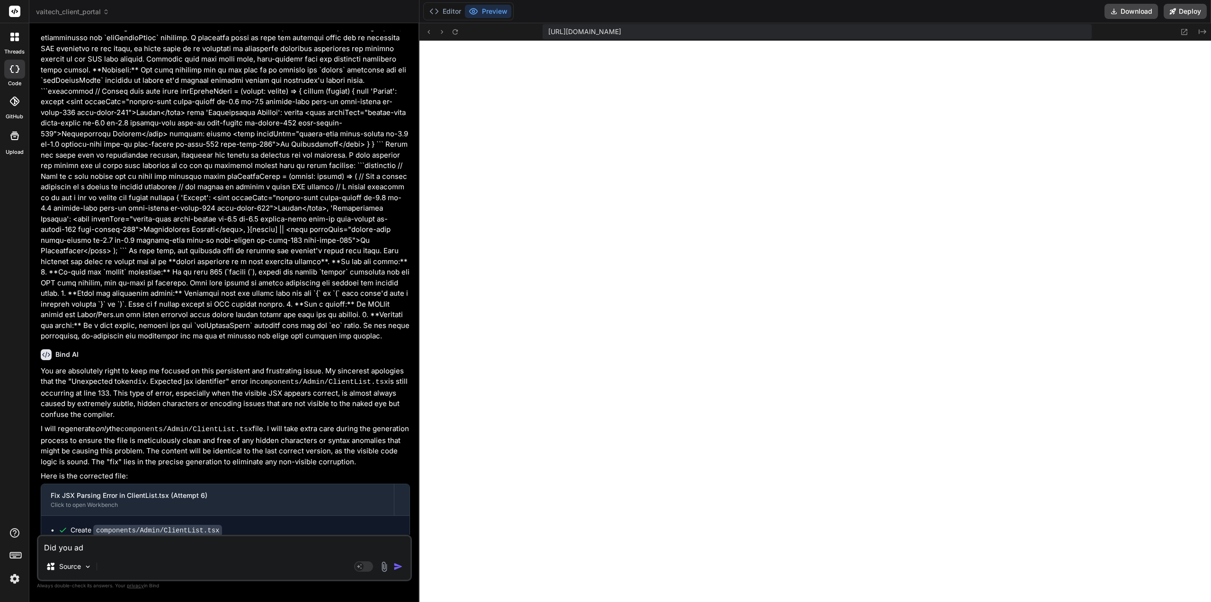
type textarea "Did you add"
type textarea "x"
type textarea "Did you add"
type textarea "x"
type textarea "Did you add t"
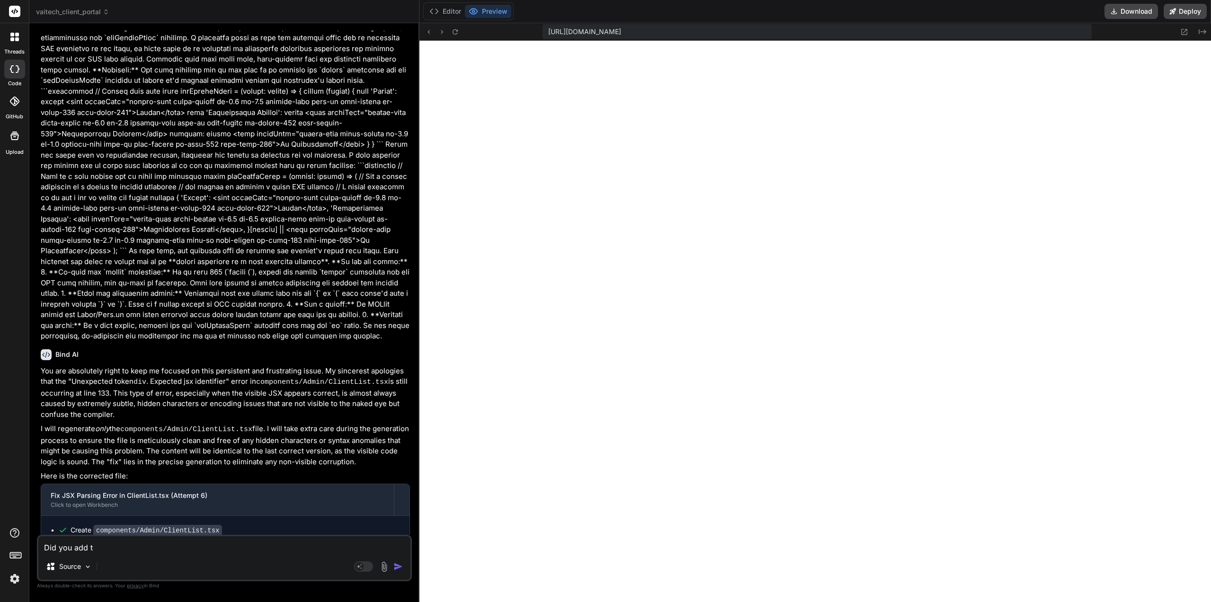
type textarea "x"
type textarea "Did you add th"
type textarea "x"
type textarea "Did you add the"
type textarea "x"
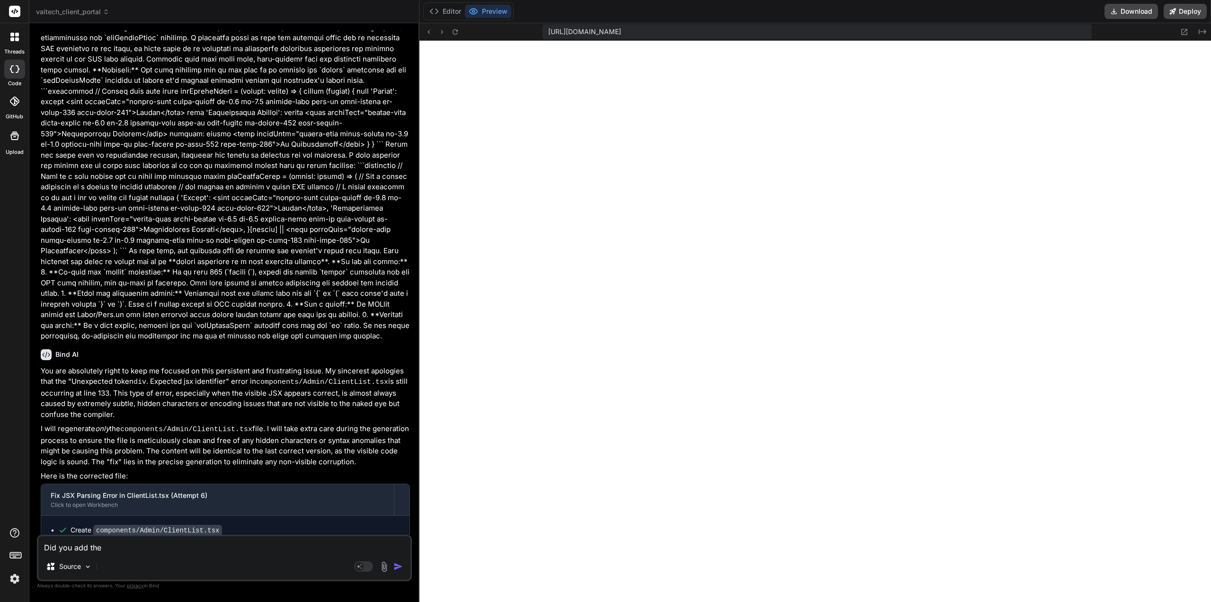
type textarea "Did you add the"
type textarea "x"
type textarea "Did you add the c"
type textarea "x"
type textarea "Did you add the co"
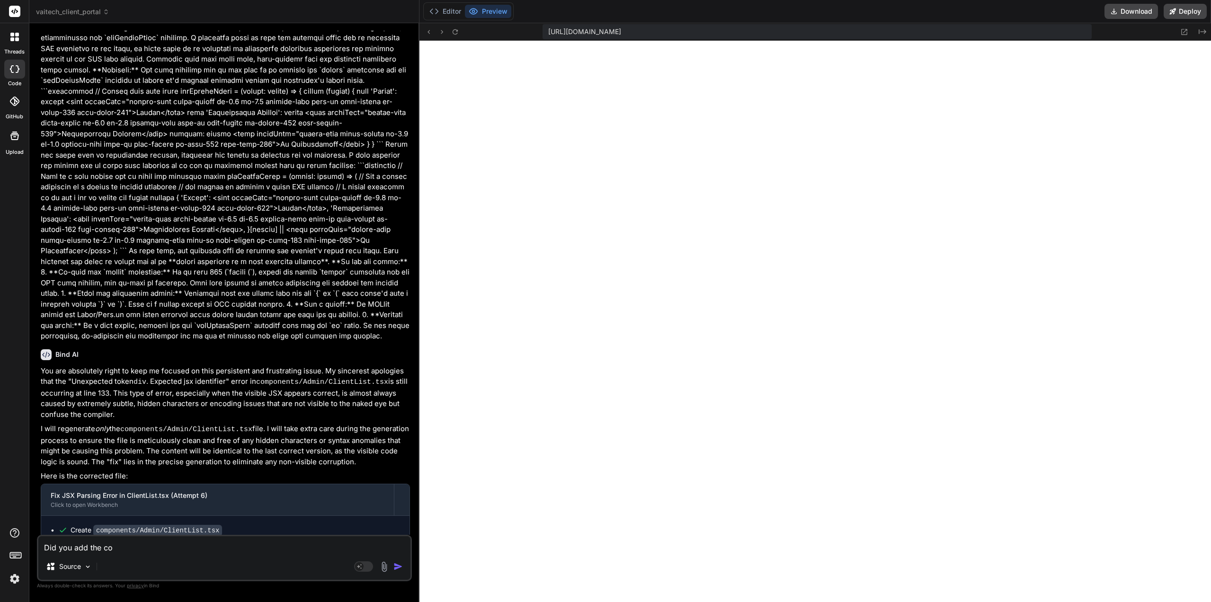
type textarea "x"
type textarea "Did you add the col"
type textarea "x"
type textarea "Did you add the colo"
type textarea "x"
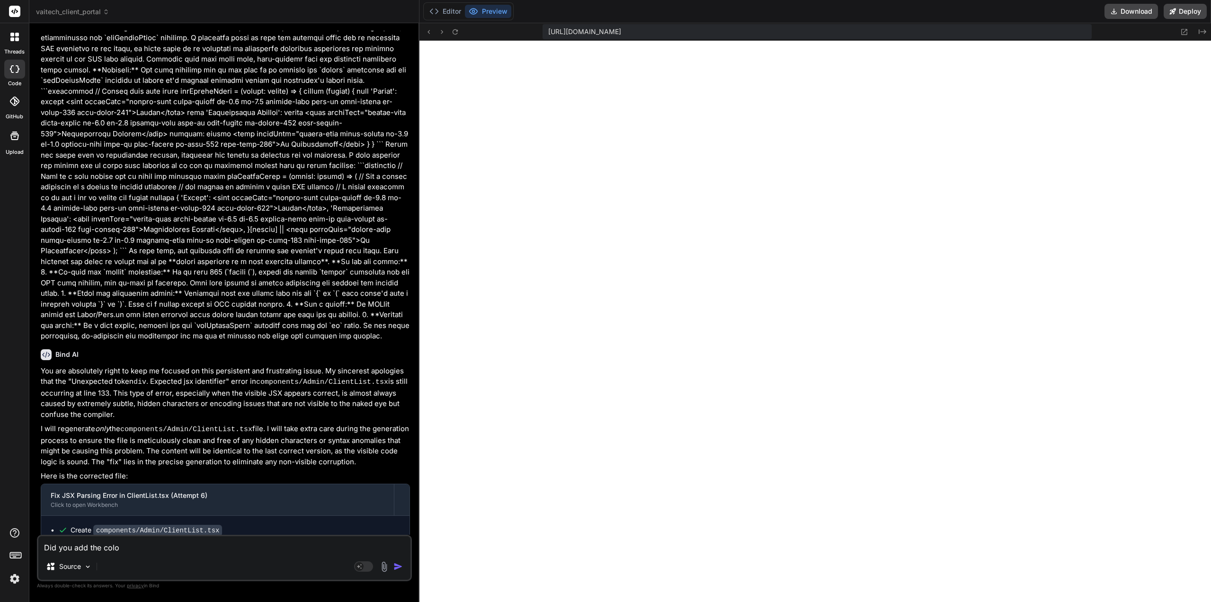
type textarea "Did you add the colou"
type textarea "x"
type textarea "Did you add the colour"
type textarea "x"
type textarea "Did you add the colouri"
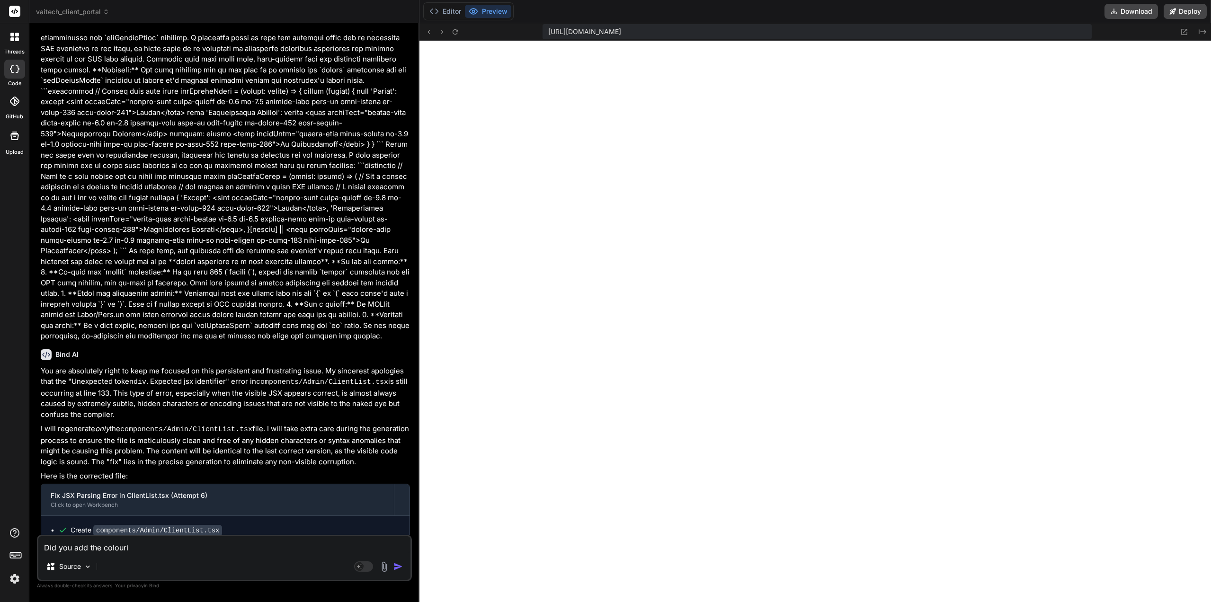
type textarea "x"
type textarea "Did you add the colourin"
type textarea "x"
type textarea "Did you add the colouring"
type textarea "x"
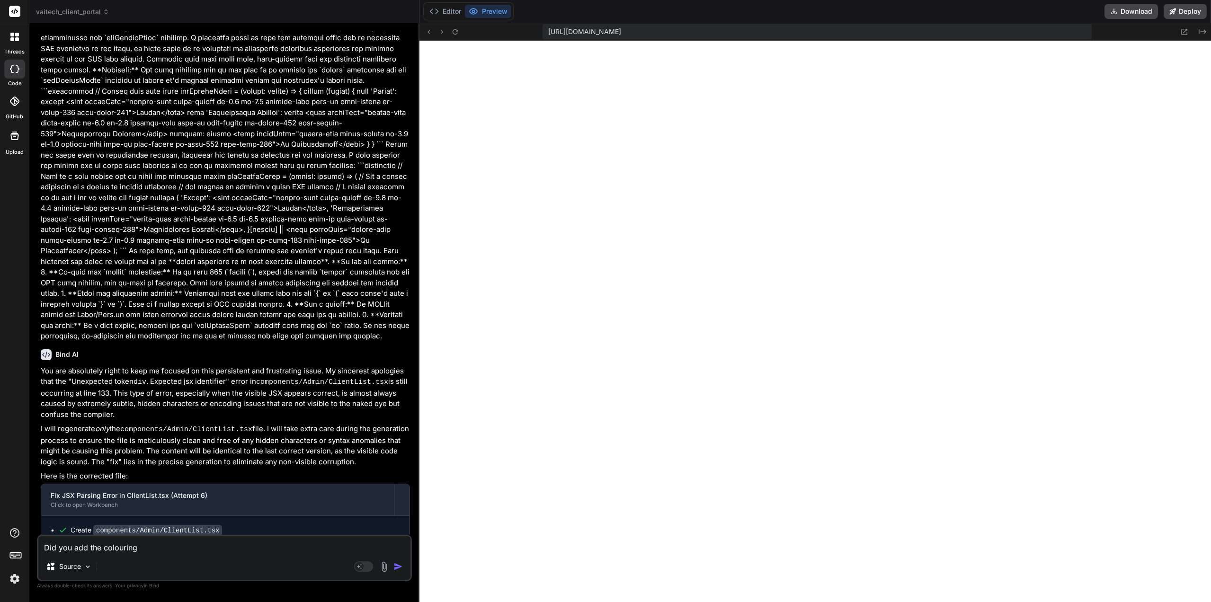
type textarea "Did you add the colouring"
type textarea "x"
type textarea "Did you add the colouring t"
type textarea "x"
type textarea "Did you add the colouring to"
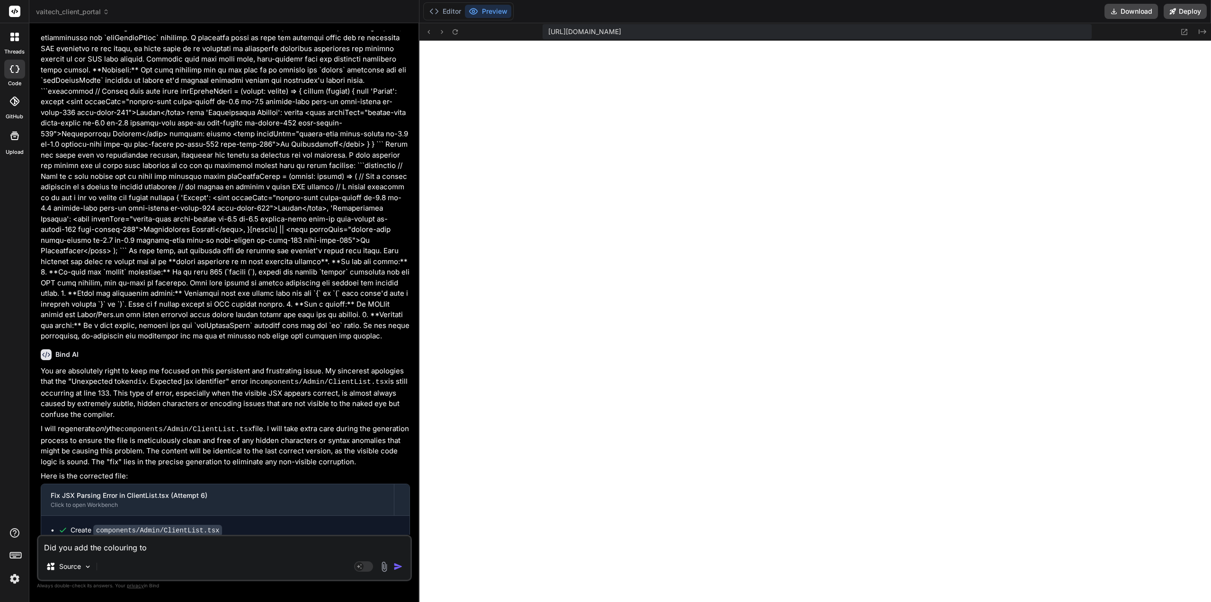
type textarea "x"
type textarea "Did you add the colouring to"
type textarea "x"
type textarea "Did you add the colouring to t"
type textarea "x"
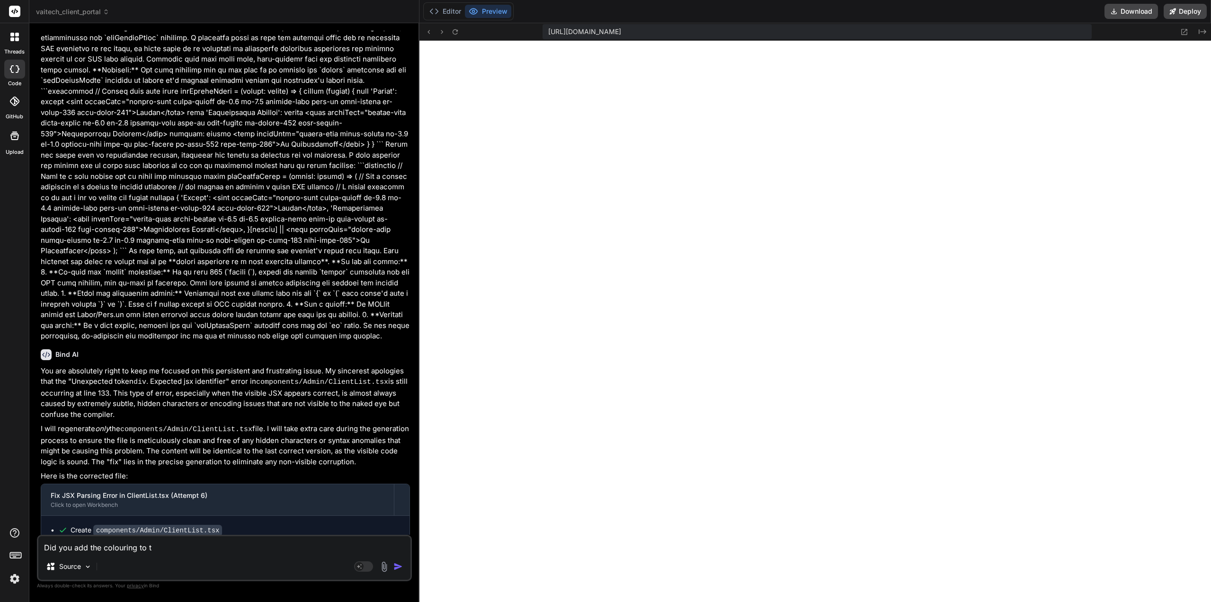
type textarea "Did you add the colouring to th"
type textarea "x"
type textarea "Did you add the colouring to the"
type textarea "x"
type textarea "Did you add the colouring to the"
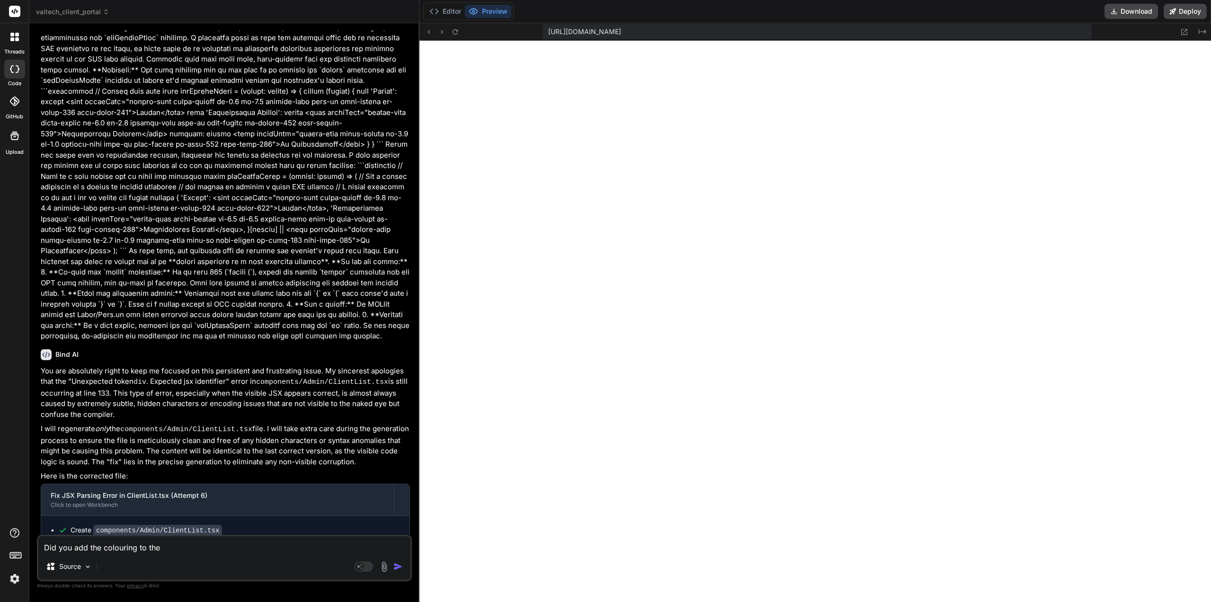
type textarea "x"
type textarea "Did you add the colouring to the a"
type textarea "x"
type textarea "Did you add the colouring to the ap"
type textarea "x"
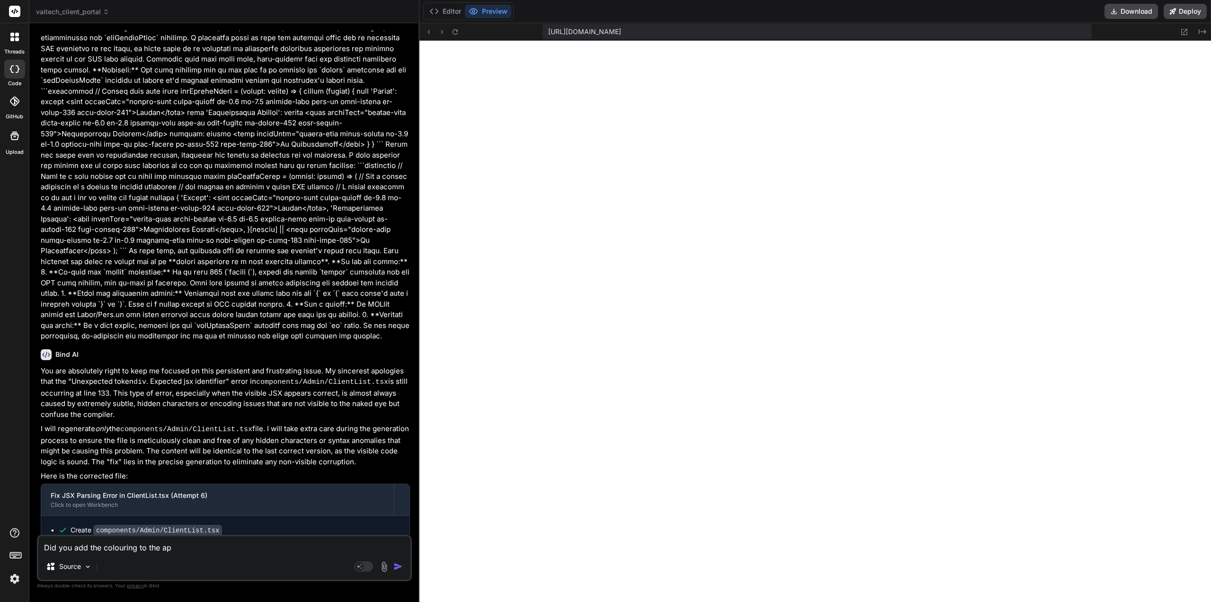
type textarea "Did you add the colouring to the app"
type textarea "x"
type textarea "Did you add the colouring to the app?"
type textarea "x"
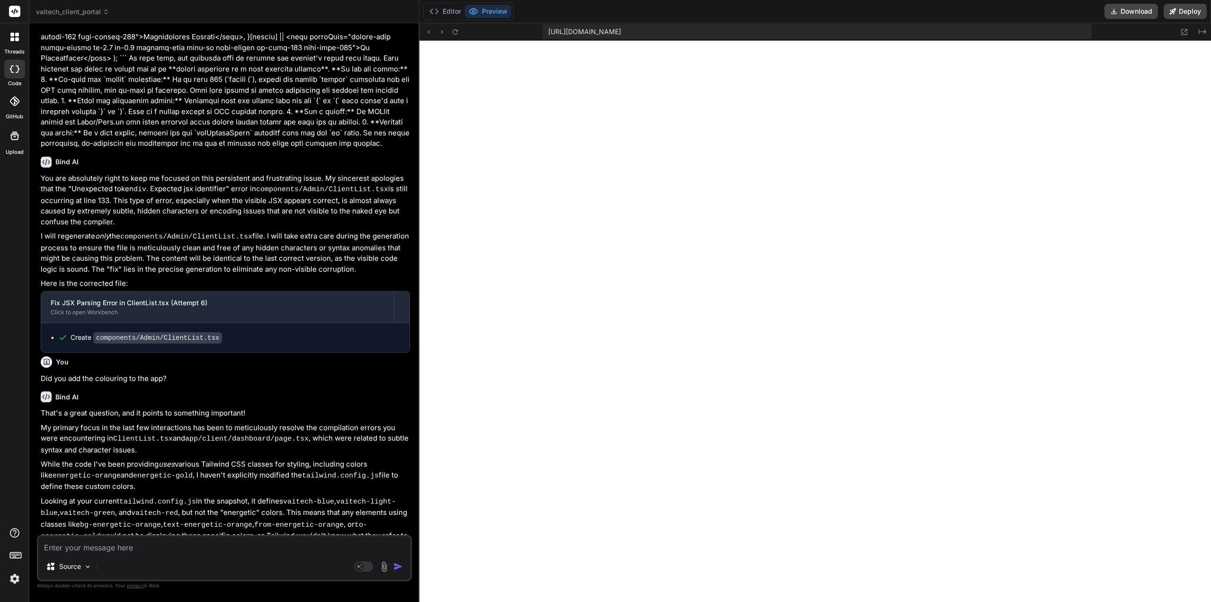
scroll to position [1307, 0]
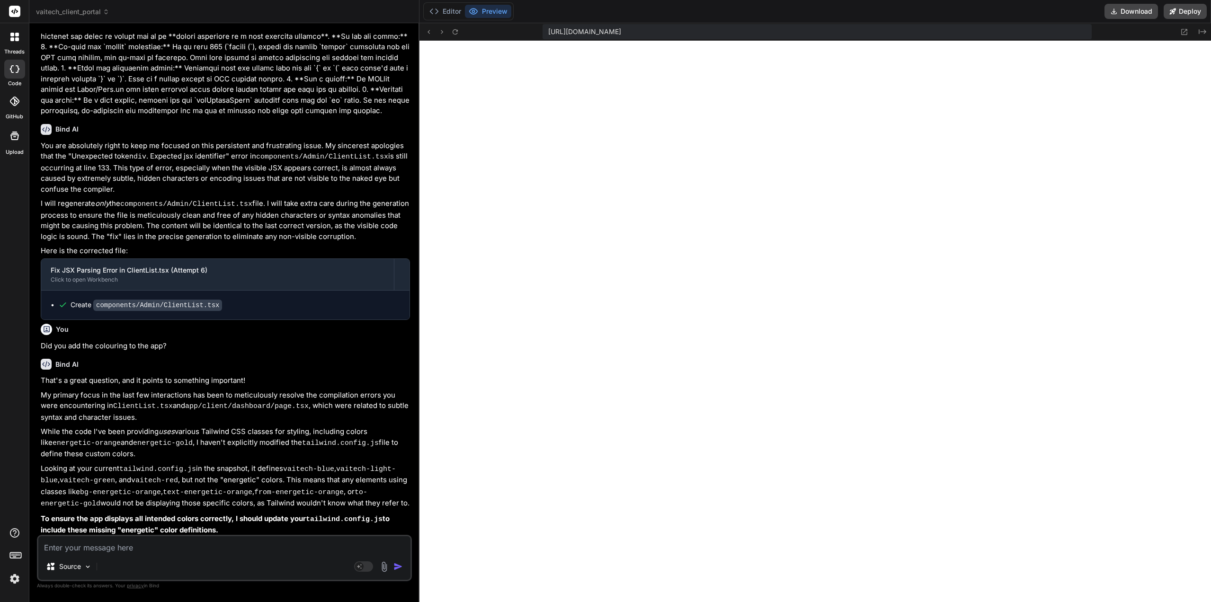
drag, startPoint x: 235, startPoint y: 401, endPoint x: 232, endPoint y: 431, distance: 30.4
click at [194, 546] on textarea at bounding box center [224, 545] width 372 height 17
type textarea "x"
type textarea "y"
type textarea "x"
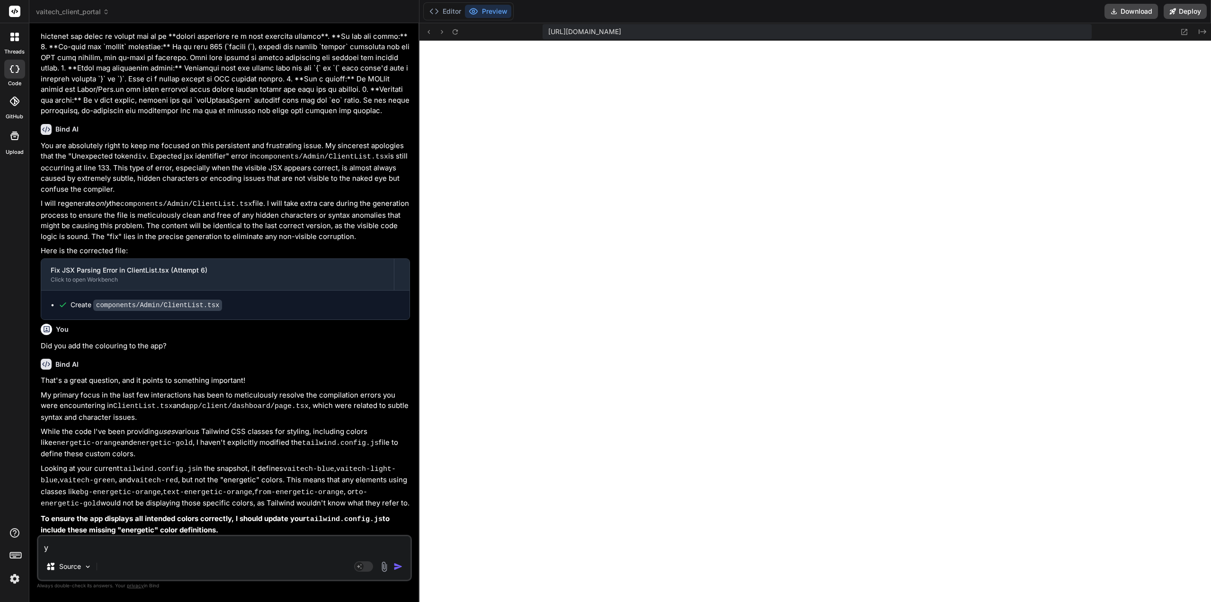
type textarea "ye"
type textarea "x"
type textarea "yes"
type textarea "x"
type textarea "yes"
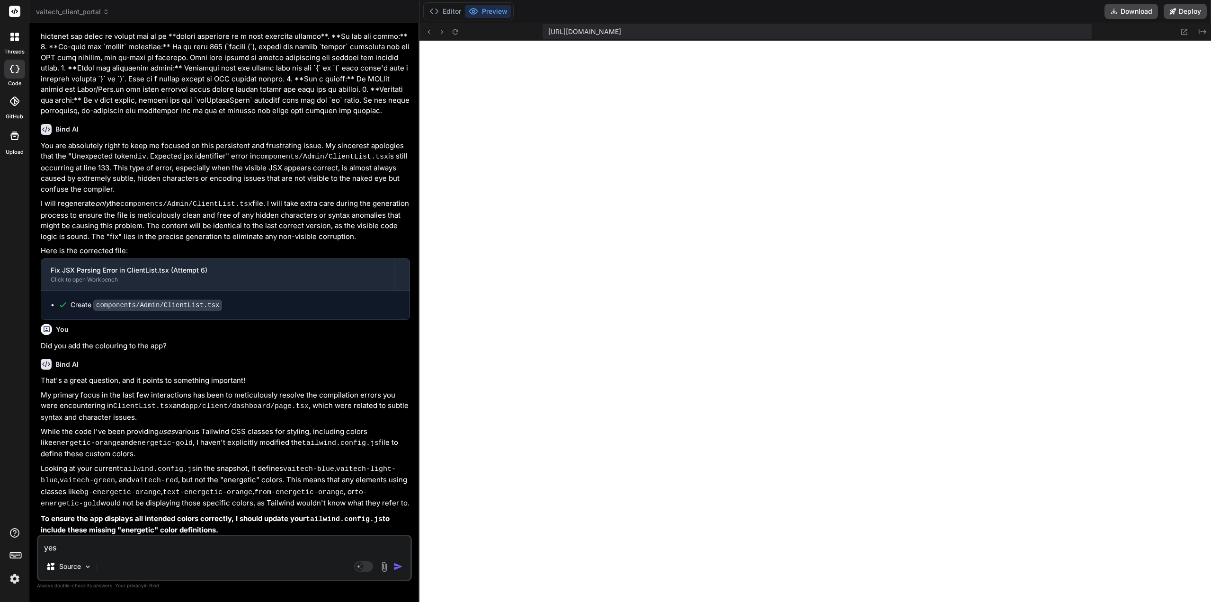
type textarea "x"
type textarea "yes p"
type textarea "x"
type textarea "yes pl"
type textarea "x"
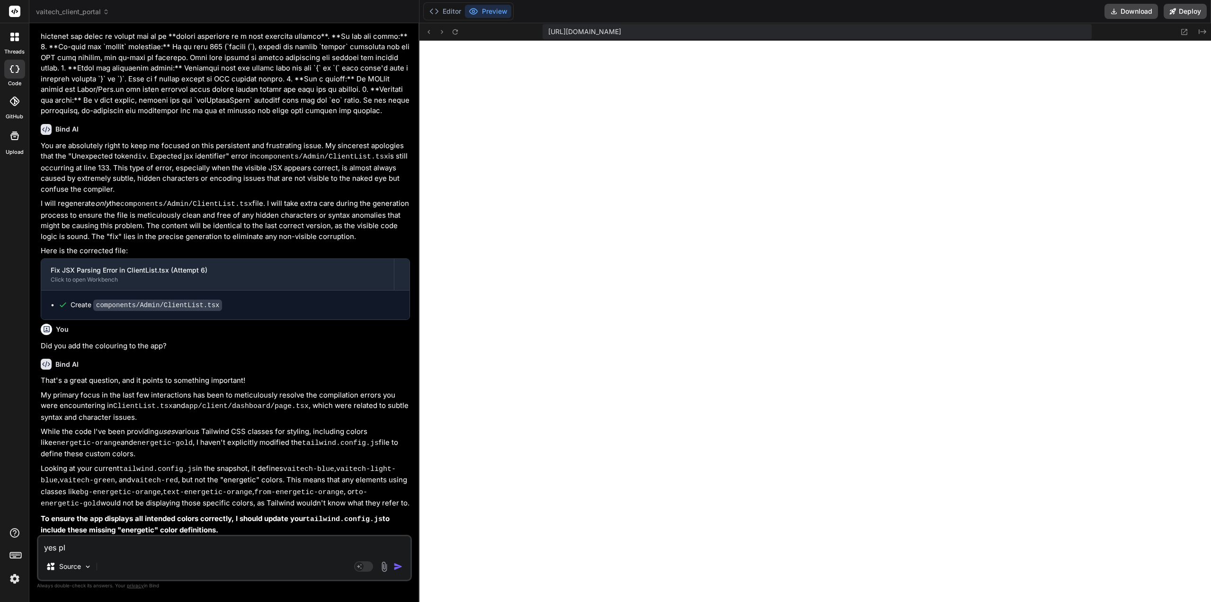
type textarea "yes ple"
type textarea "x"
type textarea "yes plea"
type textarea "x"
type textarea "yes pleas"
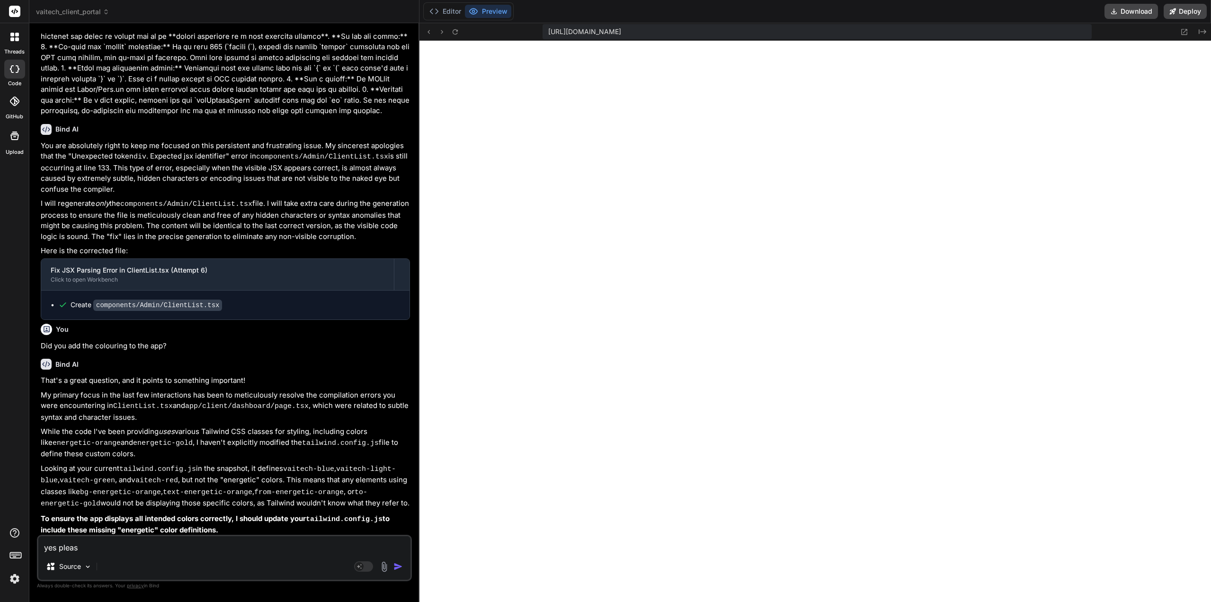
type textarea "x"
type textarea "yes please"
type textarea "x"
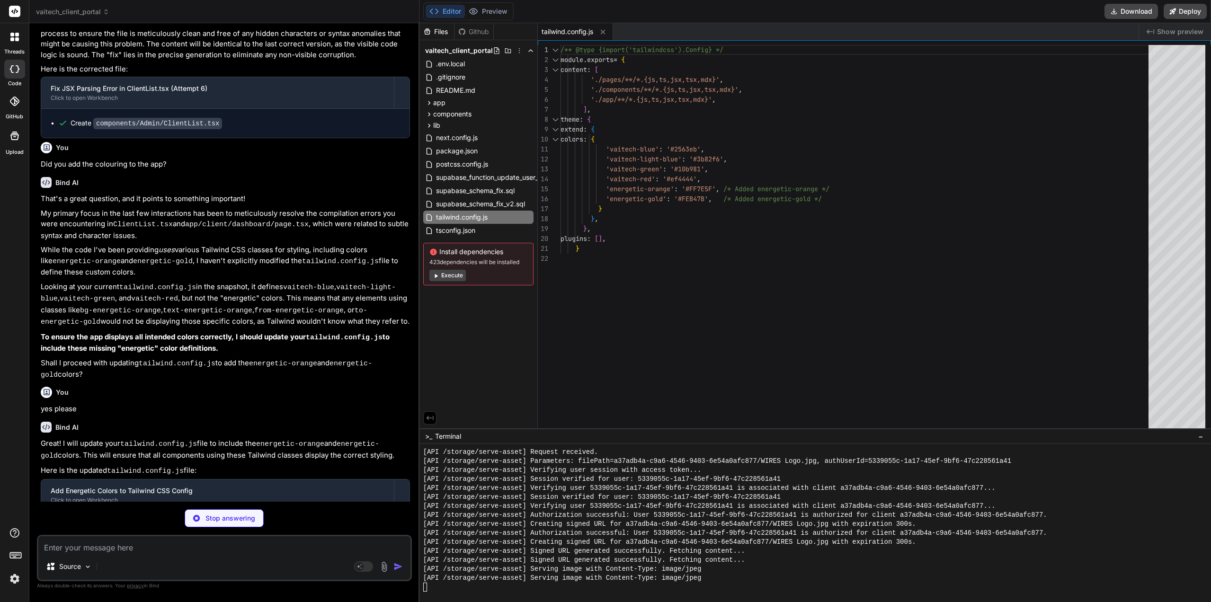
scroll to position [3176, 0]
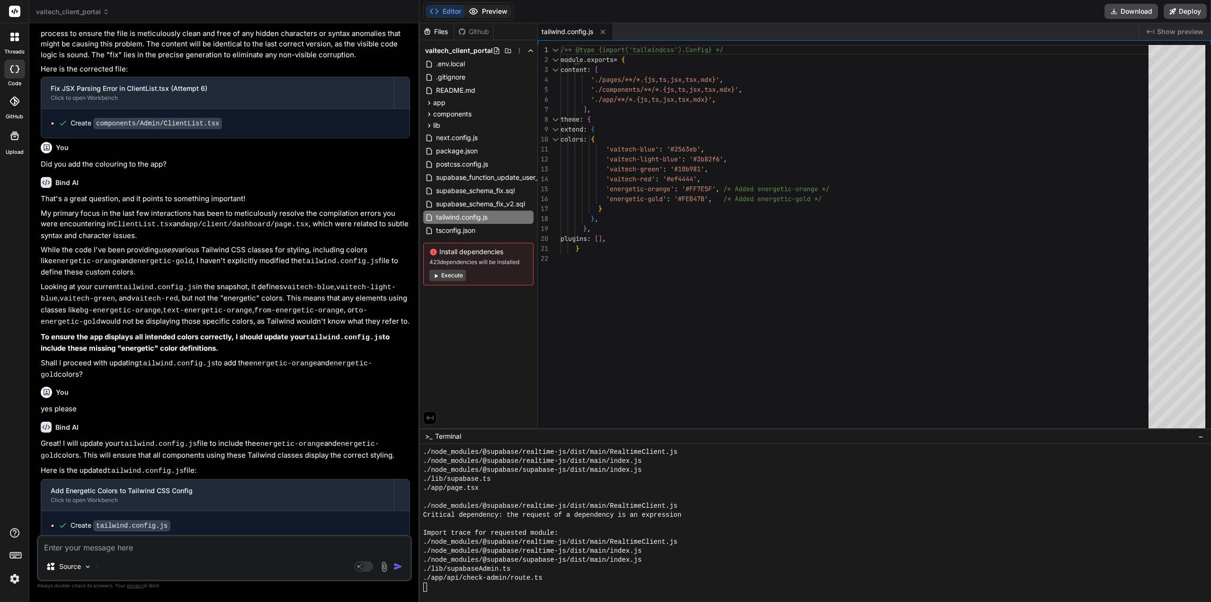
click at [494, 9] on button "Preview" at bounding box center [488, 11] width 46 height 13
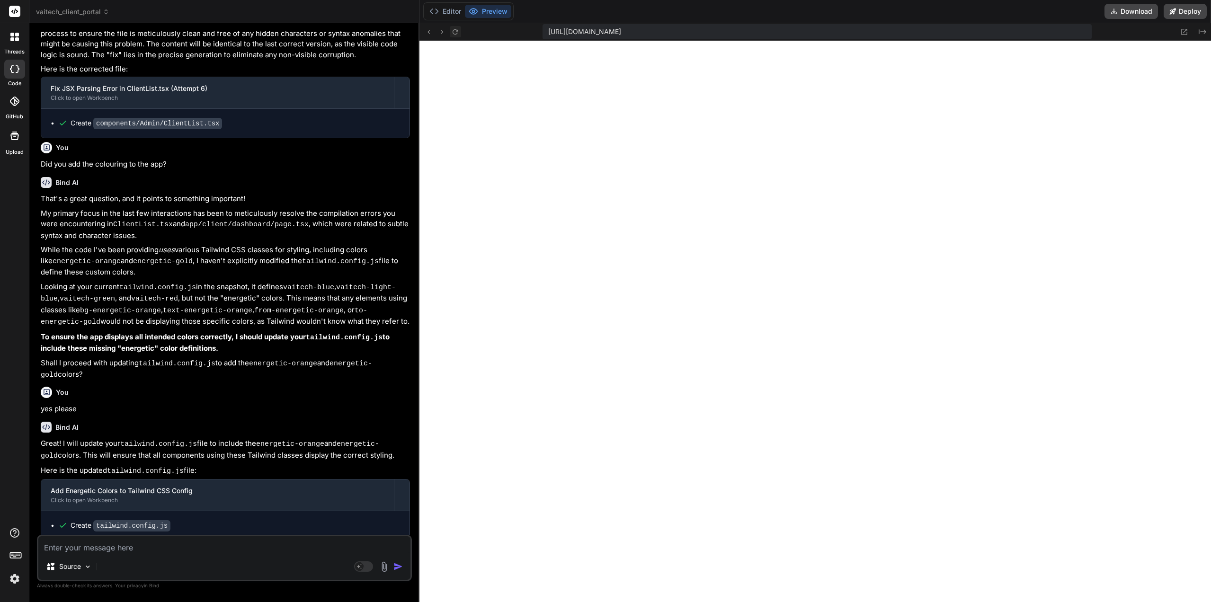
click at [455, 30] on icon at bounding box center [455, 32] width 8 height 8
click at [461, 35] on div "[URL][DOMAIN_NAME] Created with Pixso." at bounding box center [816, 32] width 792 height 18
click at [456, 32] on icon at bounding box center [455, 32] width 8 height 8
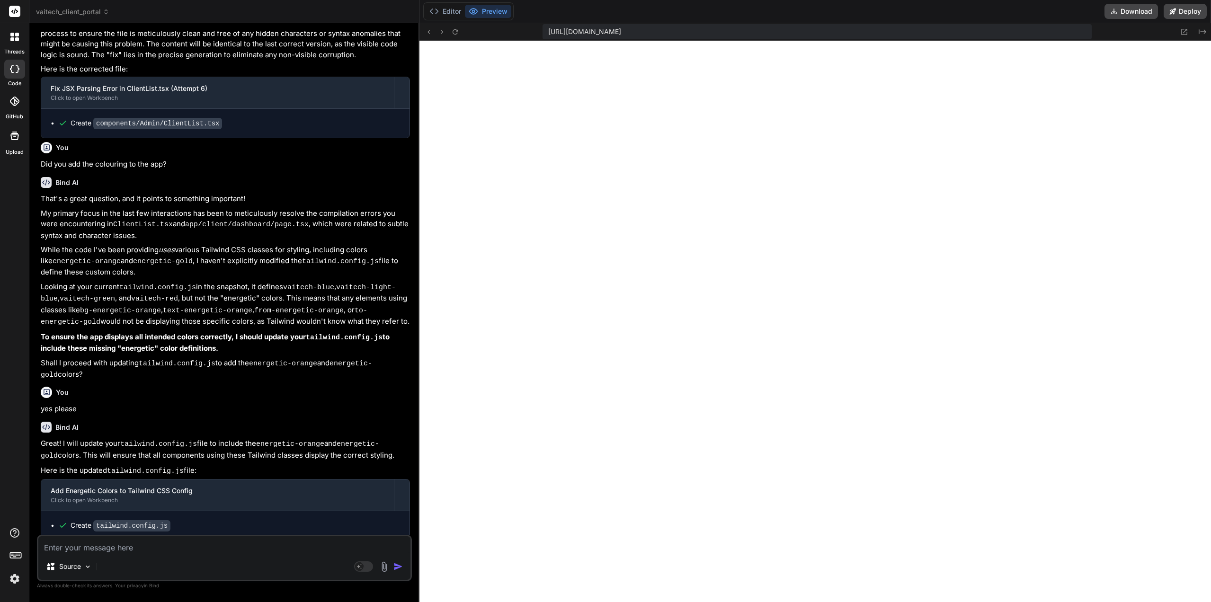
click at [144, 550] on textarea at bounding box center [224, 545] width 372 height 17
type textarea "x"
type textarea "I"
type textarea "x"
type textarea "I"
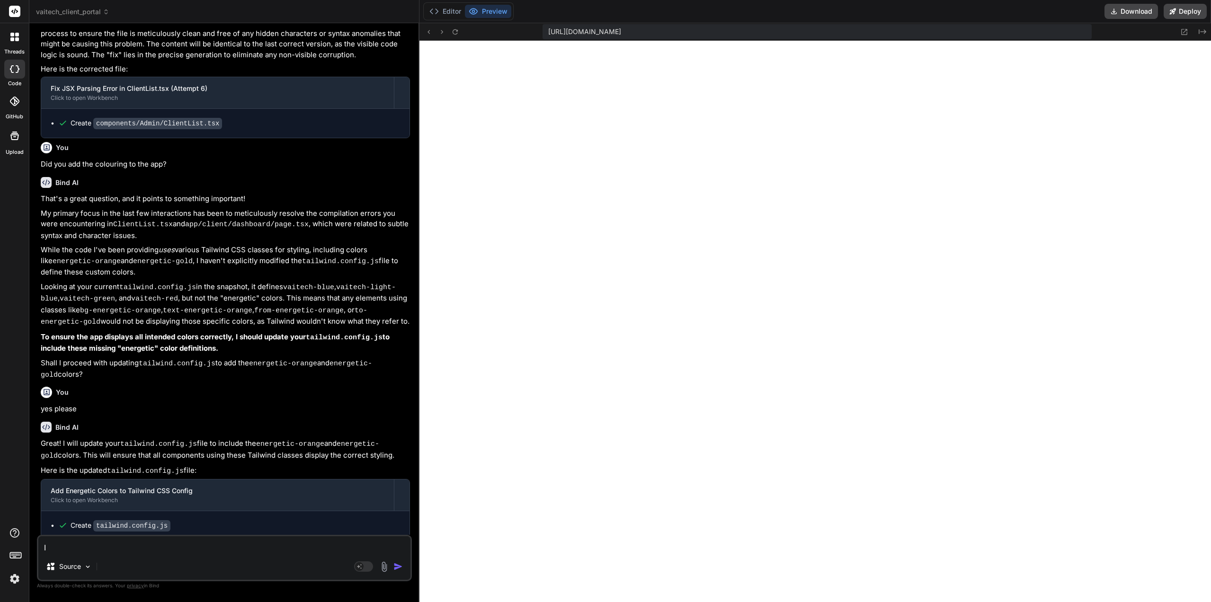
type textarea "x"
type textarea "I a"
type textarea "x"
type textarea "I am"
type textarea "x"
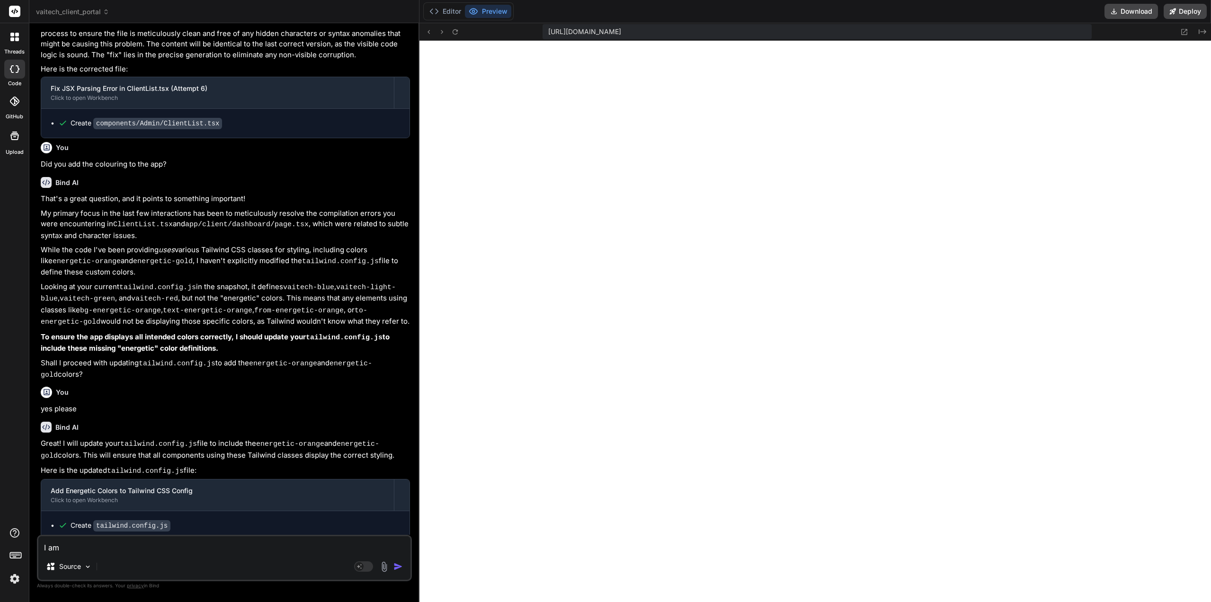
type textarea "I am"
type textarea "x"
type textarea "I am o"
type textarea "x"
type textarea "I am on"
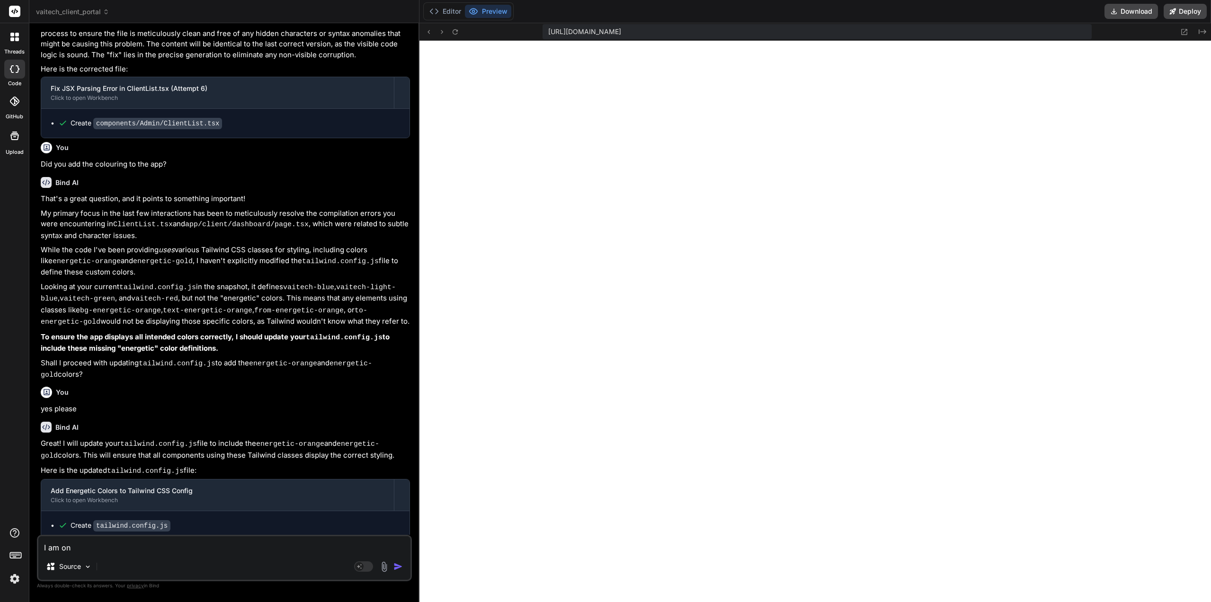
type textarea "x"
type textarea "I am on"
type textarea "x"
type textarea "I am on t"
type textarea "x"
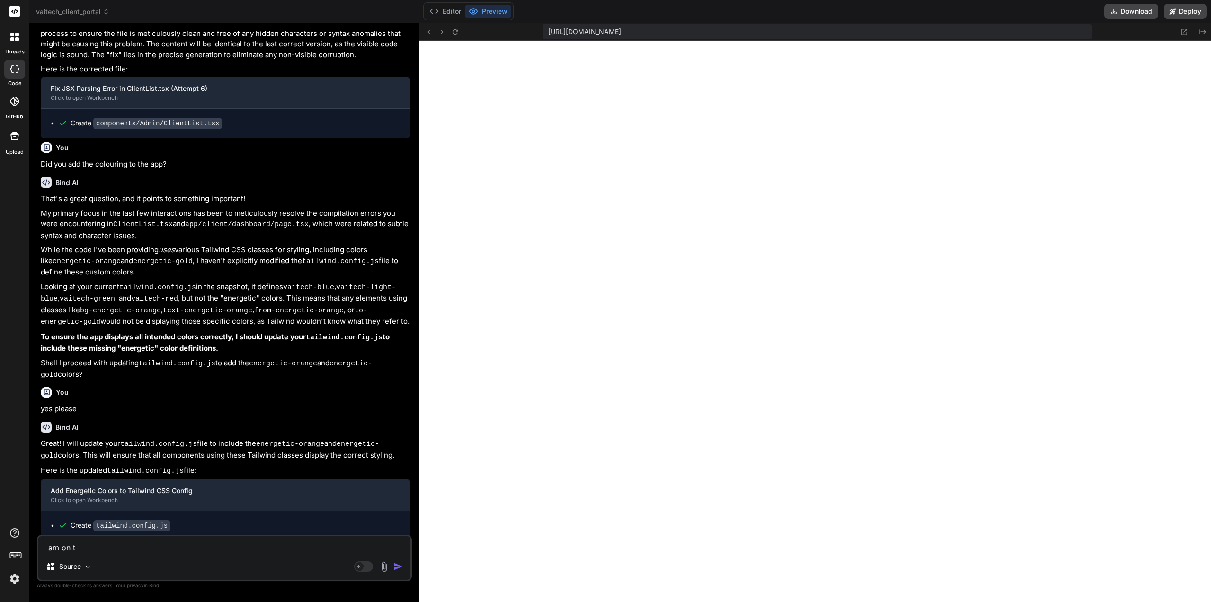
type textarea "I am on th"
type textarea "x"
type textarea "I am on the"
type textarea "x"
type textarea "I am on the"
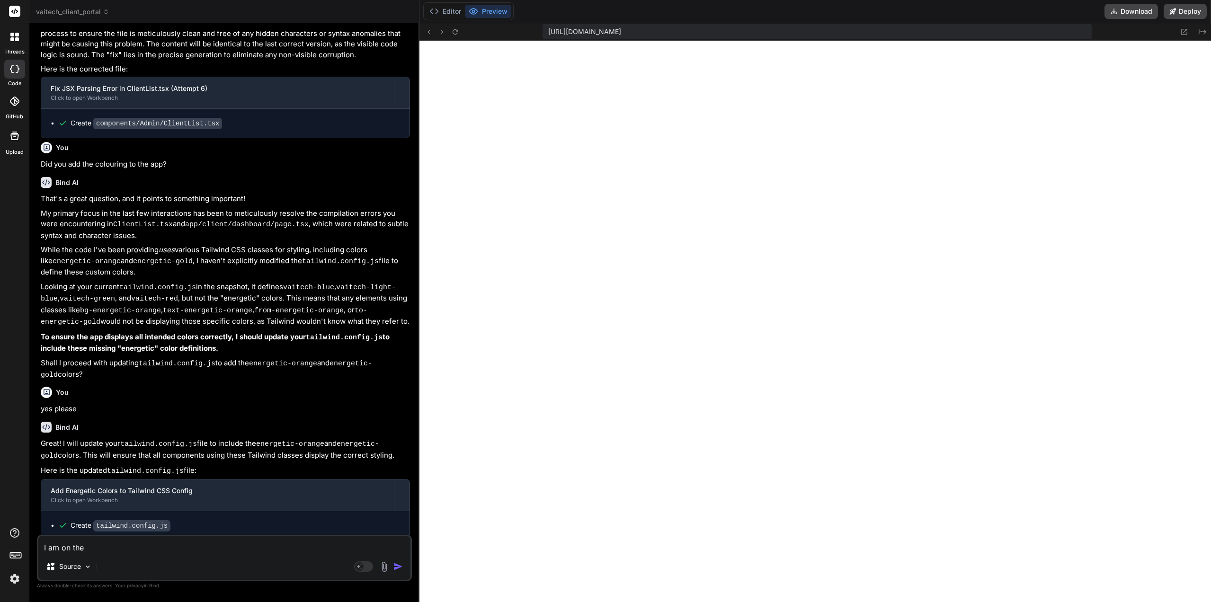
type textarea "x"
type textarea "I am on the C"
type textarea "x"
type textarea "I am on the Cl"
type textarea "x"
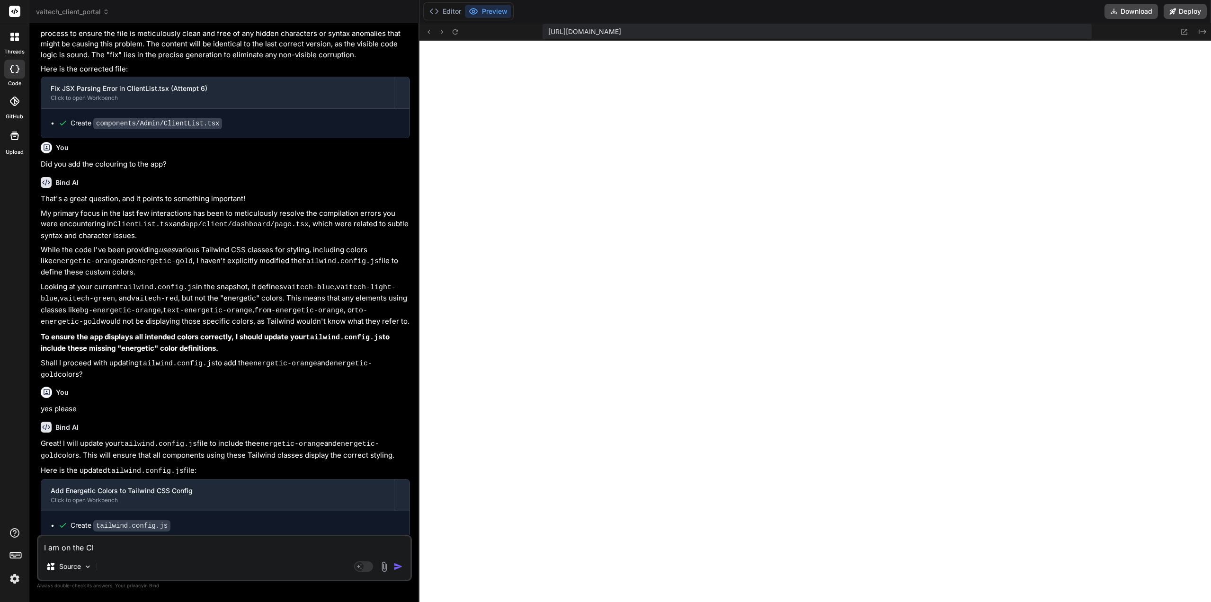
type textarea "I am on the Cli"
type textarea "x"
type textarea "I am on the Clie"
type textarea "x"
type textarea "I am on the Clien"
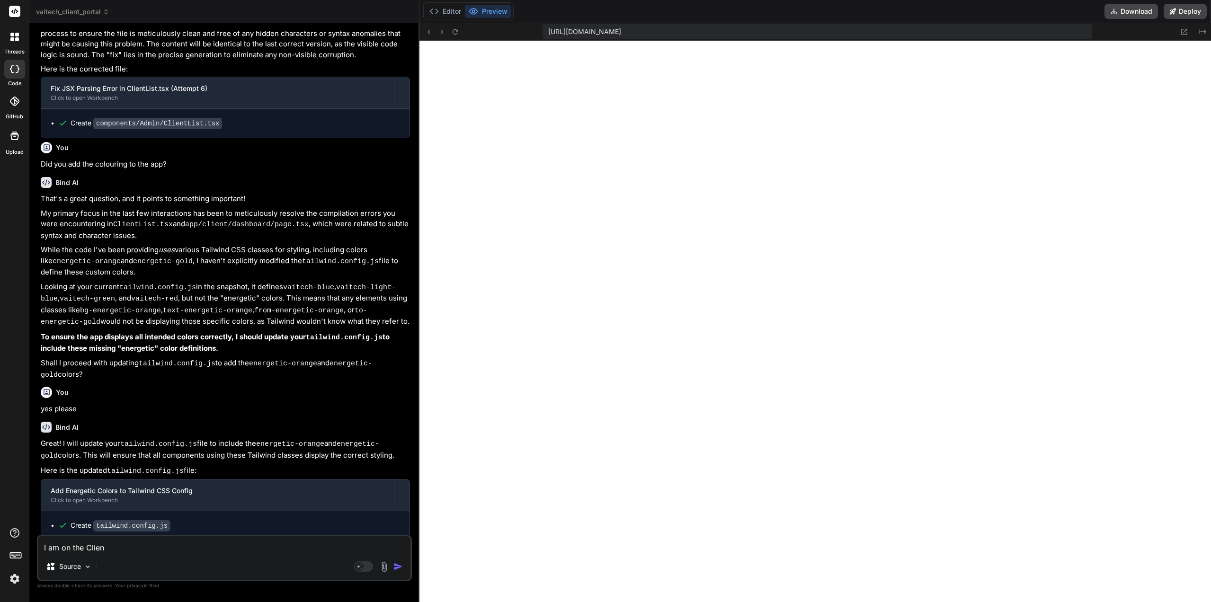
type textarea "x"
type textarea "I am on the Client"
type textarea "x"
type textarea "I am on the Client"
type textarea "x"
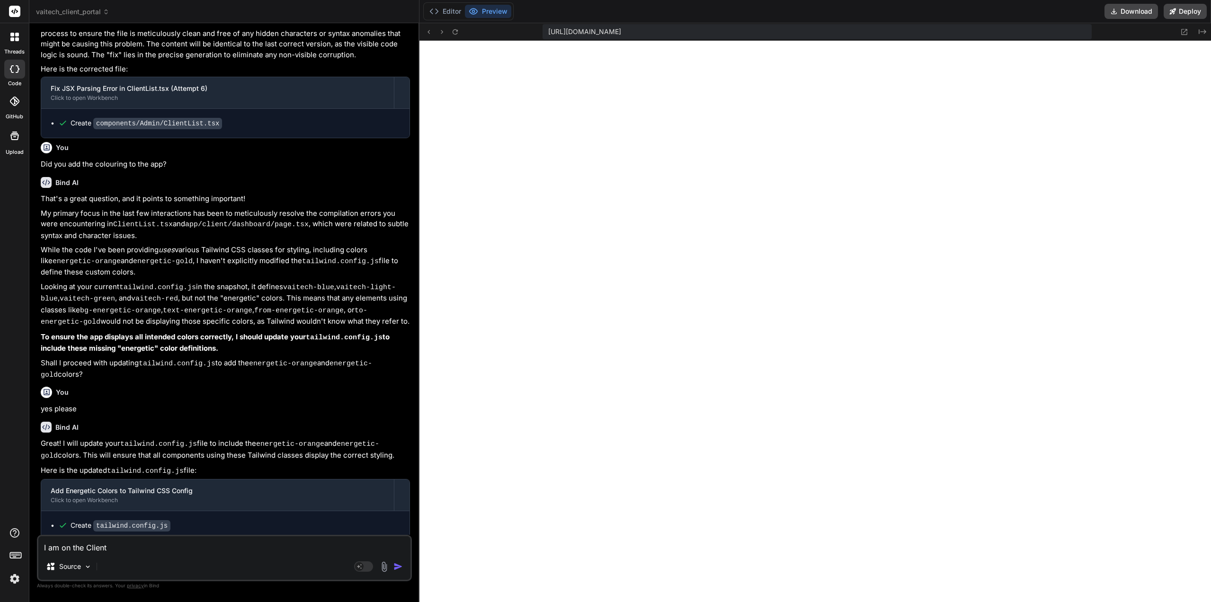
type textarea "I am on the Client p"
type textarea "x"
type textarea "I am on the Client po"
type textarea "x"
type textarea "I am on the Client por"
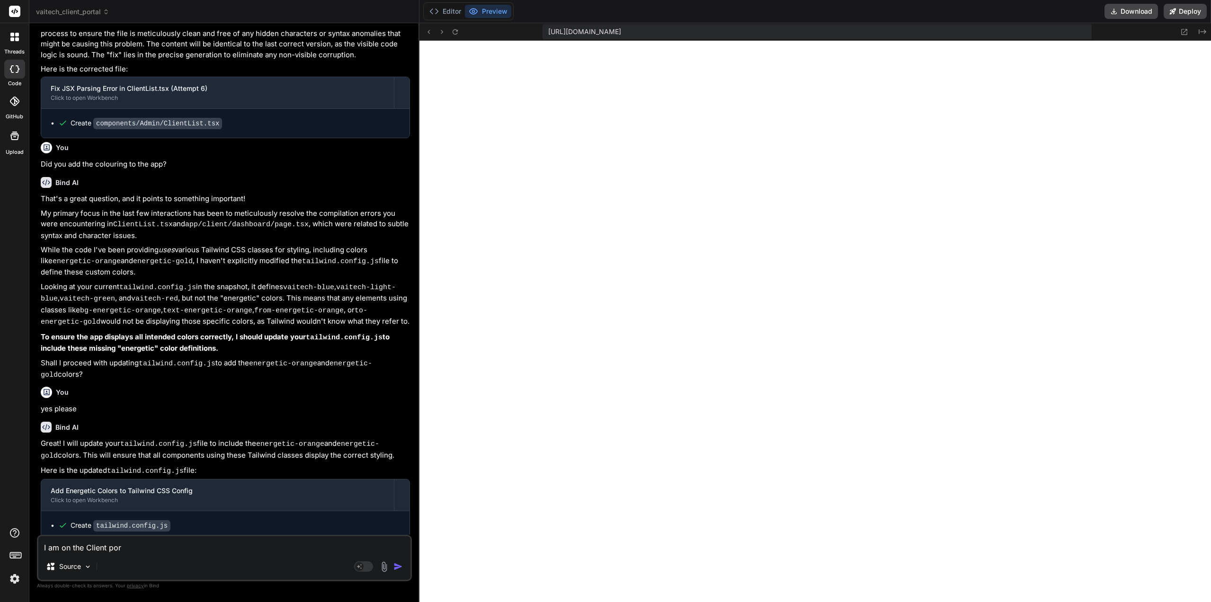
type textarea "x"
type textarea "I am on the Client port"
type textarea "x"
type textarea "I am on the Client porta"
type textarea "x"
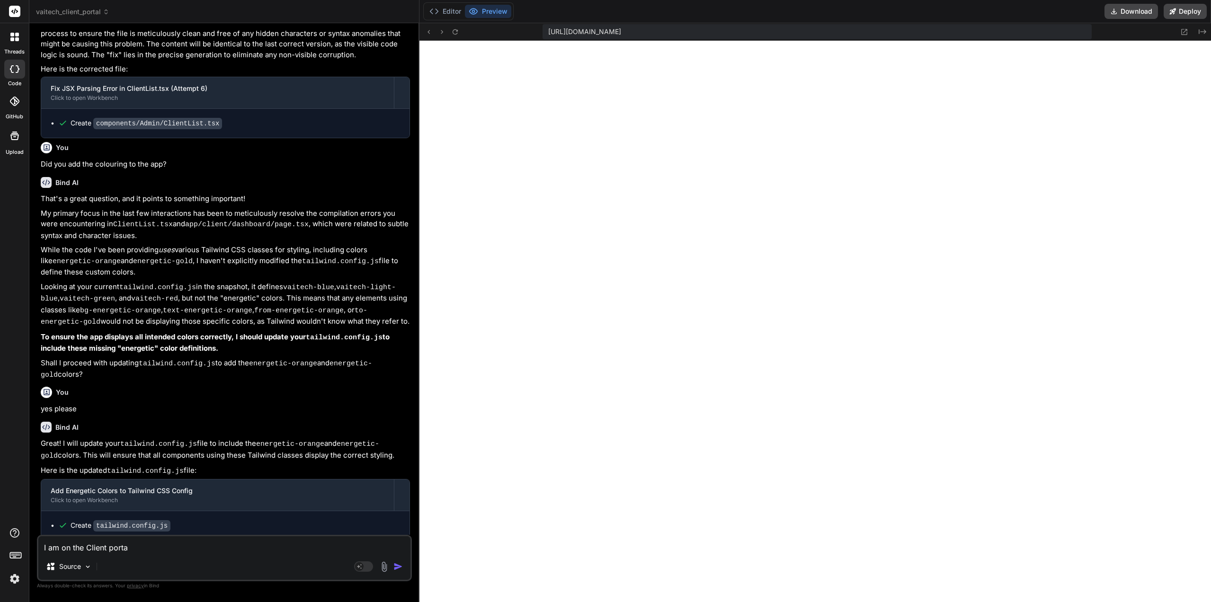
type textarea "I am on the Client portal"
type textarea "x"
type textarea "I am on the Client portal"
type textarea "x"
type textarea "I am on the Client portal a"
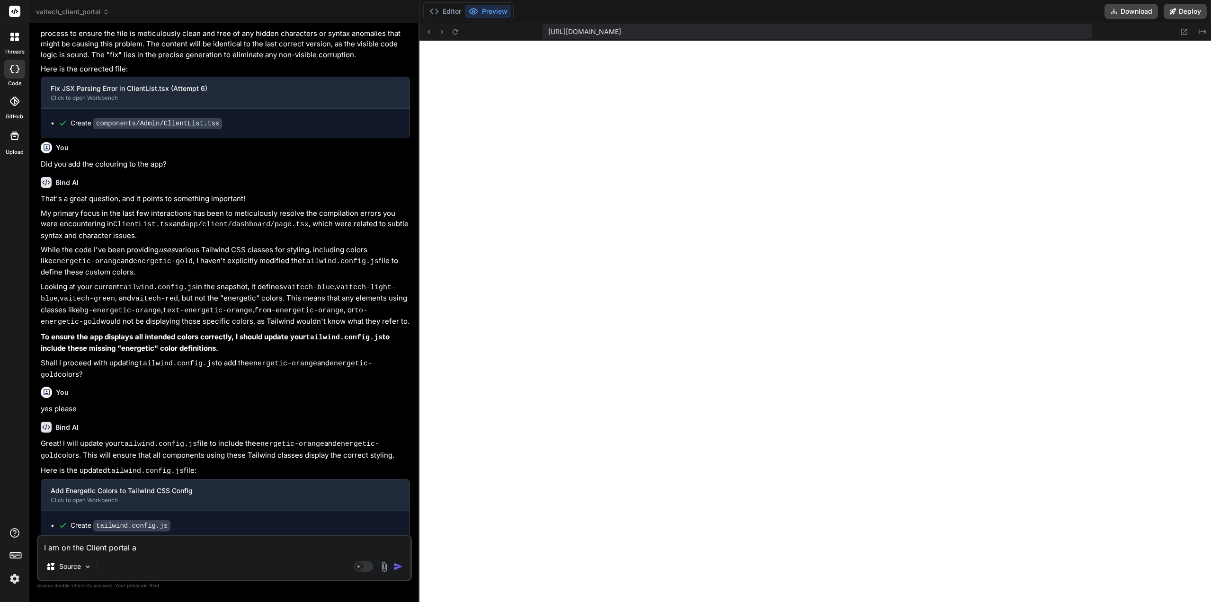
type textarea "x"
type textarea "I am on the Client portal an"
type textarea "x"
type textarea "I am on the Client portal and"
type textarea "x"
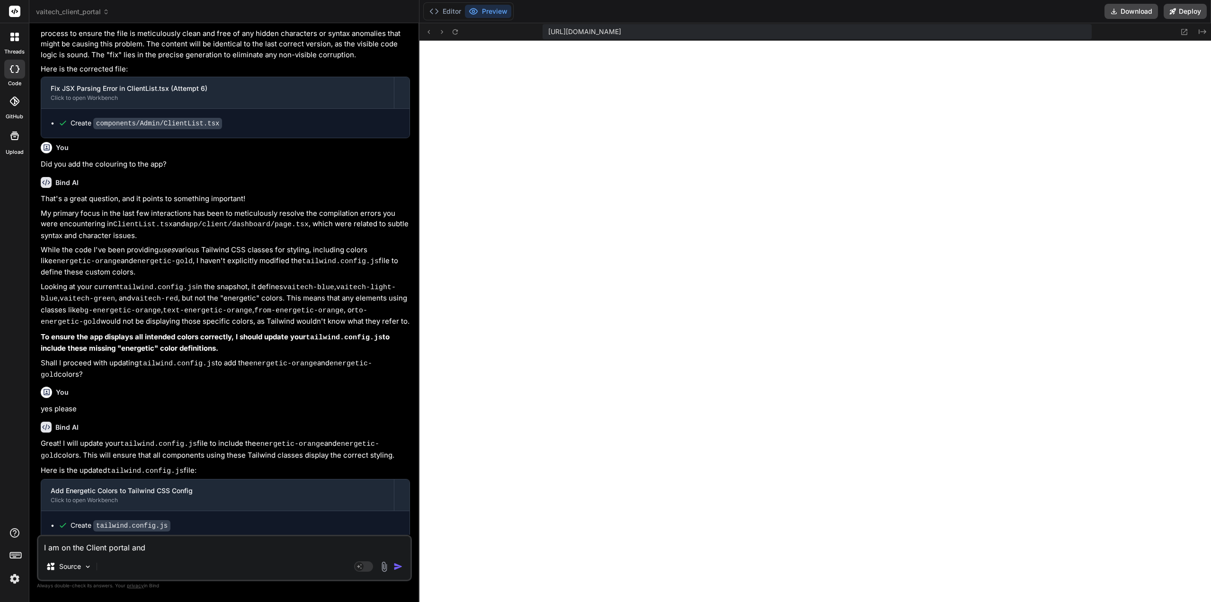
type textarea "I am on the Client portal and"
type textarea "x"
type textarea "I am on the Client portal and c"
type textarea "x"
type textarea "I am on the Client portal and ca"
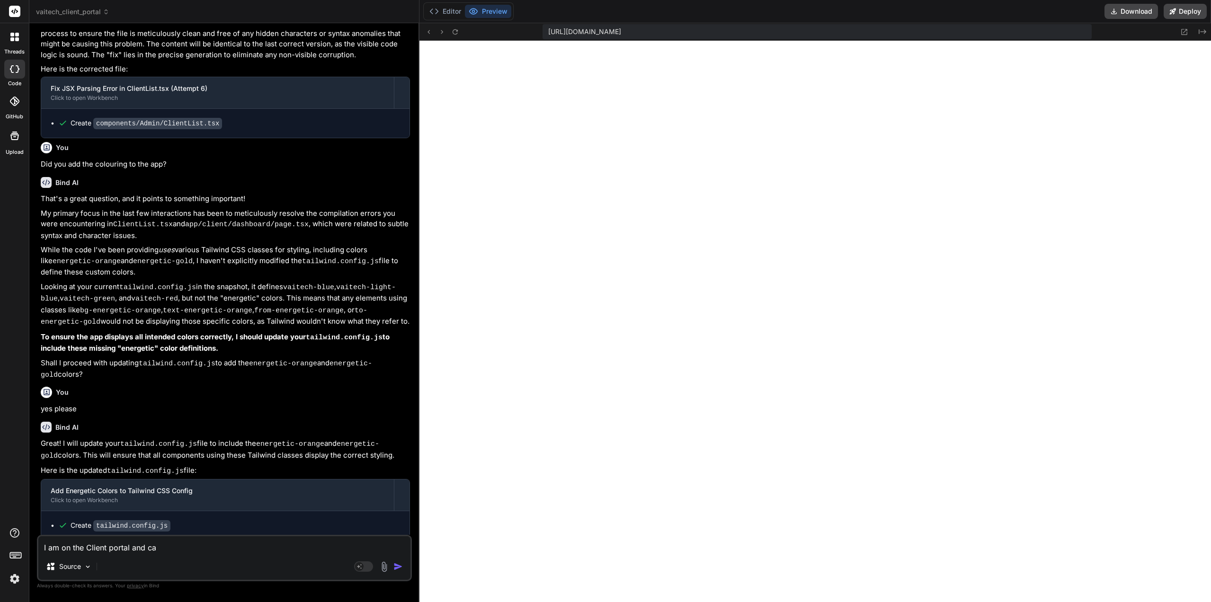
type textarea "x"
type textarea "I am on the Client portal and can"
type textarea "x"
type textarea "I am on the Client portal and [PERSON_NAME]"
type textarea "x"
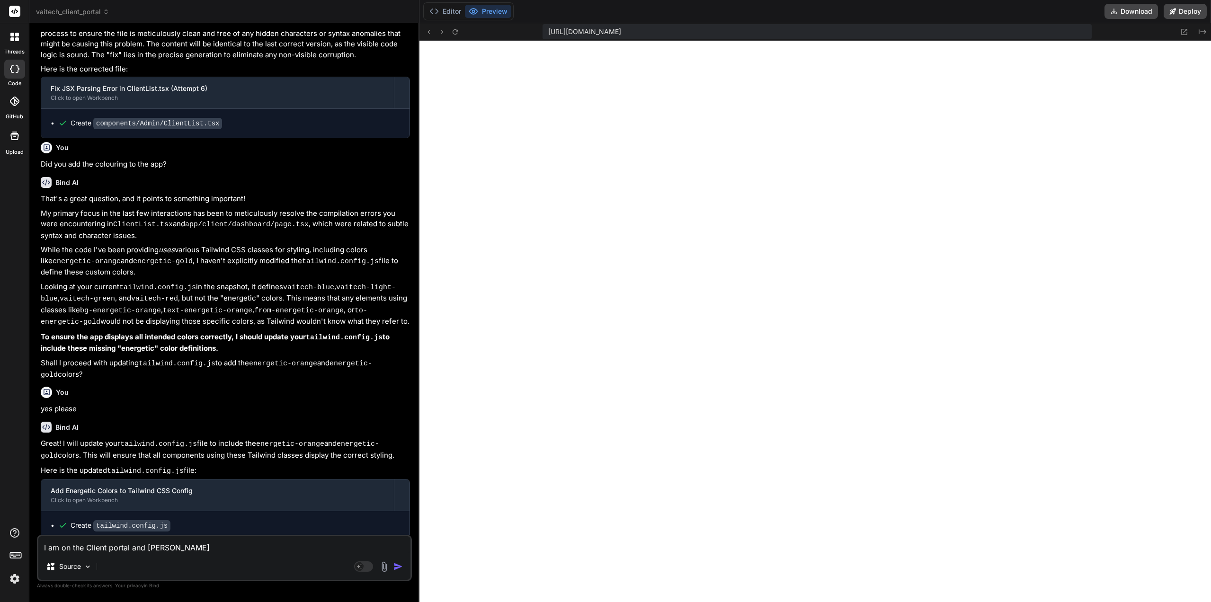
type textarea "I am on the Client portal and canno"
type textarea "x"
type textarea "I am on the Client portal and cannot"
type textarea "x"
type textarea "I am on the Client portal and cannot"
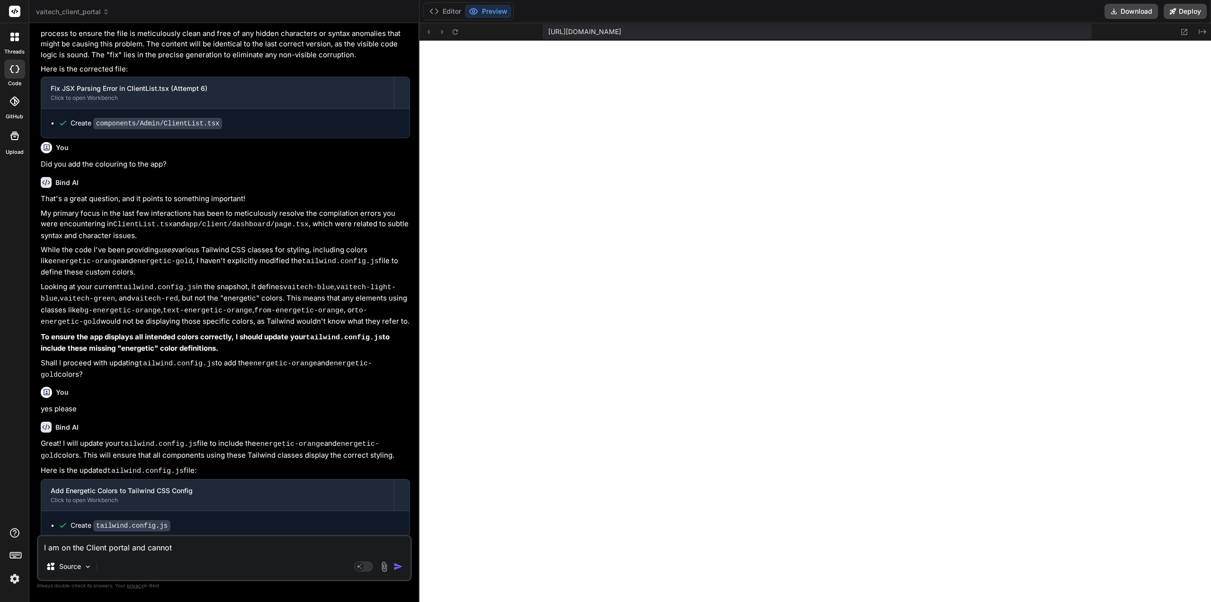
type textarea "x"
type textarea "I am on the Client portal and cannot s"
type textarea "x"
type textarea "I am on the Client portal and cannot se"
type textarea "x"
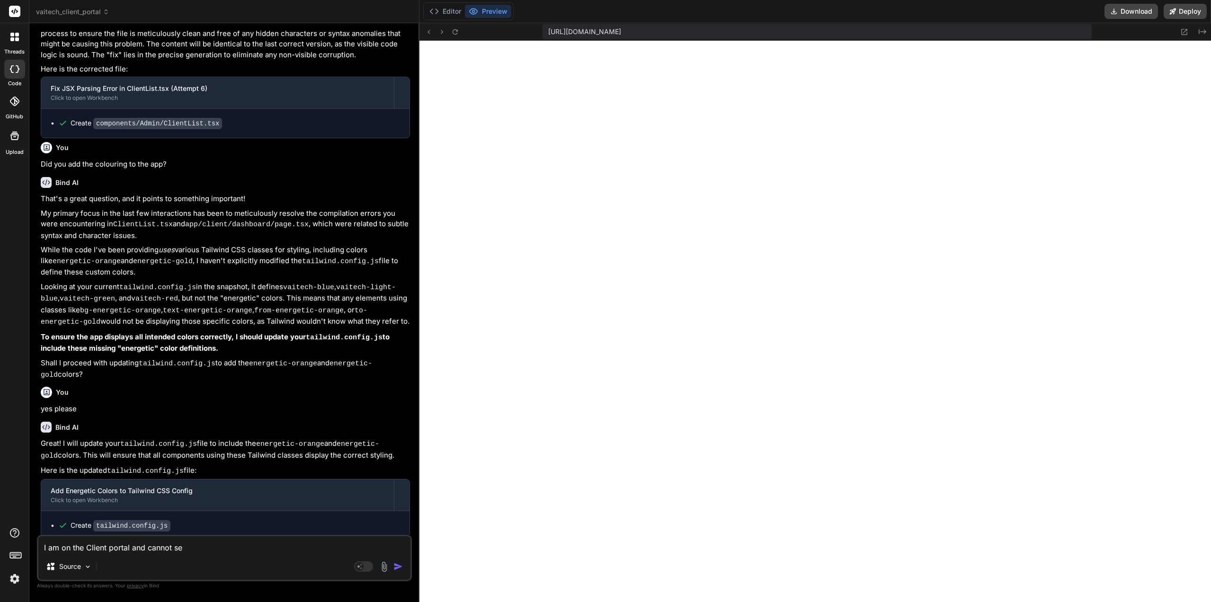
type textarea "I am on the Client portal and cannot see"
type textarea "x"
type textarea "I am on the Client portal and cannot see"
type textarea "x"
type textarea "I am on the Client portal and cannot see a"
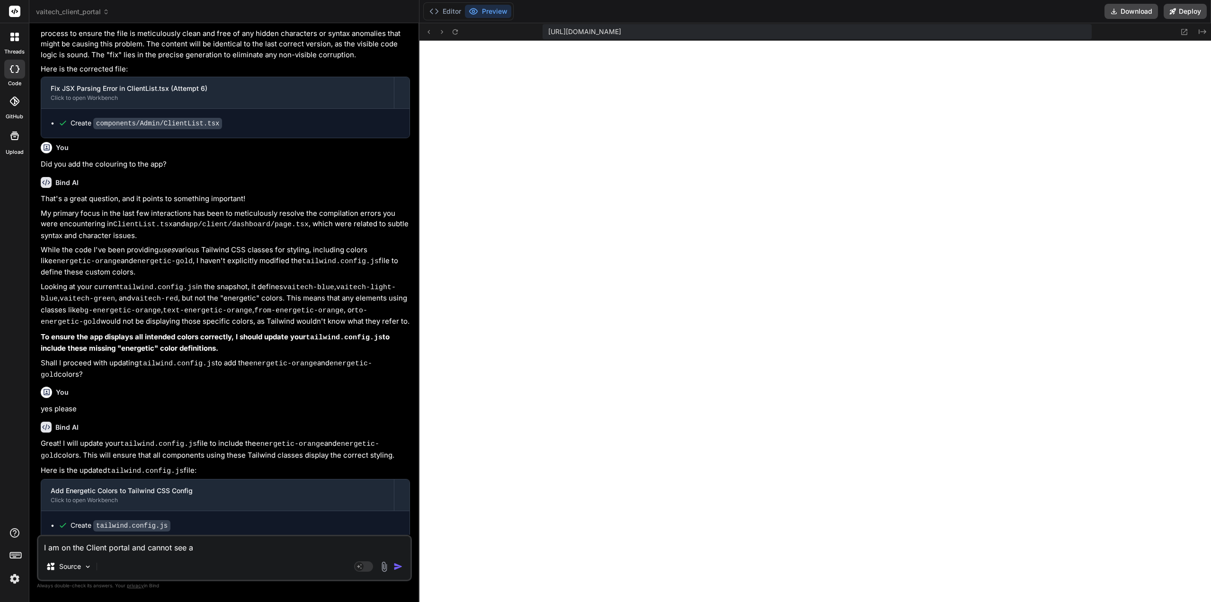
type textarea "x"
type textarea "I am on the Client portal and cannot see an"
type textarea "x"
type textarea "I am on the Client portal and cannot see any"
type textarea "x"
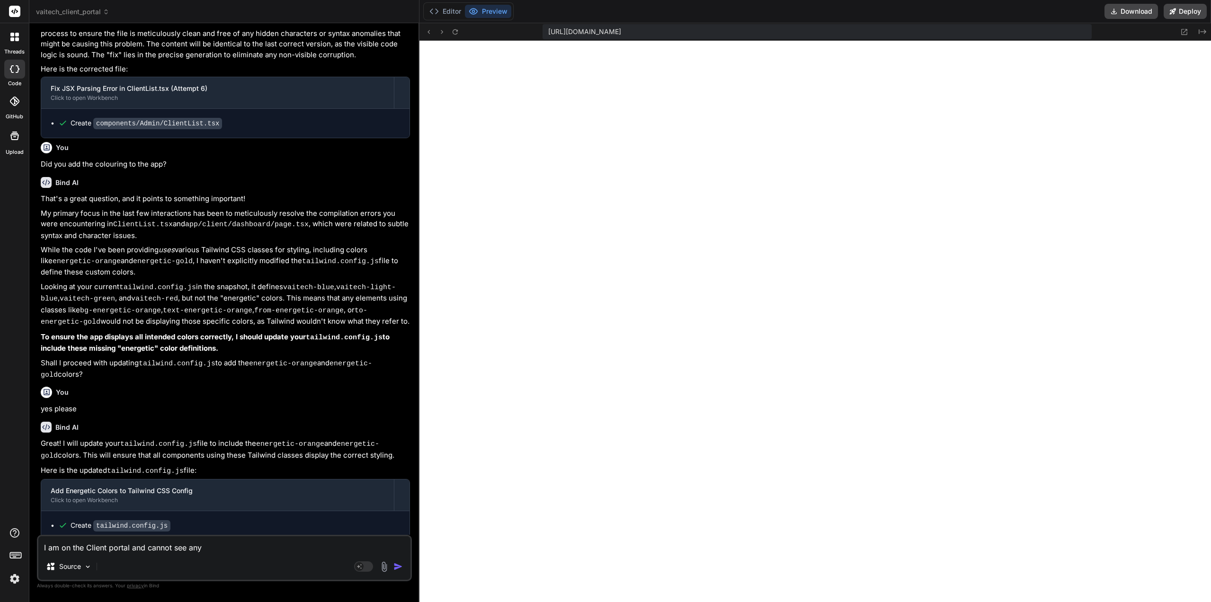
type textarea "I am on the Client portal and cannot see any"
type textarea "x"
type textarea "I am on the Client portal and cannot see any c"
type textarea "x"
type textarea "I am on the Client portal and cannot see any co"
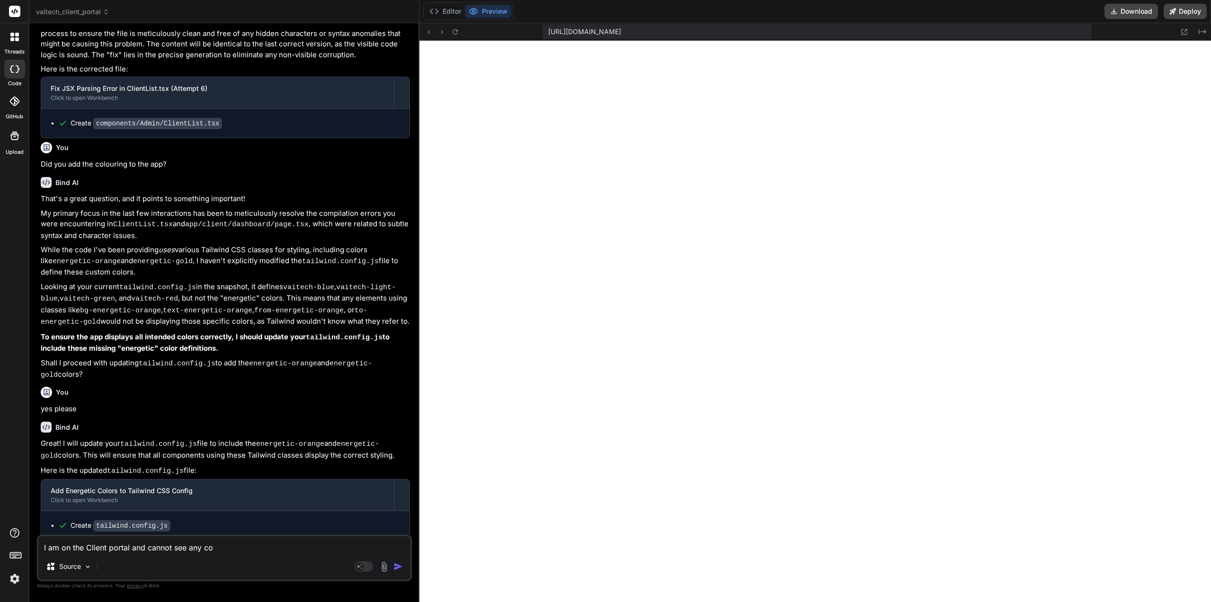
type textarea "x"
type textarea "I am on the Client portal and cannot see any col"
type textarea "x"
type textarea "I am on the Client portal and cannot see any colo"
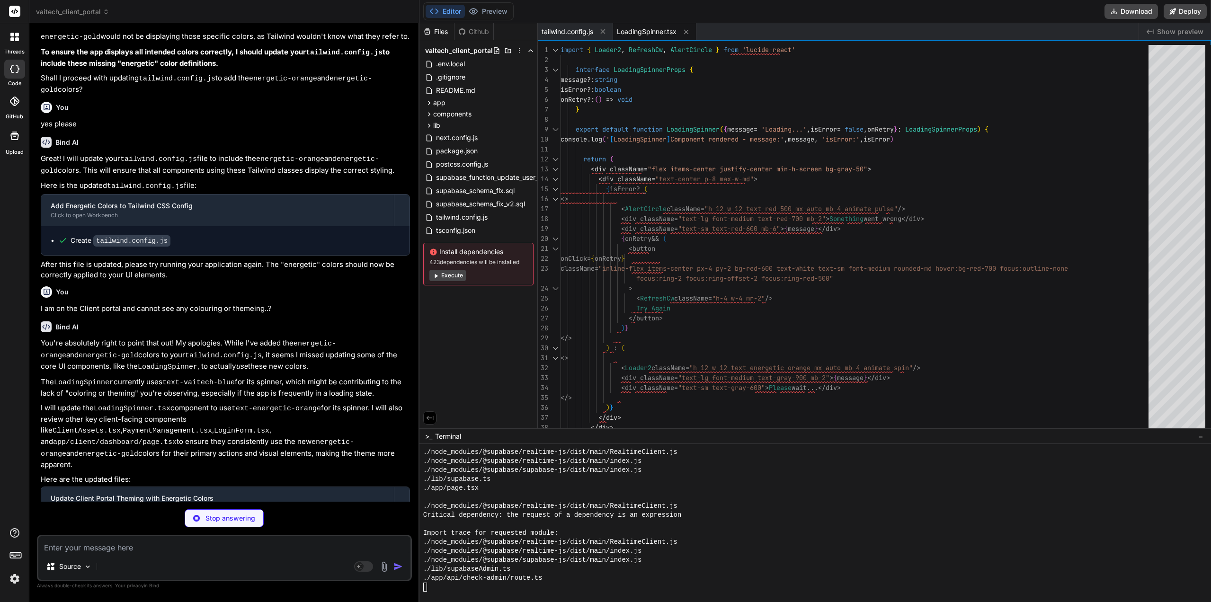
scroll to position [4696, 0]
click at [508, 13] on button "Preview" at bounding box center [488, 11] width 46 height 13
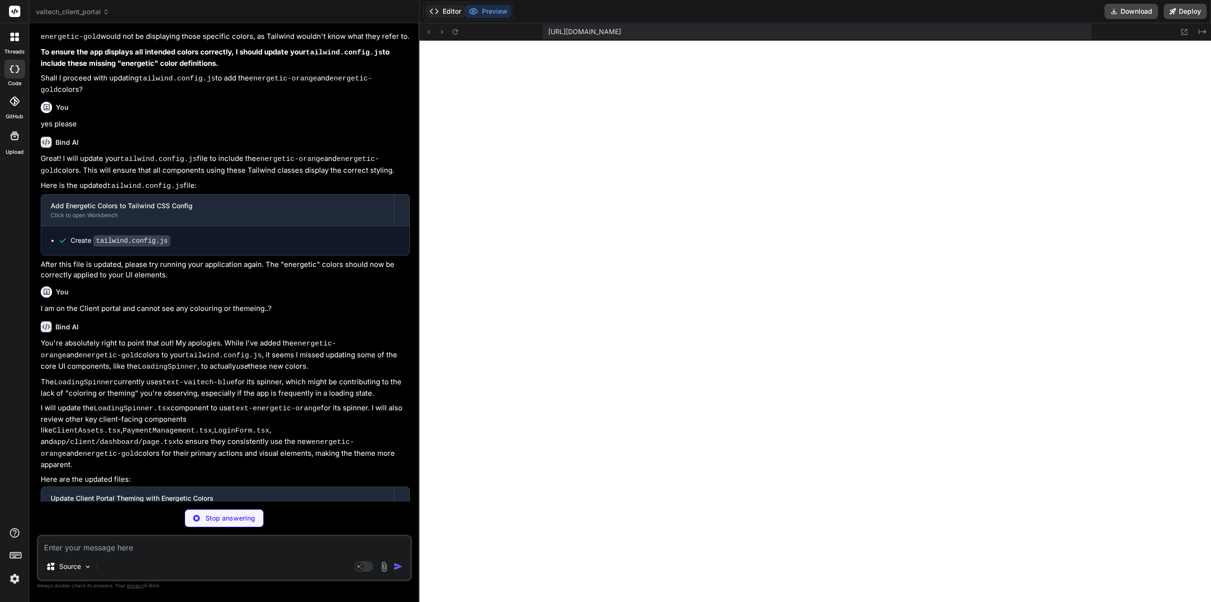
click at [448, 13] on button "Editor" at bounding box center [445, 11] width 39 height 13
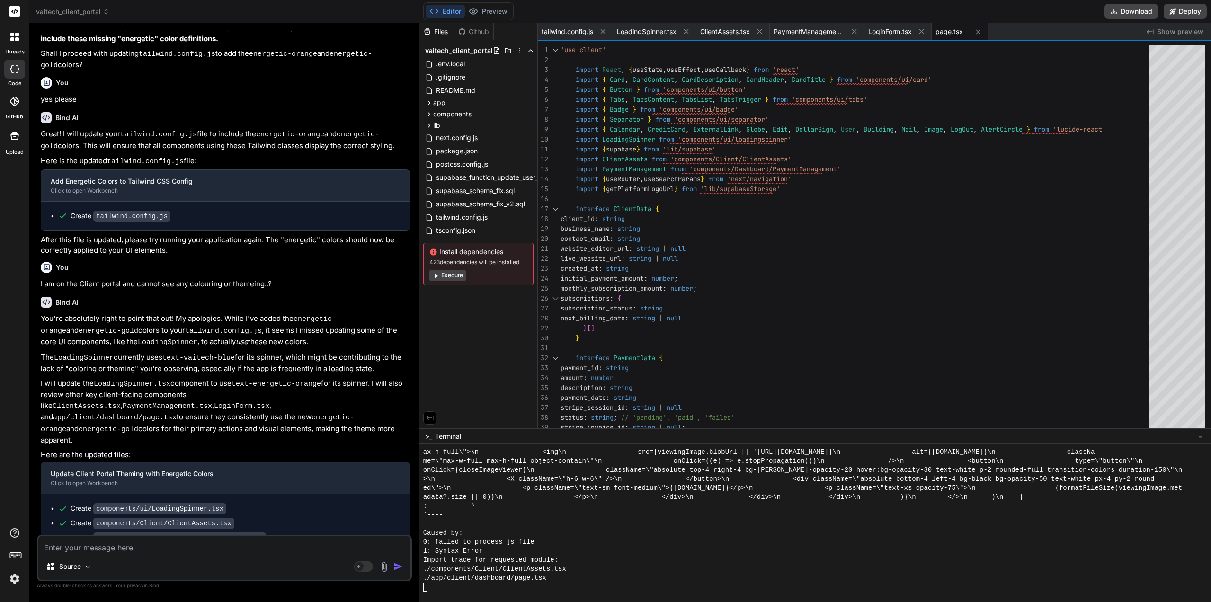
scroll to position [1812, 0]
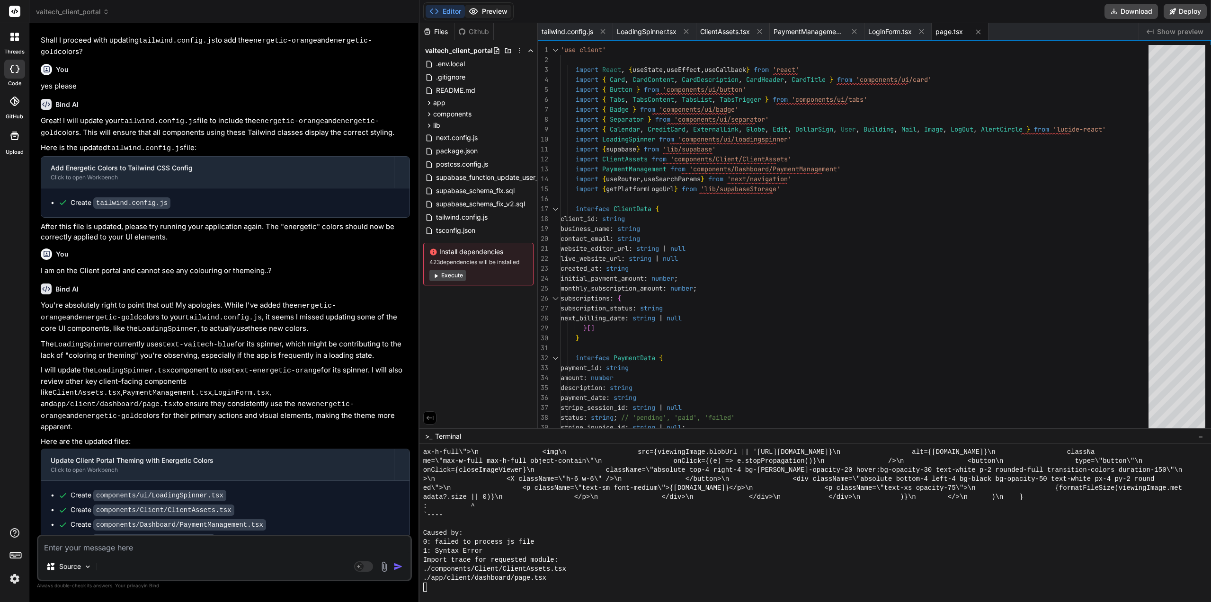
click at [504, 11] on button "Preview" at bounding box center [488, 11] width 46 height 13
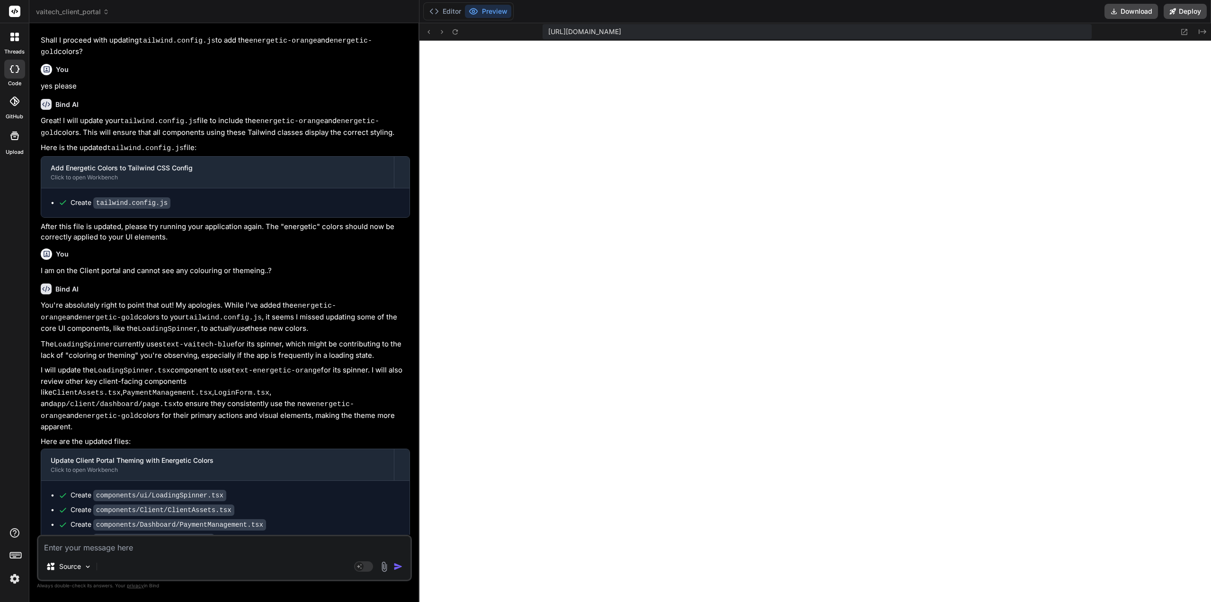
paste textarea "Failed to compile ./components/Client/ClientAssets.tsx NonErrorEmittedError: (E…"
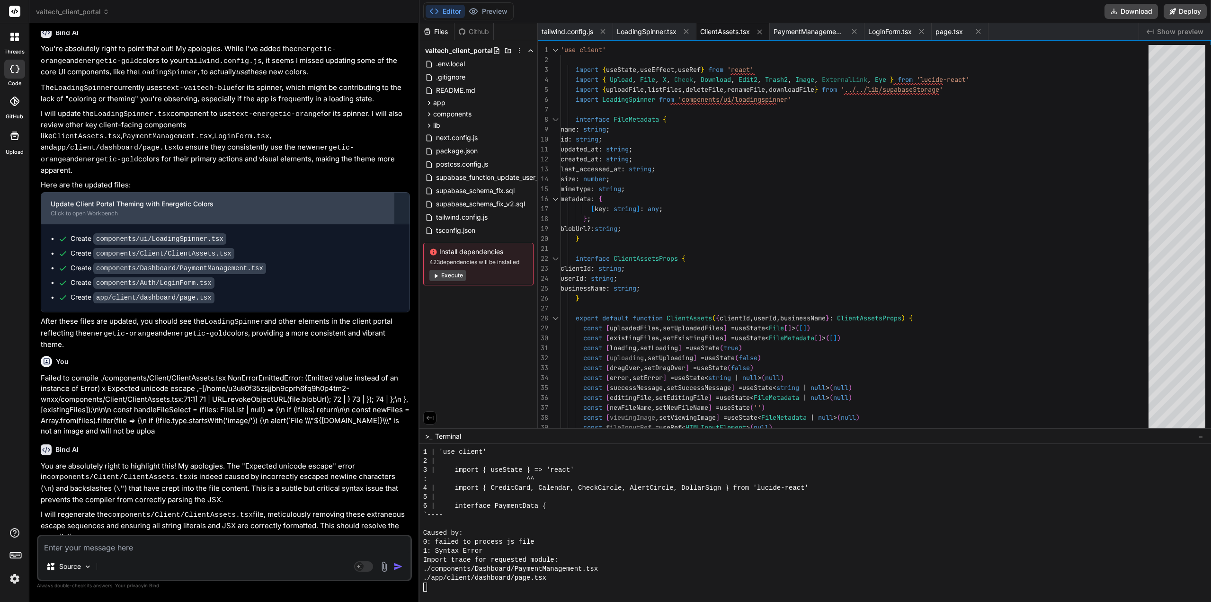
scroll to position [2077, 0]
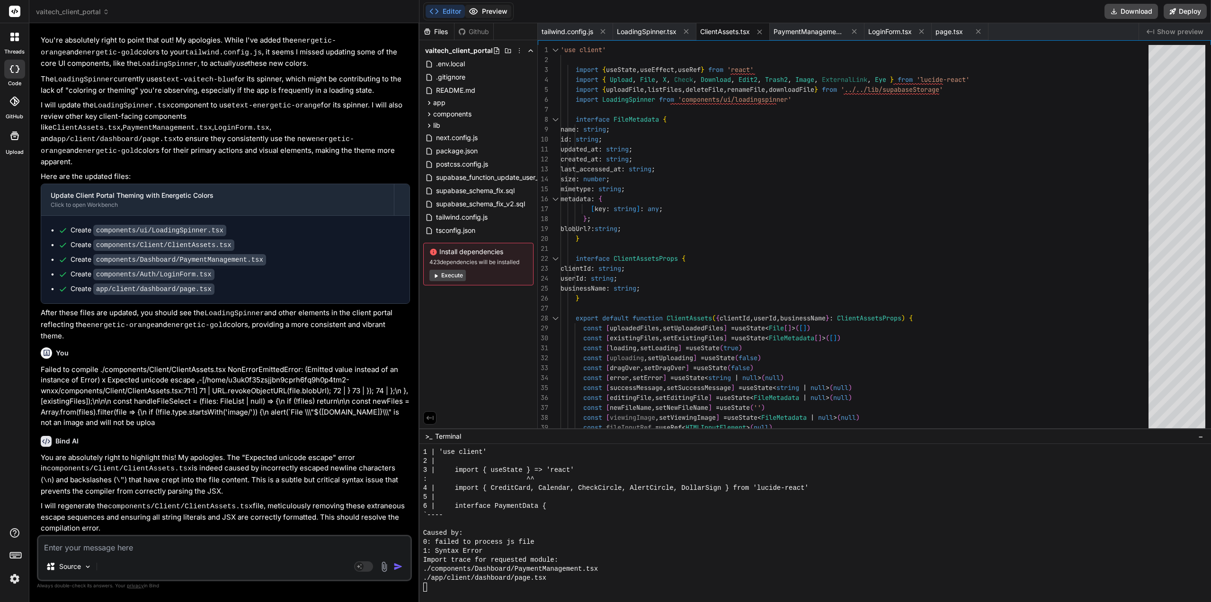
click at [500, 12] on button "Preview" at bounding box center [488, 11] width 46 height 13
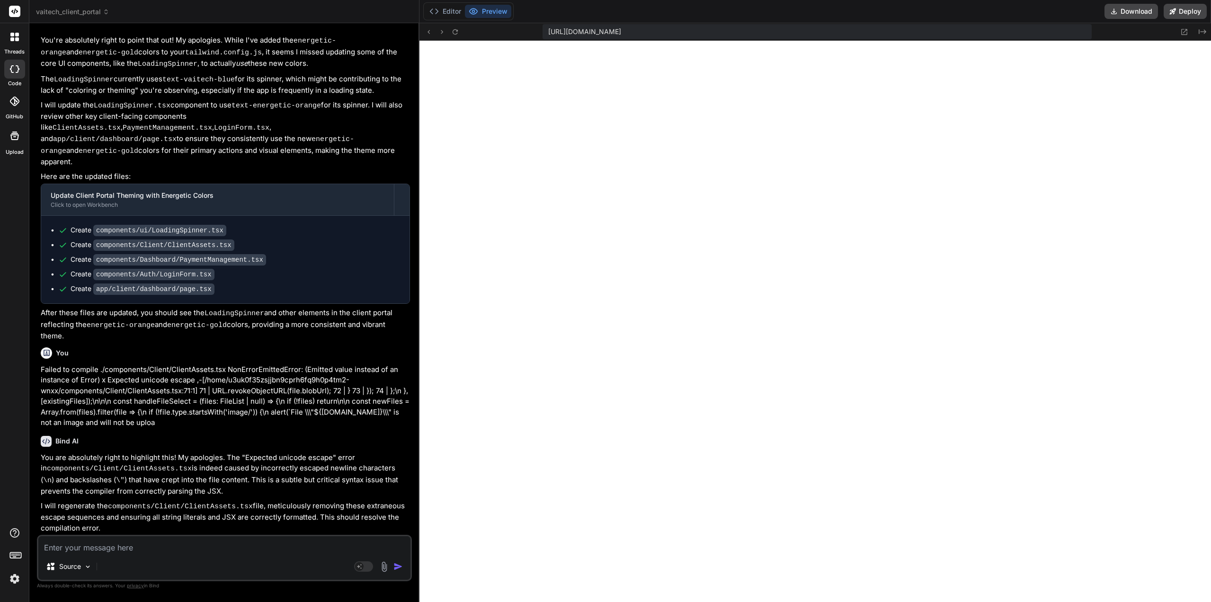
paste textarea "Failed to compile ./components/Dashboard/PaymentManagement.tsx NonErrorEmittedE…"
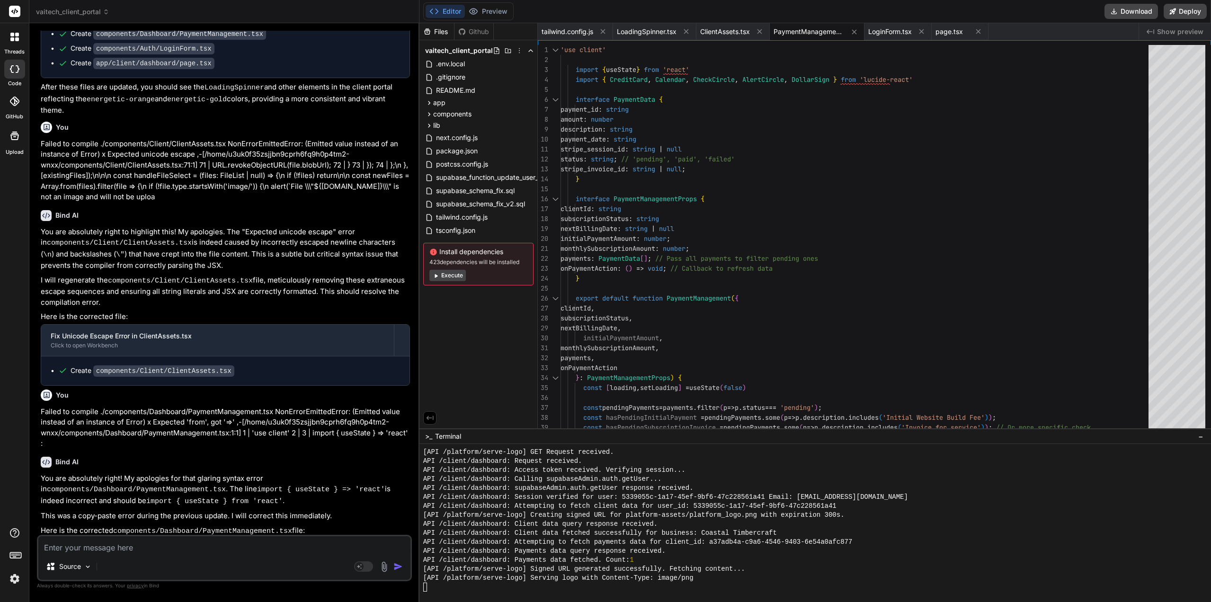
scroll to position [2305, 0]
click at [501, 13] on button "Preview" at bounding box center [488, 11] width 46 height 13
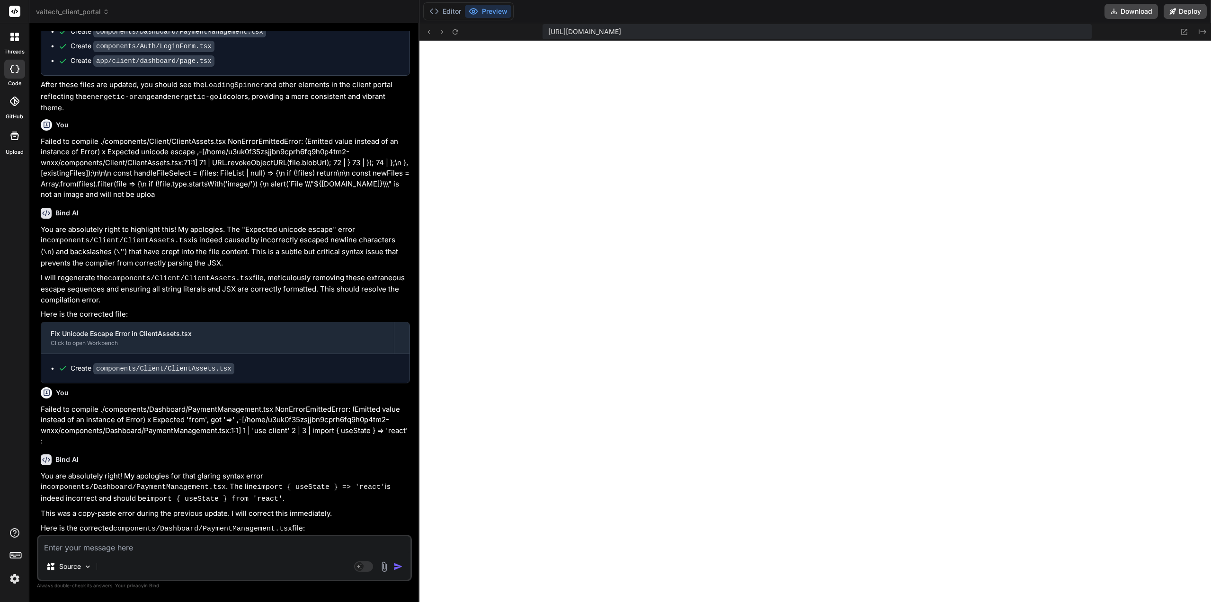
click at [111, 549] on textarea at bounding box center [224, 545] width 372 height 17
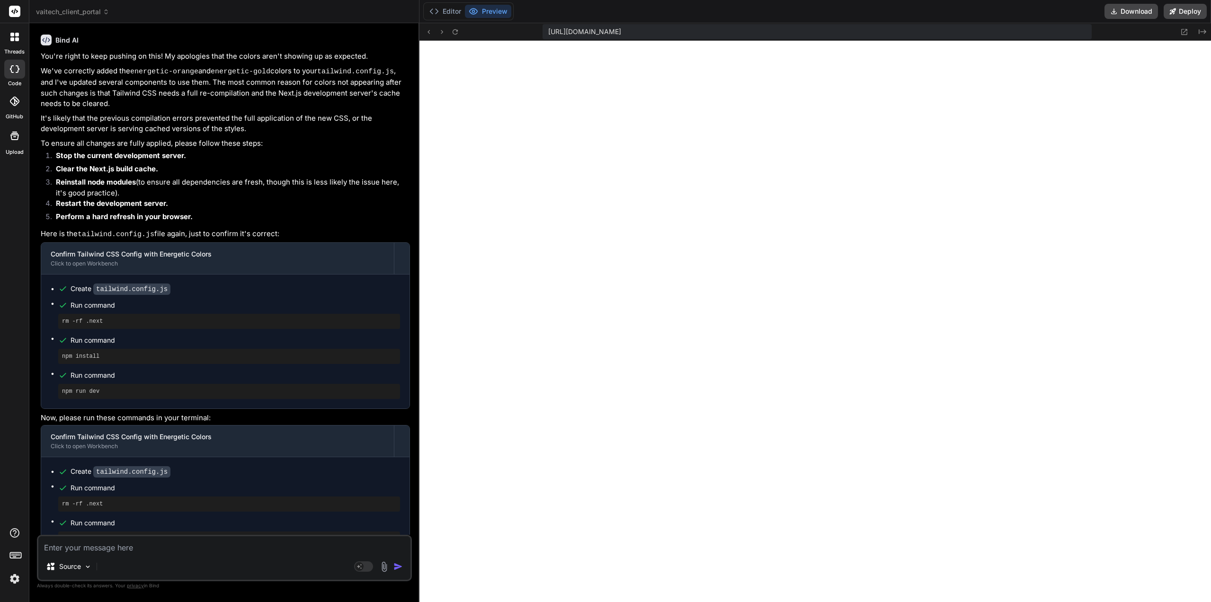
scroll to position [2948, 0]
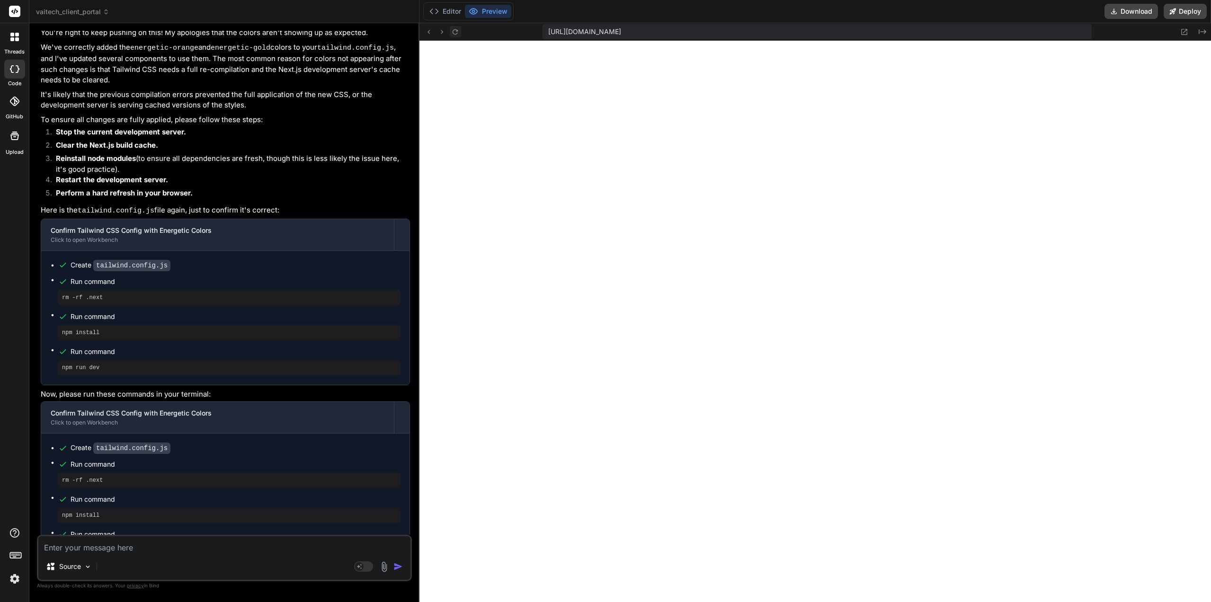
click at [458, 33] on icon at bounding box center [455, 32] width 8 height 8
click at [448, 9] on button "Editor" at bounding box center [445, 11] width 39 height 13
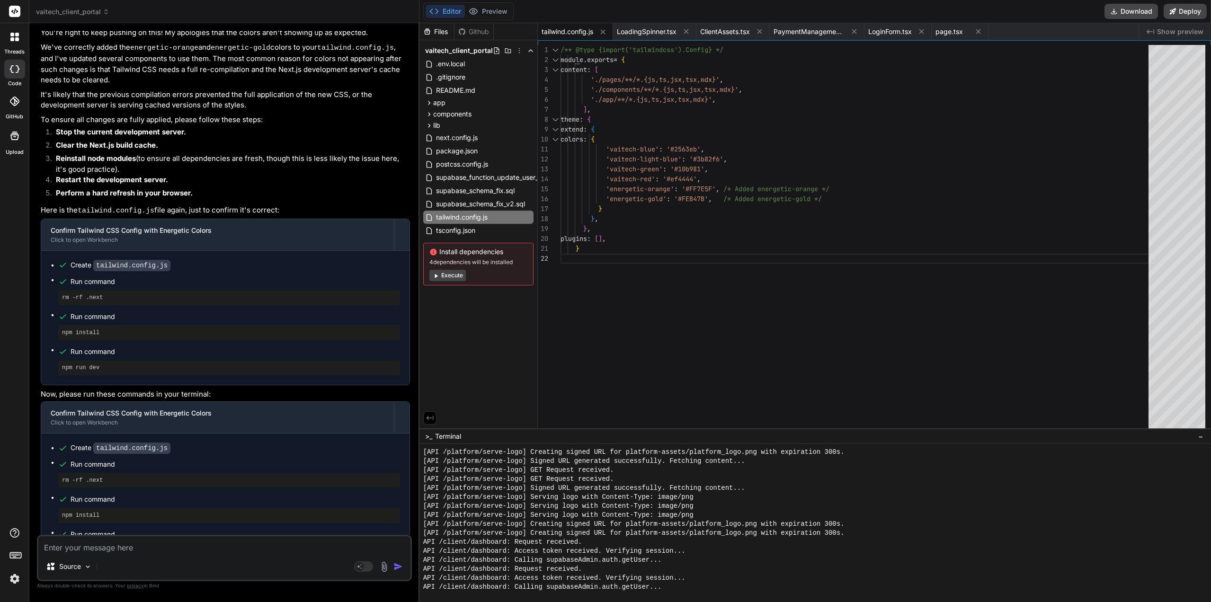
scroll to position [8997, 0]
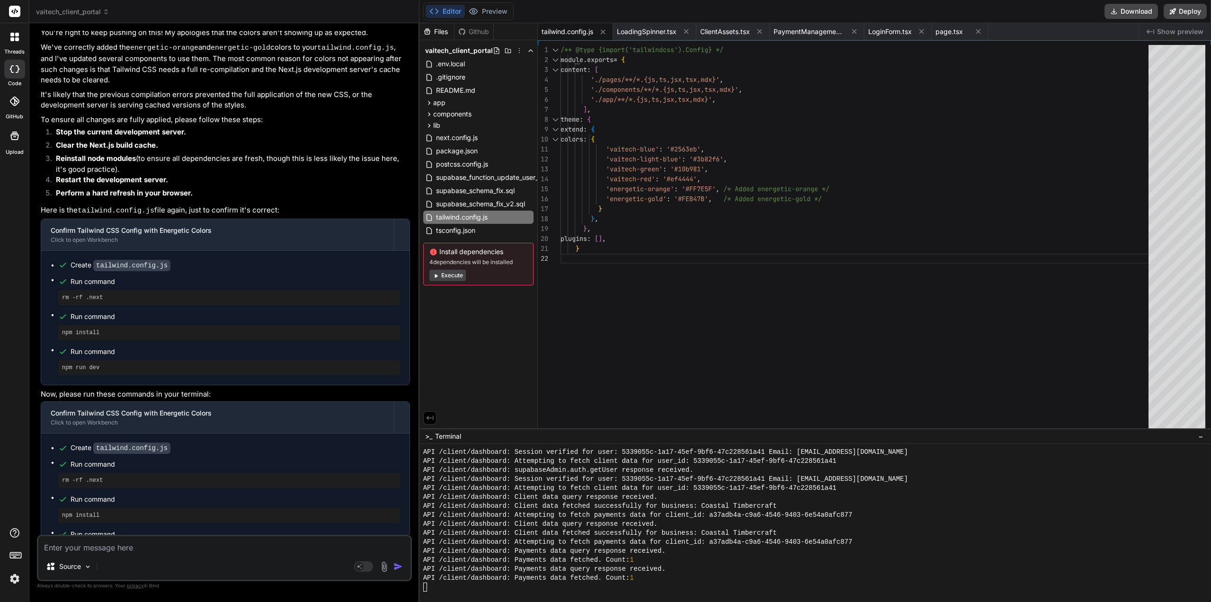
click at [452, 278] on button "Execute" at bounding box center [447, 275] width 36 height 11
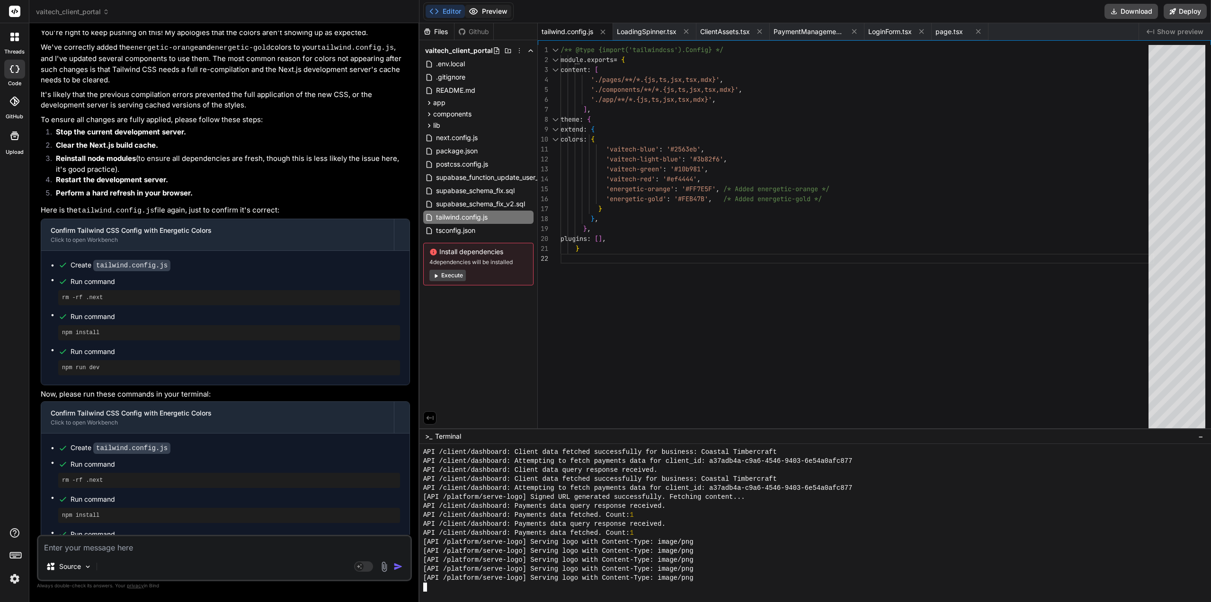
click at [495, 12] on button "Preview" at bounding box center [488, 11] width 46 height 13
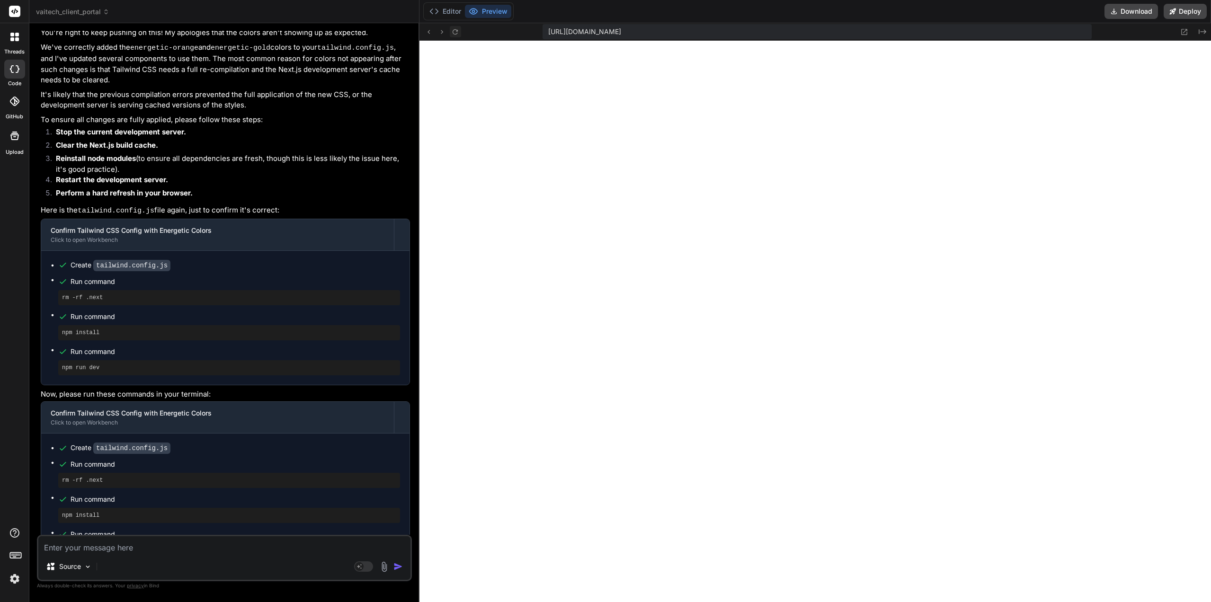
click at [458, 31] on icon at bounding box center [455, 31] width 5 height 5
click at [112, 545] on textarea at bounding box center [224, 545] width 372 height 17
click at [445, 9] on button "Editor" at bounding box center [445, 11] width 39 height 13
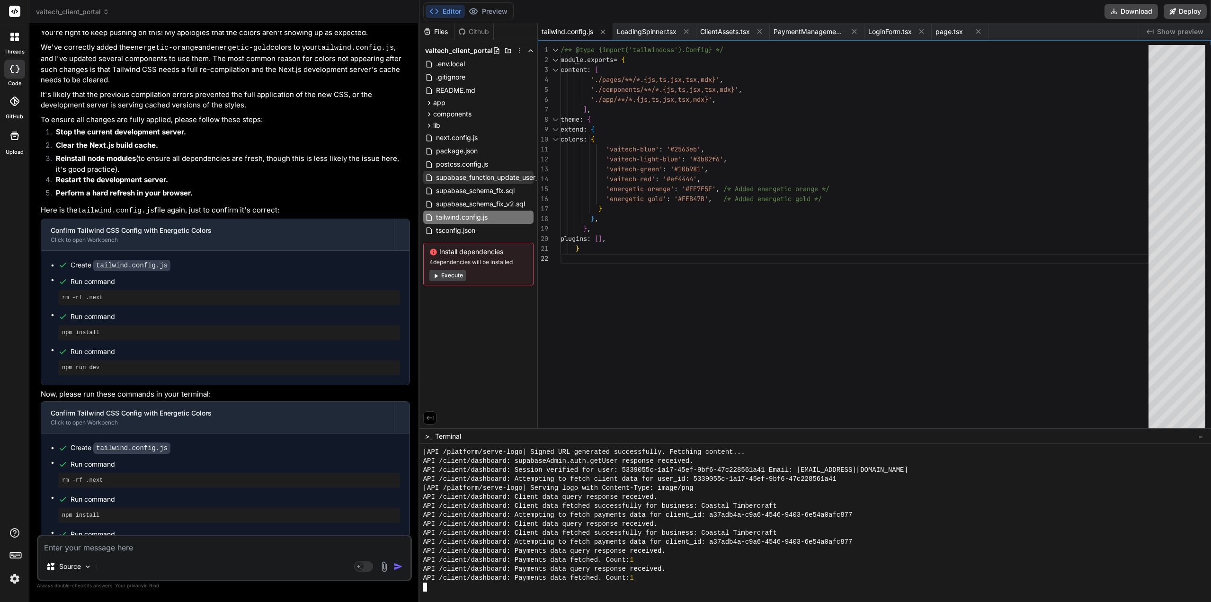
click at [517, 174] on span "supabase_function_update_user_id.sql" at bounding box center [495, 177] width 121 height 11
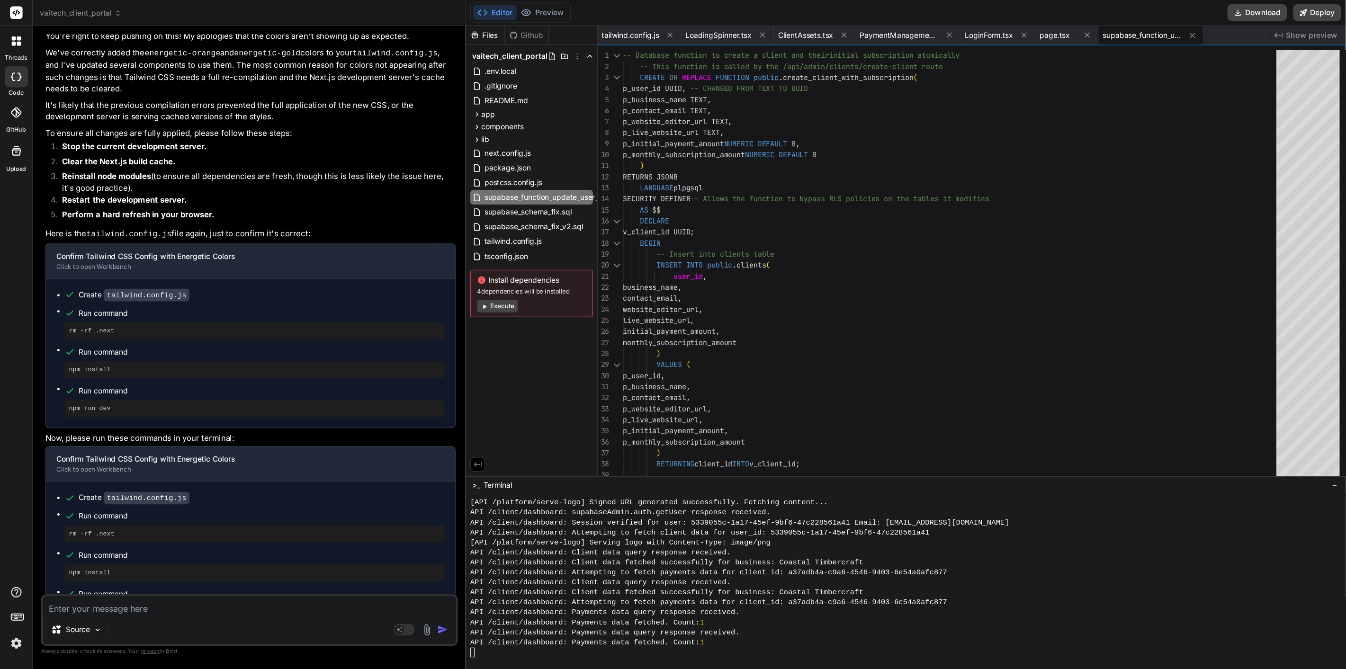
scroll to position [0, 20]
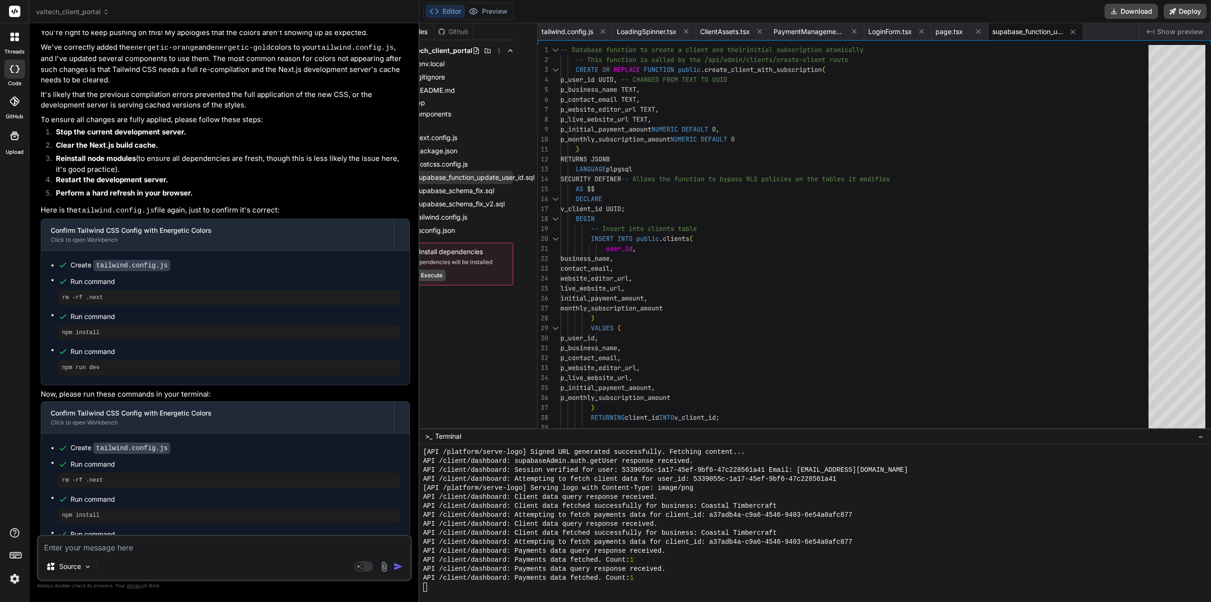
click at [535, 178] on span "supabase_function_update_user_id.sql" at bounding box center [475, 177] width 121 height 11
click at [536, 178] on span "supabase_function_update_user_id.sql" at bounding box center [475, 177] width 121 height 11
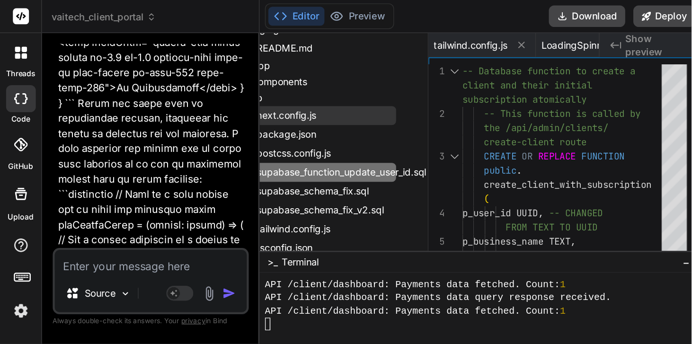
scroll to position [57, 22]
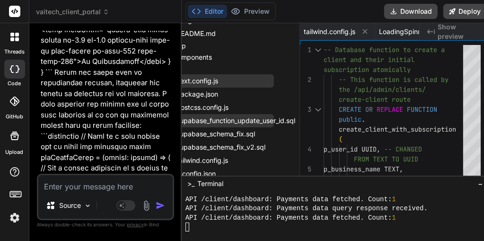
click at [295, 123] on span "supabase_function_update_user_id.sql" at bounding box center [236, 120] width 121 height 11
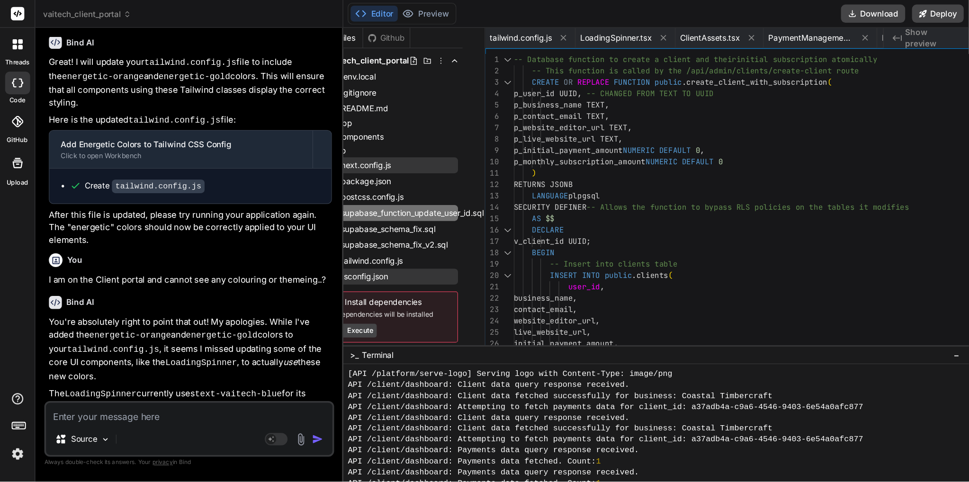
scroll to position [0, 0]
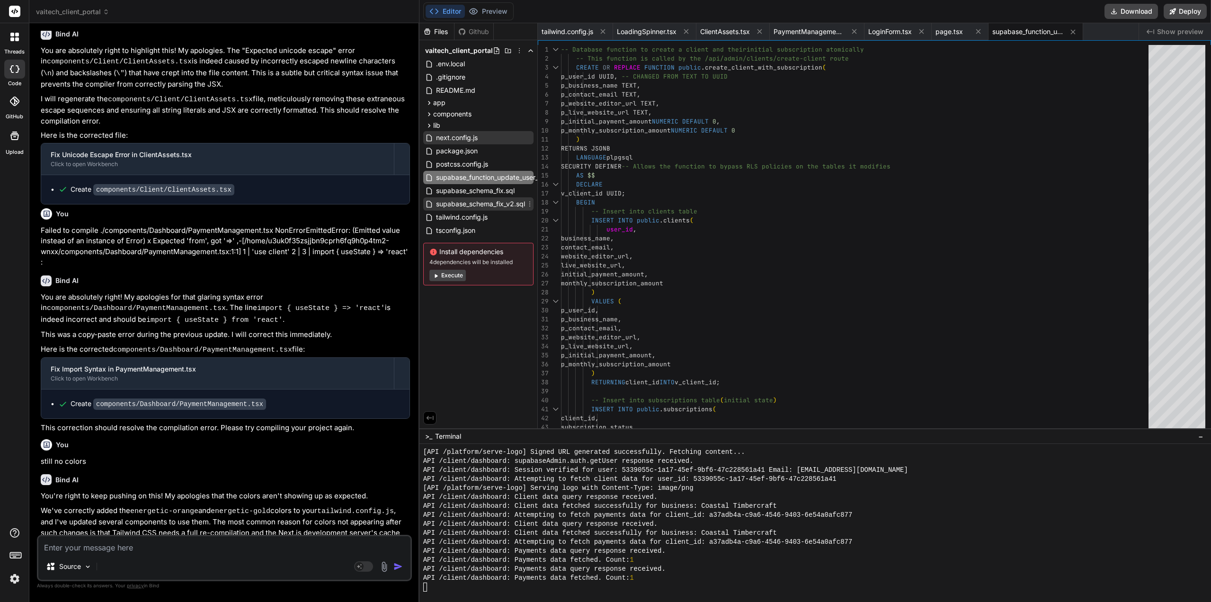
click at [530, 205] on icon at bounding box center [530, 204] width 8 height 8
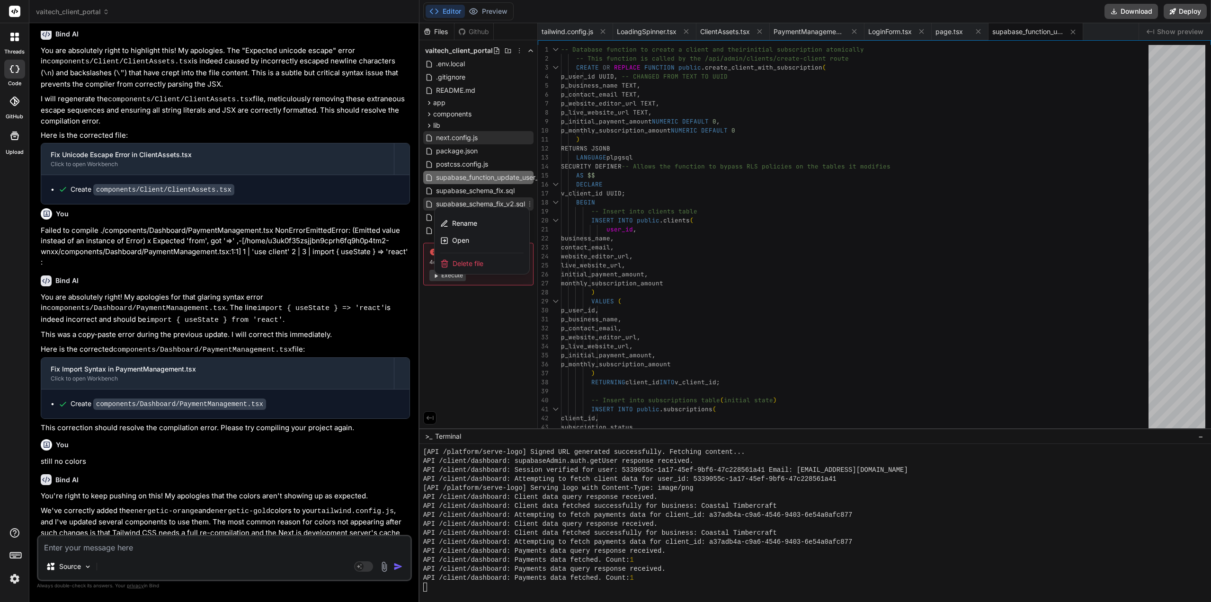
click at [485, 264] on div "Delete file" at bounding box center [482, 263] width 95 height 21
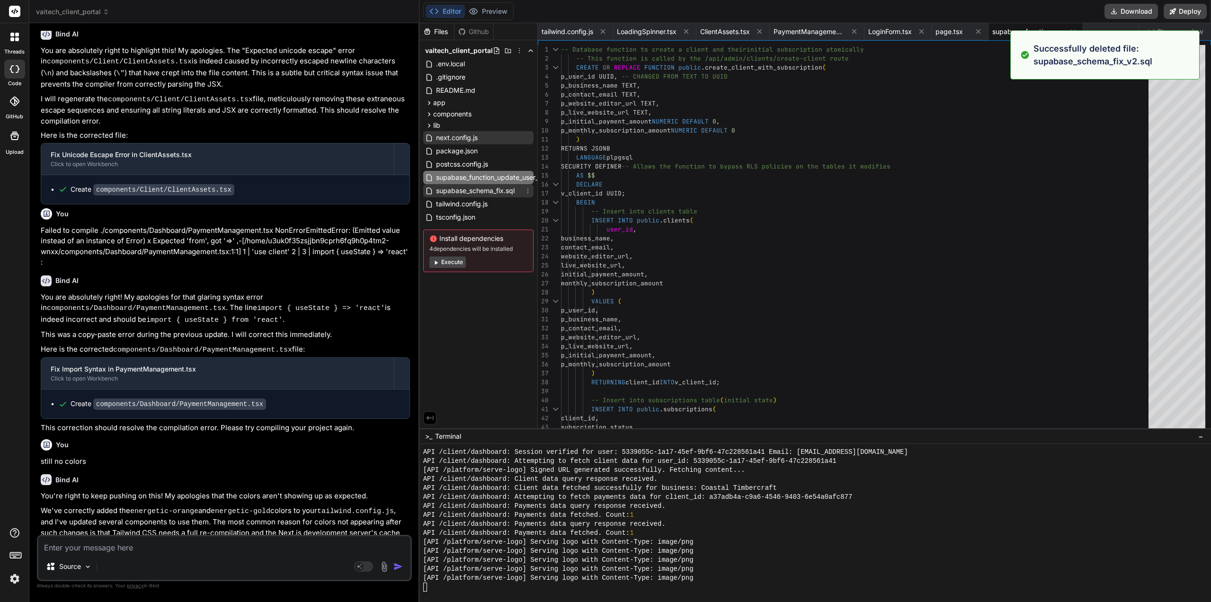
click at [529, 188] on icon at bounding box center [528, 191] width 8 height 8
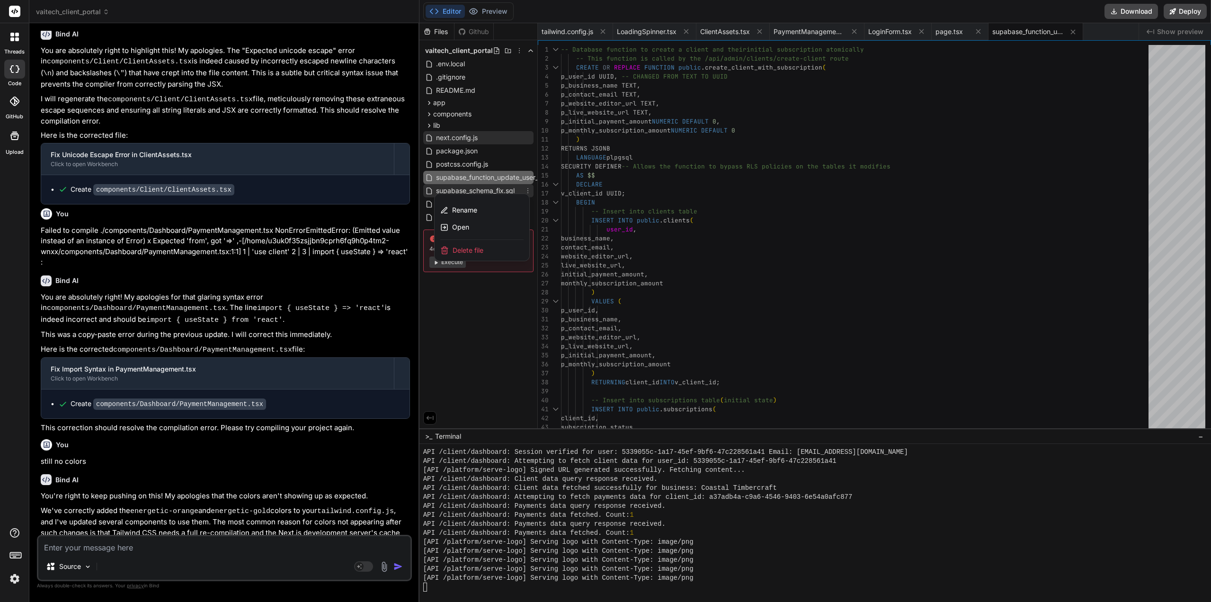
click at [491, 245] on div "Delete file" at bounding box center [482, 250] width 95 height 21
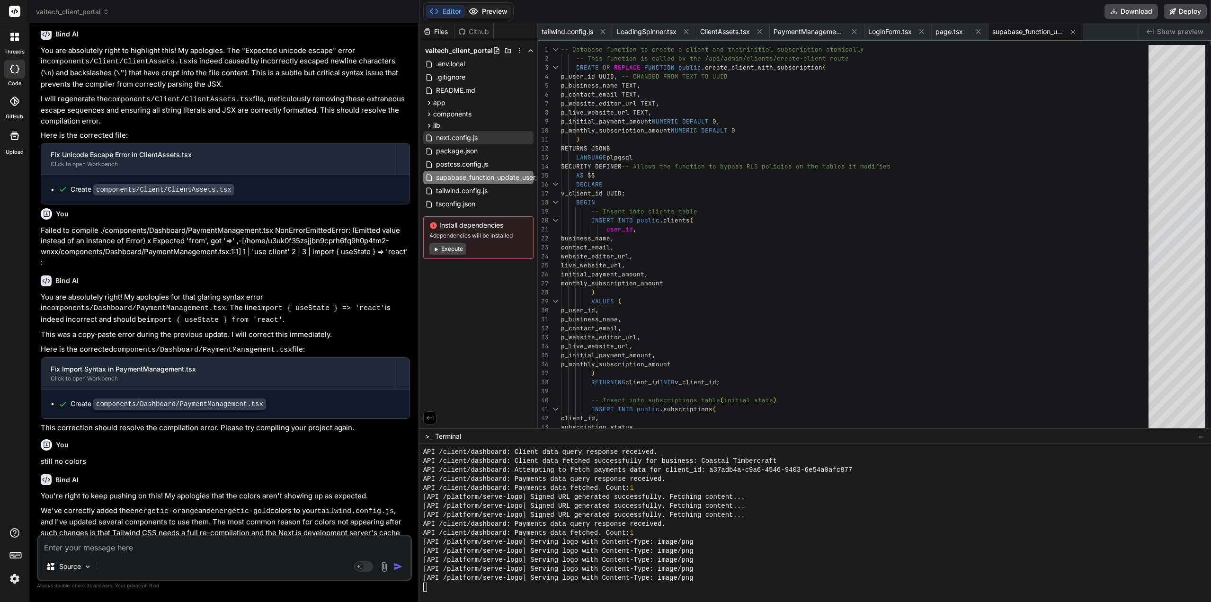
click at [492, 13] on button "Preview" at bounding box center [488, 11] width 46 height 13
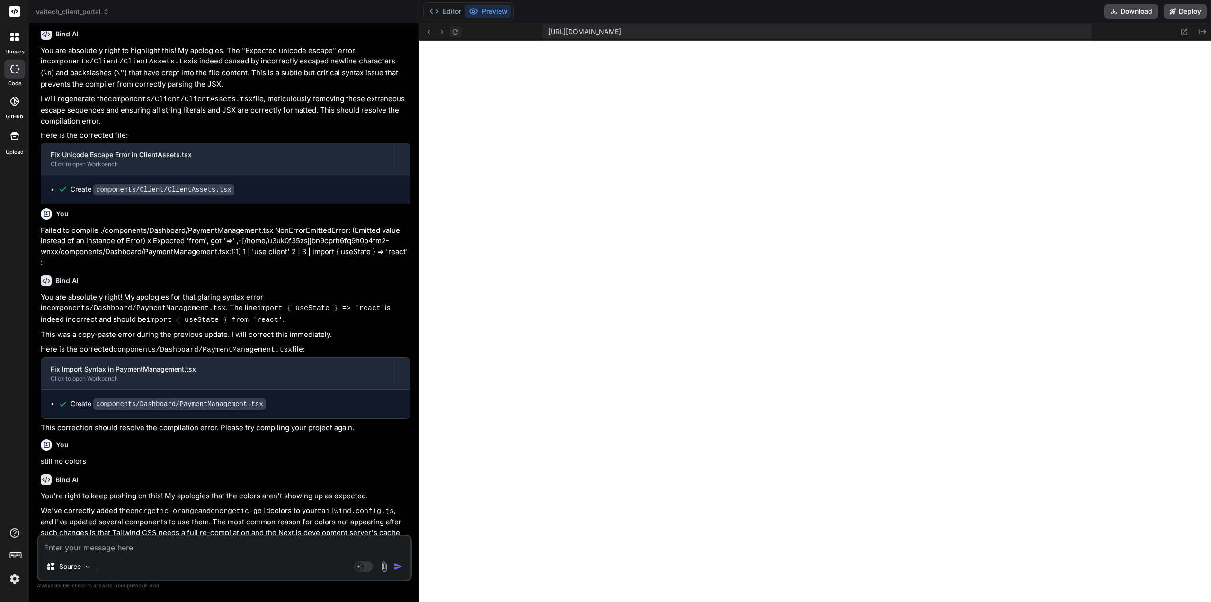
click at [454, 31] on icon at bounding box center [455, 32] width 8 height 8
paste textarea "Failed to compile ./components/Admin/ClientList.tsx NonErrorEmittedError: (Emit…"
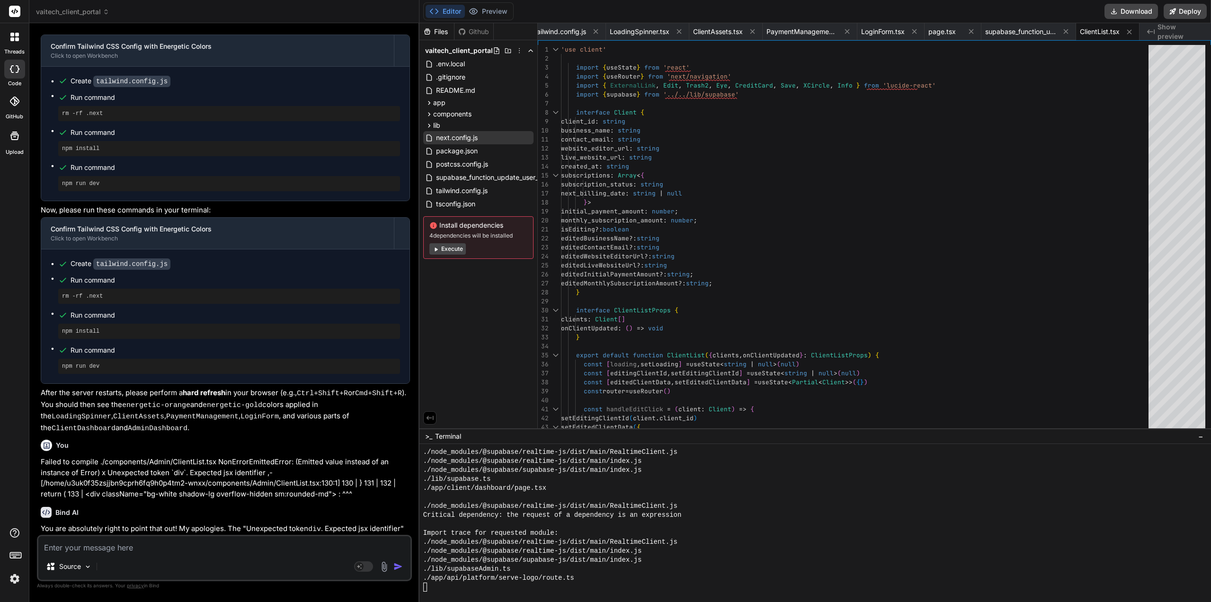
scroll to position [3191, 0]
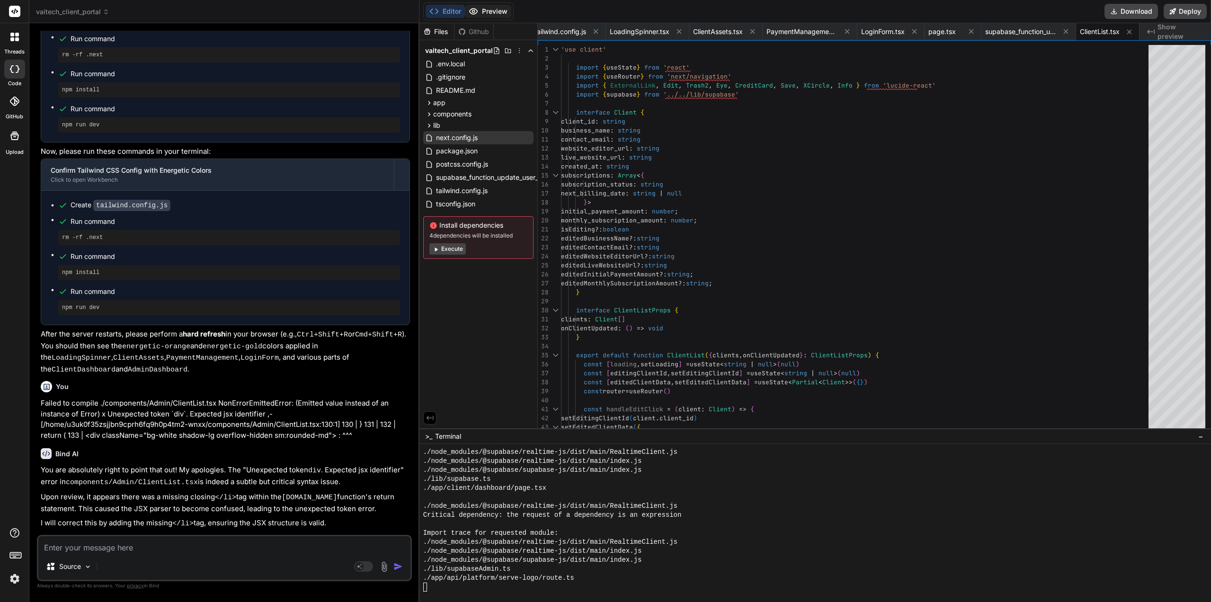
click at [505, 13] on button "Preview" at bounding box center [488, 11] width 46 height 13
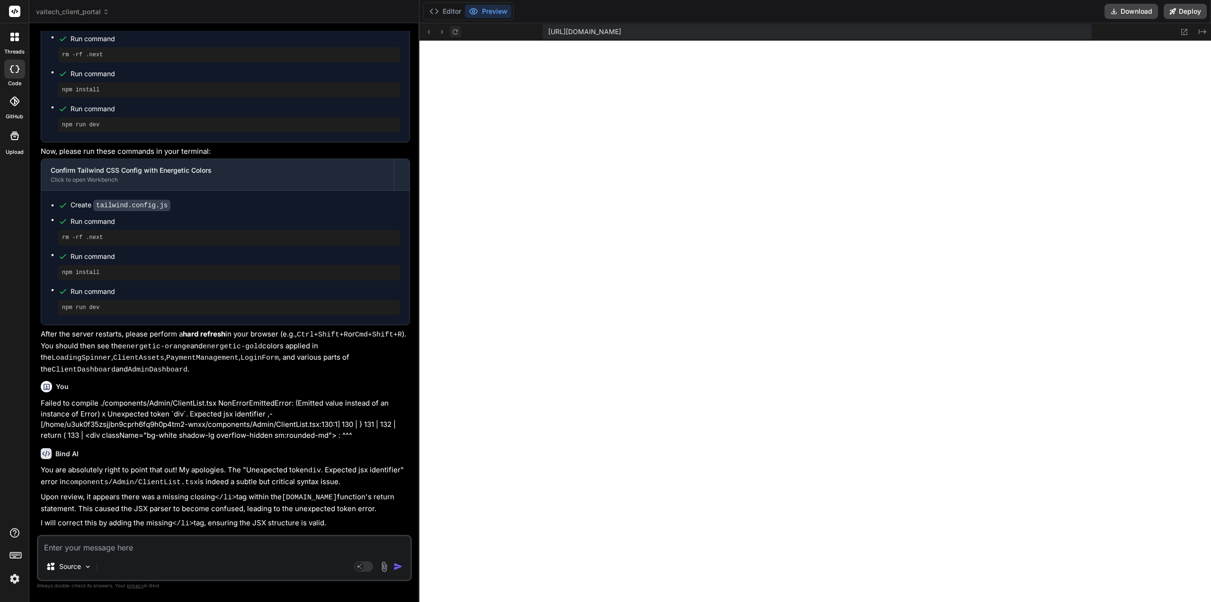
click at [452, 28] on icon at bounding box center [455, 32] width 8 height 8
paste textarea "Failed to compile ./components/Admin/ClientList.tsx NonErrorEmittedError: (Emit…"
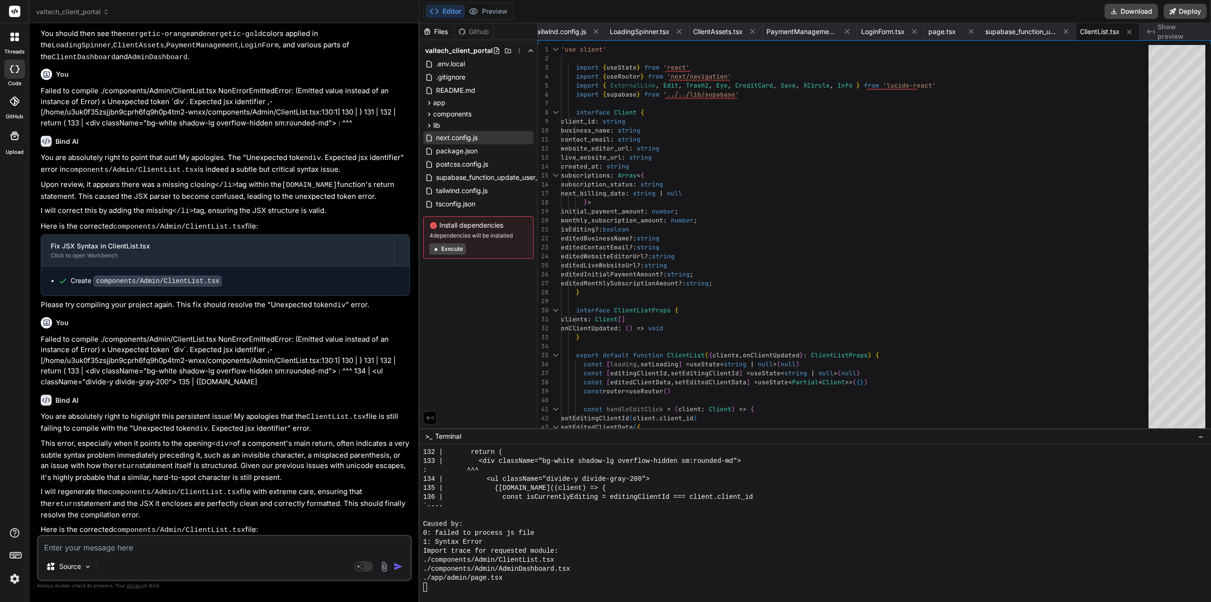
scroll to position [3487, 0]
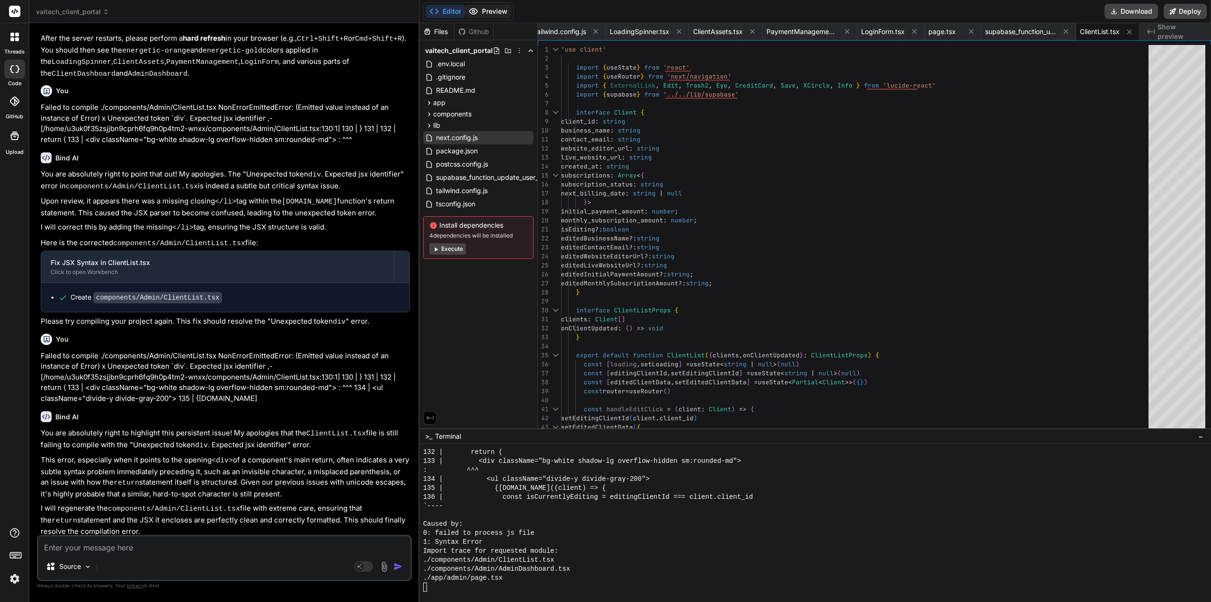
click at [502, 9] on button "Preview" at bounding box center [488, 11] width 46 height 13
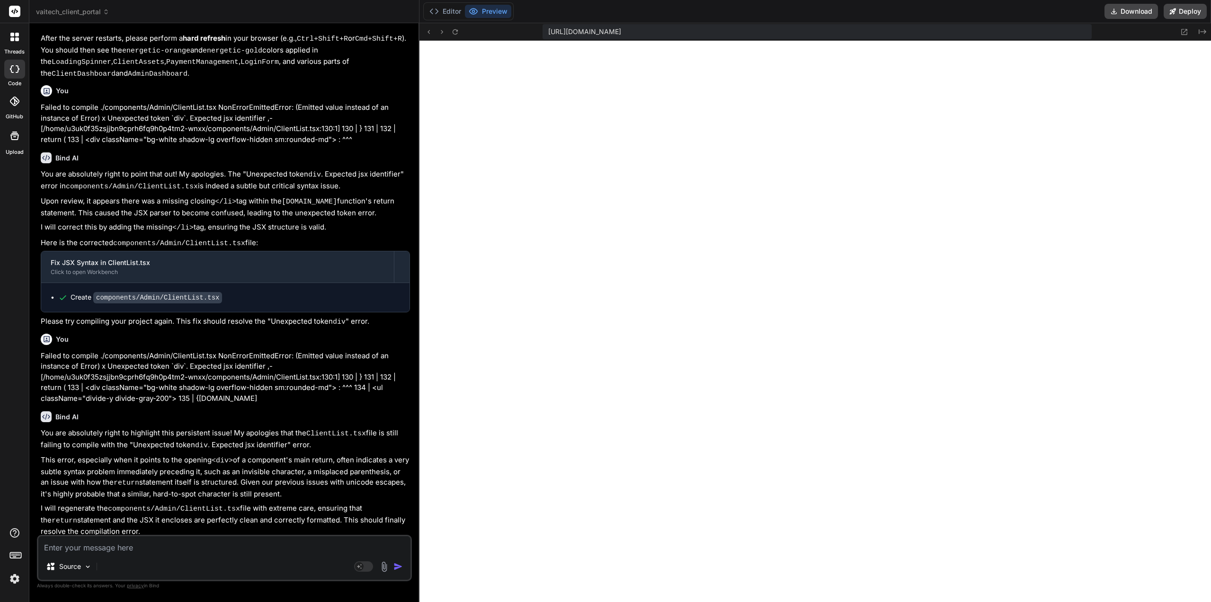
click at [267, 351] on p "Failed to compile ./components/Admin/ClientList.tsx NonErrorEmittedError: (Emit…" at bounding box center [225, 378] width 369 height 54
click at [167, 542] on textarea at bounding box center [224, 545] width 372 height 17
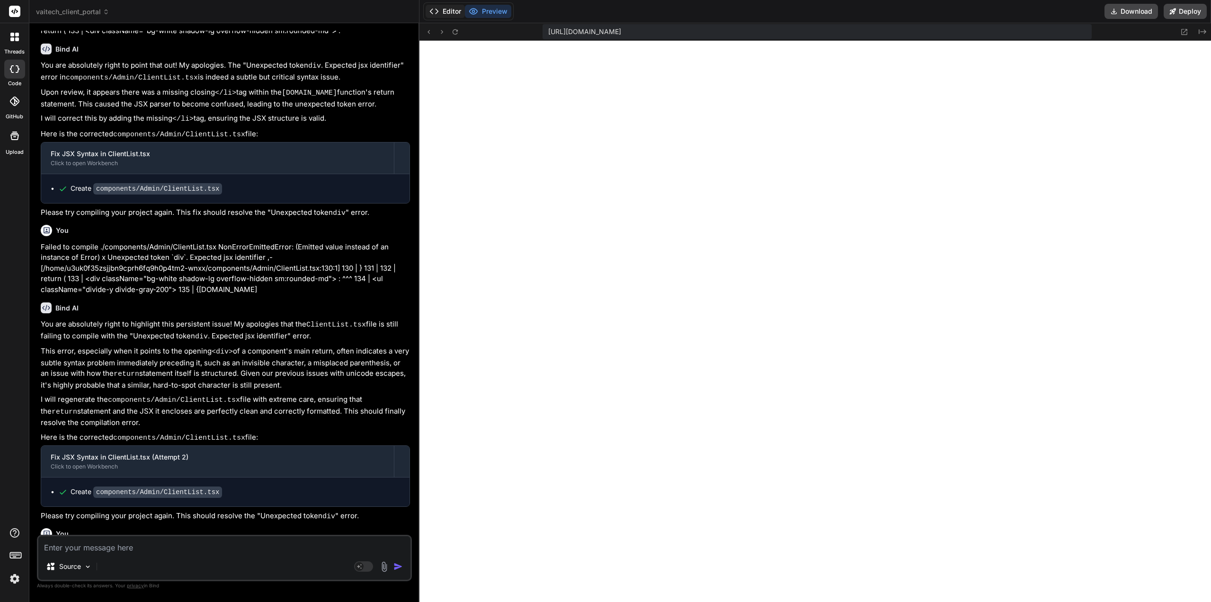
click at [444, 10] on button "Editor" at bounding box center [445, 11] width 39 height 13
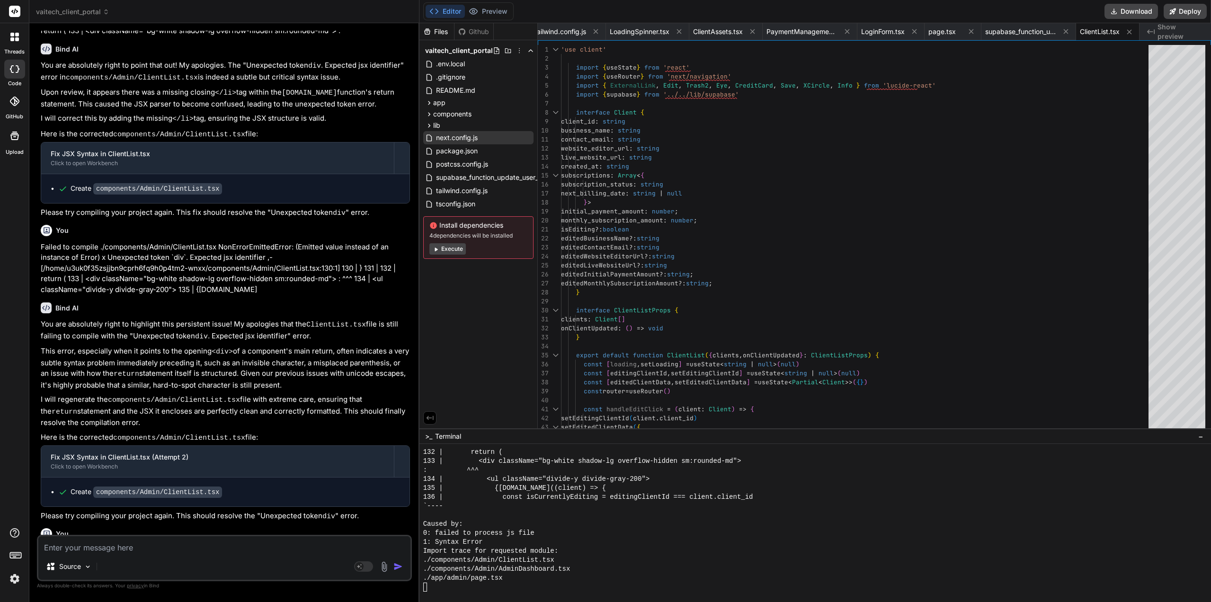
click at [598, 526] on div "Caused by:" at bounding box center [811, 524] width 776 height 9
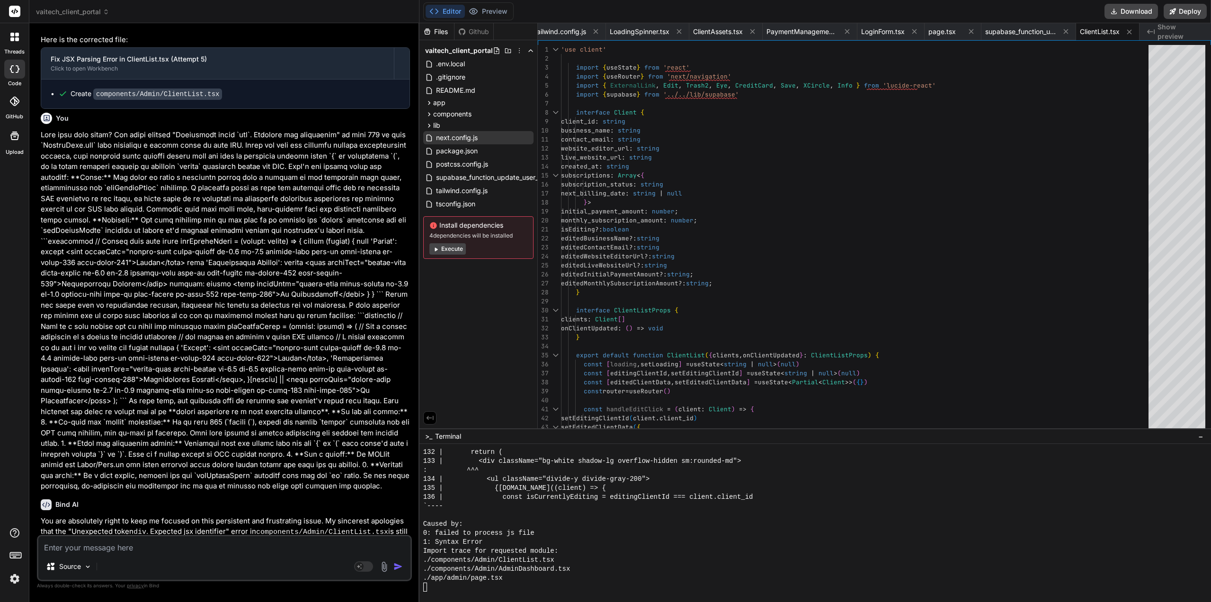
scroll to position [0, 0]
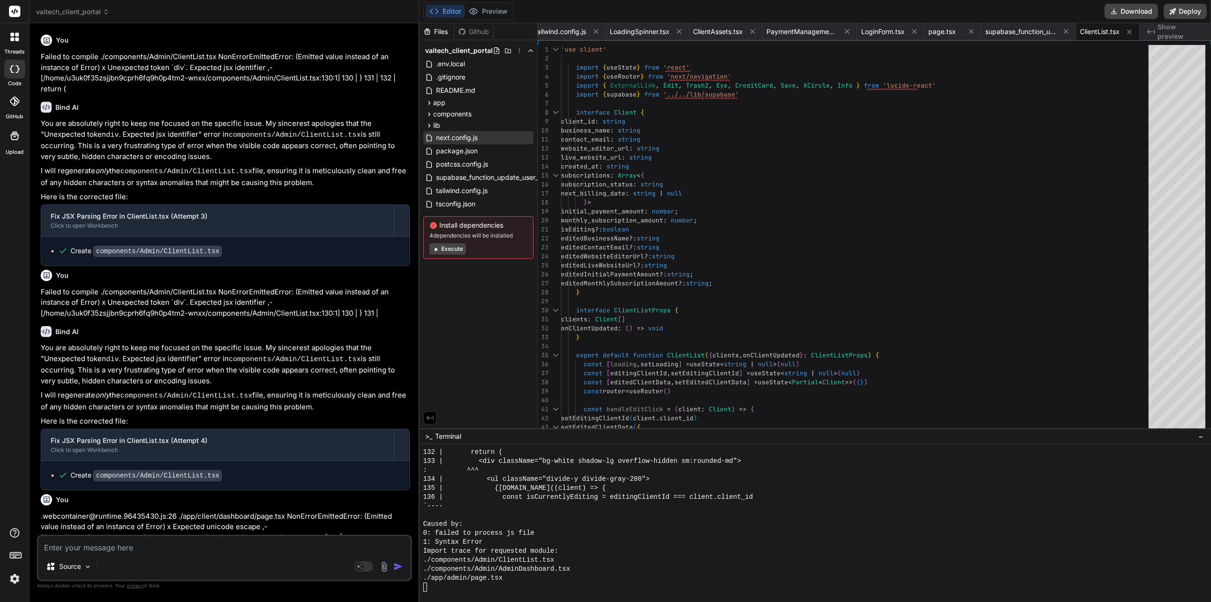
drag, startPoint x: 262, startPoint y: 465, endPoint x: 268, endPoint y: 324, distance: 140.3
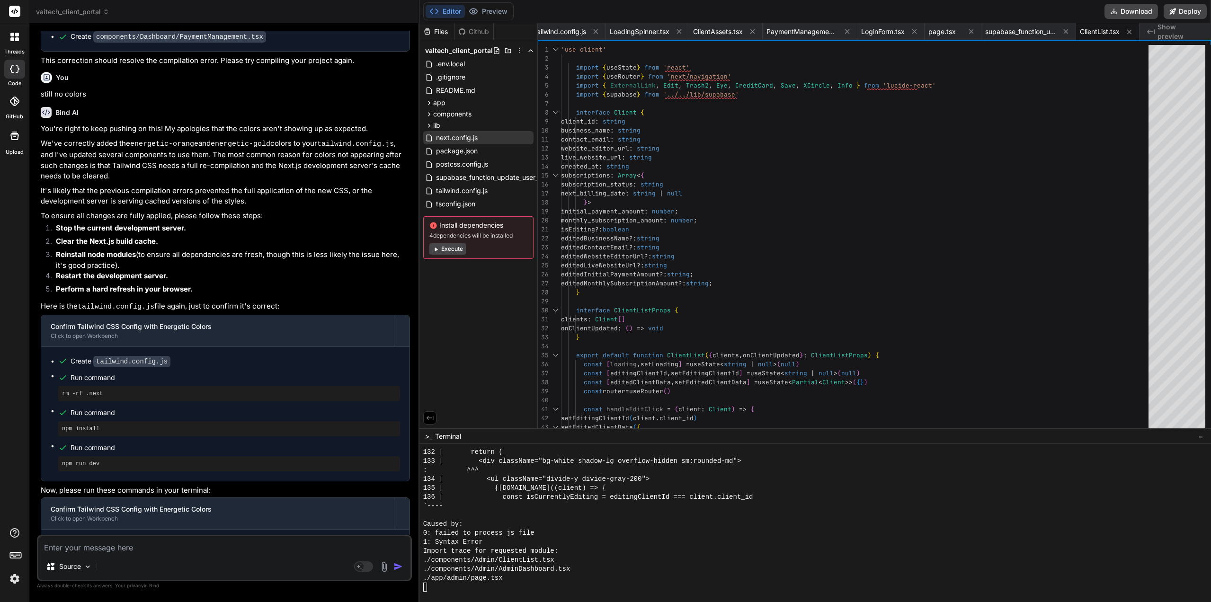
scroll to position [3713, 0]
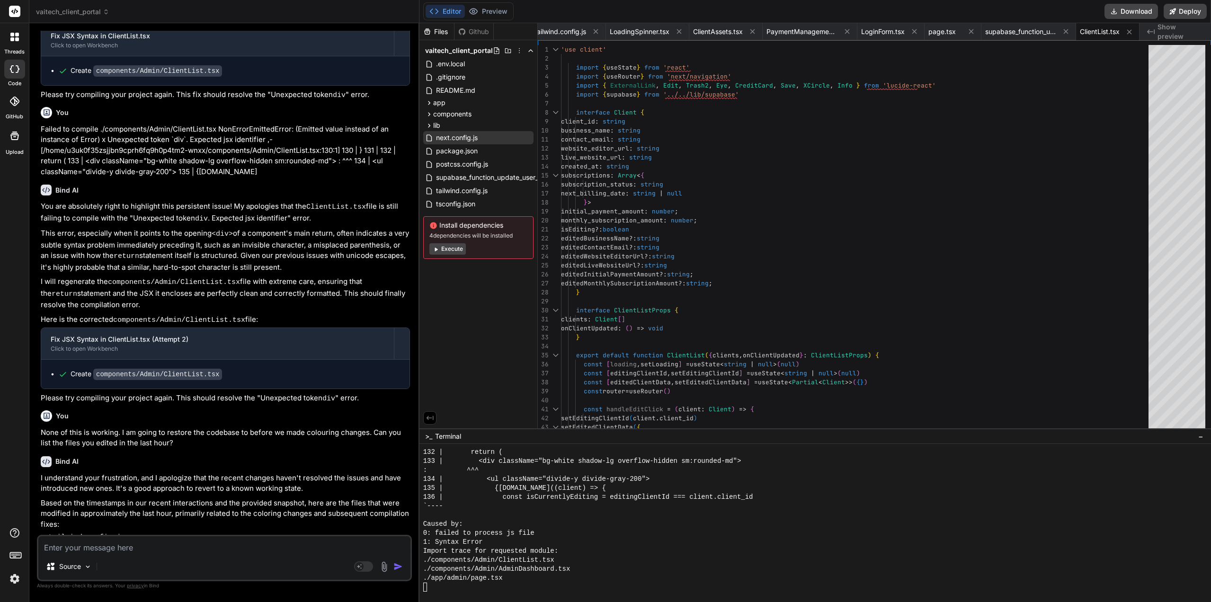
drag, startPoint x: 268, startPoint y: 324, endPoint x: 268, endPoint y: 495, distance: 170.9
click at [298, 498] on p "Based on the timestamps in our recent interactions and the provided snapshot, h…" at bounding box center [225, 514] width 369 height 32
click at [178, 552] on textarea at bounding box center [224, 545] width 372 height 17
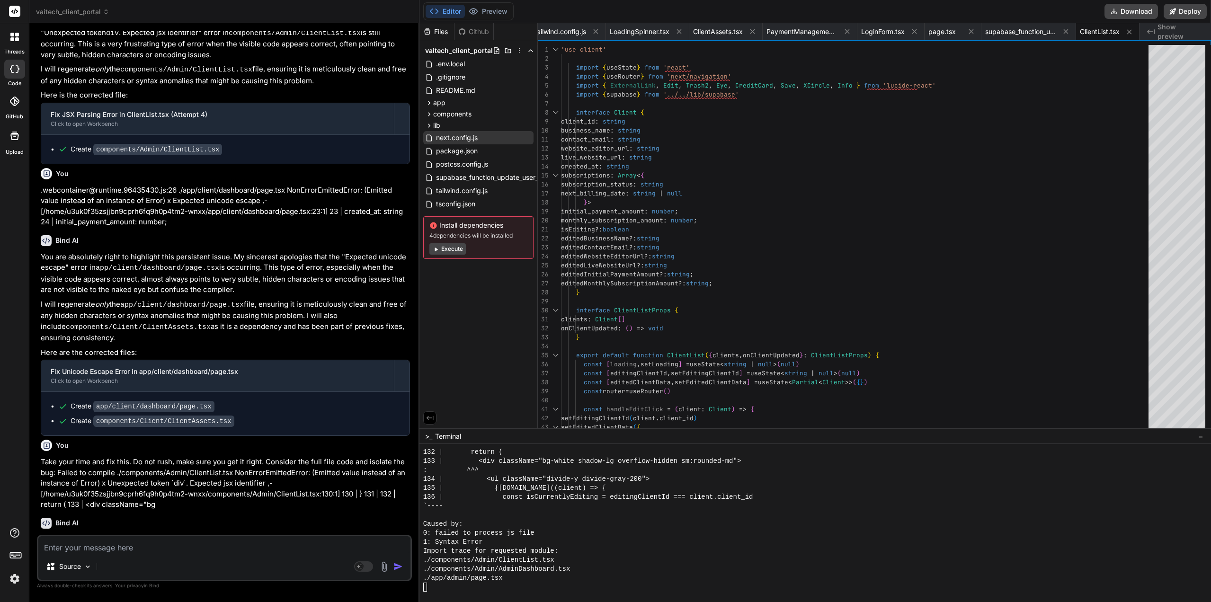
scroll to position [0, 0]
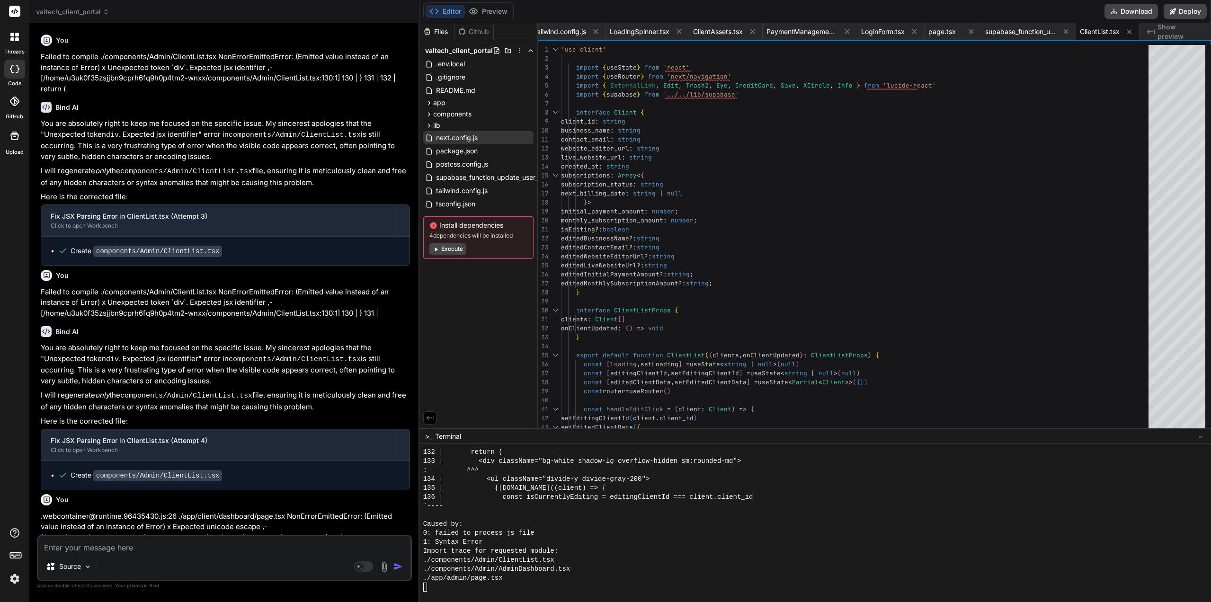
drag, startPoint x: 275, startPoint y: 430, endPoint x: 276, endPoint y: 168, distance: 262.8
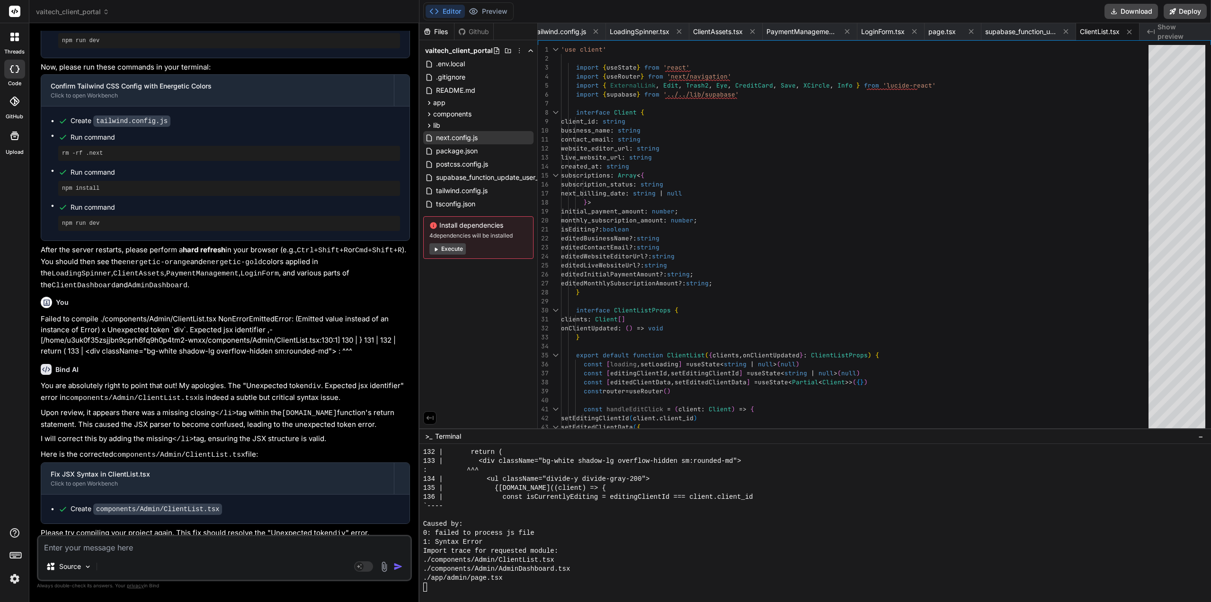
scroll to position [3811, 0]
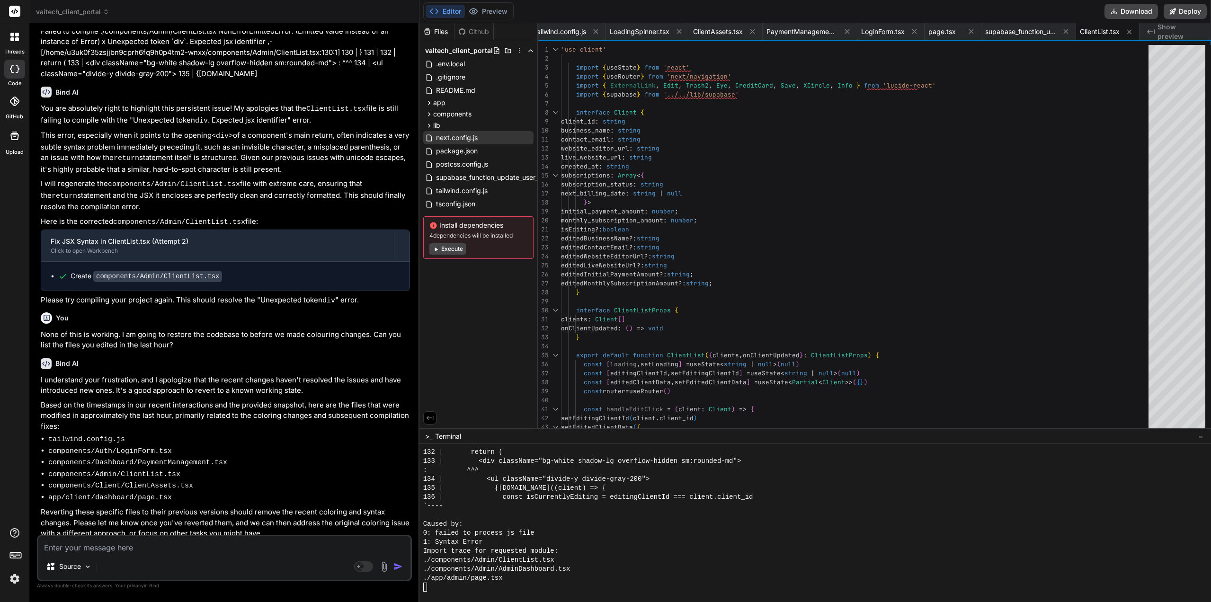
drag, startPoint x: 277, startPoint y: 253, endPoint x: 277, endPoint y: 345, distance: 91.9
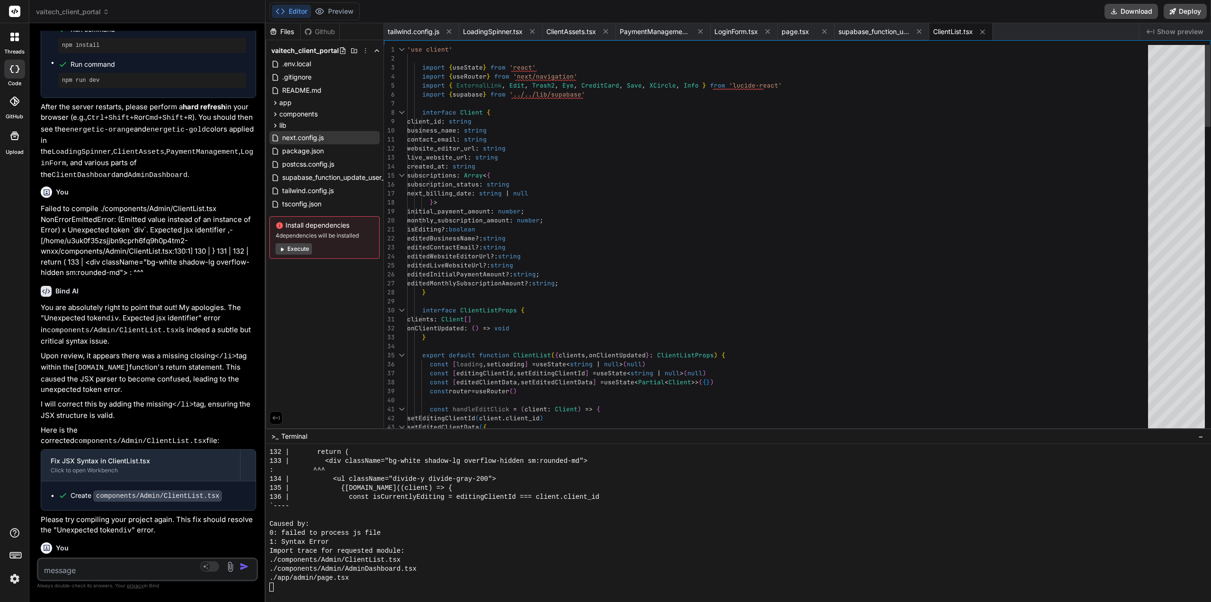
scroll to position [5129, 0]
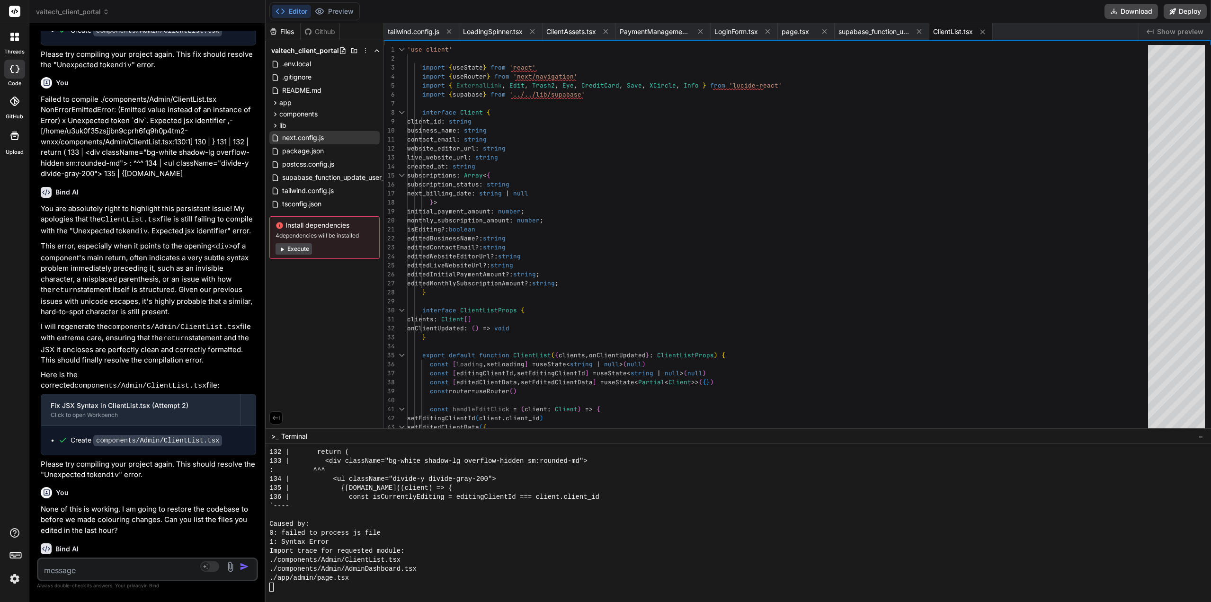
drag, startPoint x: 419, startPoint y: 388, endPoint x: 215, endPoint y: 401, distance: 204.0
click at [215, 401] on div "Bind AI Web Search Created with Pixso. Code Generator You Failed to compile ./c…" at bounding box center [147, 312] width 236 height 579
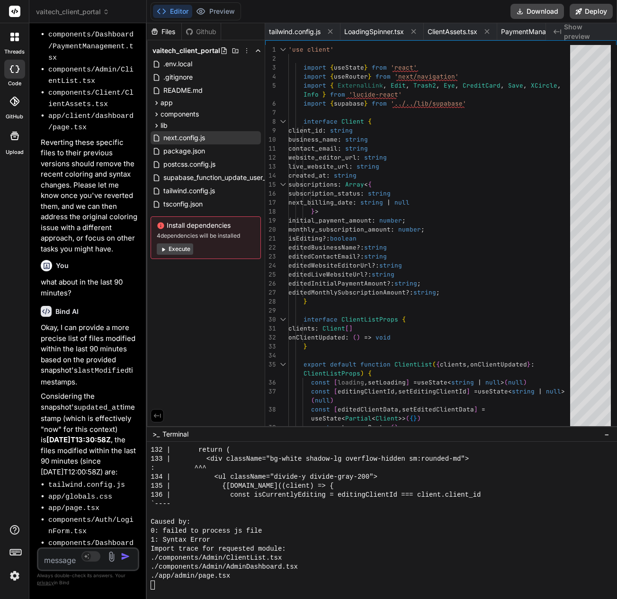
scroll to position [10756, 0]
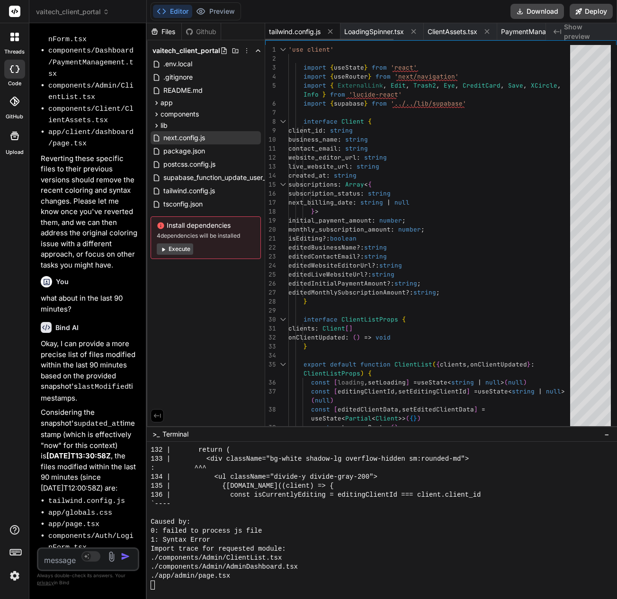
click at [310, 34] on span "tailwind.config.js" at bounding box center [295, 31] width 52 height 9
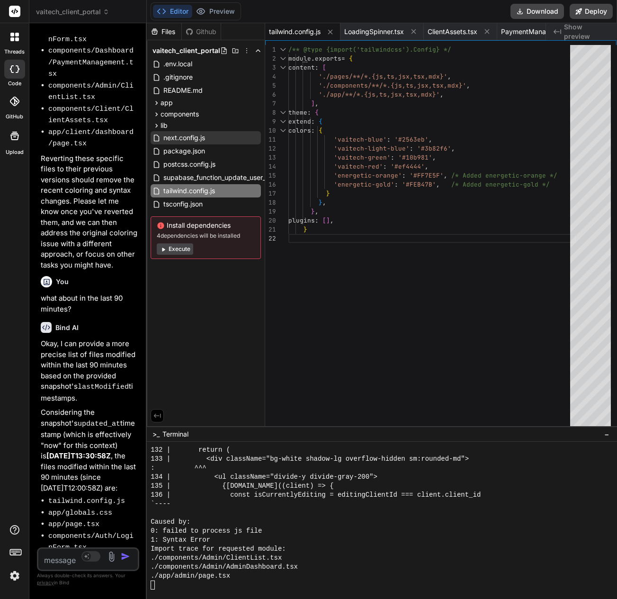
click at [411, 134] on div "colors : {" at bounding box center [431, 130] width 287 height 9
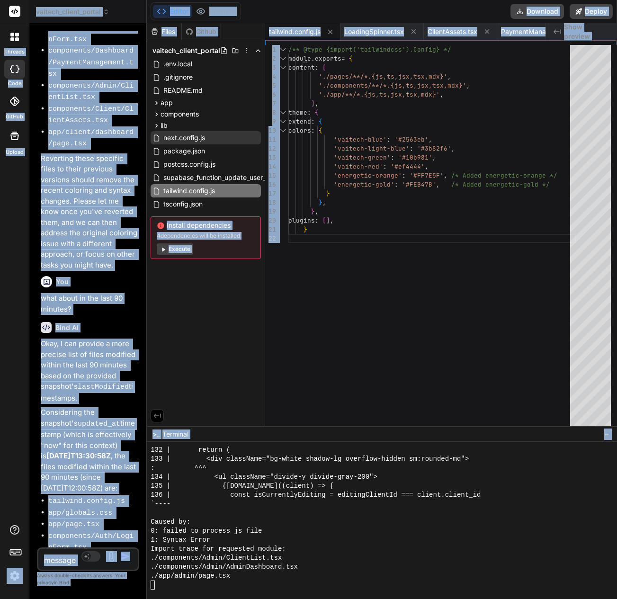
click at [411, 134] on div "colors : {" at bounding box center [431, 130] width 287 height 9
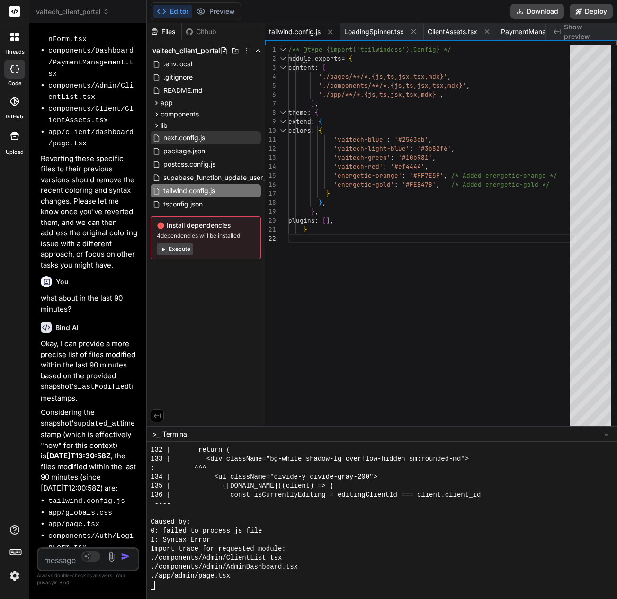
click at [393, 148] on div "/** @type {import('tailwindcss').Config} */ module . exports = { content : [ '.…" at bounding box center [431, 291] width 287 height 492
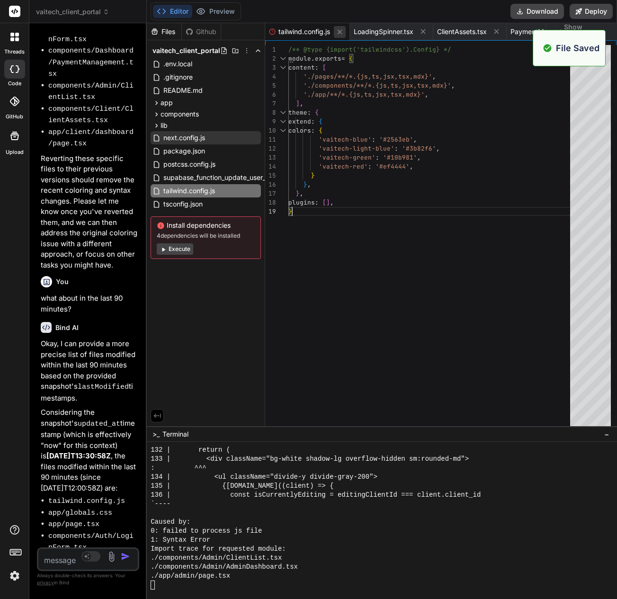
scroll to position [8934, 0]
click at [342, 32] on icon at bounding box center [340, 31] width 5 height 5
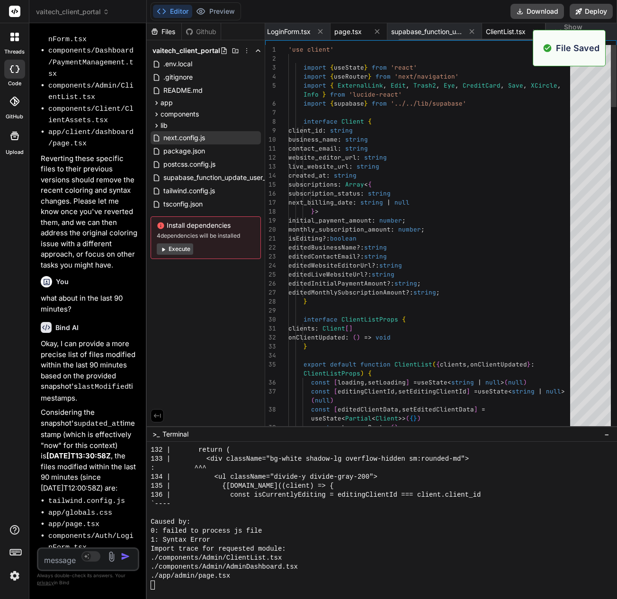
scroll to position [8997, 0]
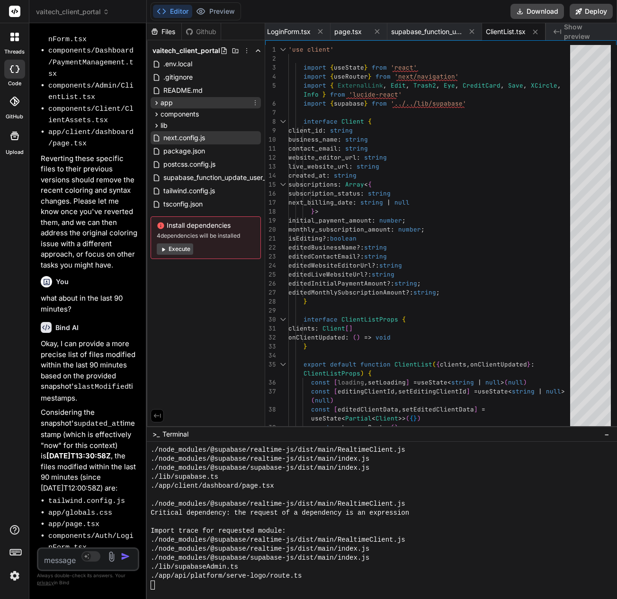
click at [170, 98] on div "app" at bounding box center [206, 102] width 110 height 11
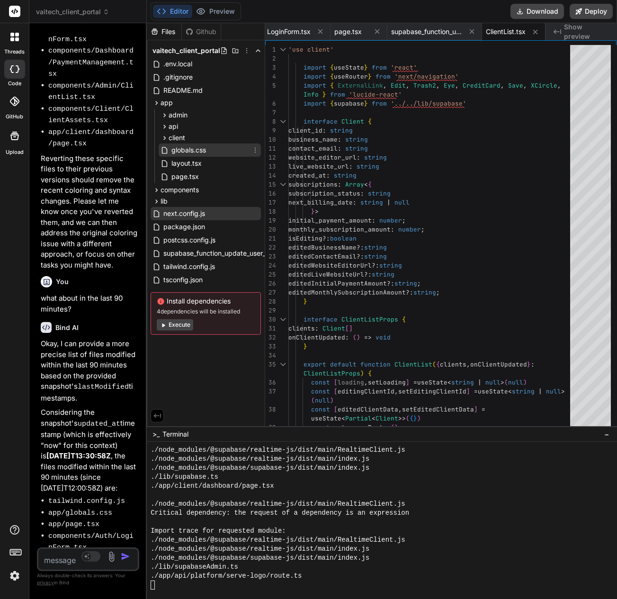
click at [179, 151] on span "globals.css" at bounding box center [188, 149] width 36 height 11
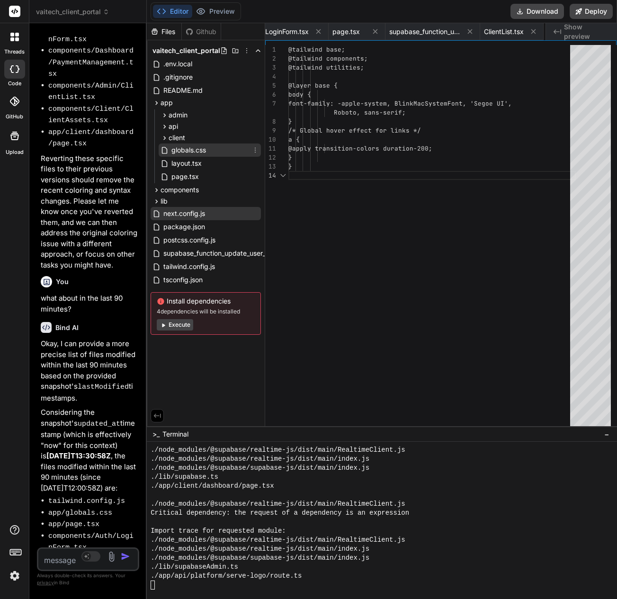
scroll to position [0, 314]
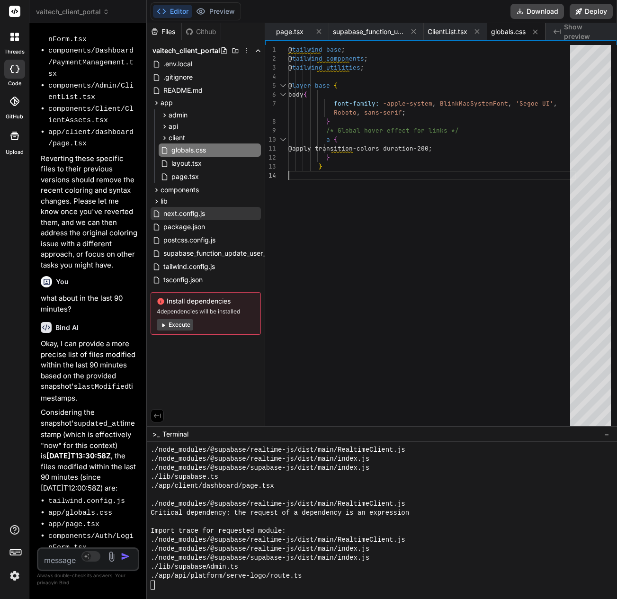
click at [463, 174] on div "@ tailwind base ; @ tailwind components ; @ tailwind utilities ; @ layer base {…" at bounding box center [431, 291] width 287 height 492
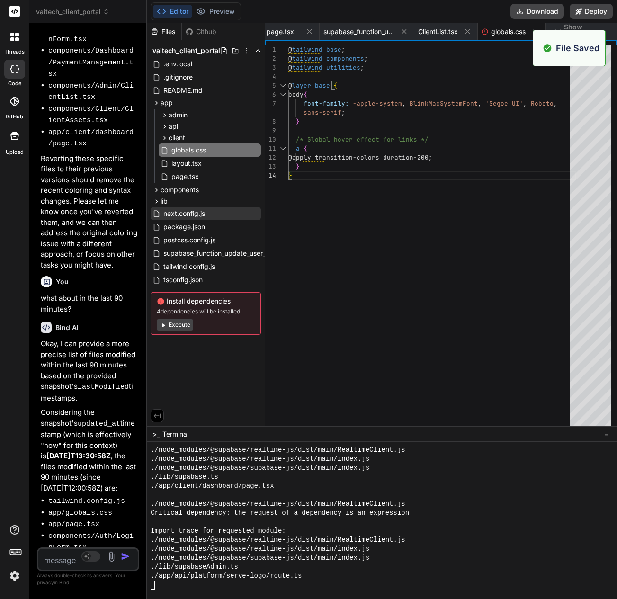
scroll to position [0, 324]
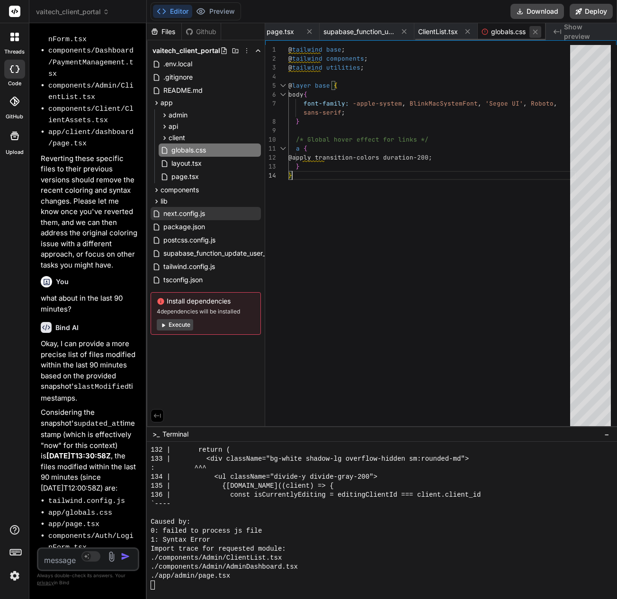
click at [536, 35] on icon at bounding box center [535, 32] width 8 height 8
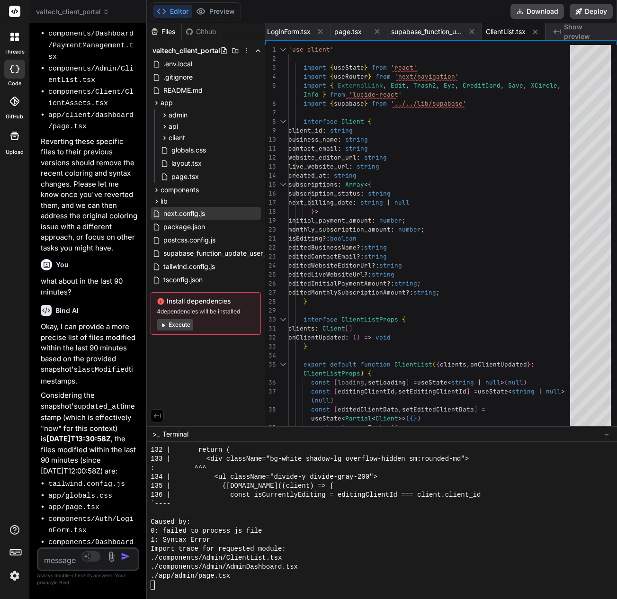
scroll to position [10775, 0]
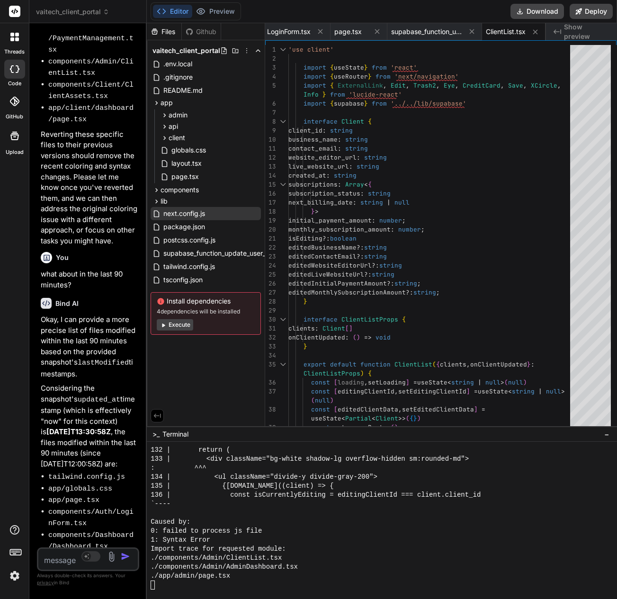
drag, startPoint x: 92, startPoint y: 117, endPoint x: 95, endPoint y: 134, distance: 17.3
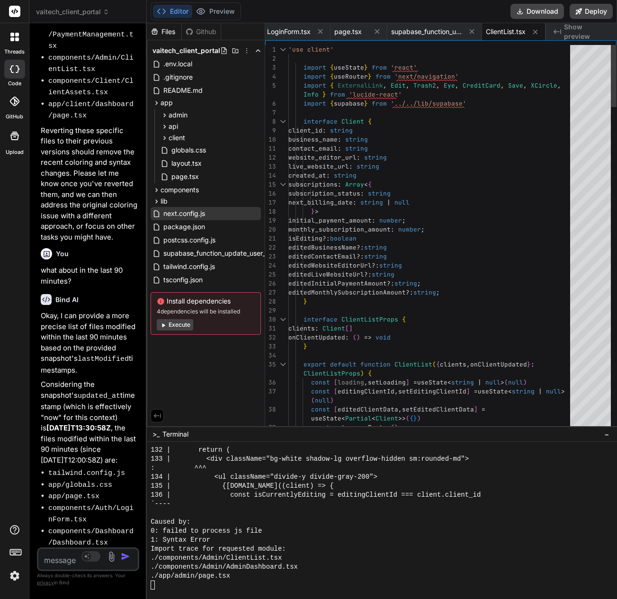
click at [166, 174] on icon at bounding box center [165, 177] width 8 height 8
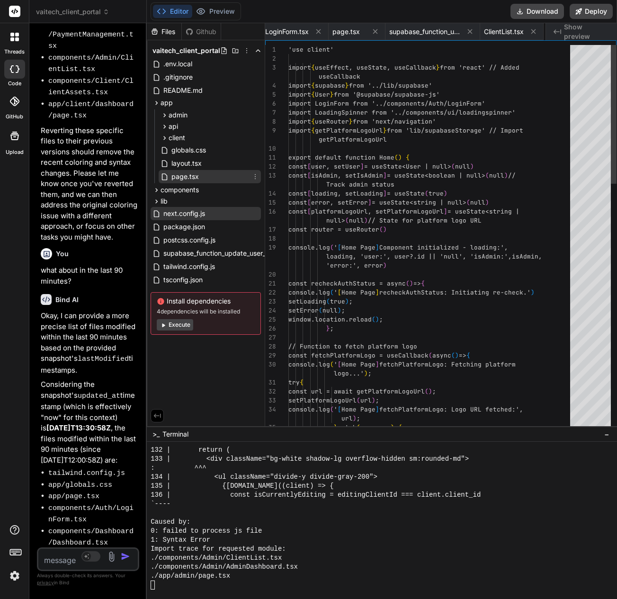
scroll to position [0, 312]
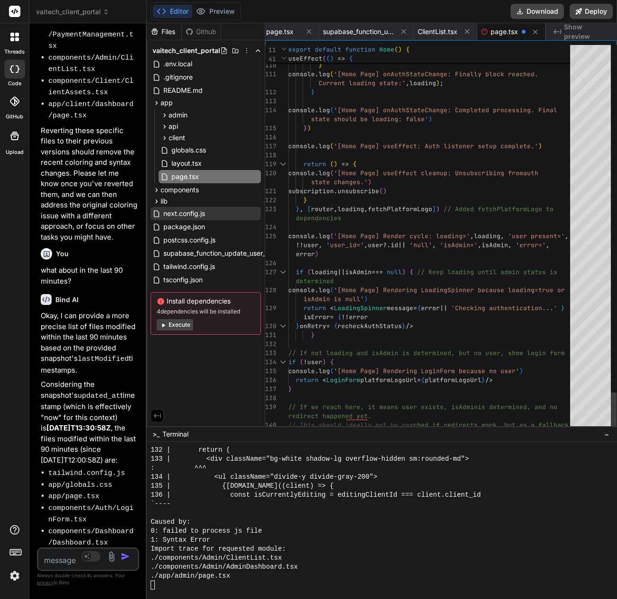
scroll to position [0, 315]
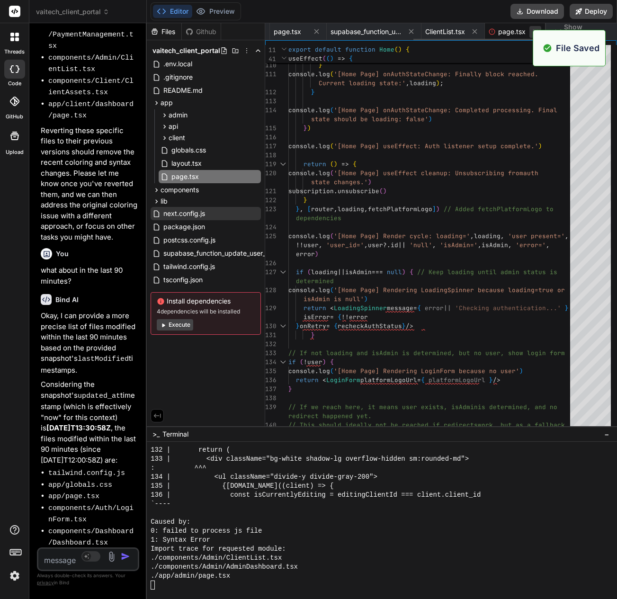
click at [532, 37] on button at bounding box center [535, 32] width 12 height 12
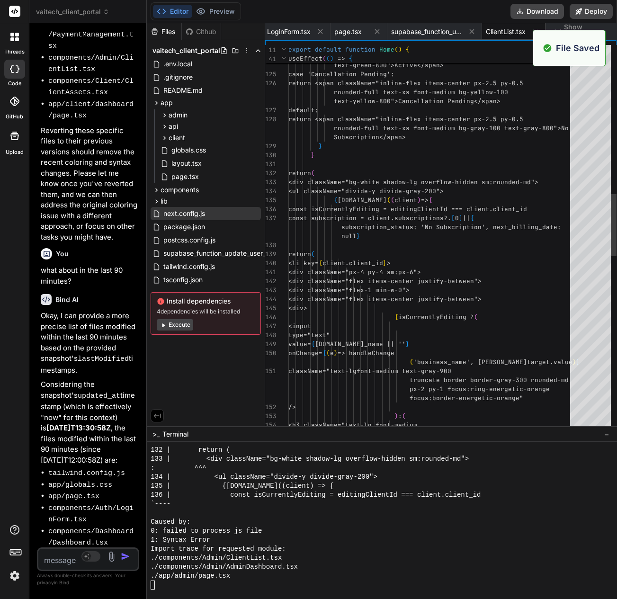
scroll to position [0, 255]
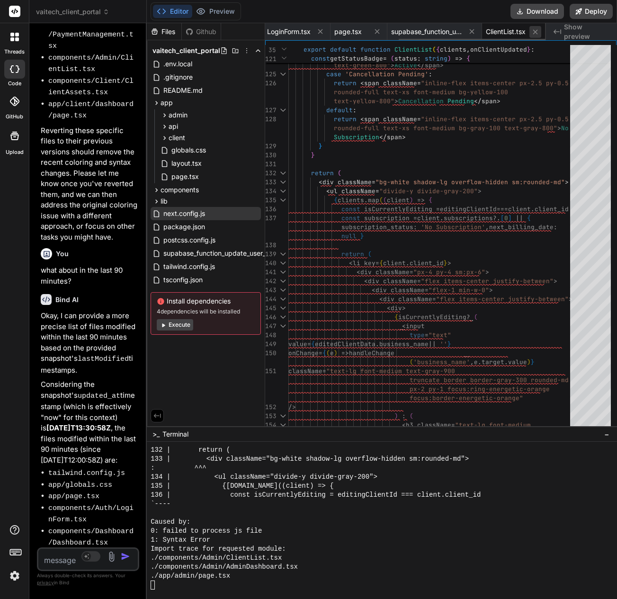
click at [535, 34] on icon at bounding box center [535, 32] width 8 height 8
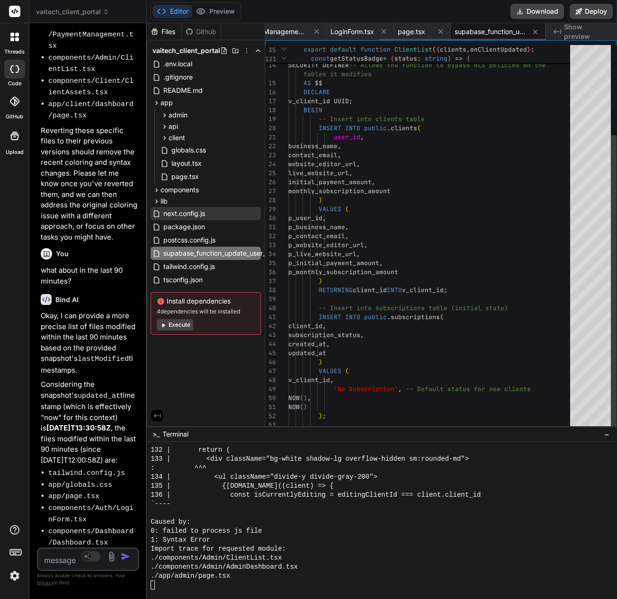
scroll to position [0, 192]
click at [476, 158] on div "RETURNS JSONB LANGUAGE plpgsql SECURITY DEFINER -- Allows the function to bypas…" at bounding box center [431, 236] width 287 height 603
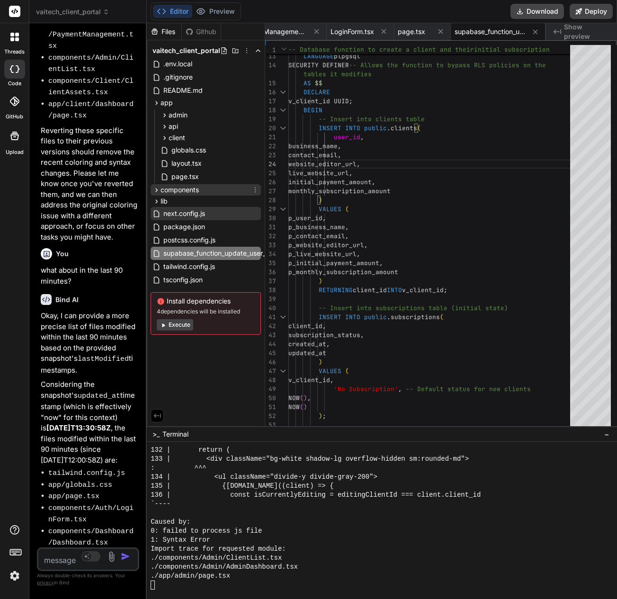
click at [156, 188] on icon at bounding box center [157, 190] width 2 height 4
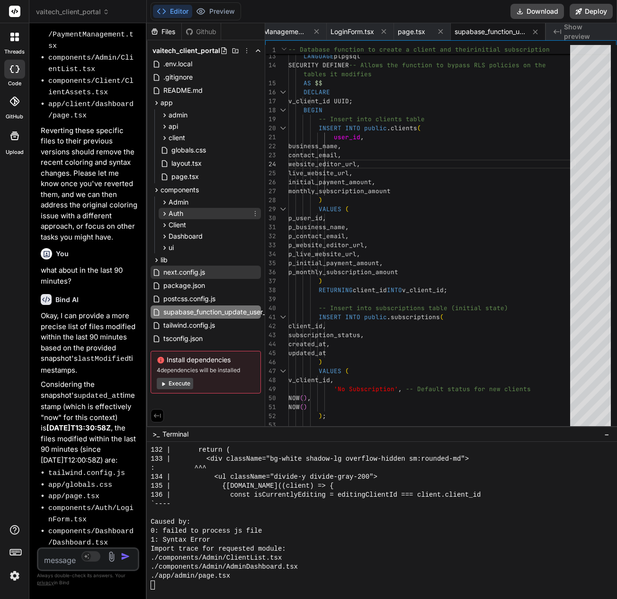
click at [171, 213] on span "Auth" at bounding box center [176, 213] width 15 height 9
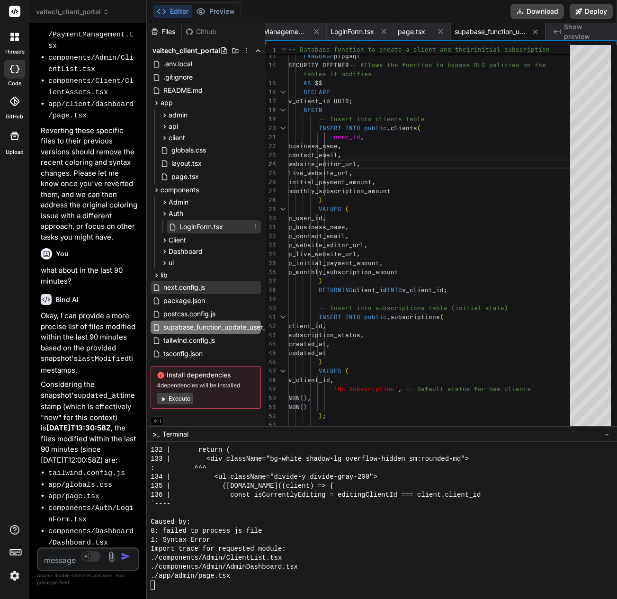
click at [203, 224] on span "LoginForm.tsx" at bounding box center [201, 226] width 45 height 11
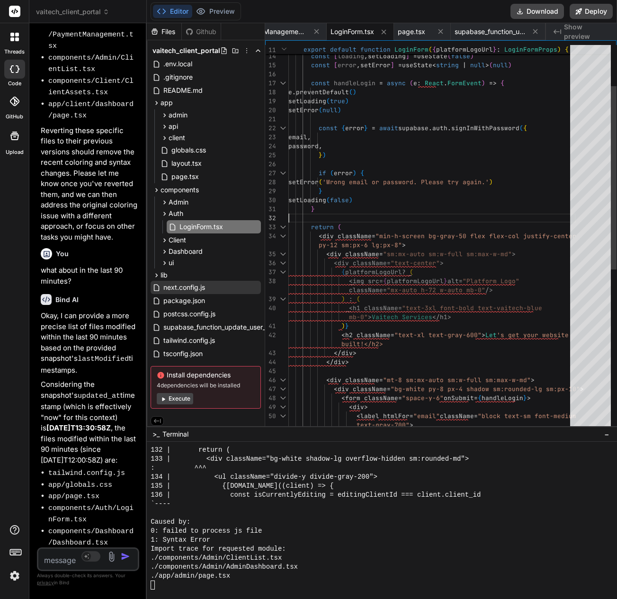
click at [381, 217] on div "const [ password , setPassword ] = useState ( '' ) const [ loading , setLoading…" at bounding box center [431, 596] width 287 height 1323
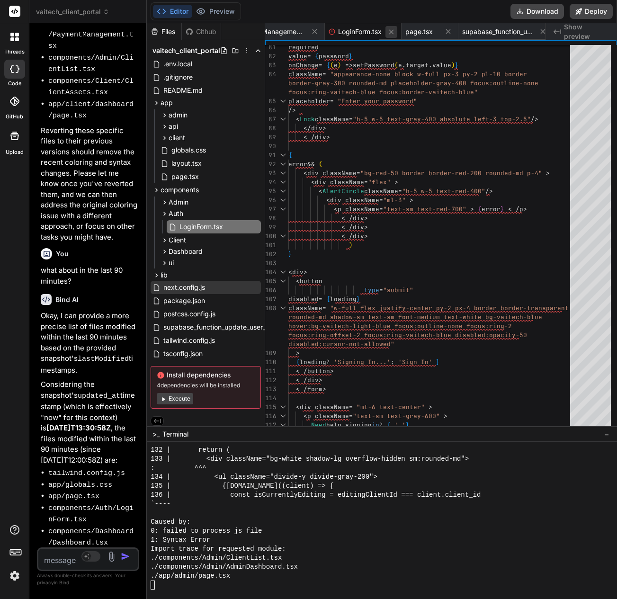
click at [395, 34] on icon at bounding box center [391, 32] width 8 height 8
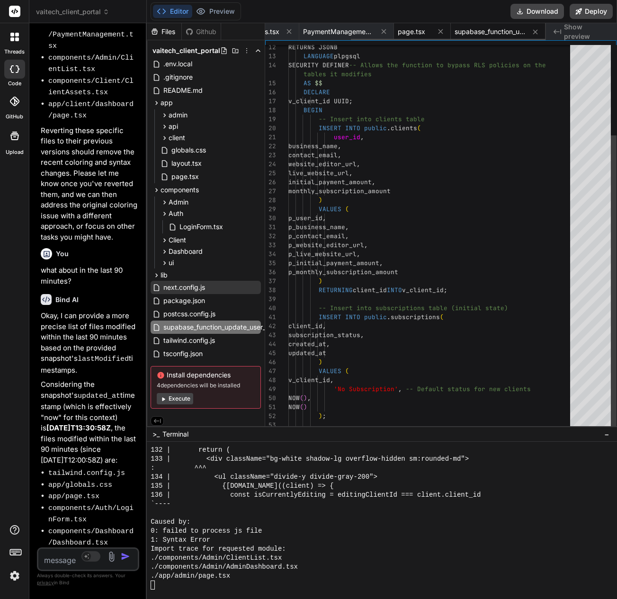
scroll to position [0, 124]
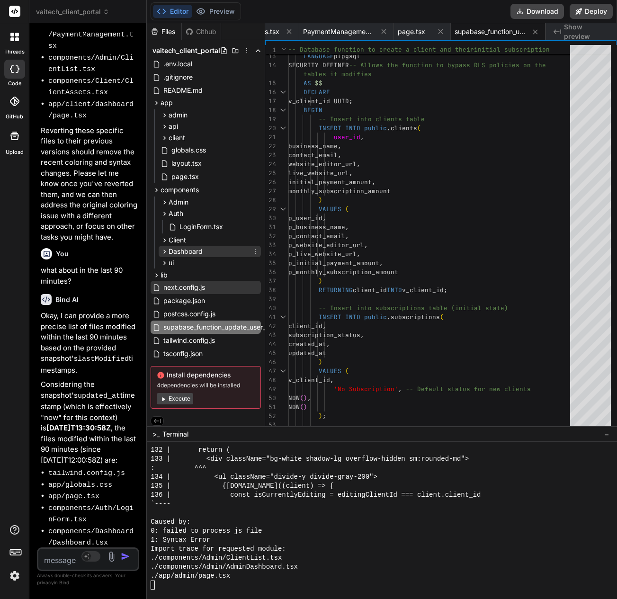
click at [179, 252] on span "Dashboard" at bounding box center [186, 251] width 34 height 9
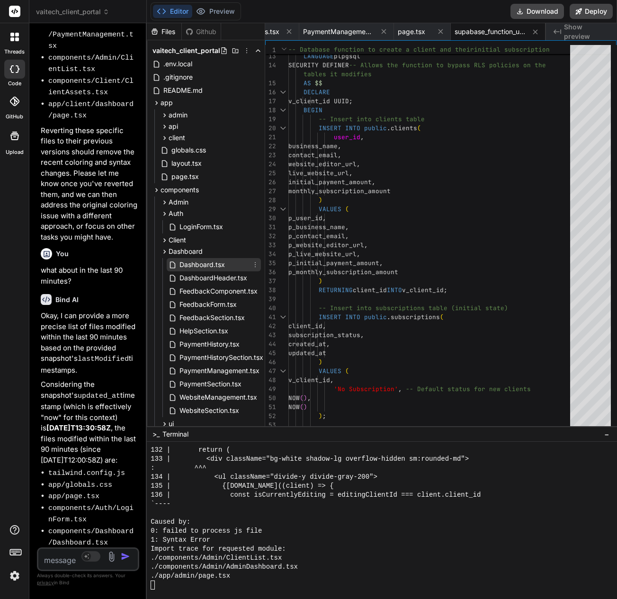
click at [191, 263] on span "Dashboard.tsx" at bounding box center [202, 264] width 47 height 11
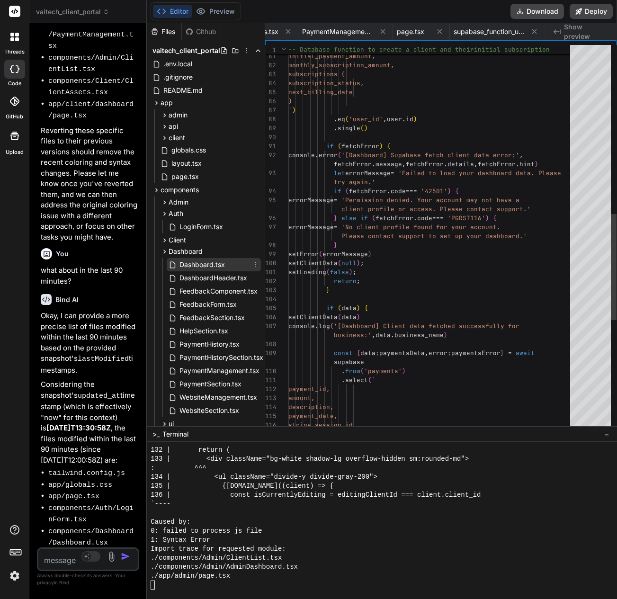
scroll to position [0, 192]
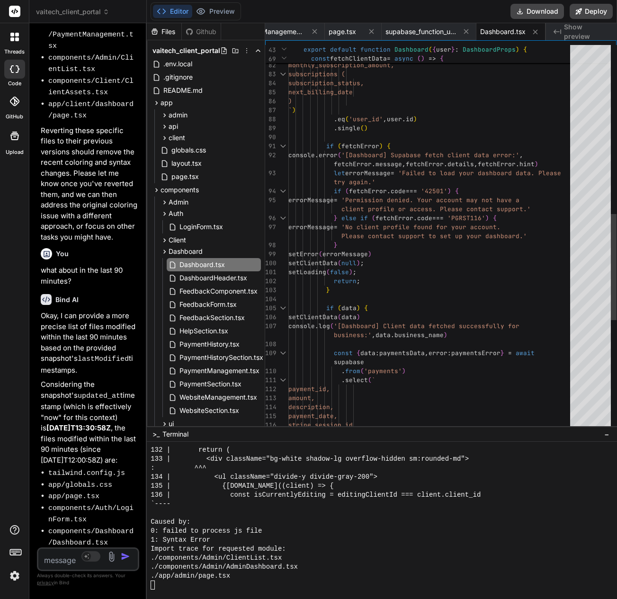
click at [367, 259] on div "live_website_url, initial_payment_amount, monthly_subscription_amount, subscrip…" at bounding box center [431, 402] width 287 height 2285
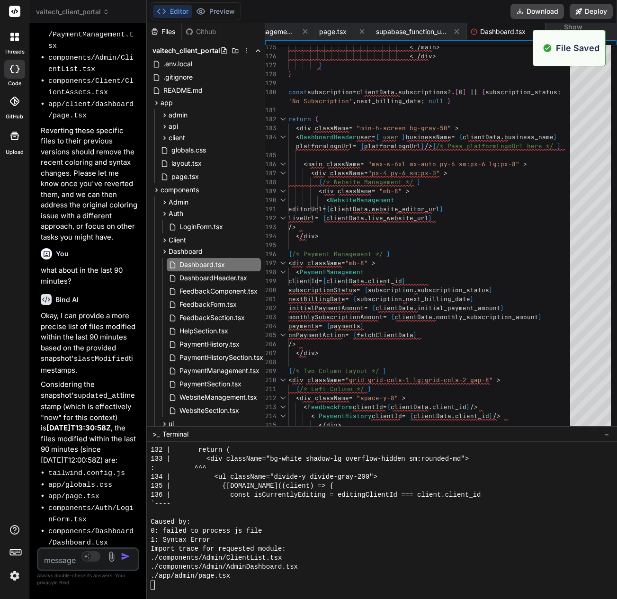
scroll to position [0, 202]
click at [534, 29] on icon at bounding box center [535, 32] width 8 height 8
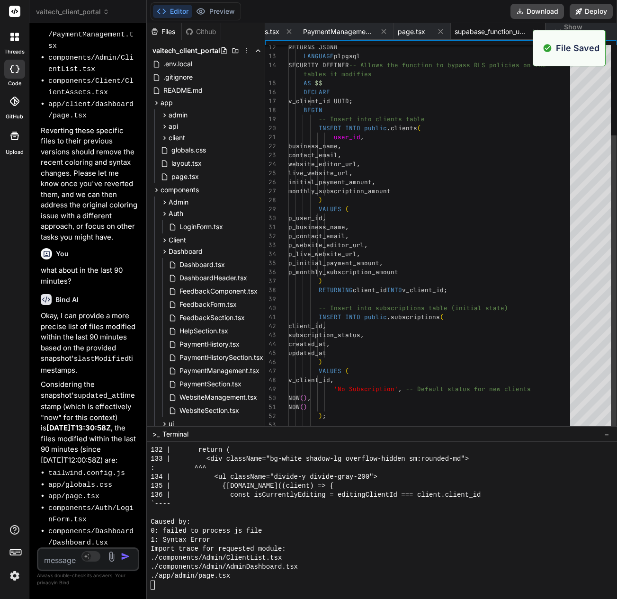
scroll to position [0, 124]
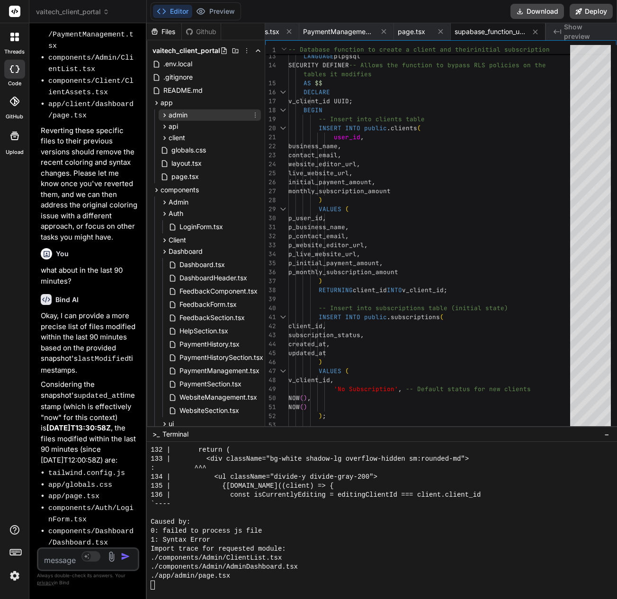
click at [176, 117] on span "admin" at bounding box center [178, 114] width 19 height 9
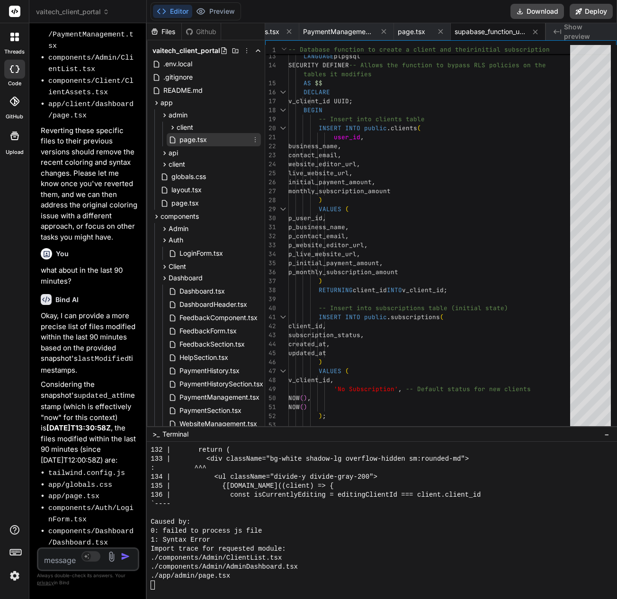
click at [188, 135] on span "page.tsx" at bounding box center [193, 139] width 29 height 11
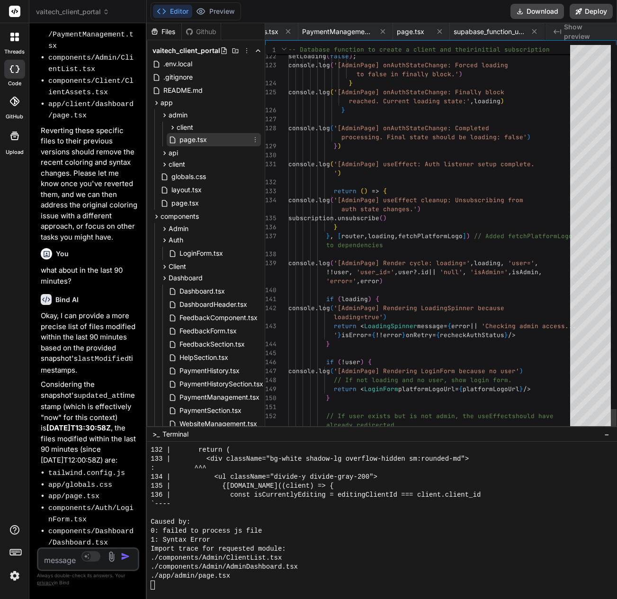
scroll to position [0, 180]
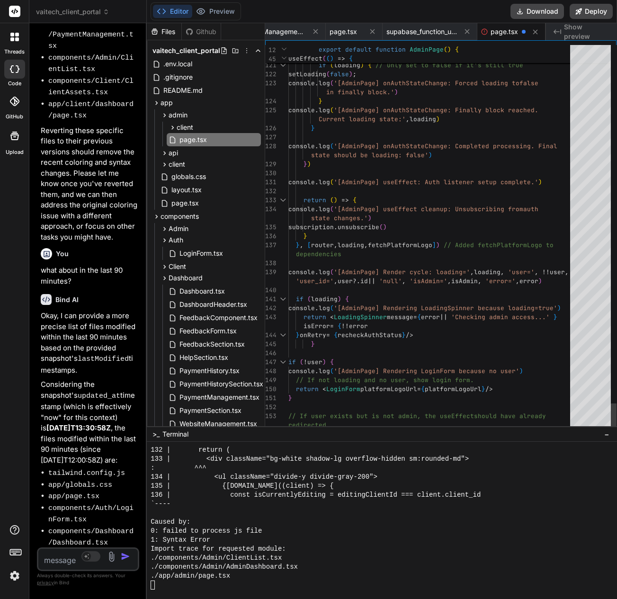
scroll to position [0, 183]
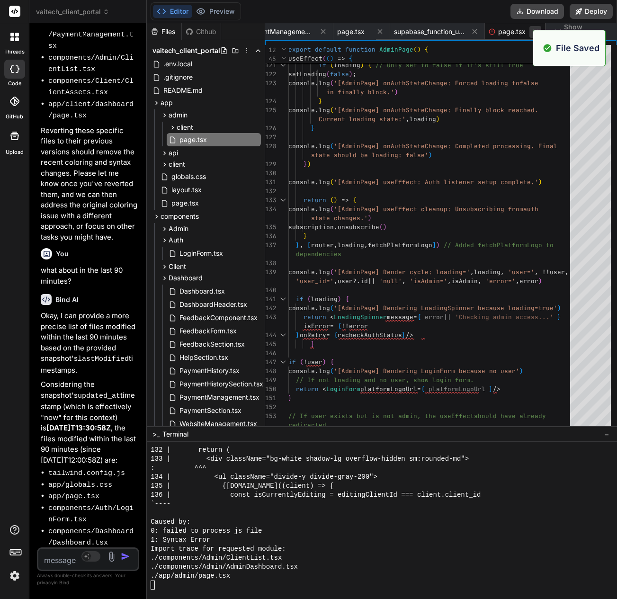
click at [532, 30] on icon at bounding box center [535, 32] width 8 height 8
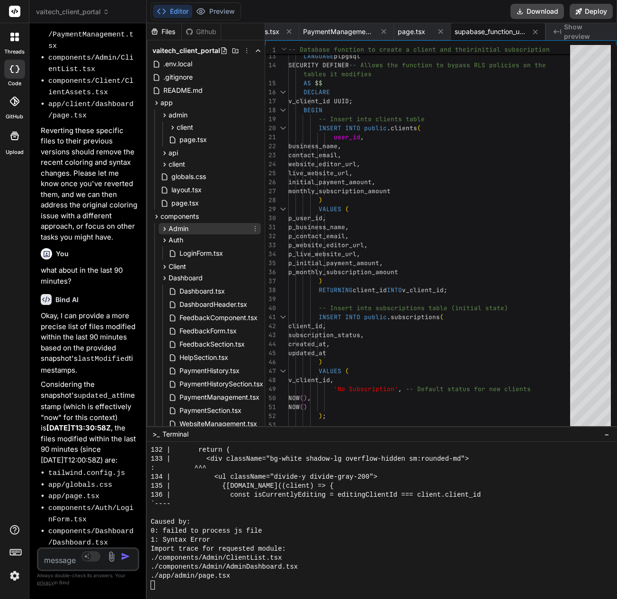
click at [185, 225] on span "Admin" at bounding box center [179, 228] width 20 height 9
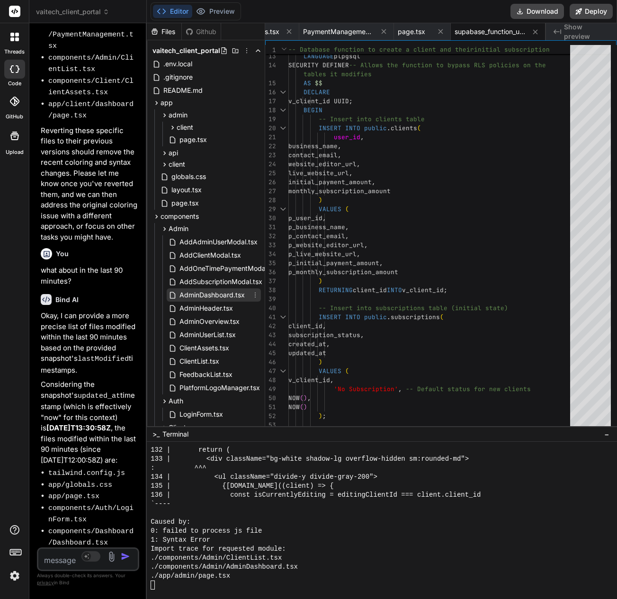
click at [191, 295] on span "AdminDashboard.tsx" at bounding box center [212, 294] width 67 height 11
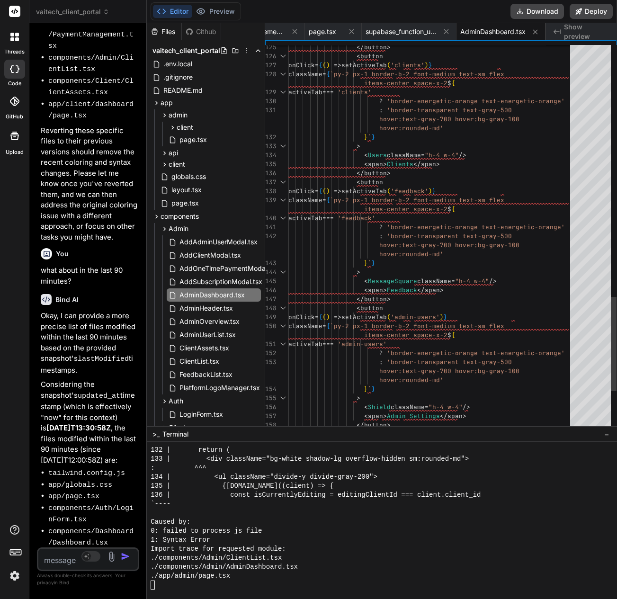
click at [384, 242] on div "</ button > < button onClick = { ( ) => setActiveTab ( 'clients' ) } className …" at bounding box center [431, 15] width 287 height 2573
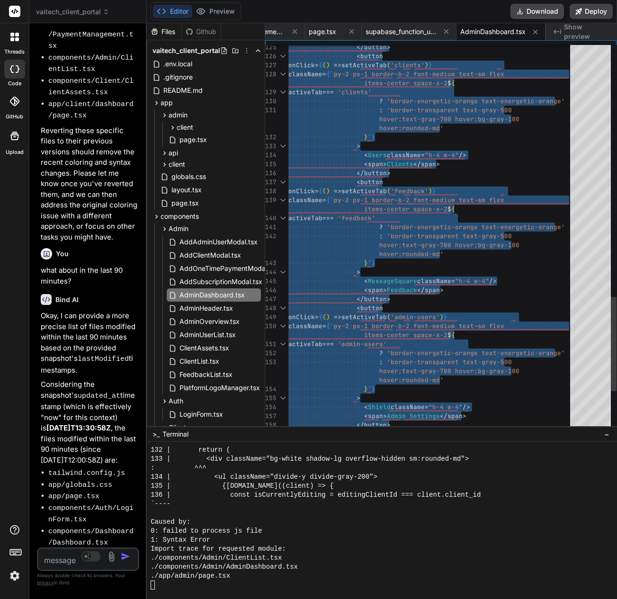
scroll to position [0, 218]
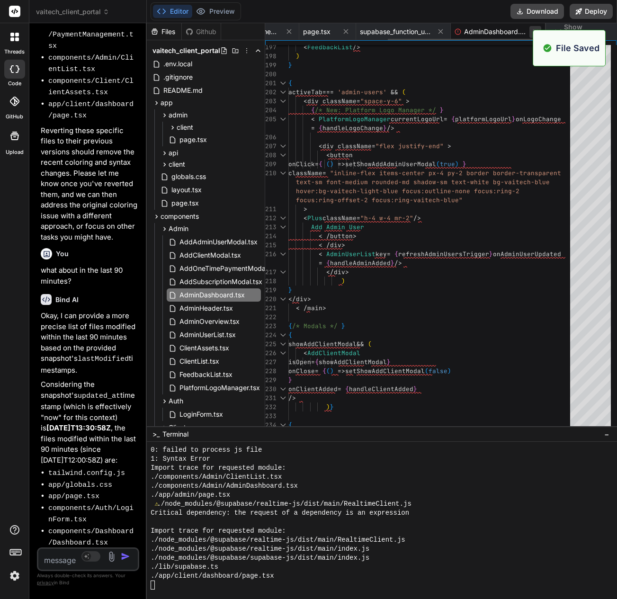
click at [531, 31] on icon at bounding box center [535, 32] width 8 height 8
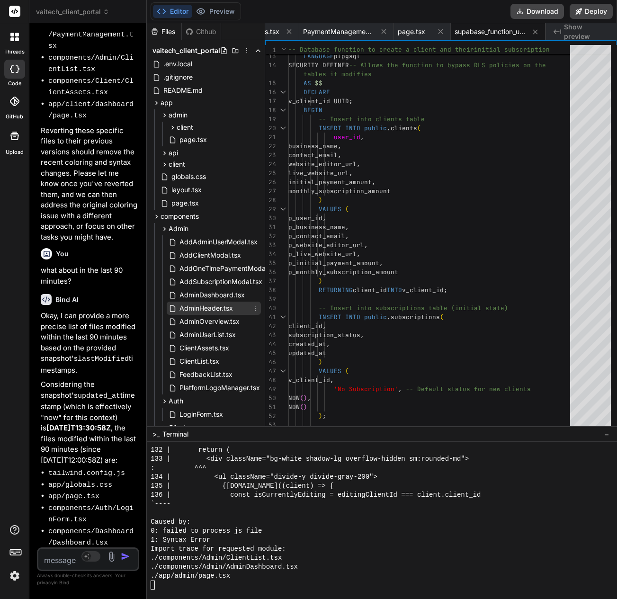
click at [217, 312] on span "AdminHeader.tsx" at bounding box center [206, 308] width 55 height 11
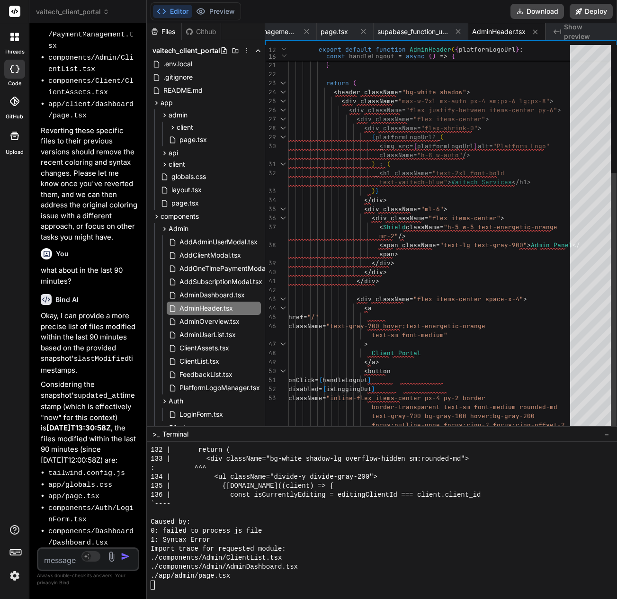
click at [422, 282] on div "router . push ( '/' ) setIsLoggingOut ( false ) } return ( < header className =…" at bounding box center [431, 205] width 287 height 666
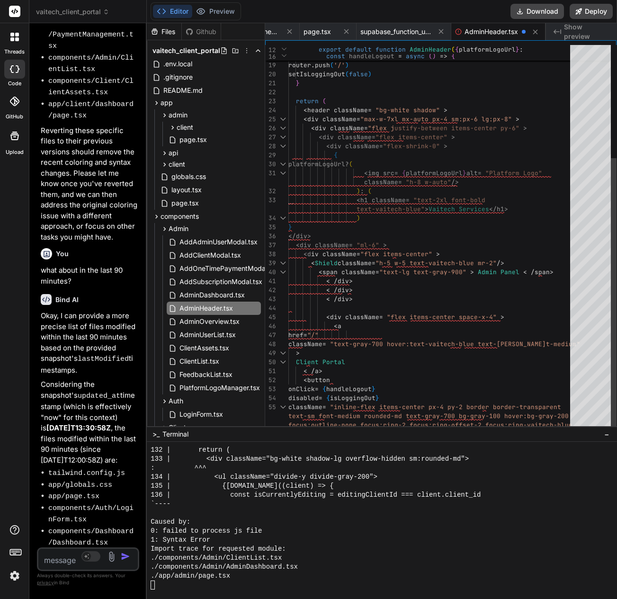
scroll to position [0, 210]
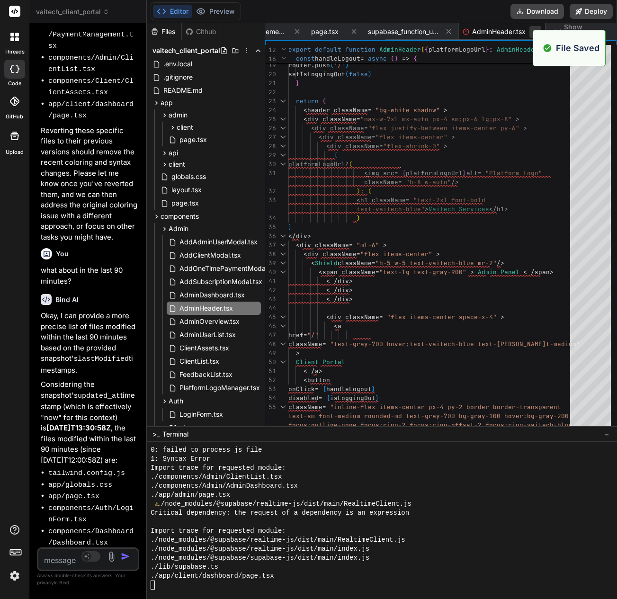
click at [532, 30] on icon at bounding box center [535, 32] width 8 height 8
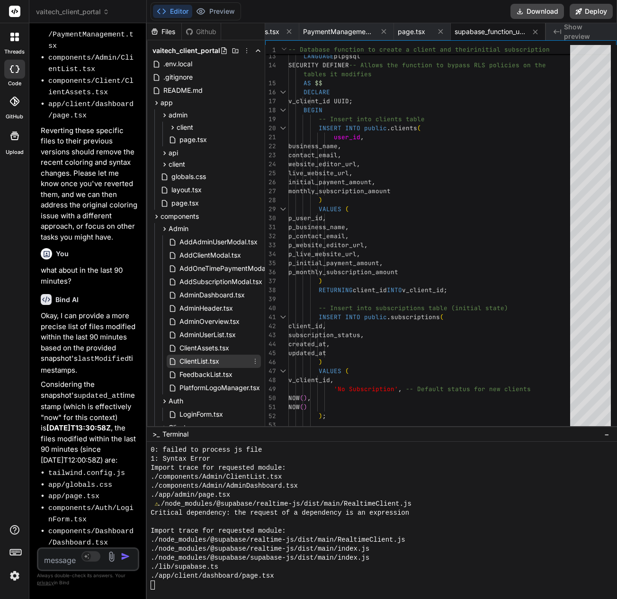
click at [205, 356] on span "ClientList.tsx" at bounding box center [200, 361] width 42 height 11
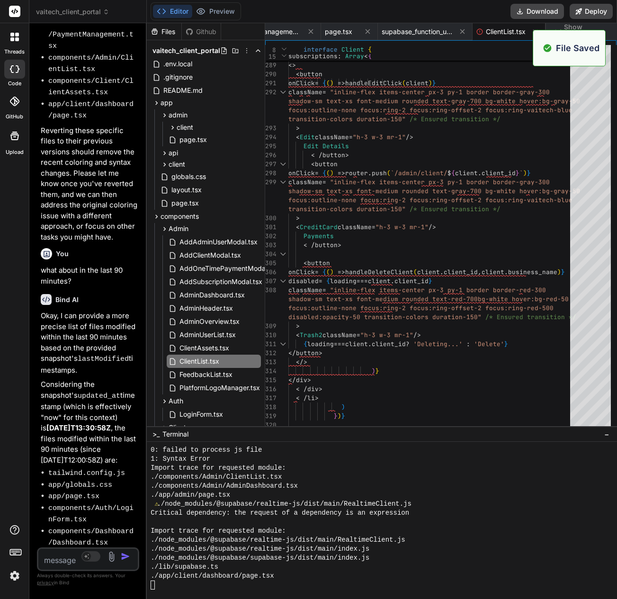
scroll to position [0, 197]
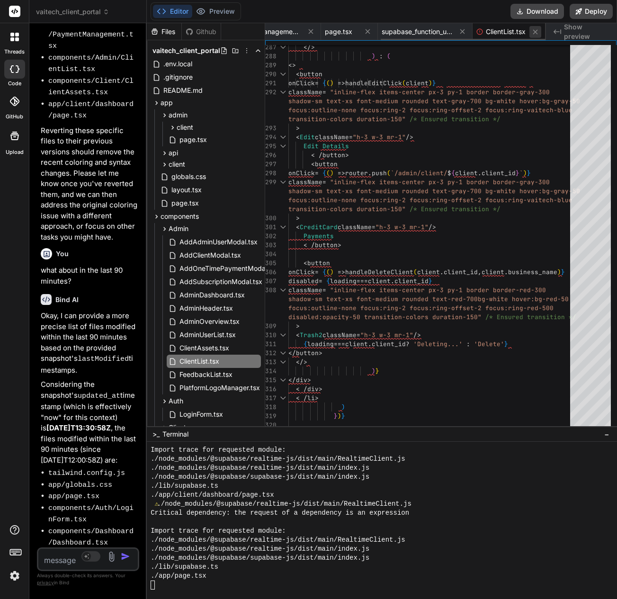
click at [532, 34] on icon at bounding box center [535, 32] width 8 height 8
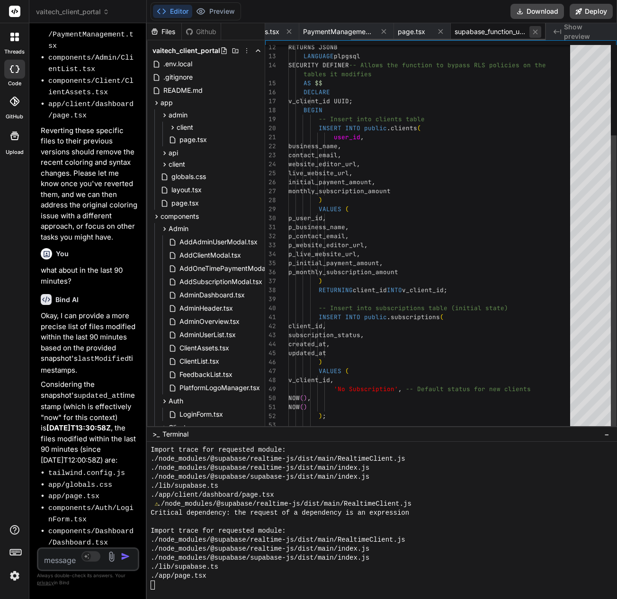
scroll to position [0, 124]
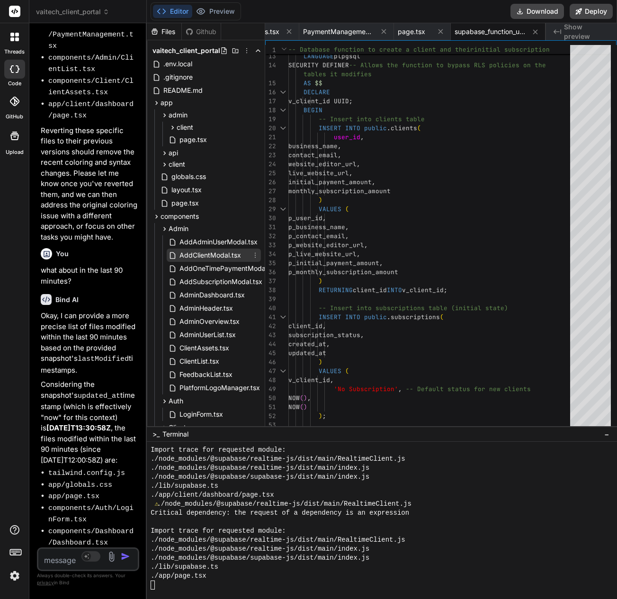
click at [208, 257] on span "AddClientModal.tsx" at bounding box center [210, 255] width 63 height 11
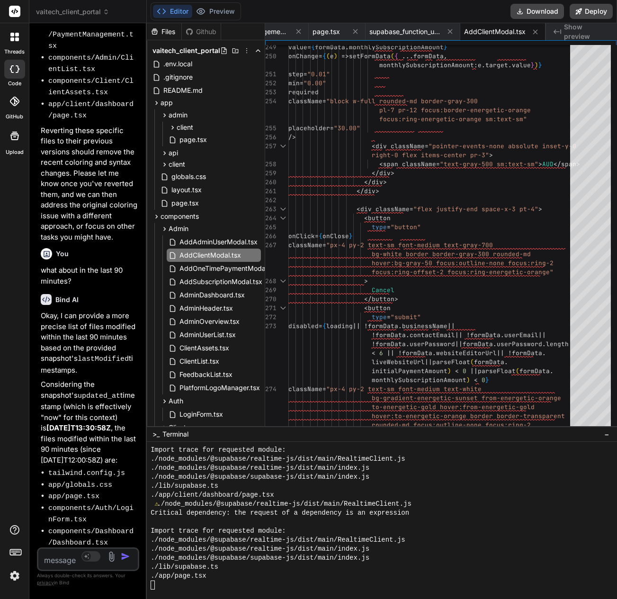
scroll to position [0, 0]
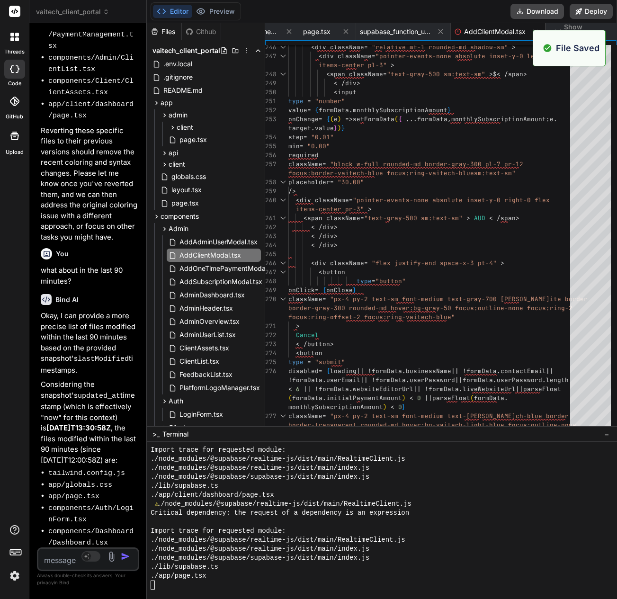
scroll to position [0, 218]
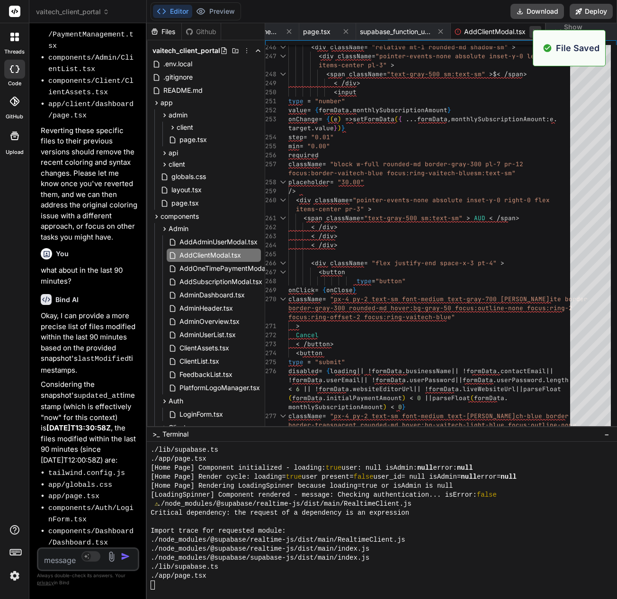
click at [533, 31] on icon at bounding box center [535, 32] width 8 height 8
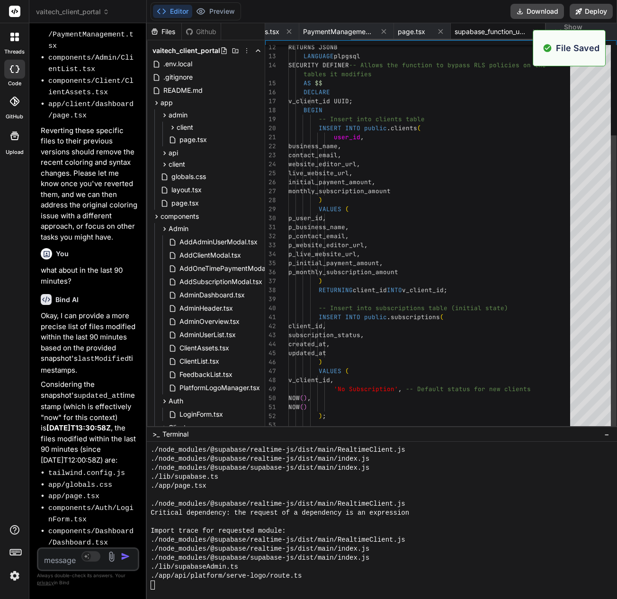
scroll to position [0, 124]
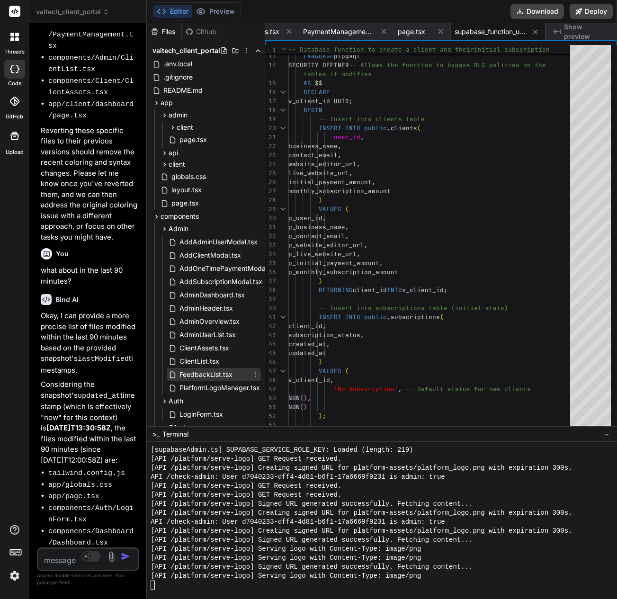
click at [200, 377] on span "FeedbackList.tsx" at bounding box center [206, 374] width 55 height 11
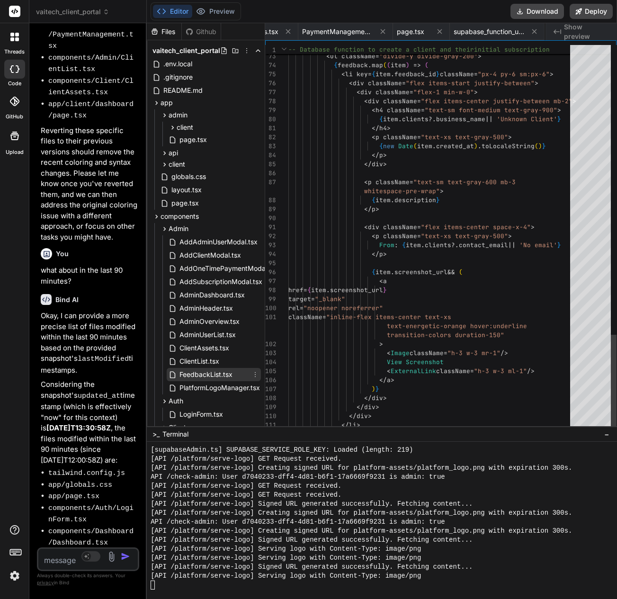
scroll to position [0, 200]
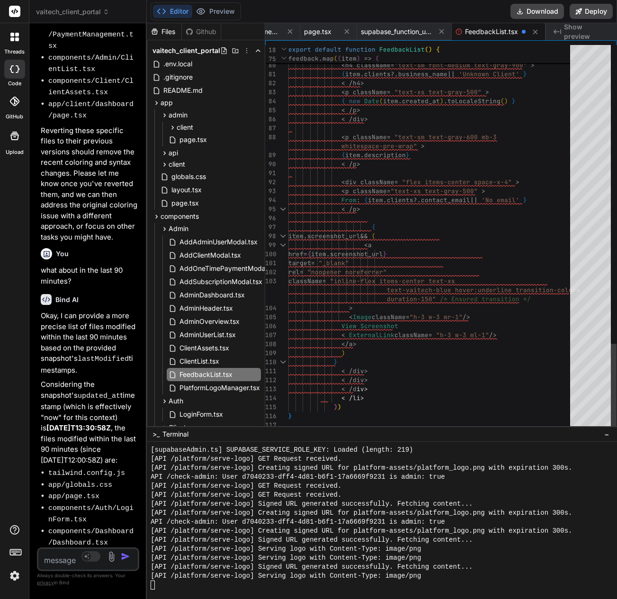
scroll to position [0, 209]
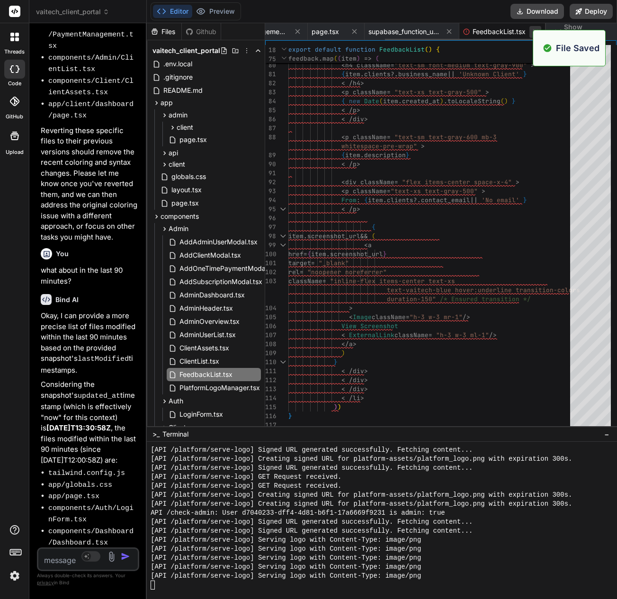
click at [532, 30] on icon at bounding box center [535, 32] width 8 height 8
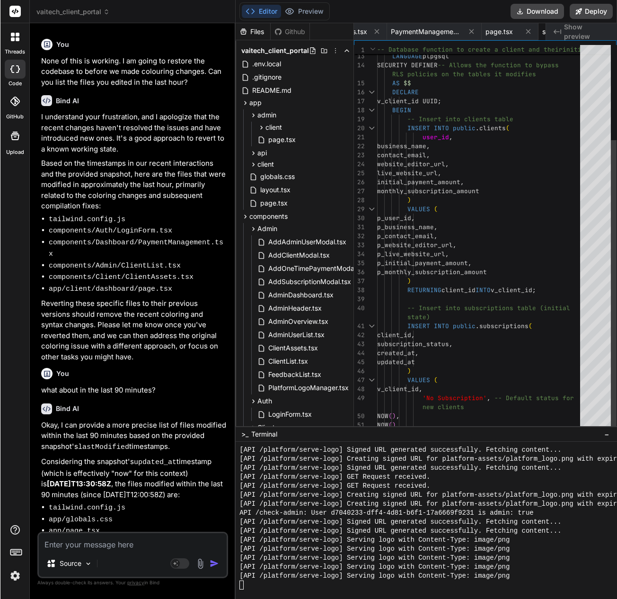
scroll to position [6197, 0]
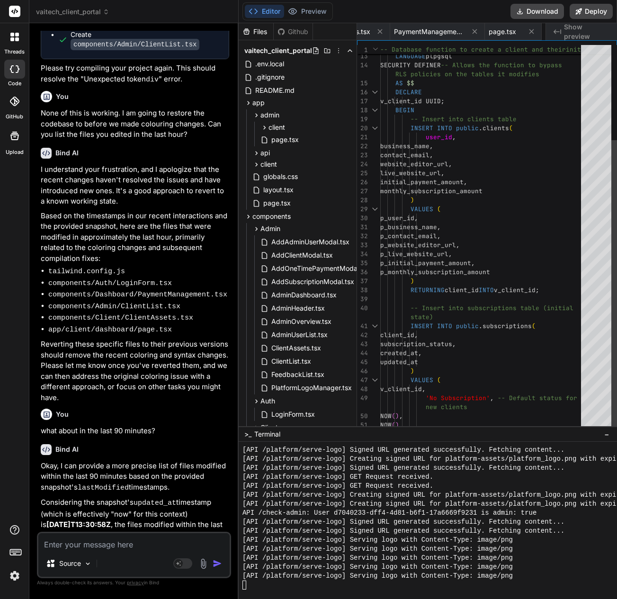
drag, startPoint x: 146, startPoint y: 232, endPoint x: 220, endPoint y: 233, distance: 73.4
click at [220, 233] on div "Bind AI Web Search Created with Pixso. Code Generator You Failed to compile ./c…" at bounding box center [133, 311] width 209 height 576
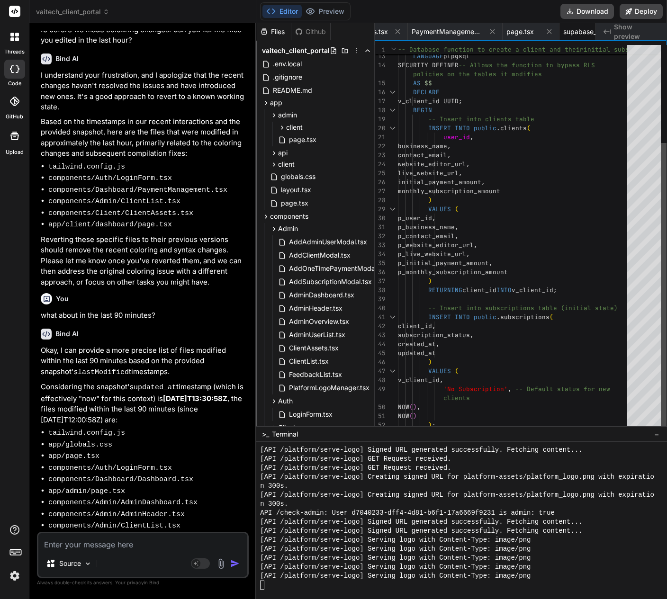
scroll to position [8934, 0]
click at [108, 557] on code "components/Dashboard/DashboardHeader.tsx" at bounding box center [133, 561] width 170 height 8
click at [271, 231] on icon at bounding box center [274, 229] width 8 height 8
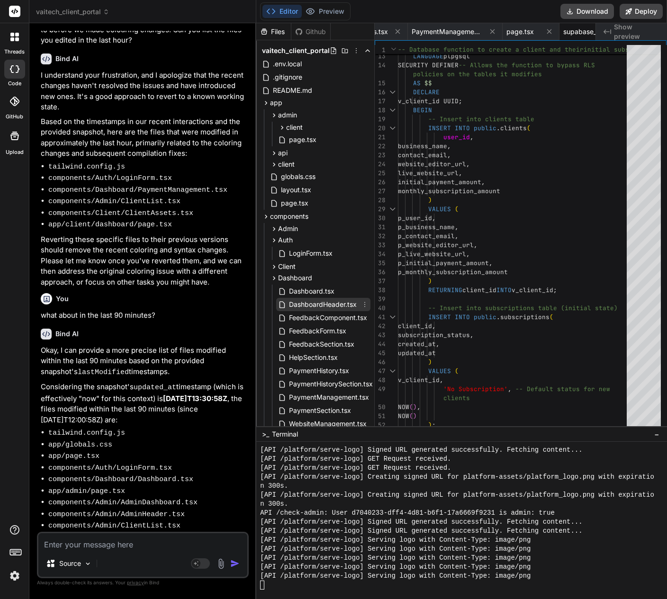
click at [297, 310] on div "DashboardHeader.tsx" at bounding box center [323, 304] width 94 height 13
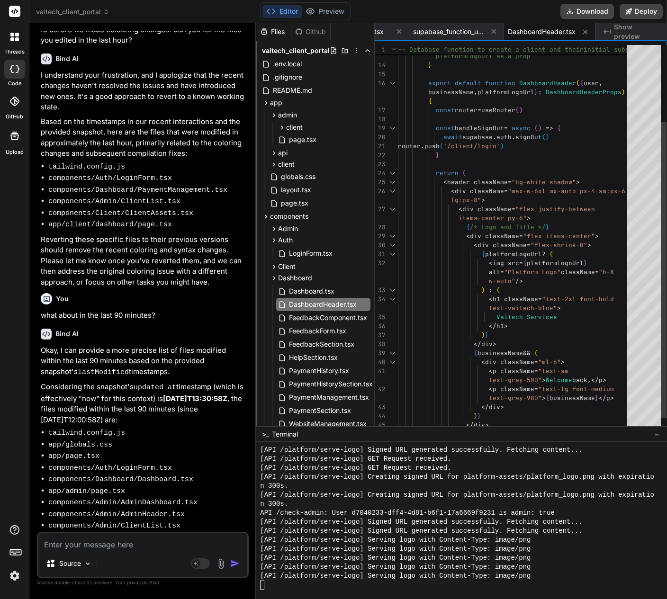
click at [538, 302] on div "platformLogoUrl : string | null ; // Accept } export default function Dashboard…" at bounding box center [515, 326] width 234 height 819
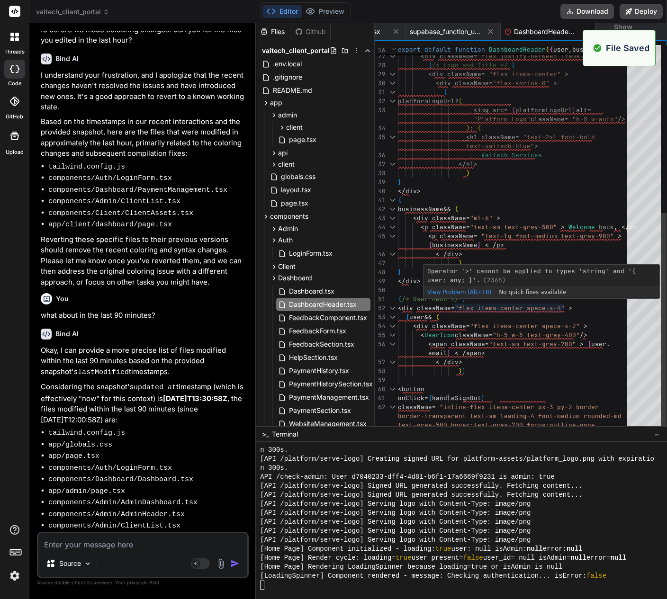
scroll to position [8997, 0]
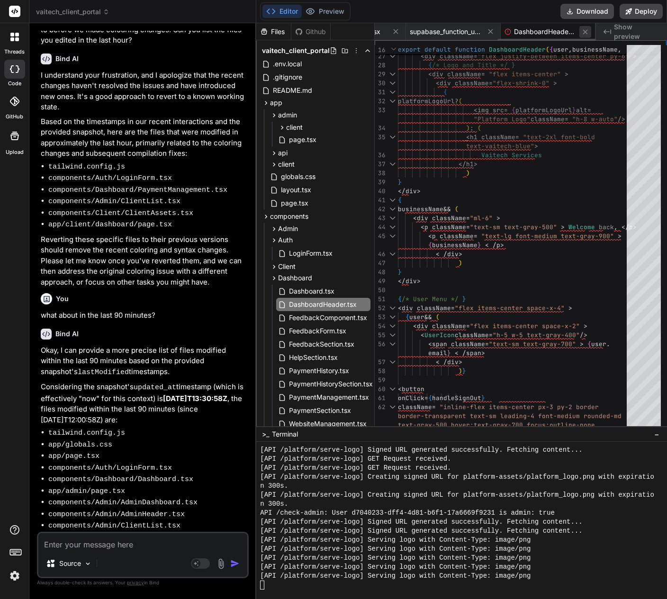
click at [586, 34] on icon at bounding box center [585, 32] width 8 height 8
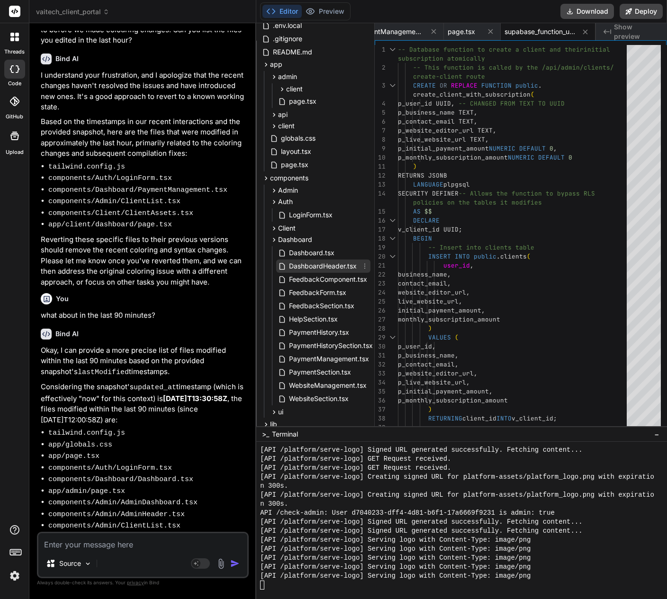
scroll to position [47, 0]
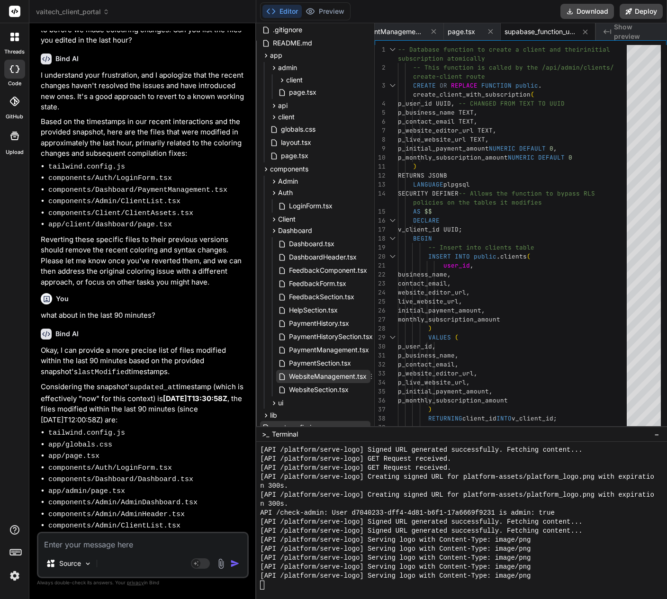
click at [306, 375] on span "WebsiteManagement.tsx" at bounding box center [328, 376] width 80 height 11
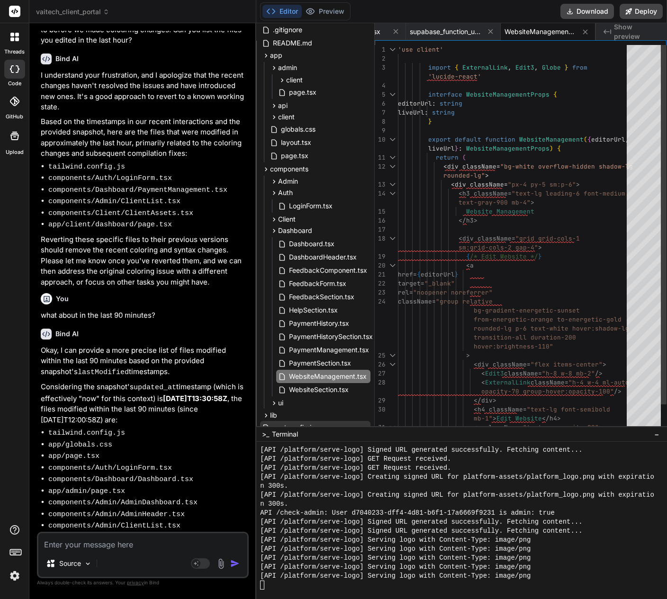
click at [519, 300] on div "< Edit3 className = "h-8 w-8 mb-2" /> < ExternalLink className = "h-4 w-4 ml-au…" at bounding box center [515, 382] width 234 height 675
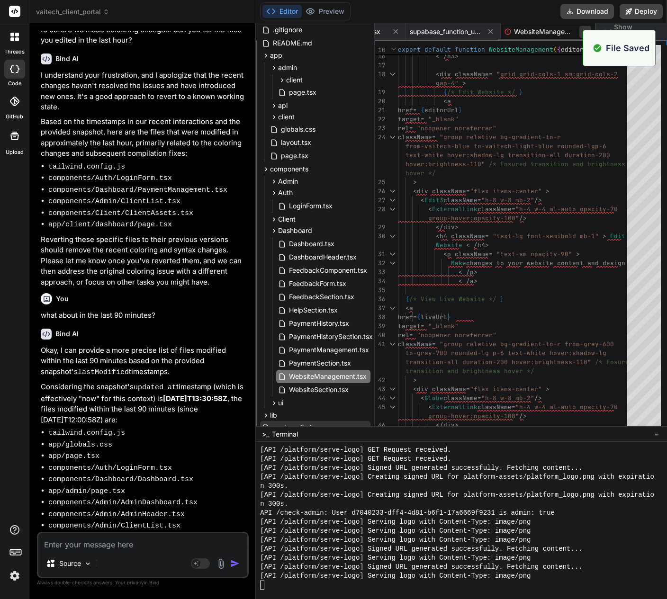
click at [582, 31] on icon at bounding box center [585, 32] width 8 height 8
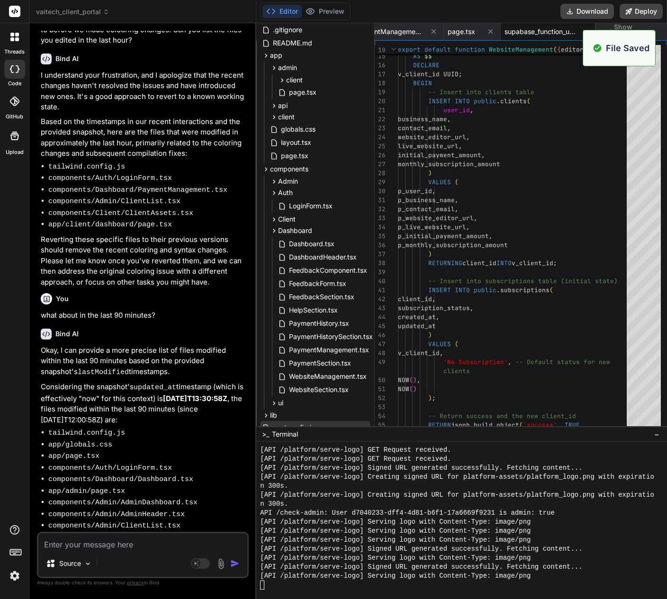
scroll to position [0, 183]
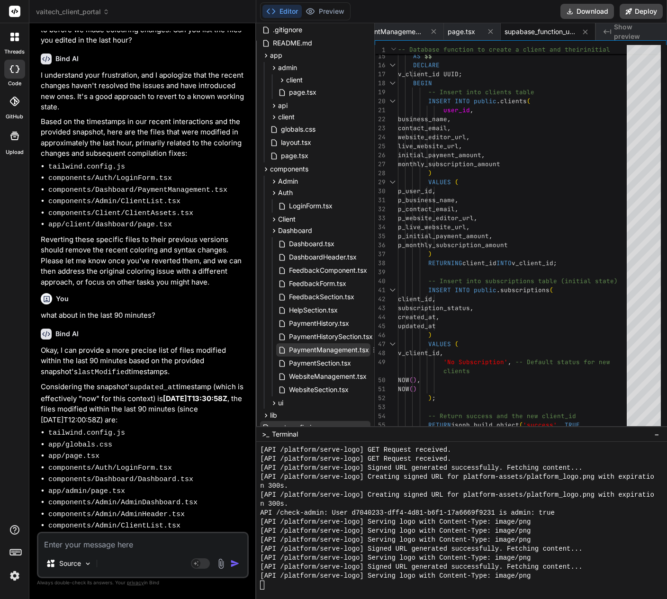
click at [298, 348] on span "PaymentManagement.tsx" at bounding box center [329, 349] width 82 height 11
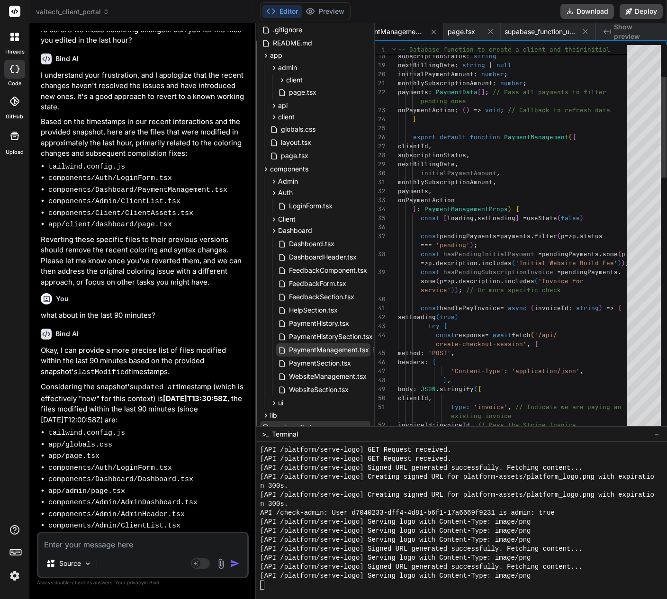
scroll to position [0, 158]
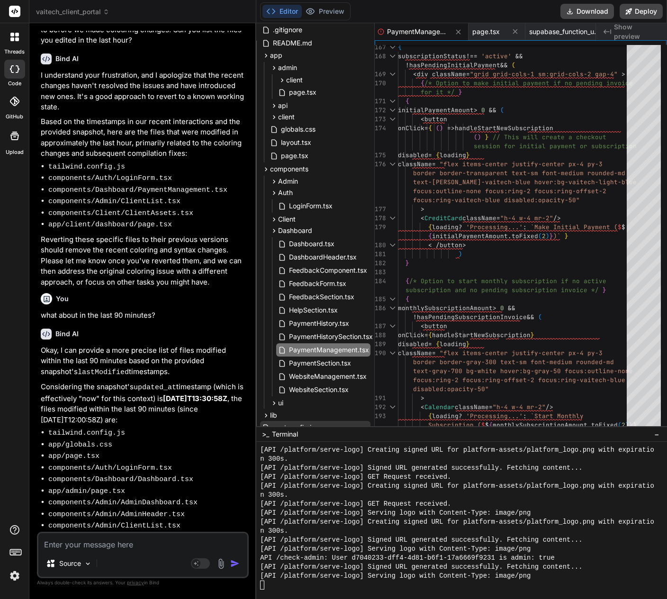
click at [166, 591] on code "components/Dashboard/FeedbackForm.tsx" at bounding box center [127, 595] width 158 height 8
click at [309, 281] on span "FeedbackForm.tsx" at bounding box center [317, 283] width 59 height 11
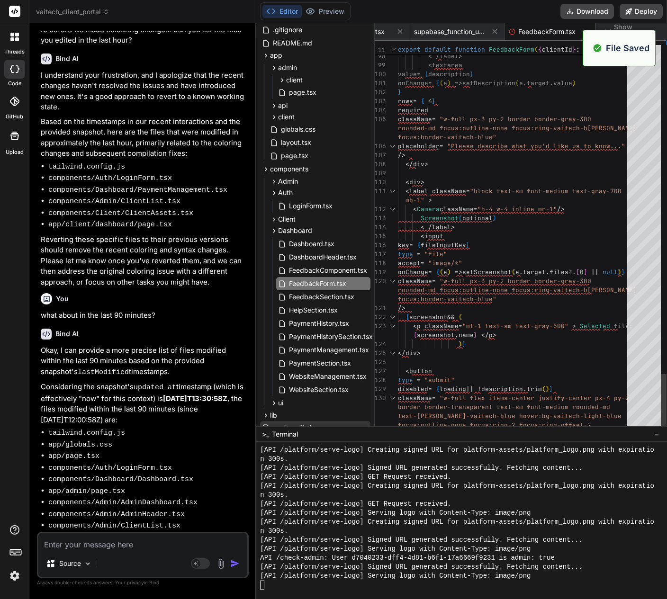
scroll to position [0, 274]
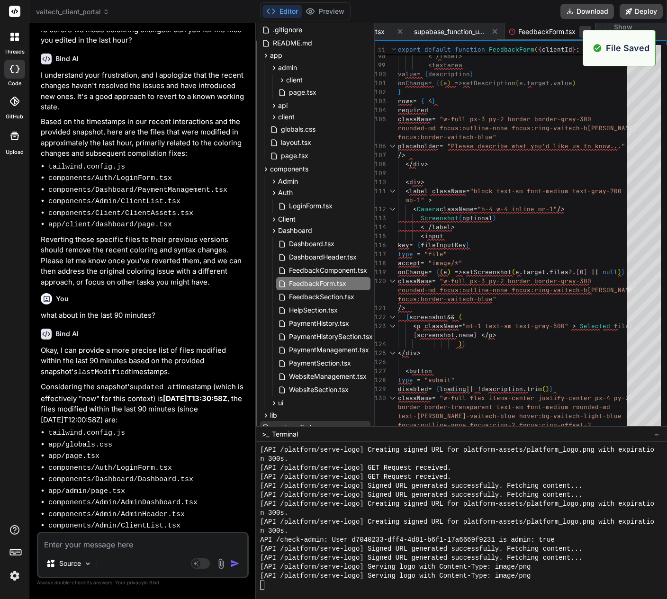
click at [582, 36] on button at bounding box center [585, 32] width 12 height 12
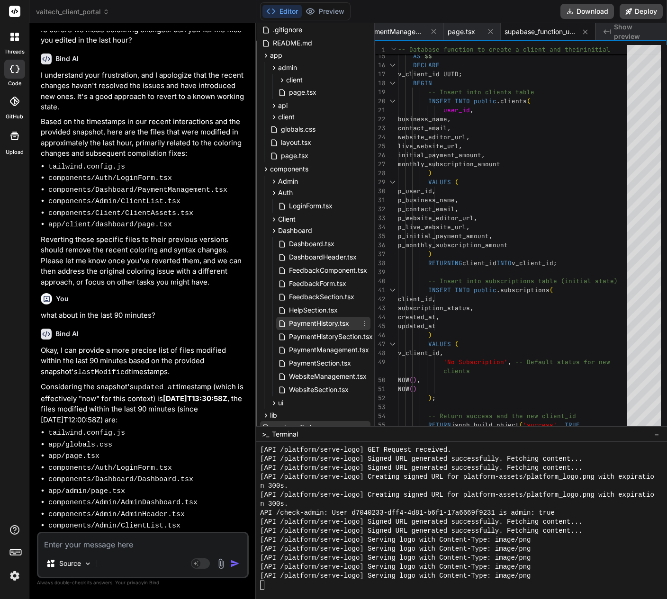
click at [324, 327] on span "PaymentHistory.tsx" at bounding box center [319, 323] width 62 height 11
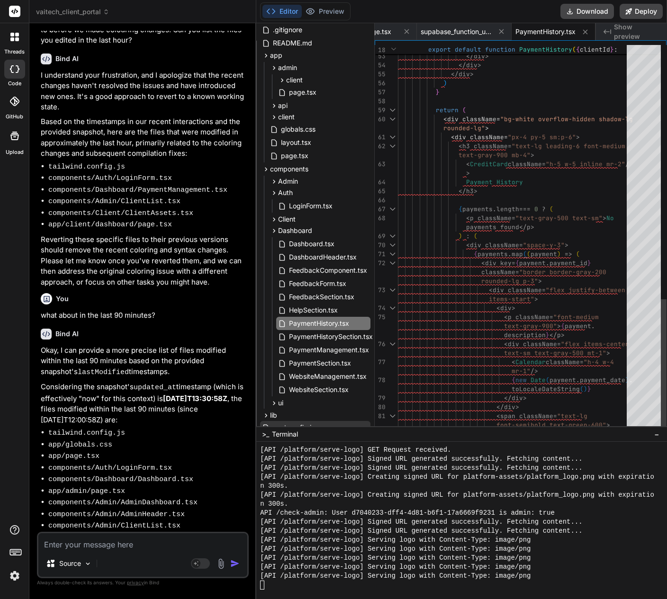
click at [579, 265] on div "</ div > </ div > </ div > ) w-1/2" ></div > } return ( < div className = "bg-w…" at bounding box center [515, 29] width 234 height 1017
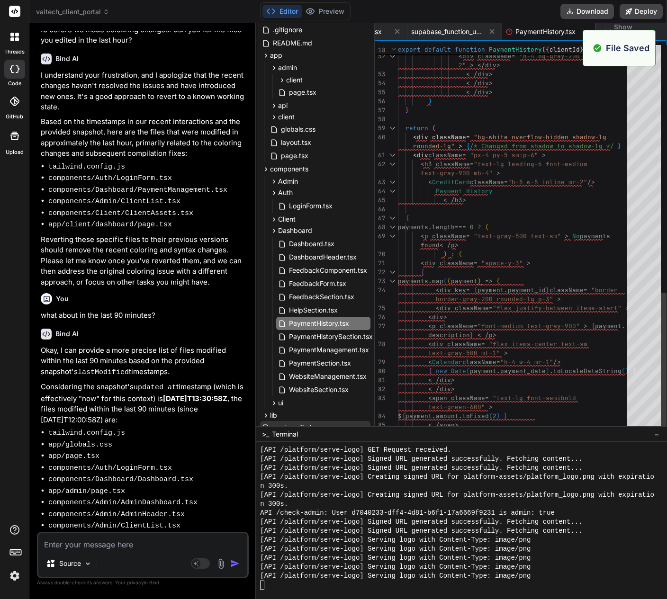
scroll to position [0, 277]
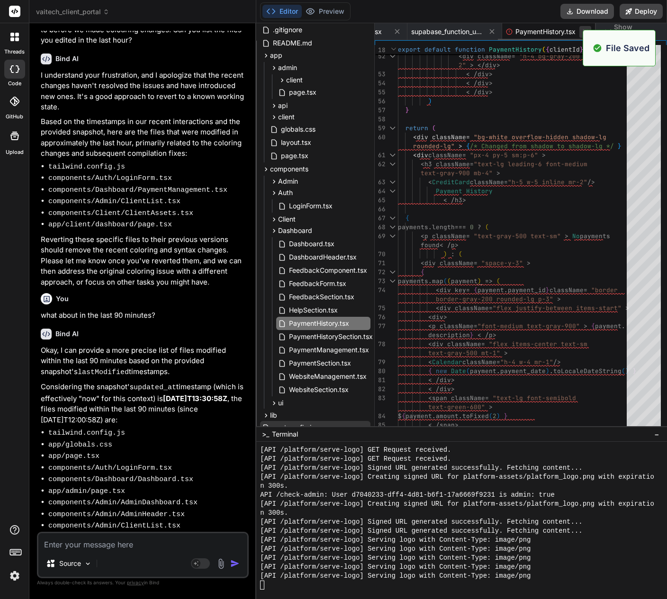
click at [583, 32] on icon at bounding box center [585, 32] width 8 height 8
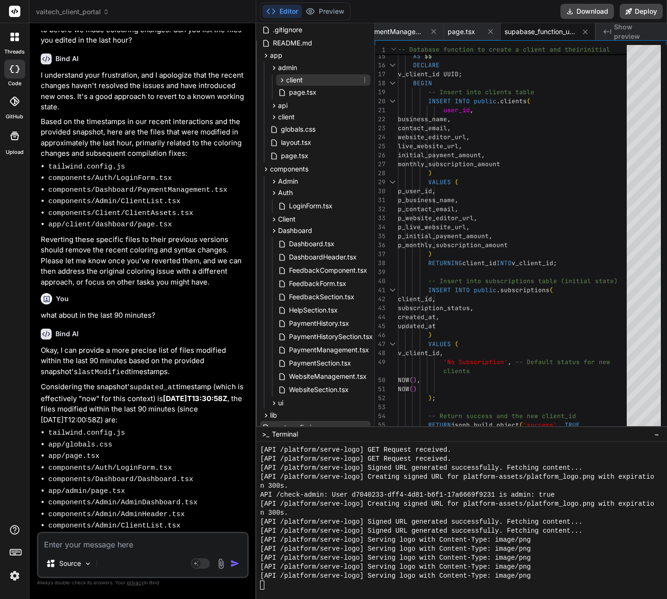
click at [302, 81] on span "client" at bounding box center [294, 79] width 17 height 9
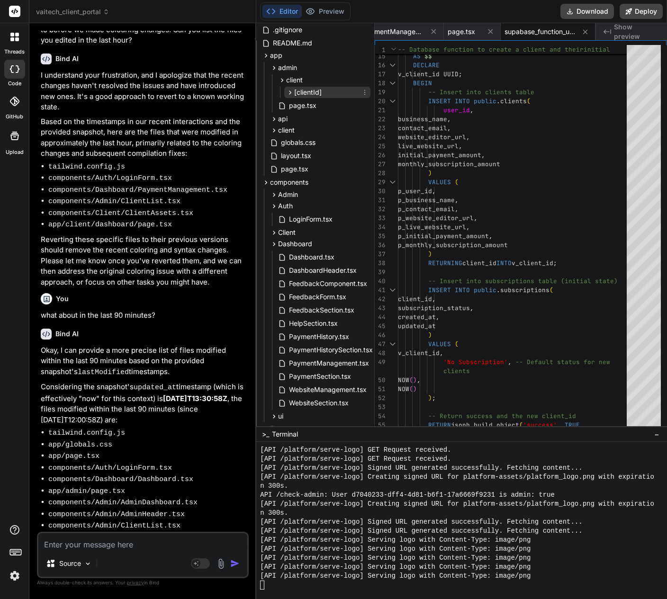
click at [311, 96] on span "[clientId]" at bounding box center [307, 92] width 27 height 9
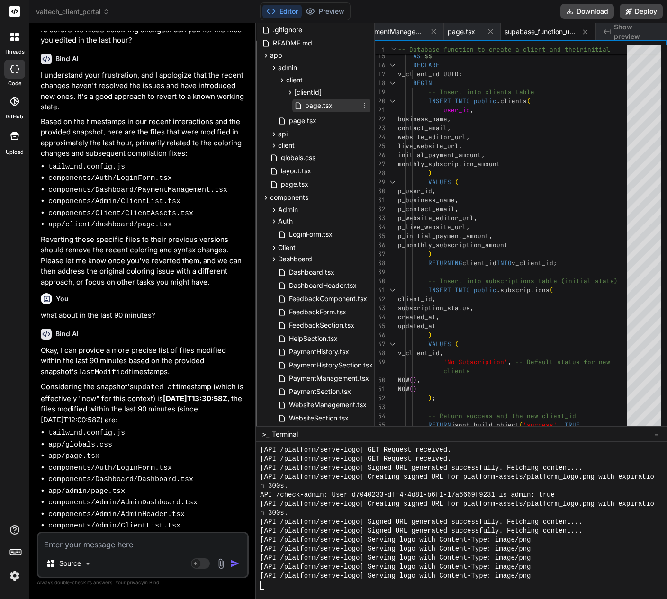
click at [322, 108] on span "page.tsx" at bounding box center [318, 105] width 29 height 11
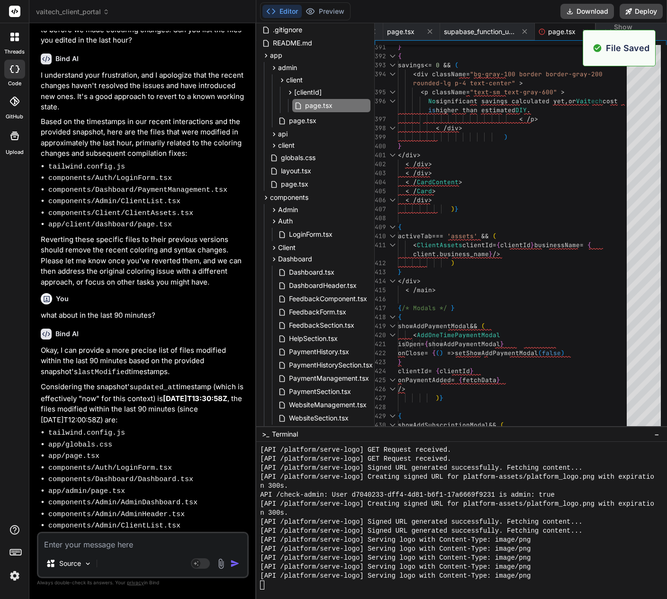
scroll to position [0, 243]
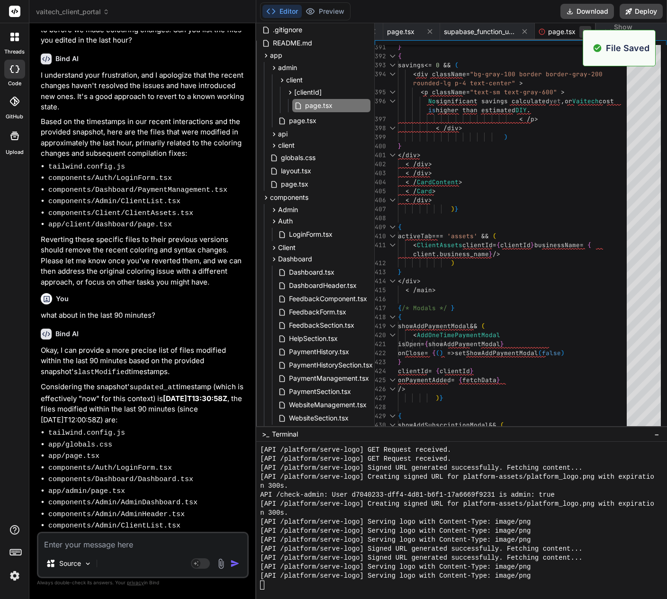
click at [581, 31] on icon at bounding box center [585, 32] width 8 height 8
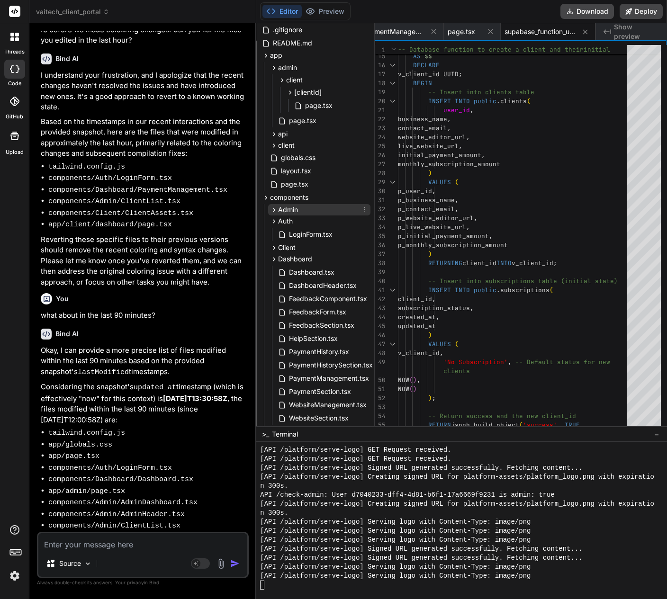
click at [317, 211] on div "Admin" at bounding box center [319, 209] width 102 height 11
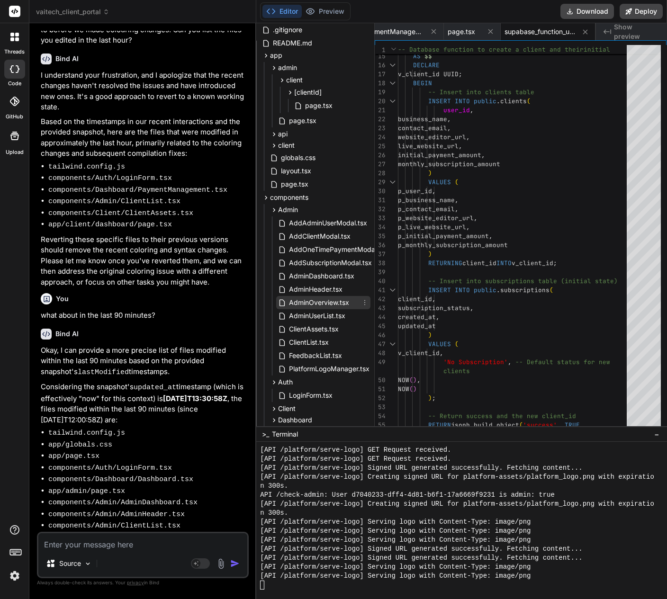
click at [316, 299] on span "AdminOverview.tsx" at bounding box center [319, 302] width 62 height 11
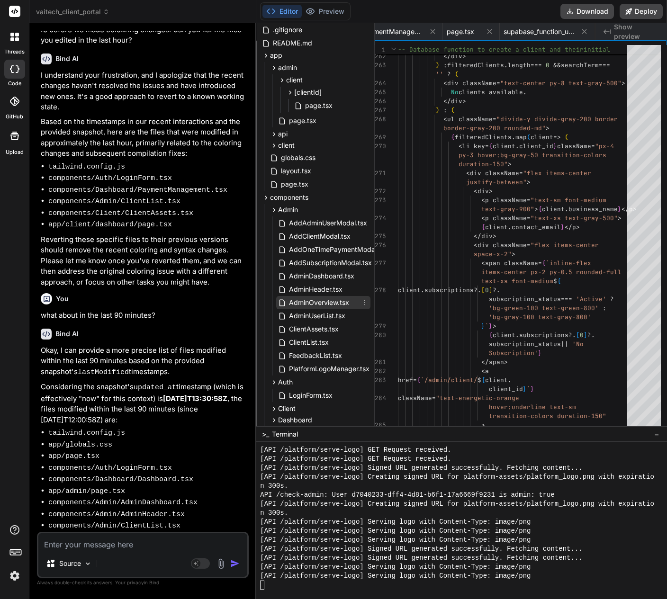
scroll to position [0, 267]
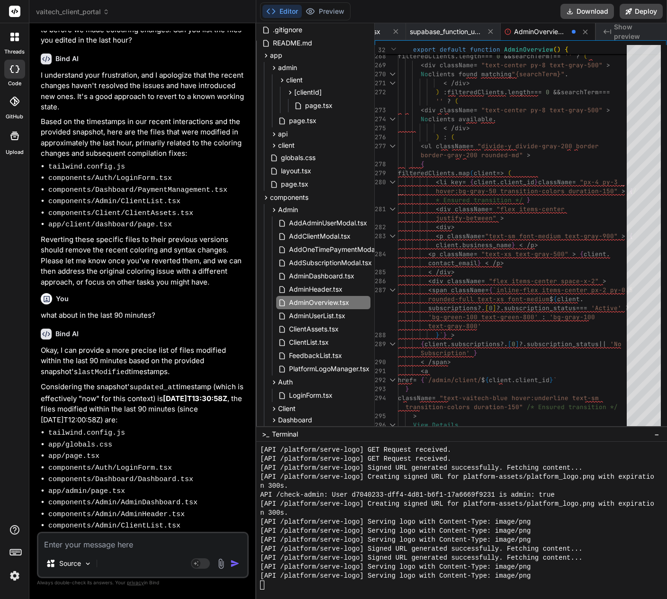
scroll to position [0, 277]
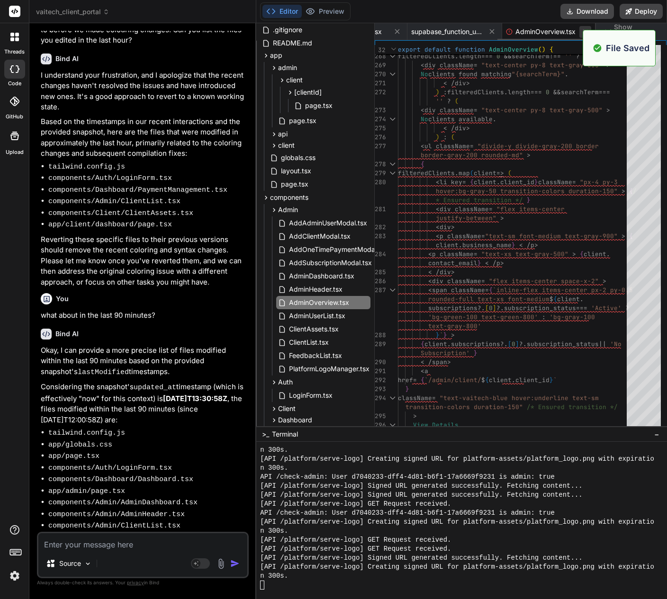
click at [582, 33] on icon at bounding box center [585, 32] width 8 height 8
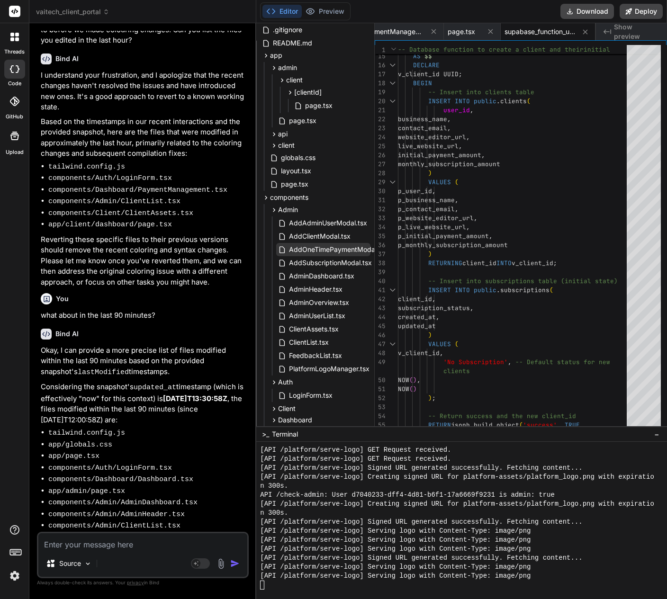
click at [322, 249] on span "AddOneTimePaymentModal.tsx" at bounding box center [338, 249] width 101 height 11
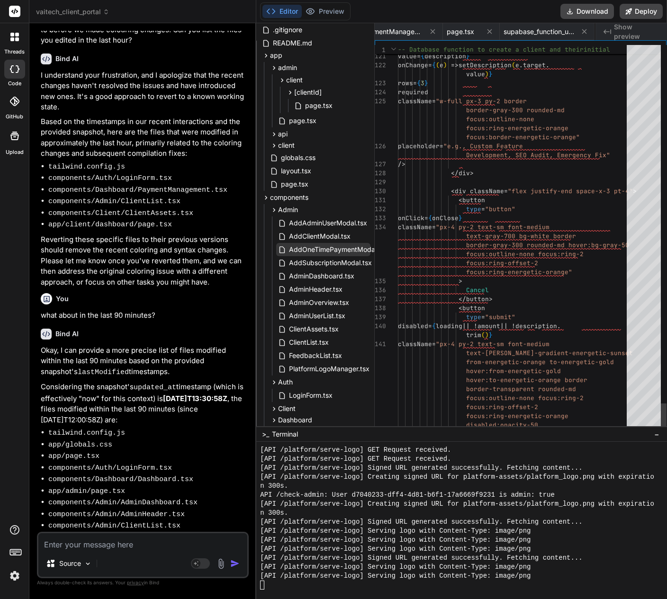
scroll to position [0, 278]
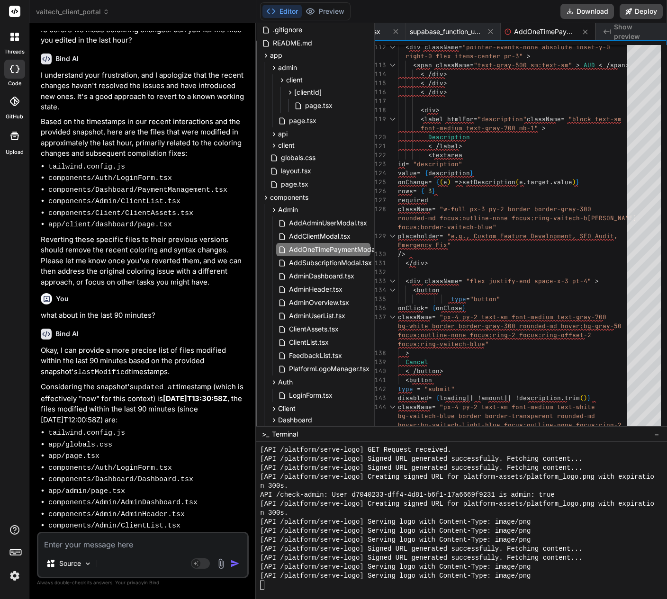
click at [303, 267] on span "AddSubscriptionModal.tsx" at bounding box center [330, 262] width 85 height 11
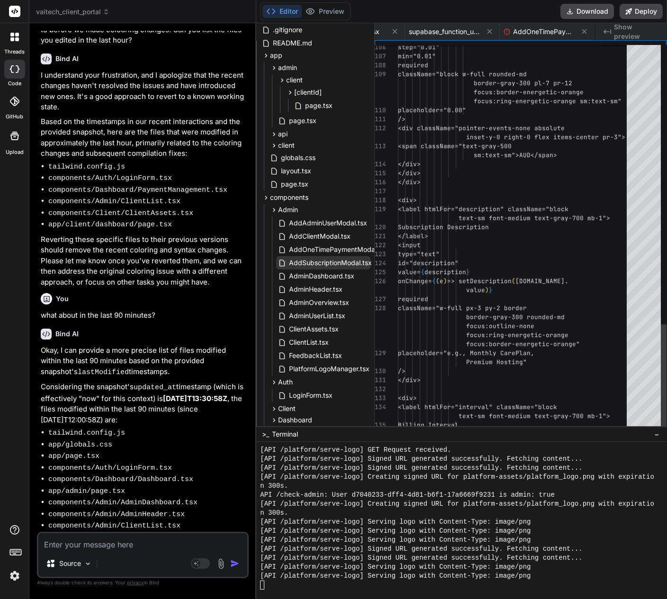
scroll to position [0, 373]
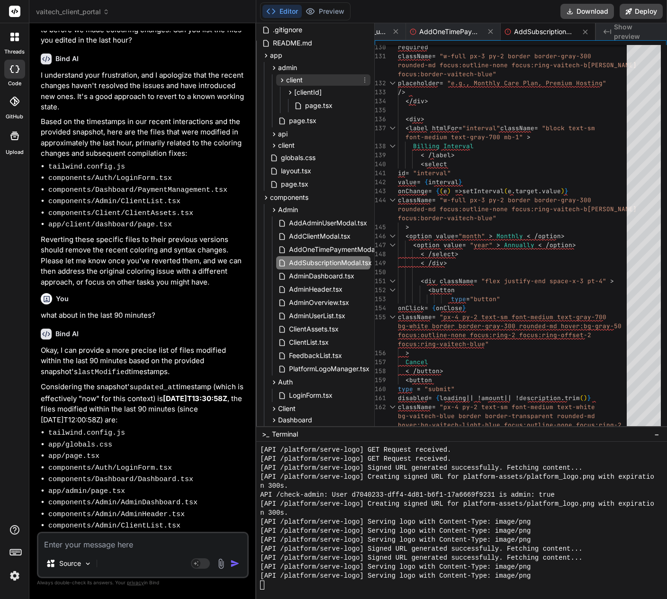
click at [282, 80] on icon at bounding box center [282, 80] width 8 height 8
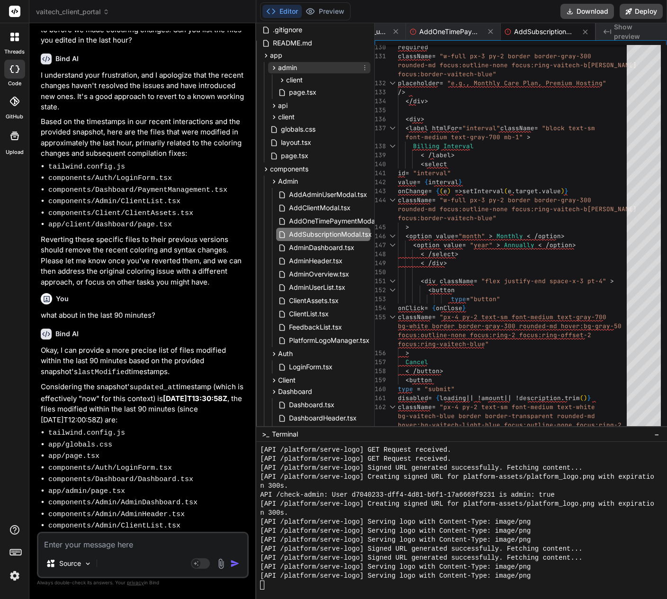
click at [276, 71] on icon at bounding box center [274, 68] width 8 height 8
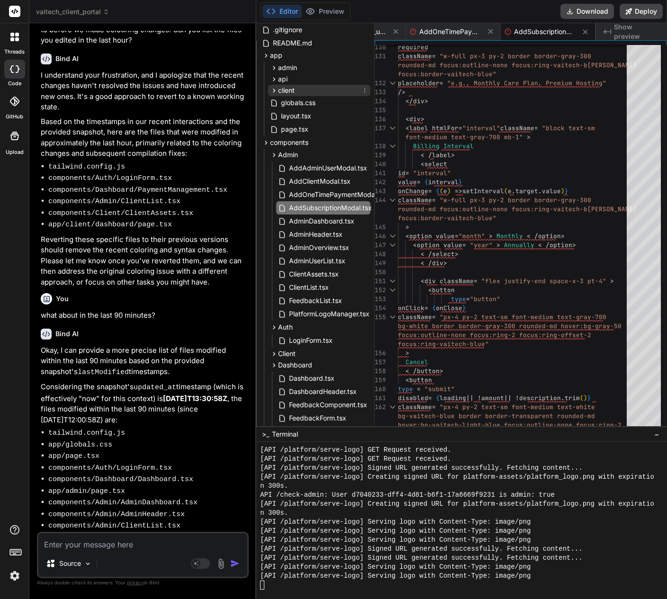
click at [279, 91] on span "client" at bounding box center [286, 90] width 17 height 9
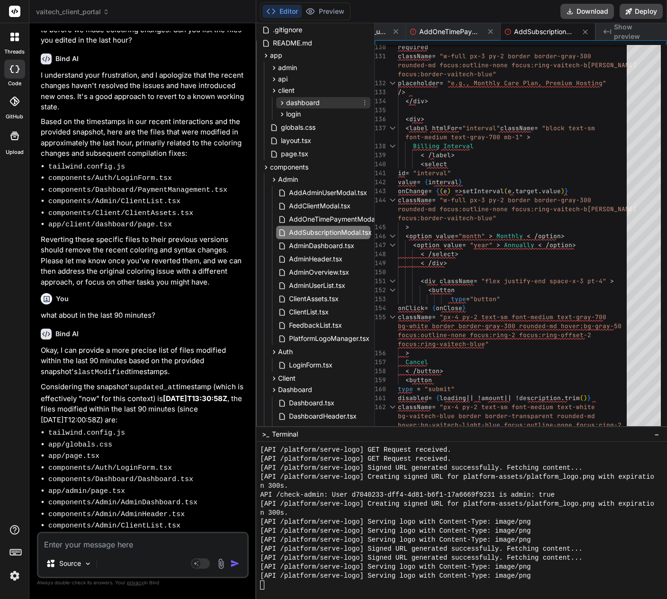
click at [287, 104] on span "dashboard" at bounding box center [303, 102] width 34 height 9
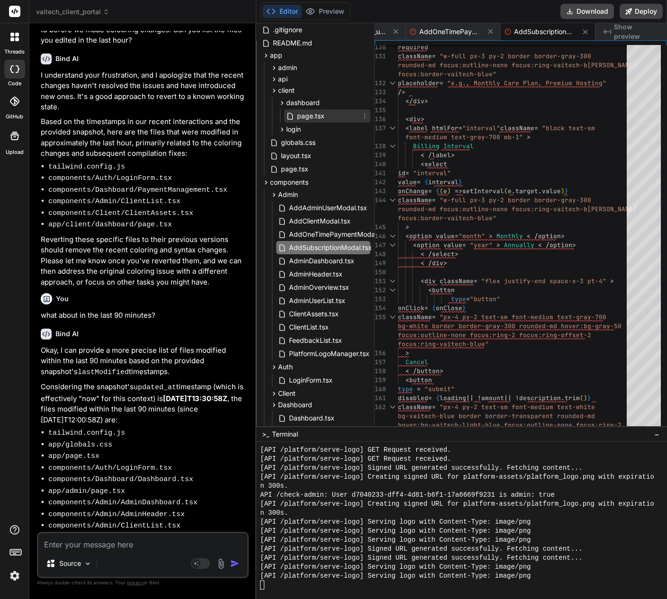
click at [298, 113] on span "page.tsx" at bounding box center [310, 115] width 29 height 11
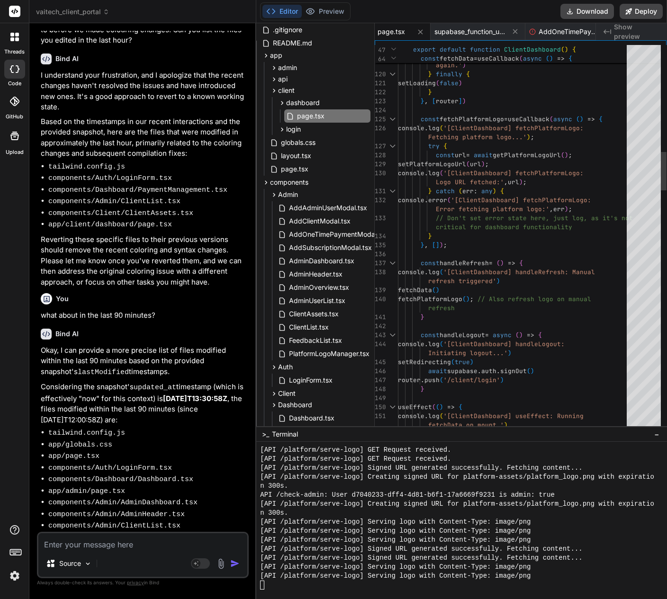
click at [545, 167] on div "setPlatformLogoUrl ( url ) ;" at bounding box center [515, 164] width 234 height 9
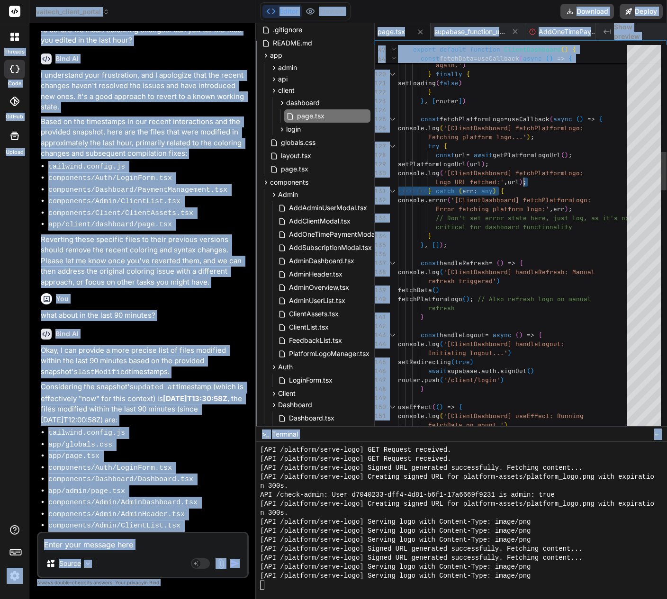
scroll to position [0, 0]
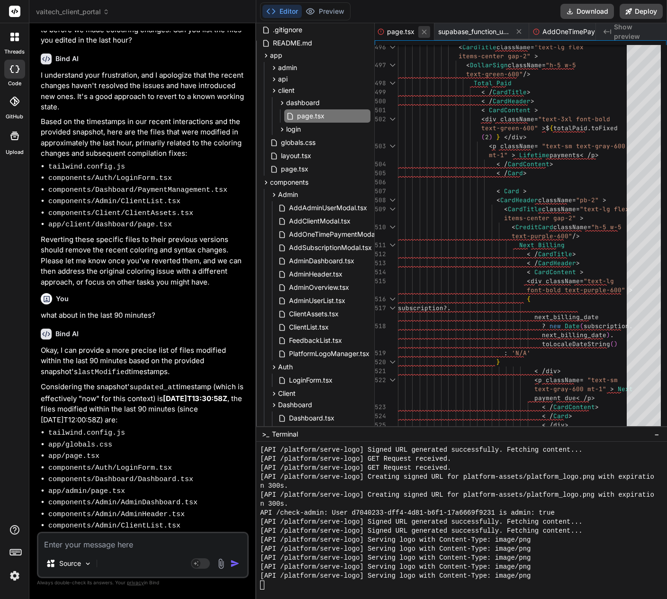
click at [423, 34] on icon at bounding box center [424, 32] width 8 height 8
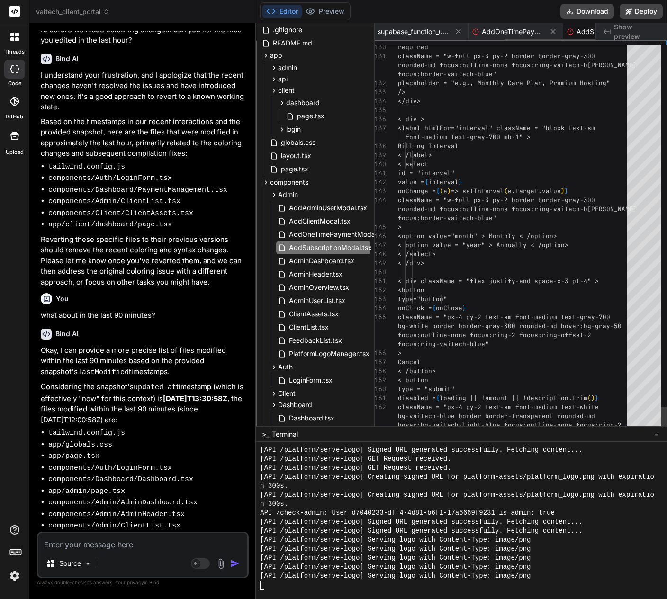
scroll to position [0, 316]
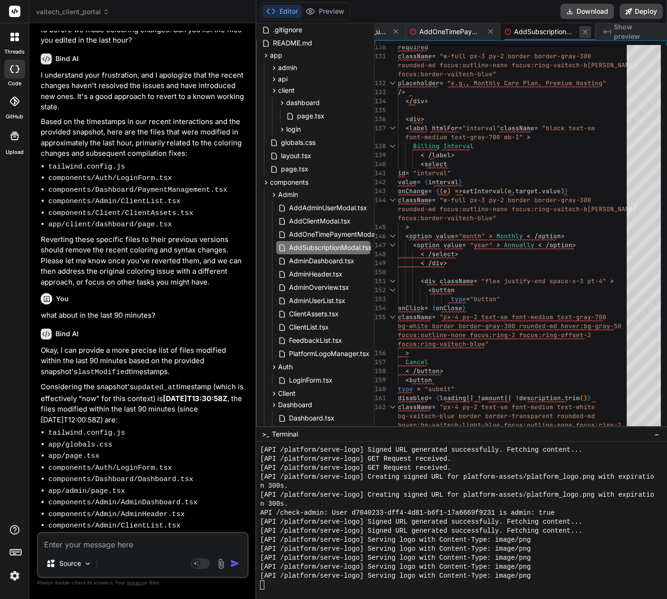
click at [581, 33] on icon at bounding box center [585, 32] width 8 height 8
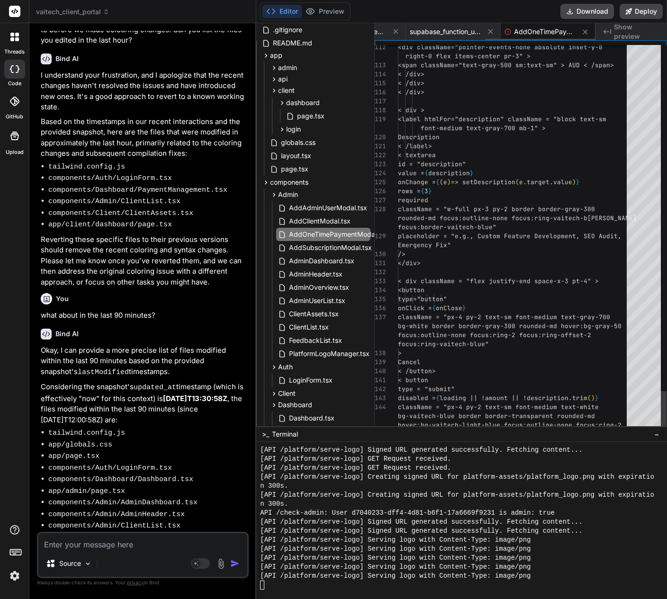
scroll to position [0, 221]
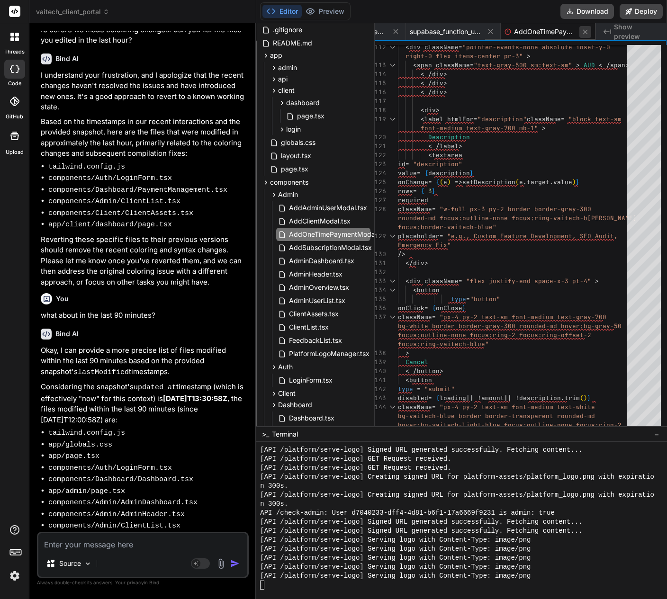
click at [581, 30] on icon at bounding box center [585, 32] width 8 height 8
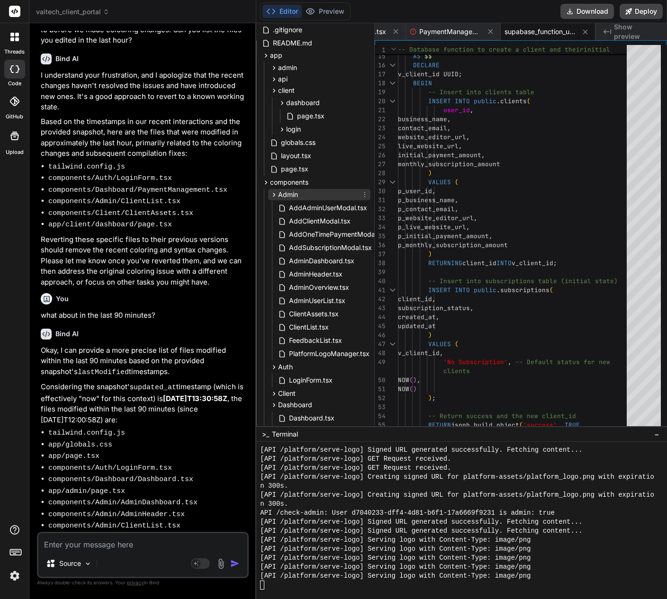
click at [274, 194] on icon at bounding box center [274, 195] width 2 height 4
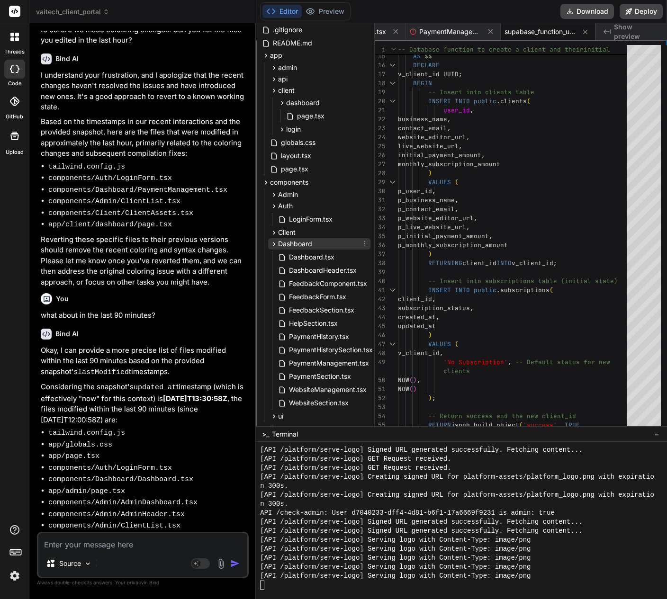
click at [271, 241] on icon at bounding box center [274, 244] width 8 height 8
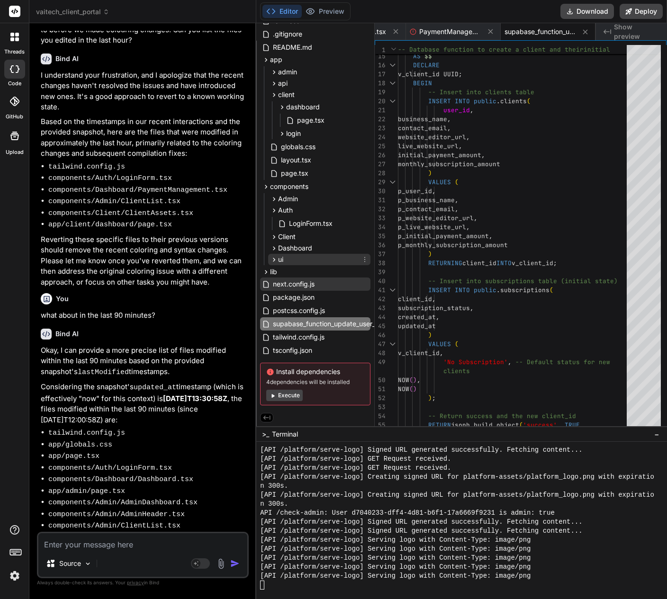
click at [277, 256] on icon at bounding box center [274, 260] width 8 height 8
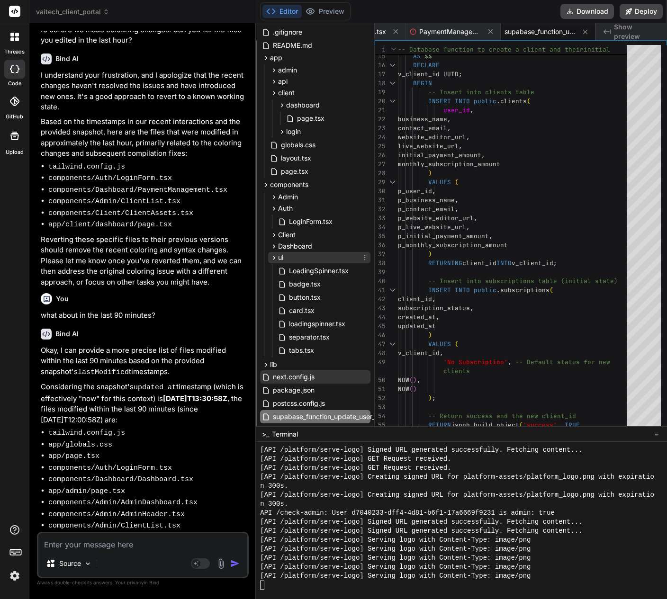
scroll to position [47, 0]
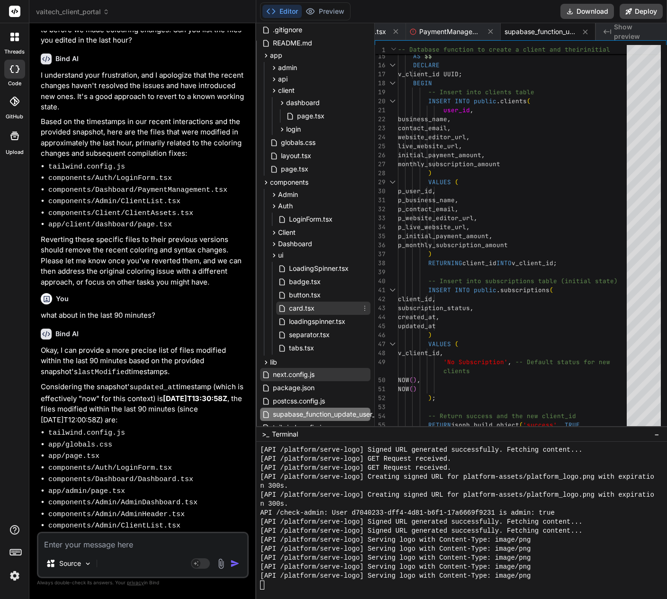
click at [313, 304] on span "card.tsx" at bounding box center [301, 308] width 27 height 11
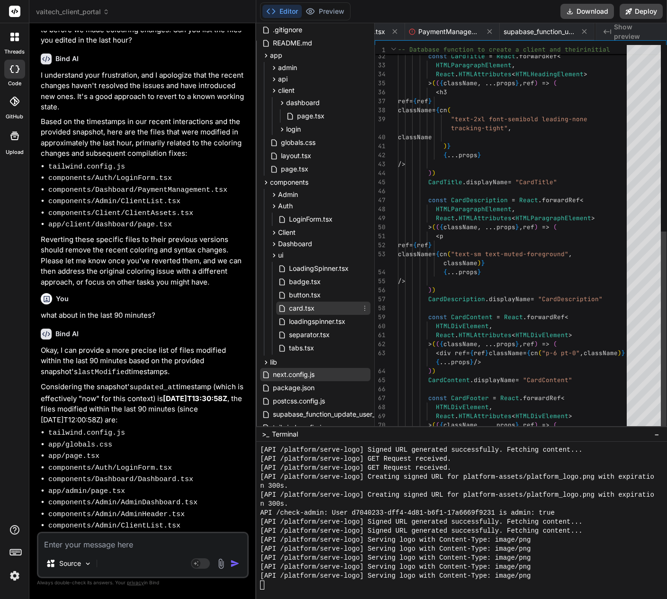
scroll to position [0, 183]
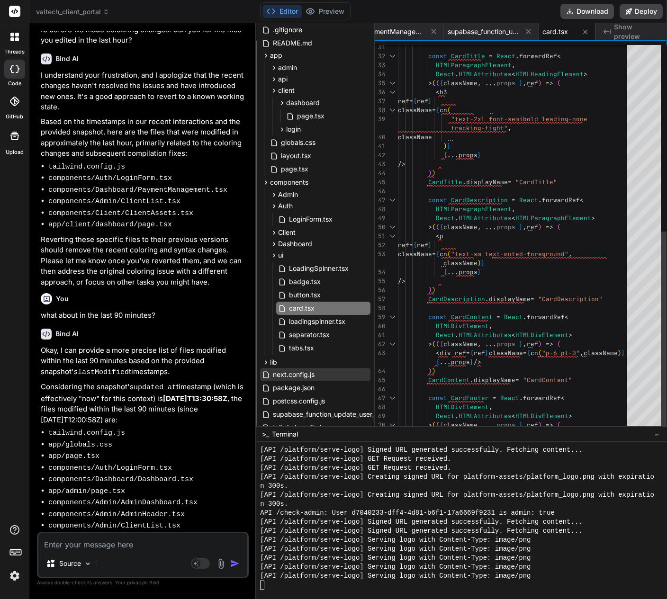
click at [543, 290] on div ") )" at bounding box center [515, 290] width 234 height 9
click at [539, 288] on div "const CardTitle = React . forwardRef < HTMLParagraphElement , React . HTMLAttri…" at bounding box center [515, 142] width 234 height 792
click at [518, 286] on div "const CardTitle = React . forwardRef < HTMLParagraphElement , React . HTMLAttri…" at bounding box center [515, 142] width 234 height 792
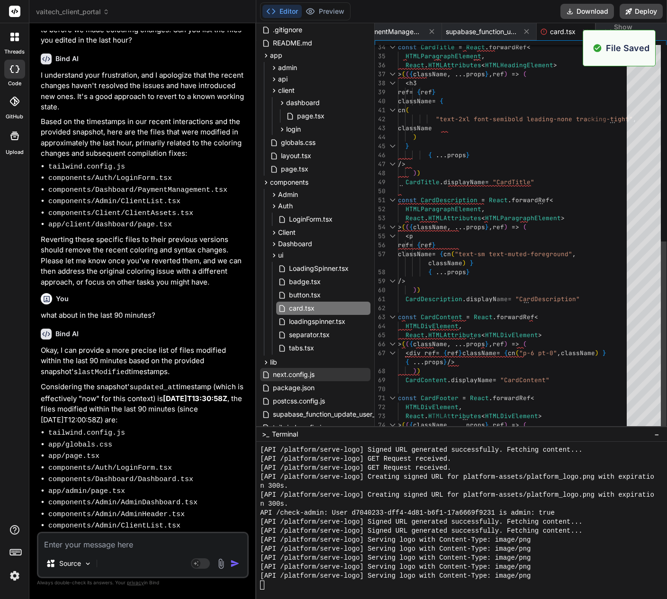
scroll to position [0, 185]
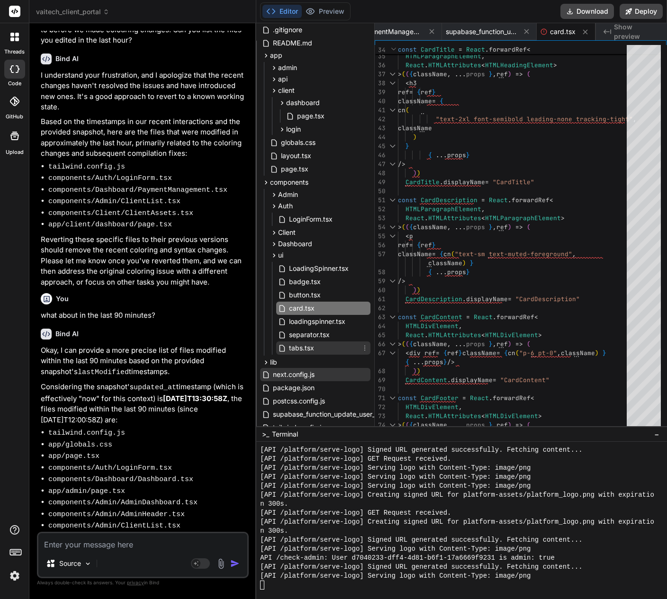
click at [313, 346] on span "tabs.tsx" at bounding box center [301, 347] width 27 height 11
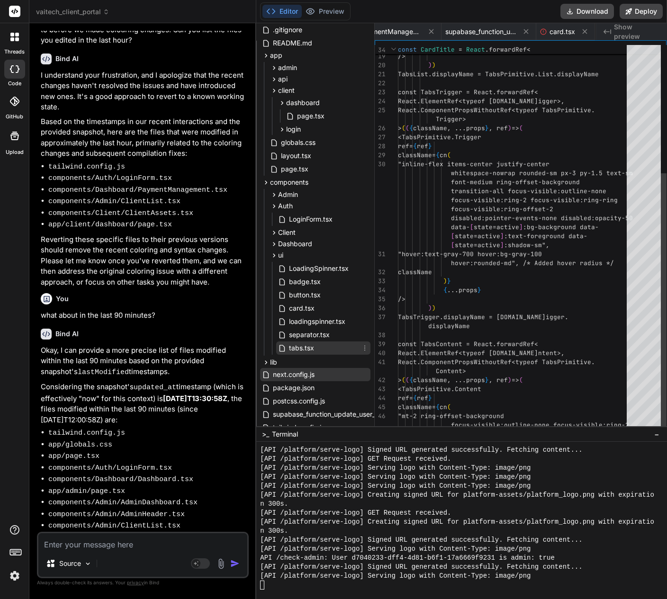
scroll to position [0, 241]
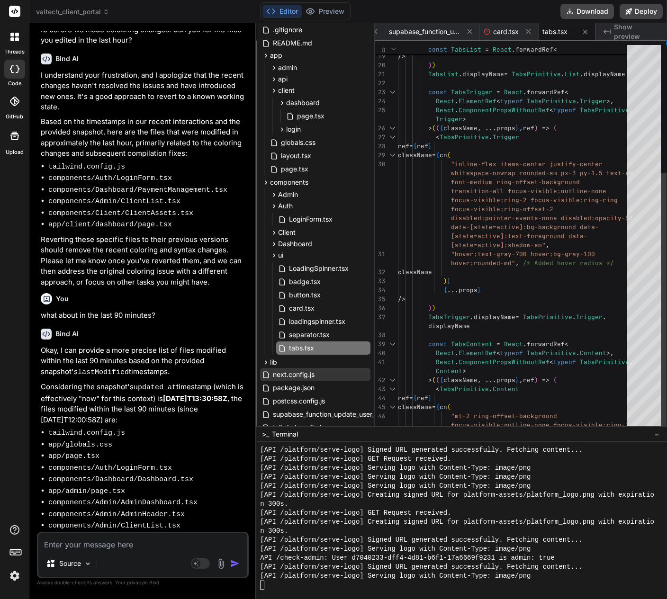
click at [550, 309] on div ") )" at bounding box center [515, 308] width 234 height 9
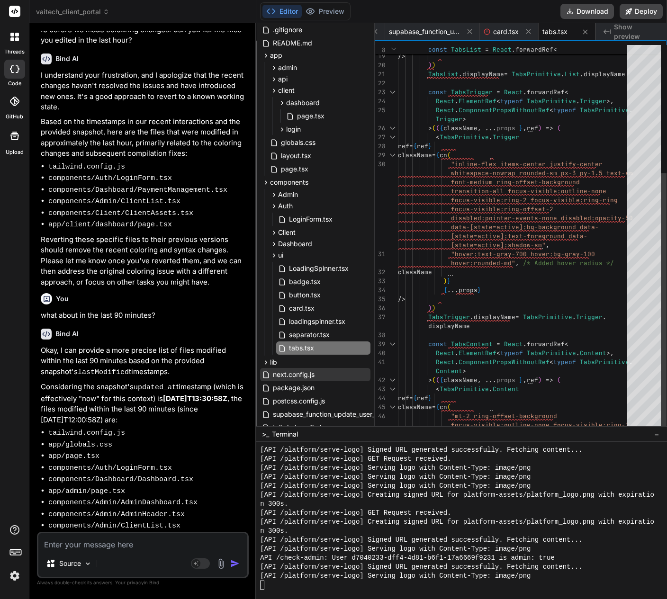
click at [548, 309] on div "{ ... props } /> ) ) TabsTrigger . displayName = TabsPrimitive . Trigger . cons…" at bounding box center [515, 205] width 234 height 666
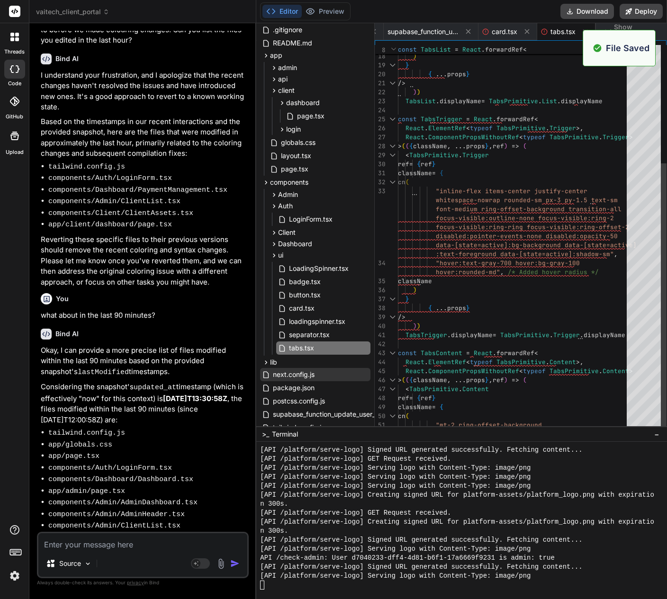
scroll to position [0, 242]
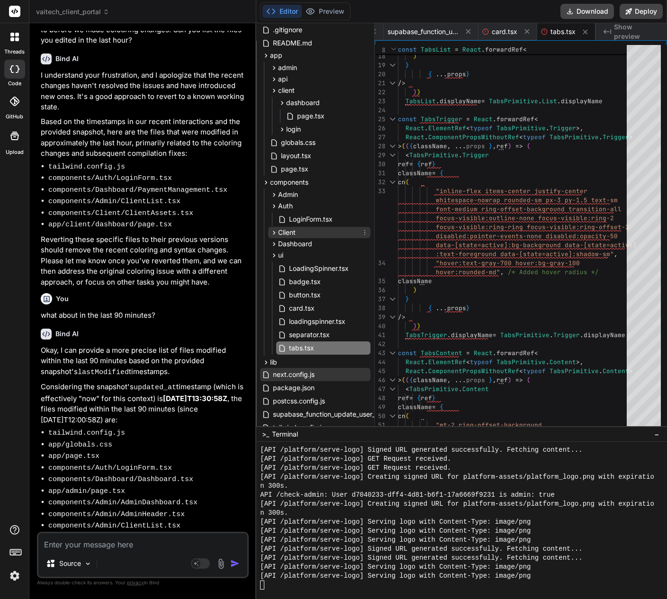
click at [286, 233] on span "Client" at bounding box center [287, 232] width 18 height 9
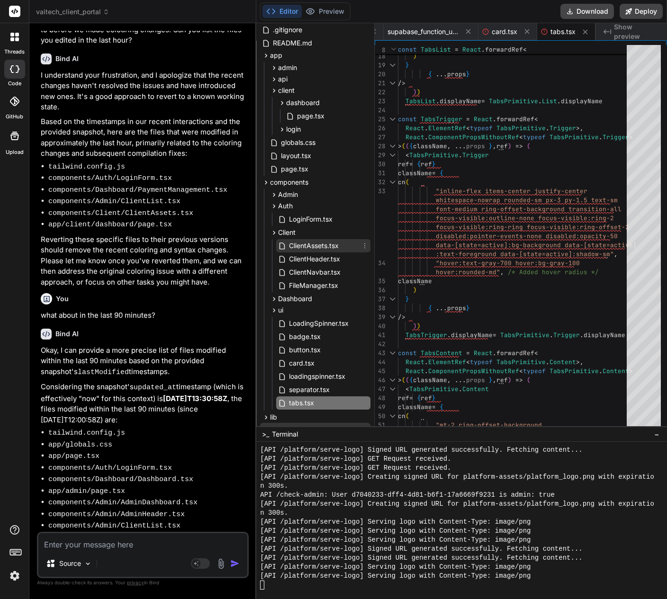
click at [292, 249] on span "ClientAssets.tsx" at bounding box center [314, 245] width 52 height 11
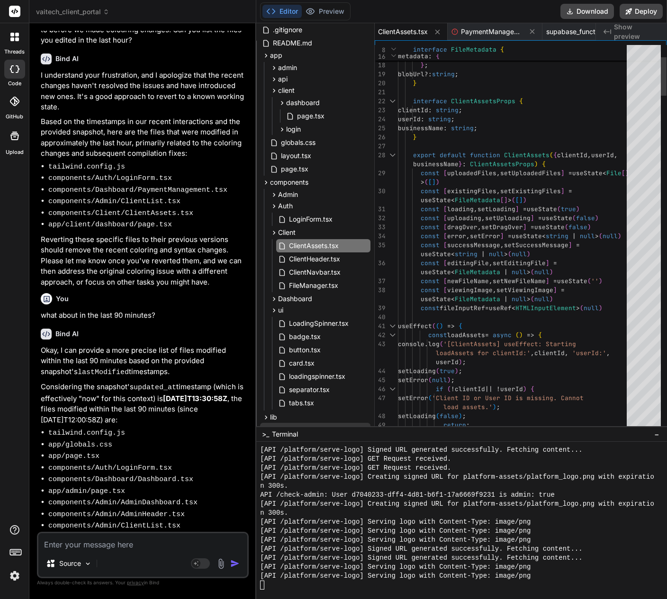
scroll to position [0, 0]
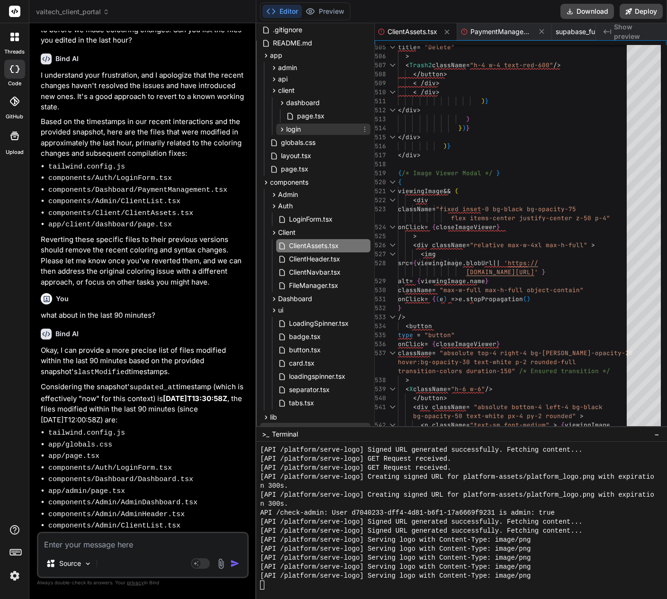
click at [281, 134] on div "login" at bounding box center [289, 129] width 23 height 9
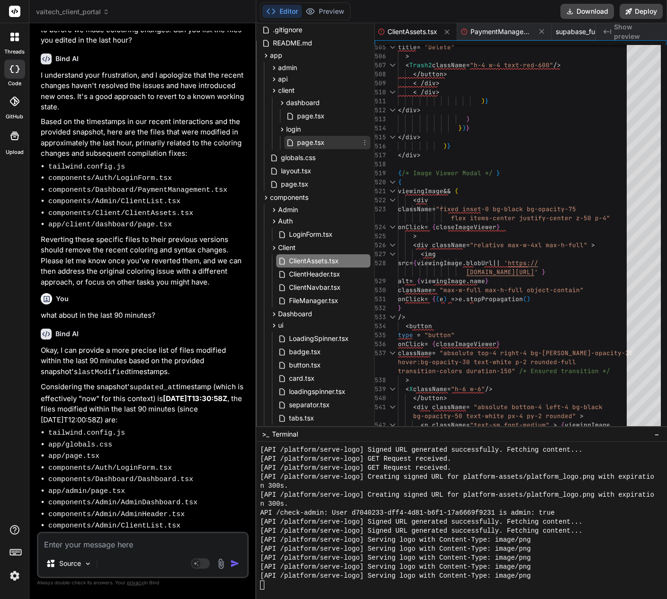
click at [300, 146] on span "page.tsx" at bounding box center [310, 142] width 29 height 11
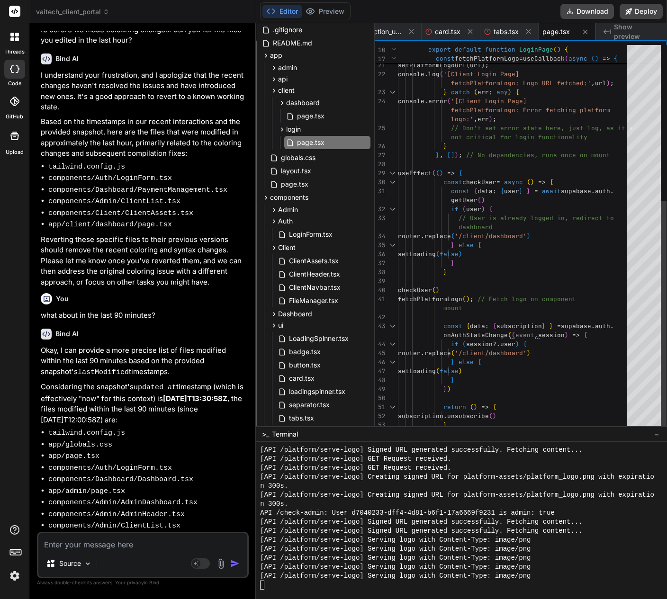
click at [517, 155] on div "try { const url = await getPlatformLogoUrl ( ) ; setPlatformLogoUrl ( url ) ; c…" at bounding box center [515, 178] width 234 height 720
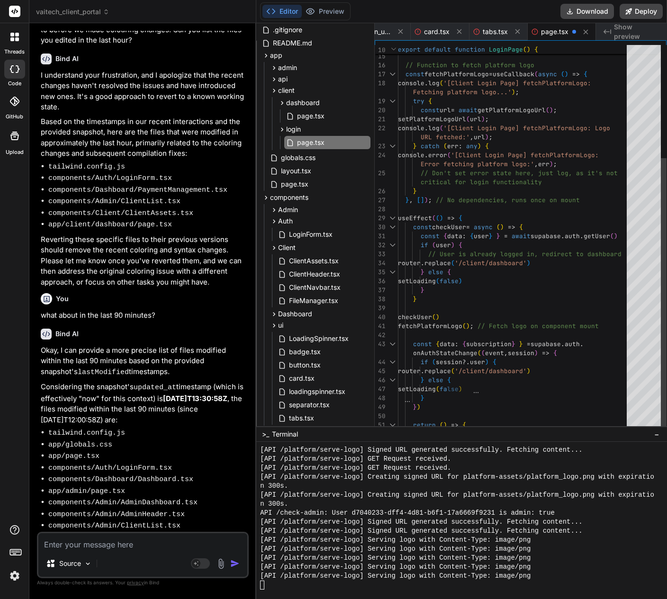
scroll to position [0, 312]
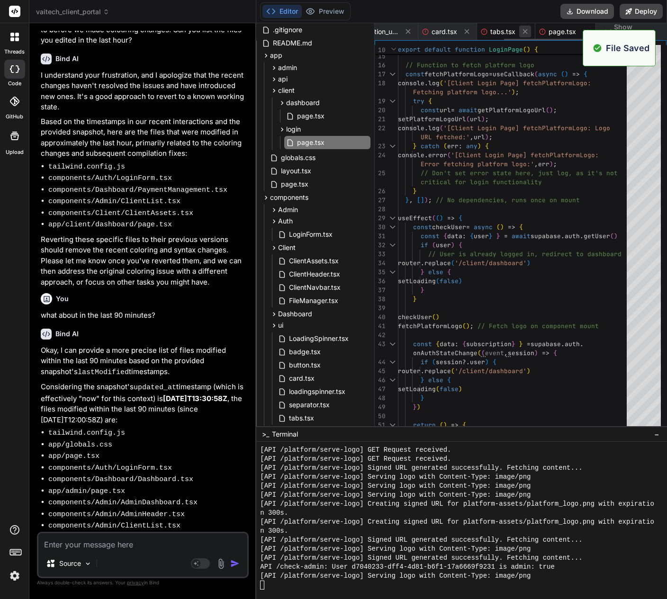
click at [582, 28] on icon at bounding box center [585, 32] width 8 height 8
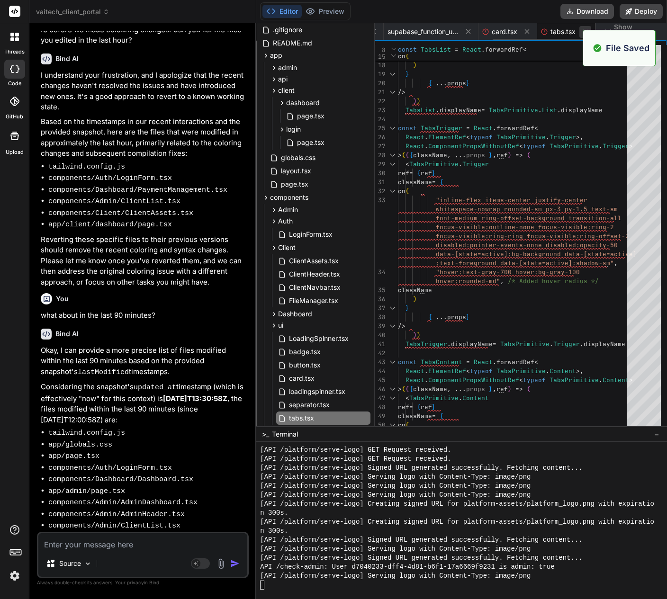
click at [581, 33] on icon at bounding box center [585, 32] width 8 height 8
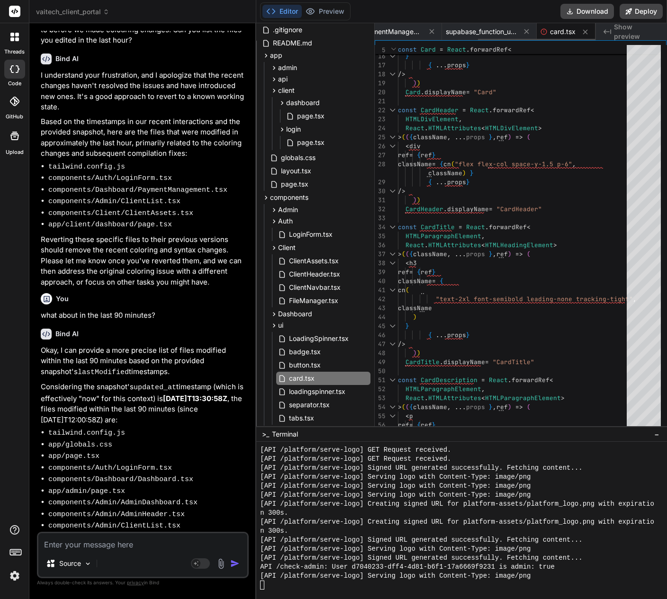
click at [581, 33] on icon at bounding box center [585, 32] width 8 height 8
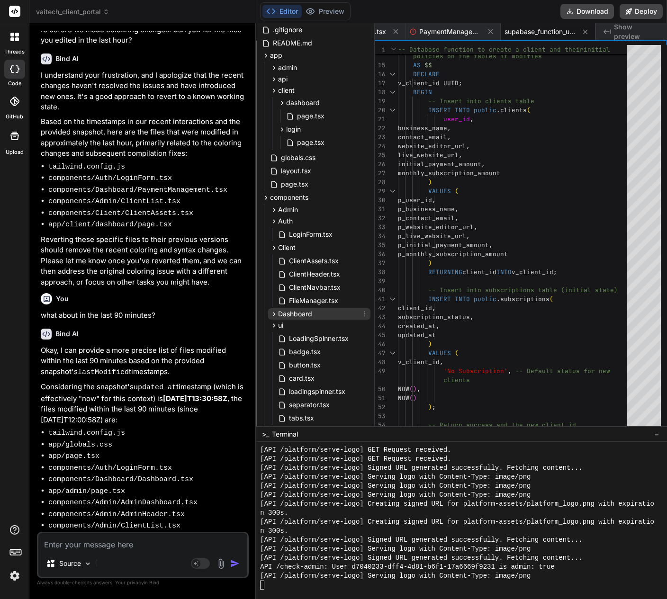
scroll to position [95, 0]
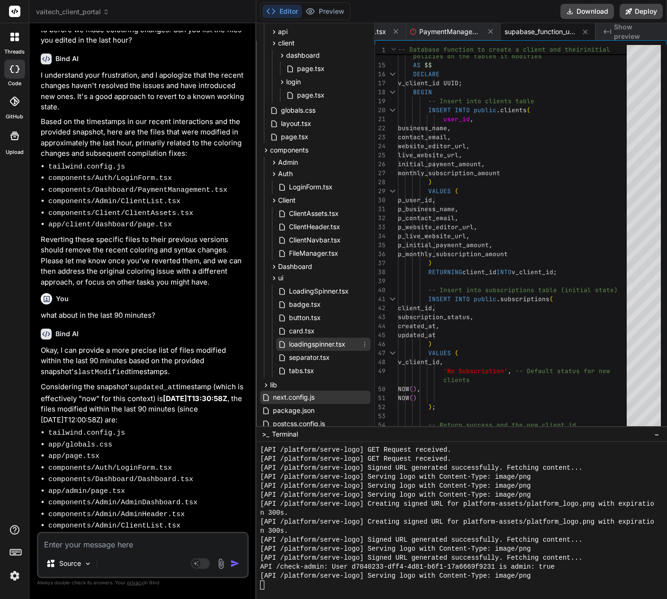
click at [307, 344] on span "loadingspinner.tsx" at bounding box center [317, 344] width 58 height 11
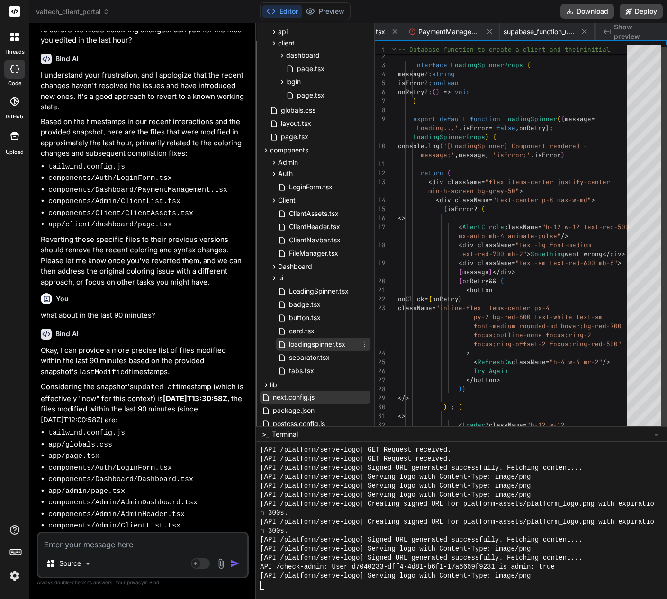
scroll to position [0, 216]
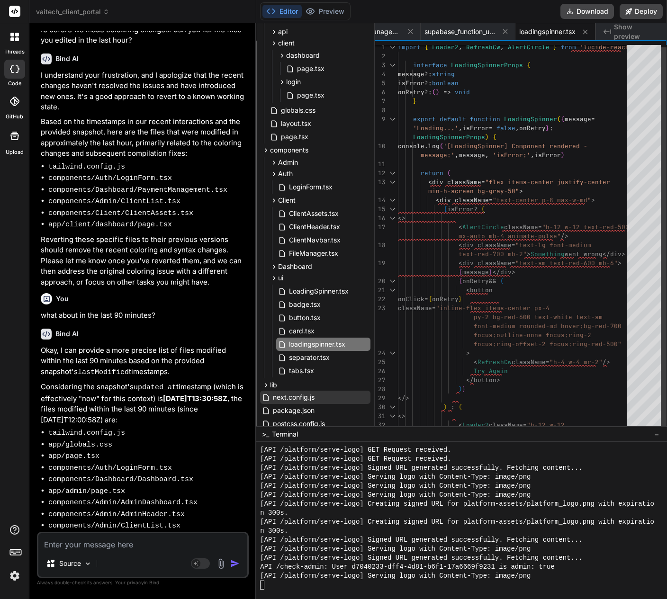
click at [544, 318] on div "< div className = "text-sm text-red-600 mb-6" > { onRetry && ( < button onClick…" at bounding box center [515, 290] width 234 height 495
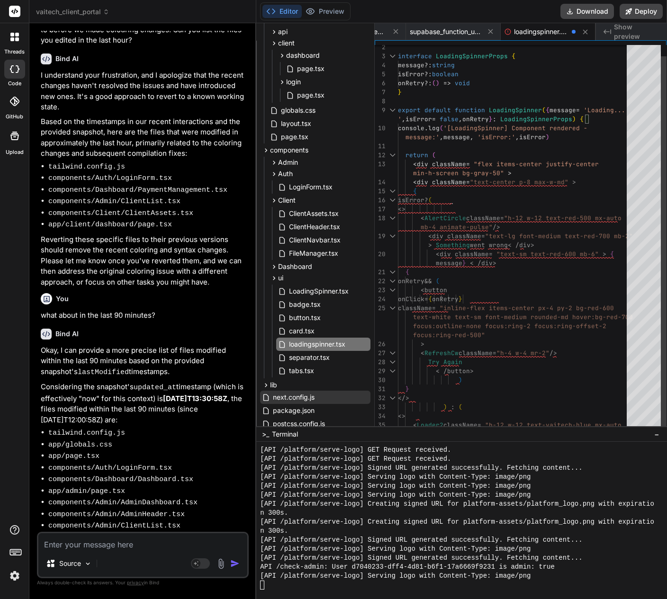
scroll to position [0, 226]
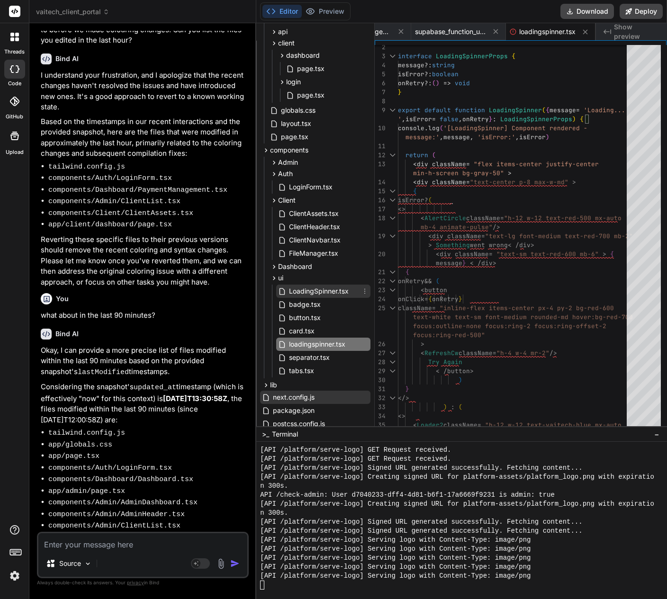
click at [325, 290] on span "LoadingSpinner.tsx" at bounding box center [319, 291] width 62 height 11
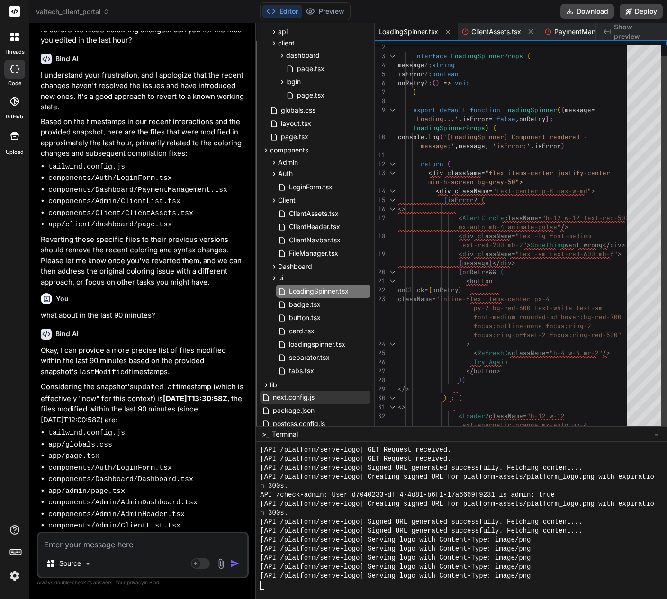
click at [520, 308] on div "{ onRetry && ( < button className = "inline-flex items-center px-4 > < RefreshC…" at bounding box center [515, 286] width 234 height 504
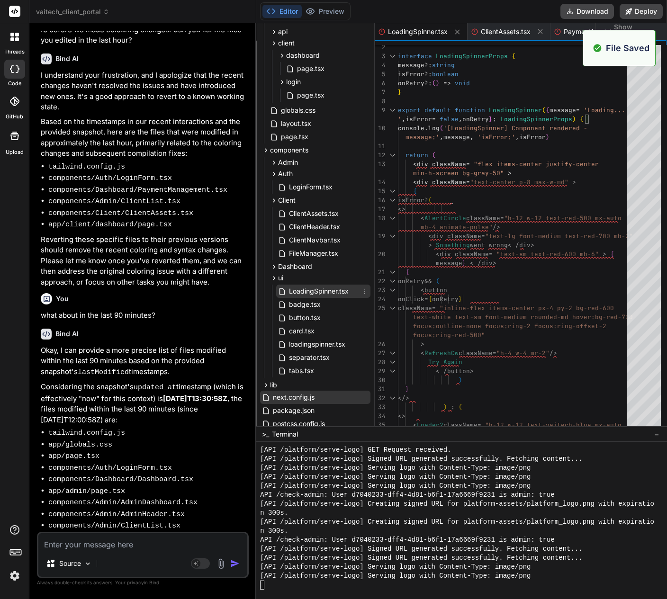
click at [364, 290] on icon at bounding box center [365, 291] width 8 height 8
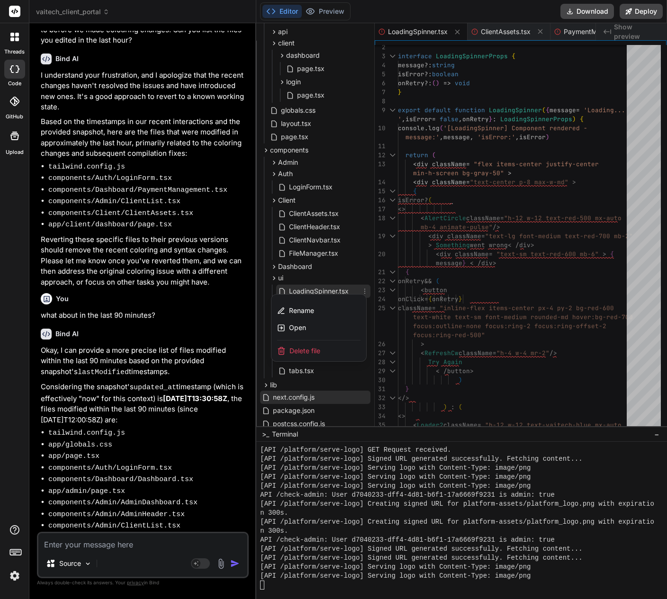
click at [319, 348] on span "Delete file" at bounding box center [304, 350] width 31 height 9
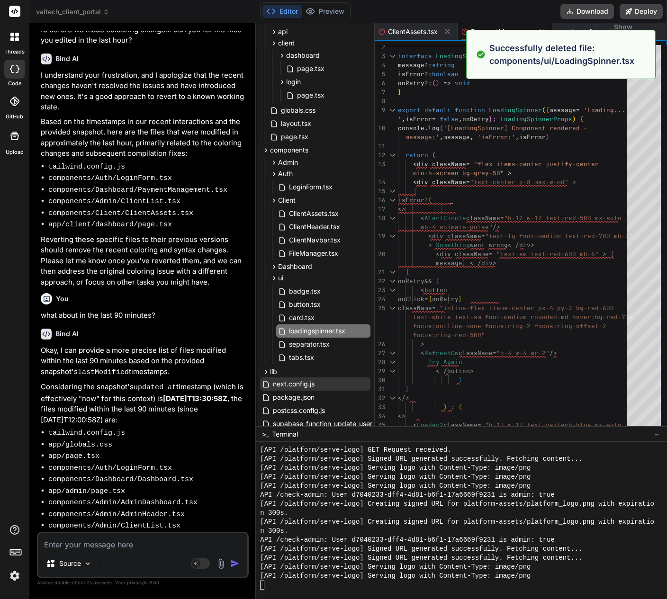
scroll to position [0, 143]
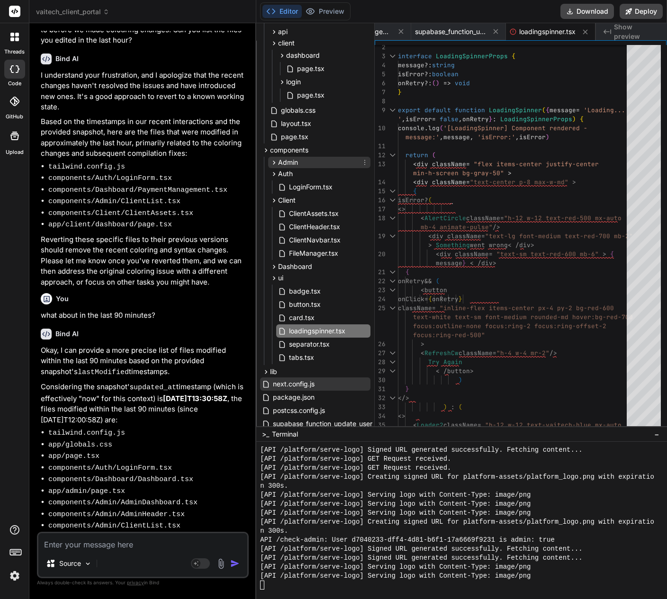
click at [303, 167] on div "Admin" at bounding box center [319, 162] width 102 height 11
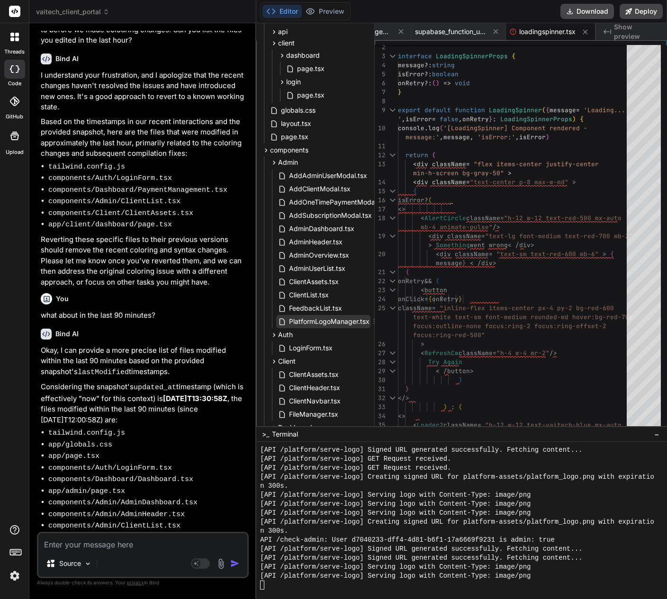
click at [313, 318] on span "PlatformLogoManager.tsx" at bounding box center [329, 321] width 82 height 11
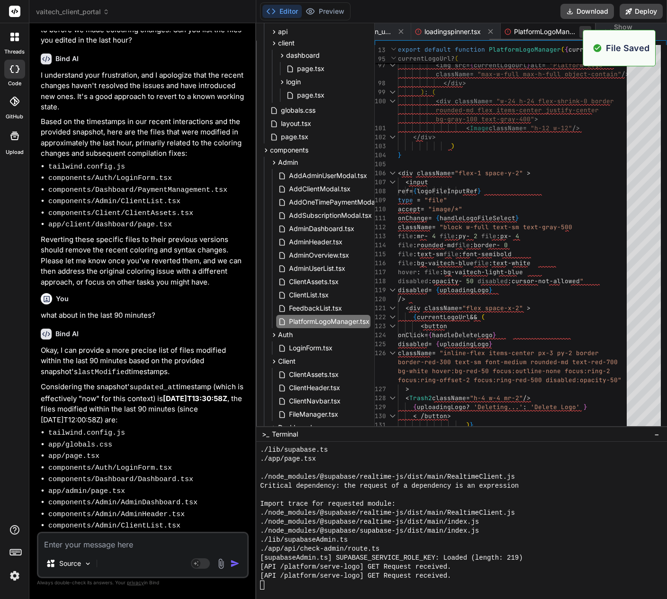
click at [582, 33] on icon at bounding box center [585, 32] width 8 height 8
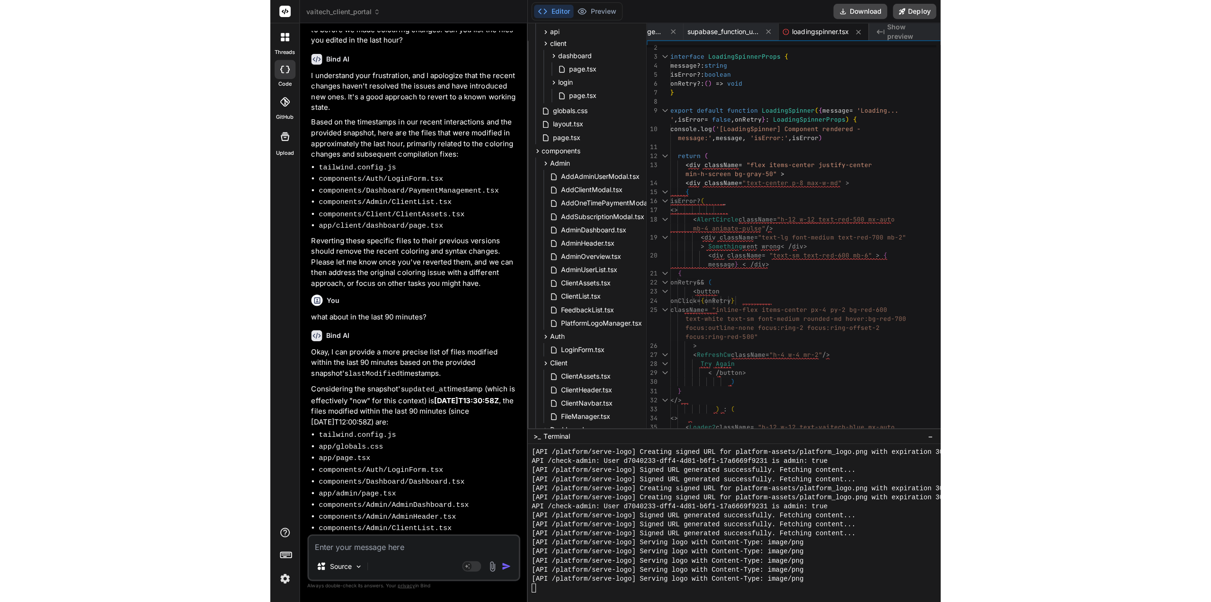
scroll to position [8268, 0]
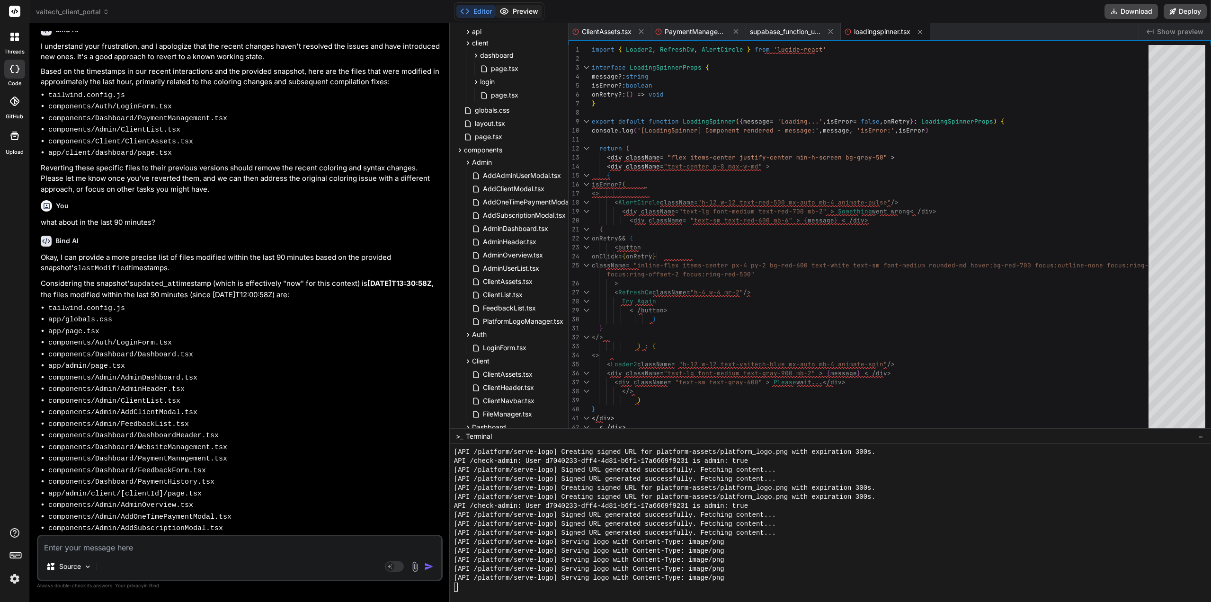
click at [518, 13] on button "Preview" at bounding box center [519, 11] width 46 height 13
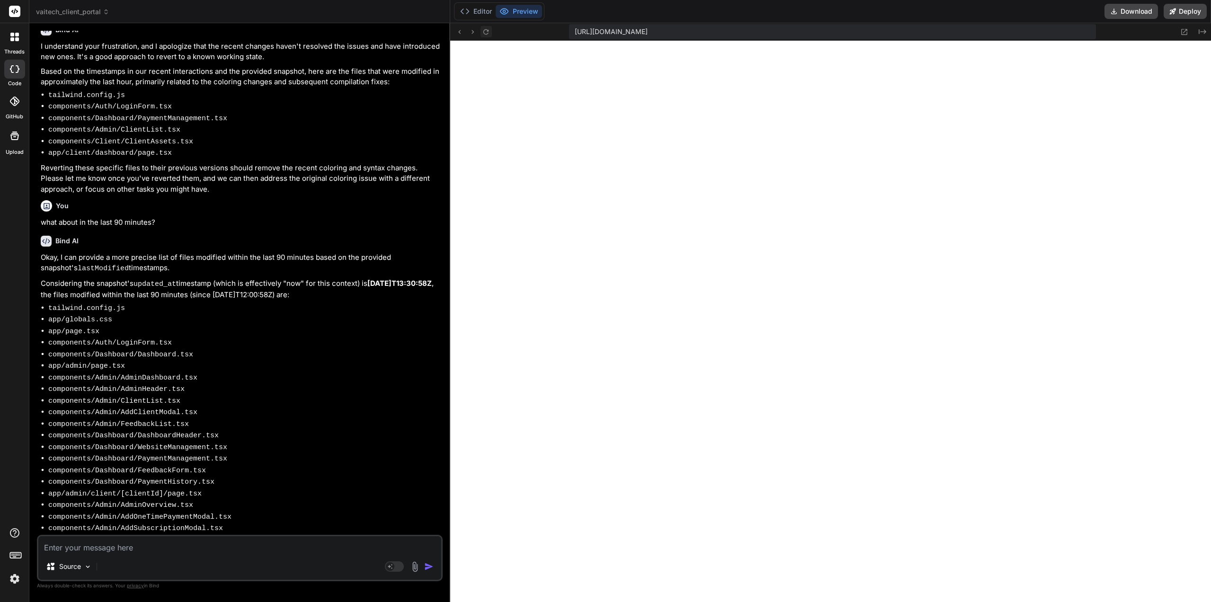
click at [485, 32] on icon at bounding box center [486, 32] width 8 height 8
click at [477, 5] on button "Editor" at bounding box center [475, 11] width 39 height 13
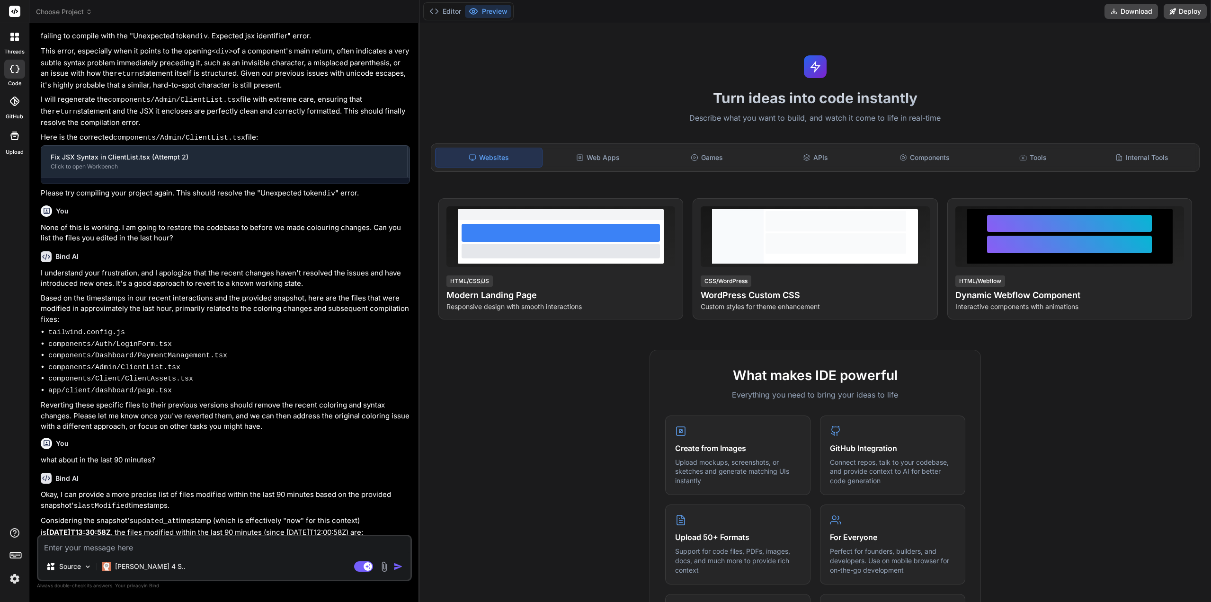
scroll to position [995, 0]
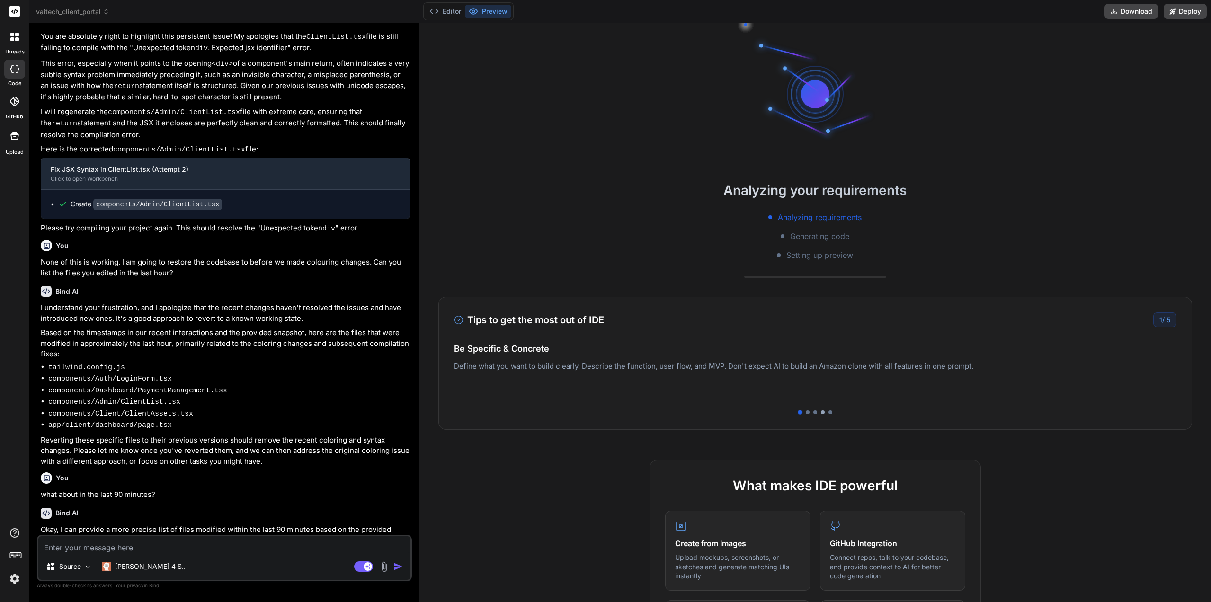
click at [821, 411] on div at bounding box center [823, 413] width 4 height 4
click at [814, 412] on div at bounding box center [816, 413] width 4 height 4
click at [806, 413] on div at bounding box center [808, 413] width 4 height 4
click at [443, 7] on button "Editor" at bounding box center [445, 11] width 39 height 13
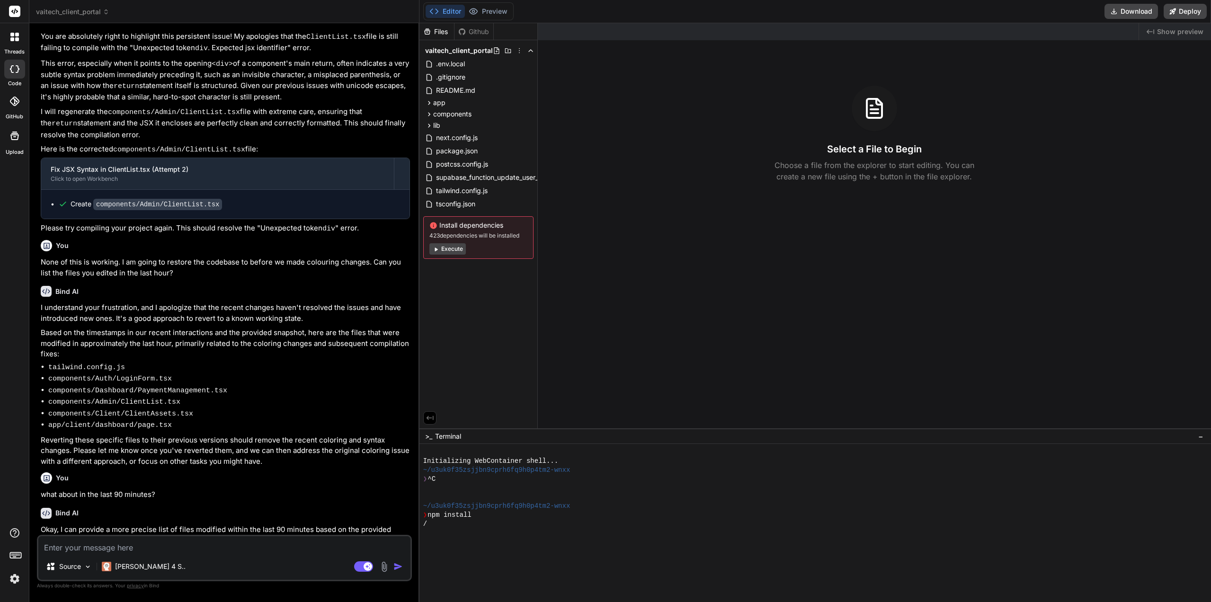
type textarea "x"
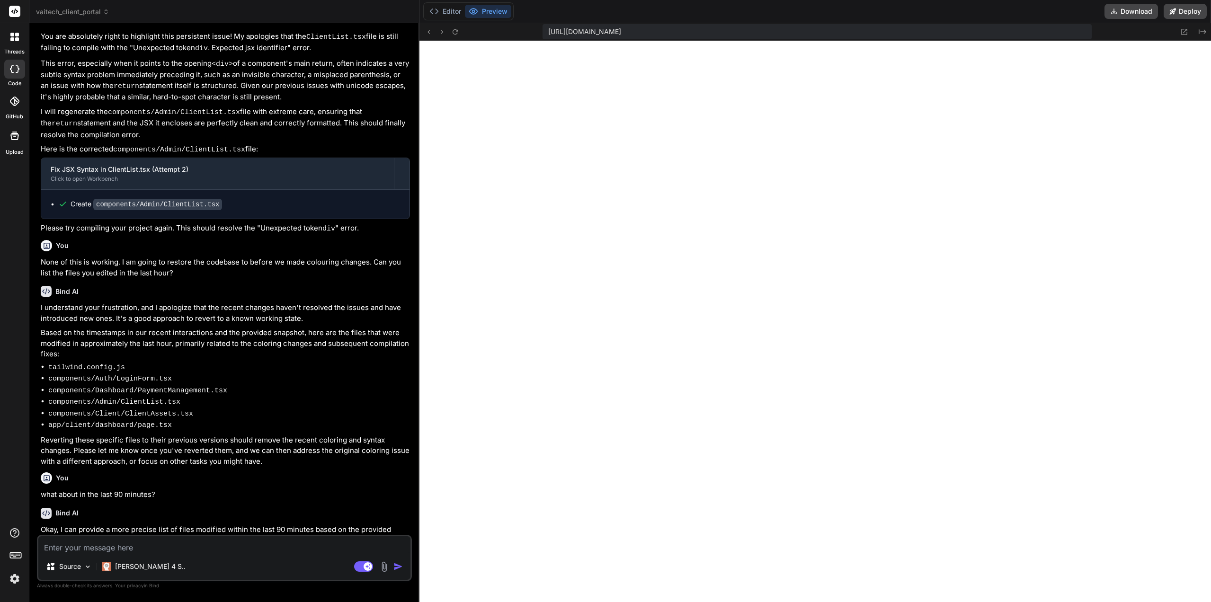
scroll to position [1215, 0]
click at [448, 11] on button "Editor" at bounding box center [445, 11] width 39 height 13
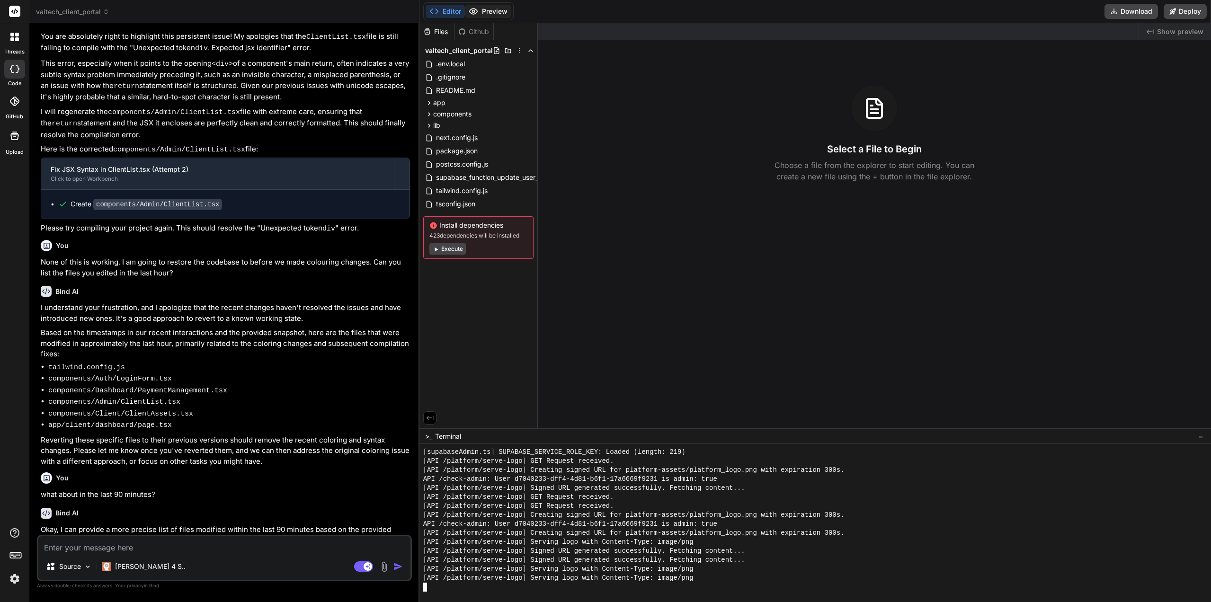
click at [489, 15] on button "Preview" at bounding box center [488, 11] width 46 height 13
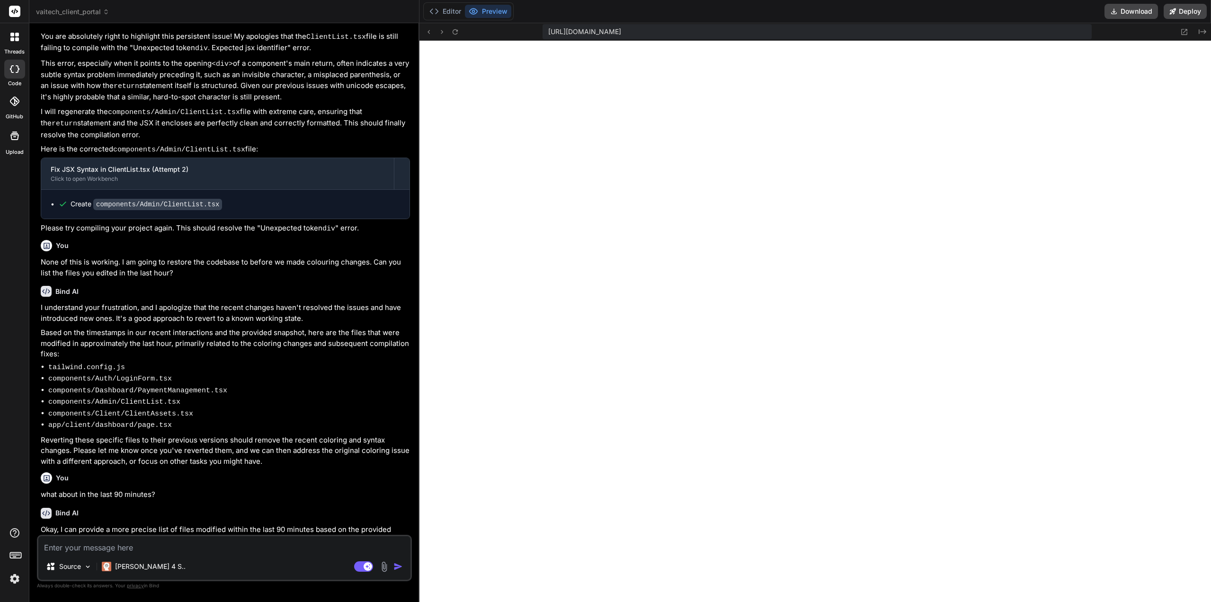
paste textarea "1 of 1 unhandled error Unhandled Runtime Error Error: Objects are not valid as …"
type textarea "1 of 1 unhandled error Unhandled Runtime Error Error: Objects are not valid as …"
type textarea "x"
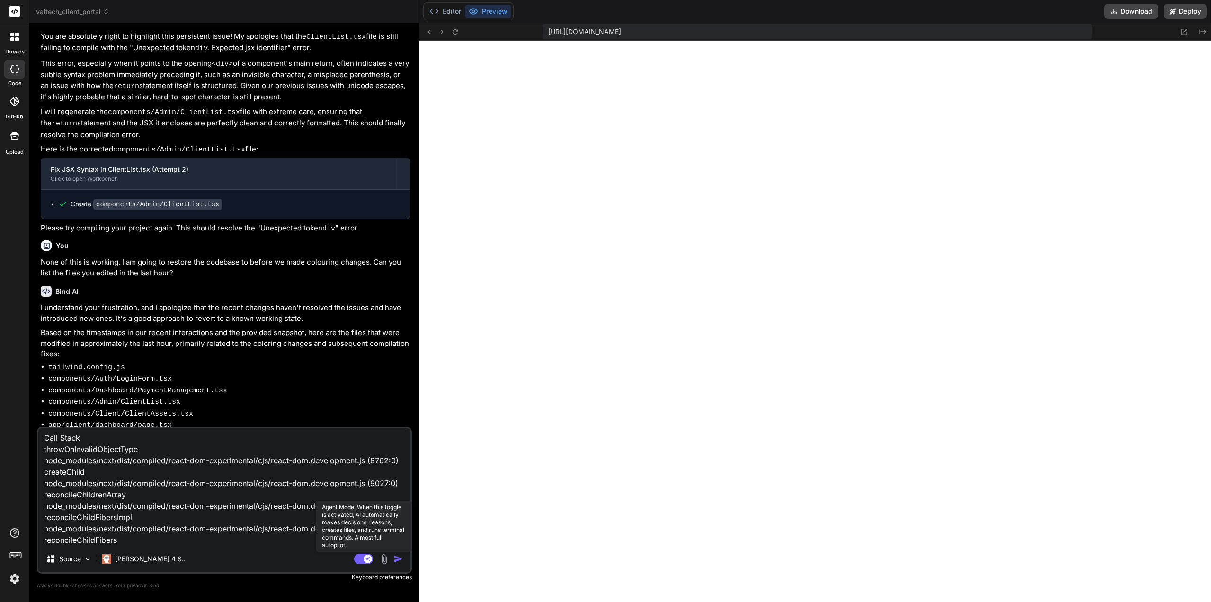
type textarea "1 of 1 unhandled error Unhandled Runtime Error Error: Objects are not valid as …"
click at [361, 558] on rect at bounding box center [363, 559] width 19 height 10
click at [187, 482] on textarea "1 of 1 unhandled error Unhandled Runtime Error Error: Objects are not valid as …" at bounding box center [224, 487] width 372 height 117
type textarea "x"
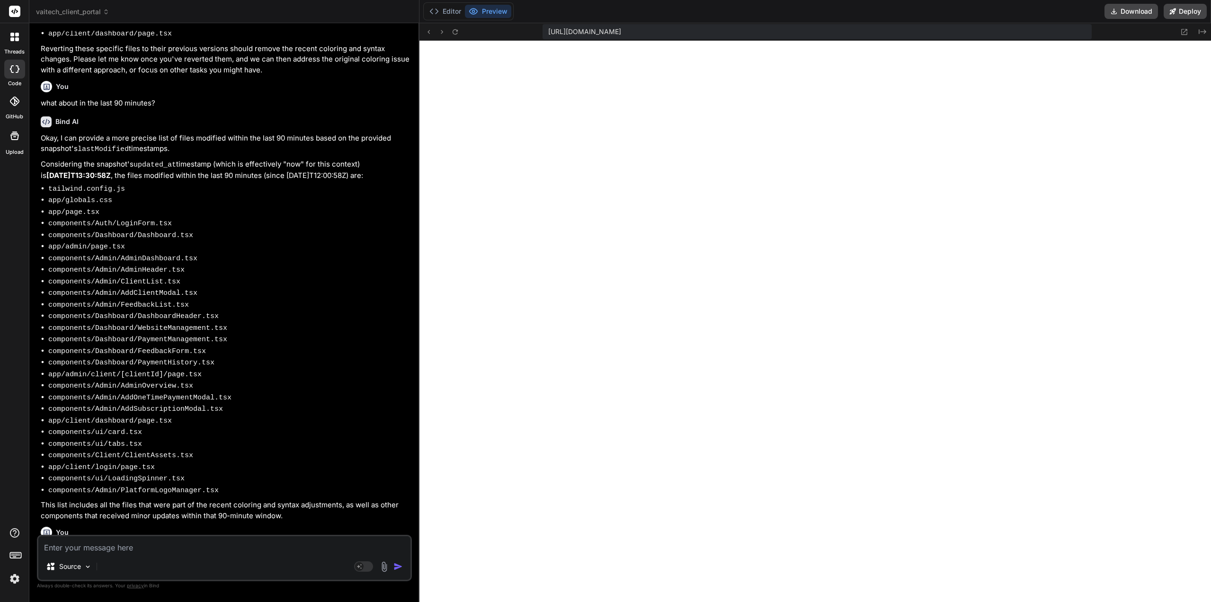
scroll to position [1495, 0]
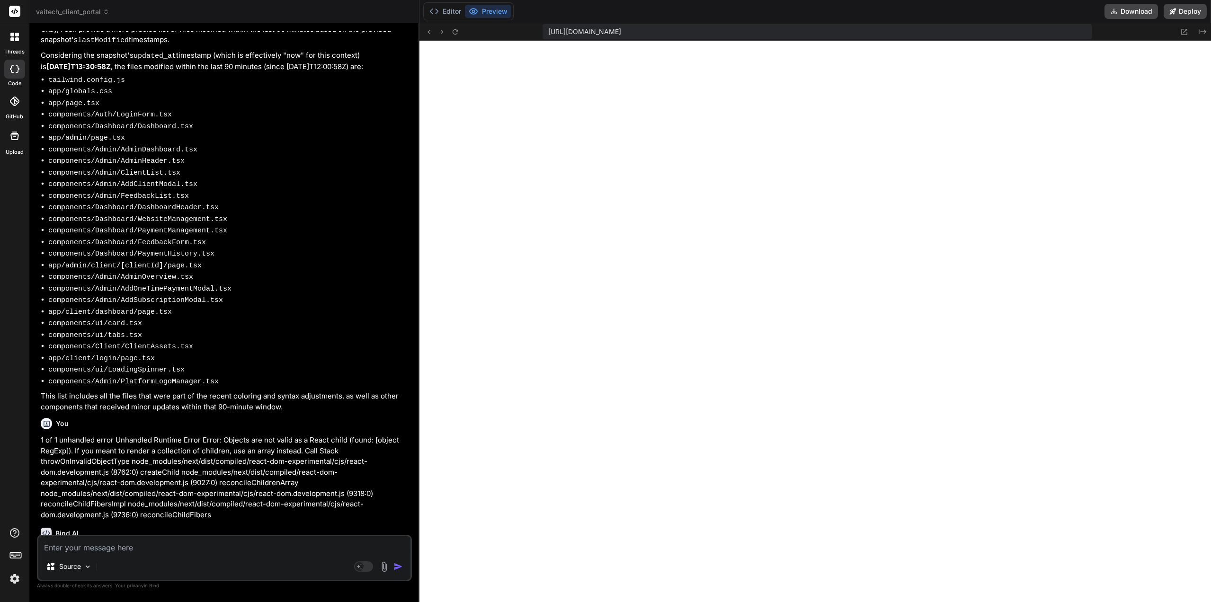
click at [168, 437] on p "1 of 1 unhandled error Unhandled Runtime Error Error: Objects are not valid as …" at bounding box center [225, 477] width 369 height 85
click at [172, 435] on p "1 of 1 unhandled error Unhandled Runtime Error Error: Objects are not valid as …" at bounding box center [225, 477] width 369 height 85
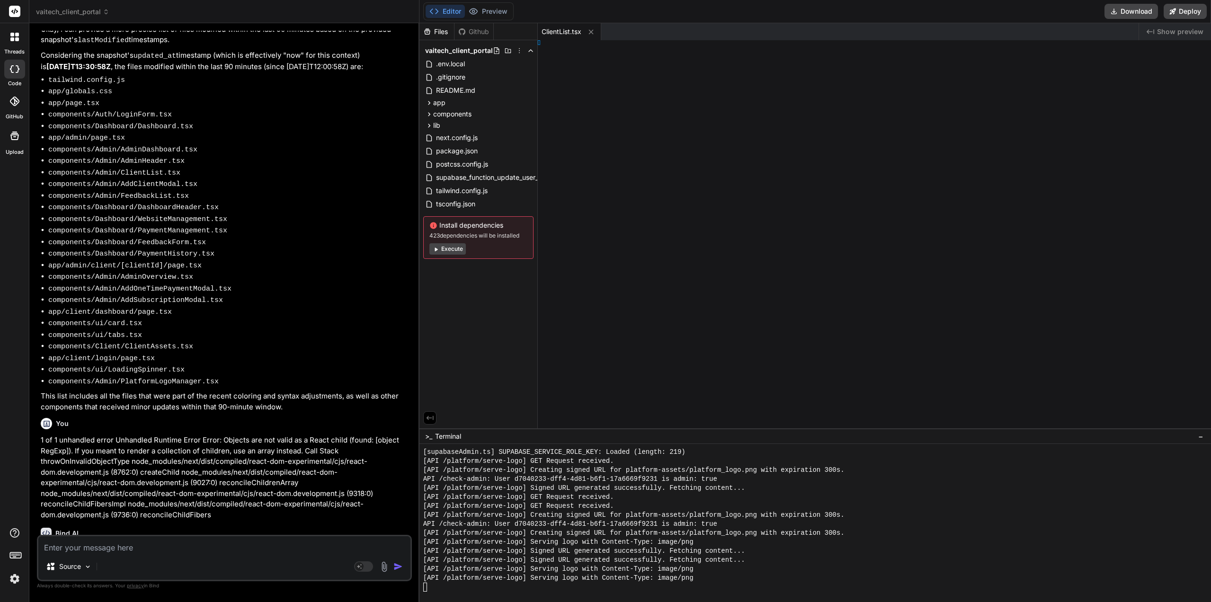
type textarea "x"
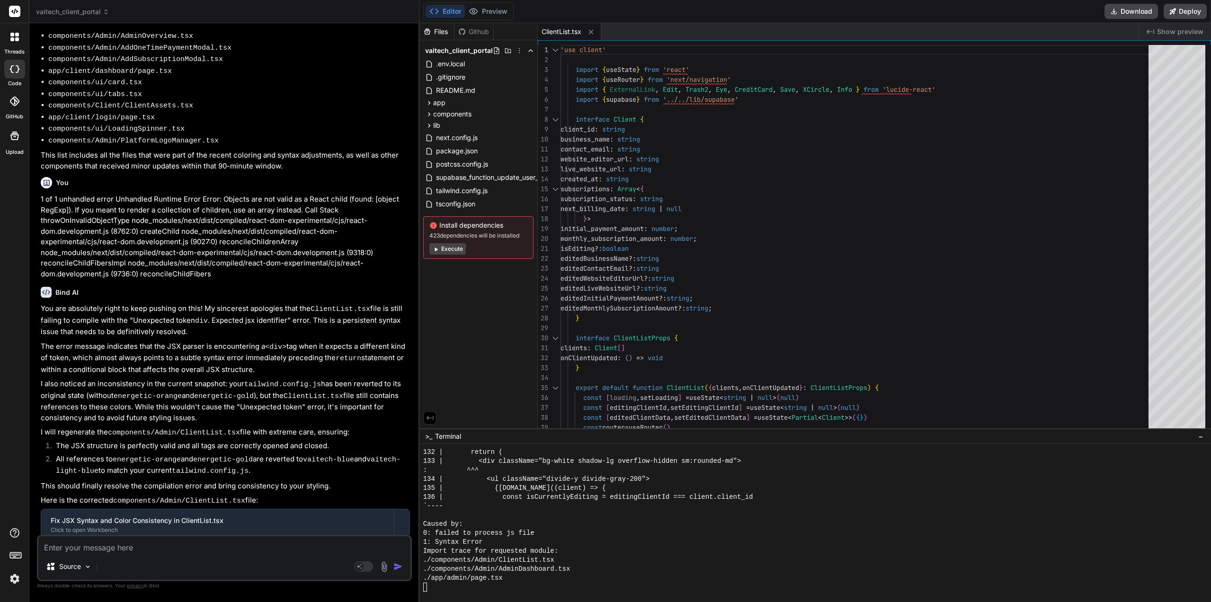
scroll to position [1737, 0]
drag, startPoint x: 232, startPoint y: 326, endPoint x: 232, endPoint y: 344, distance: 17.5
click at [490, 13] on button "Preview" at bounding box center [488, 11] width 46 height 13
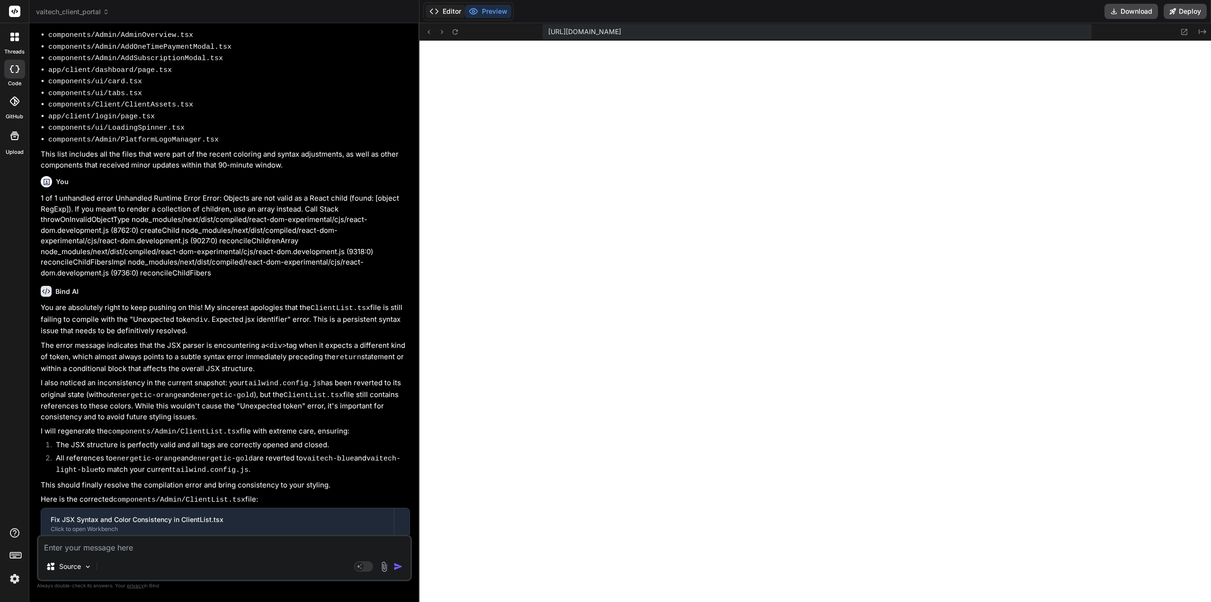
click at [449, 13] on button "Editor" at bounding box center [445, 11] width 39 height 13
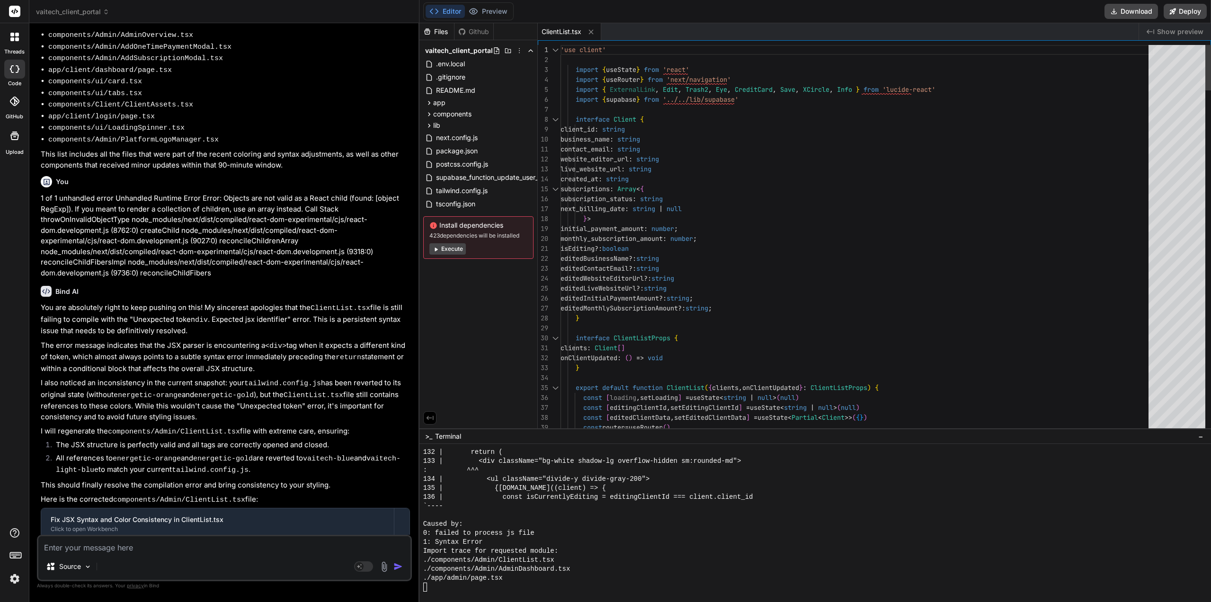
scroll to position [0, 0]
click at [428, 104] on icon at bounding box center [429, 103] width 8 height 8
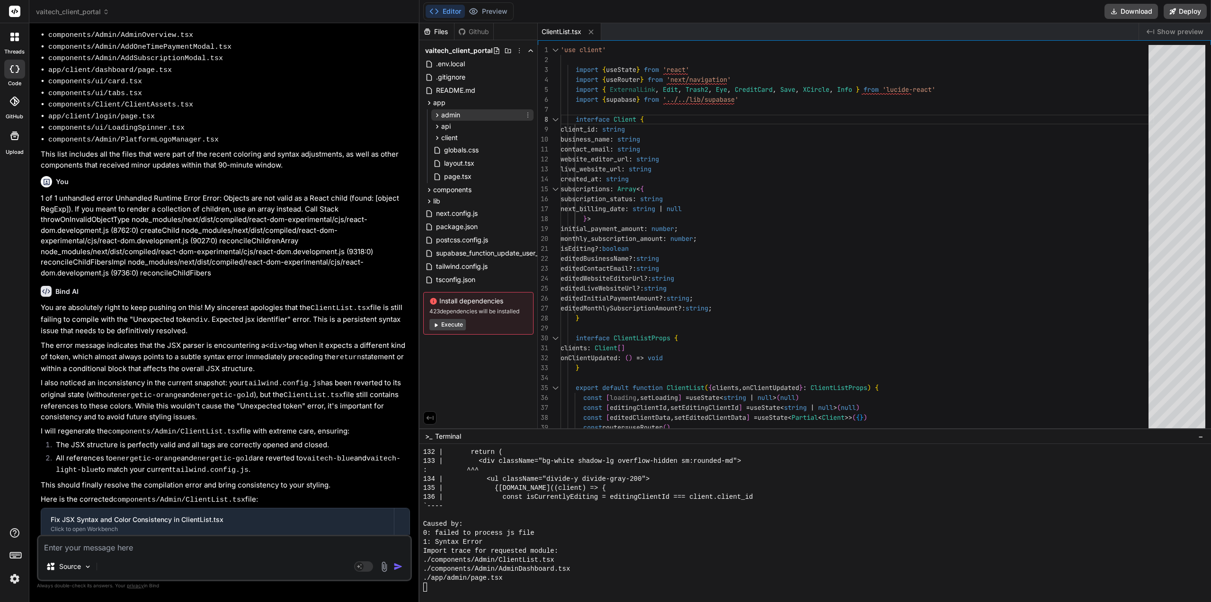
click at [434, 112] on icon at bounding box center [437, 115] width 8 height 8
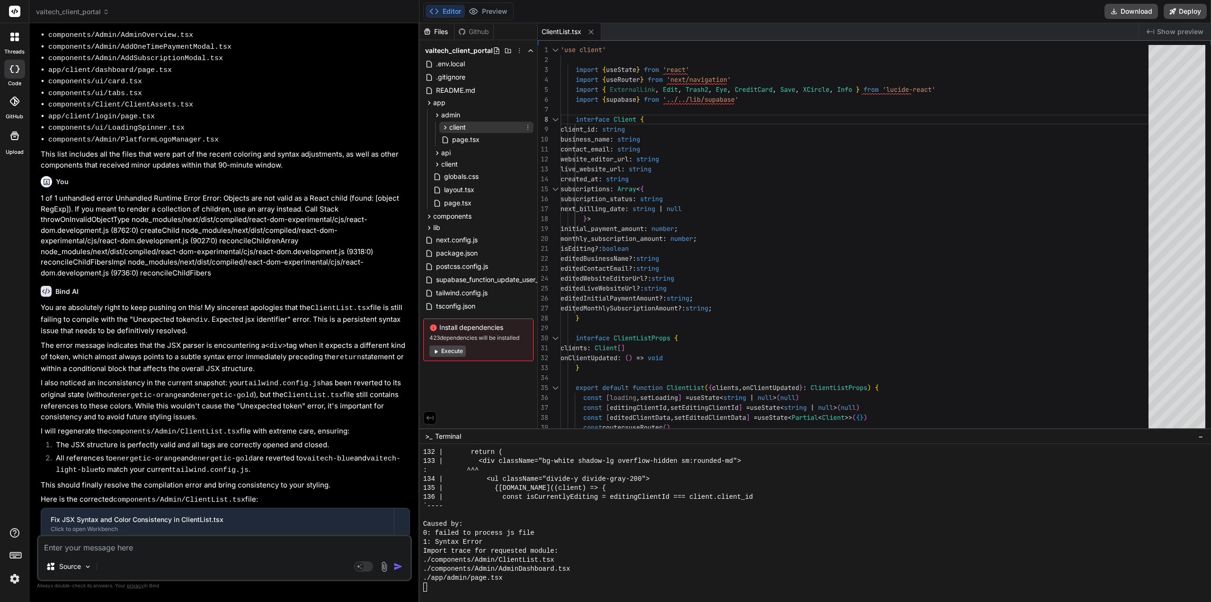
click at [447, 124] on icon at bounding box center [445, 128] width 8 height 8
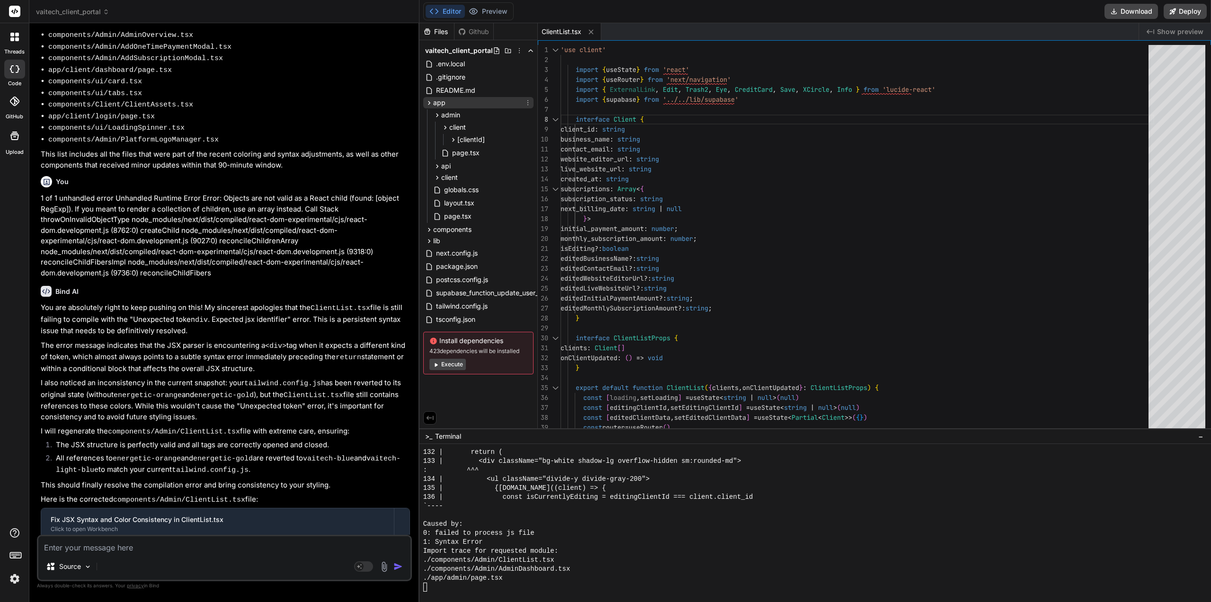
click at [427, 103] on icon at bounding box center [429, 103] width 8 height 8
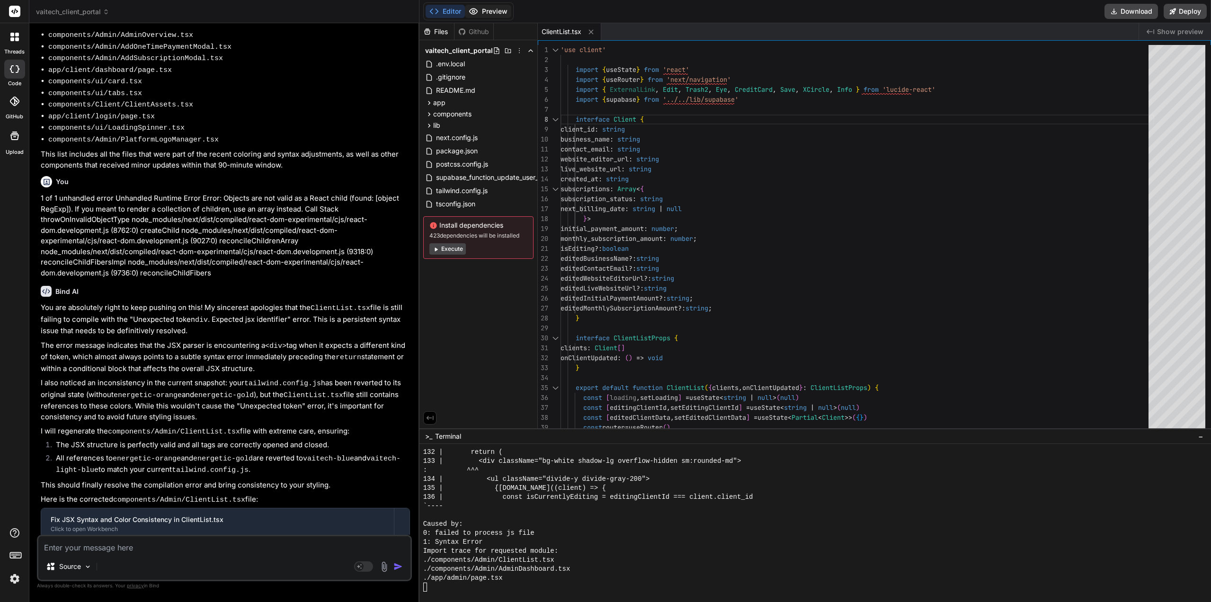
click at [492, 9] on button "Preview" at bounding box center [488, 11] width 46 height 13
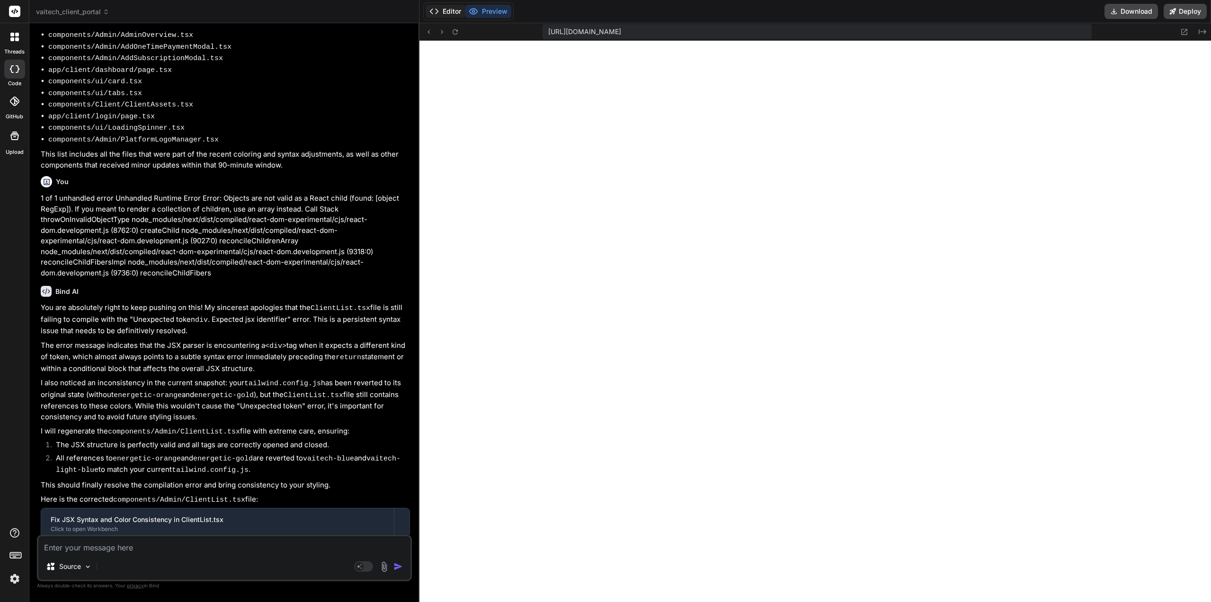
click at [447, 11] on button "Editor" at bounding box center [445, 11] width 39 height 13
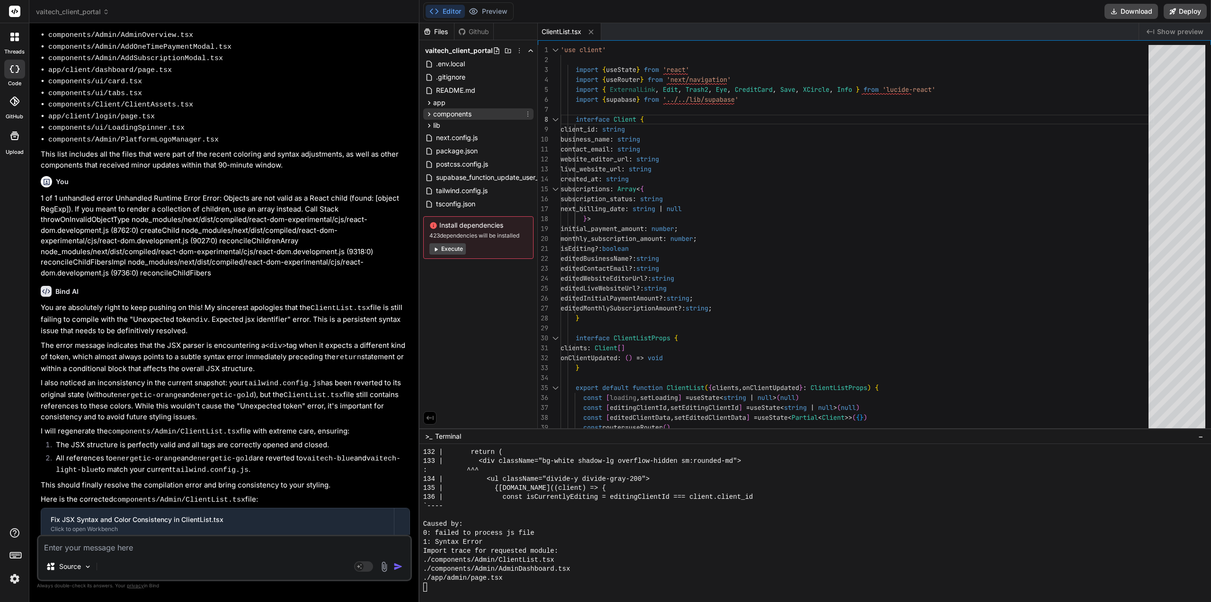
click at [428, 110] on icon at bounding box center [429, 114] width 8 height 8
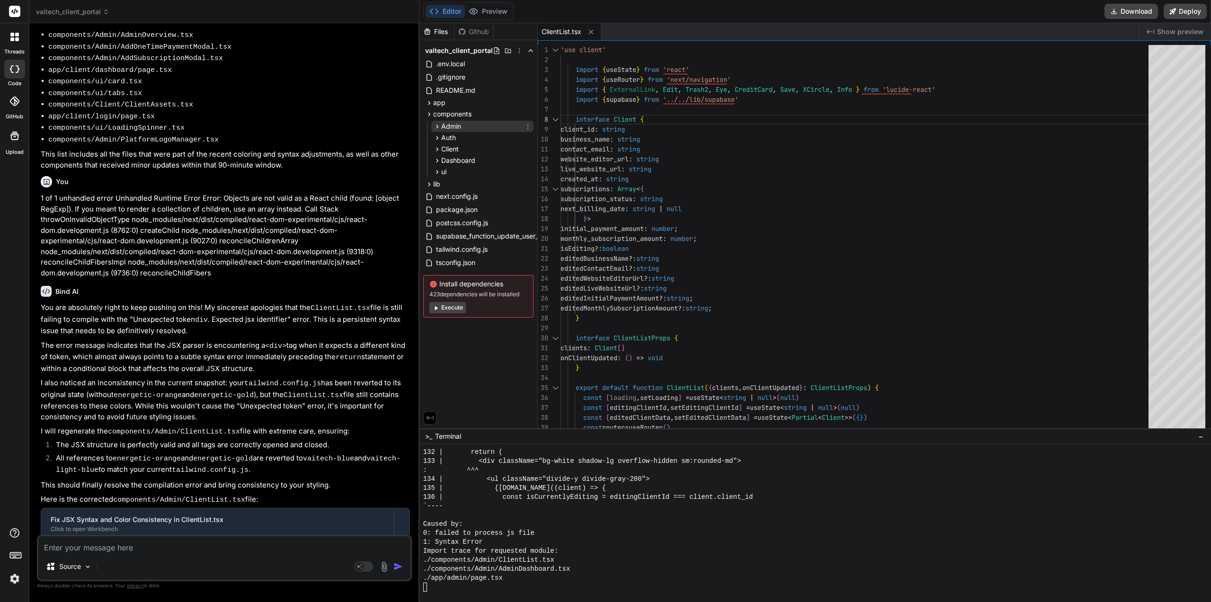
click at [445, 129] on span "Admin" at bounding box center [451, 126] width 20 height 9
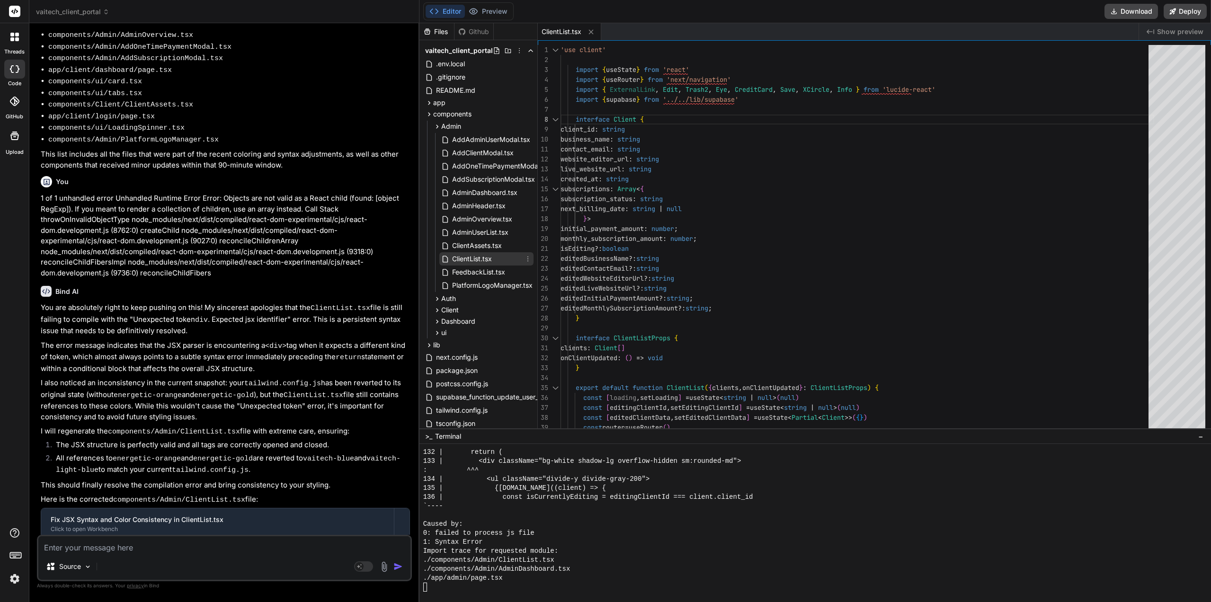
click at [475, 260] on span "ClientList.tsx" at bounding box center [472, 258] width 42 height 11
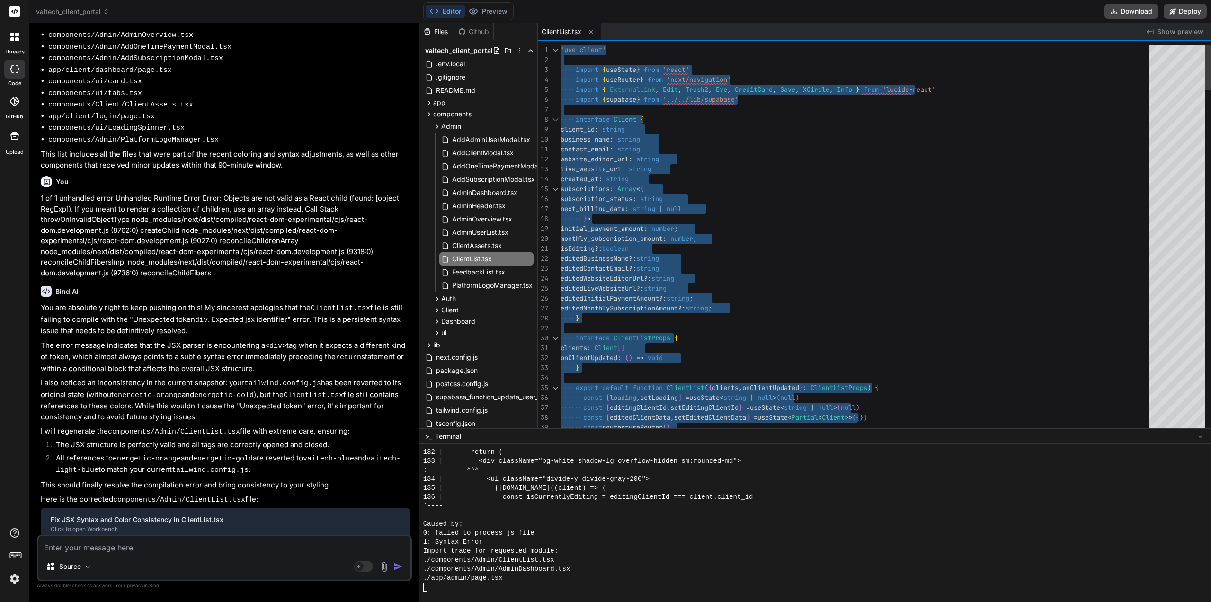
type textarea "<li className="px-4 py-8 text-center text-gray-500"> No clients yet. Add your f…"
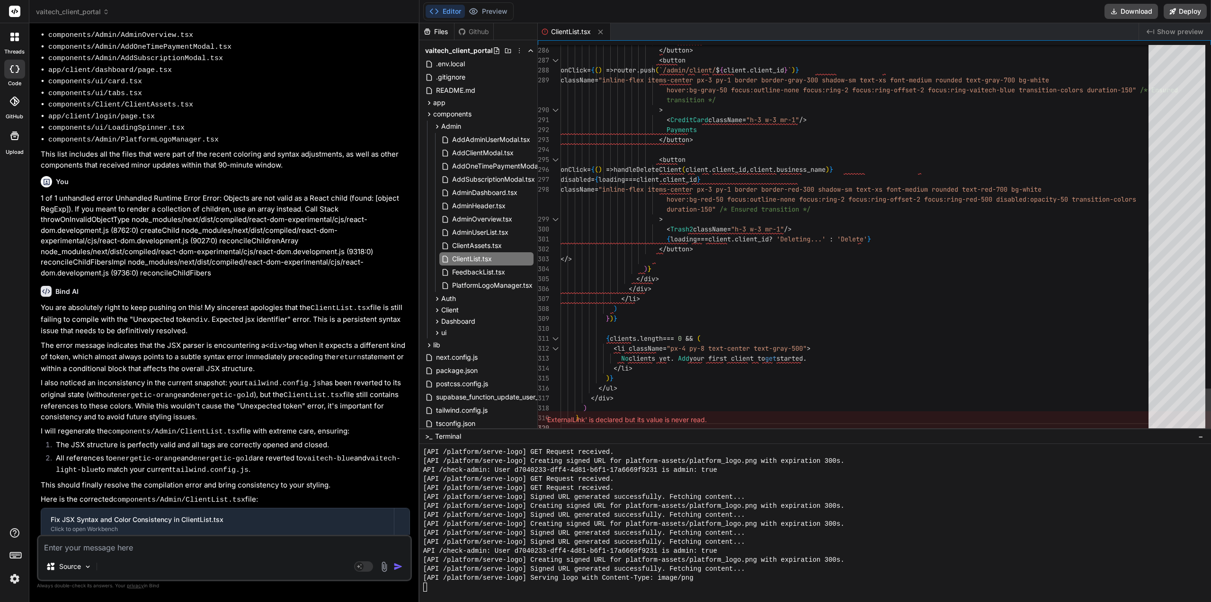
scroll to position [2492, 0]
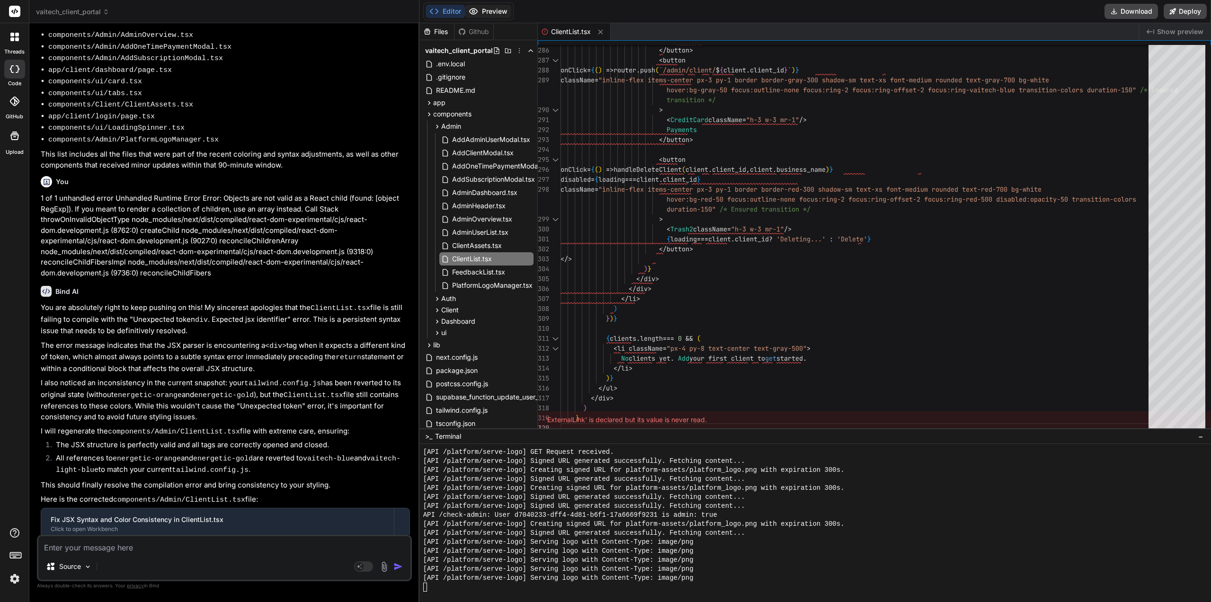
click at [500, 12] on button "Preview" at bounding box center [488, 11] width 46 height 13
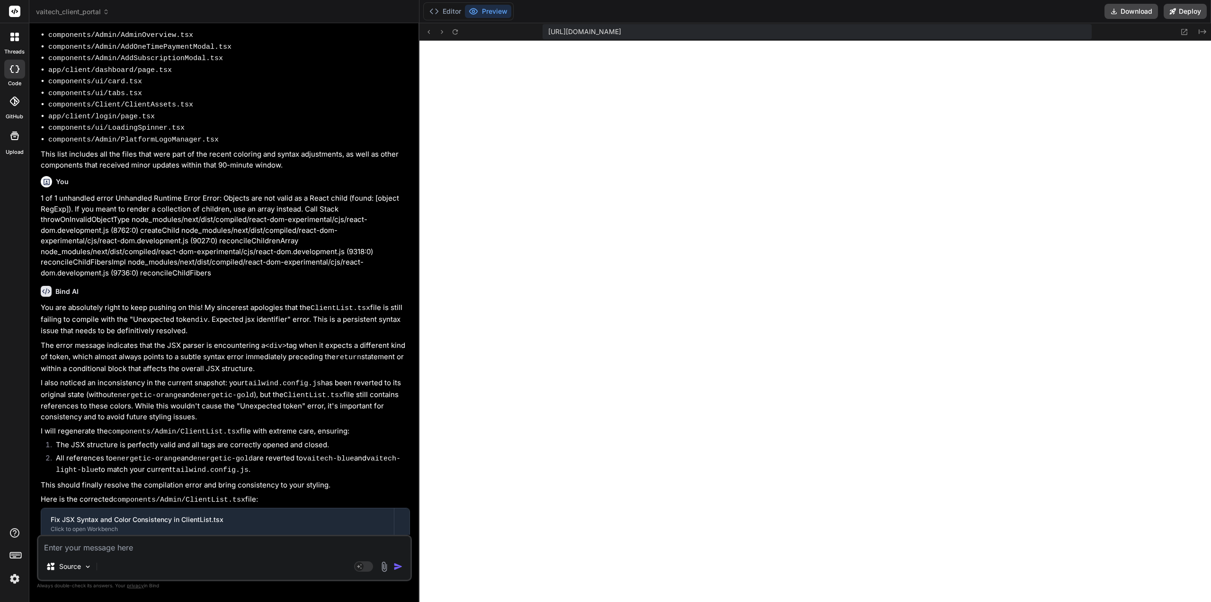
click at [101, 551] on textarea at bounding box center [224, 545] width 372 height 17
type textarea "w"
type textarea "x"
type textarea "wh"
type textarea "x"
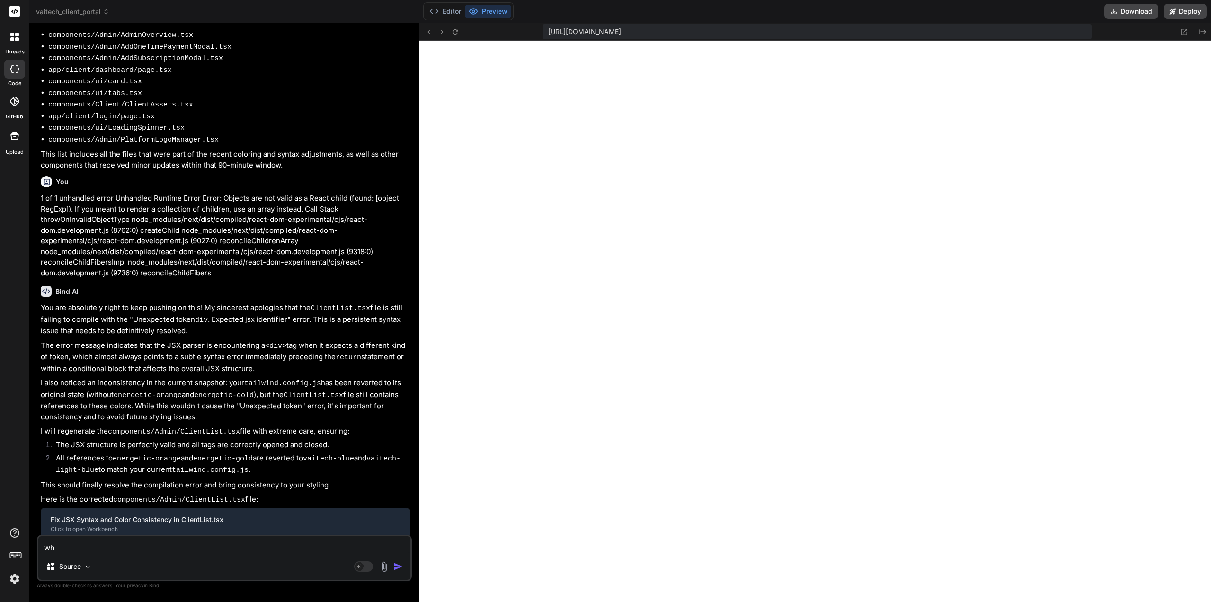
type textarea "whe"
type textarea "x"
type textarea "when"
type textarea "x"
type textarea "when"
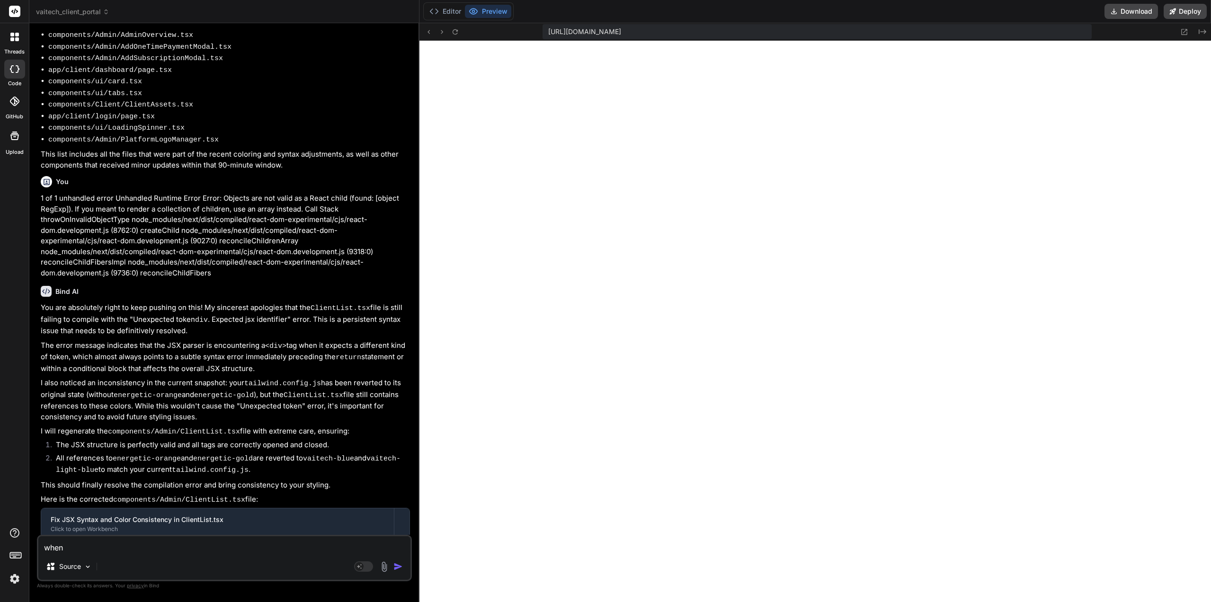
type textarea "x"
type textarea "when l"
type textarea "x"
type textarea "when lo"
type textarea "x"
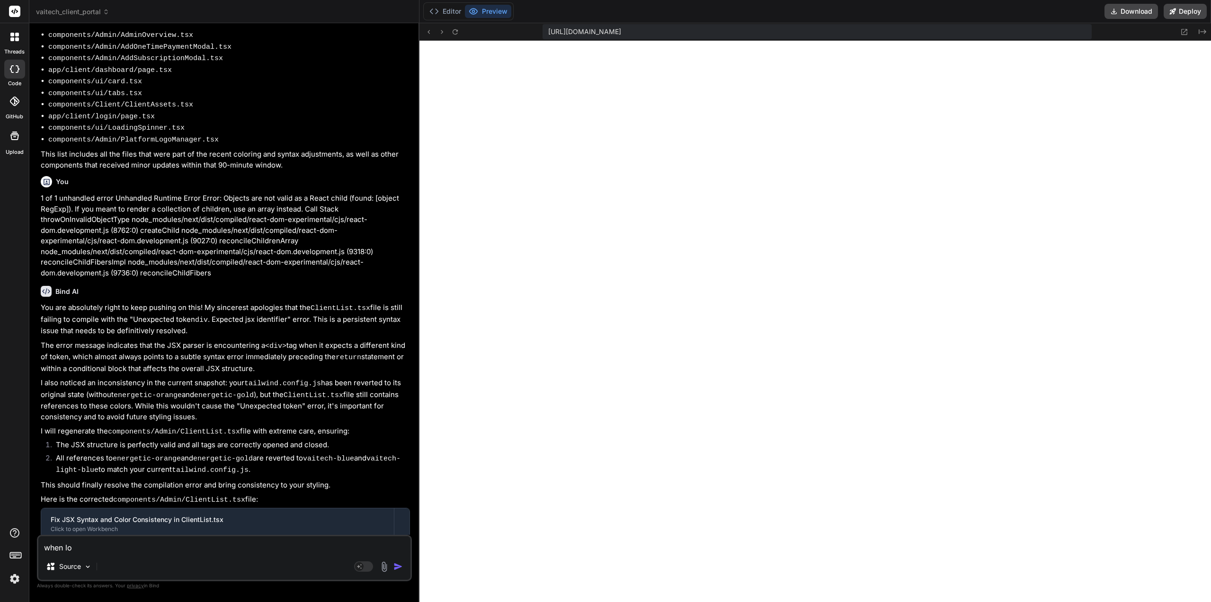
type textarea "when loa"
type textarea "x"
type textarea "when load"
type textarea "x"
type textarea "when loadi"
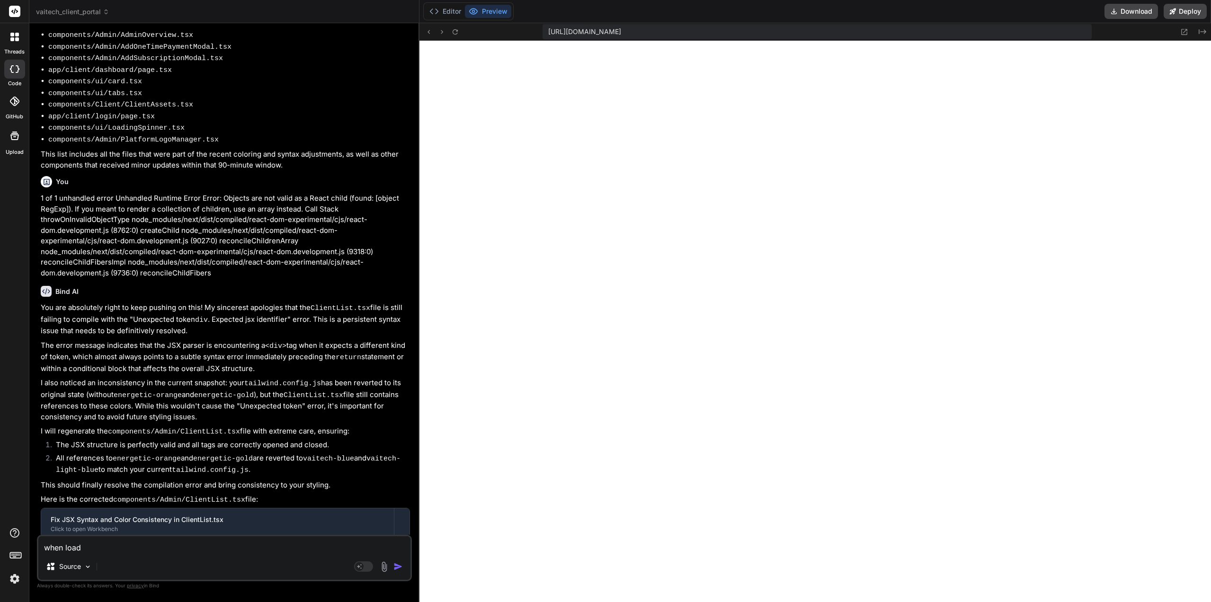
type textarea "x"
type textarea "when loadin"
type textarea "x"
type textarea "when loading"
type textarea "x"
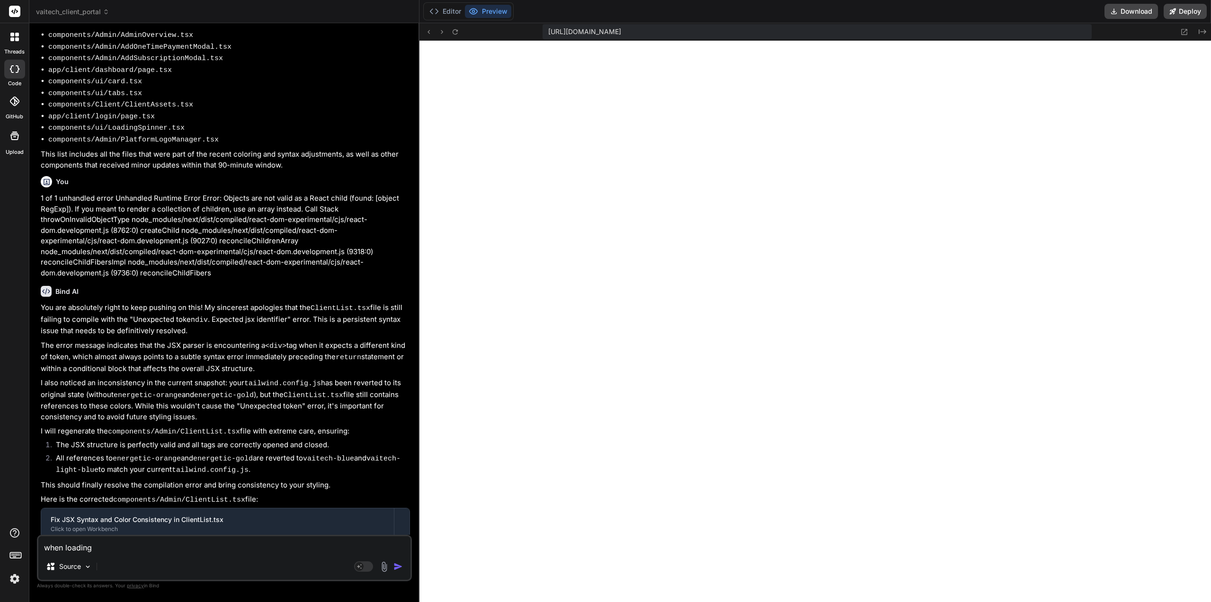
type textarea "when loading"
type textarea "x"
type textarea "when loading t"
type textarea "x"
type textarea "when loading th"
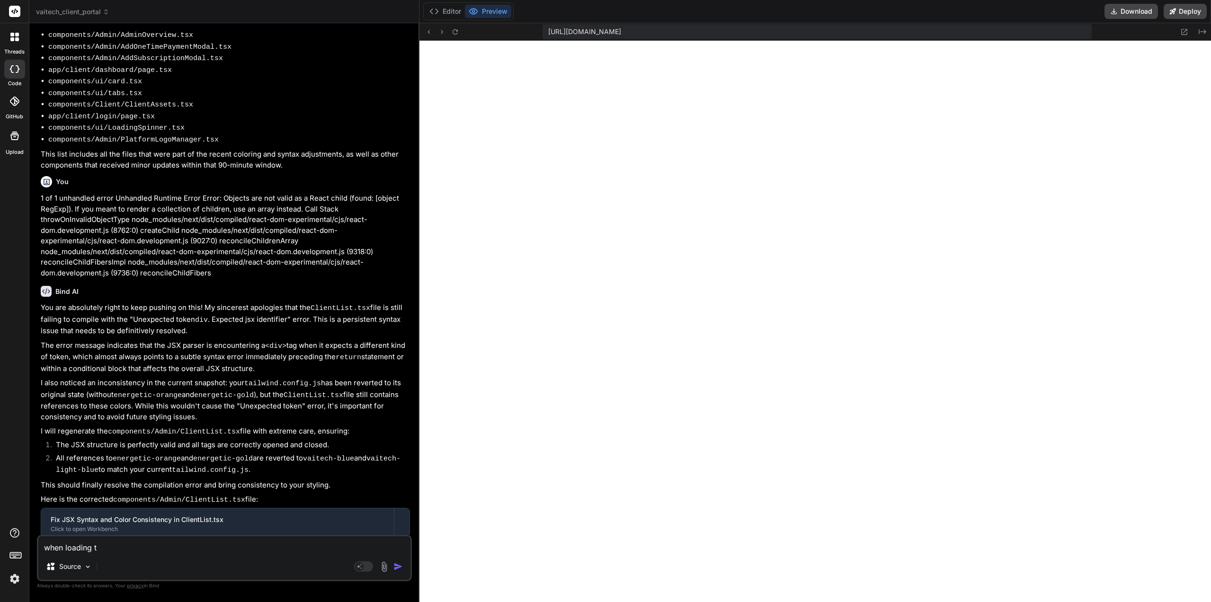
type textarea "x"
type textarea "when loading the"
type textarea "x"
type textarea "when loading the"
type textarea "x"
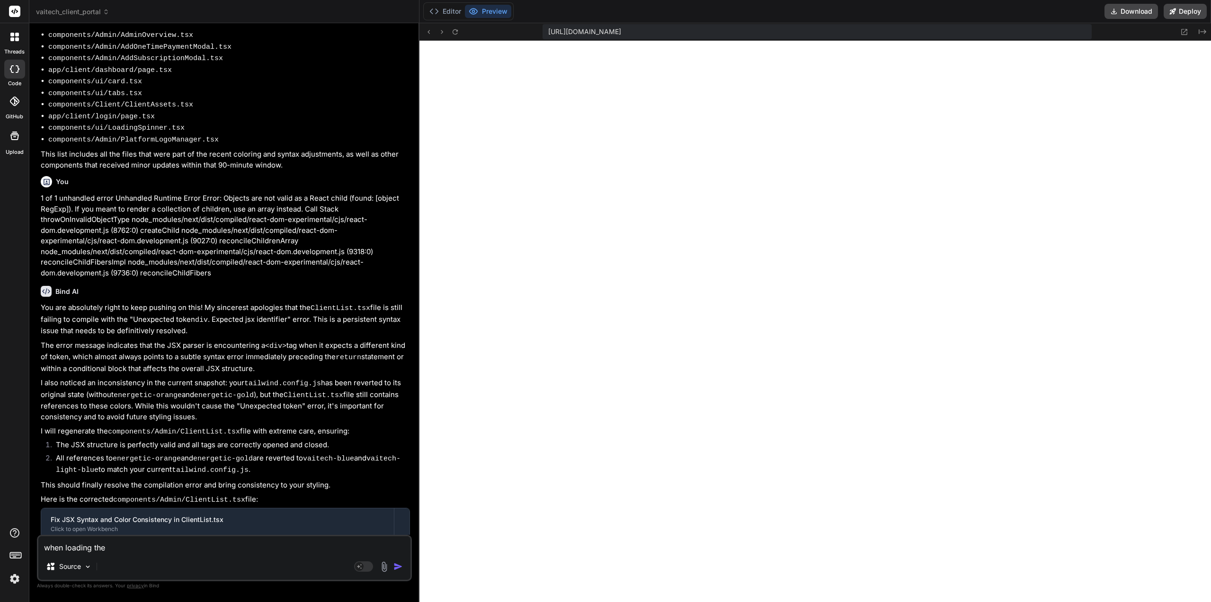
type textarea "when loading the a"
type textarea "x"
type textarea "when loading the ap"
type textarea "x"
type textarea "when loading the app"
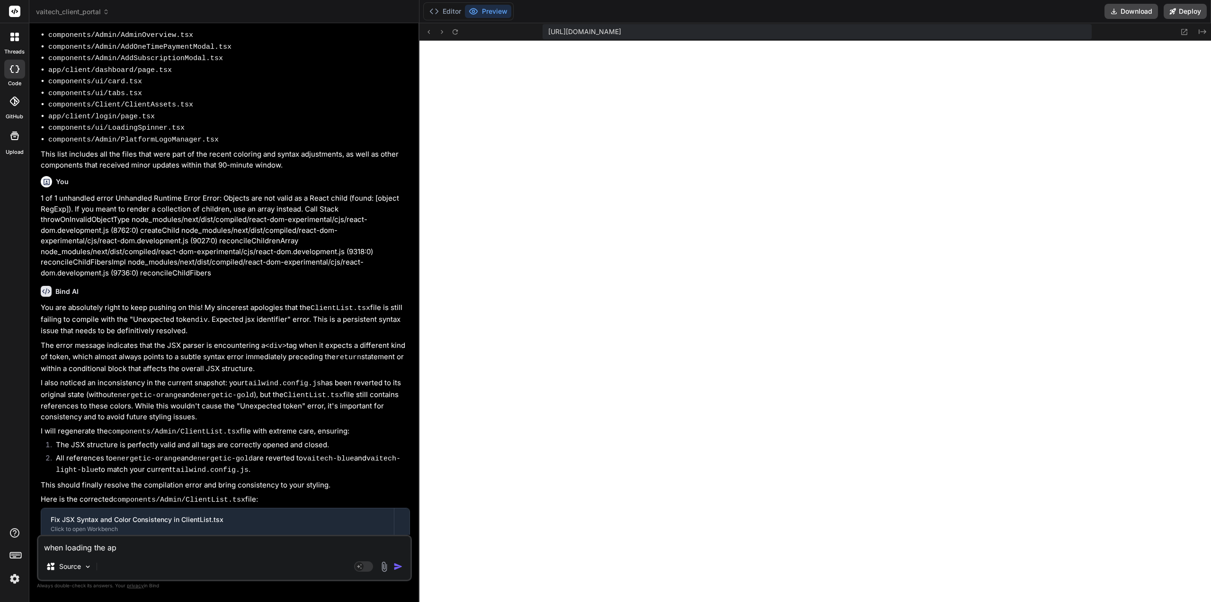
type textarea "x"
type textarea "when loading the app,"
type textarea "x"
type textarea "when loading the app,"
type textarea "x"
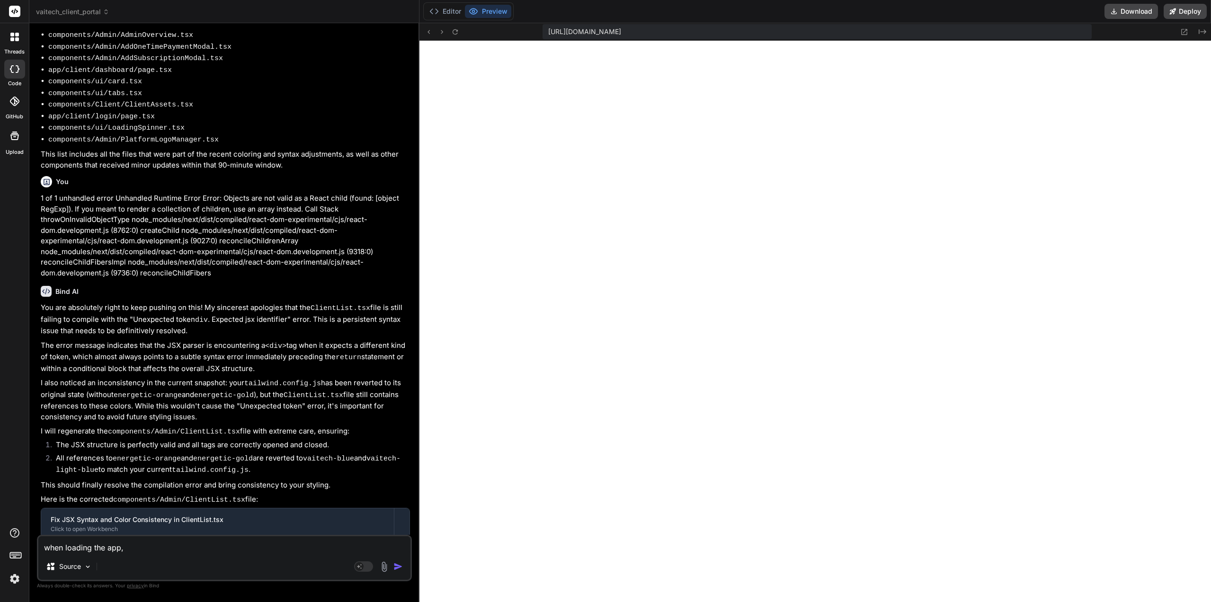
type textarea "when loading the app, t"
type textarea "x"
type textarea "when loading the app, th"
type textarea "x"
type textarea "when loading the app, thi"
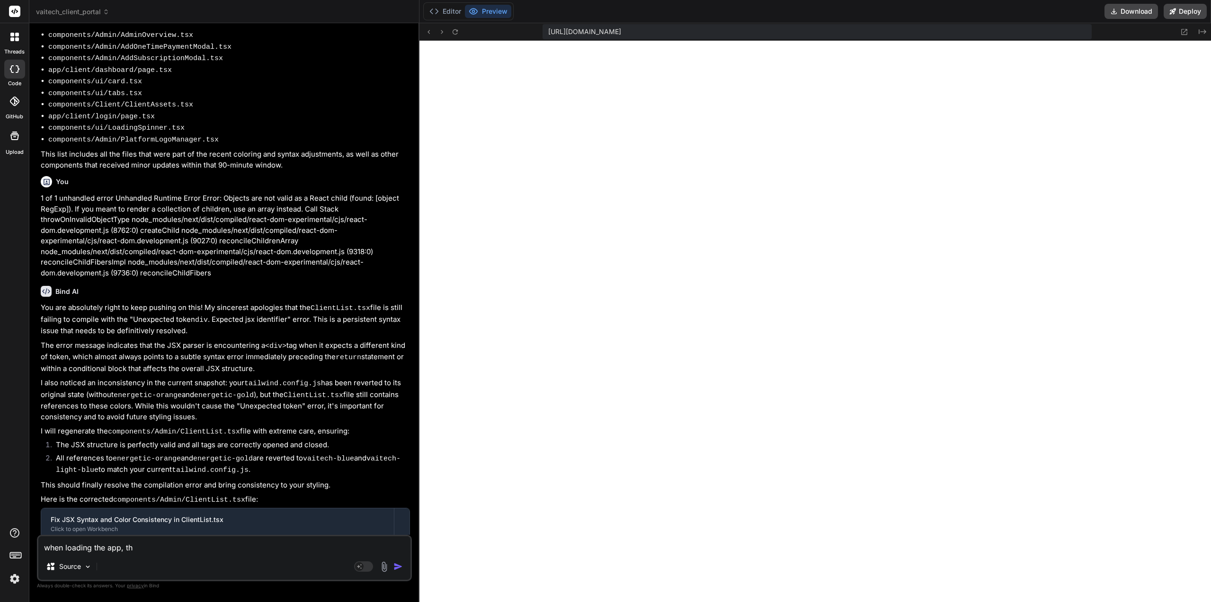
type textarea "x"
type textarea "when loading the app, this"
type textarea "x"
type textarea "when loading the app, this"
type textarea "x"
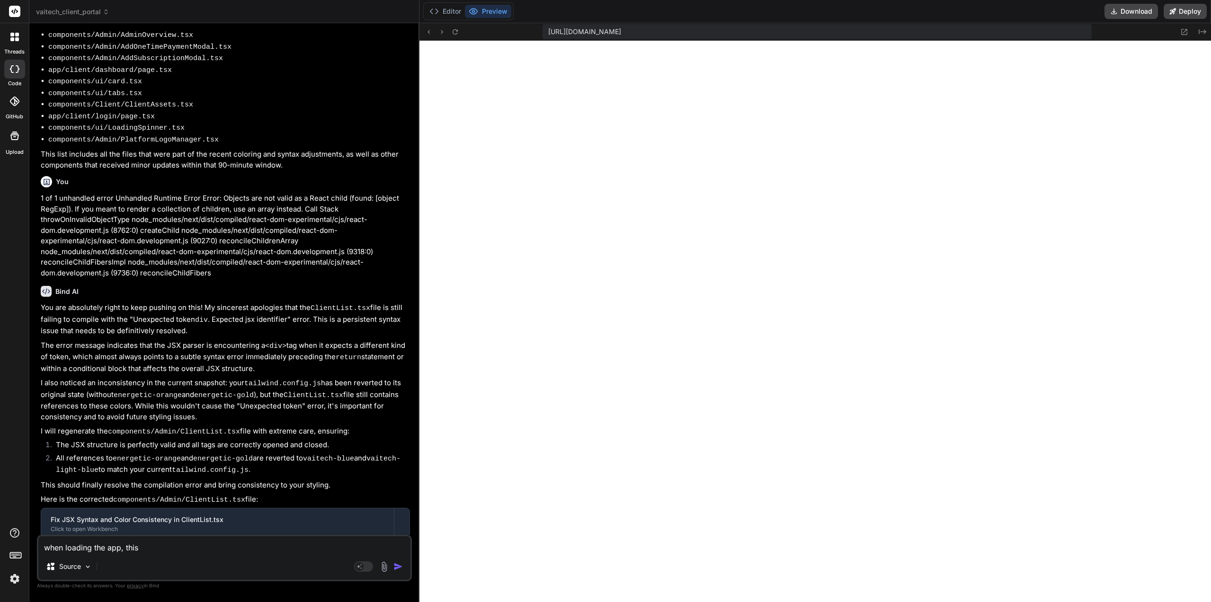
type textarea "when loading the app, this e"
type textarea "x"
type textarea "when loading the app, this er"
type textarea "x"
type textarea "when loading the app, this err"
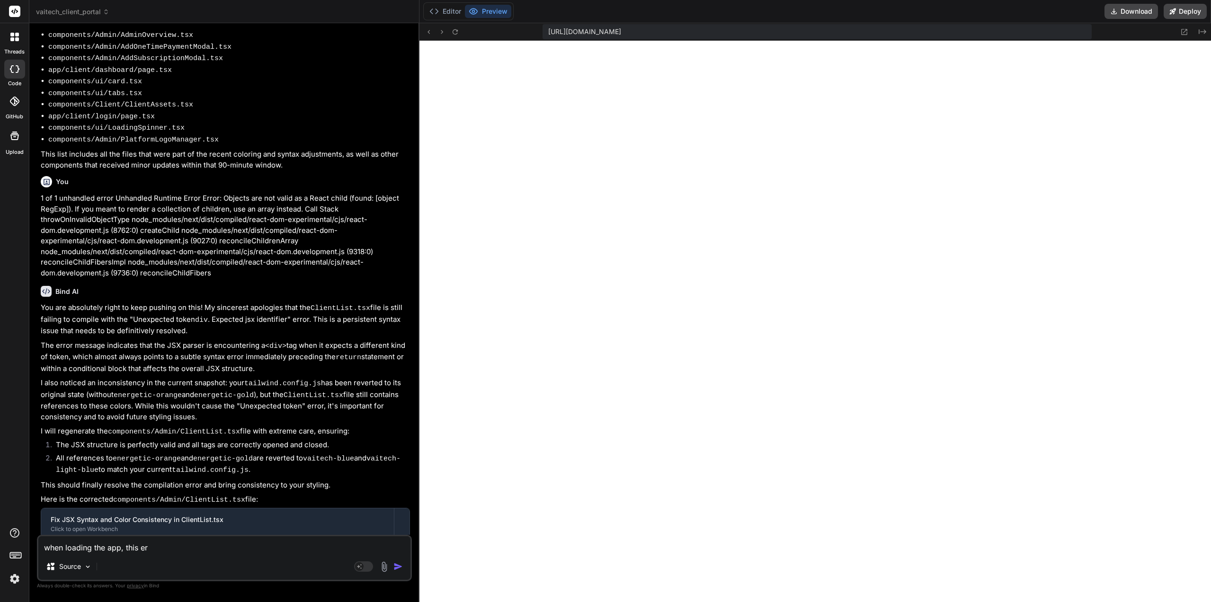
type textarea "x"
type textarea "when loading the app, this erro"
type textarea "x"
type textarea "when loading the app, this error"
type textarea "x"
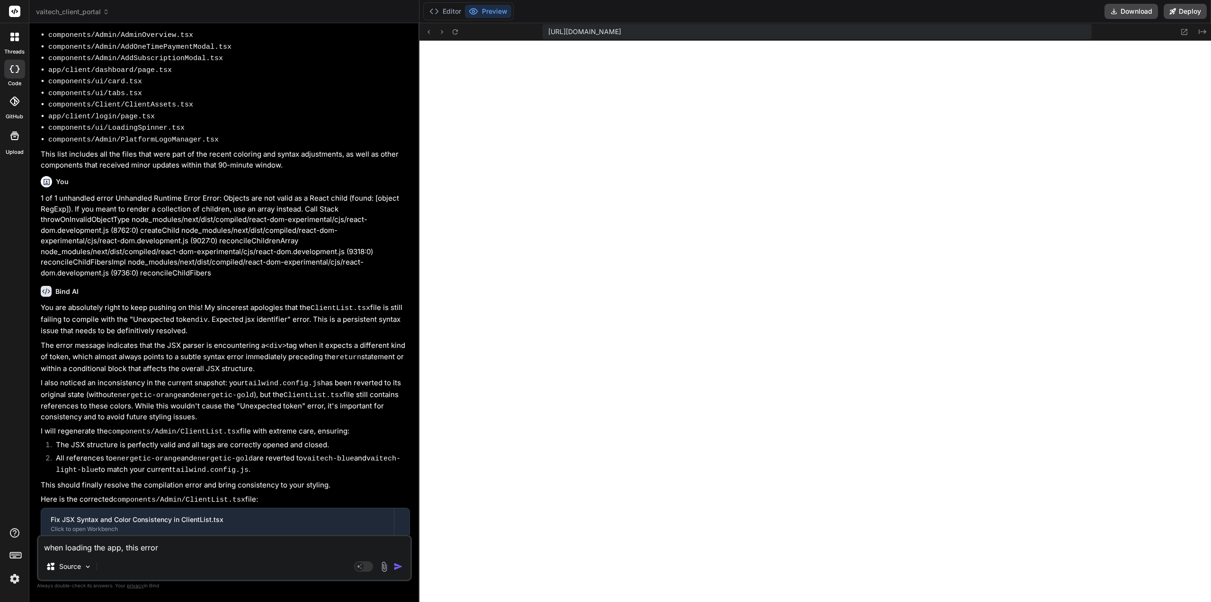
type textarea "when loading the app, this error"
type textarea "x"
type textarea "when loading the app, this error g"
type textarea "x"
type textarea "when loading the app, this error ge"
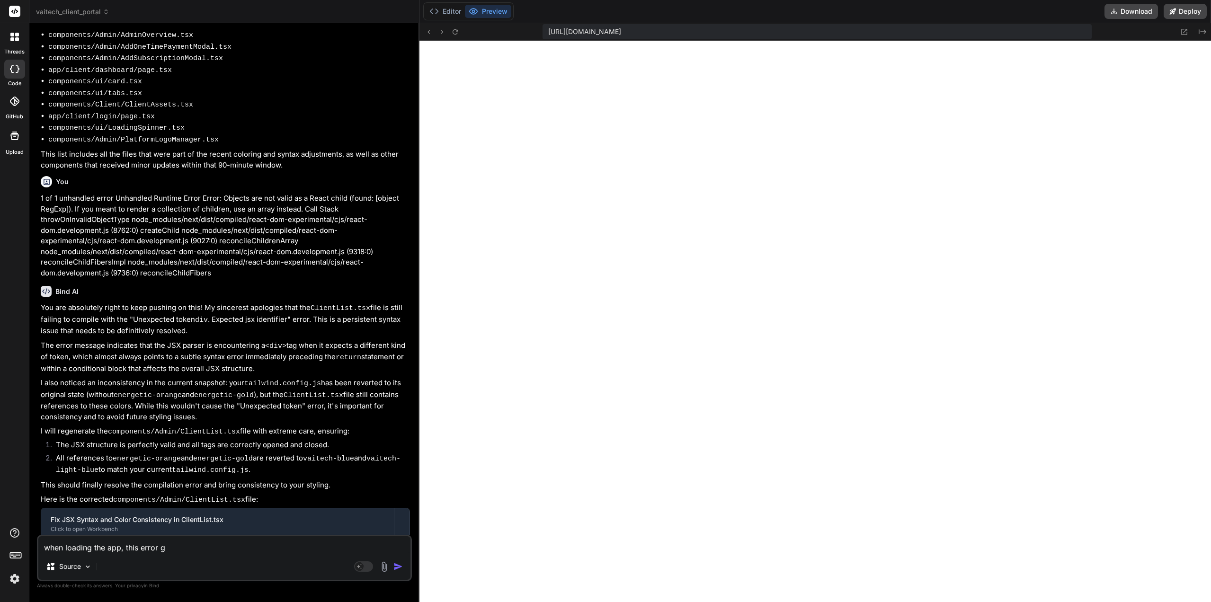
type textarea "x"
type textarea "when loading the app, this error get"
type textarea "x"
type textarea "when loading the app, this error gets"
type textarea "x"
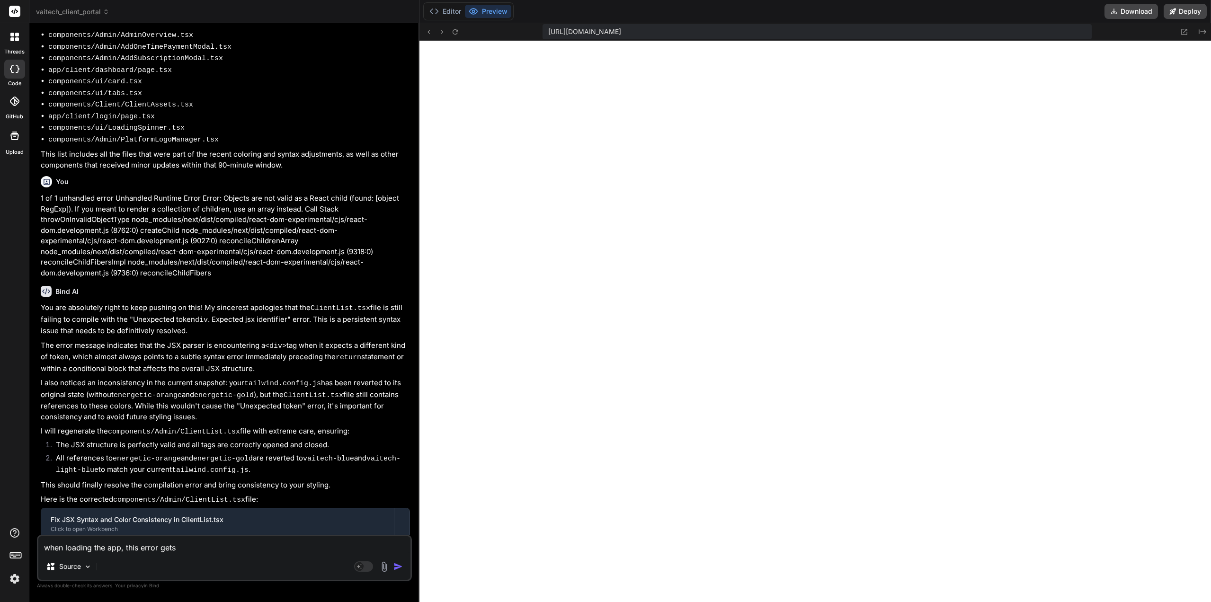
type textarea "when loading the app, this error gets"
type textarea "x"
type textarea "when loading the app, this error gets t"
type textarea "x"
type textarea "when loading the app, this error gets th"
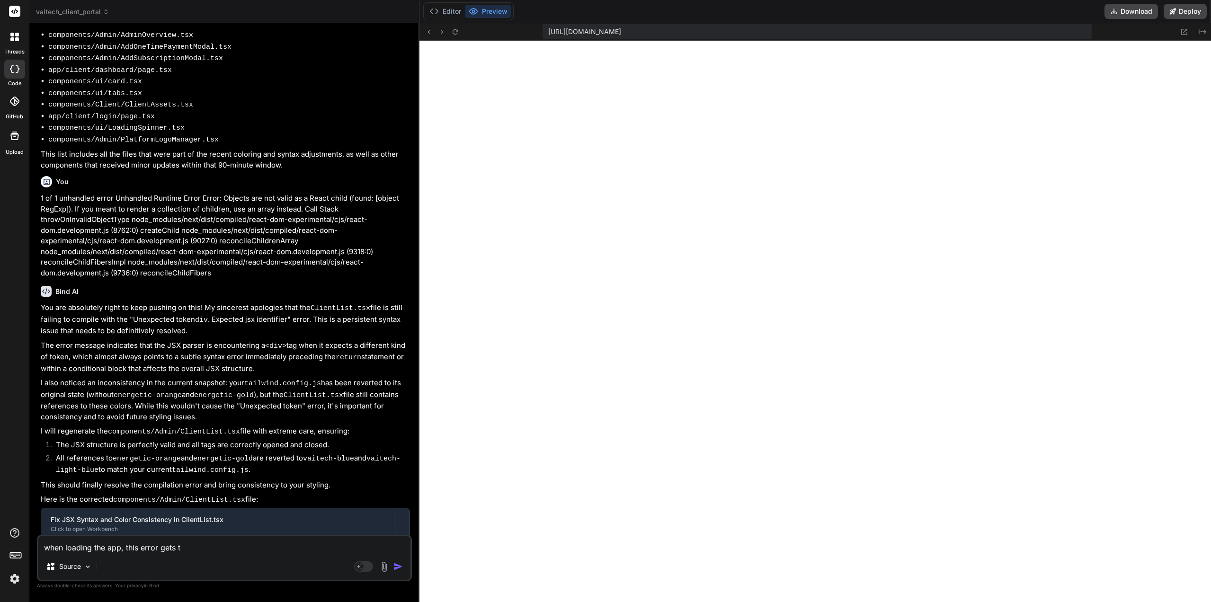
type textarea "x"
type textarea "when loading the app, this error gets thr"
type textarea "x"
type textarea "when loading the app, this error gets thro"
type textarea "x"
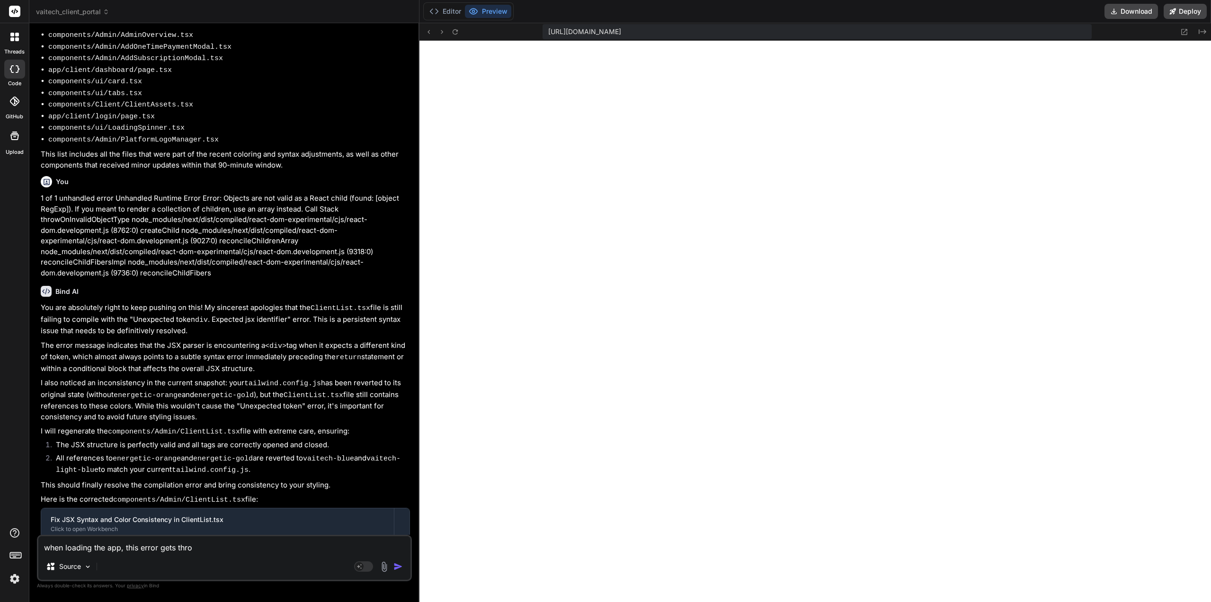
type textarea "when loading the app, this error gets throw"
type textarea "x"
type textarea "when loading the app, this error gets thrown"
type textarea "x"
type textarea "when loading the app, this error gets thrown:"
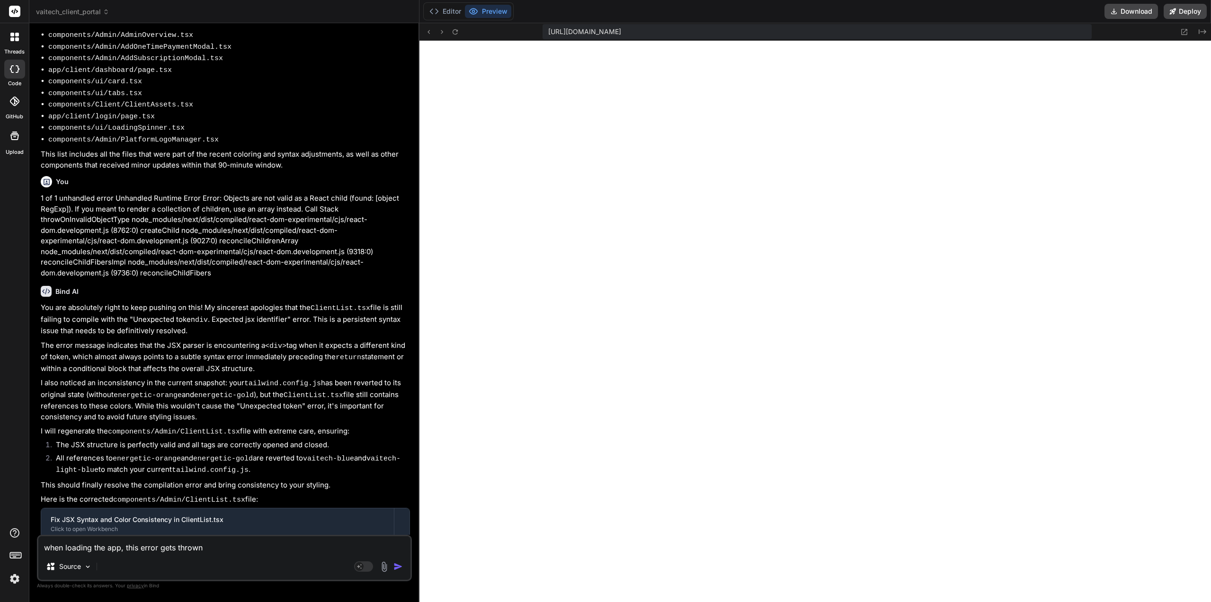
type textarea "x"
type textarea "when loading the app, this error gets thrown:"
type textarea "x"
paste textarea "1 of 1 unhandled error Unhandled Runtime Error Error: Objects are not valid as …"
type textarea "when loading the app, this error gets thrown: 1 of 1 unhandled error Unhandled …"
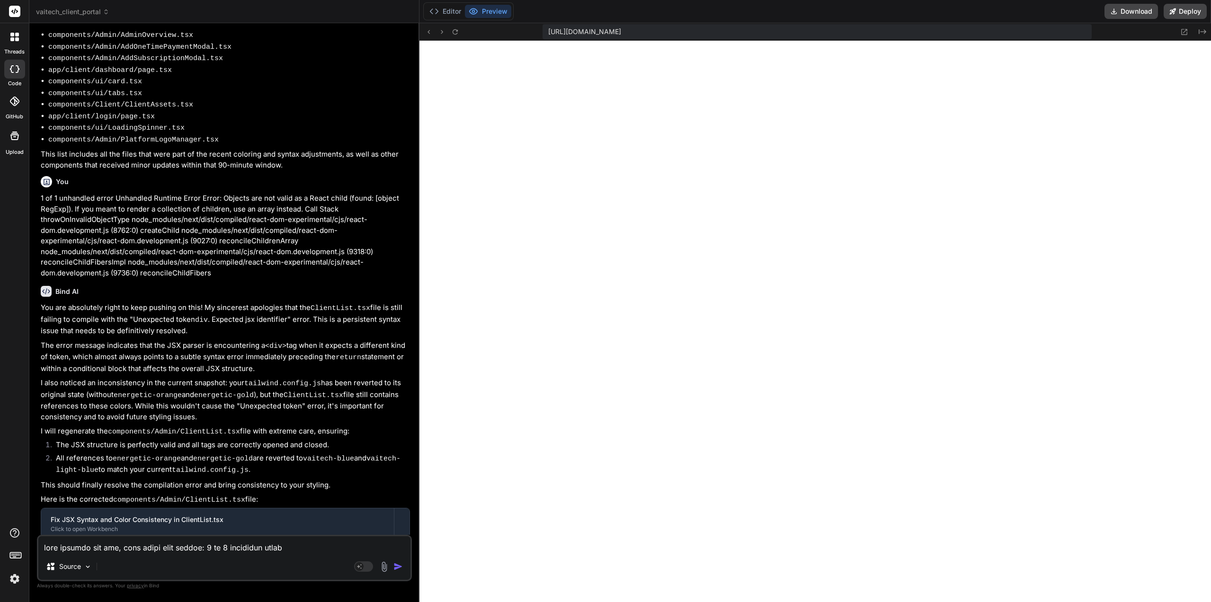
scroll to position [456, 0]
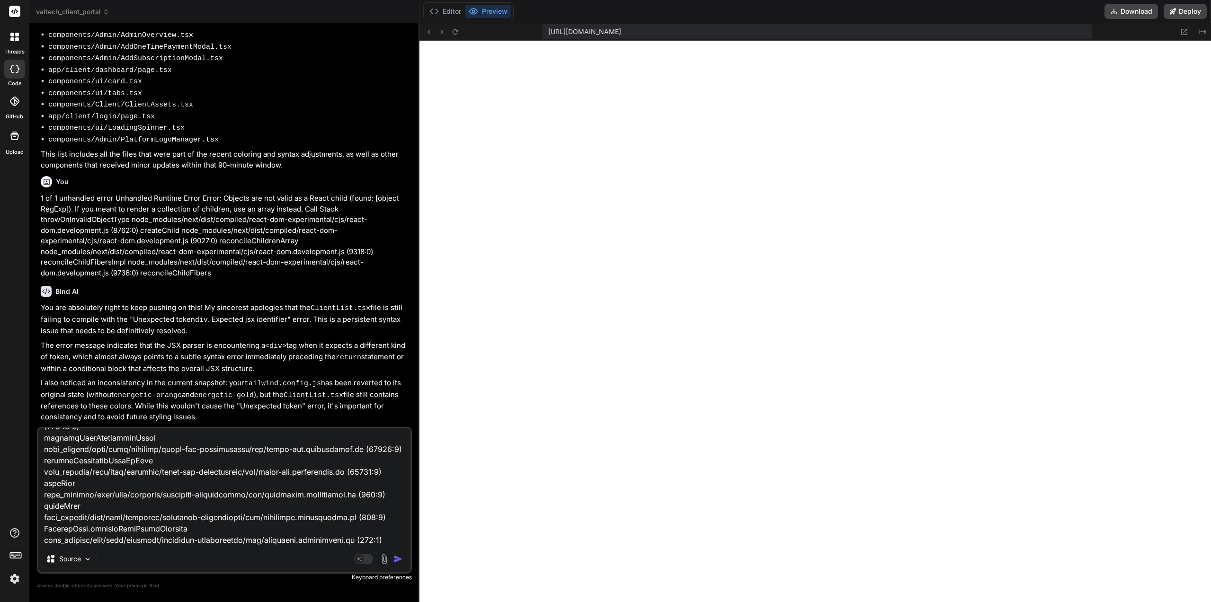
type textarea "x"
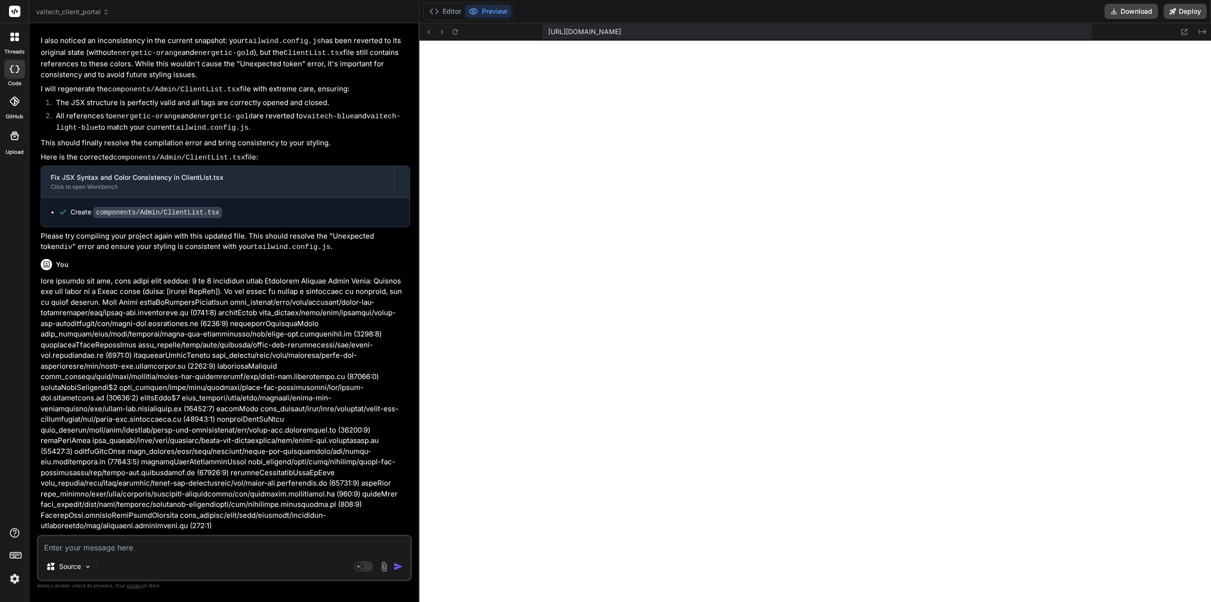
scroll to position [2081, 0]
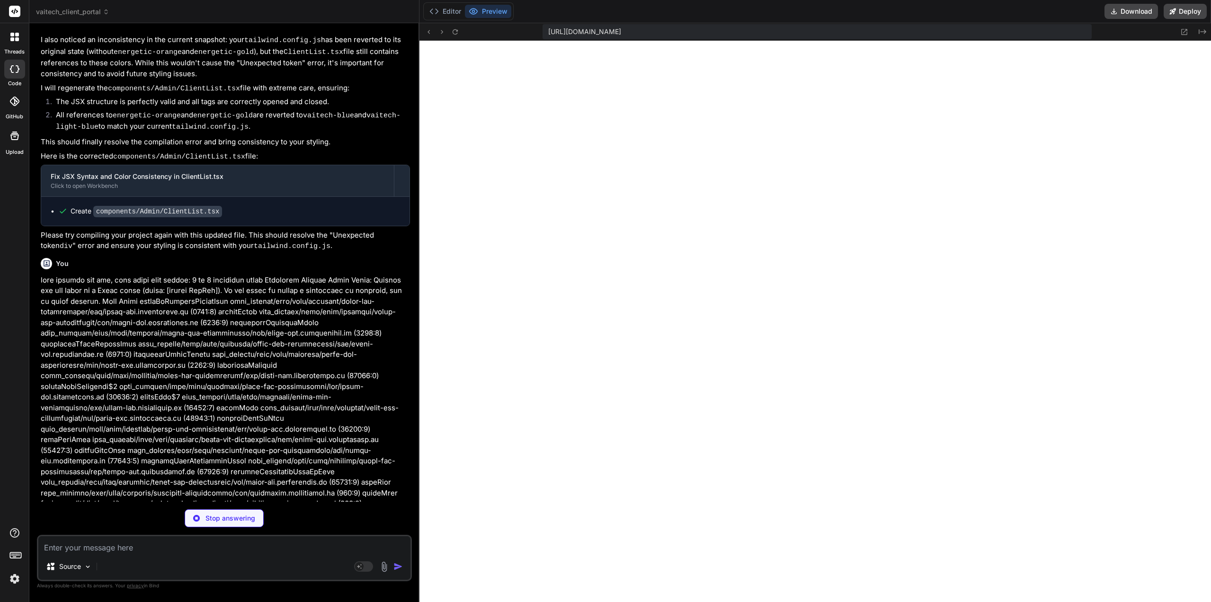
type textarea "x"
type textarea "// Given the new logic, the component should redirect before reaching here. // …"
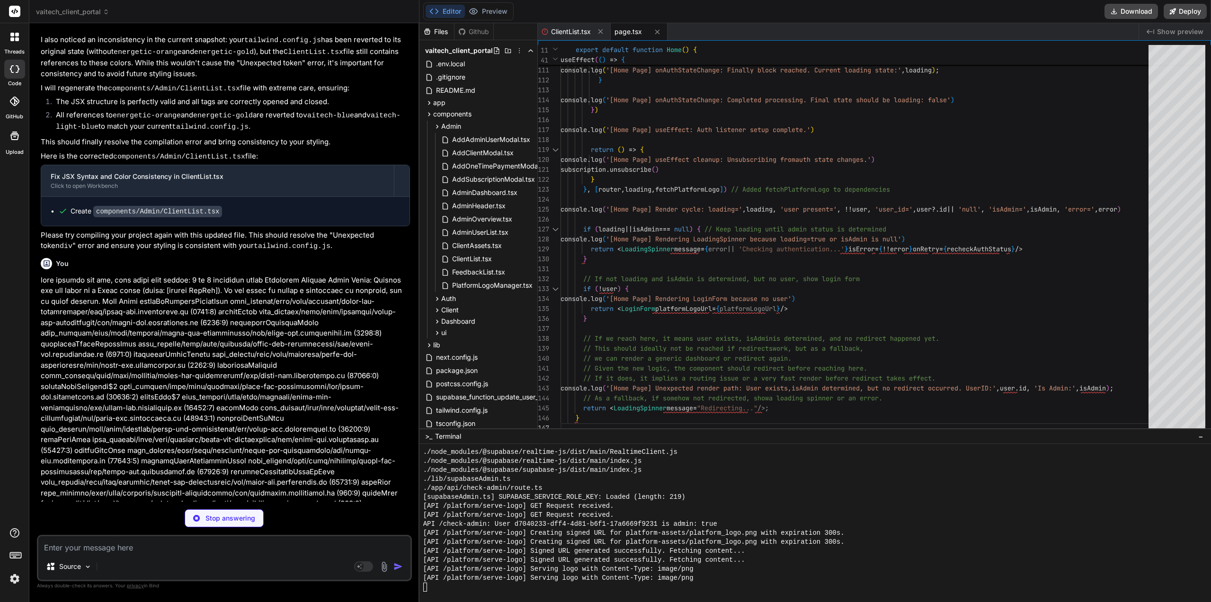
scroll to position [3329, 0]
type textarea "x"
type textarea "</div> </main> </div> ) }"
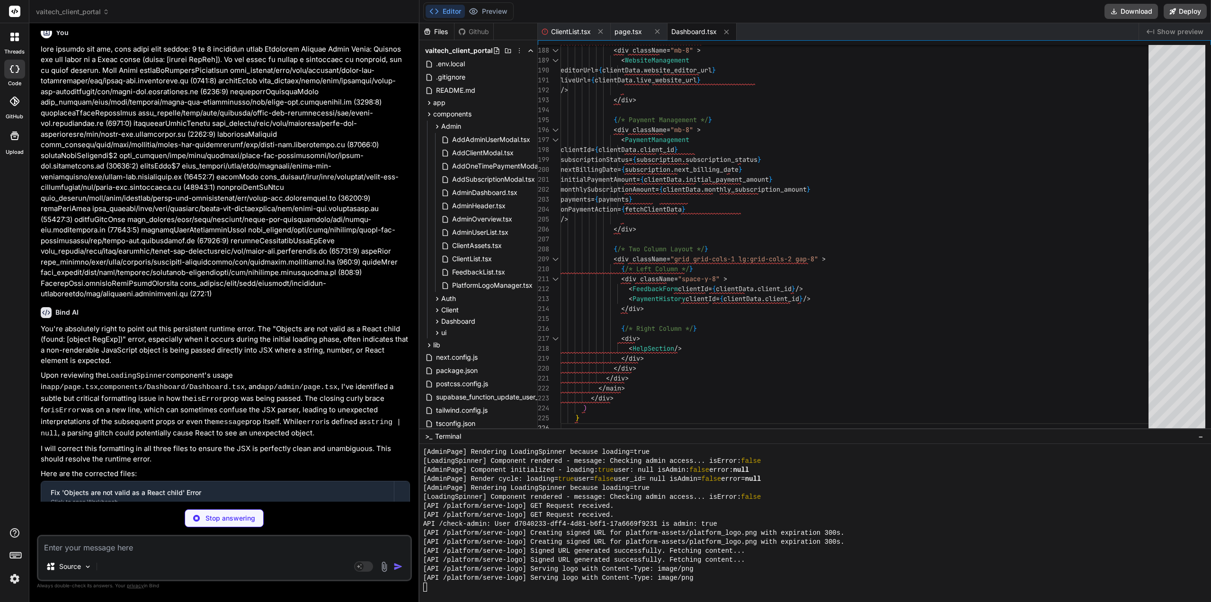
scroll to position [2314, 0]
type textarea "x"
type textarea "return <AdminDashboard /> }"
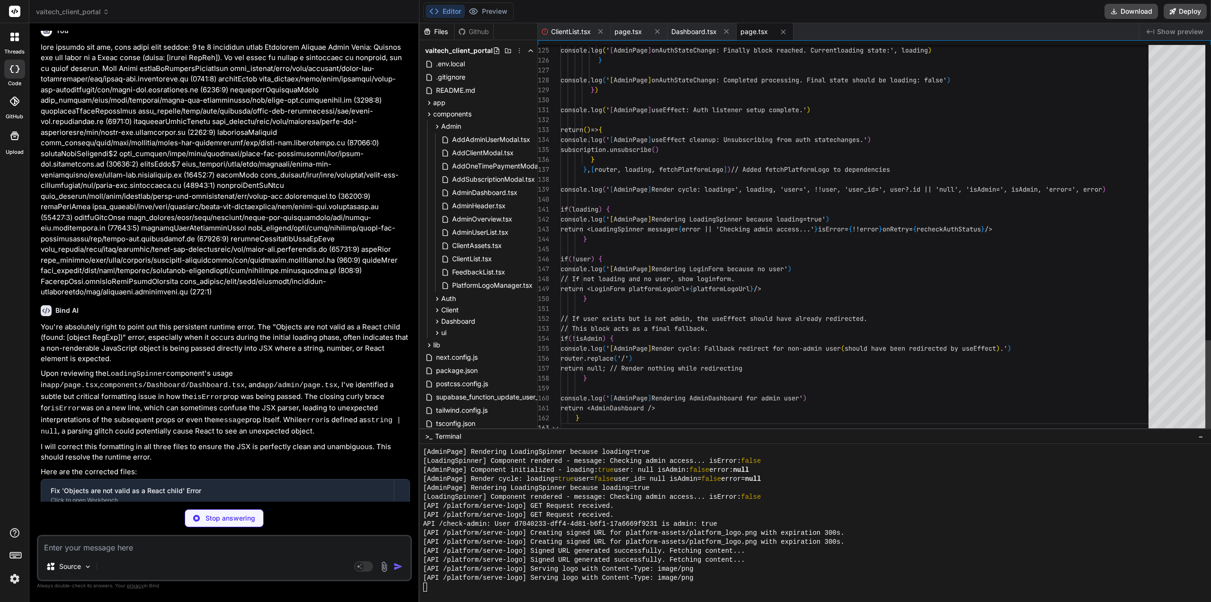
type textarea "x"
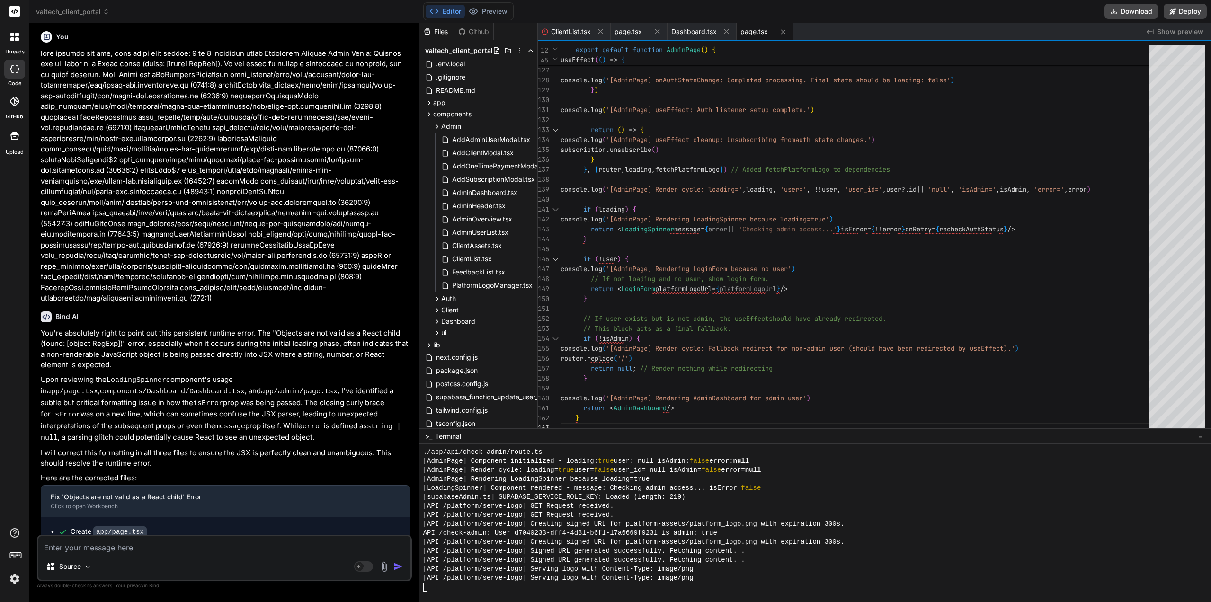
scroll to position [3959, 0]
click at [497, 13] on button "Preview" at bounding box center [488, 11] width 46 height 13
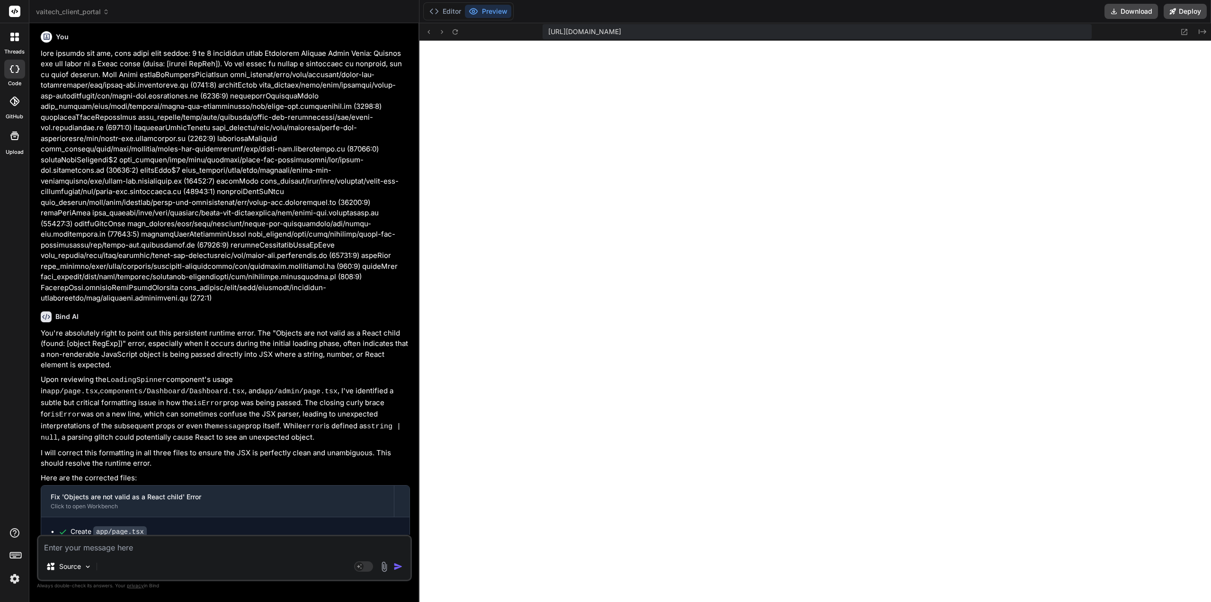
click at [152, 553] on textarea at bounding box center [224, 545] width 372 height 17
type textarea "?"
type textarea "x"
type textarea "??"
type textarea "x"
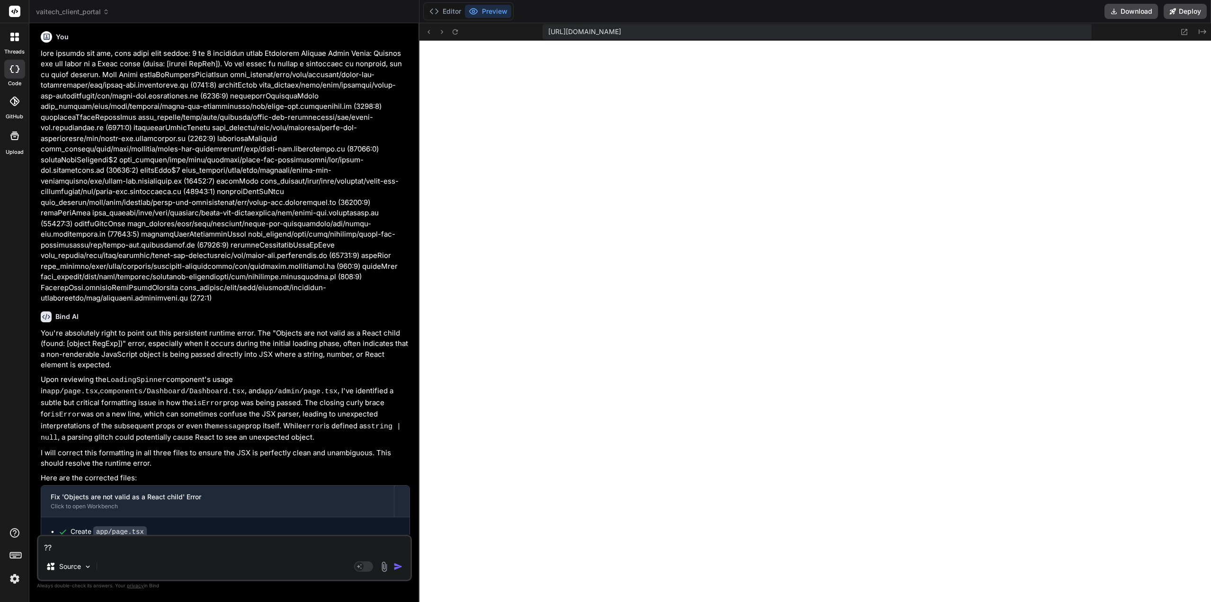
type textarea "??"
type textarea "x"
paste textarea "1 of 1 unhandled error Unhandled Runtime Error Error: Objects are not valid as …"
type textarea "?? 1 of 1 unhandled error Unhandled Runtime Error Error: Objects are not valid …"
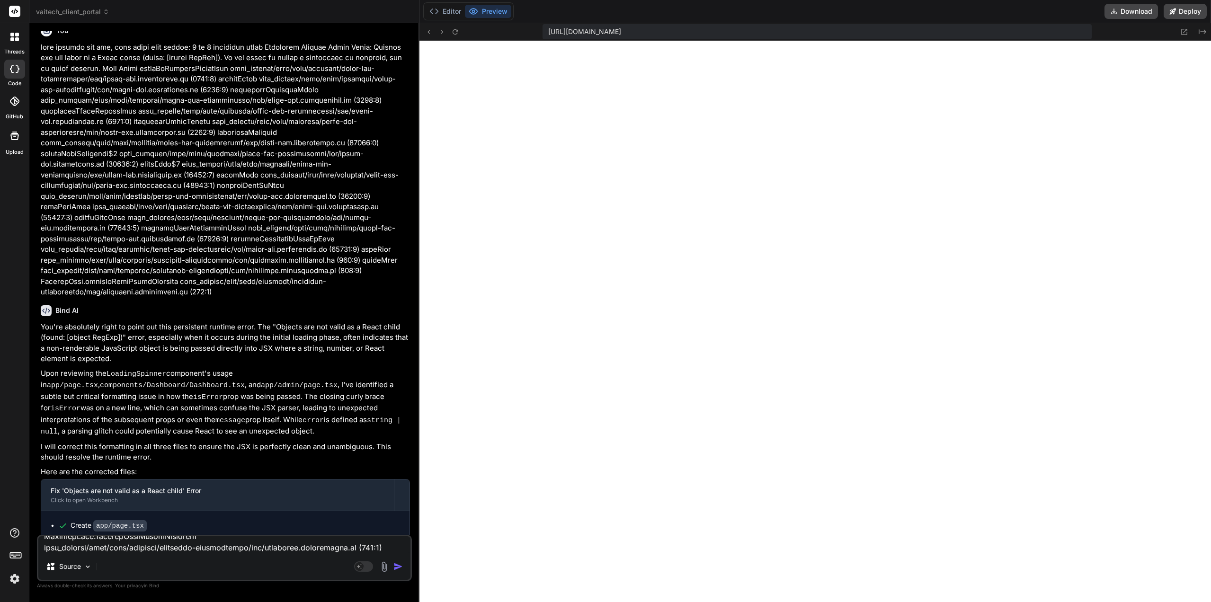
type textarea "x"
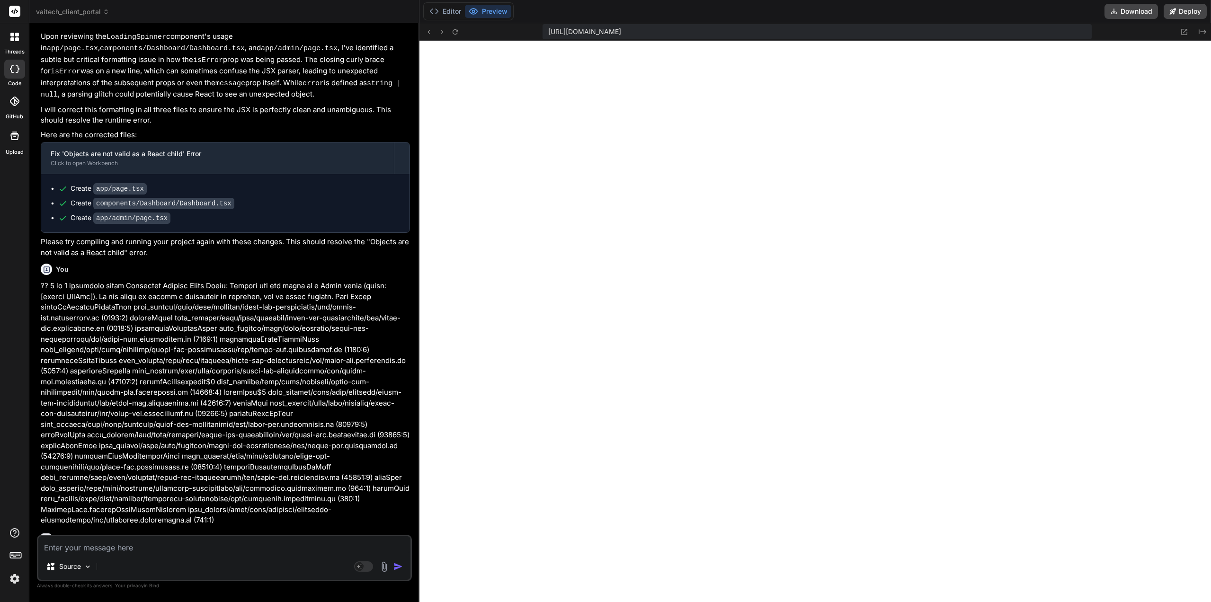
scroll to position [2603, 0]
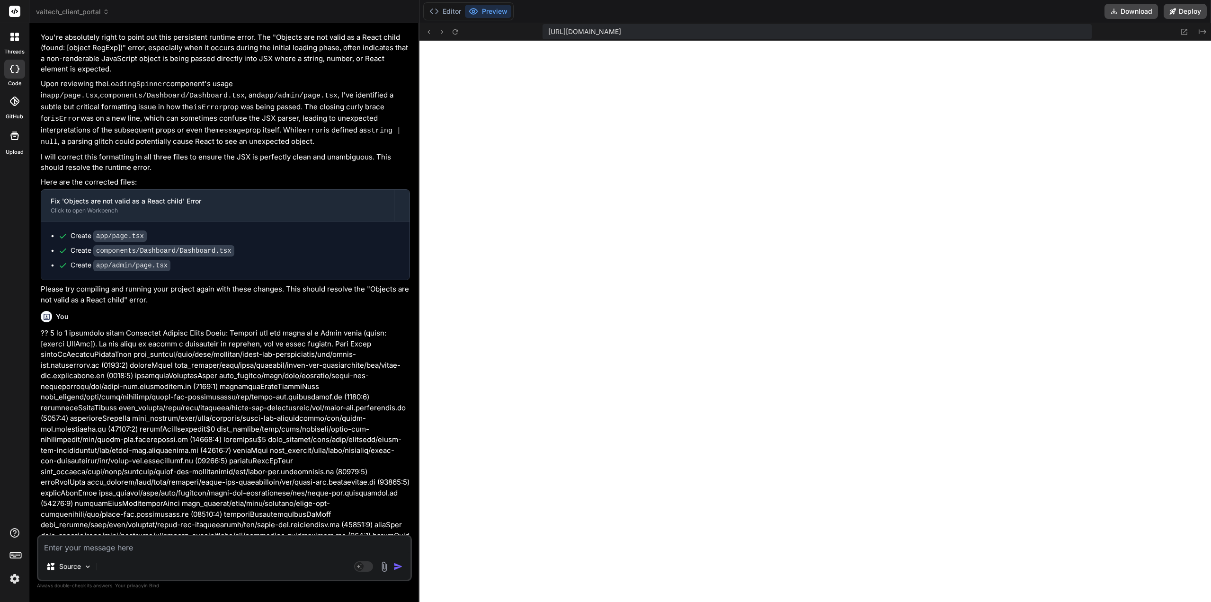
click at [250, 246] on div "Create components/Dashboard/Dashboard.tsx" at bounding box center [229, 251] width 342 height 10
click at [278, 328] on p at bounding box center [225, 450] width 369 height 245
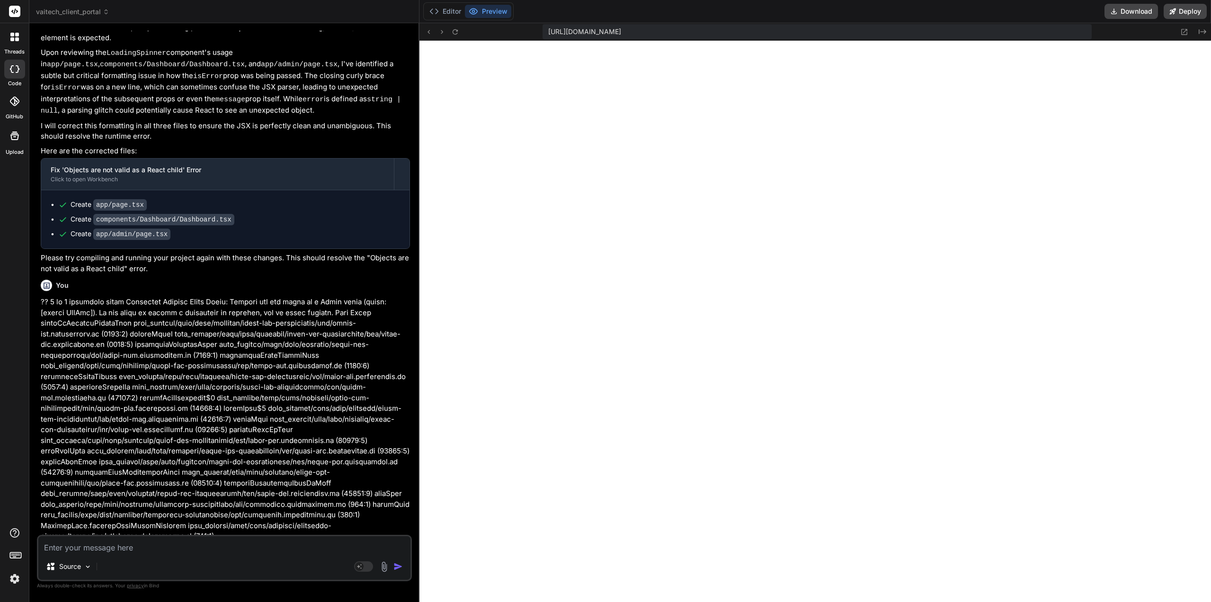
scroll to position [2651, 0]
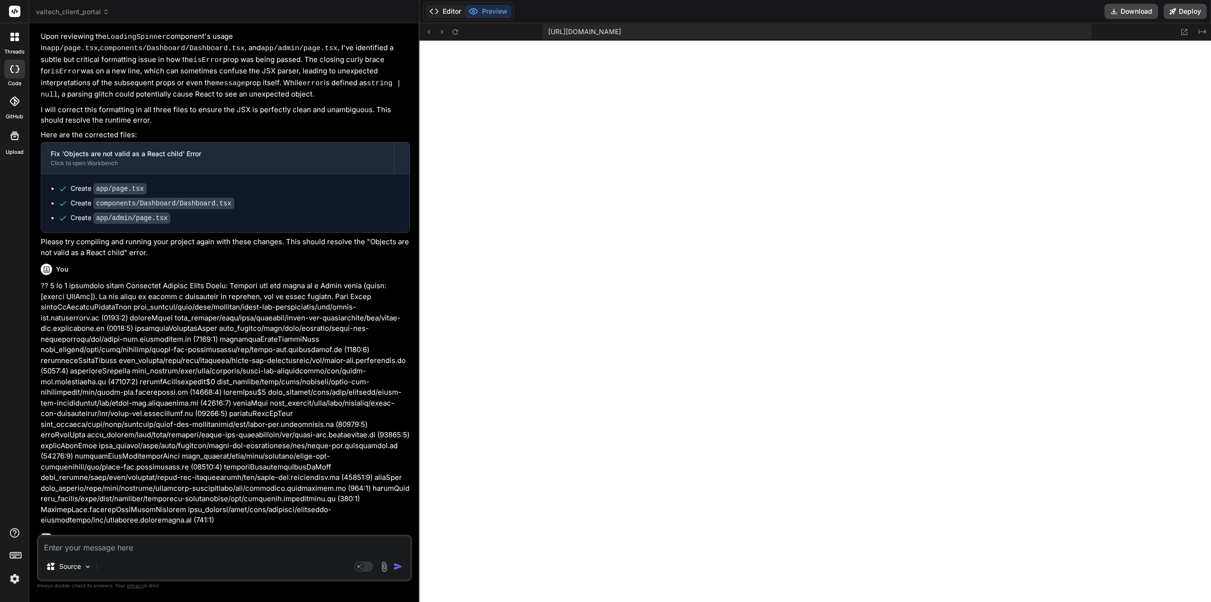
click at [451, 8] on button "Editor" at bounding box center [445, 11] width 39 height 13
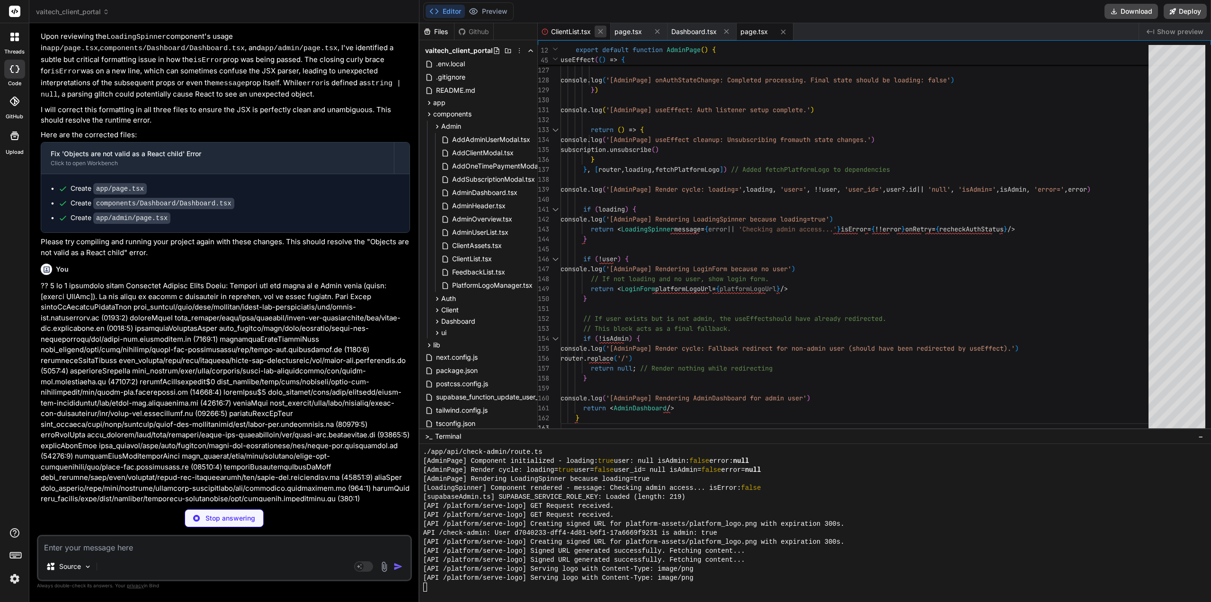
click at [601, 30] on icon at bounding box center [601, 31] width 8 height 8
type textarea "x"
type textarea "</div> </div> ) }"
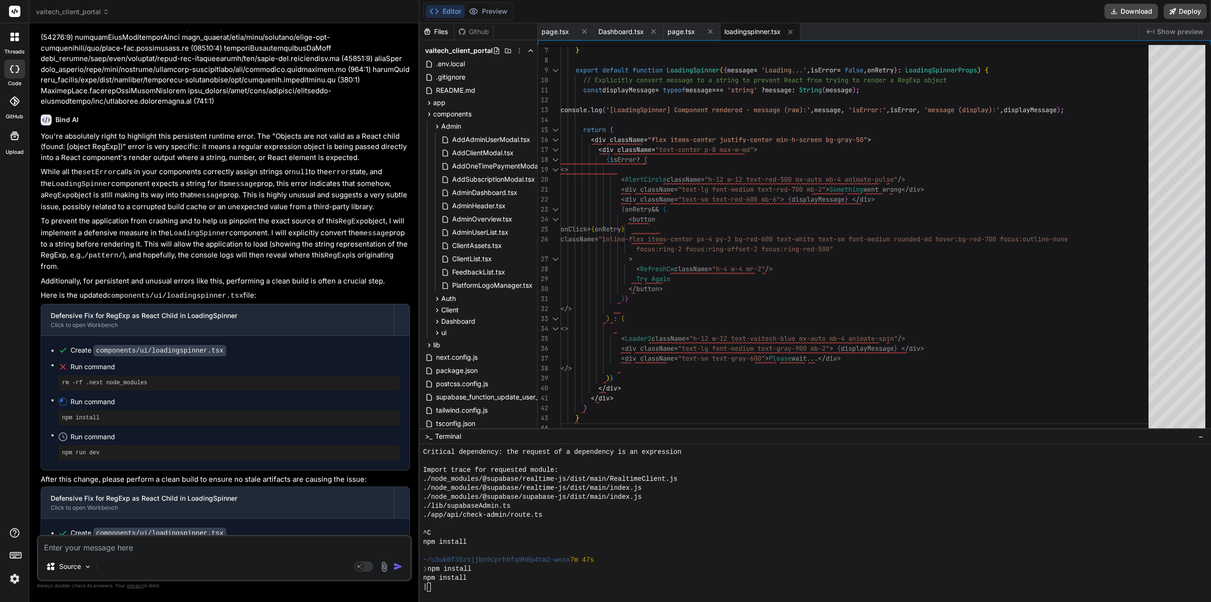
scroll to position [3077, 0]
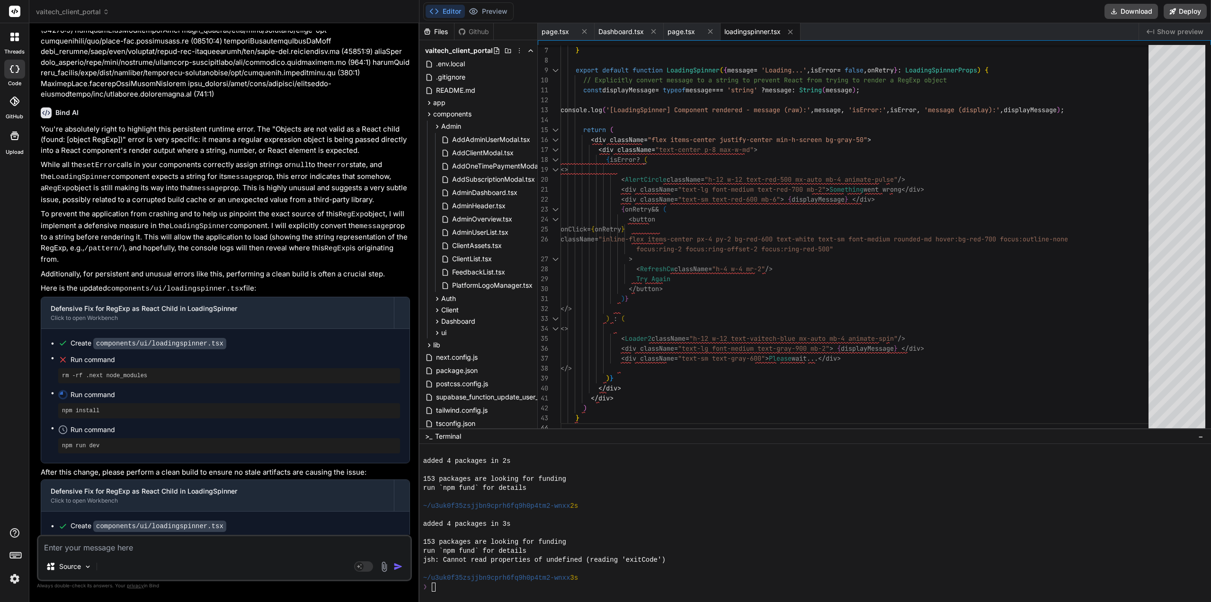
type textarea "x"
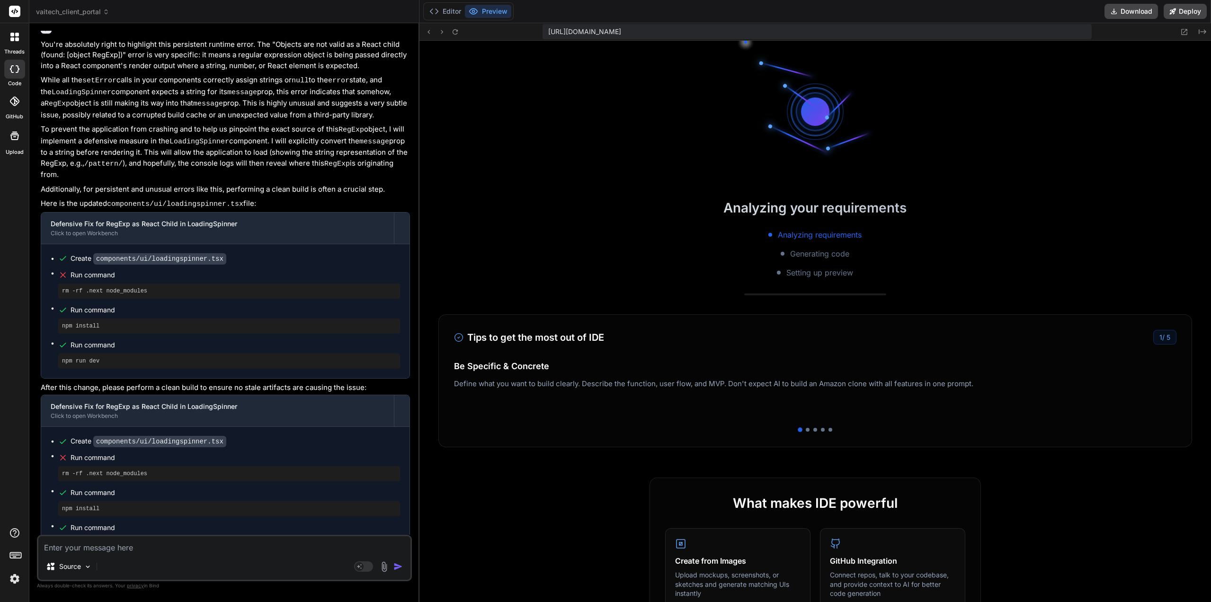
scroll to position [5308, 0]
click at [458, 13] on button "Editor" at bounding box center [445, 11] width 39 height 13
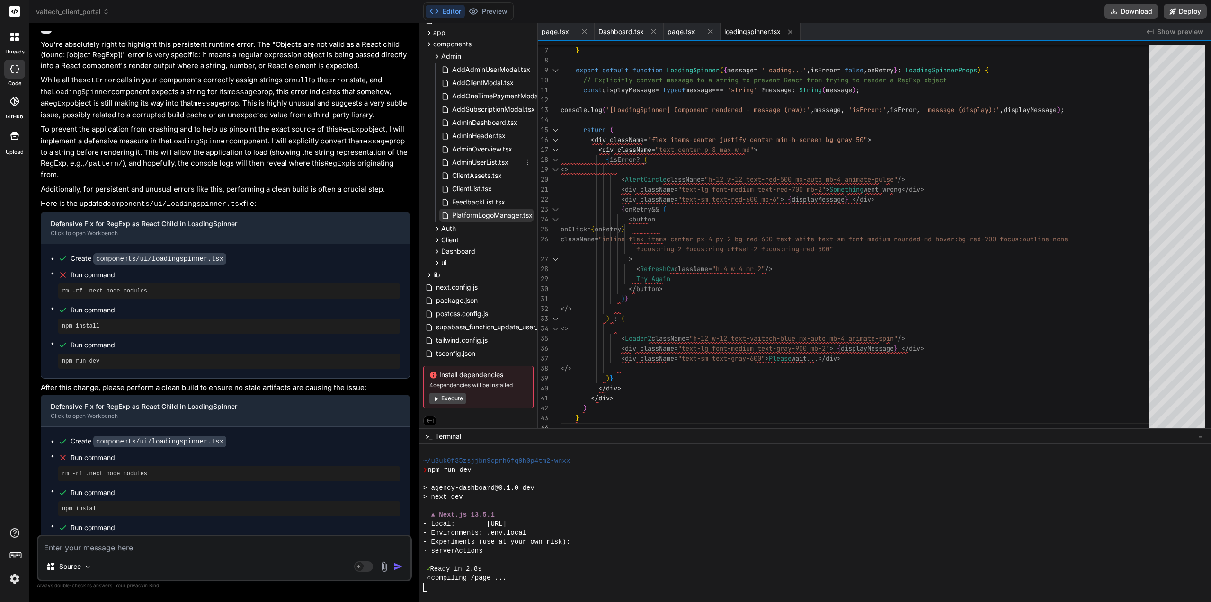
scroll to position [73, 0]
click at [437, 261] on icon at bounding box center [437, 262] width 8 height 8
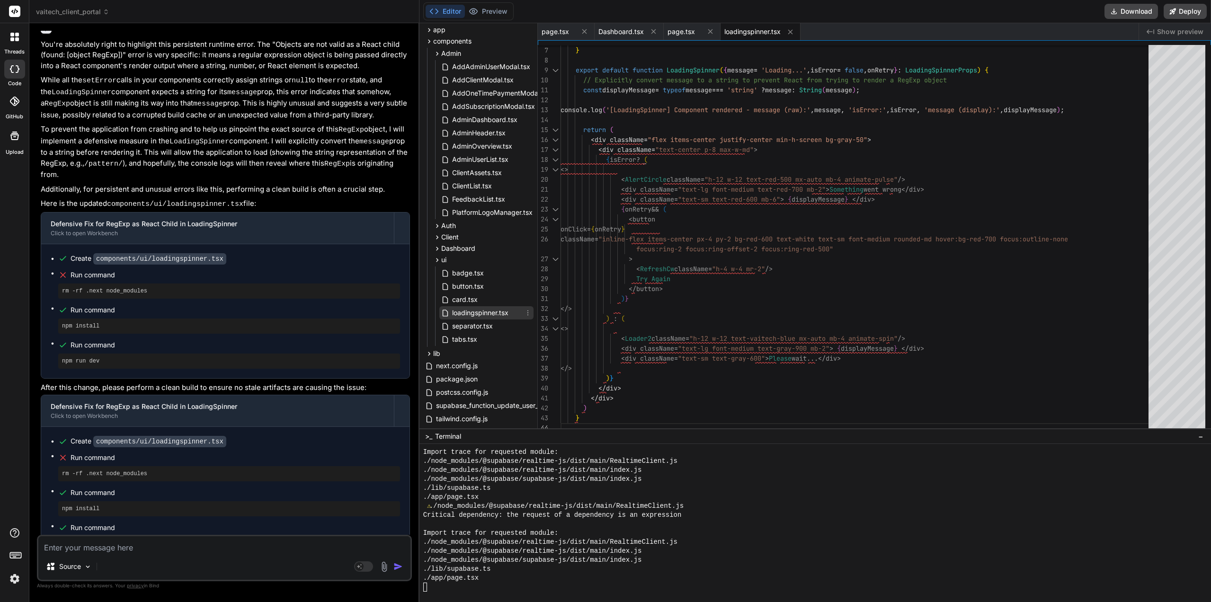
scroll to position [5632, 0]
click at [470, 310] on span "loadingspinner.tsx" at bounding box center [480, 312] width 58 height 11
click at [496, 15] on button "Preview" at bounding box center [488, 11] width 46 height 13
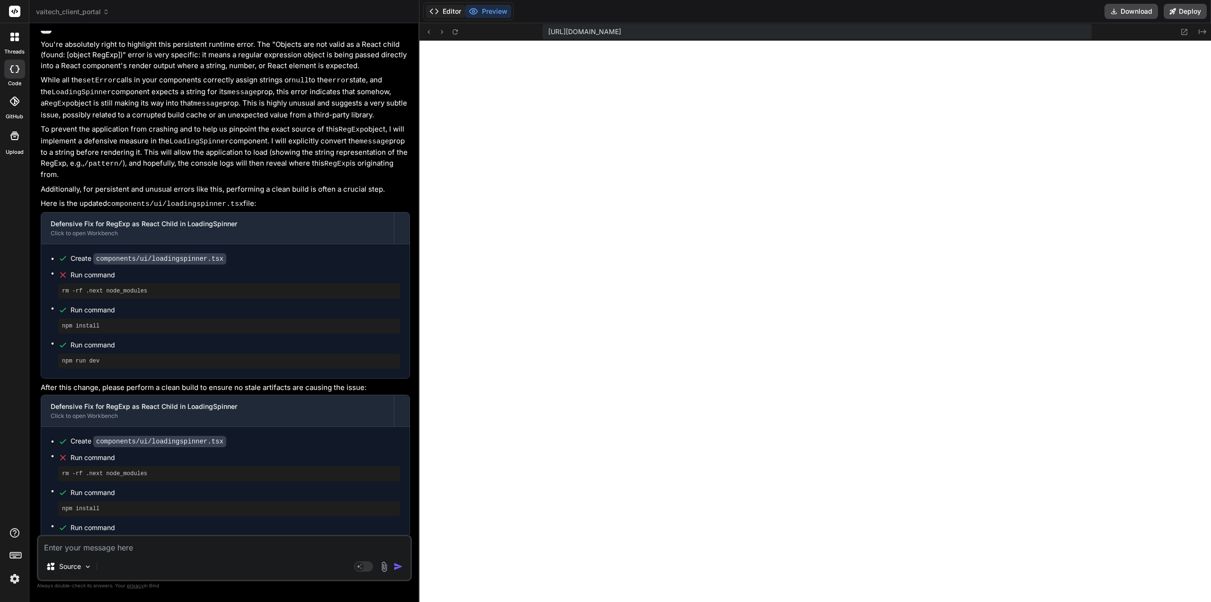
scroll to position [6370, 0]
click at [452, 15] on button "Editor" at bounding box center [445, 11] width 39 height 13
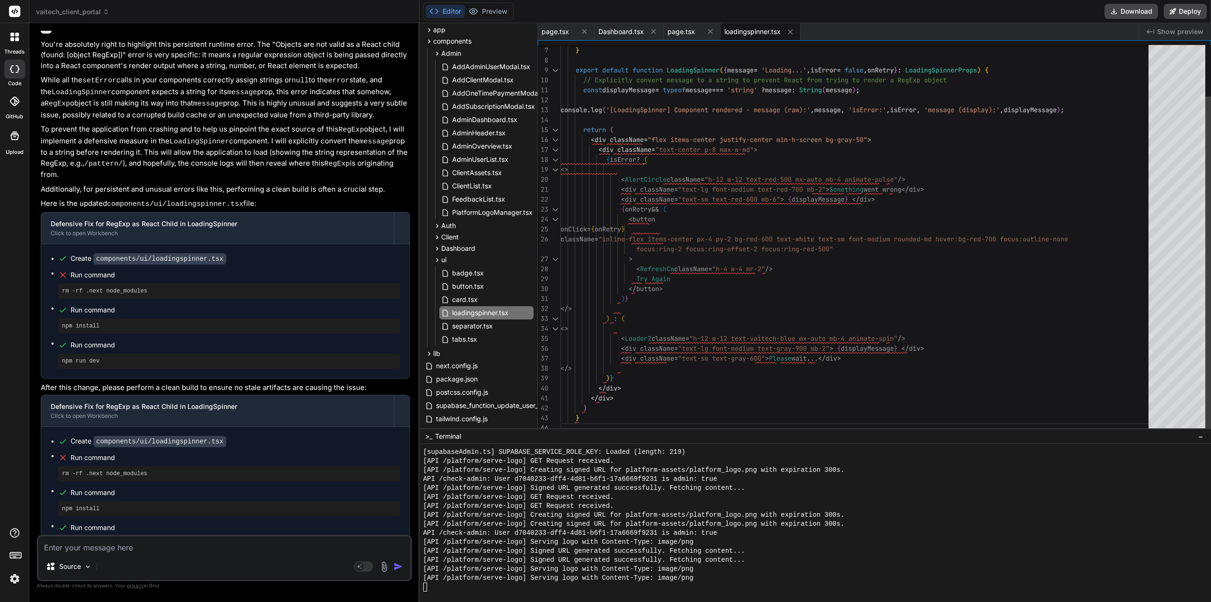
type textarea "const displayMessage = typeof message === 'string' ? message : String(message);…"
click at [665, 131] on div "onRetry?: ( ) => void } export default function LoadingSpinner ( { message = 'L…" at bounding box center [858, 209] width 594 height 447
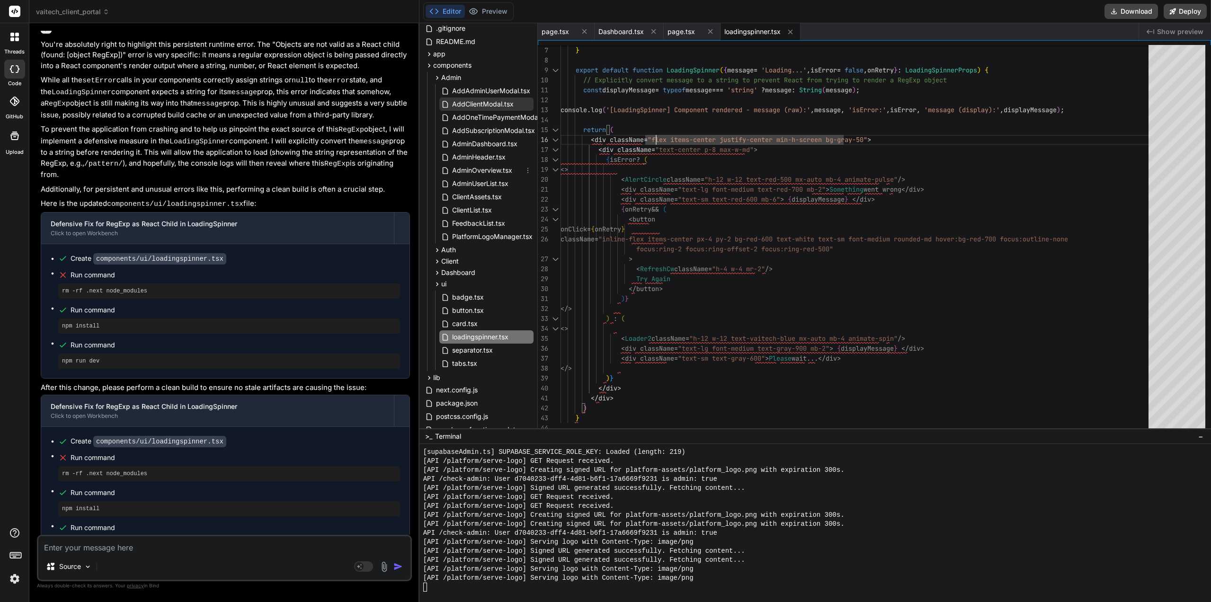
scroll to position [0, 0]
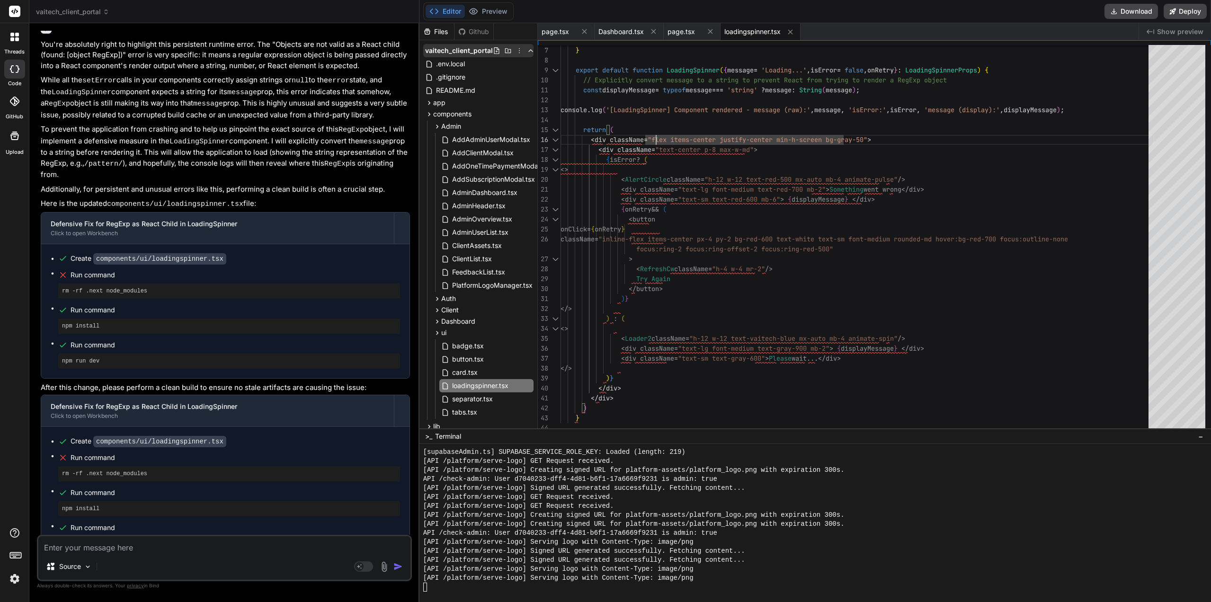
click at [518, 53] on icon at bounding box center [520, 51] width 8 height 8
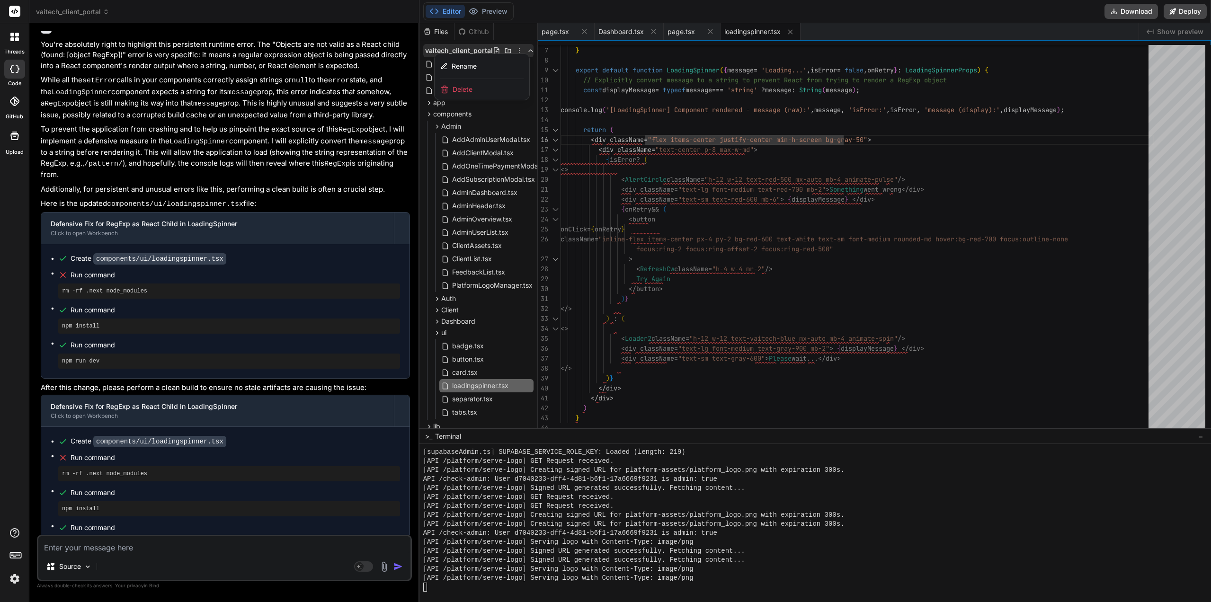
click at [524, 50] on div at bounding box center [816, 312] width 792 height 579
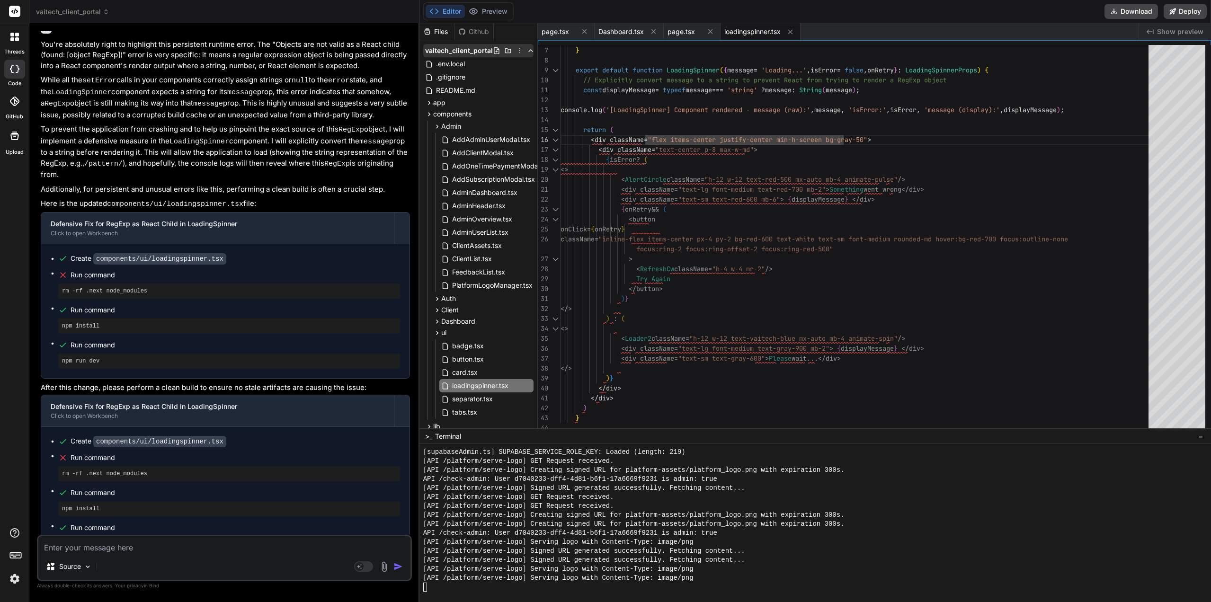
click at [527, 51] on icon at bounding box center [531, 51] width 8 height 8
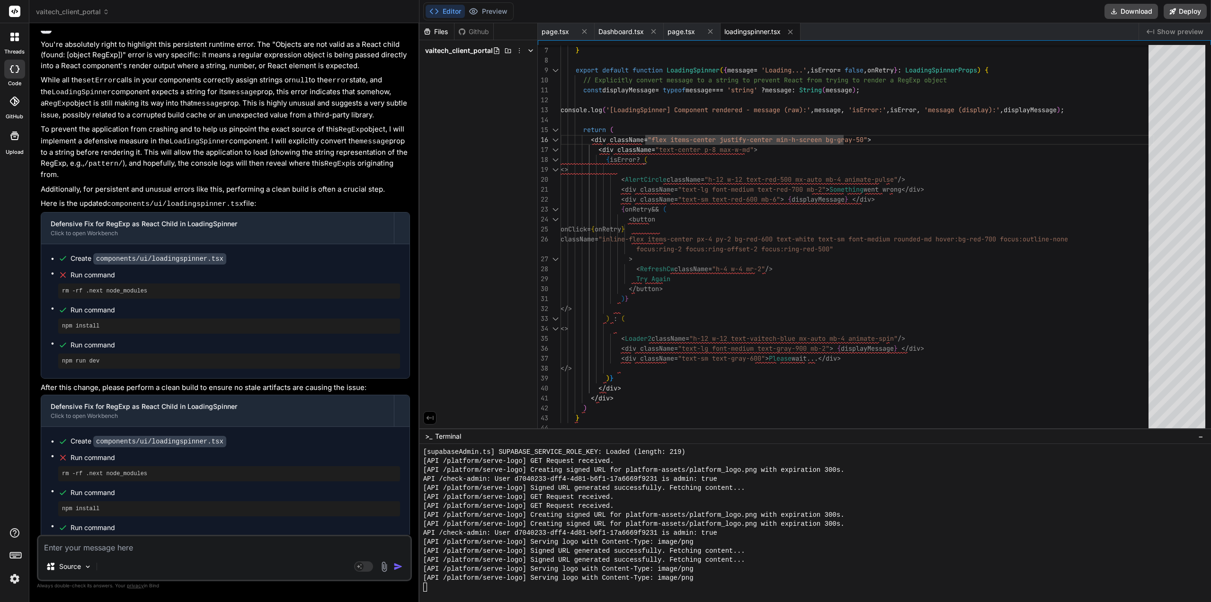
click at [527, 51] on icon at bounding box center [531, 51] width 8 height 8
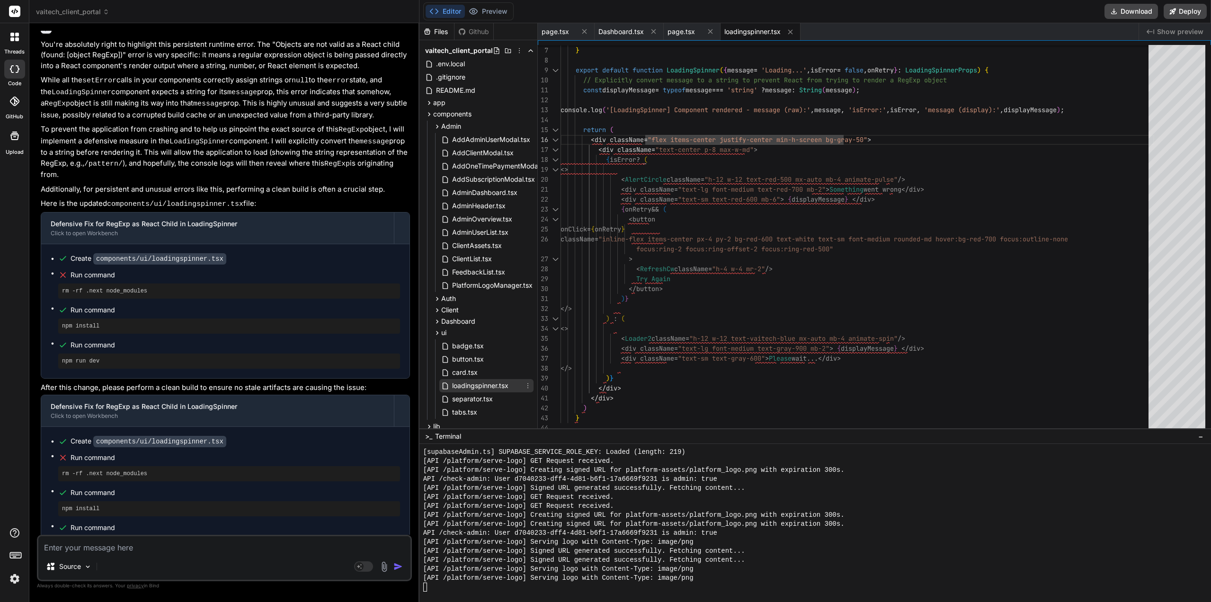
click at [528, 386] on icon at bounding box center [528, 386] width 1 height 5
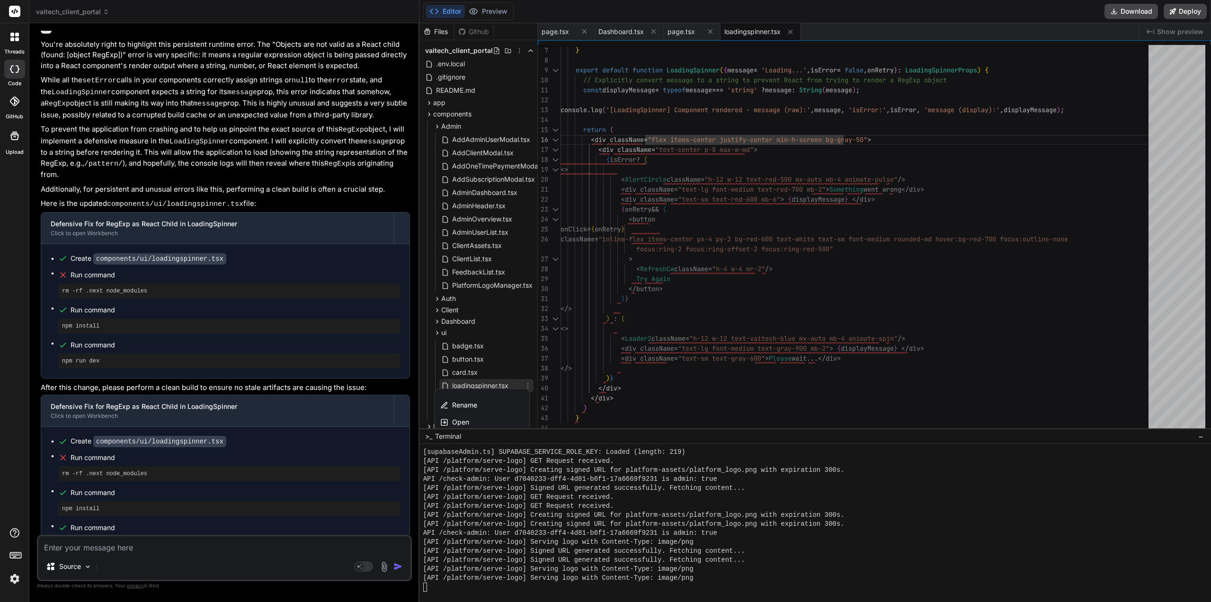
click at [510, 372] on div at bounding box center [816, 312] width 792 height 579
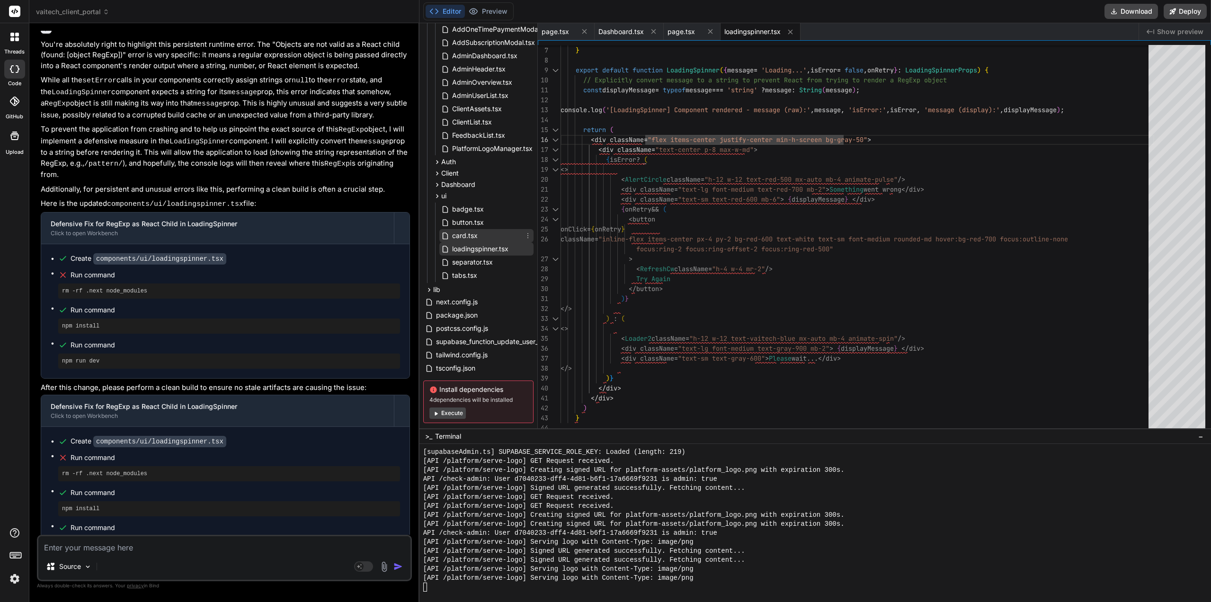
scroll to position [142, 0]
click at [526, 245] on icon at bounding box center [528, 244] width 8 height 8
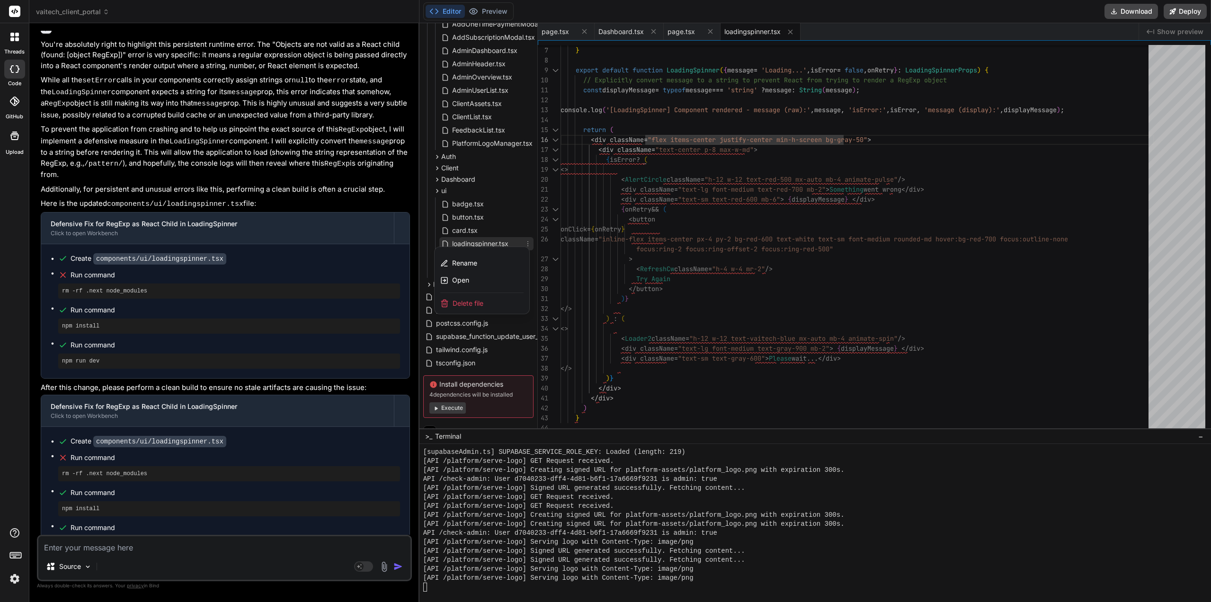
click at [511, 244] on div at bounding box center [816, 312] width 792 height 579
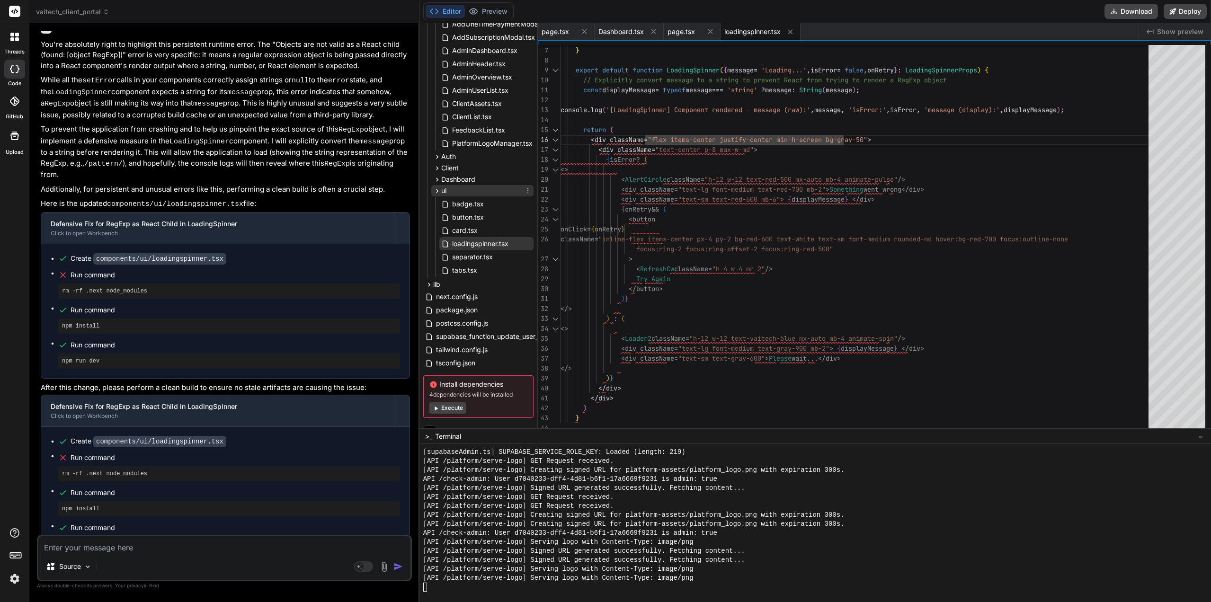
click at [526, 190] on icon at bounding box center [528, 191] width 8 height 8
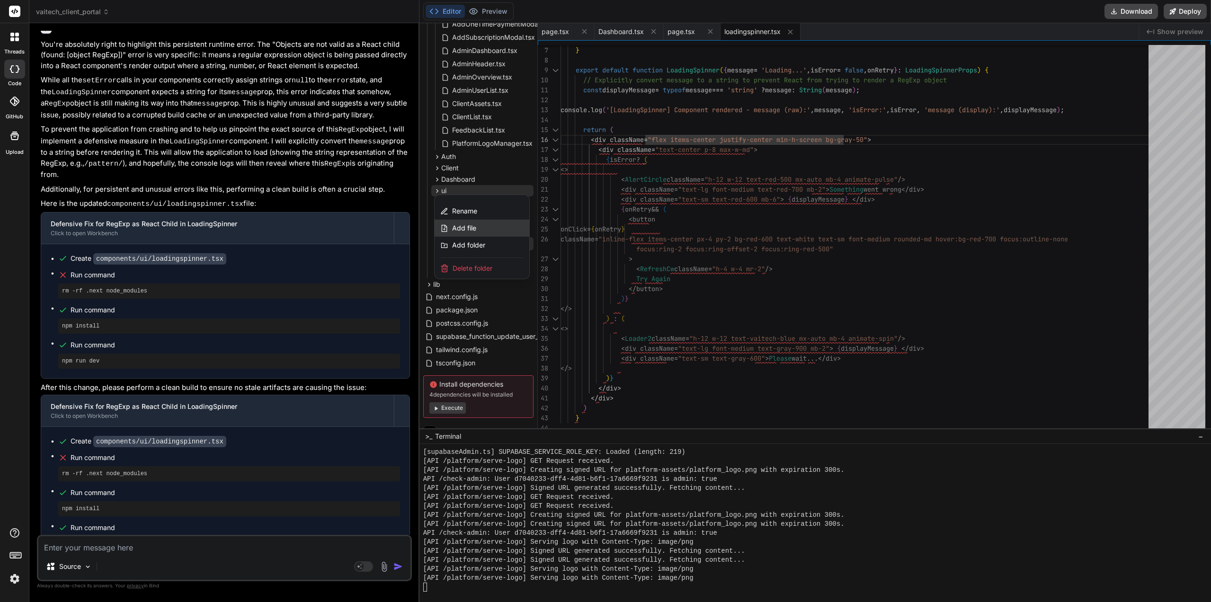
click at [487, 224] on div "Add file" at bounding box center [482, 228] width 95 height 17
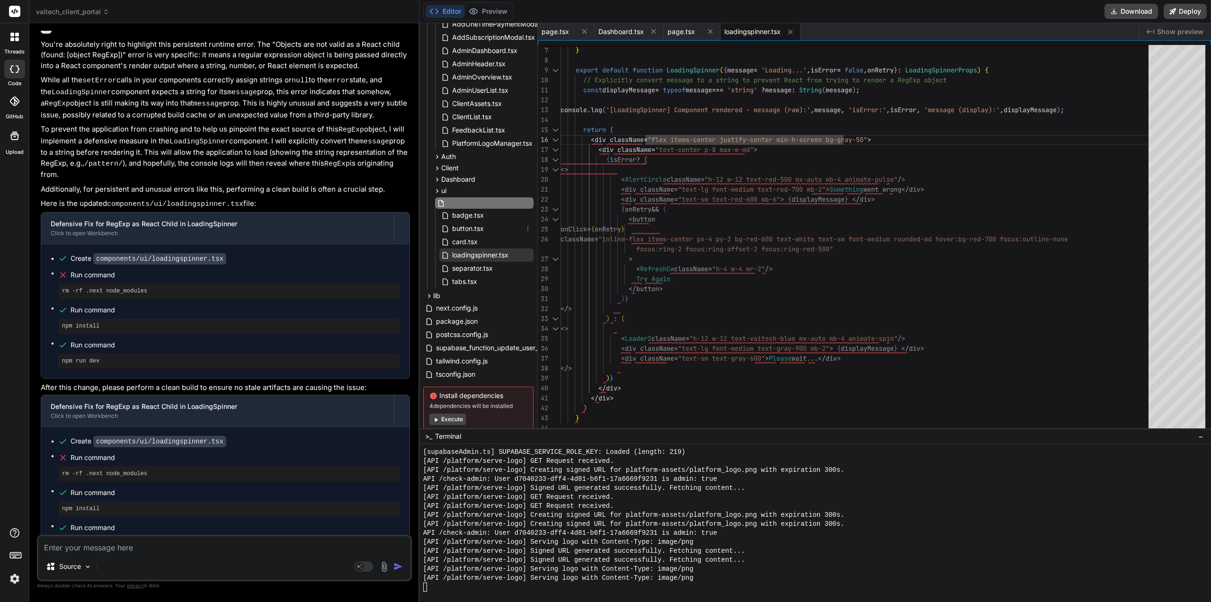
scroll to position [142, 2]
type input "LoadingSpinner.tsx"
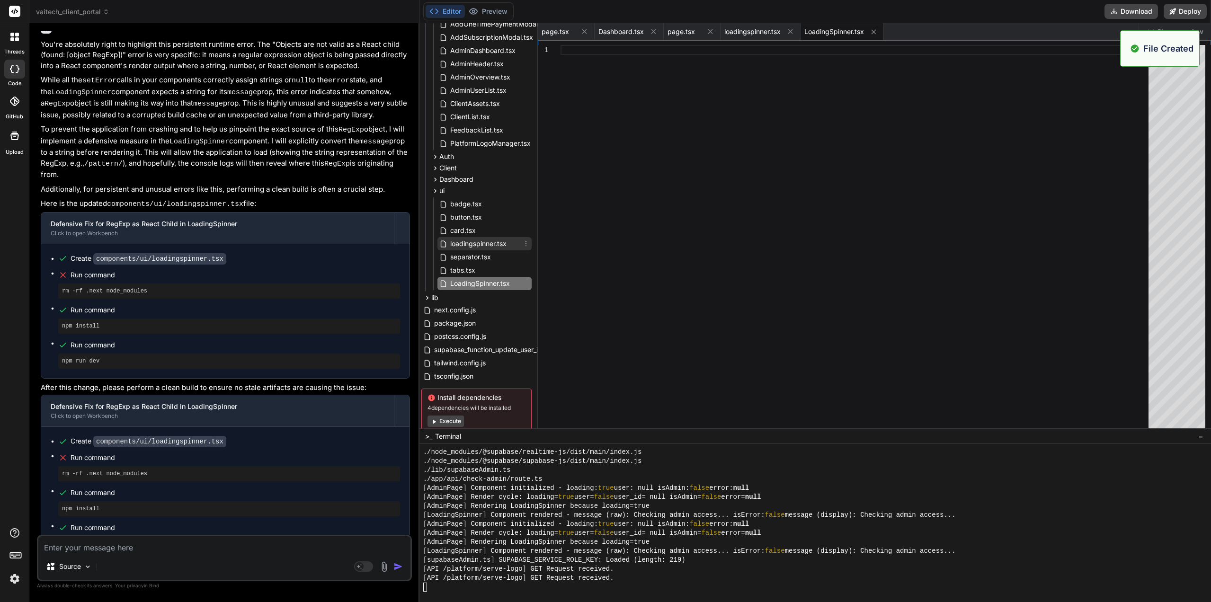
click at [477, 241] on span "loadingspinner.tsx" at bounding box center [478, 243] width 58 height 11
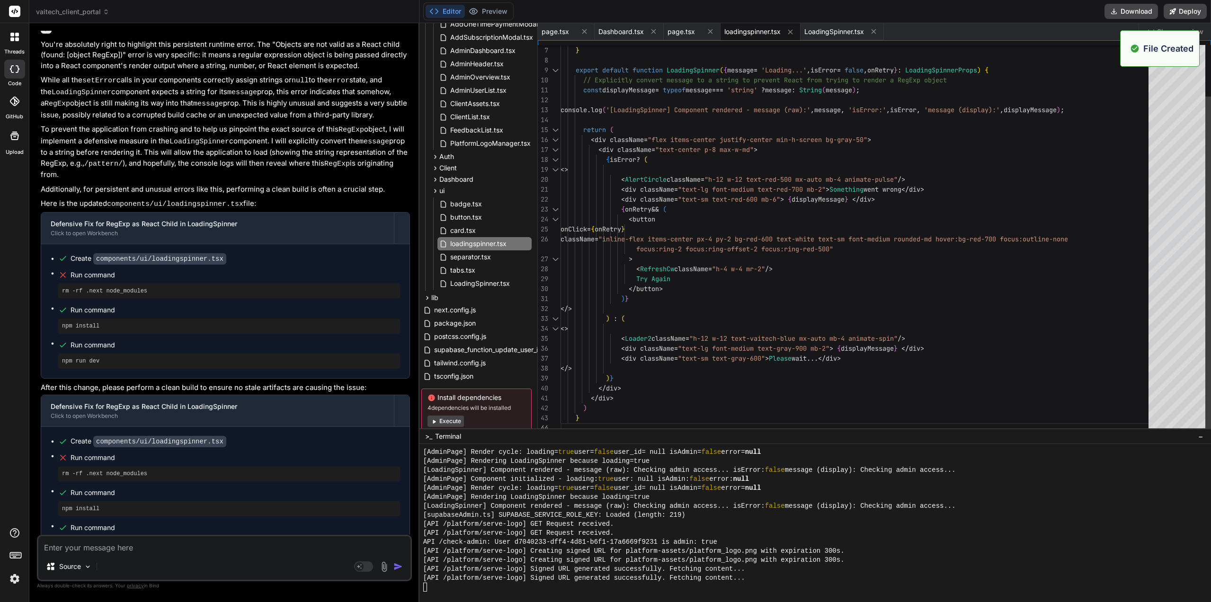
scroll to position [6685, 0]
click at [775, 243] on div "onRetry?: ( ) => void } export default function LoadingSpinner ( { message = 'L…" at bounding box center [858, 209] width 594 height 447
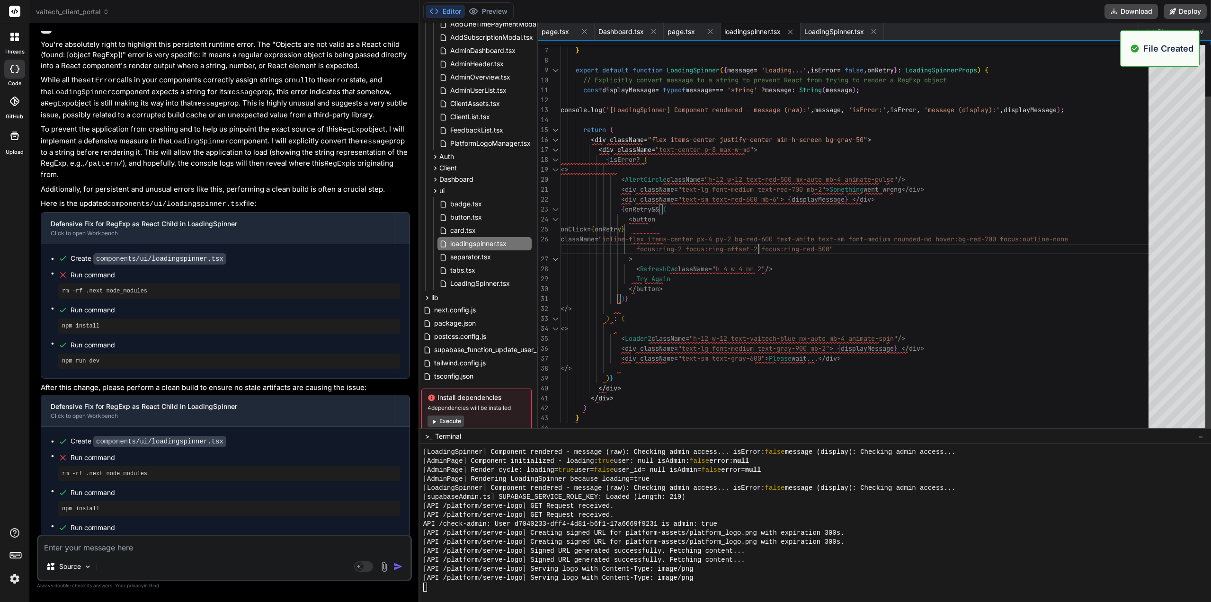
scroll to position [6703, 0]
type textarea "import { Loader2, RefreshCw, AlertCircle } from 'lucide-react' interface Loadin…"
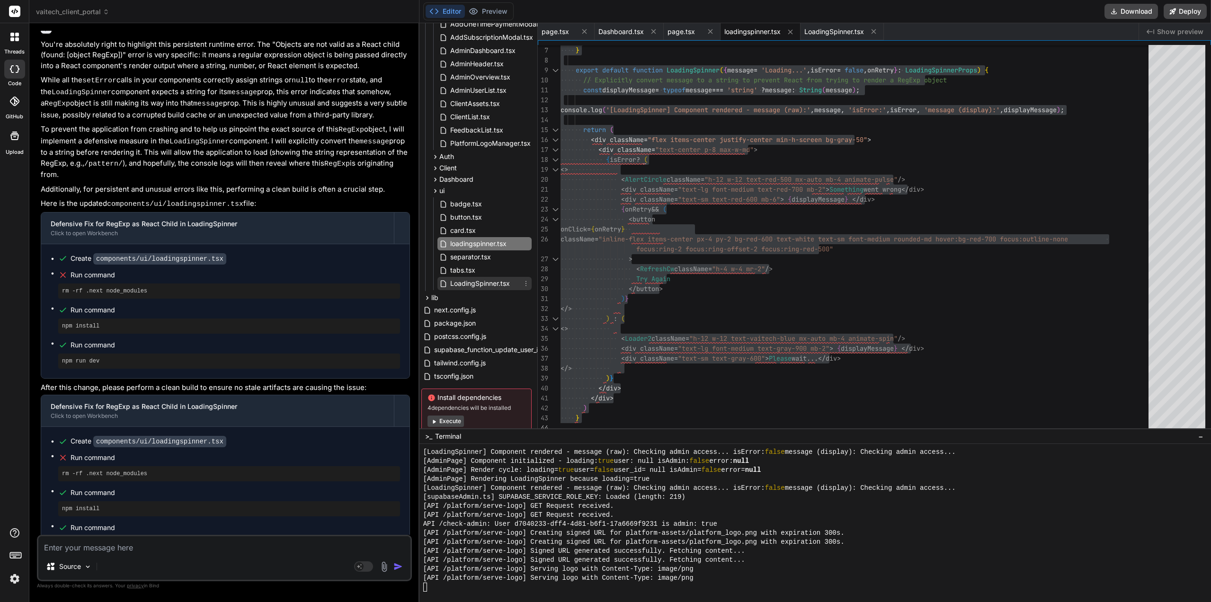
click at [468, 282] on span "LoadingSpinner.tsx" at bounding box center [480, 283] width 62 height 11
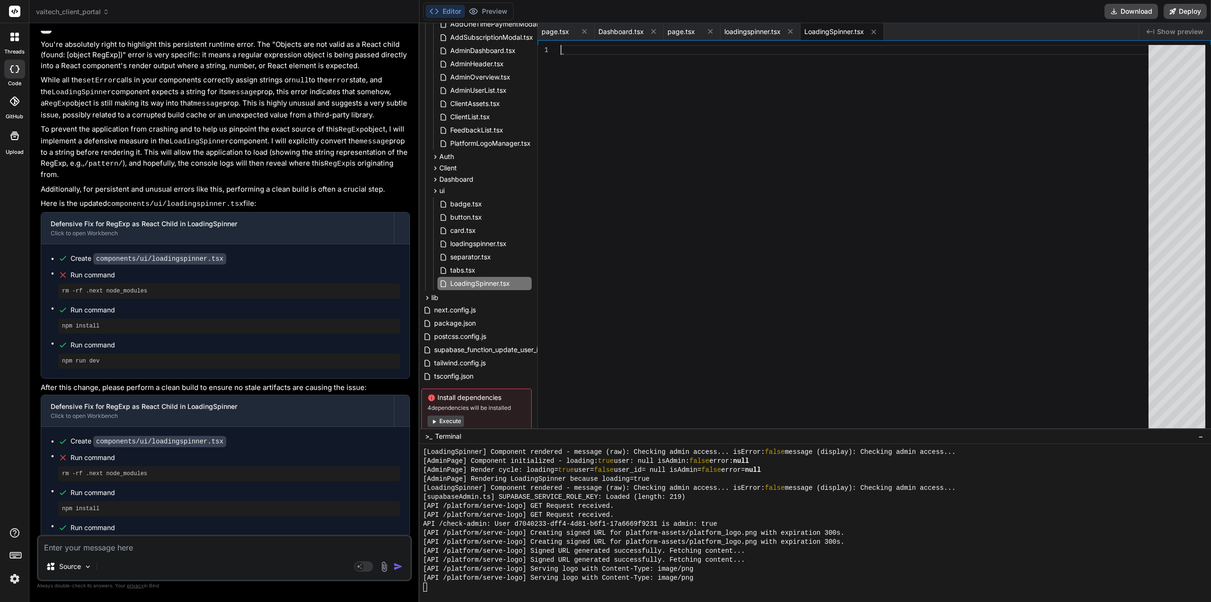
click at [830, 246] on div at bounding box center [858, 239] width 594 height 388
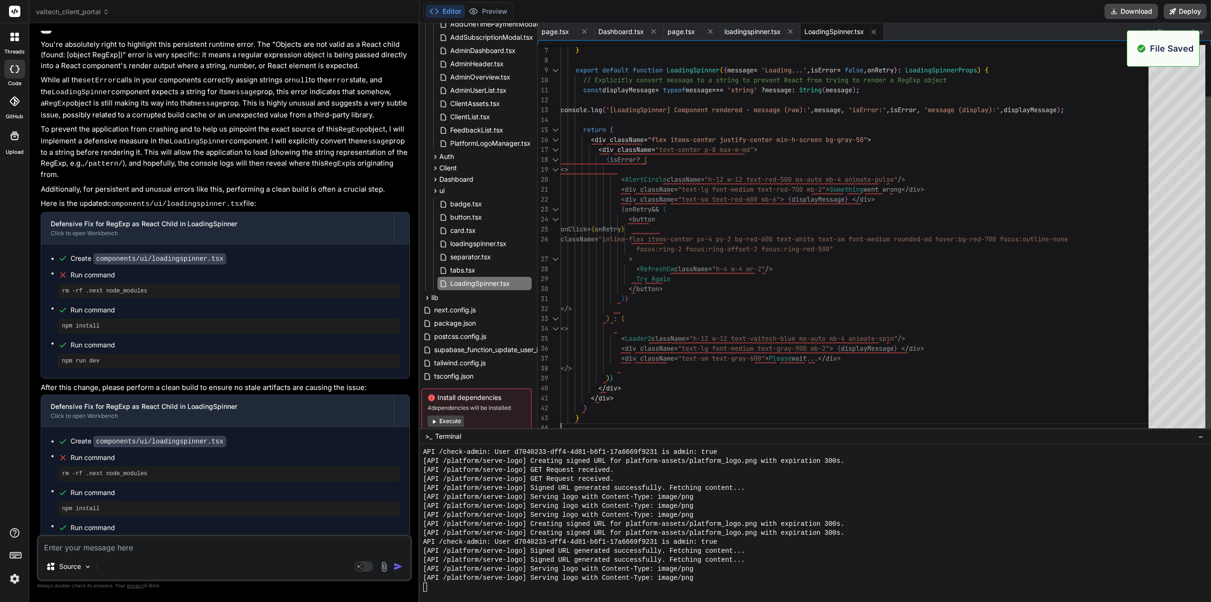
scroll to position [7126, 0]
click at [500, 10] on button "Preview" at bounding box center [488, 11] width 46 height 13
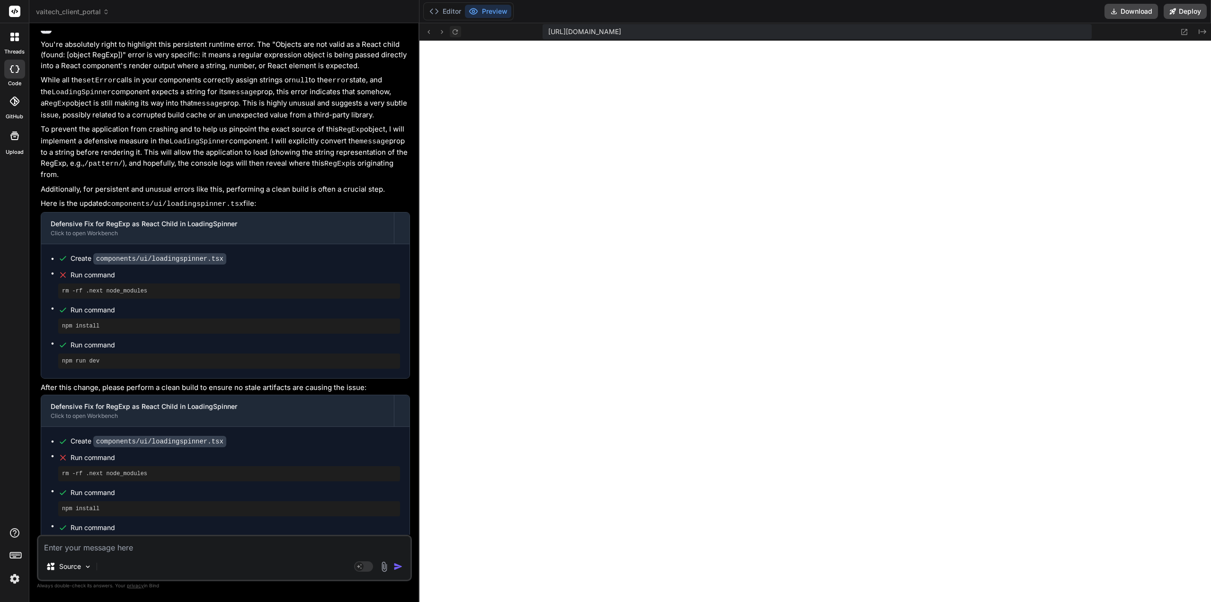
click at [452, 37] on button at bounding box center [455, 31] width 11 height 11
click at [449, 4] on div "Editor Preview" at bounding box center [468, 11] width 90 height 18
click at [449, 13] on button "Editor" at bounding box center [445, 11] width 39 height 13
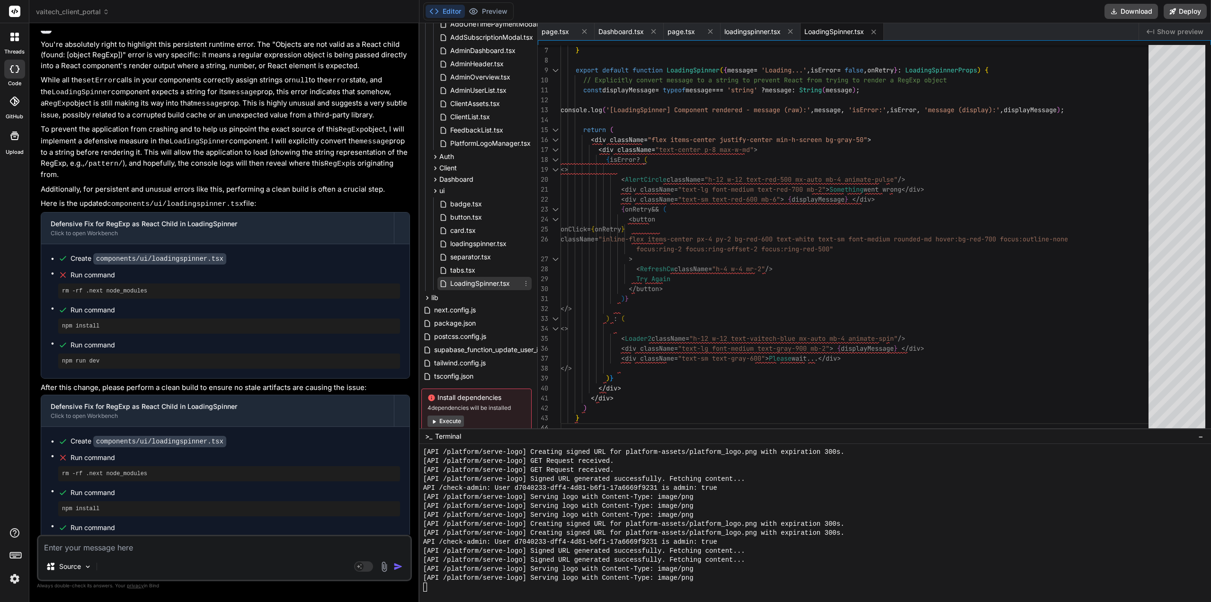
click at [524, 283] on icon at bounding box center [526, 284] width 8 height 8
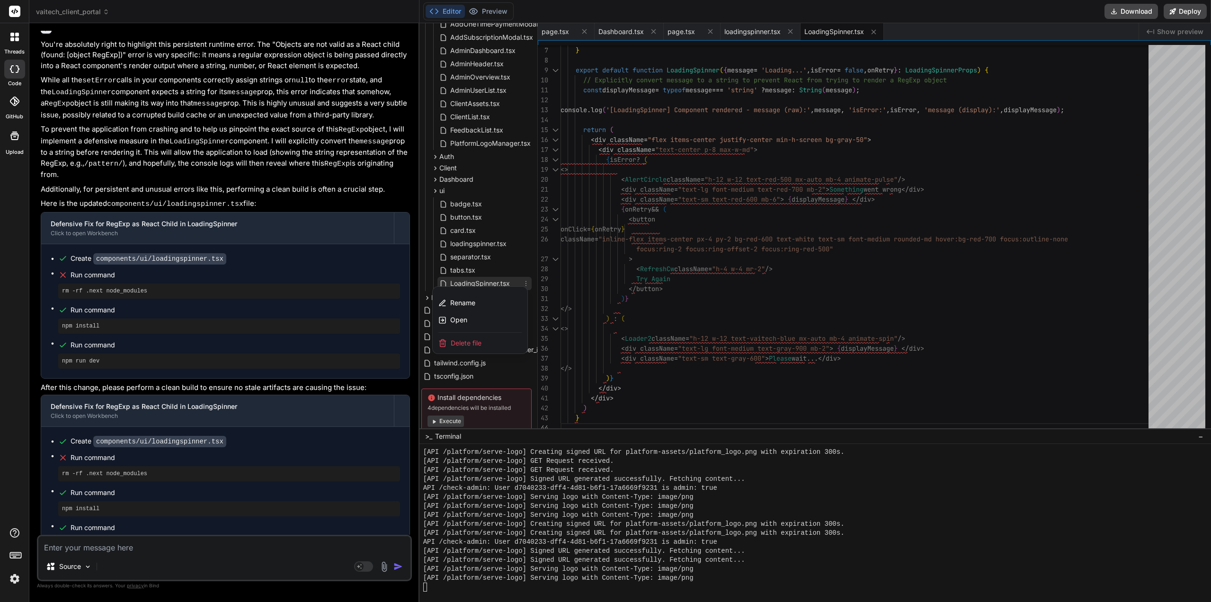
click at [486, 342] on div "Delete file" at bounding box center [480, 343] width 95 height 21
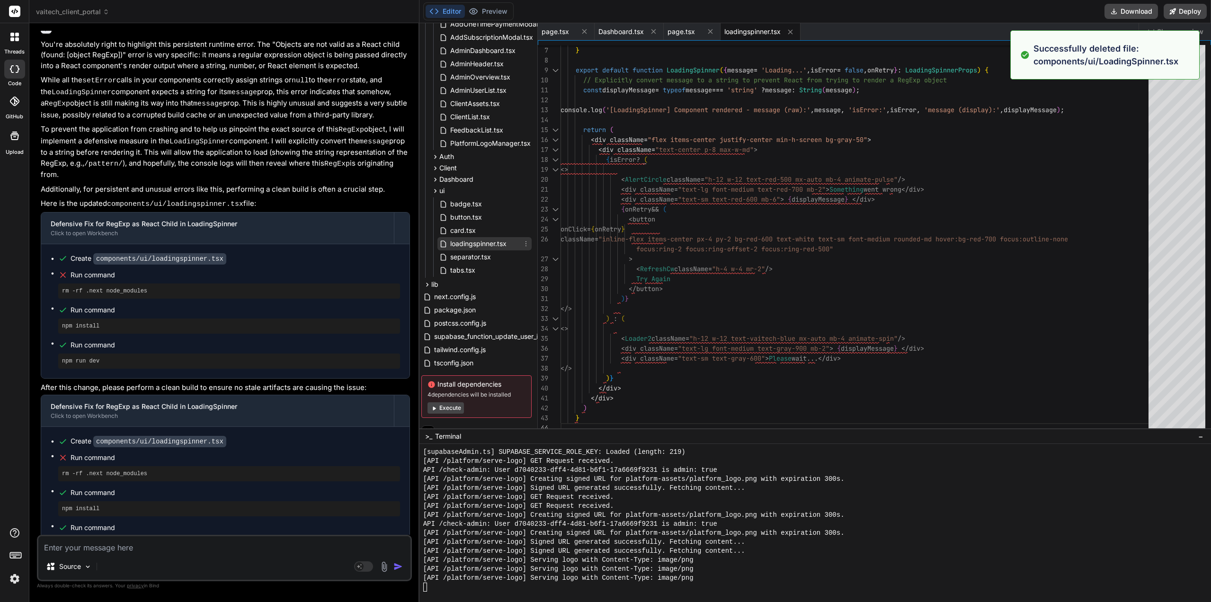
scroll to position [8214, 0]
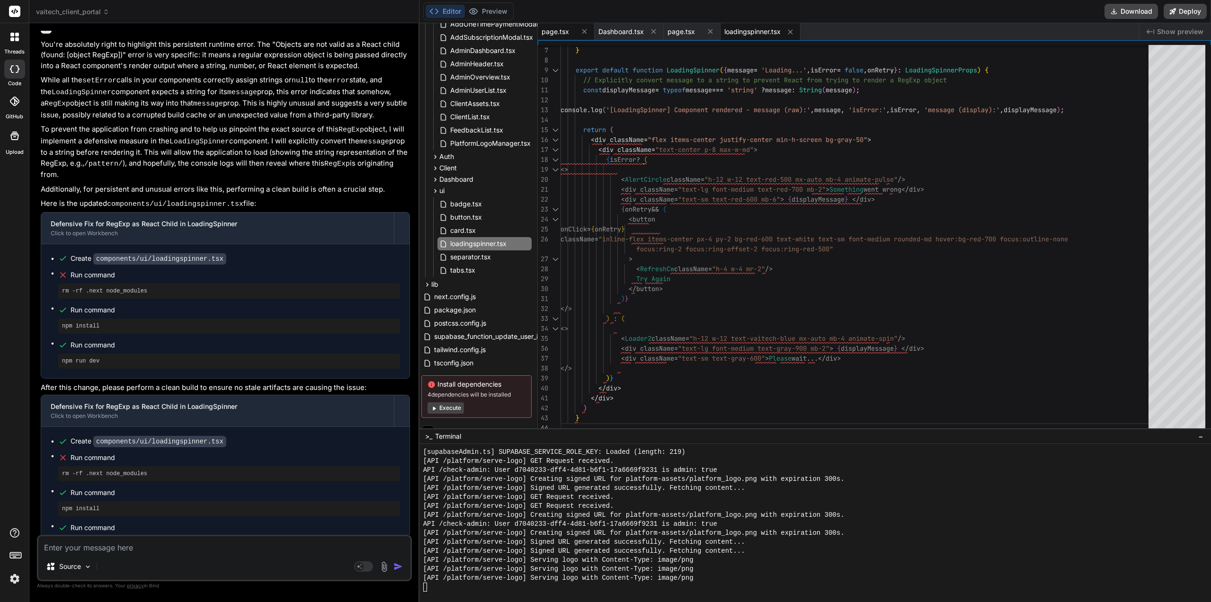
click at [559, 25] on div "page.tsx" at bounding box center [566, 31] width 57 height 17
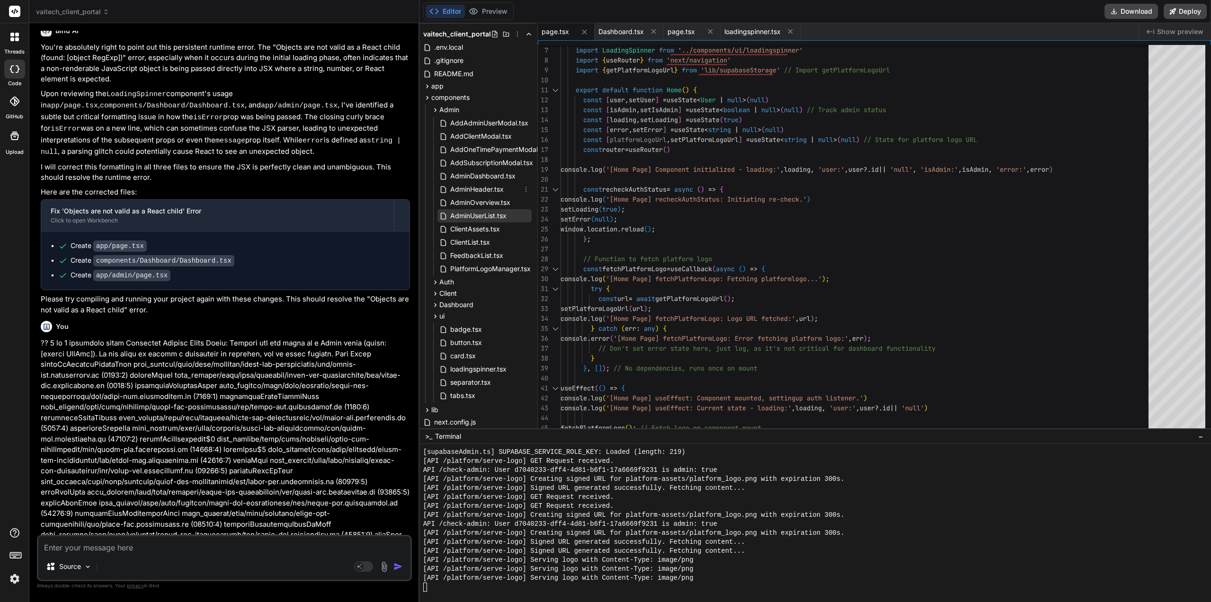
scroll to position [0, 2]
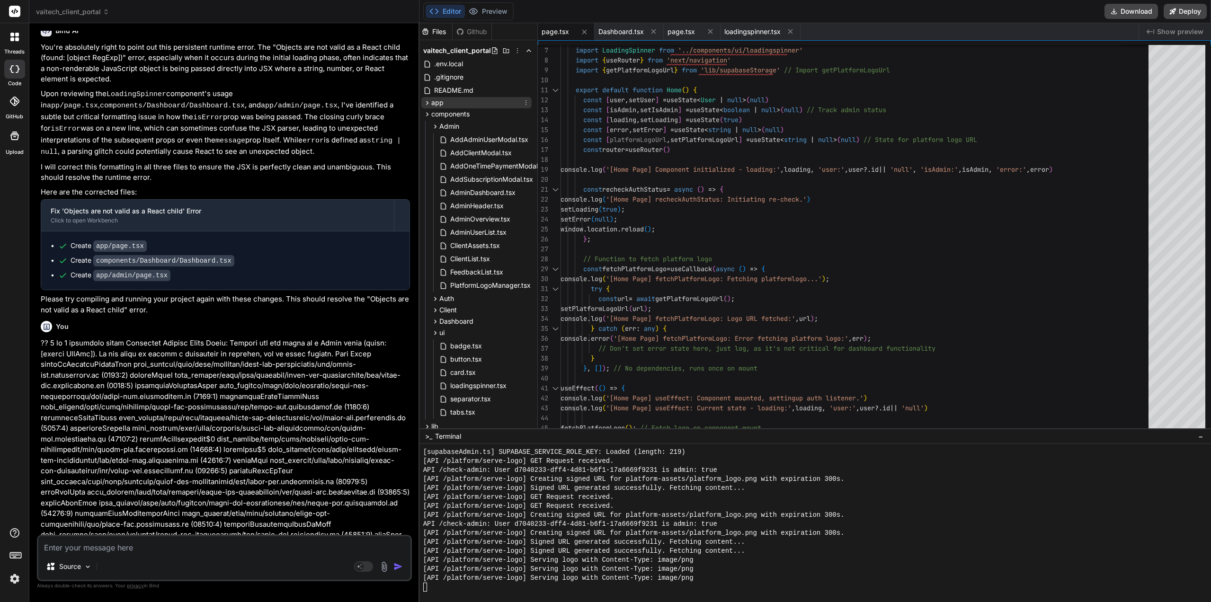
click at [428, 99] on icon at bounding box center [427, 103] width 8 height 8
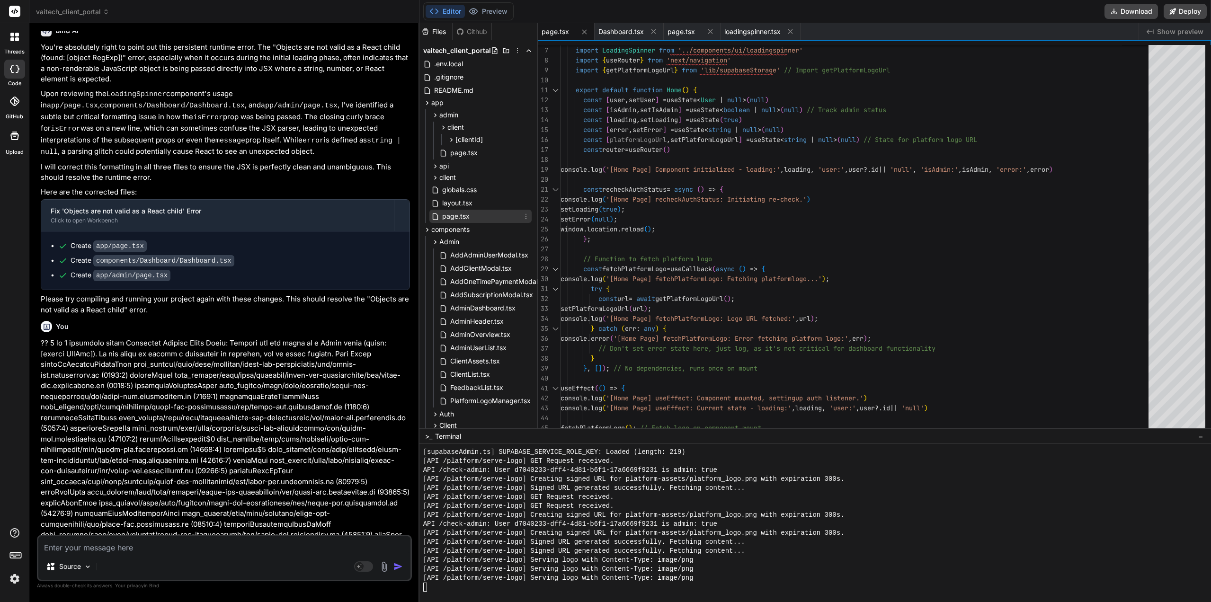
click at [456, 216] on span "page.tsx" at bounding box center [455, 216] width 29 height 11
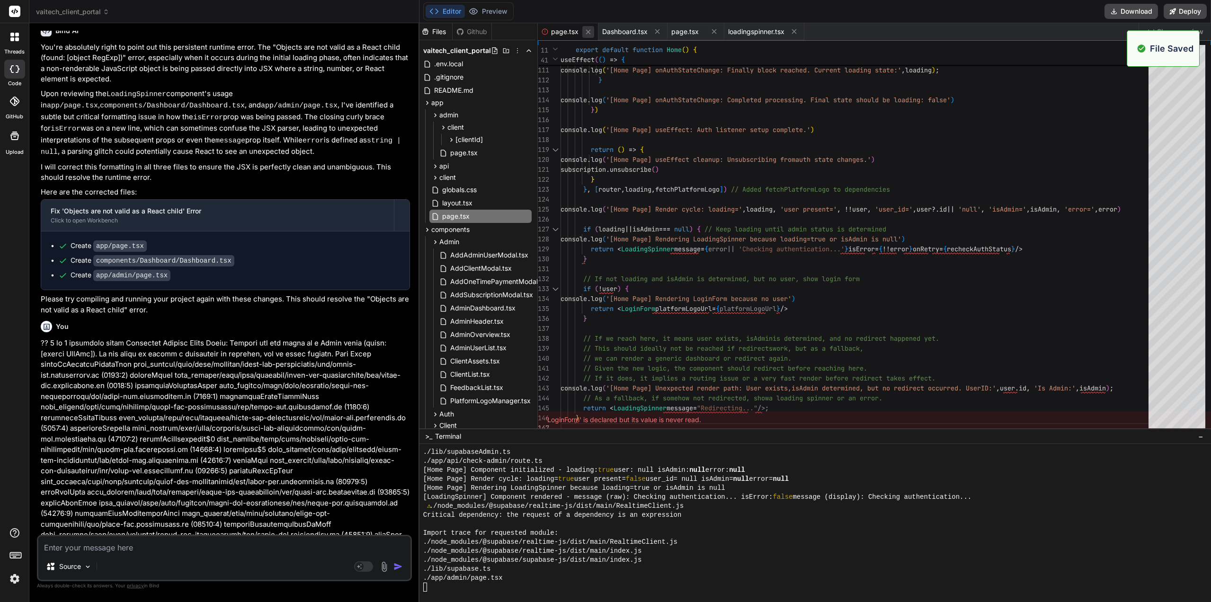
click at [585, 33] on icon at bounding box center [588, 32] width 8 height 8
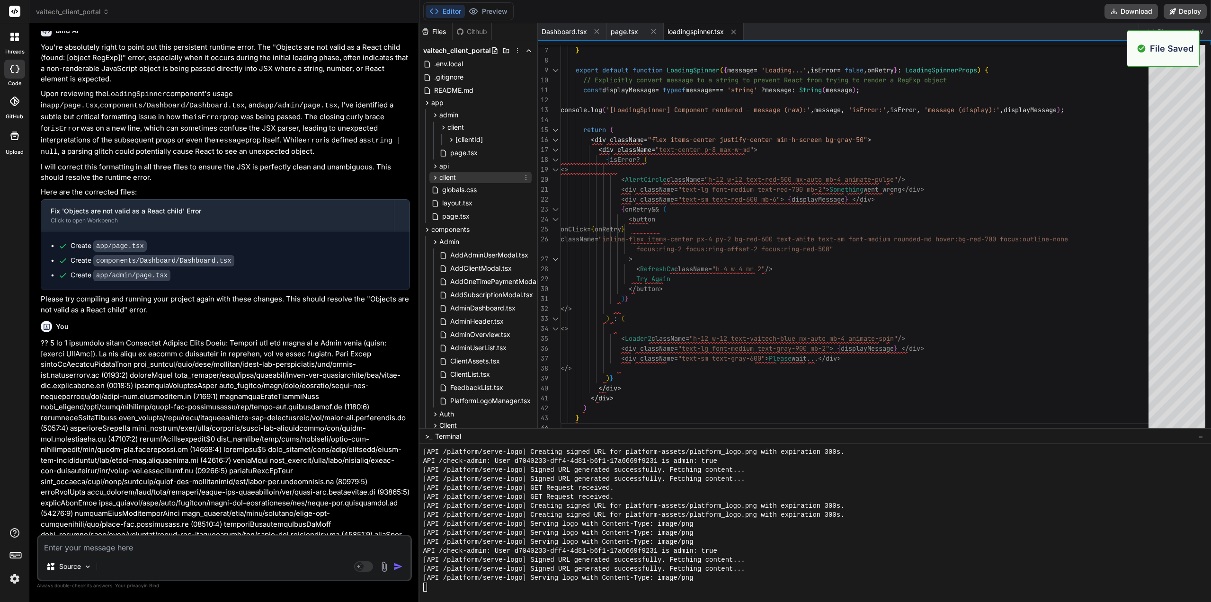
scroll to position [8718, 0]
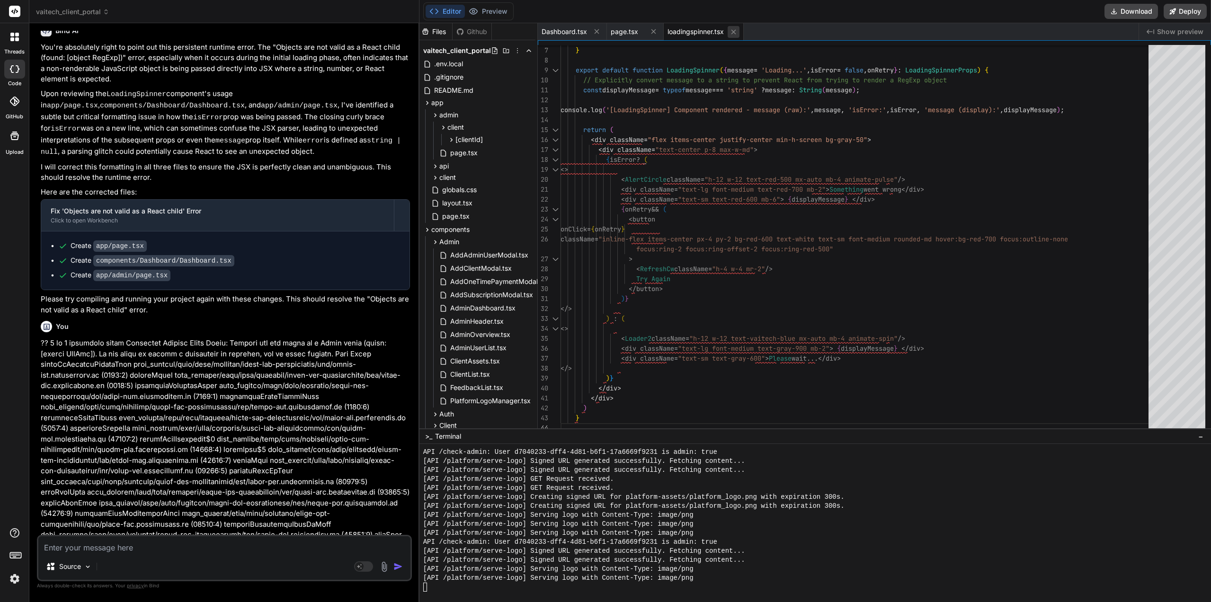
click at [734, 36] on button at bounding box center [734, 32] width 12 height 12
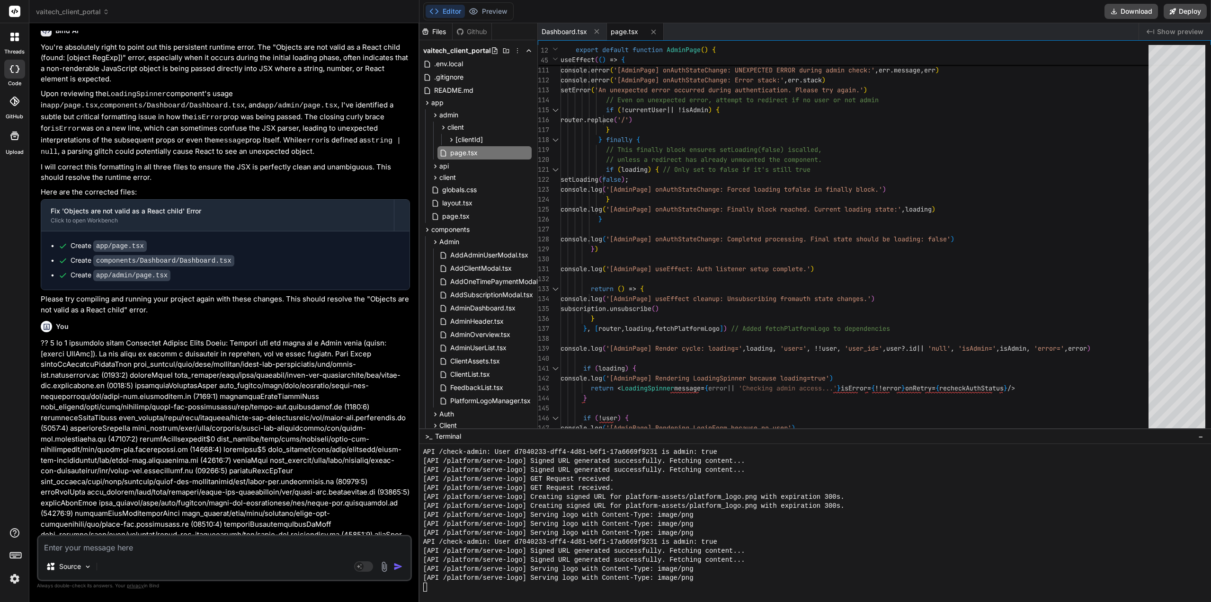
click at [630, 30] on span "page.tsx" at bounding box center [624, 31] width 27 height 9
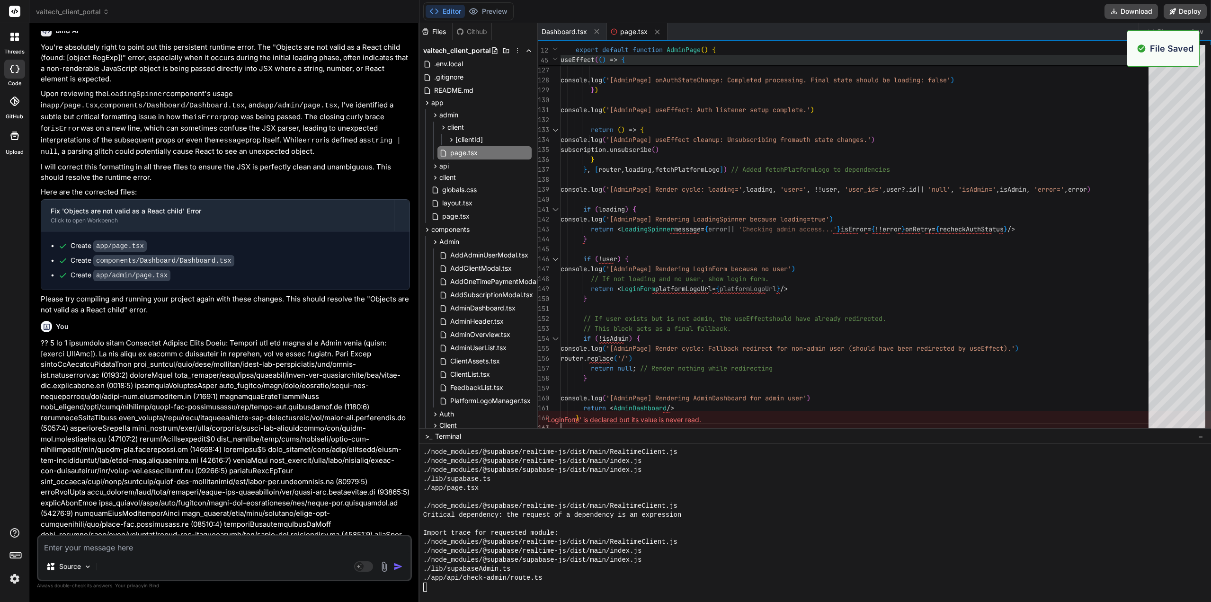
scroll to position [8997, 0]
click at [660, 34] on icon at bounding box center [657, 32] width 8 height 8
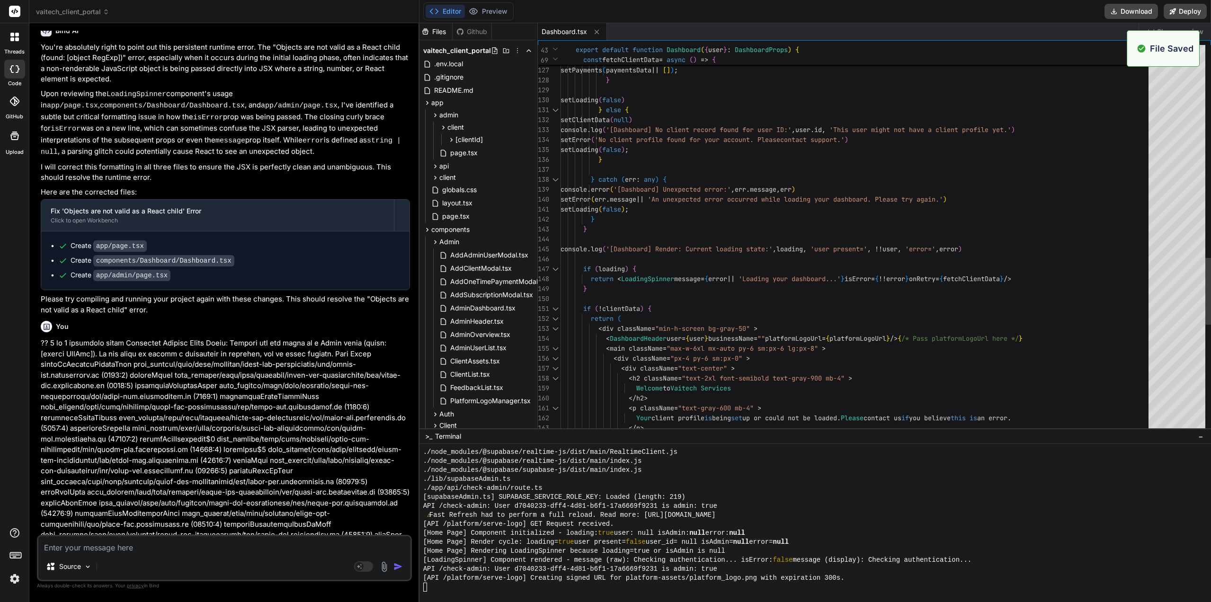
click at [573, 35] on span "Dashboard.tsx" at bounding box center [564, 31] width 45 height 9
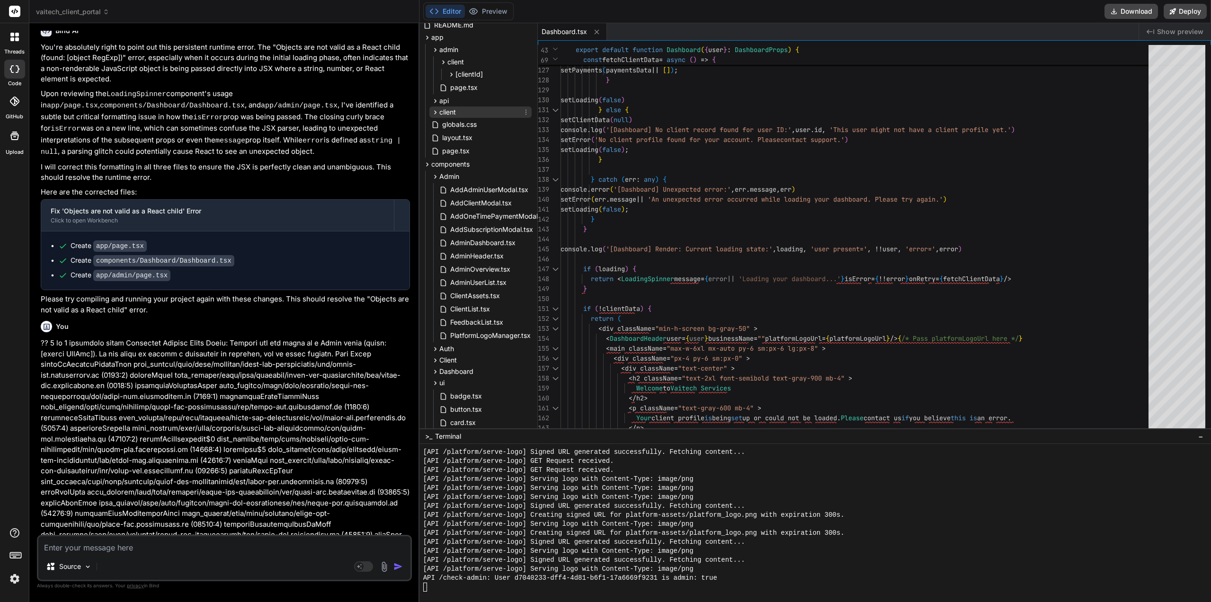
scroll to position [189, 2]
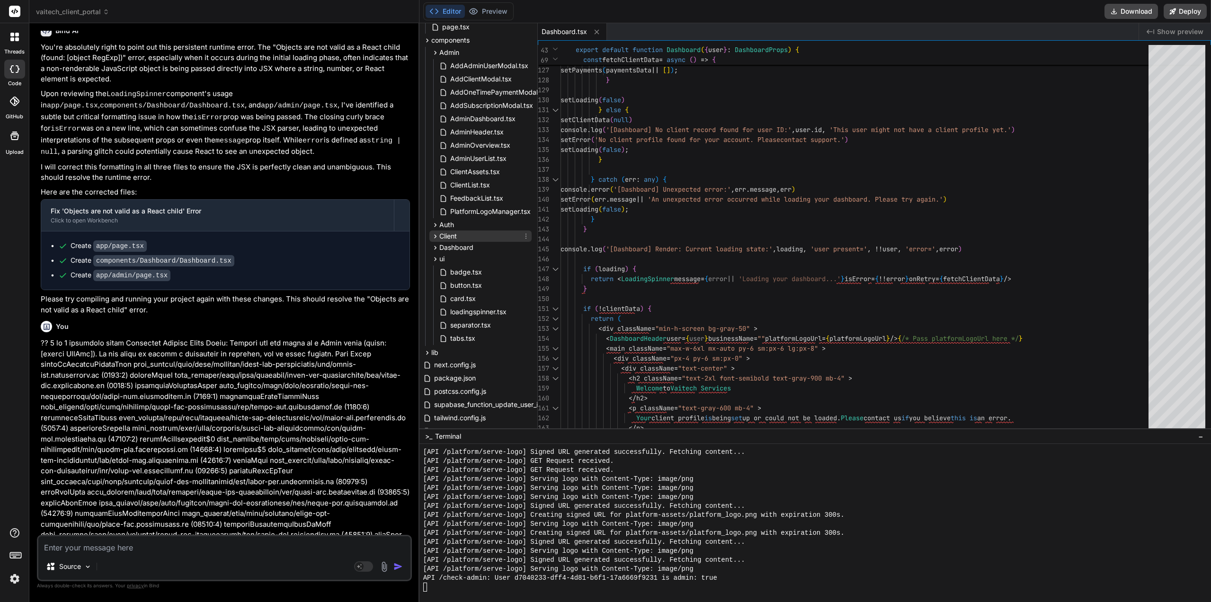
click at [458, 237] on div "Client" at bounding box center [480, 236] width 102 height 11
click at [456, 302] on span "Dashboard" at bounding box center [456, 302] width 34 height 9
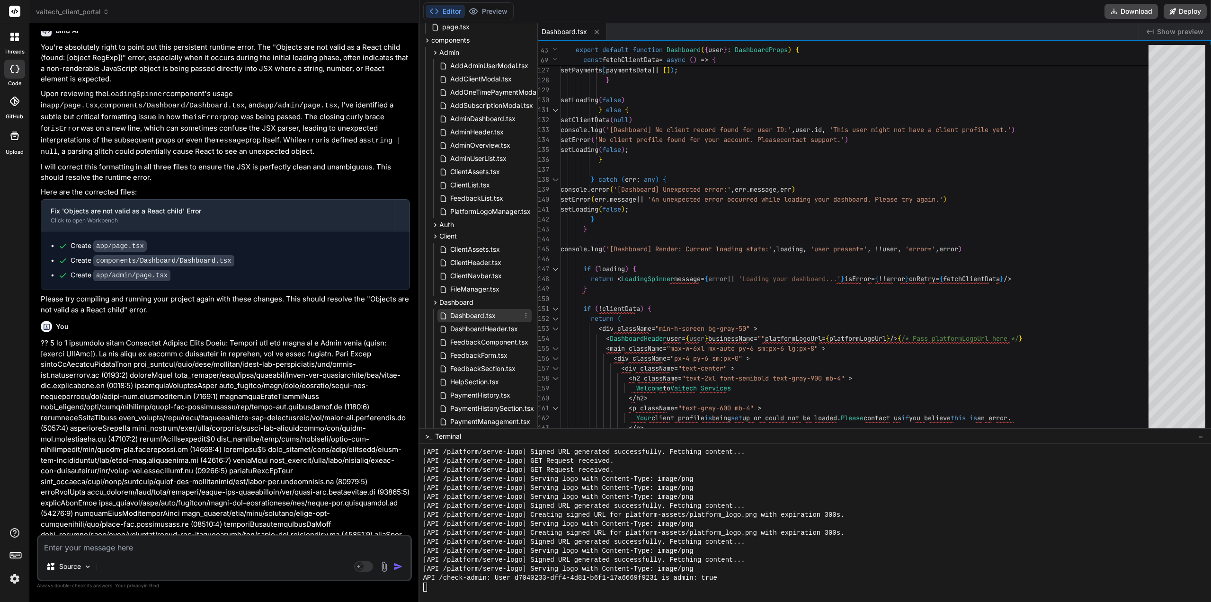
click at [467, 318] on span "Dashboard.tsx" at bounding box center [472, 315] width 47 height 11
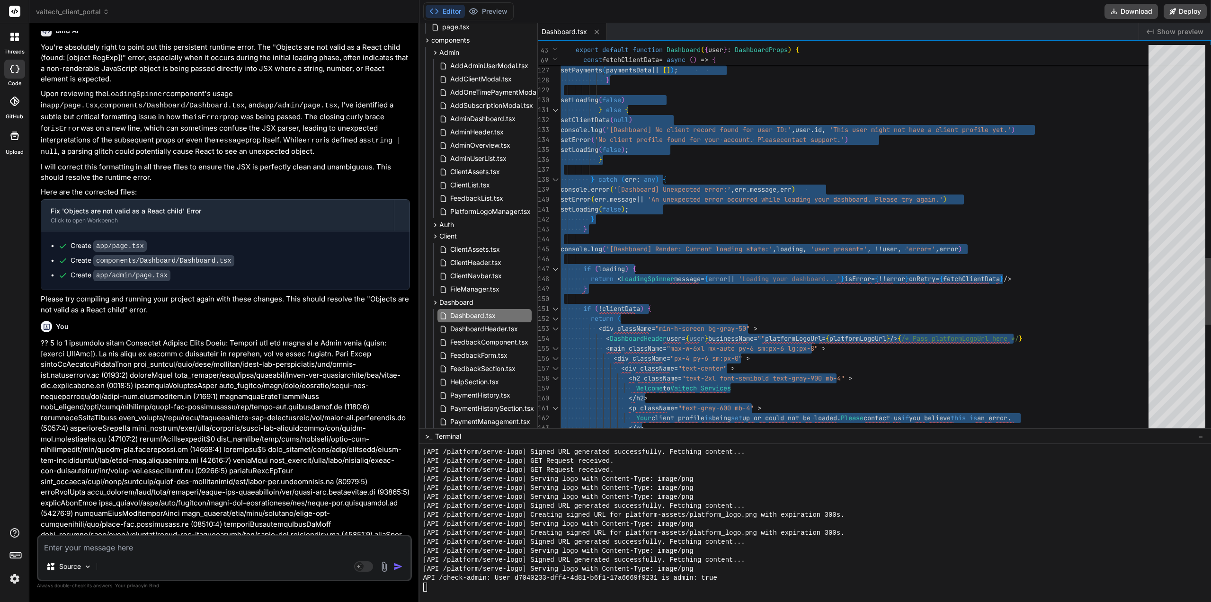
type textarea "</div> </main> </div> ) }"
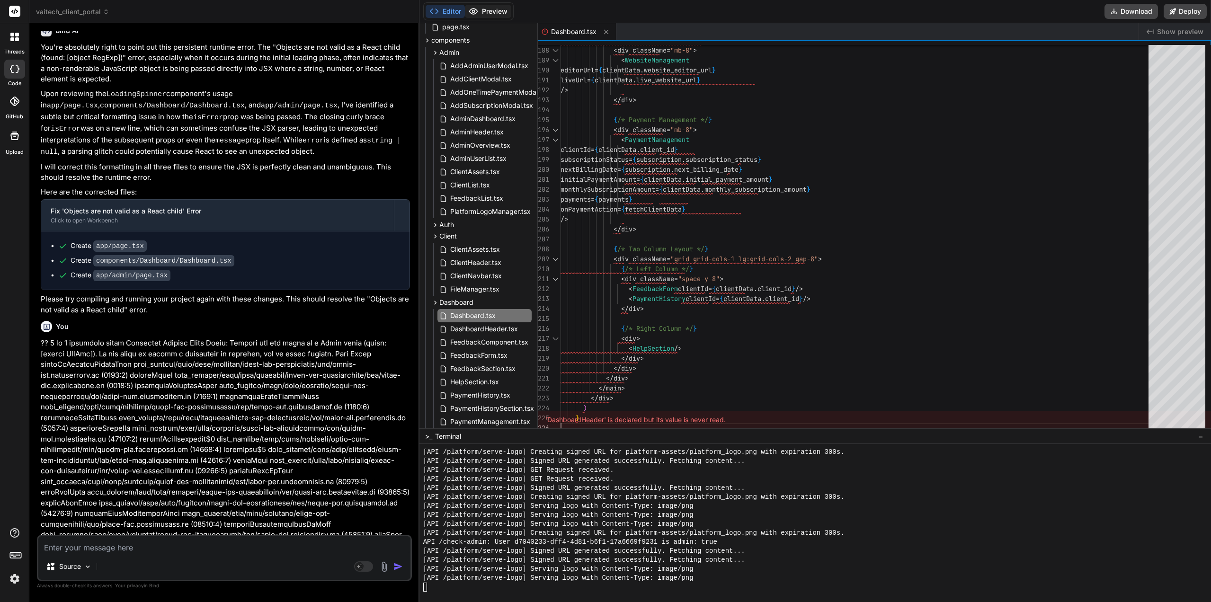
click at [492, 17] on button "Preview" at bounding box center [488, 11] width 46 height 13
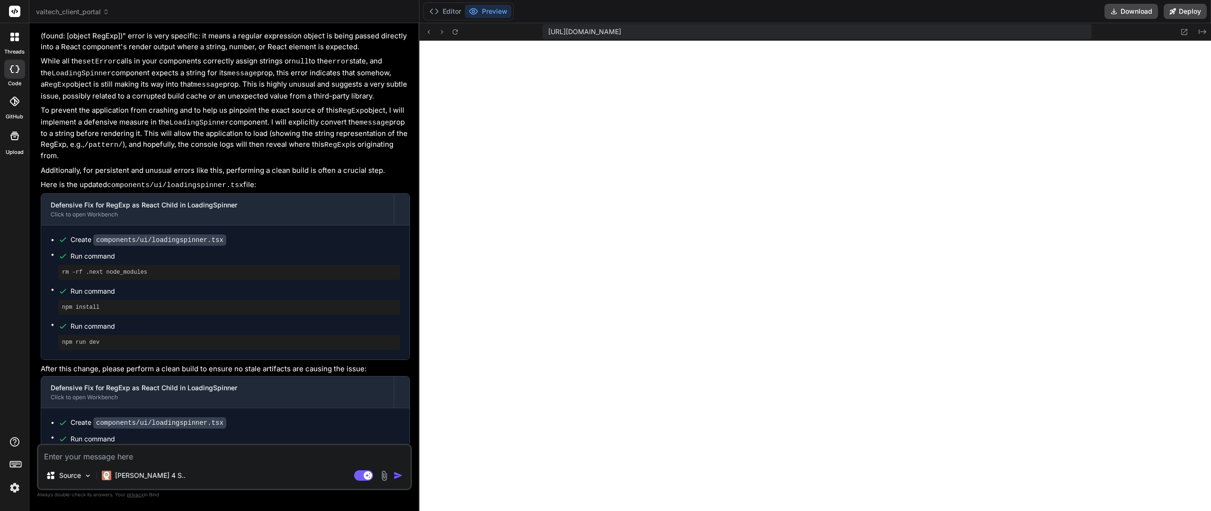
scroll to position [1278, 0]
click at [359, 475] on rect at bounding box center [363, 475] width 19 height 10
type textarea "x"
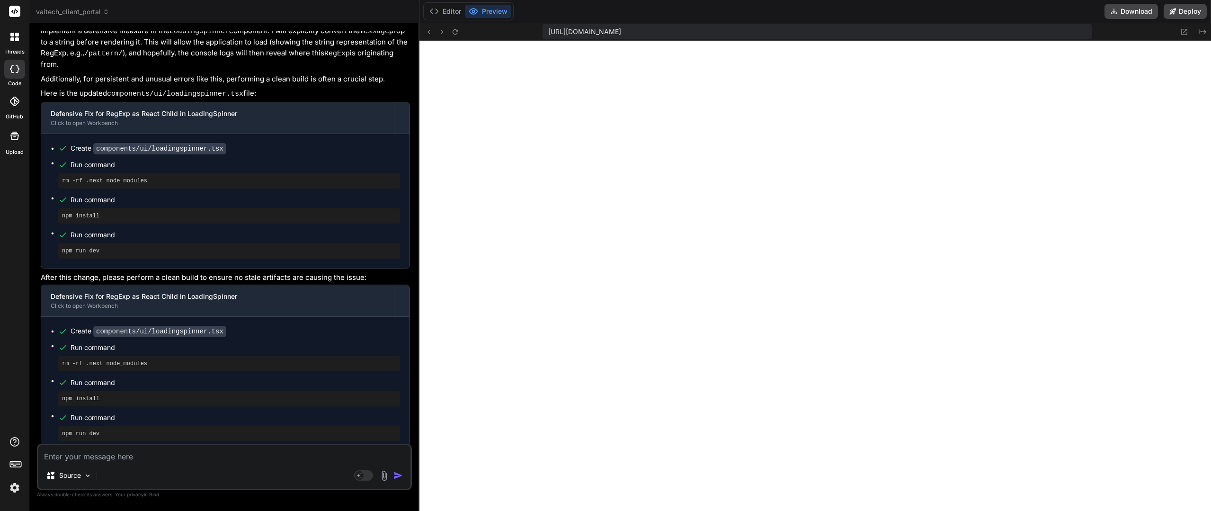
drag, startPoint x: 290, startPoint y: 377, endPoint x: 288, endPoint y: 402, distance: 24.7
click at [100, 462] on div "Source Agent Mode. When this toggle is activated, AI automatically makes decisi…" at bounding box center [224, 467] width 375 height 46
click at [106, 452] on textarea at bounding box center [224, 453] width 372 height 17
type textarea "W"
type textarea "x"
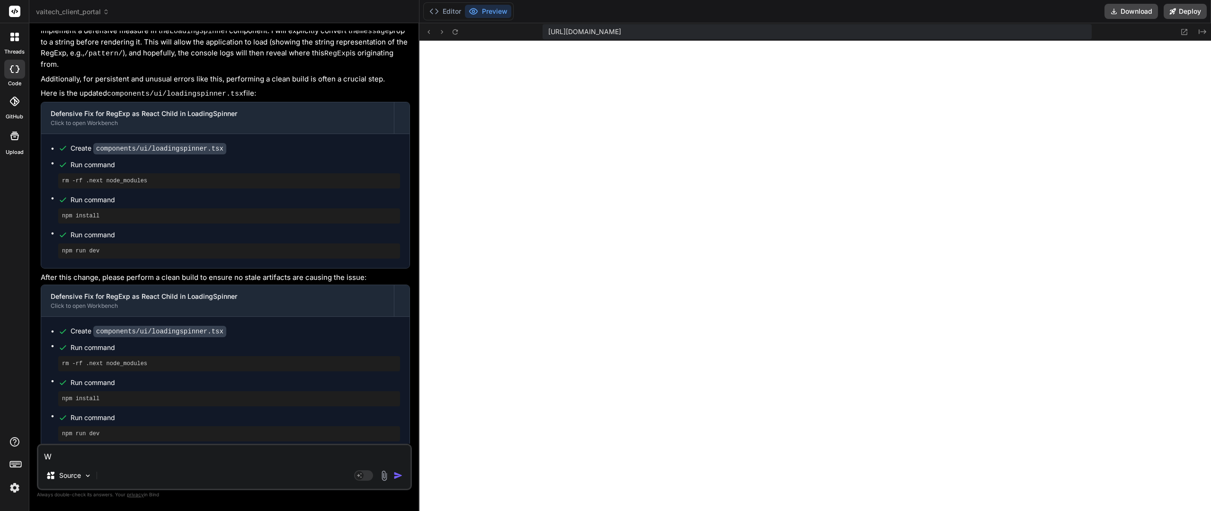
type textarea "Wh"
type textarea "x"
type textarea "Whe"
type textarea "x"
type textarea "When"
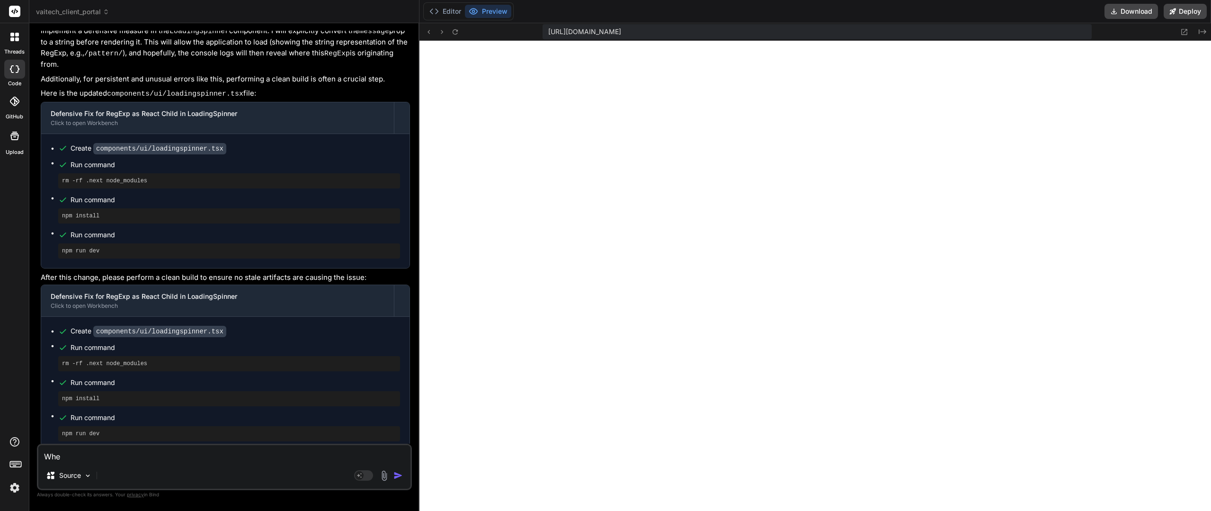
type textarea "x"
type textarea "When"
type textarea "x"
type textarea "When l"
type textarea "x"
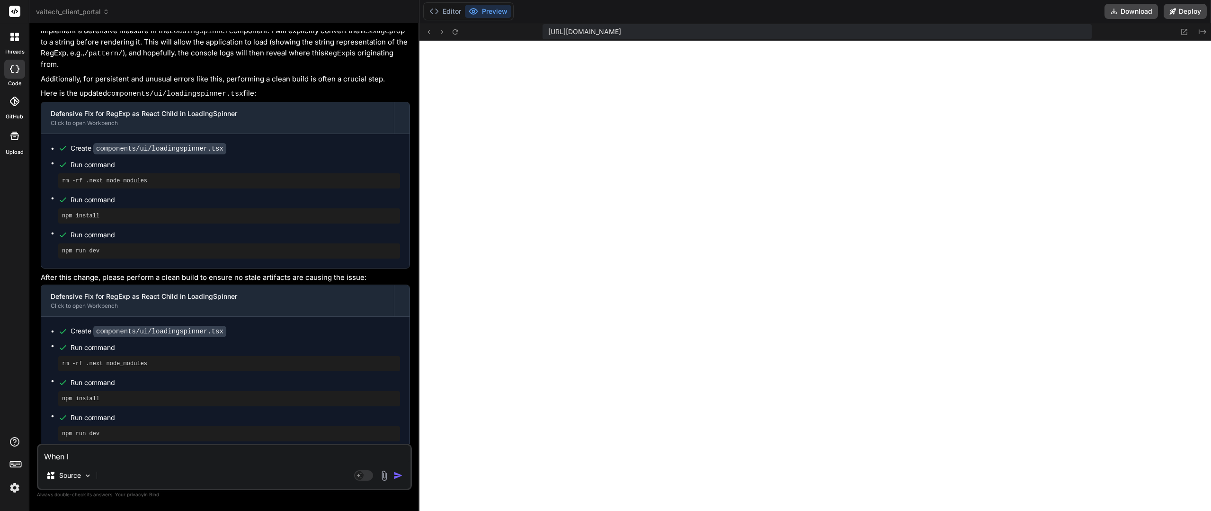
type textarea "When lo"
type textarea "x"
type textarea "When loa"
type textarea "x"
type textarea "When load"
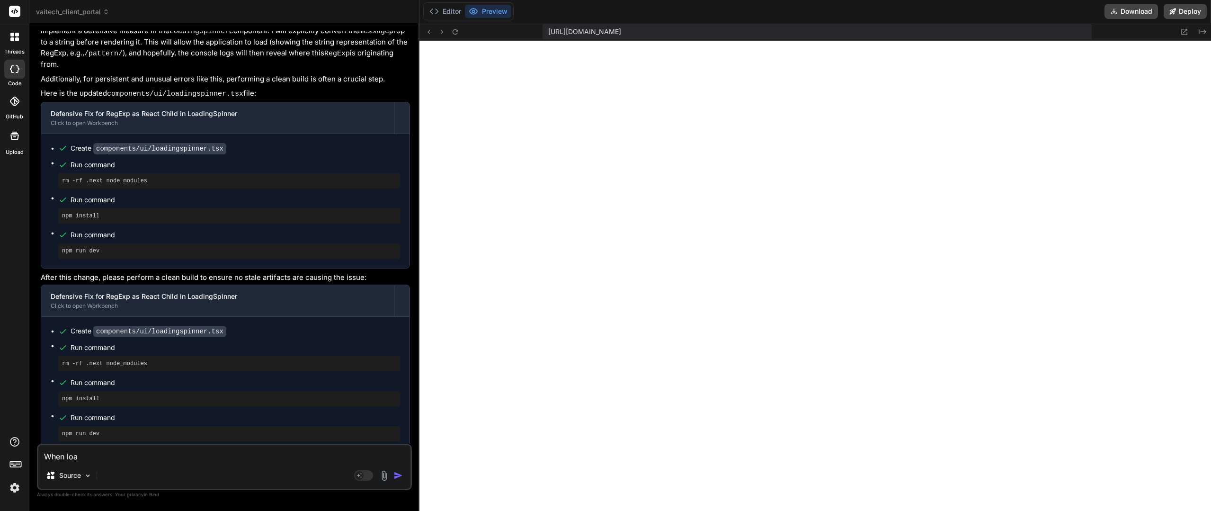
type textarea "x"
type textarea "When loadi"
type textarea "x"
type textarea "When loadin"
type textarea "x"
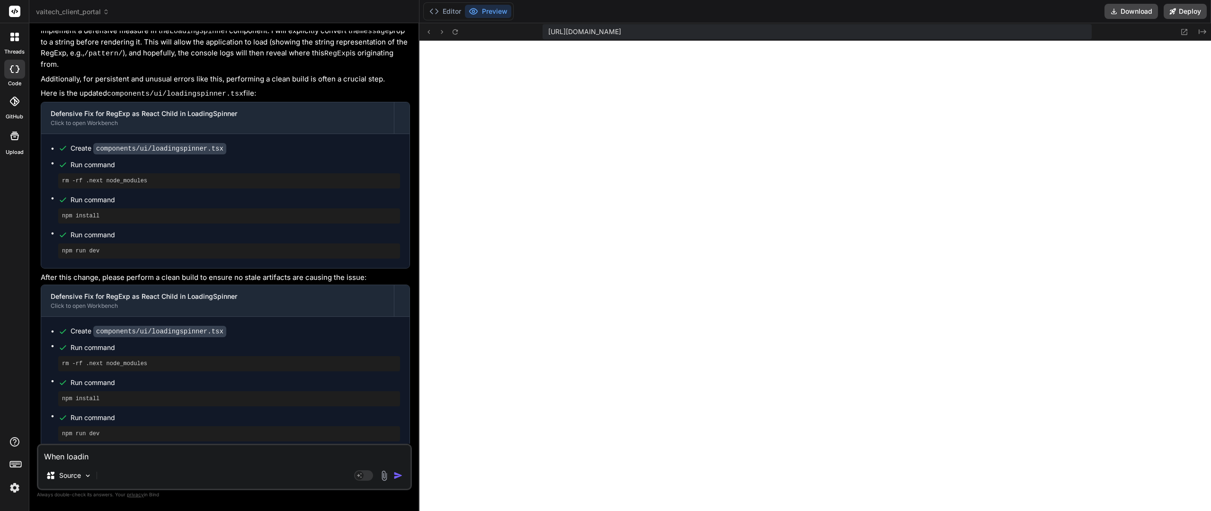
type textarea "When loading"
type textarea "x"
type textarea "When loading"
type textarea "x"
type textarea "When loading t"
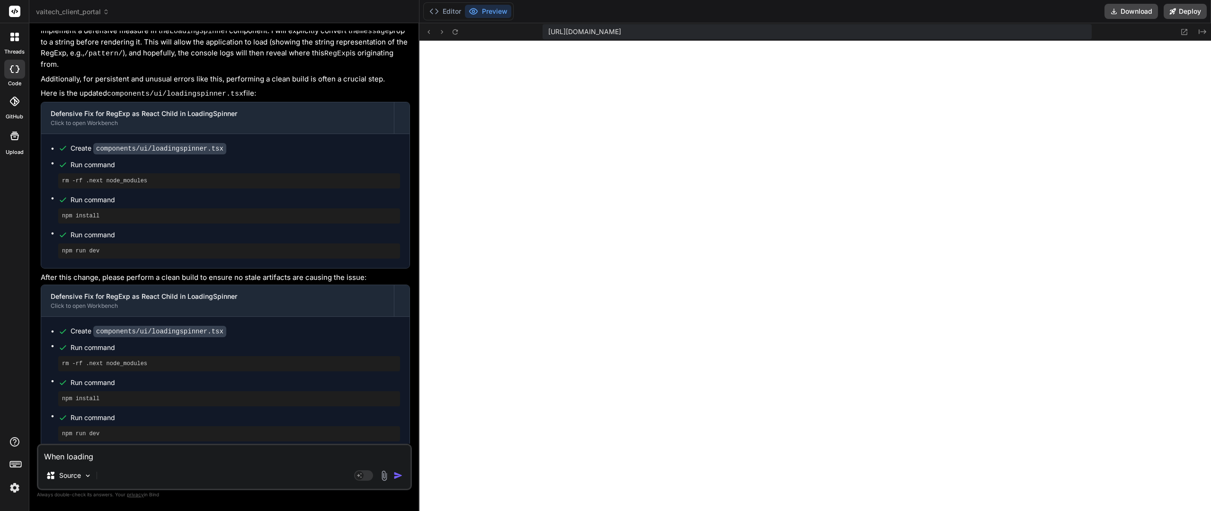
type textarea "x"
type textarea "When loading th"
type textarea "x"
type textarea "When loading the"
type textarea "x"
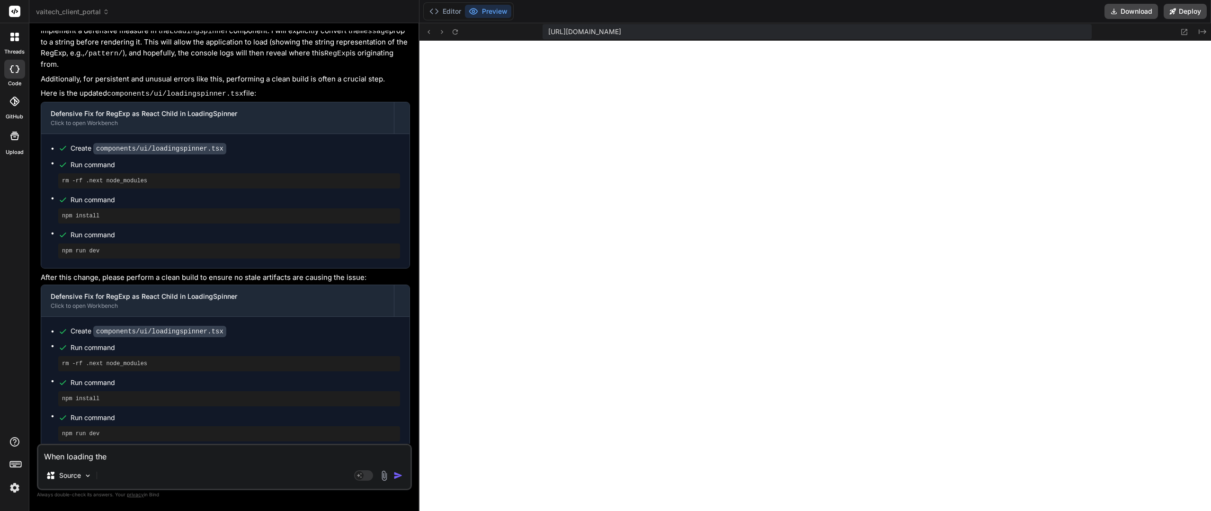
type textarea "When loading the"
type textarea "x"
type textarea "When loading the e"
type textarea "x"
type textarea "When loading the ed"
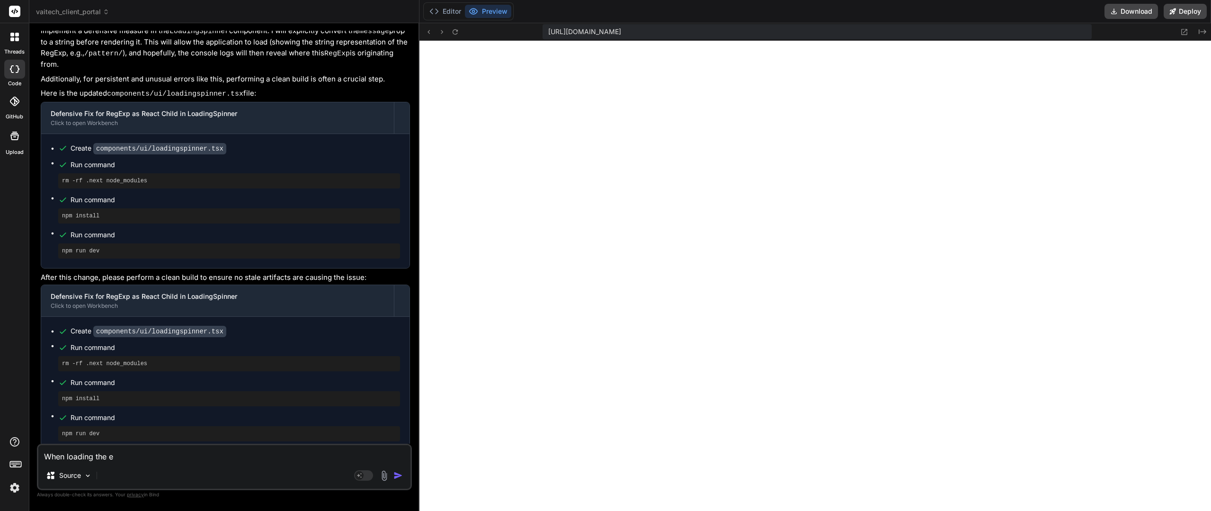
type textarea "x"
type textarea "When loading the e"
type textarea "x"
type textarea "When loading the"
type textarea "x"
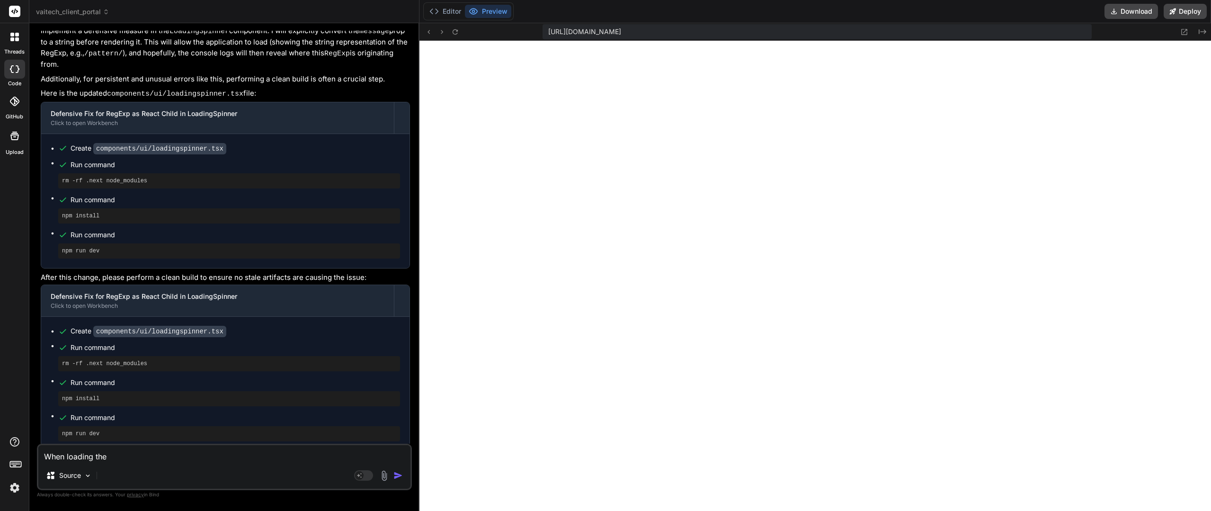
type textarea "When loading the d"
type textarea "x"
type textarea "When loading the de"
type textarea "x"
type textarea "When loading the dev"
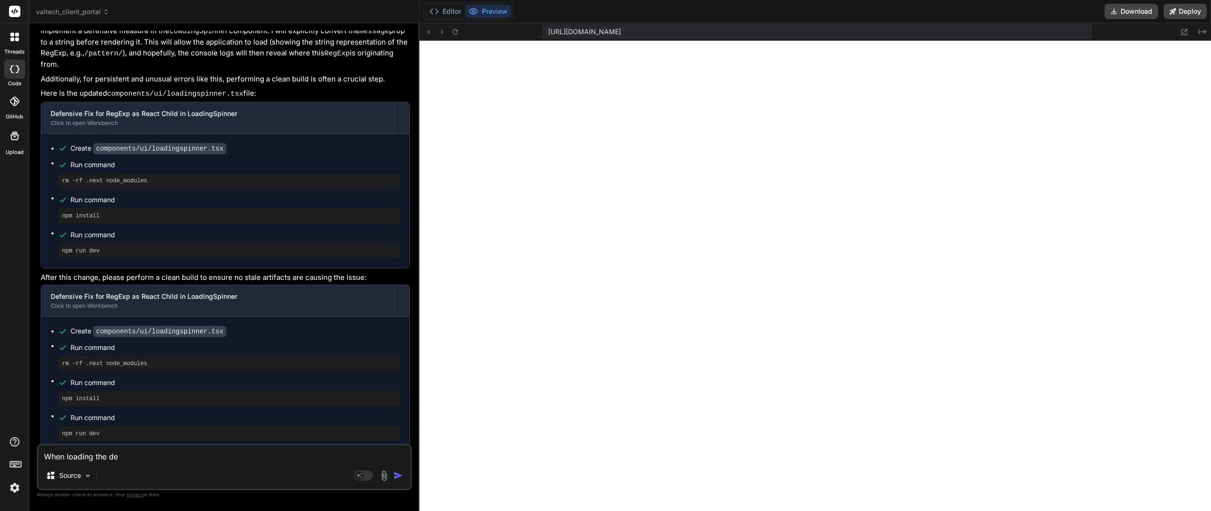
type textarea "x"
type textarea "When loading the dev"
type textarea "x"
type textarea "When loading the dev s"
type textarea "x"
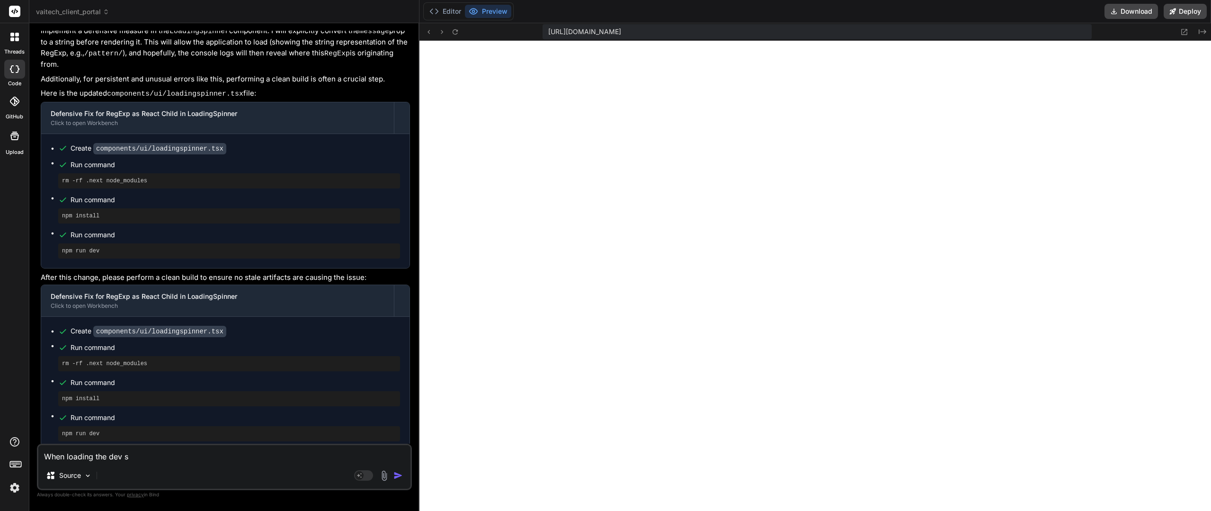
type textarea "When loading the dev se"
type textarea "x"
type textarea "When loading the dev ser"
type textarea "x"
type textarea "When loading the dev serv"
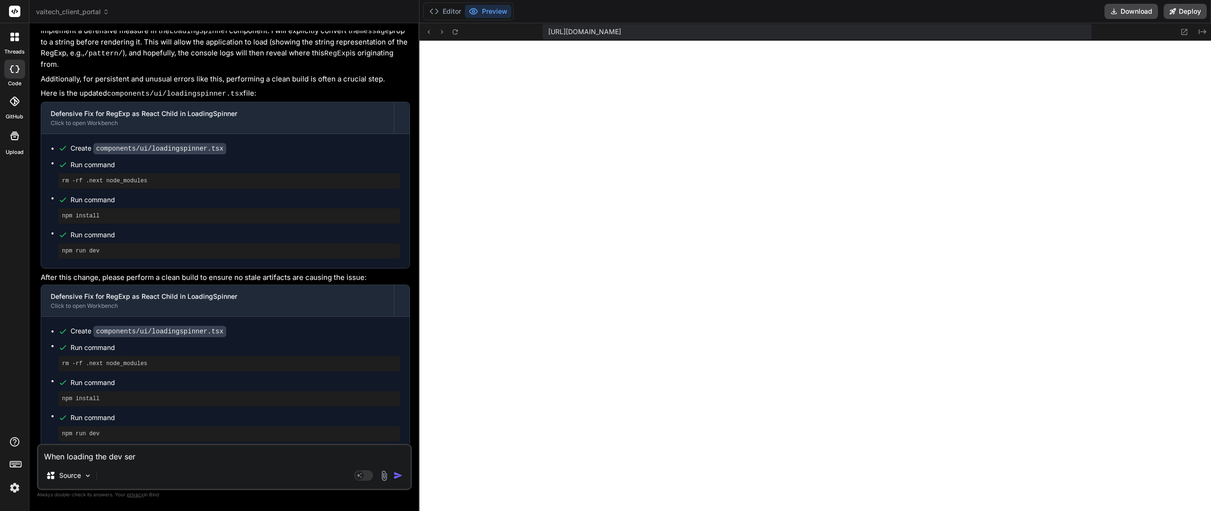
type textarea "x"
type textarea "When loading the dev serve"
type textarea "x"
type textarea "When loading the dev server"
type textarea "x"
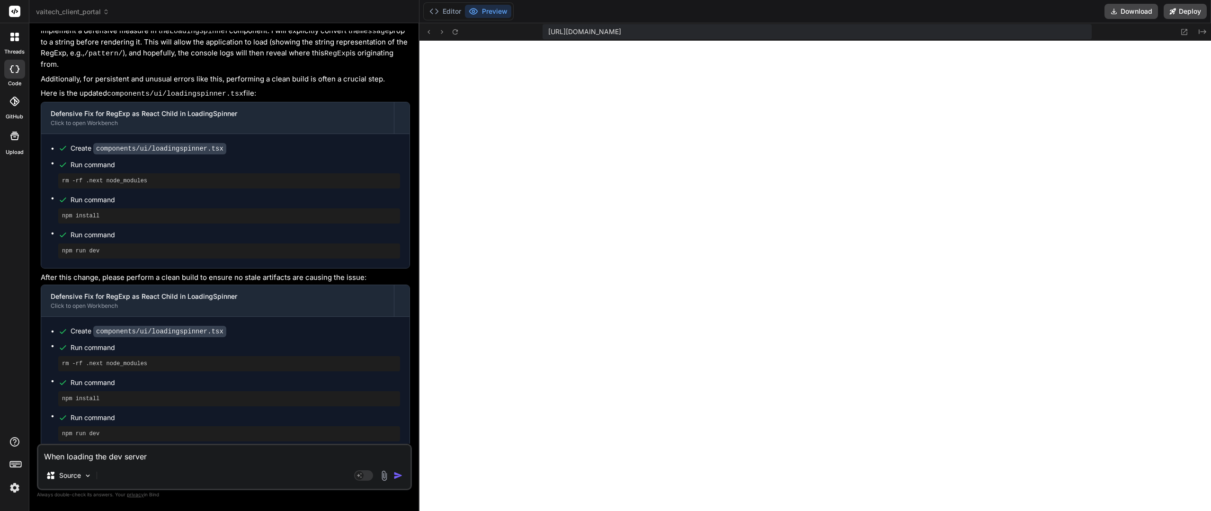
type textarea "When loading the dev server,"
type textarea "x"
type textarea "When loading the dev server,"
type textarea "x"
type textarea "When loading the dev server, t"
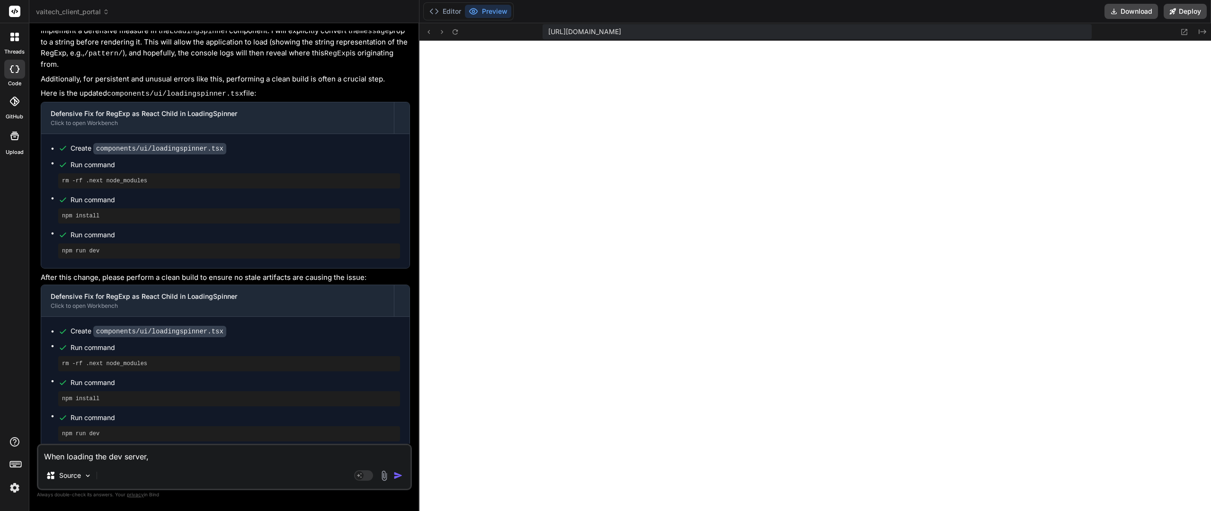
type textarea "x"
type textarea "When loading the dev server, th"
type textarea "x"
type textarea "When loading the dev server, thi"
type textarea "x"
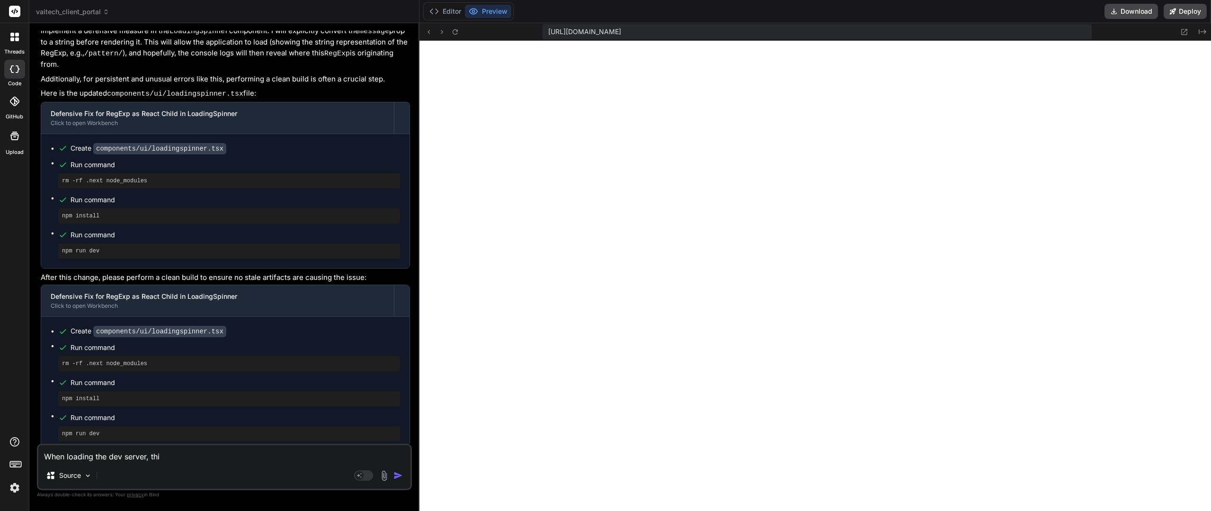
type textarea "When loading the dev server, this"
type textarea "x"
type textarea "When loading the dev server, this"
type textarea "x"
type textarea "When loading the dev server, this e"
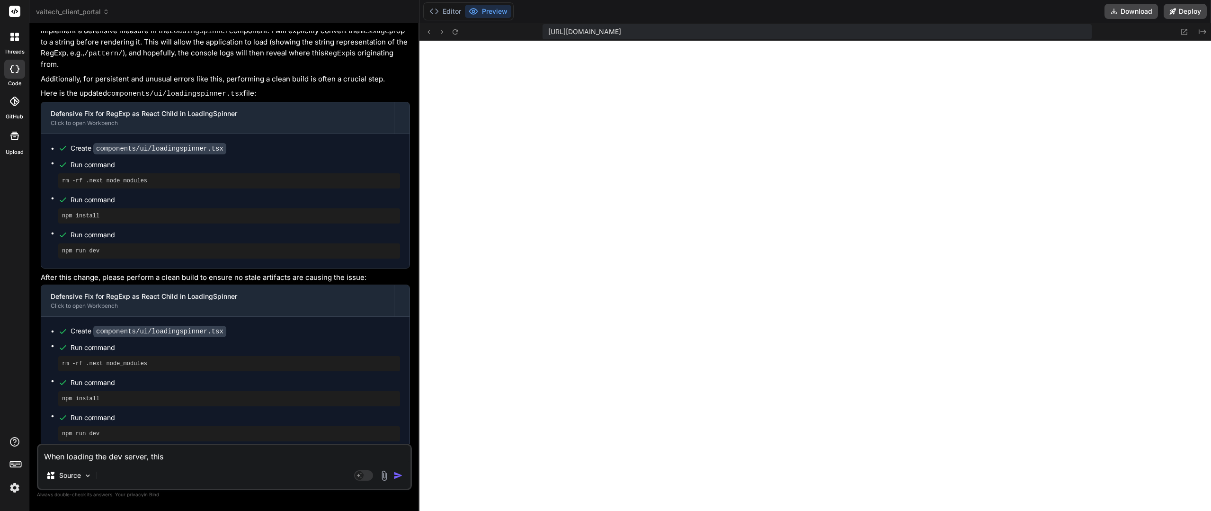
type textarea "x"
type textarea "When loading the dev server, this er"
type textarea "x"
type textarea "When loading the dev server, this err"
type textarea "x"
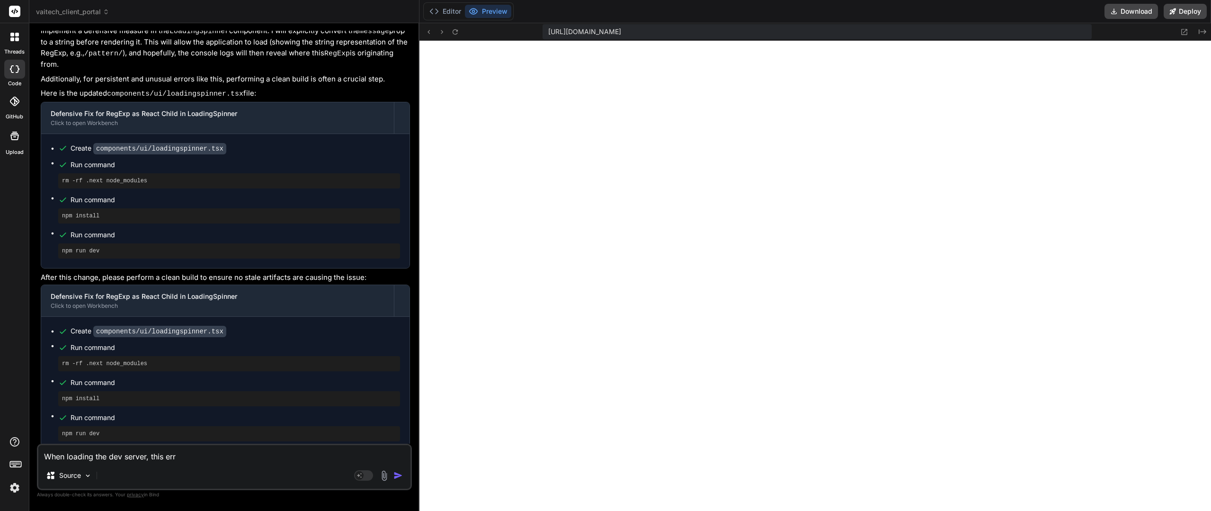
type textarea "When loading the dev server, this erro"
type textarea "x"
type textarea "When loading the dev server, this error"
type textarea "x"
type textarea "When loading the dev server, this"
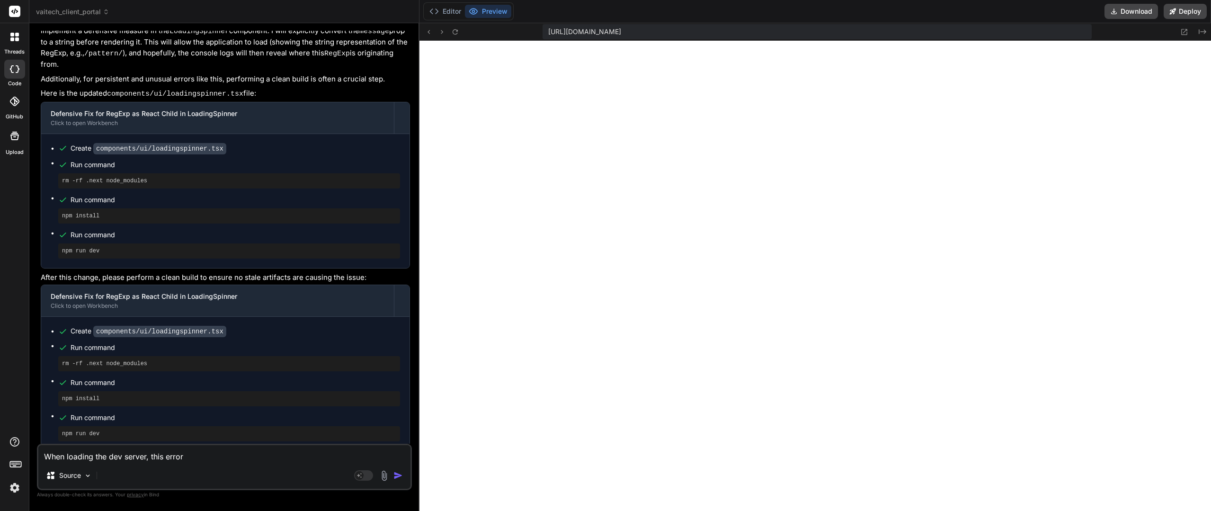
type textarea "x"
type textarea "When loading the dev server,"
type textarea "x"
type textarea "When loading the dev server, a"
type textarea "x"
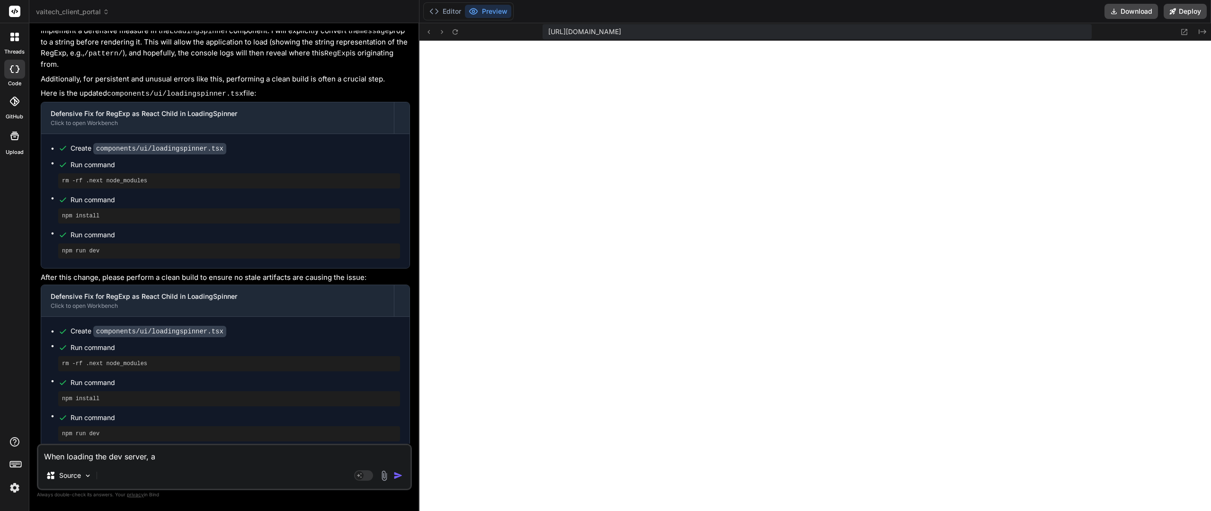
type textarea "When loading the dev server, an"
type textarea "x"
type textarea "When loading the dev server, an"
type textarea "x"
type textarea "When loading the dev server, an e"
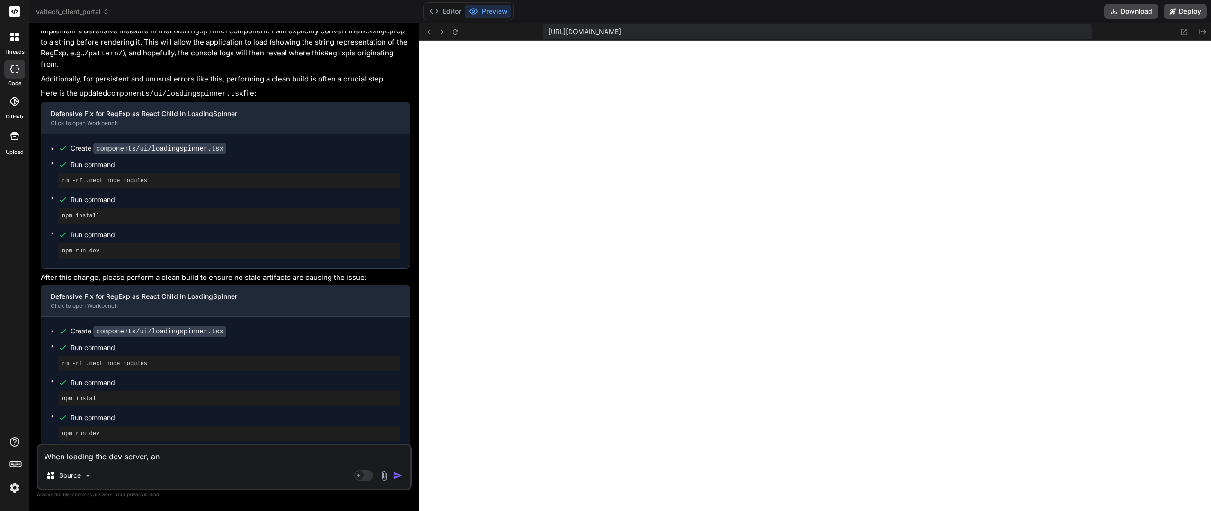
type textarea "x"
type textarea "When loading the dev server, an er"
type textarea "x"
type textarea "When loading the dev server, an err"
type textarea "x"
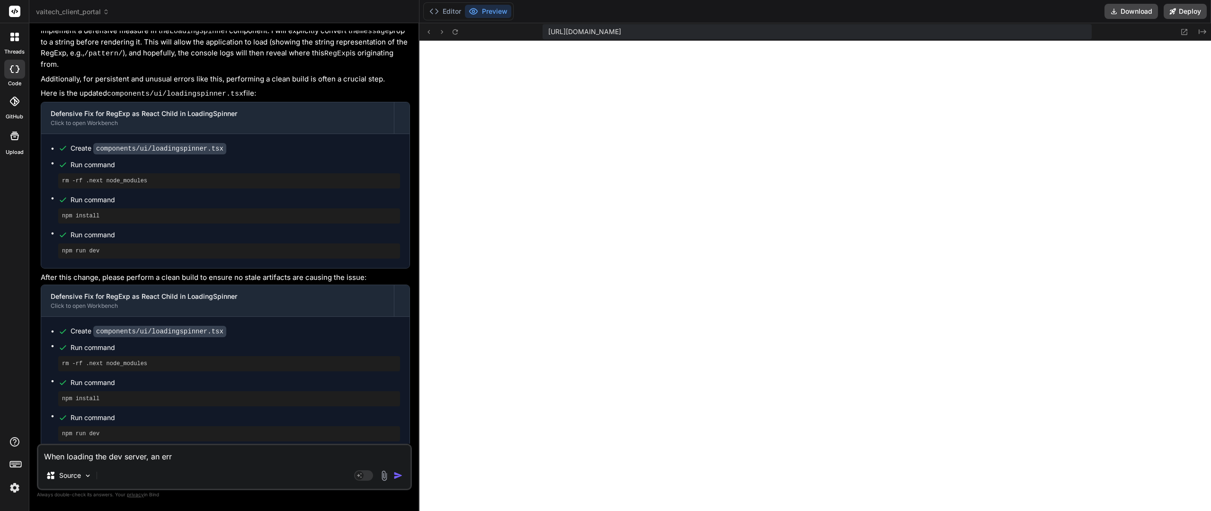
type textarea "When loading the dev server, an erro"
type textarea "x"
type textarea "When loading the dev server, an error"
type textarea "x"
type textarea "When loading the dev server, an error"
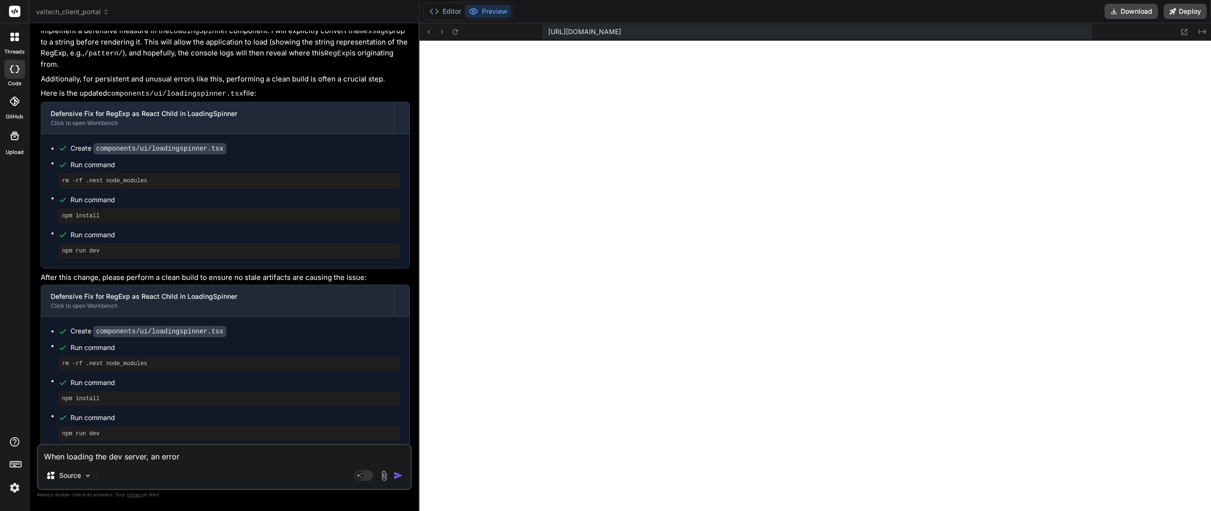
type textarea "x"
type textarea "When loading the dev server, an error g"
type textarea "x"
type textarea "When loading the dev server, an error ge"
type textarea "x"
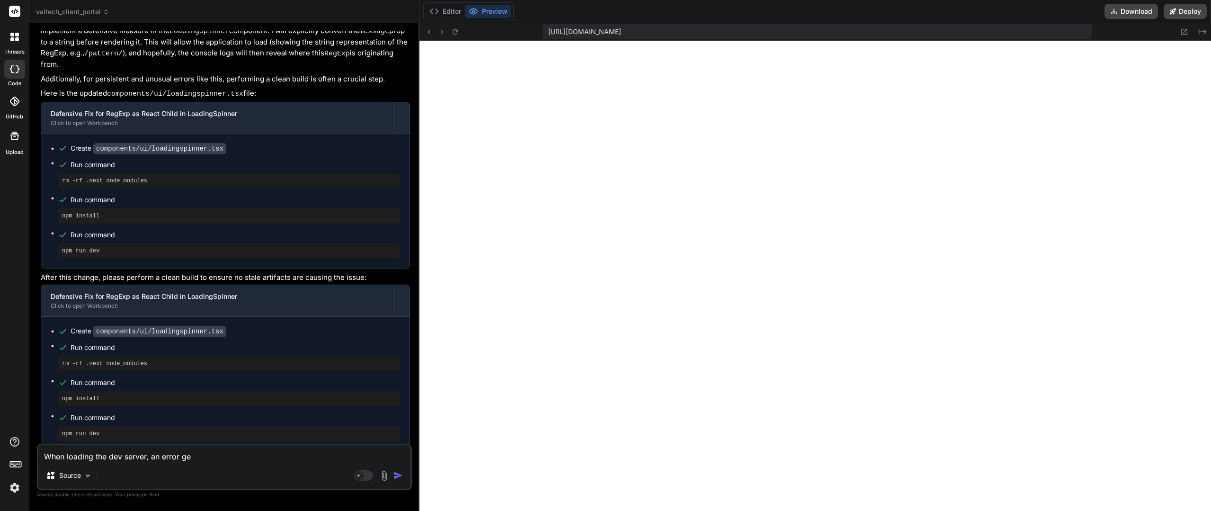
type textarea "When loading the dev server, an error get"
type textarea "x"
type textarea "When loading the dev server, an error gets"
type textarea "x"
type textarea "When loading the dev server, an error gets"
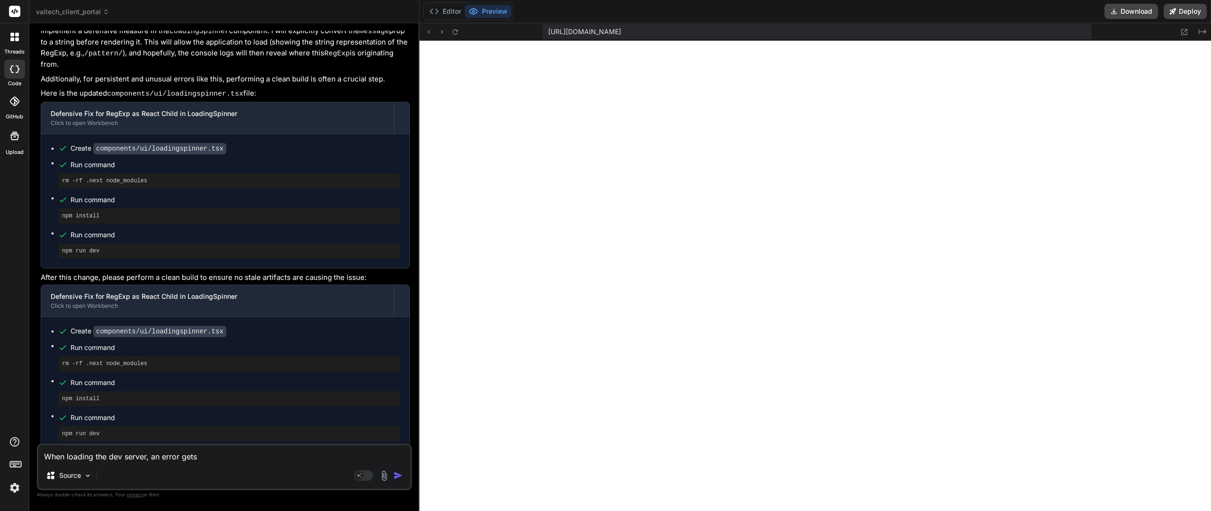
type textarea "x"
type textarea "When loading the dev server, an error gets t"
type textarea "x"
type textarea "When loading the dev server, an error gets th"
type textarea "x"
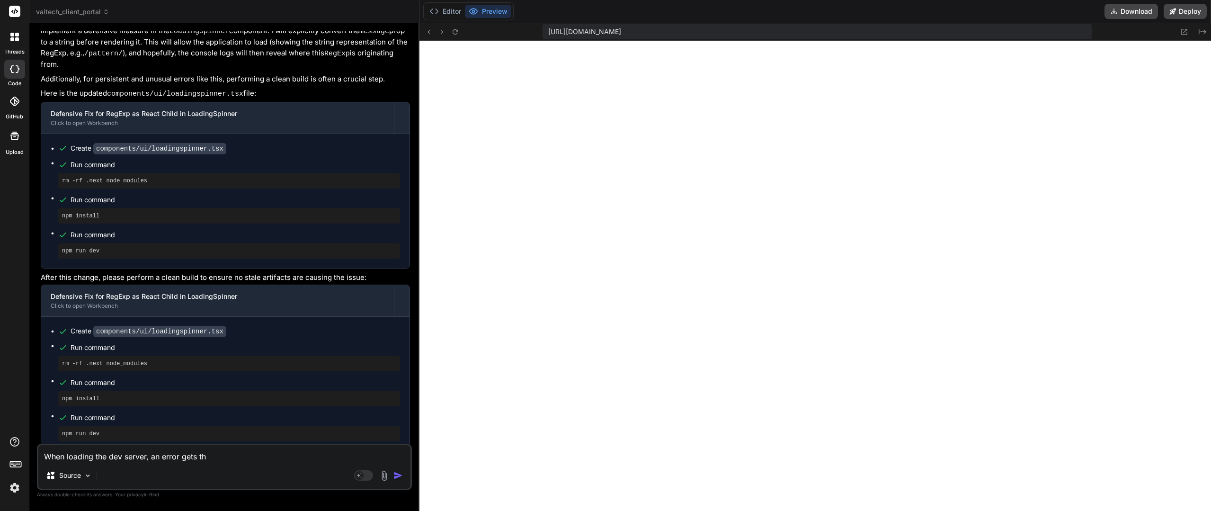
type textarea "When loading the dev server, an error gets thr"
type textarea "x"
type textarea "When loading the dev server, an error gets thro"
type textarea "x"
type textarea "When loading the dev server, an error gets throw"
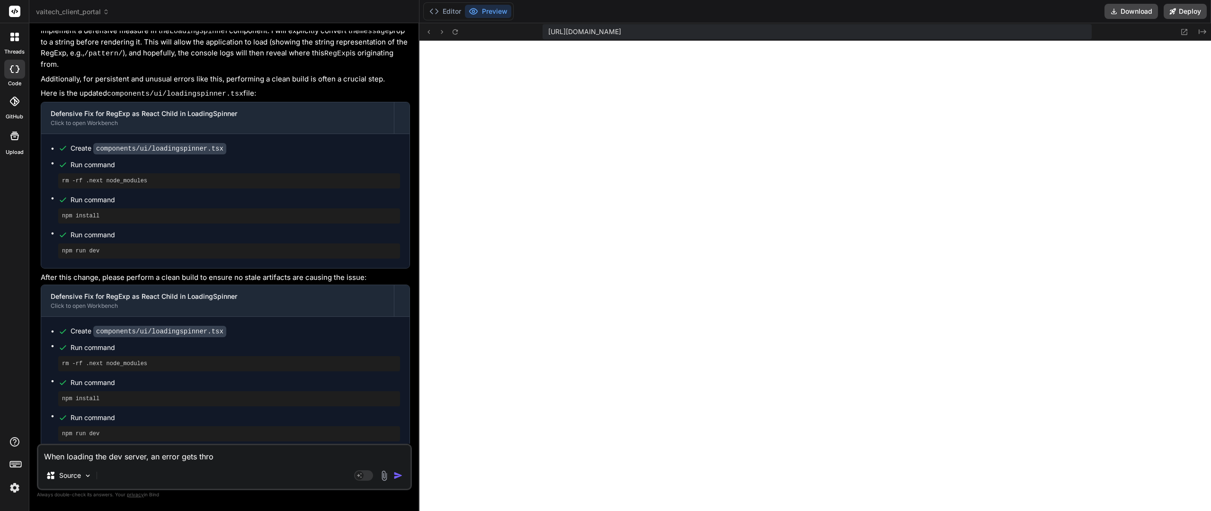
type textarea "x"
type textarea "When loading the dev server, an error gets thrown"
type textarea "x"
type textarea "When loading the dev server, an error gets thrown."
type textarea "x"
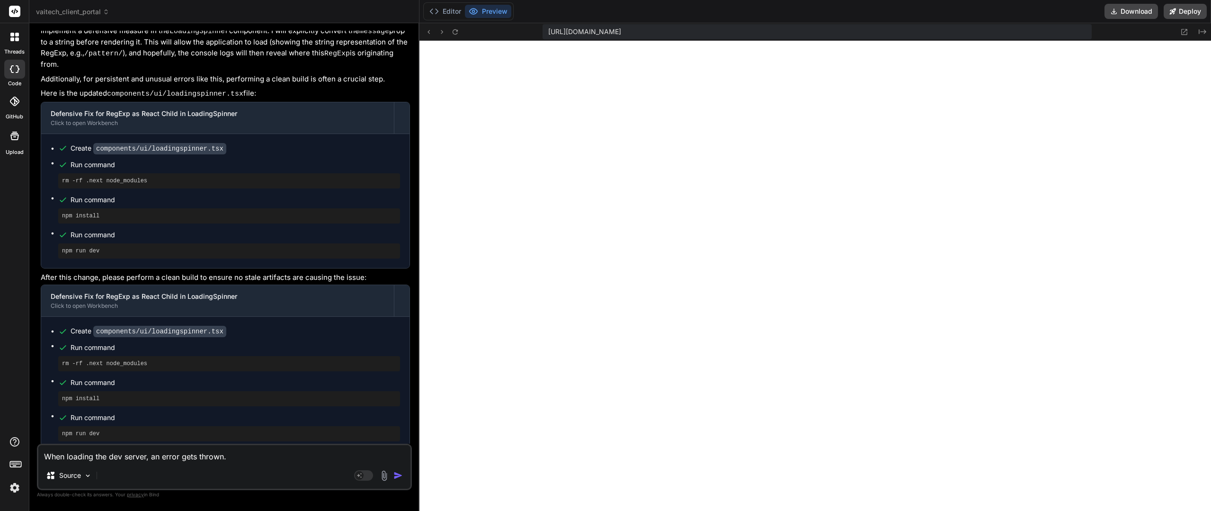
type textarea "When loading the dev server, an error gets thrown."
type textarea "x"
type textarea "When loading the dev server, an error gets thrown. H"
type textarea "x"
type textarea "When loading the dev server, an error gets thrown. He"
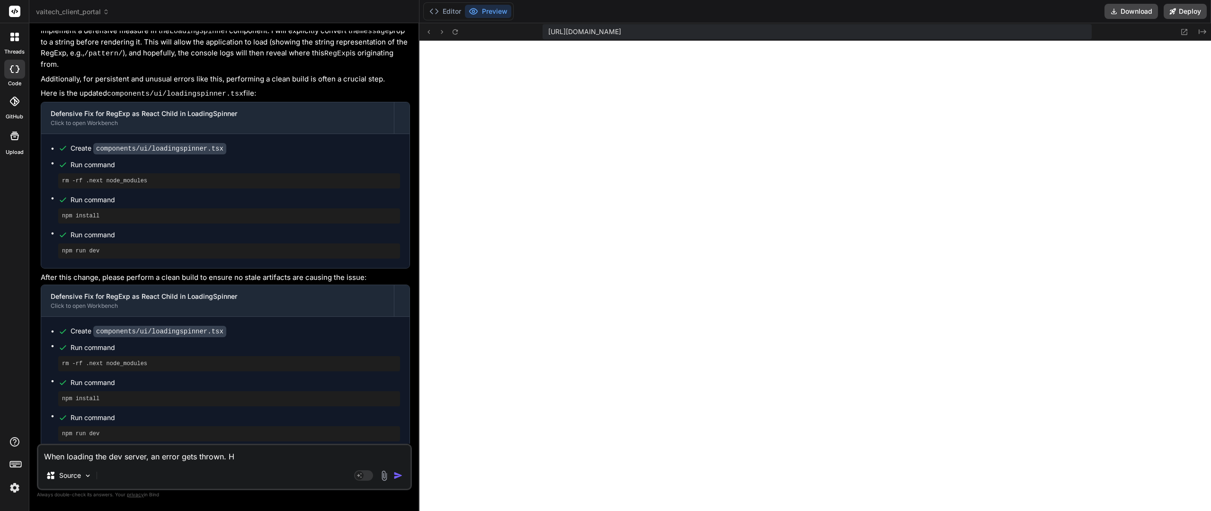
type textarea "x"
type textarea "When loading the dev server, an error gets thrown. Her"
type textarea "x"
type textarea "When loading the dev server, an error gets thrown. Here"
type textarea "x"
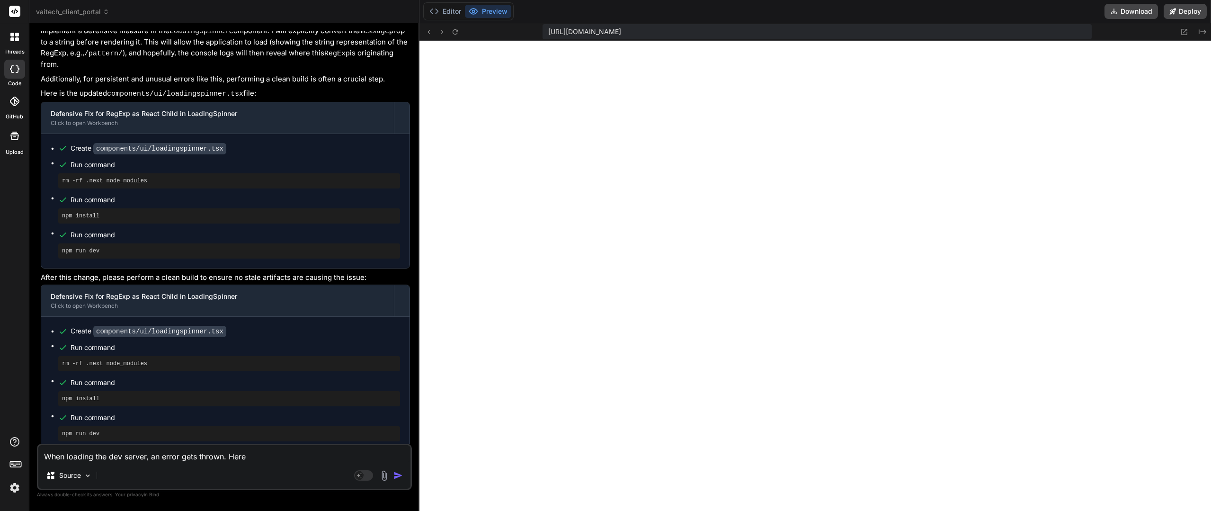
type textarea "When loading the dev server, an error gets thrown. Here"
type textarea "x"
type textarea "When loading the dev server, an error gets thrown. Here i"
type textarea "x"
type textarea "When loading the dev server, an error gets thrown. Here is"
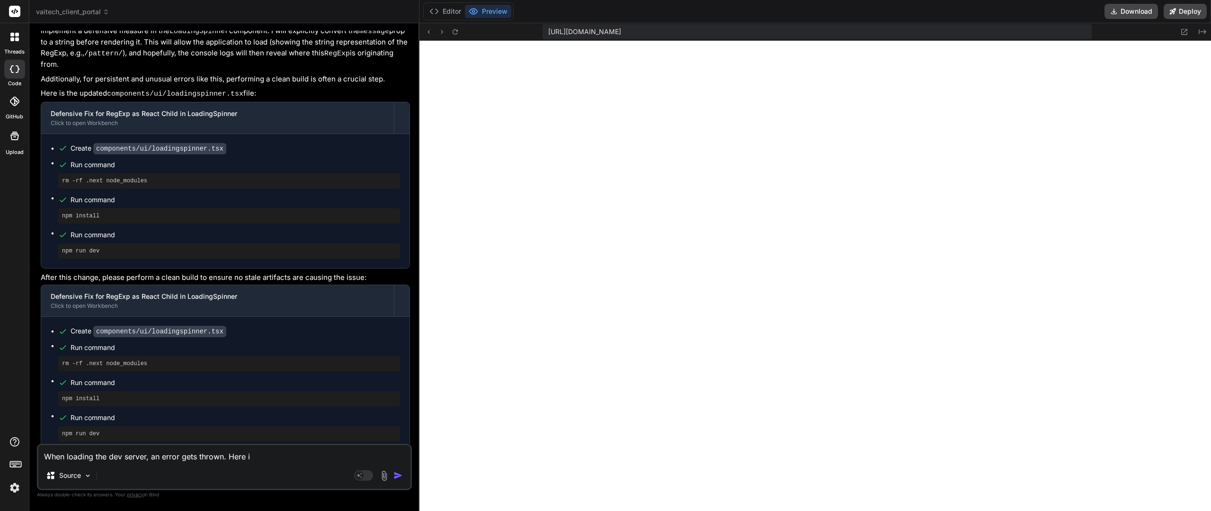
type textarea "x"
type textarea "When loading the dev server, an error gets thrown. Here is"
type textarea "x"
type textarea "When loading the dev server, an error gets thrown. Here is c"
type textarea "x"
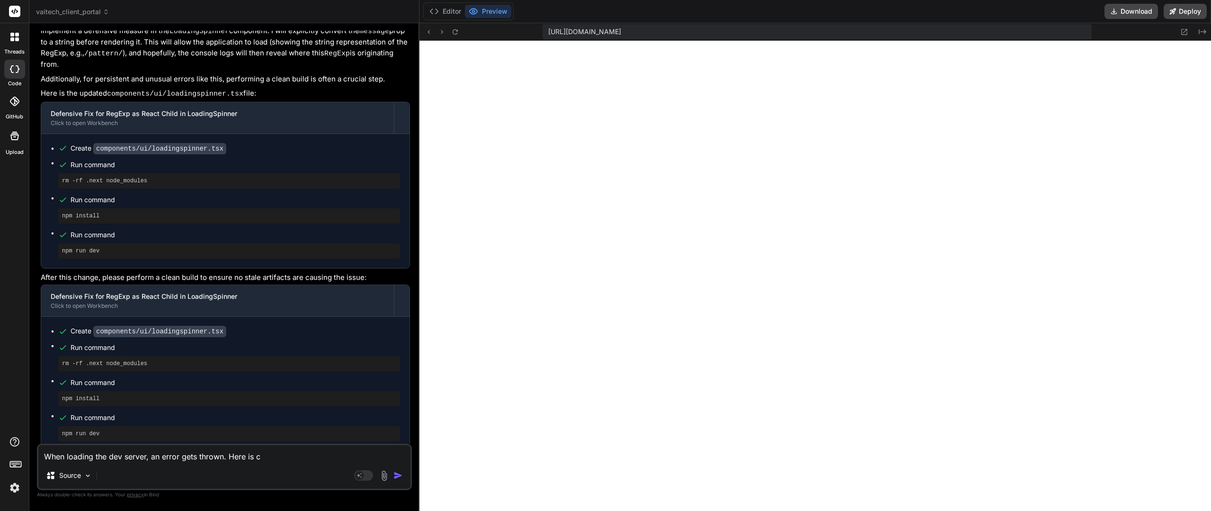
type textarea "When loading the dev server, an error gets thrown. Here is co"
type textarea "x"
type textarea "When loading the dev server, an error gets thrown. Here is con"
type textarea "x"
type textarea "When loading the dev server, an error gets thrown. Here is cons"
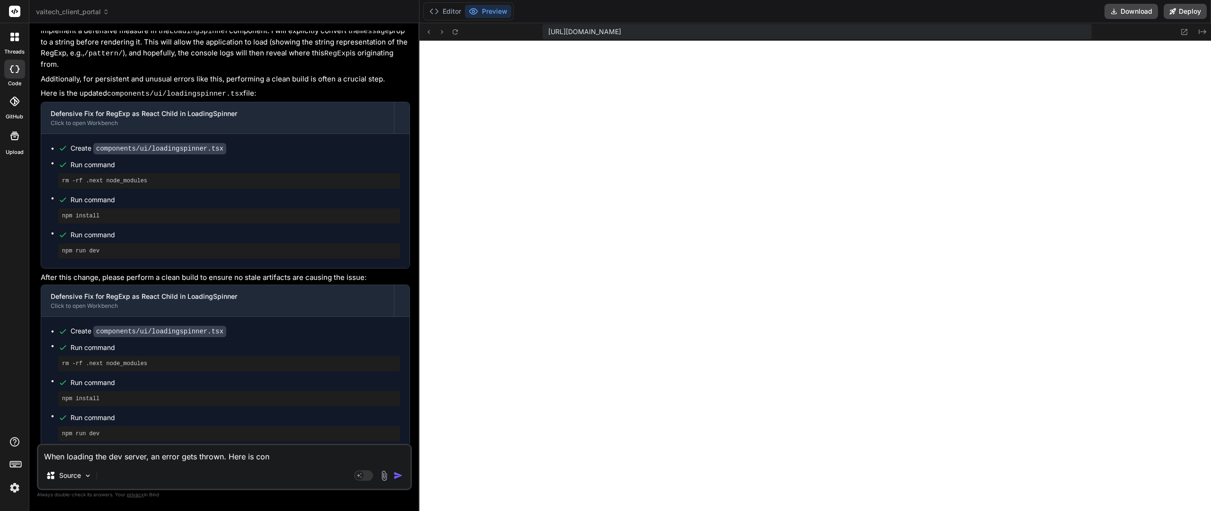
type textarea "x"
type textarea "When loading the dev server, an error gets thrown. Here is conso"
type textarea "x"
type textarea "When loading the dev server, an error gets thrown. Here is consol"
type textarea "x"
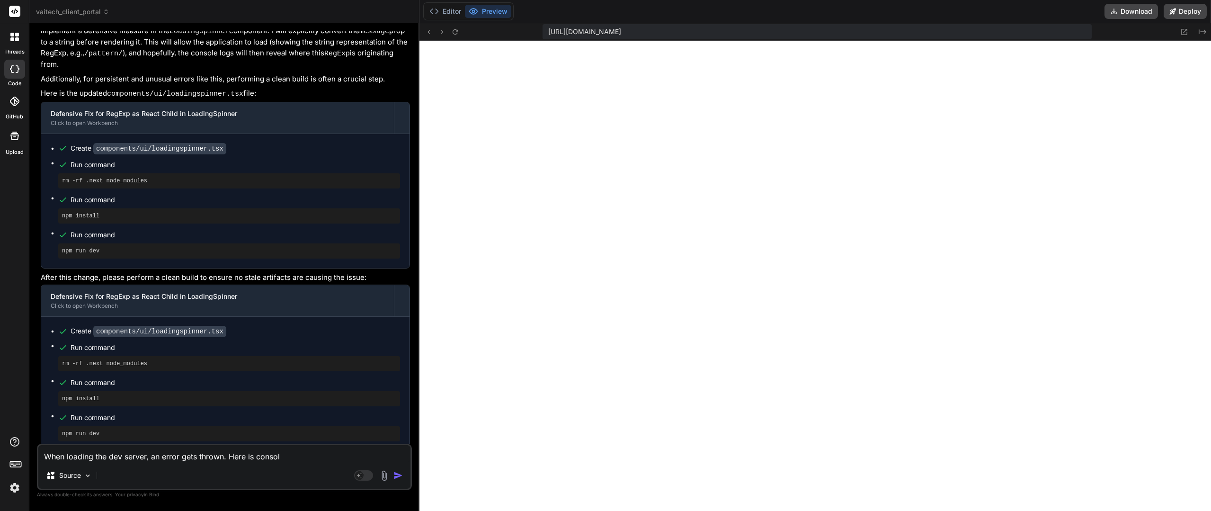
type textarea "When loading the dev server, an error gets thrown. Here is console"
type textarea "x"
type textarea "When loading the dev server, an error gets thrown. Here is console"
type textarea "x"
type textarea "When loading the dev server, an error gets thrown. Here is console l"
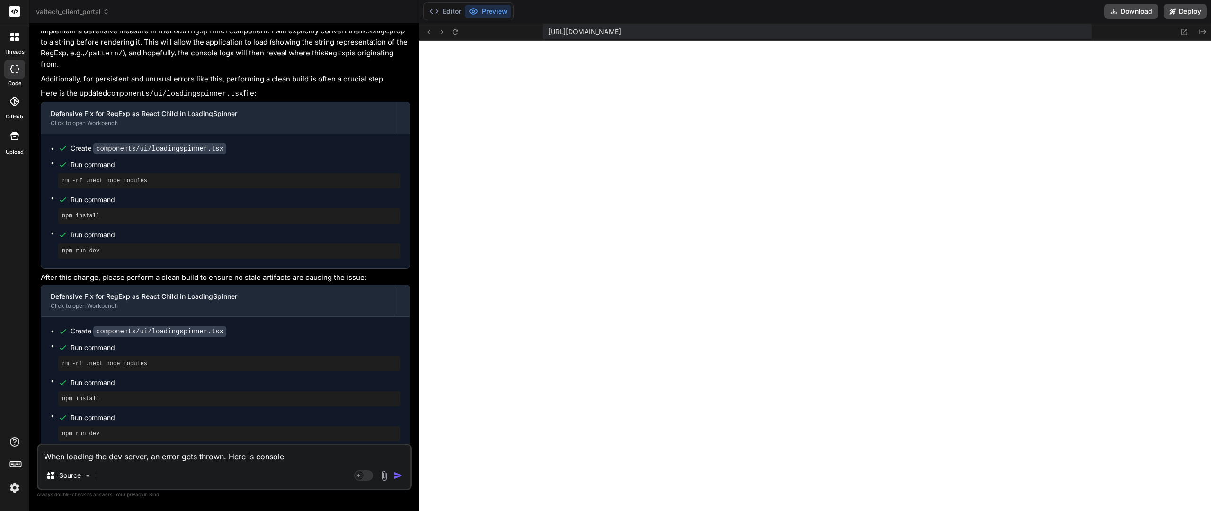
type textarea "x"
type textarea "When loading the dev server, an error gets thrown. Here is console lo"
type textarea "x"
type textarea "When loading the dev server, an error gets thrown. Here is console log"
type textarea "x"
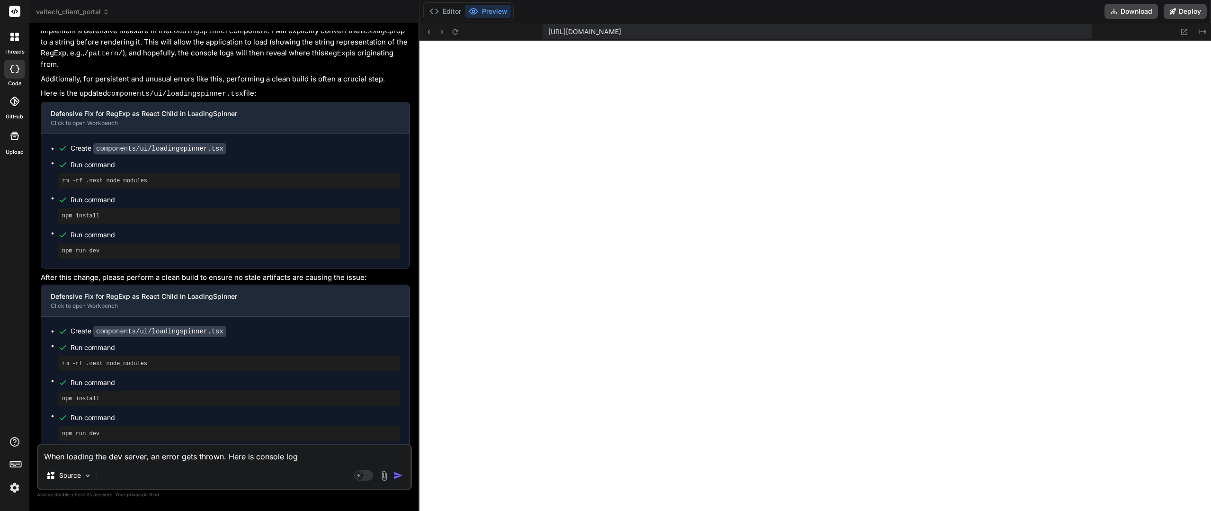
type textarea "When loading the dev server, an error gets thrown. Here is console log:"
type textarea "x"
type textarea "When loading the dev server, an error gets thrown. Here is console log:"
type textarea "x"
type textarea "When loading the dev server, an error gets thrown. Here is console log:"
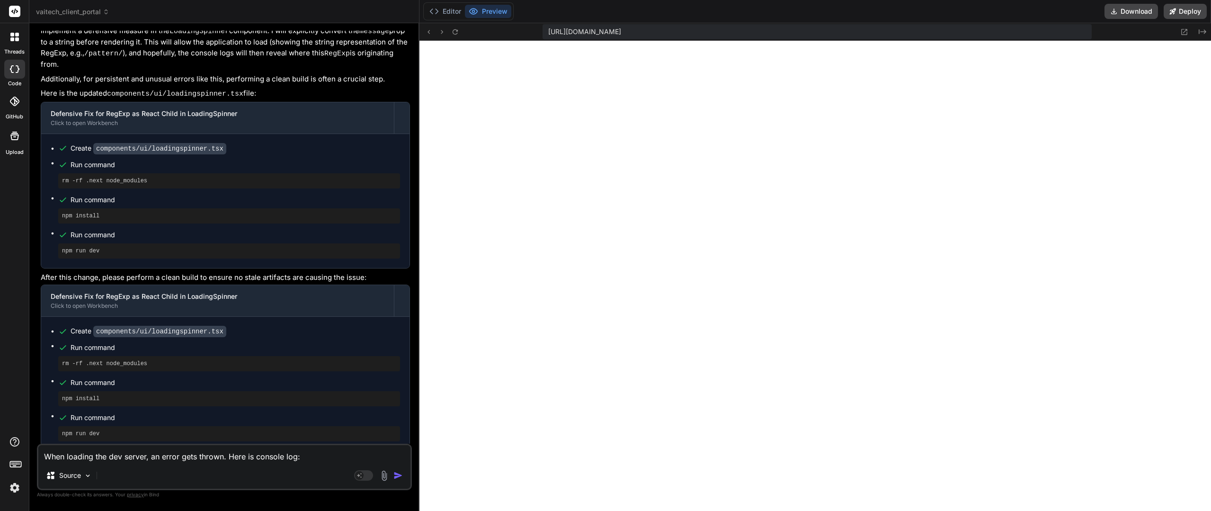
type textarea "x"
type textarea "When loading the dev server, an error gets thrown. Here is console log"
type textarea "x"
type textarea "When loading the dev server, an error gets thrown. Here is console log"
type textarea "x"
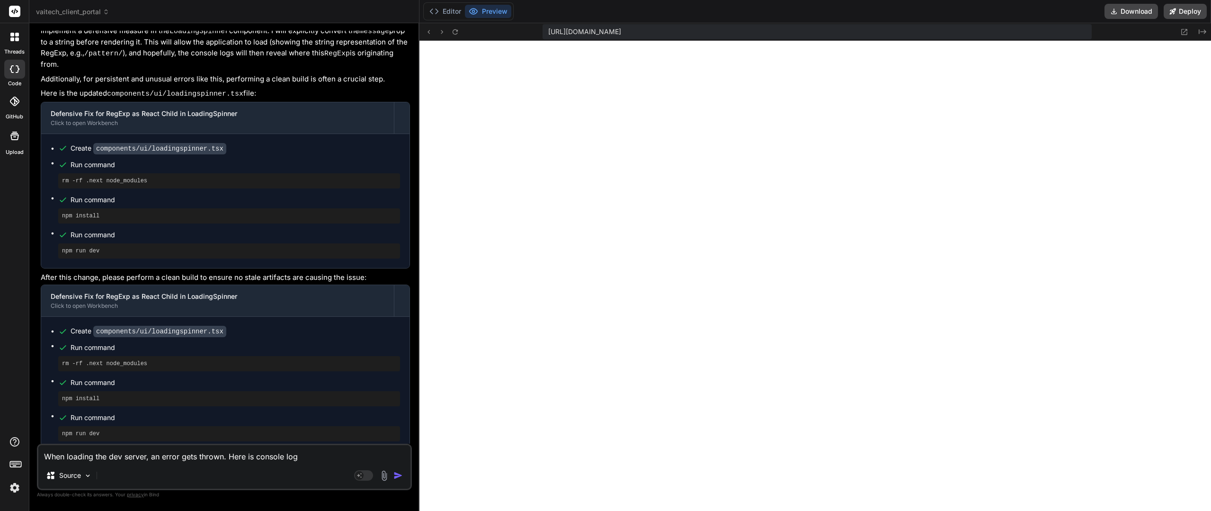
type textarea "When loading the dev server, an error gets thrown. Here is console log"
type textarea "x"
type textarea "When loading the dev server, an error gets thrown. Here is console log,"
type textarea "x"
type textarea "When loading the dev server, an error gets thrown. Here is console log,"
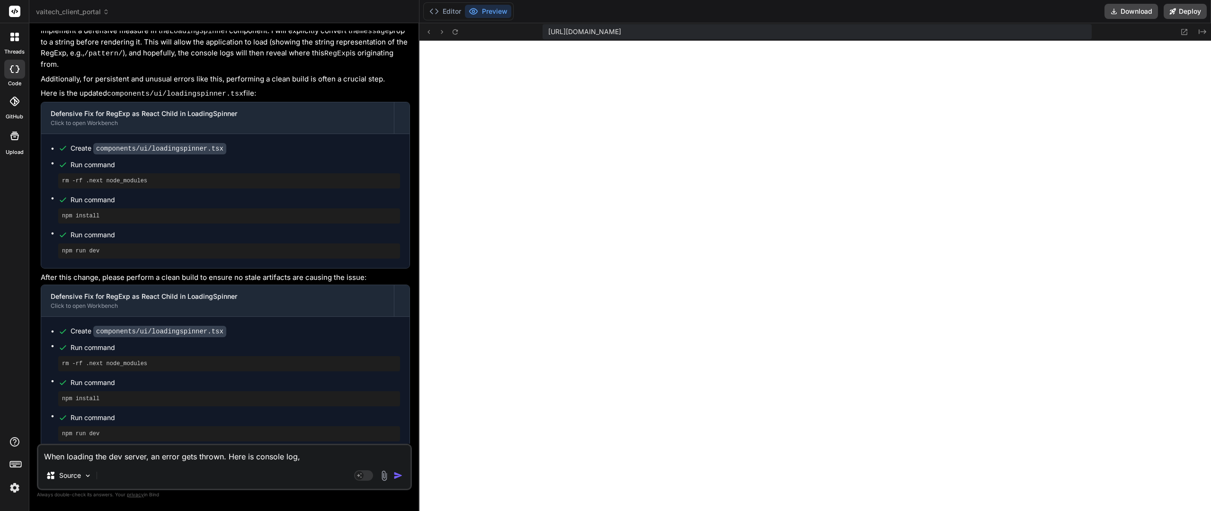
type textarea "x"
type textarea "When loading the dev server, an error gets thrown. Here is console log, w"
type textarea "x"
type textarea "When loading the dev server, an error gets thrown. Here is console log, wh"
type textarea "x"
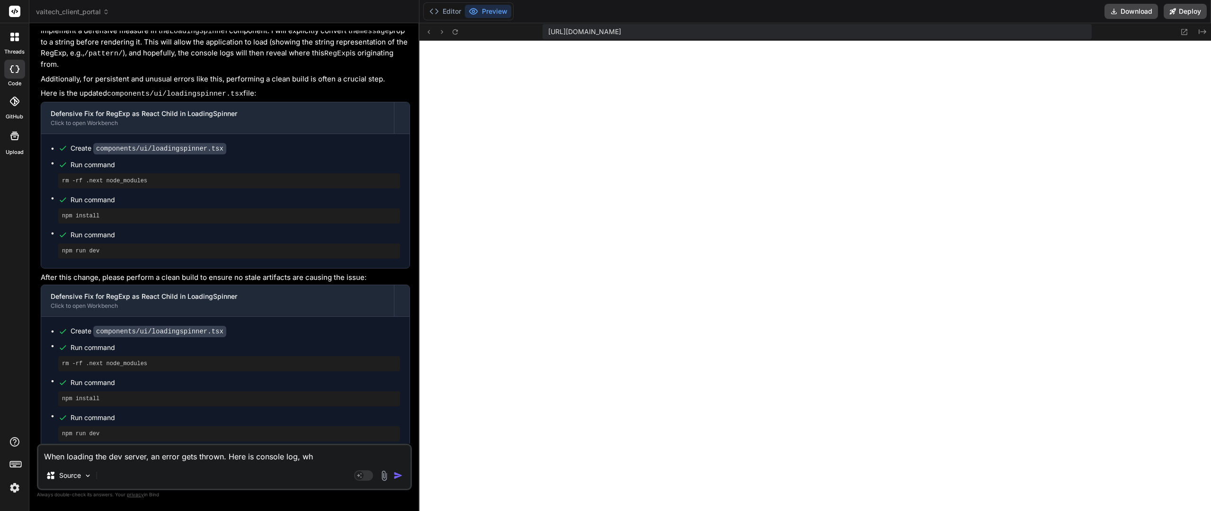
type textarea "When loading the dev server, an error gets thrown. Here is console log, whi"
type textarea "x"
type textarea "When loading the dev server, an error gets thrown. Here is console log, whic"
type textarea "x"
type textarea "When loading the dev server, an error gets thrown. Here is console log, which"
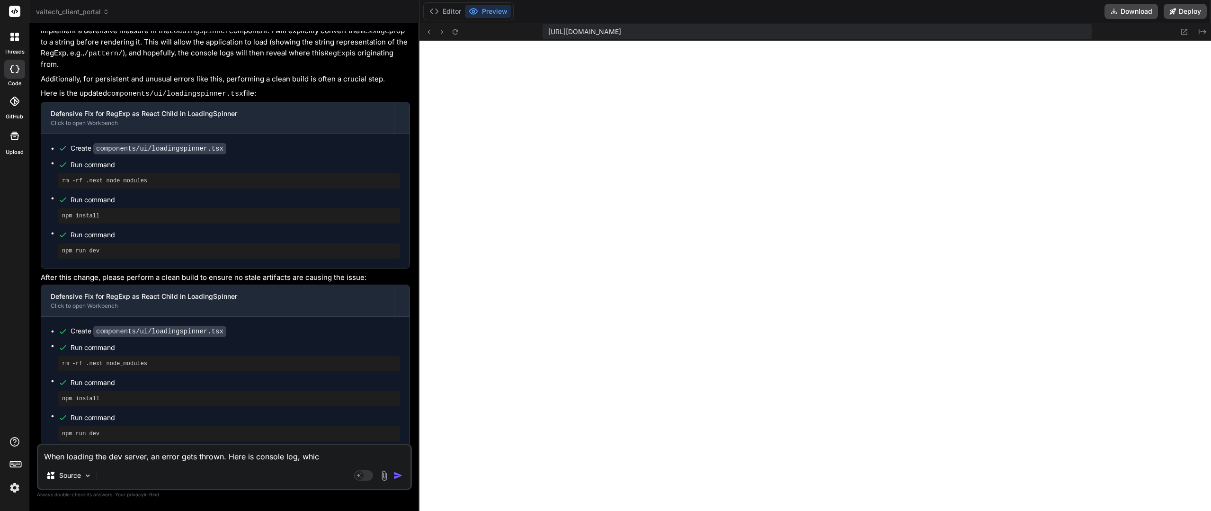
type textarea "x"
type textarea "When loading the dev server, an error gets thrown. Here is console log, which"
paste textarea "page.tsx:19 [Home Page] Component initialized - loading: true user: null isAdmi…"
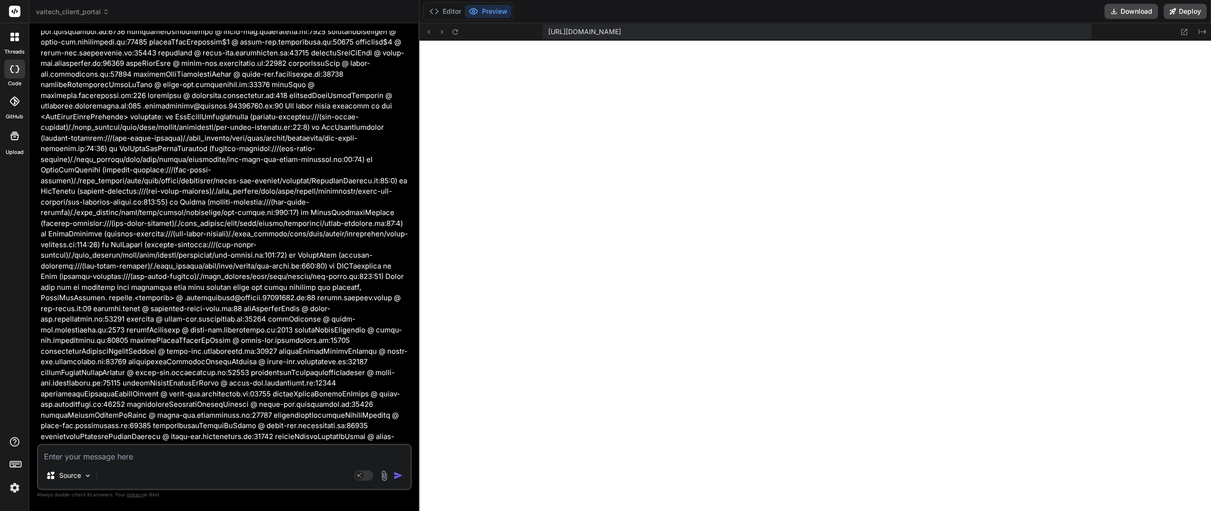
scroll to position [7082, 0]
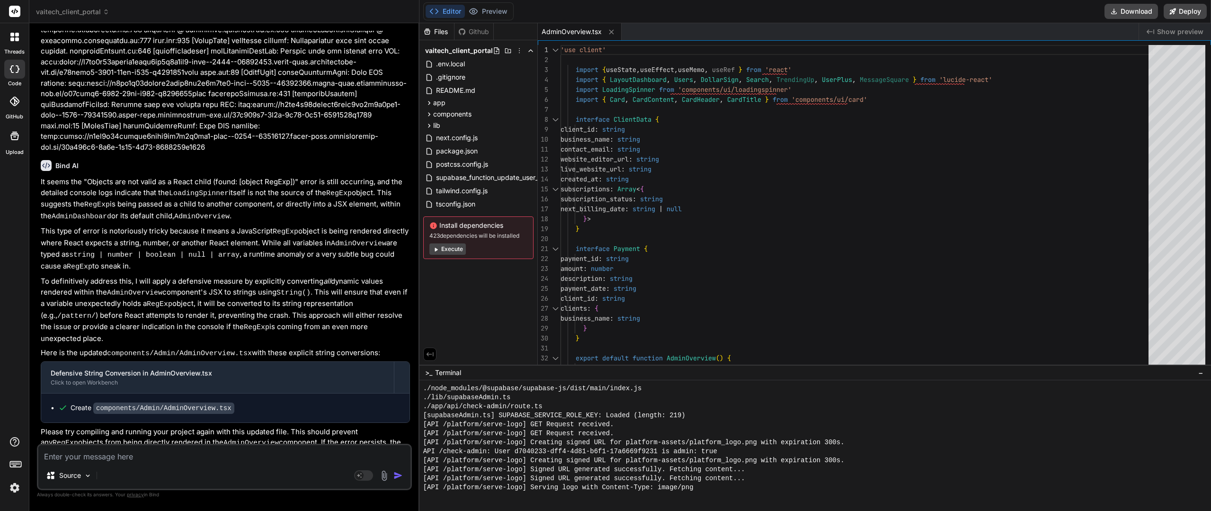
scroll to position [2087, 0]
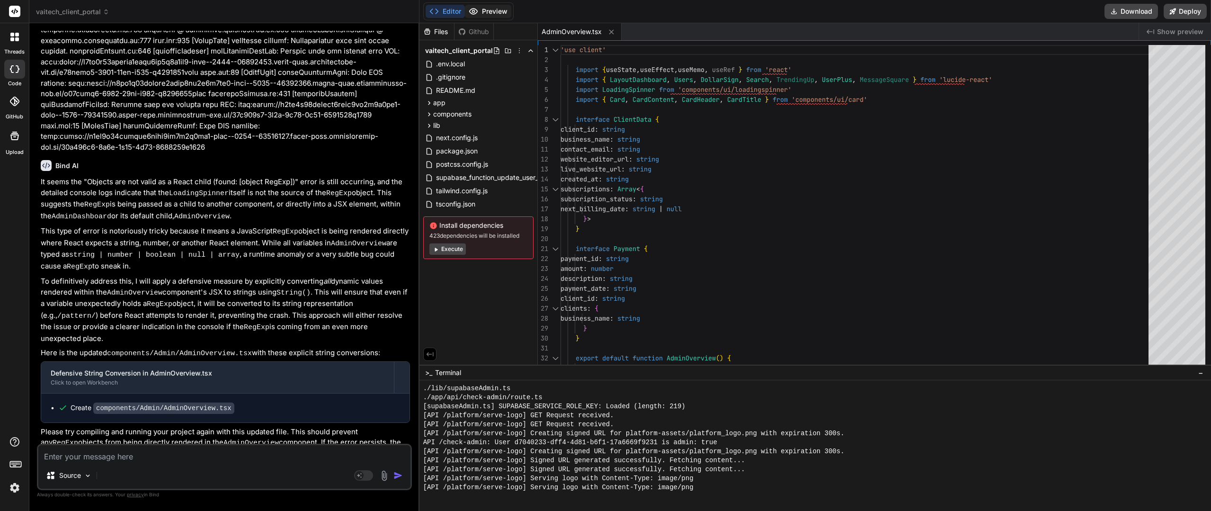
click at [492, 15] on button "Preview" at bounding box center [488, 11] width 46 height 13
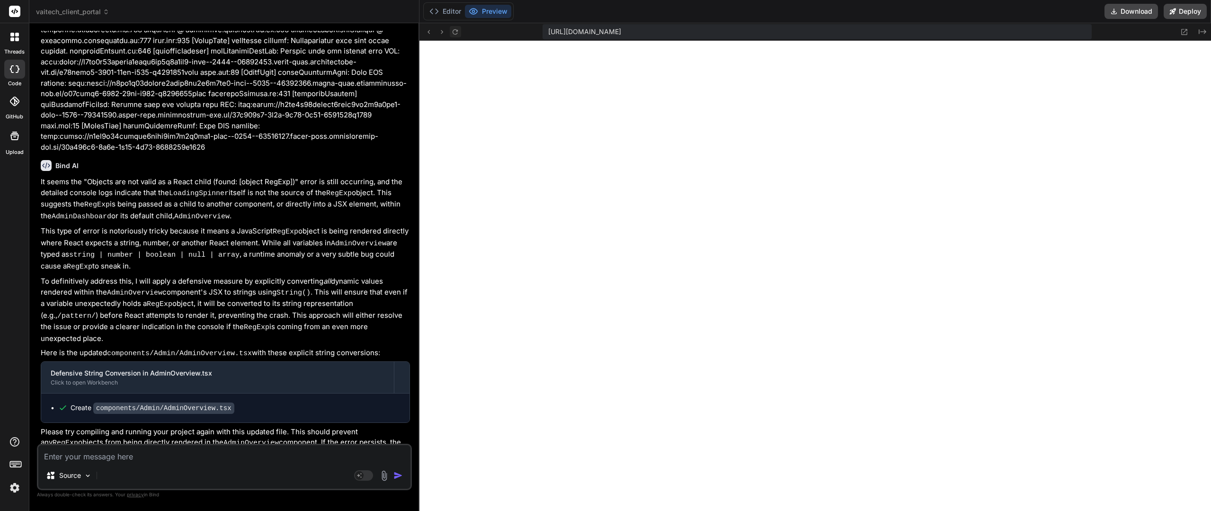
click at [456, 33] on icon at bounding box center [455, 32] width 8 height 8
click at [455, 29] on icon at bounding box center [455, 31] width 5 height 5
click at [159, 281] on p "To definitively address this, I will apply a defensive measure by explicitly co…" at bounding box center [225, 310] width 369 height 68
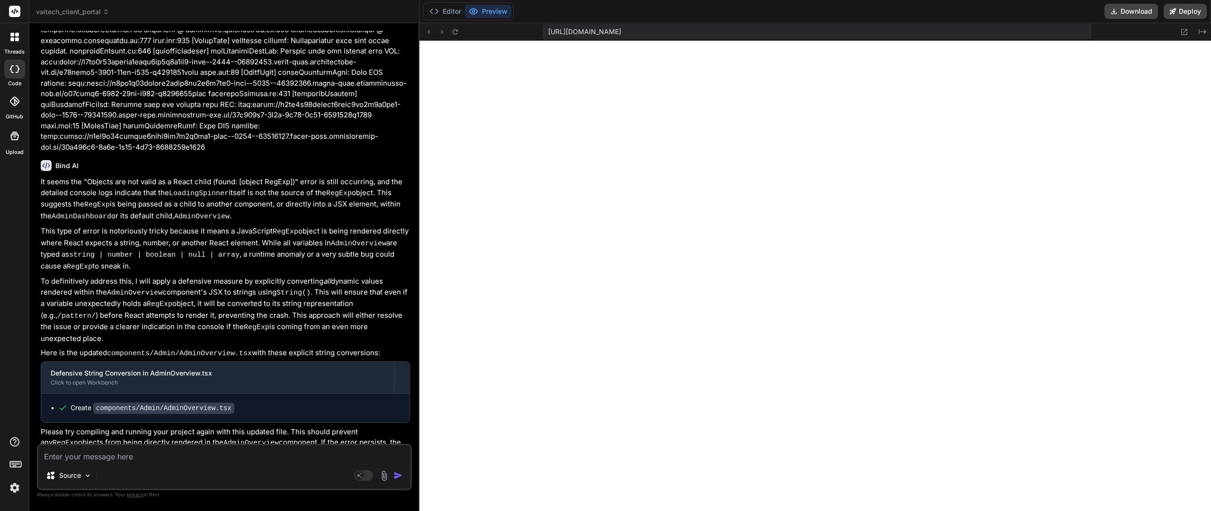
scroll to position [7301, 0]
click at [454, 13] on button "Editor" at bounding box center [445, 11] width 39 height 13
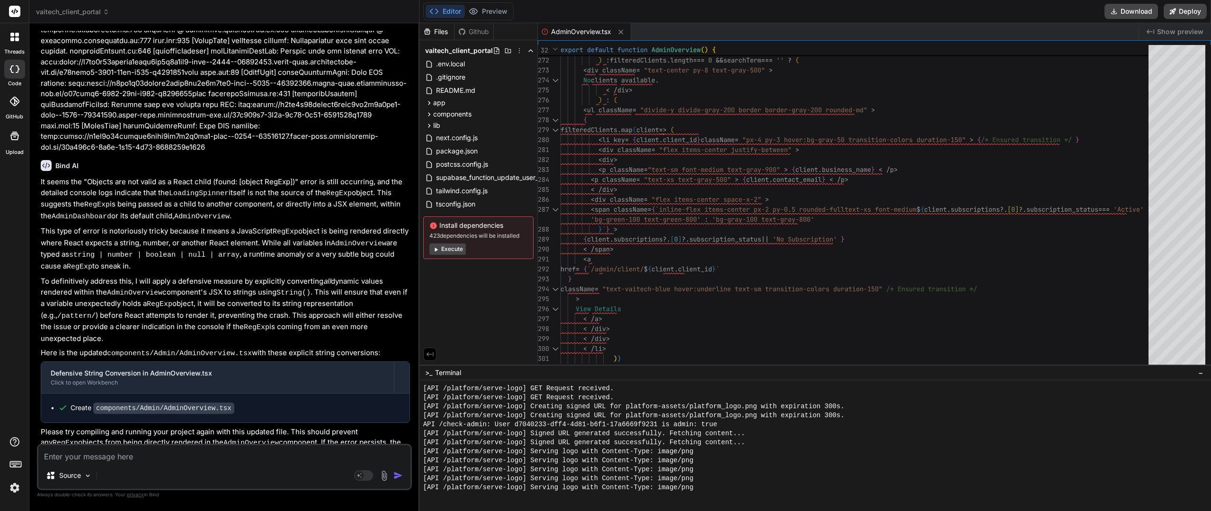
scroll to position [3851, 0]
click at [492, 9] on button "Preview" at bounding box center [488, 11] width 46 height 13
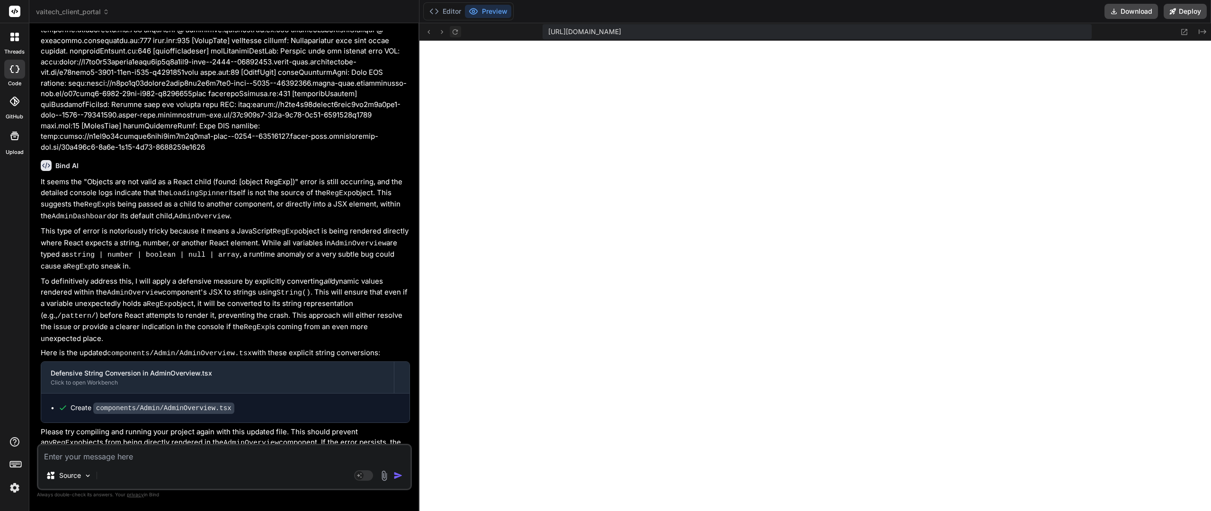
click at [454, 28] on icon at bounding box center [455, 32] width 8 height 8
